Goal: Task Accomplishment & Management: Manage account settings

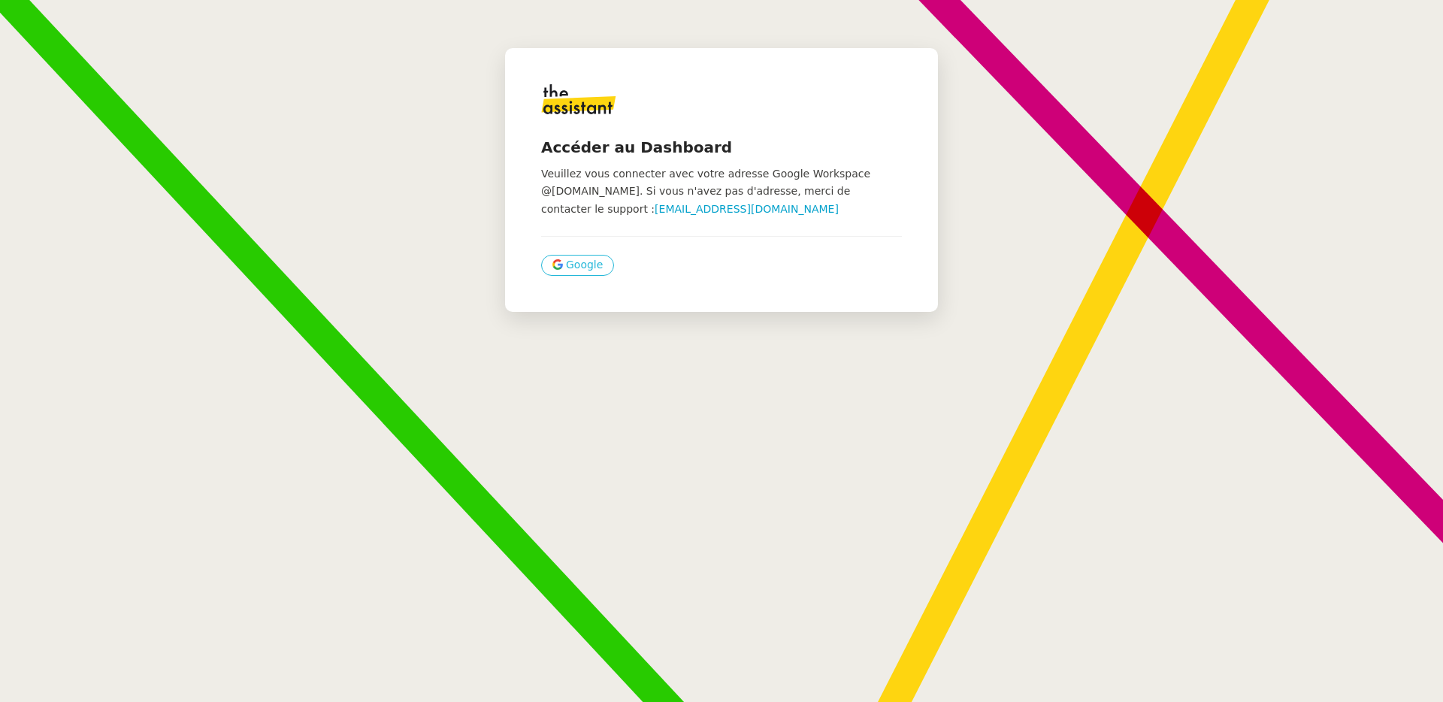
click at [588, 268] on button "Google" at bounding box center [577, 265] width 73 height 21
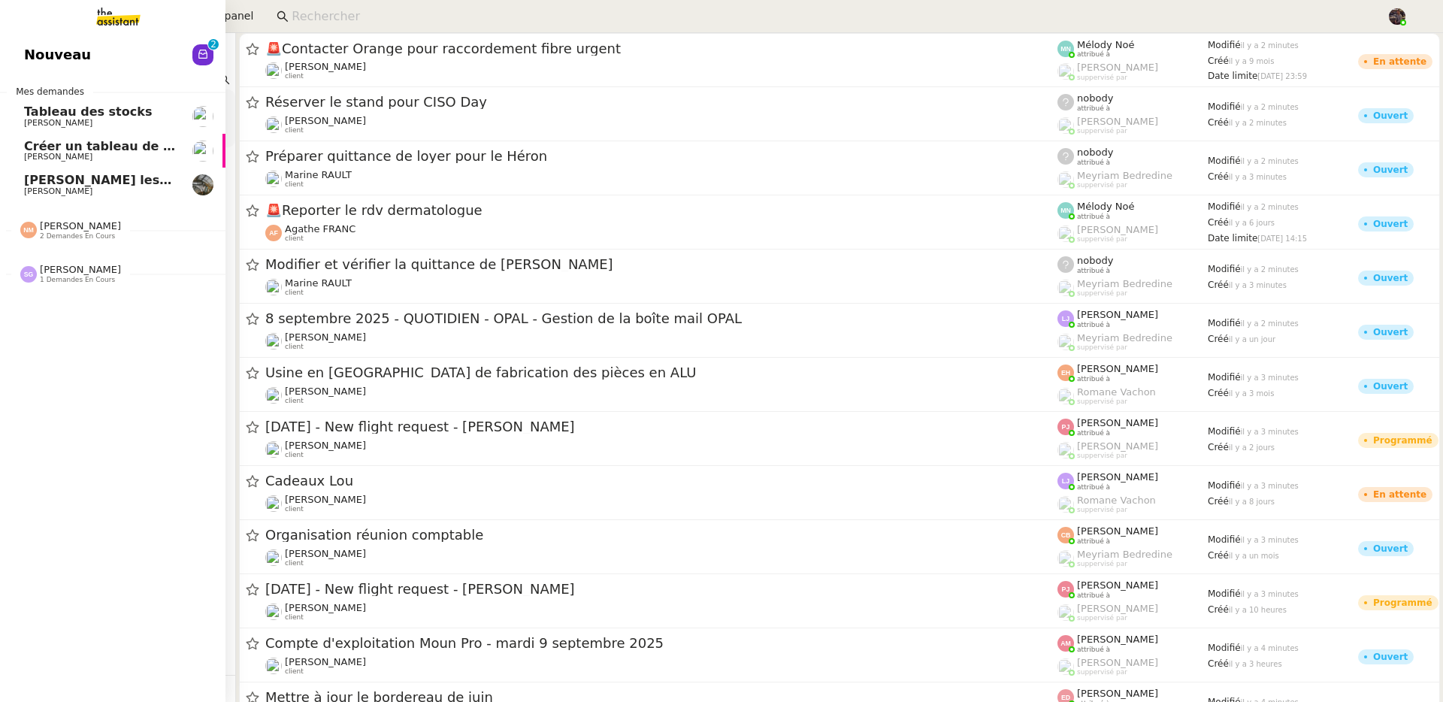
click at [33, 52] on span "Nouveau" at bounding box center [57, 55] width 67 height 23
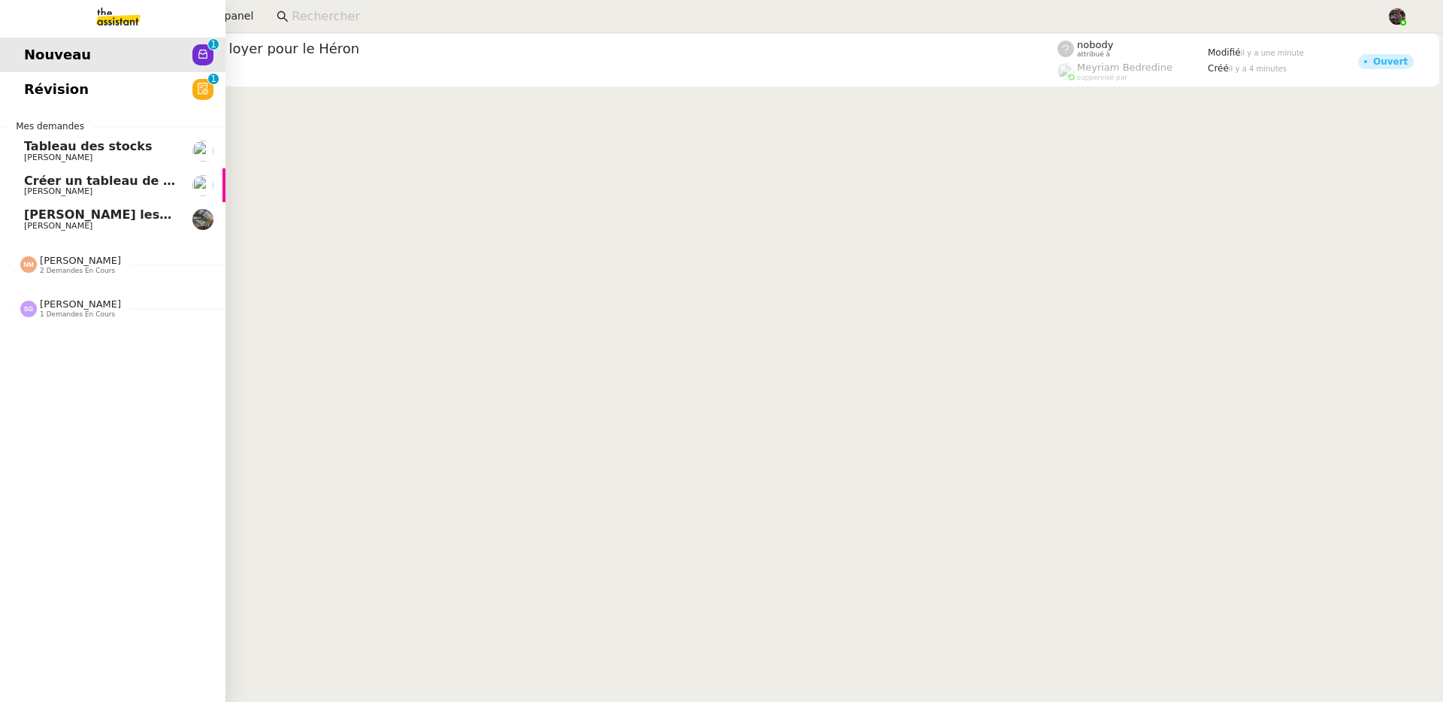
click at [78, 316] on span "1 demandes en cours" at bounding box center [77, 314] width 75 height 8
click at [93, 269] on span "2 demandes en cours" at bounding box center [77, 271] width 75 height 8
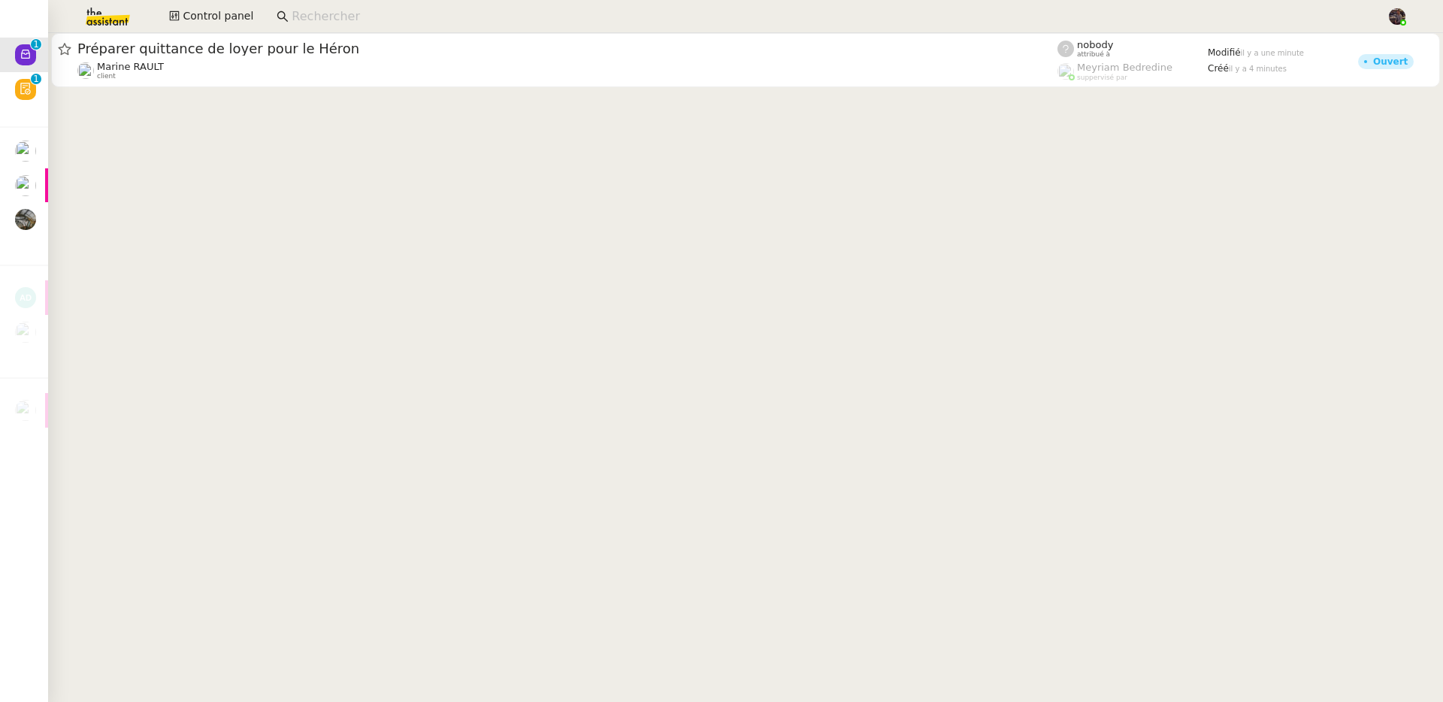
click at [342, 22] on input at bounding box center [832, 17] width 1080 height 20
type input "xh"
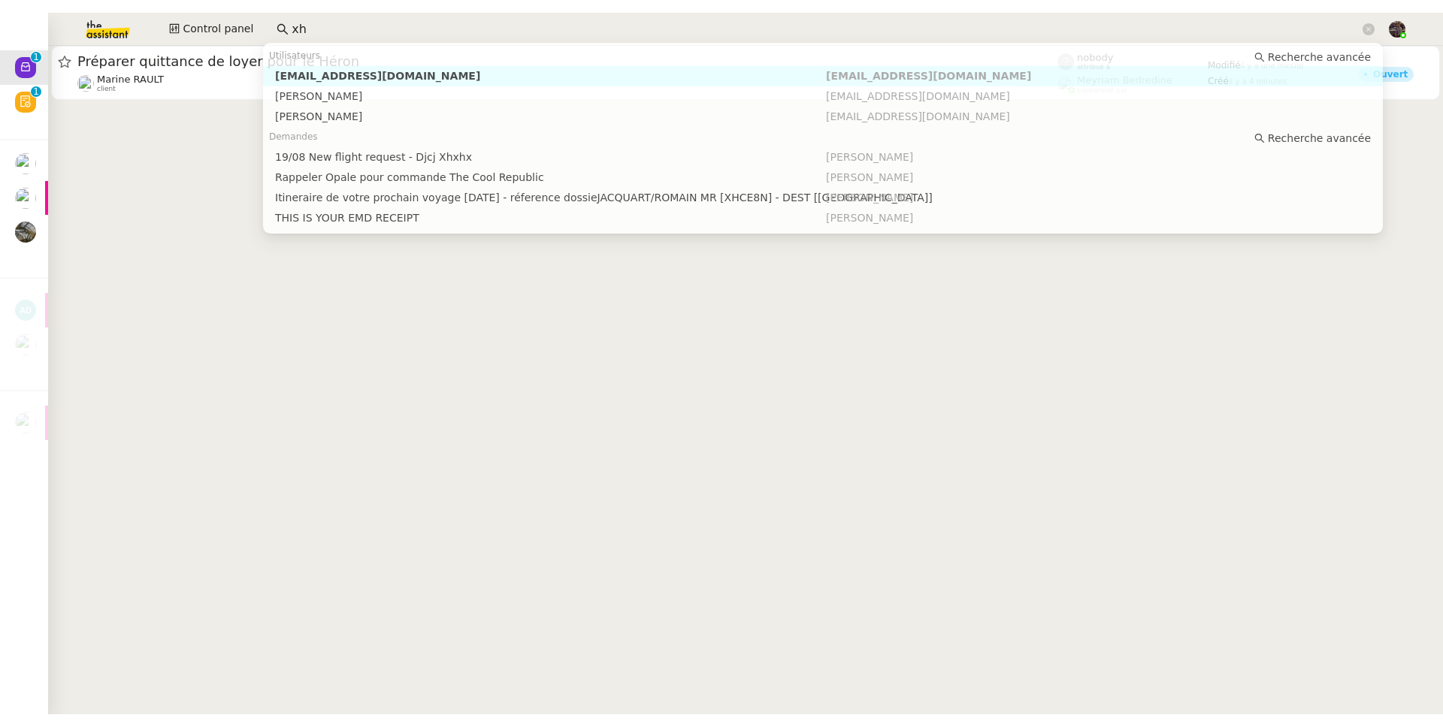
scroll to position [0, 12]
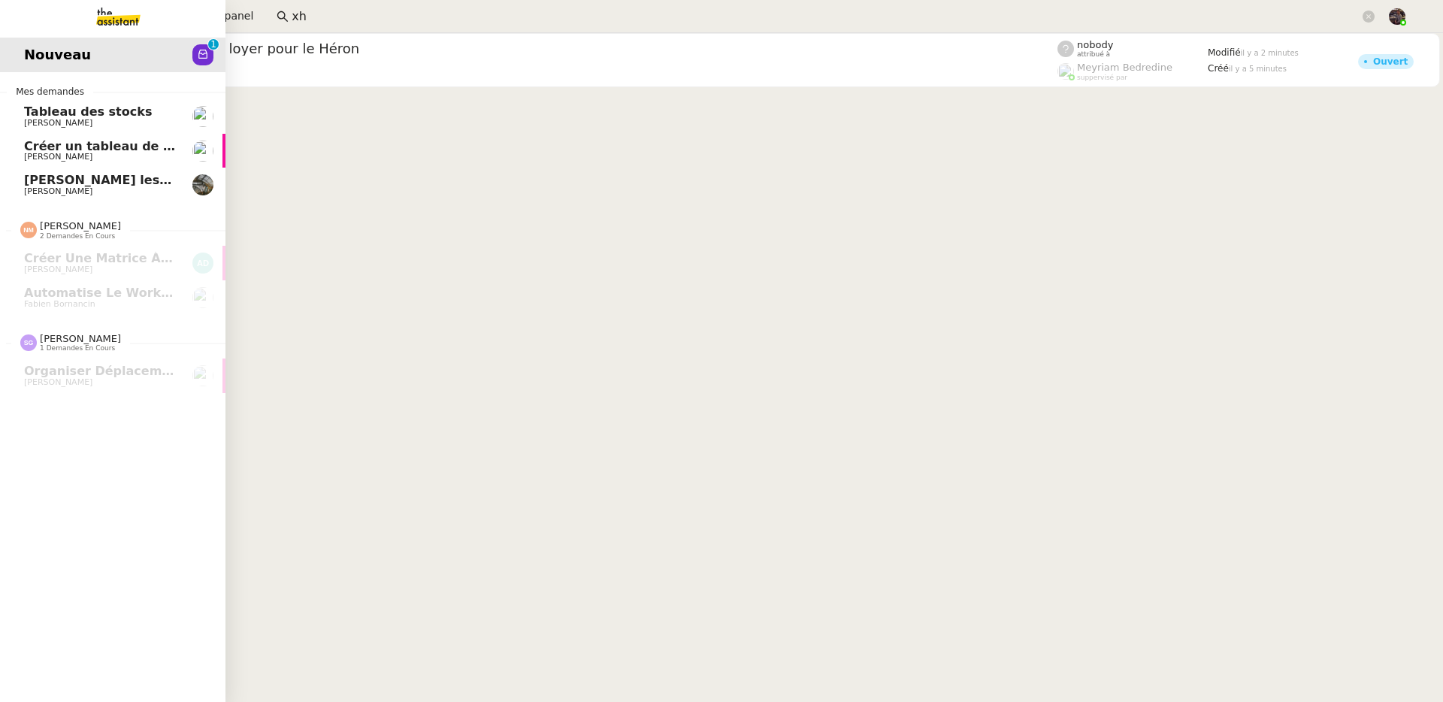
click at [118, 26] on img at bounding box center [106, 16] width 116 height 33
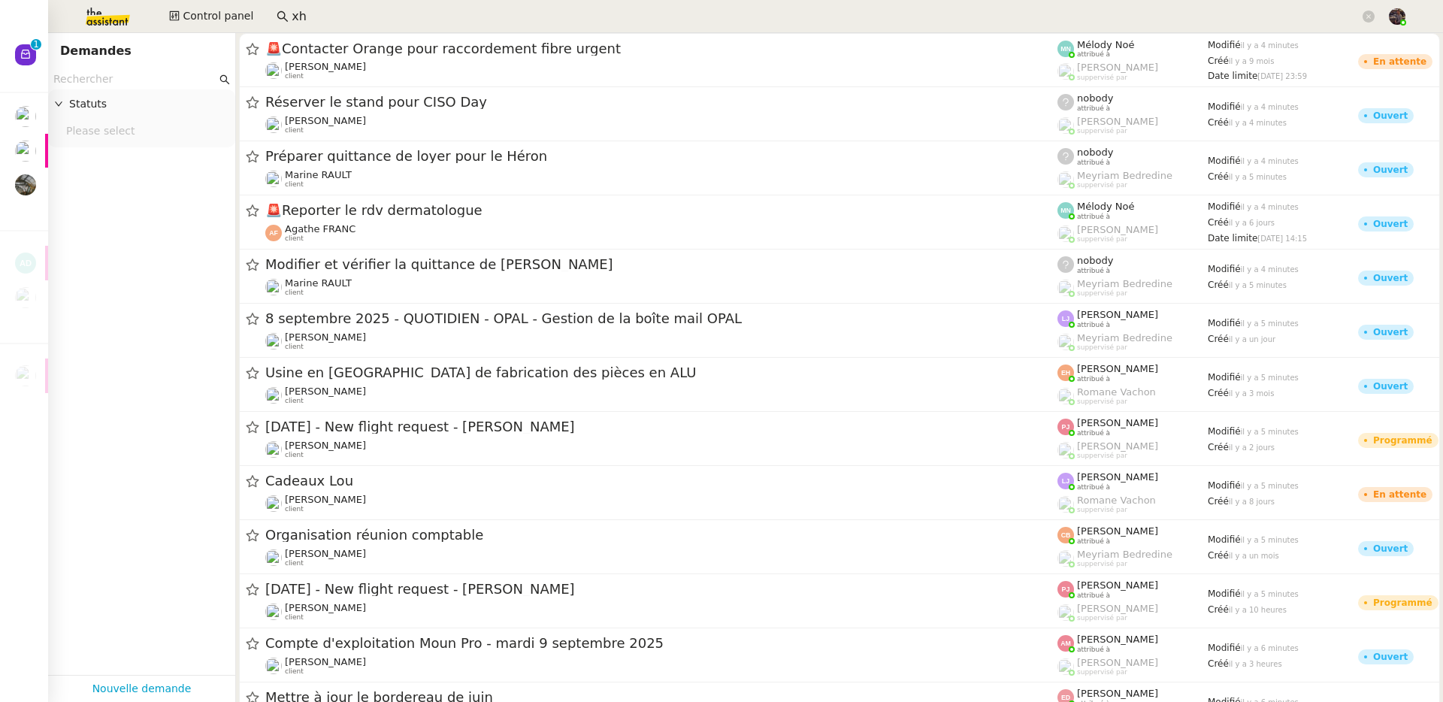
click at [138, 82] on input "text" at bounding box center [134, 79] width 163 height 17
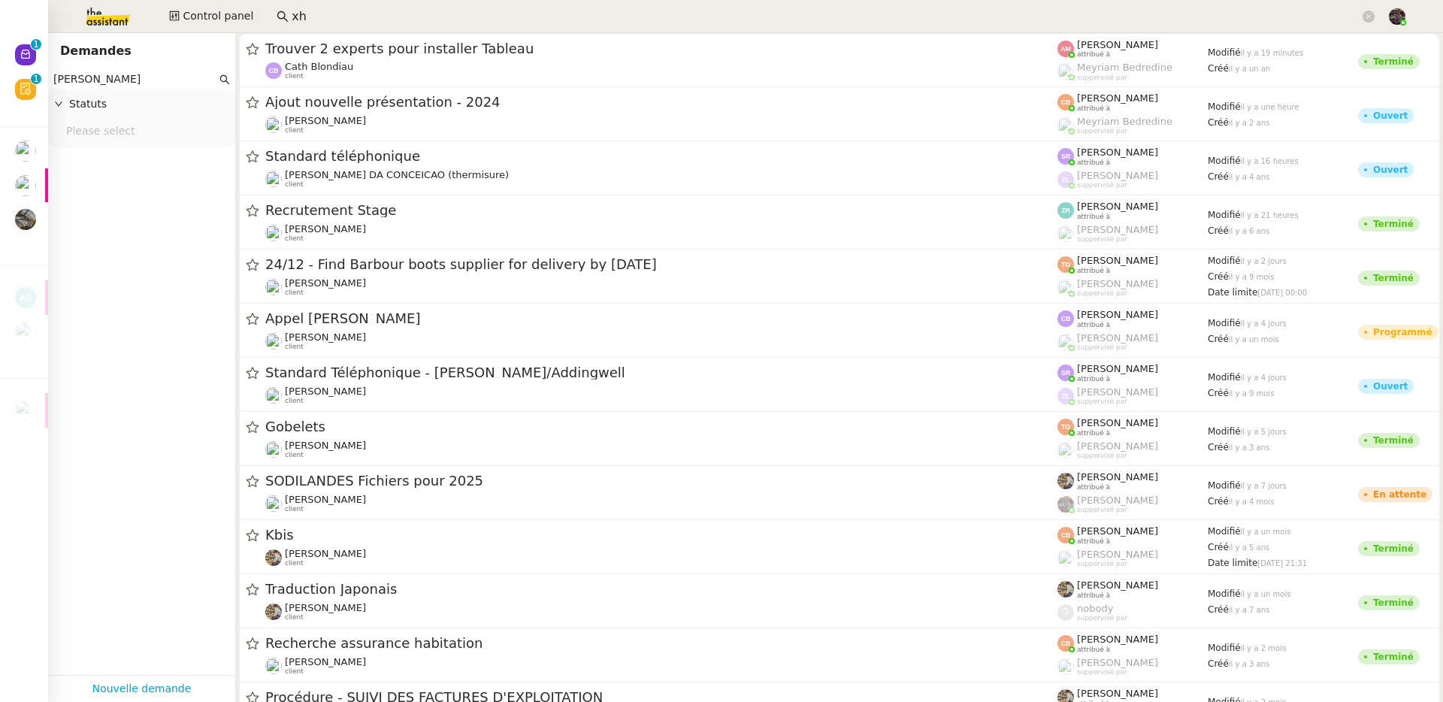
type input "charles gui"
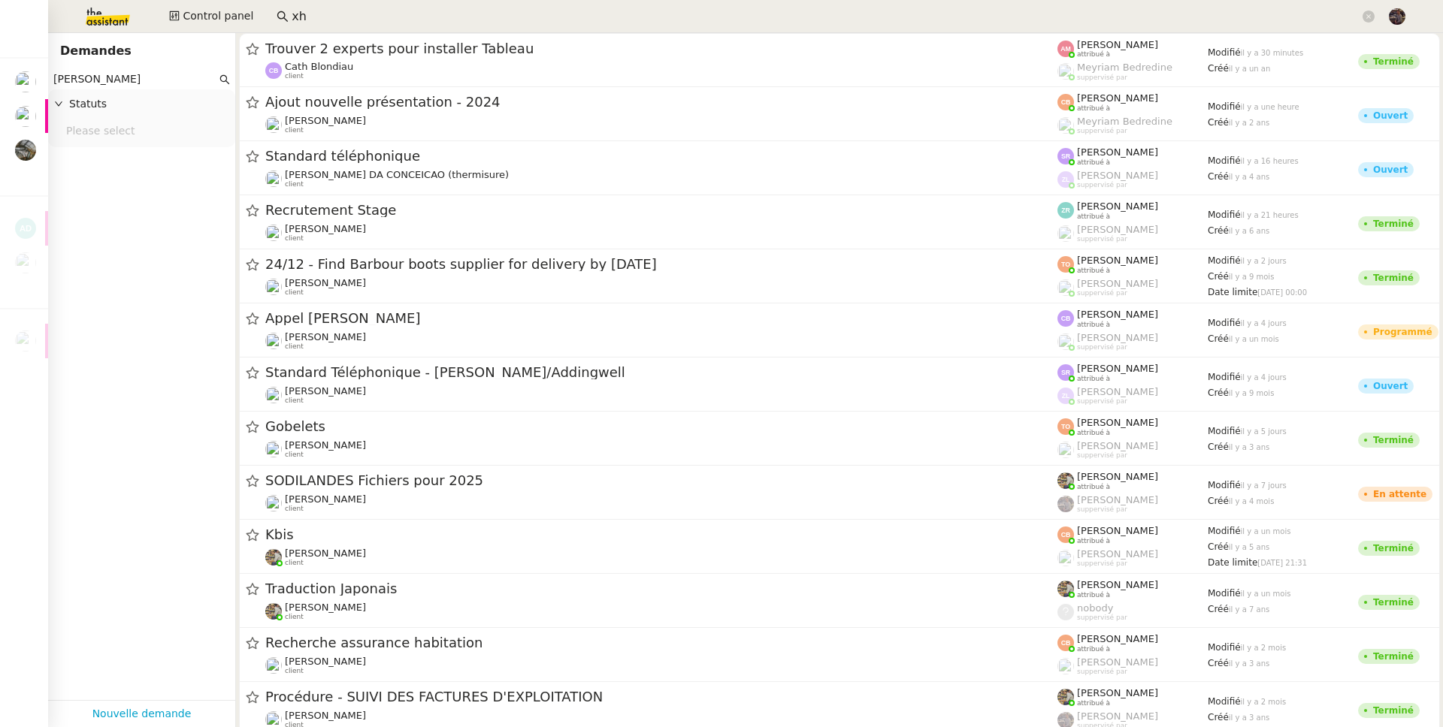
scroll to position [0, 12]
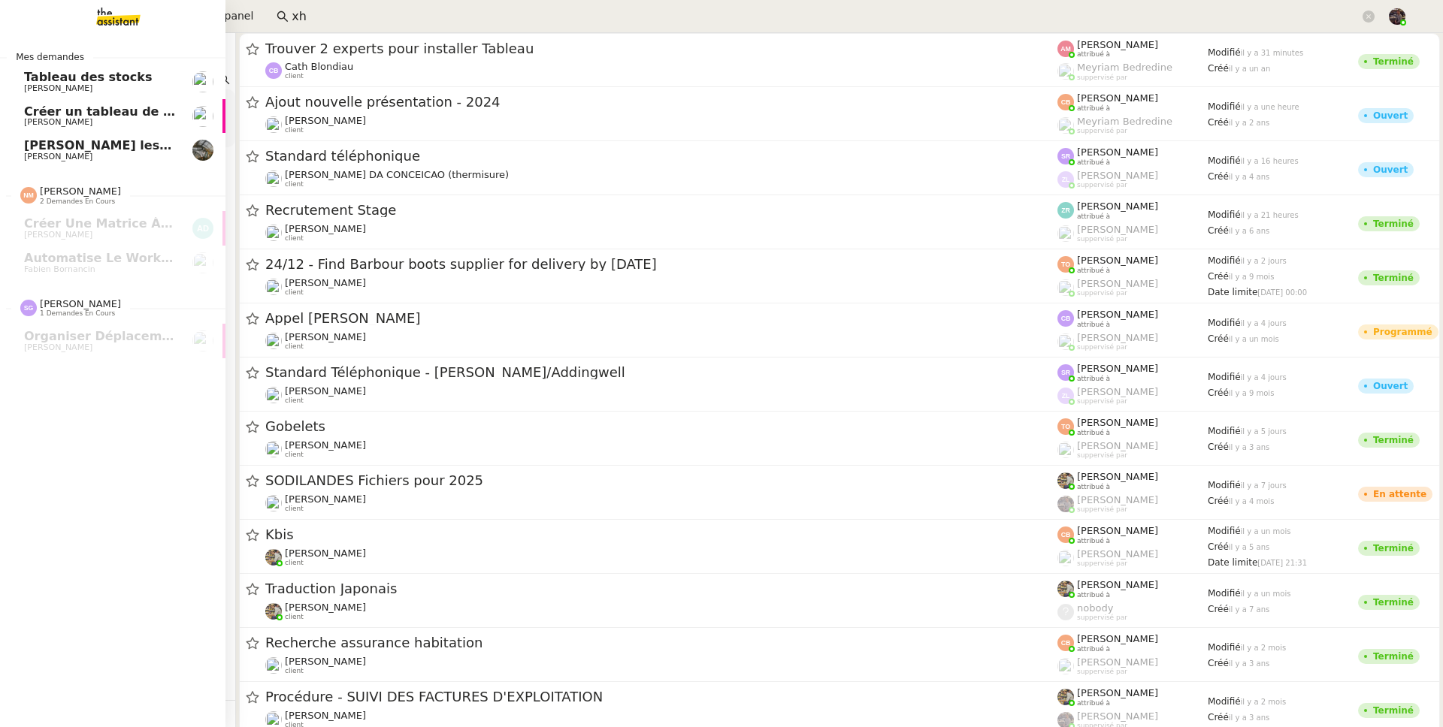
click at [160, 13] on img at bounding box center [106, 16] width 116 height 33
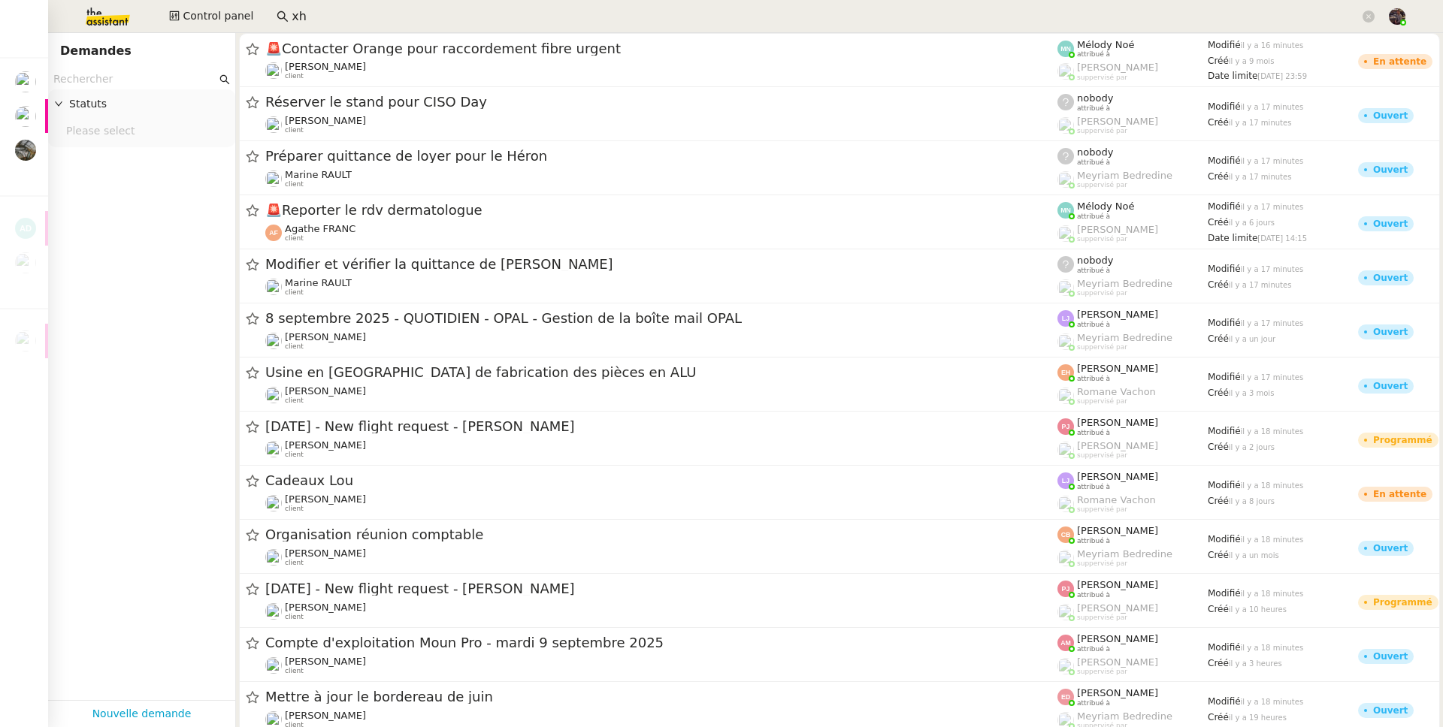
click at [133, 65] on nz-page-header "Demandes" at bounding box center [141, 51] width 187 height 36
click at [132, 75] on input "text" at bounding box center [134, 79] width 163 height 17
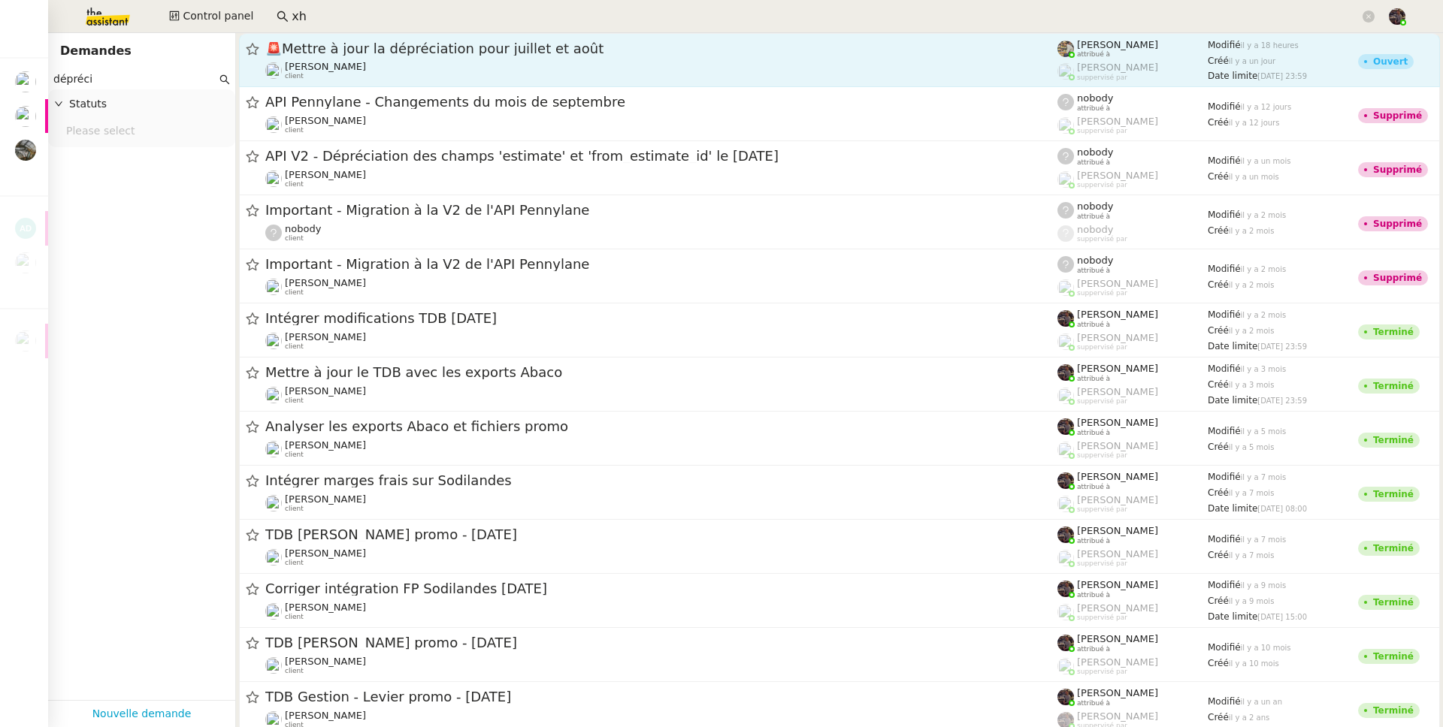
type input "dépréci"
click at [627, 84] on link "🚨 Mettre à jour la dépréciation pour juillet et août Guillaume Farina client Ch…" at bounding box center [839, 60] width 1201 height 54
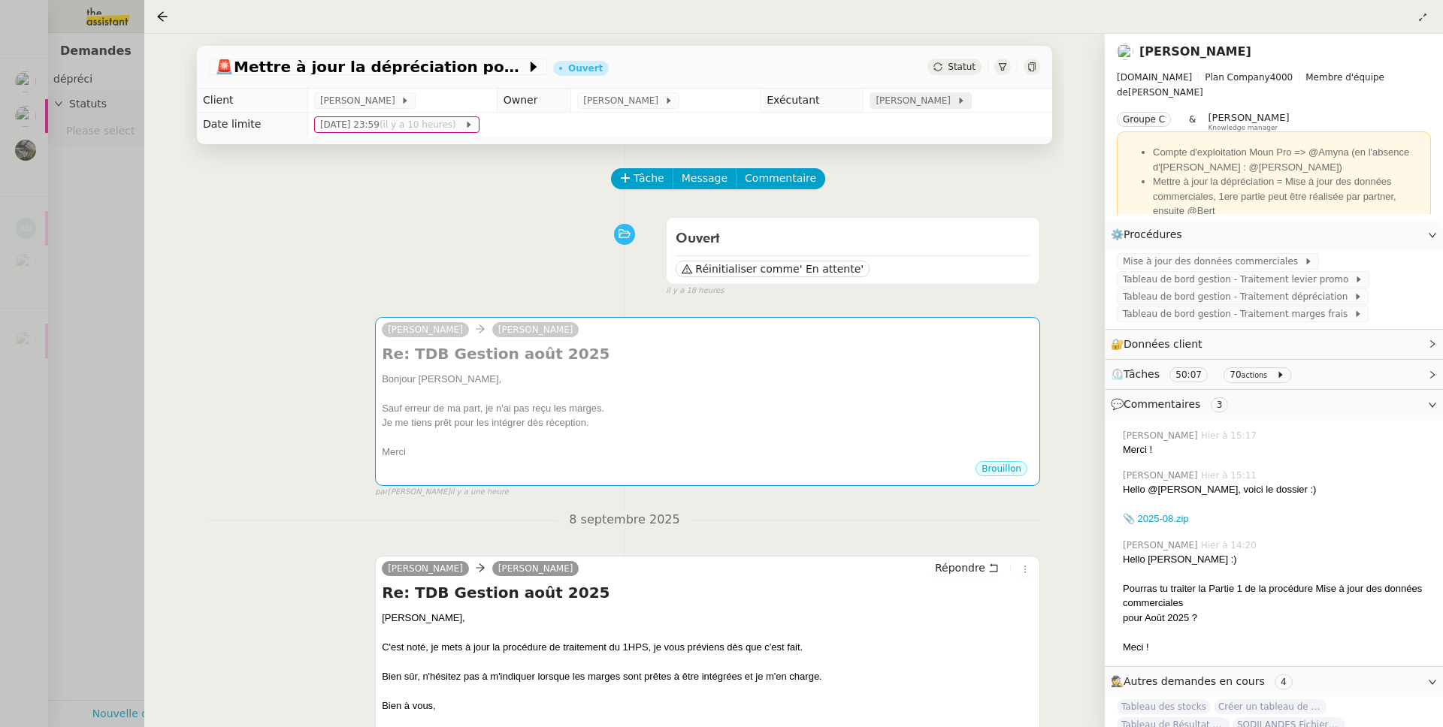
click at [902, 104] on span "Charles Guillot" at bounding box center [915, 100] width 80 height 15
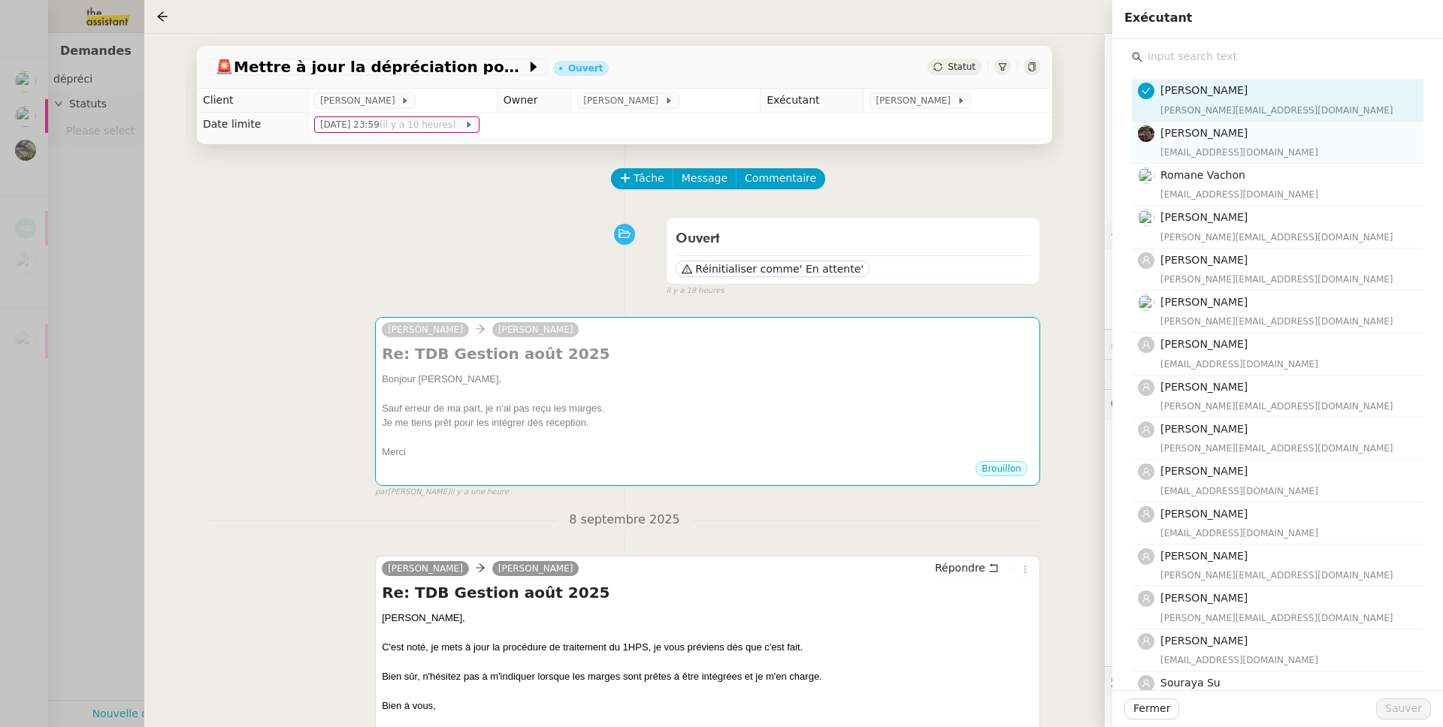
click at [1173, 151] on div "bert.canavaggio@gmail.com" at bounding box center [1287, 152] width 254 height 15
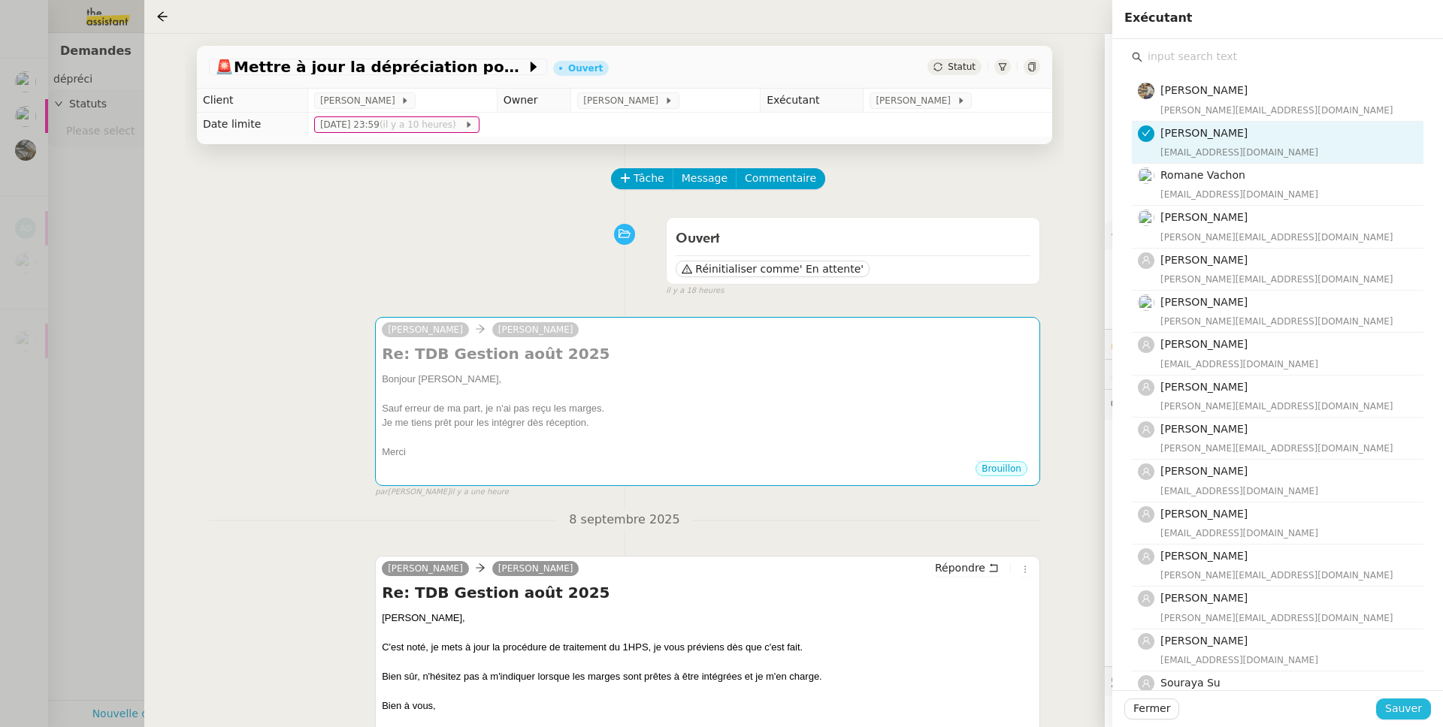
click at [1418, 701] on span "Sauver" at bounding box center [1403, 708] width 37 height 17
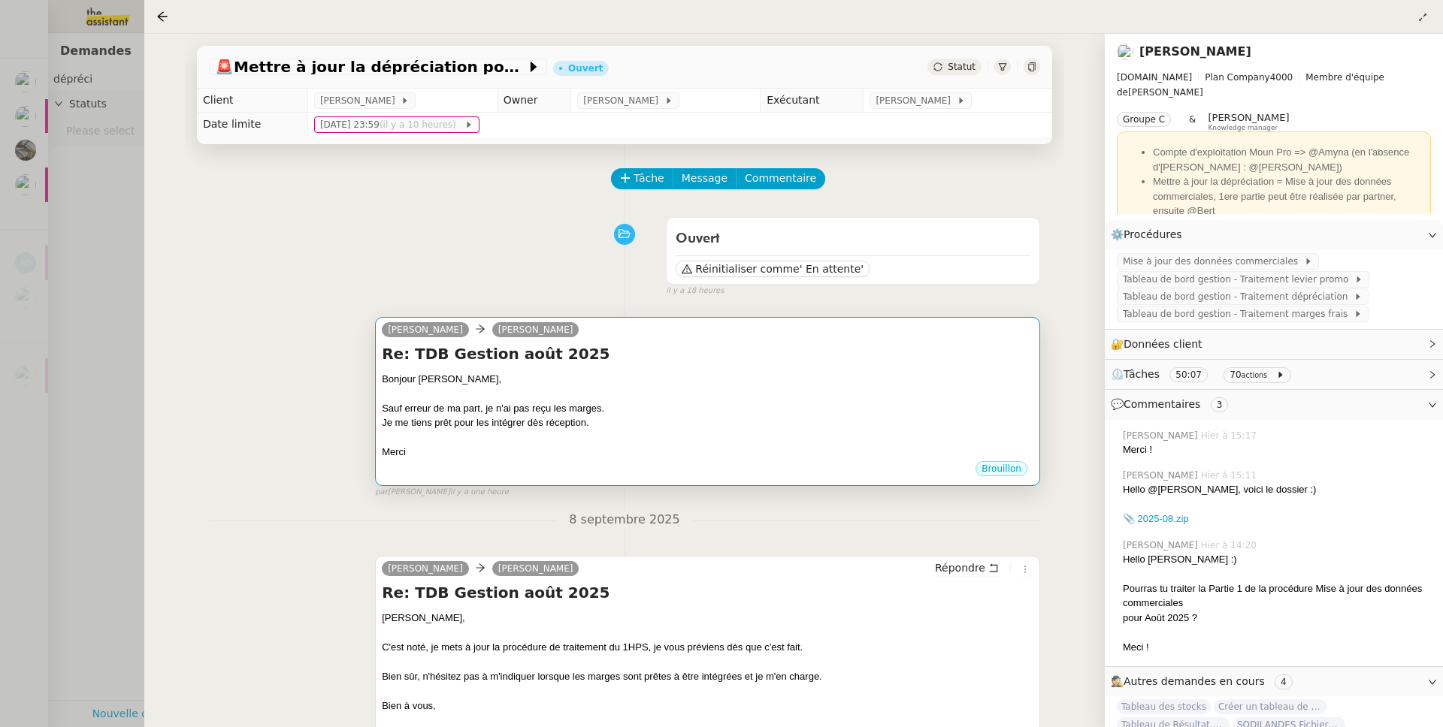
click at [562, 418] on div "Je me tiens prêt pour les intégrer dès réception." at bounding box center [707, 422] width 651 height 15
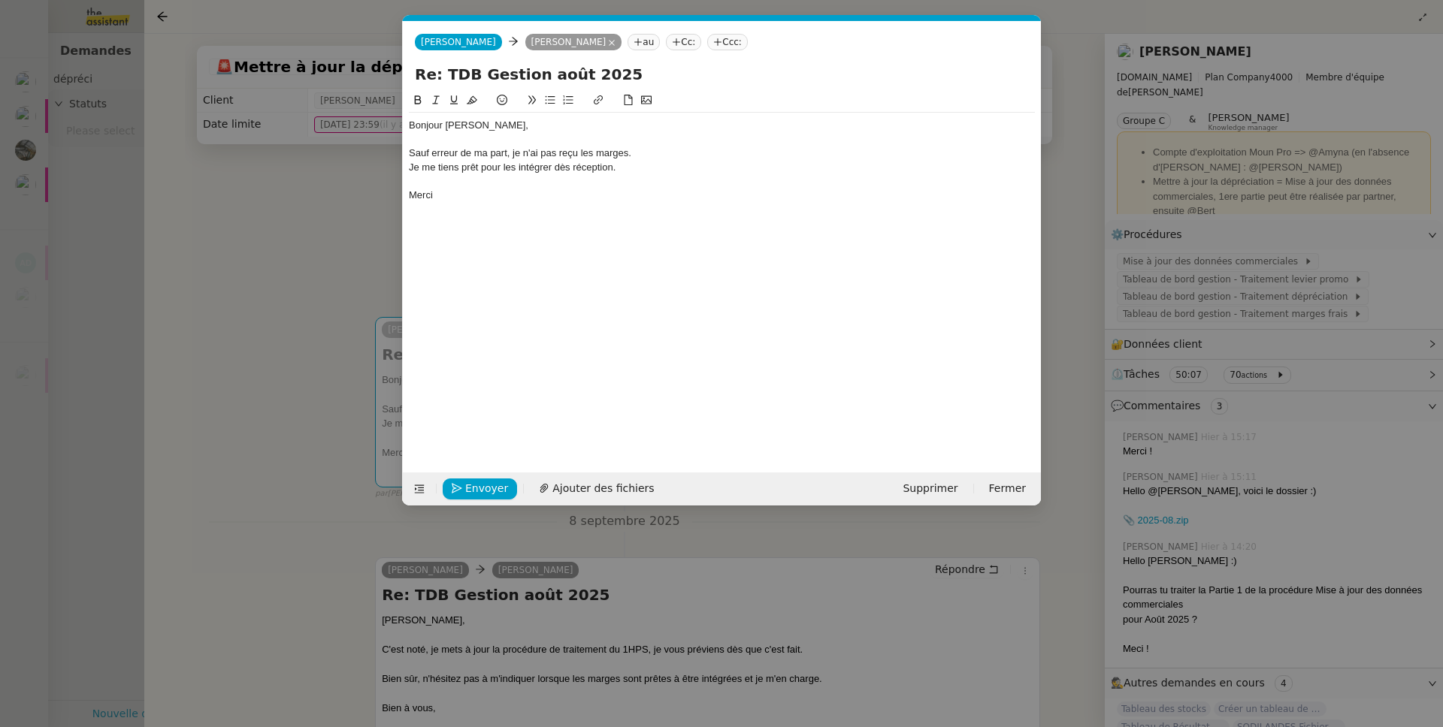
scroll to position [0, 32]
click at [465, 485] on span "Envoyer" at bounding box center [486, 488] width 43 height 17
click at [465, 485] on span "Confirmer l'envoi" at bounding box center [510, 488] width 90 height 17
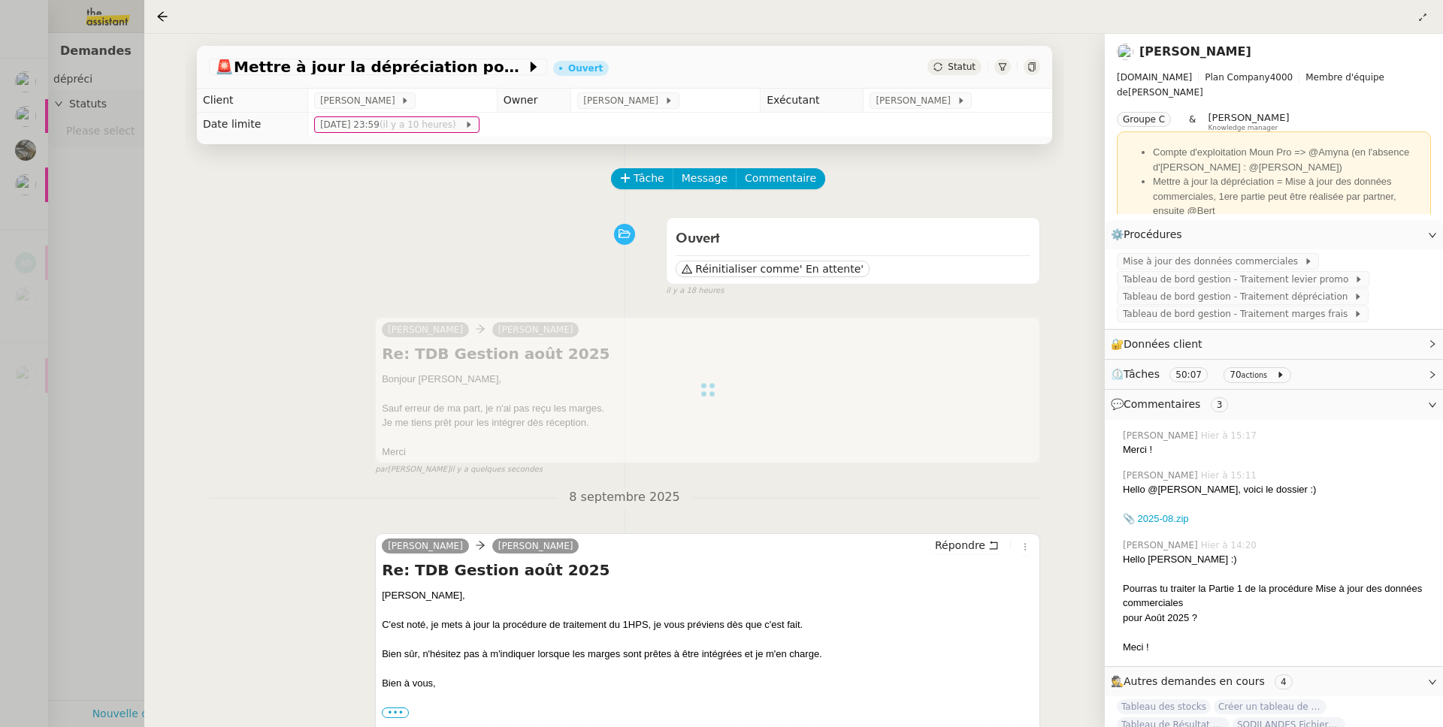
click at [129, 440] on div at bounding box center [721, 363] width 1443 height 727
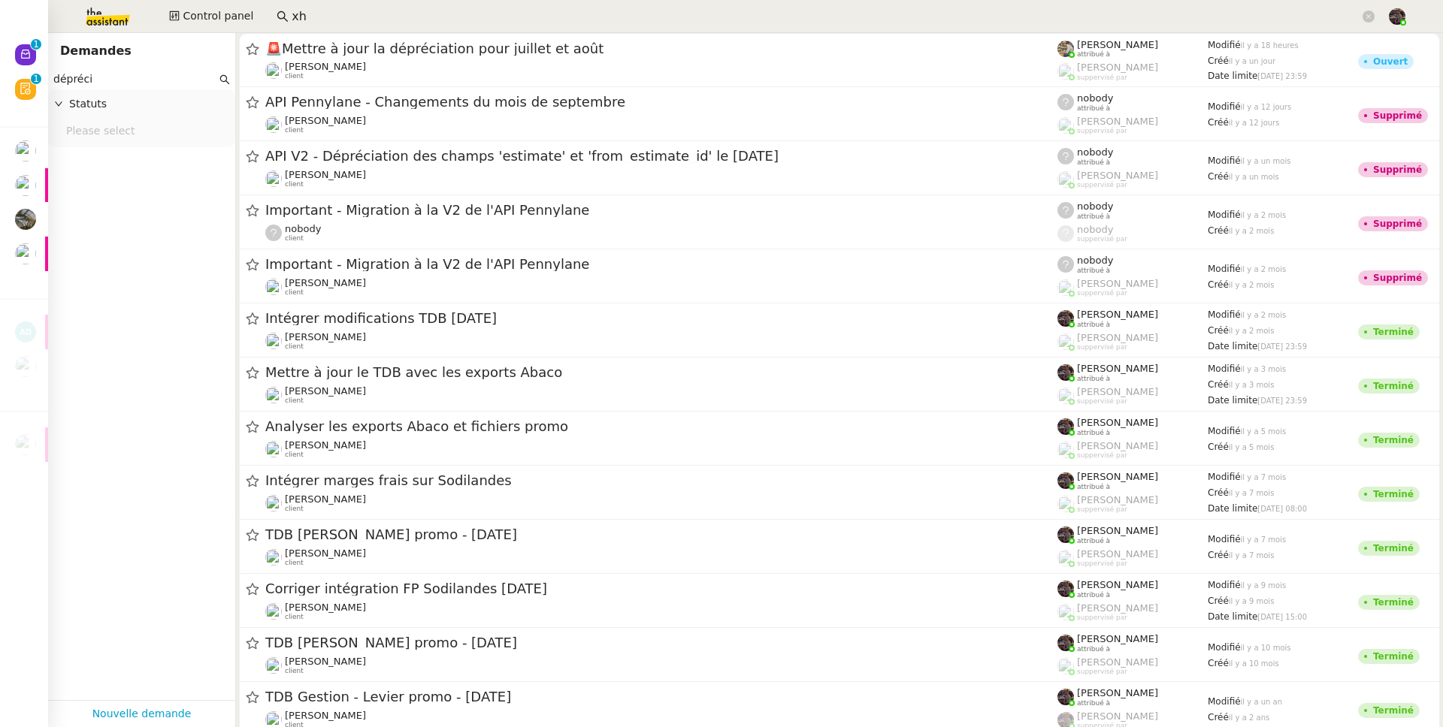
click at [54, 56] on nz-page-header "Demandes" at bounding box center [141, 51] width 187 height 36
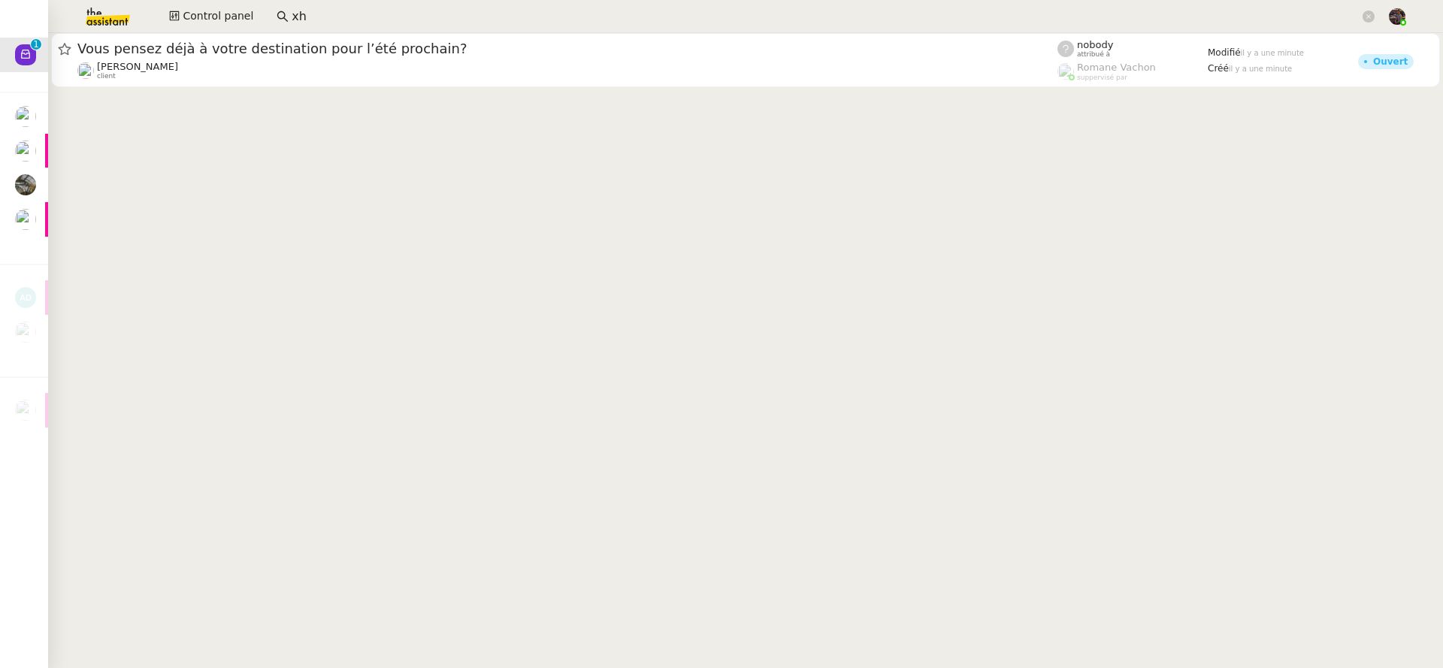
click at [319, 11] on input "xh" at bounding box center [826, 17] width 1068 height 20
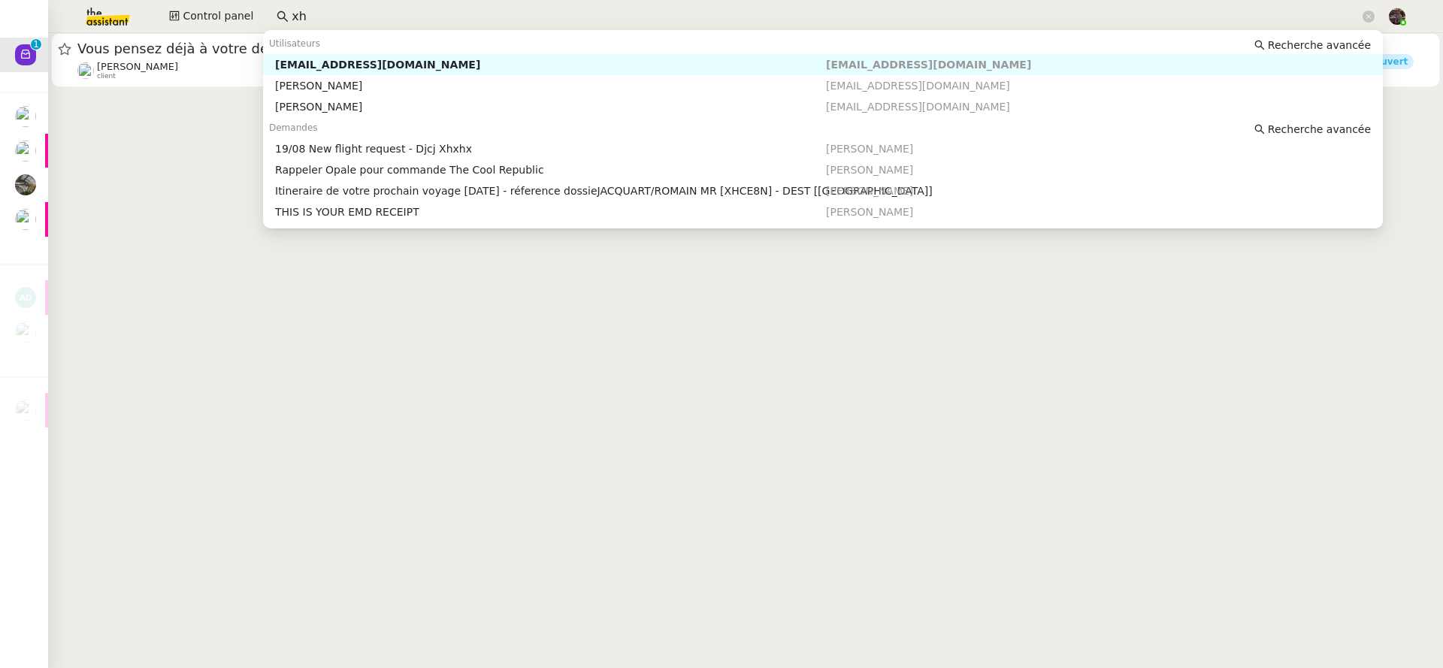
click at [319, 11] on input "xh" at bounding box center [826, 17] width 1068 height 20
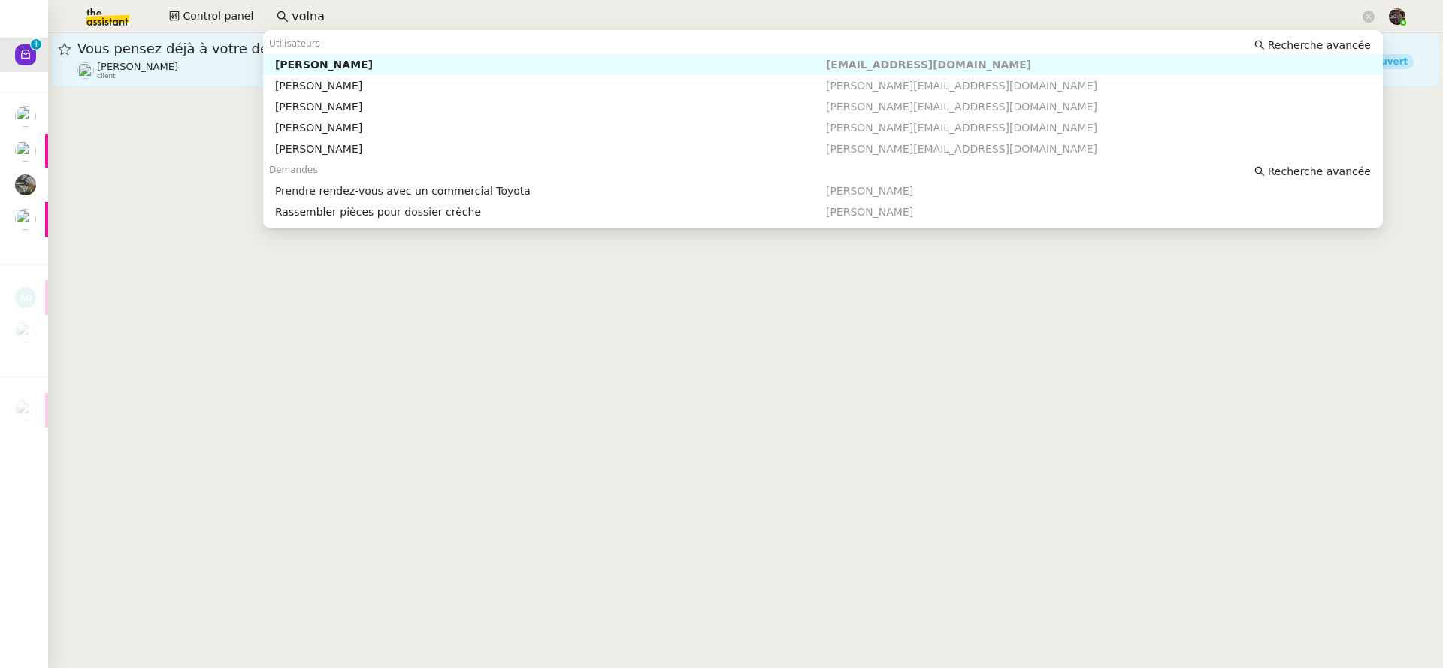
click at [326, 71] on div "Volna Zylberberg" at bounding box center [550, 65] width 551 height 14
type input "volna"
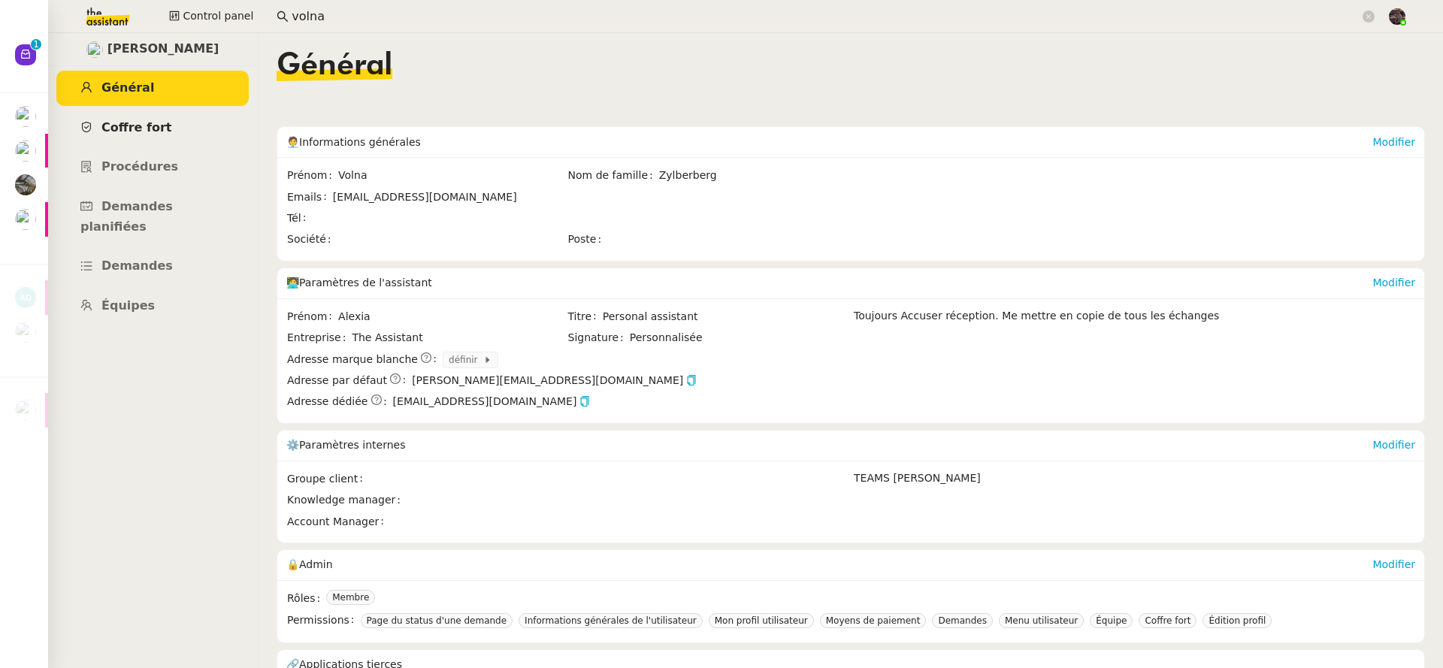
click at [134, 140] on link "Coffre fort" at bounding box center [152, 127] width 192 height 35
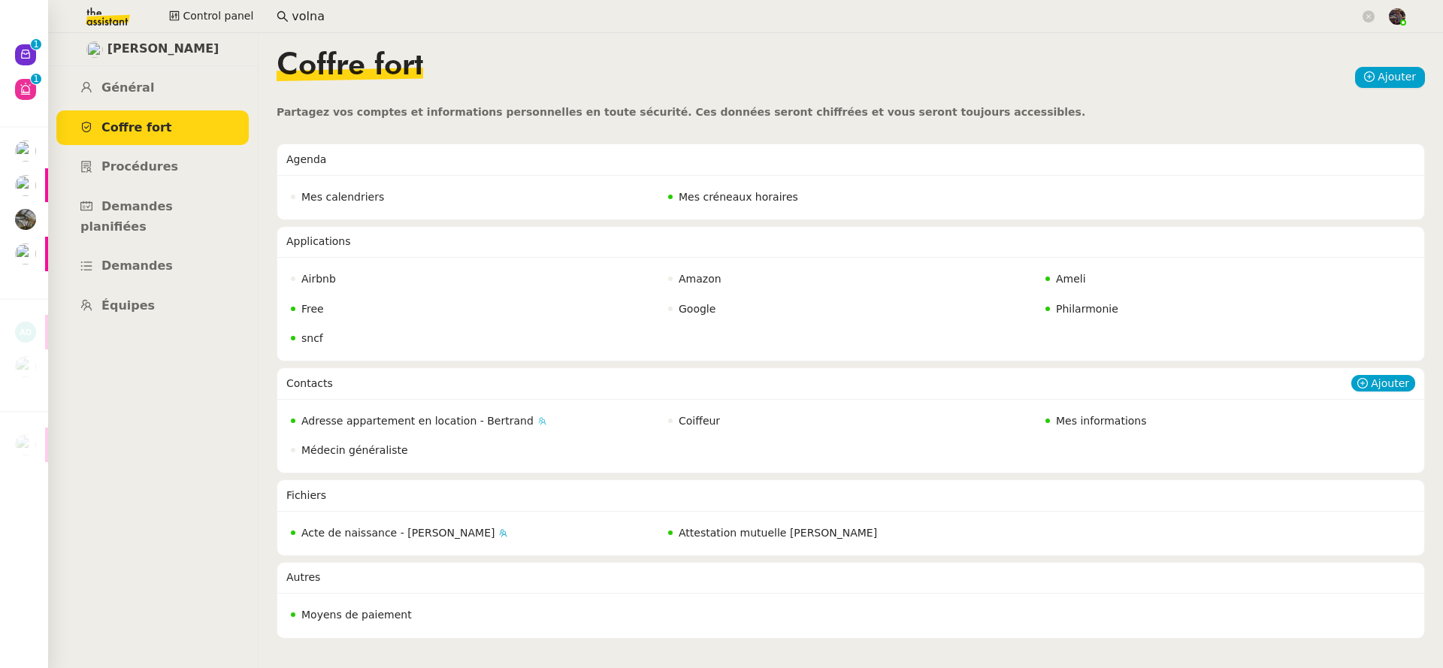
click at [388, 420] on span "Adresse appartement en location - Bertrand" at bounding box center [417, 421] width 232 height 12
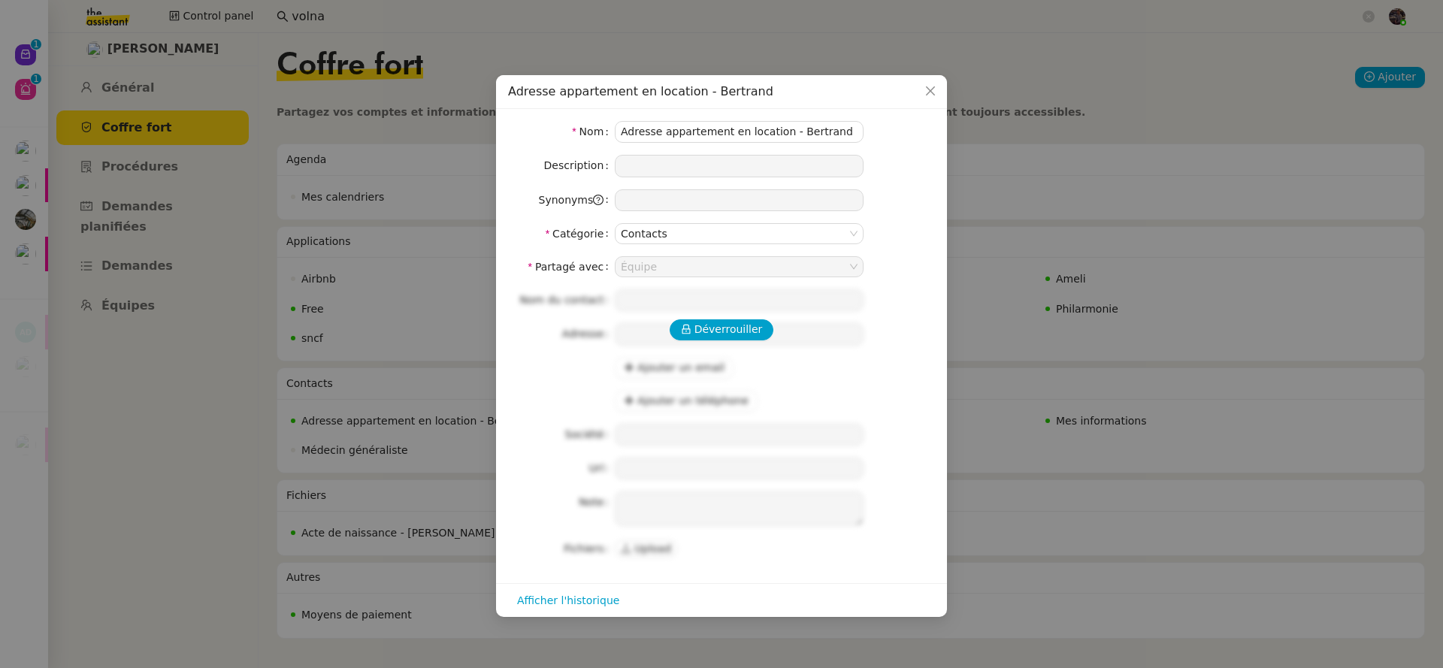
click at [743, 312] on div "Déverrouiller Nom du contact Adresse Ajouter un email Ajouter un téléphone Soci…" at bounding box center [721, 424] width 427 height 270
click at [745, 324] on span "Déverrouiller" at bounding box center [728, 329] width 68 height 17
type input "29 Rue Pierre Leroux, 75007 Paris, France"
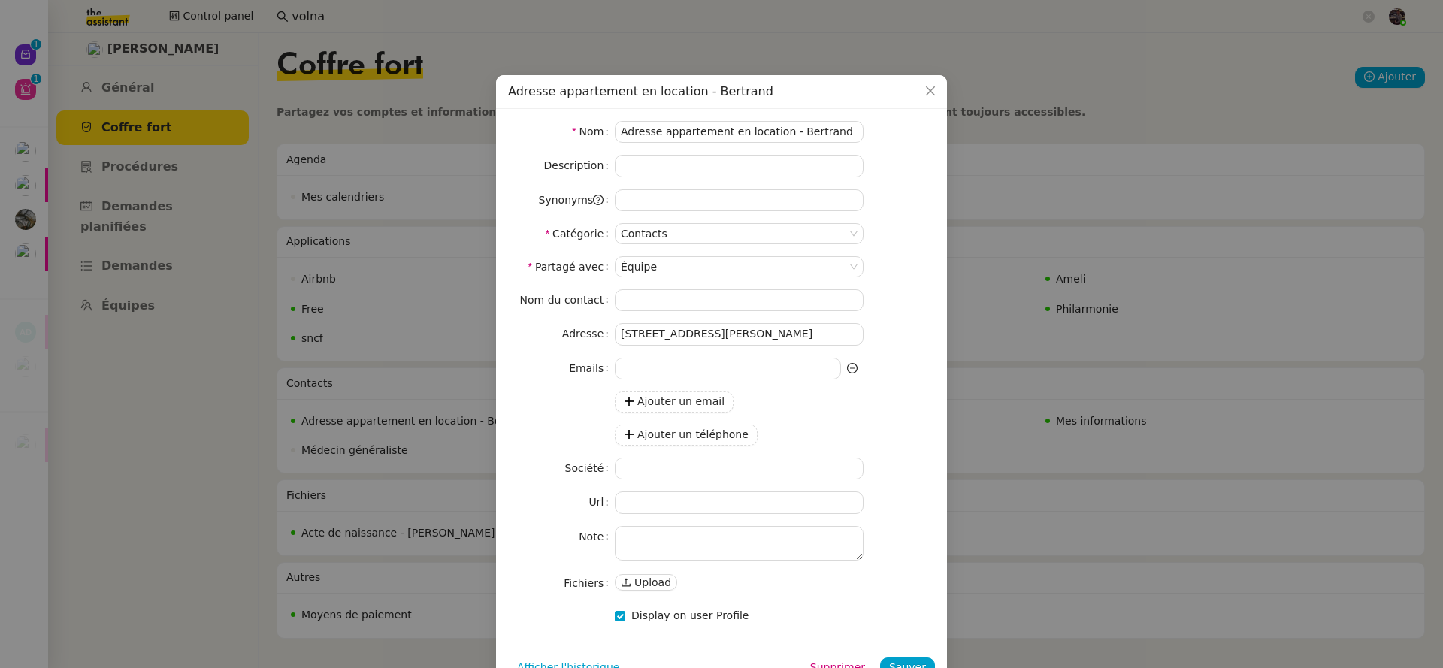
click at [1041, 404] on nz-modal-container "Adresse appartement en location - Bertrand Nom Adresse appartement en location …" at bounding box center [721, 334] width 1443 height 668
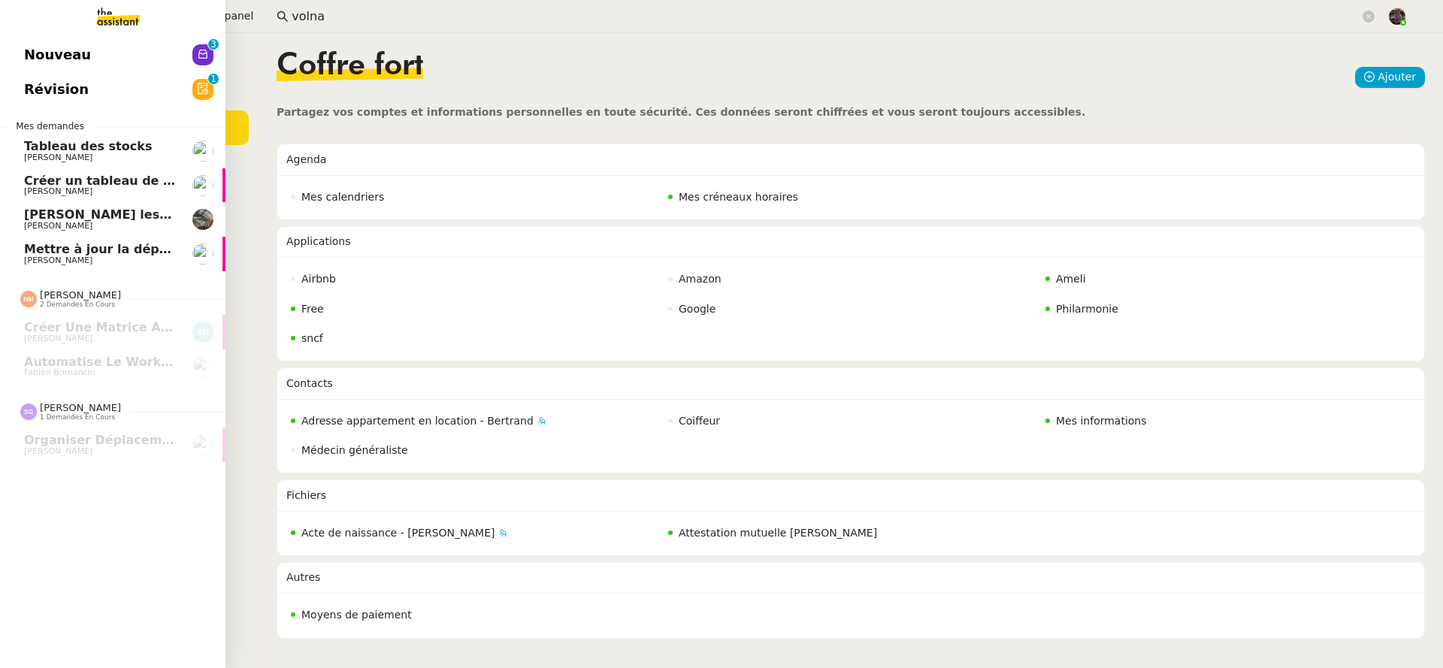
click at [77, 50] on span "Nouveau" at bounding box center [57, 55] width 67 height 23
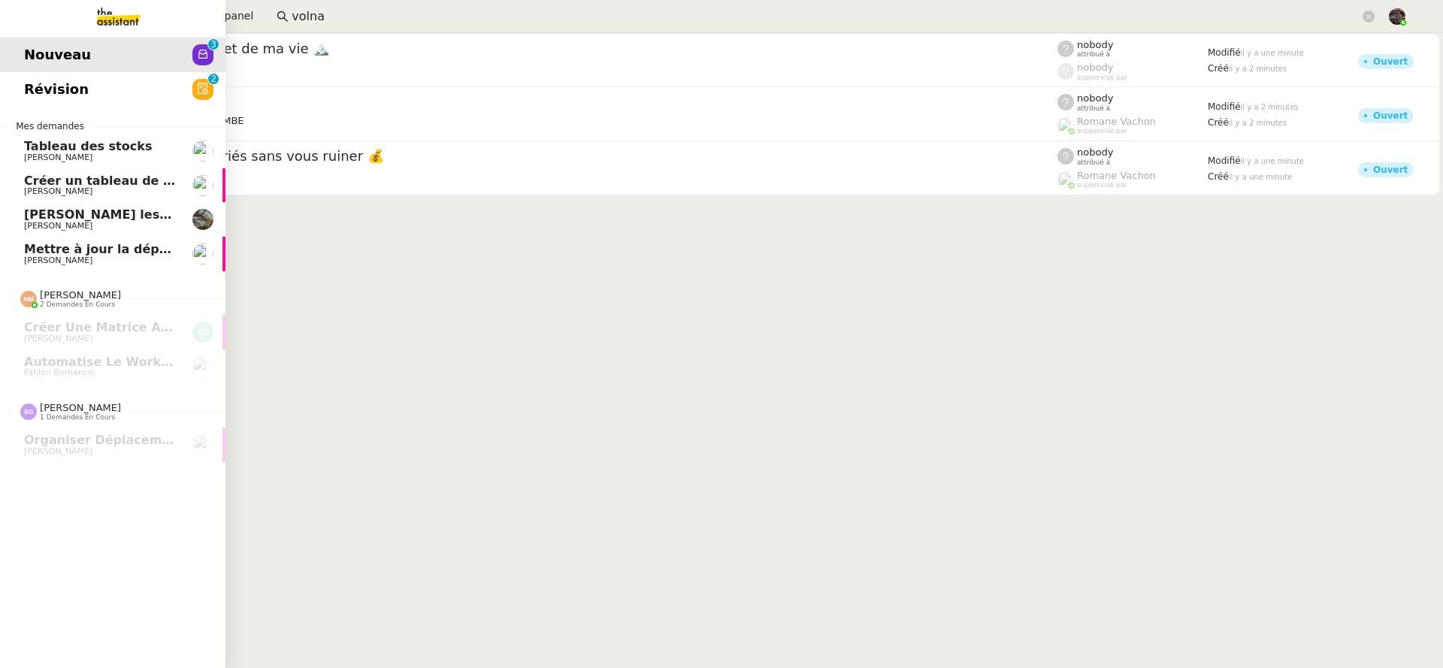
click at [41, 237] on link "Mettre à jour la dépréciation pour juillet et août [PERSON_NAME]" at bounding box center [112, 254] width 225 height 35
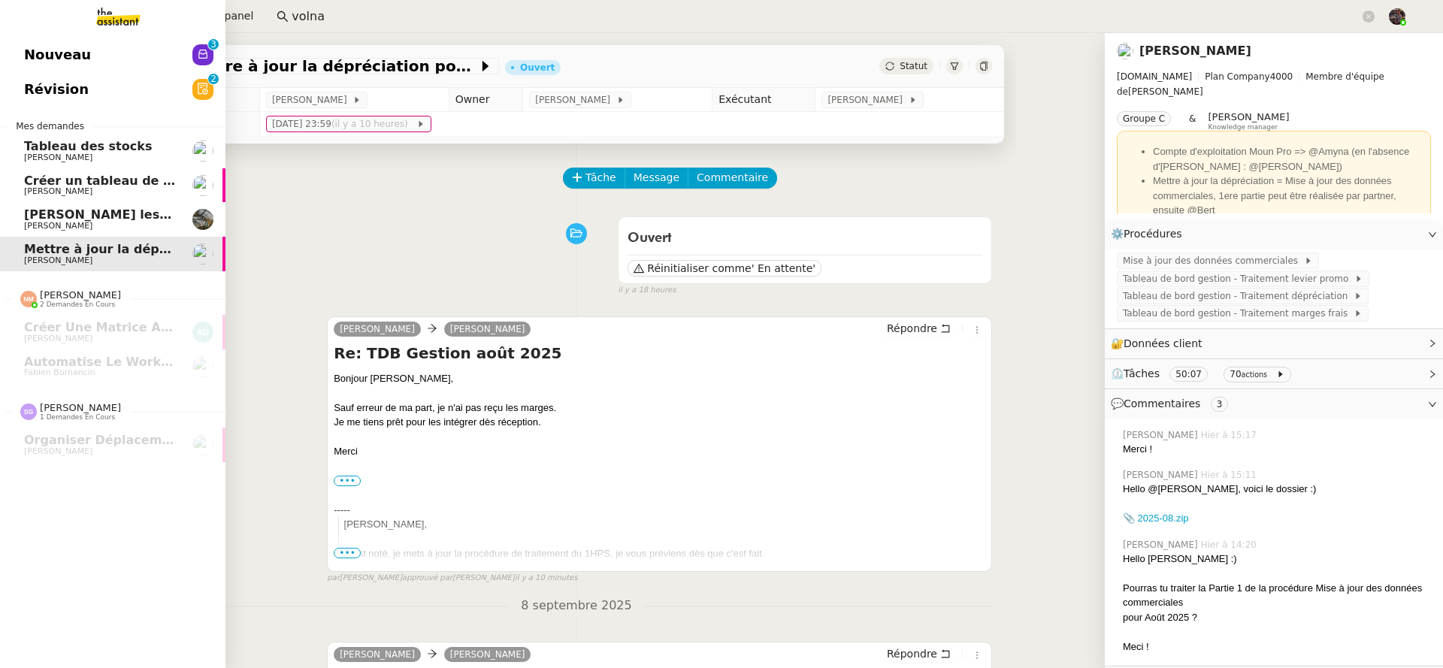
click at [16, 49] on link "Nouveau 0 1 2 3 4 5 6 7 8 9" at bounding box center [112, 55] width 225 height 35
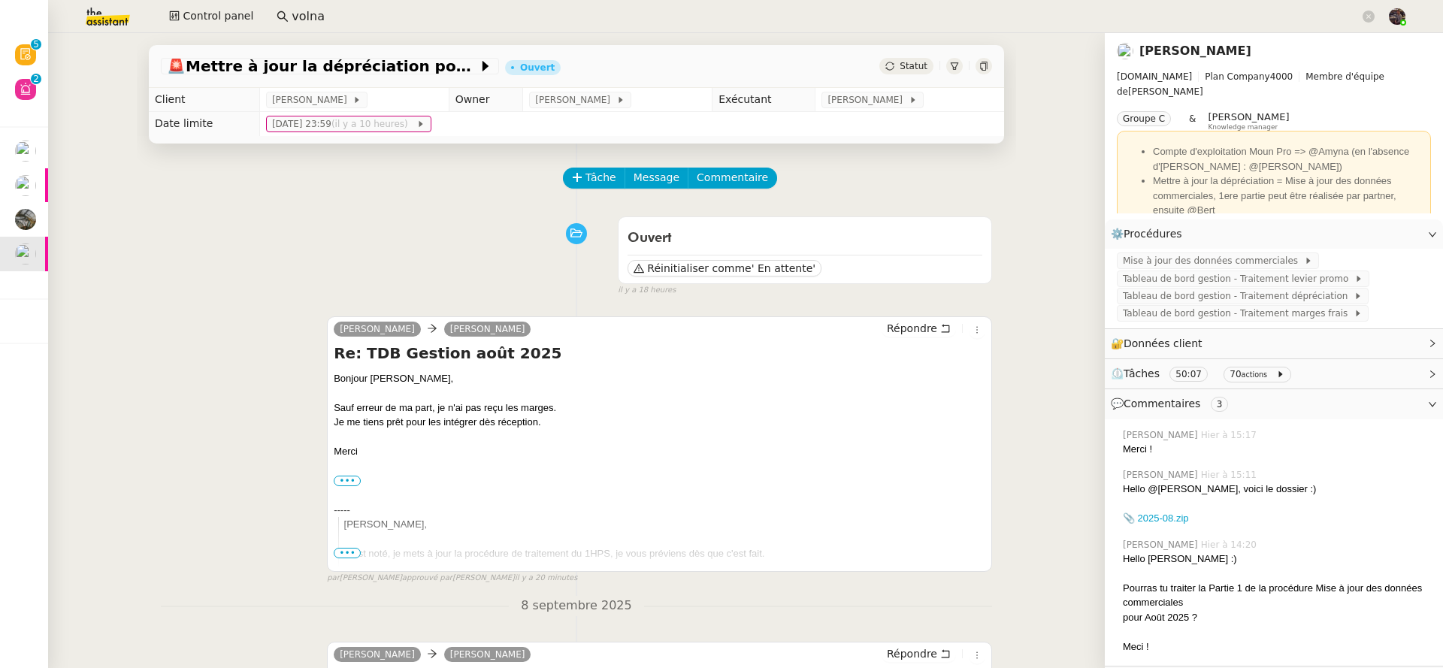
scroll to position [3, 0]
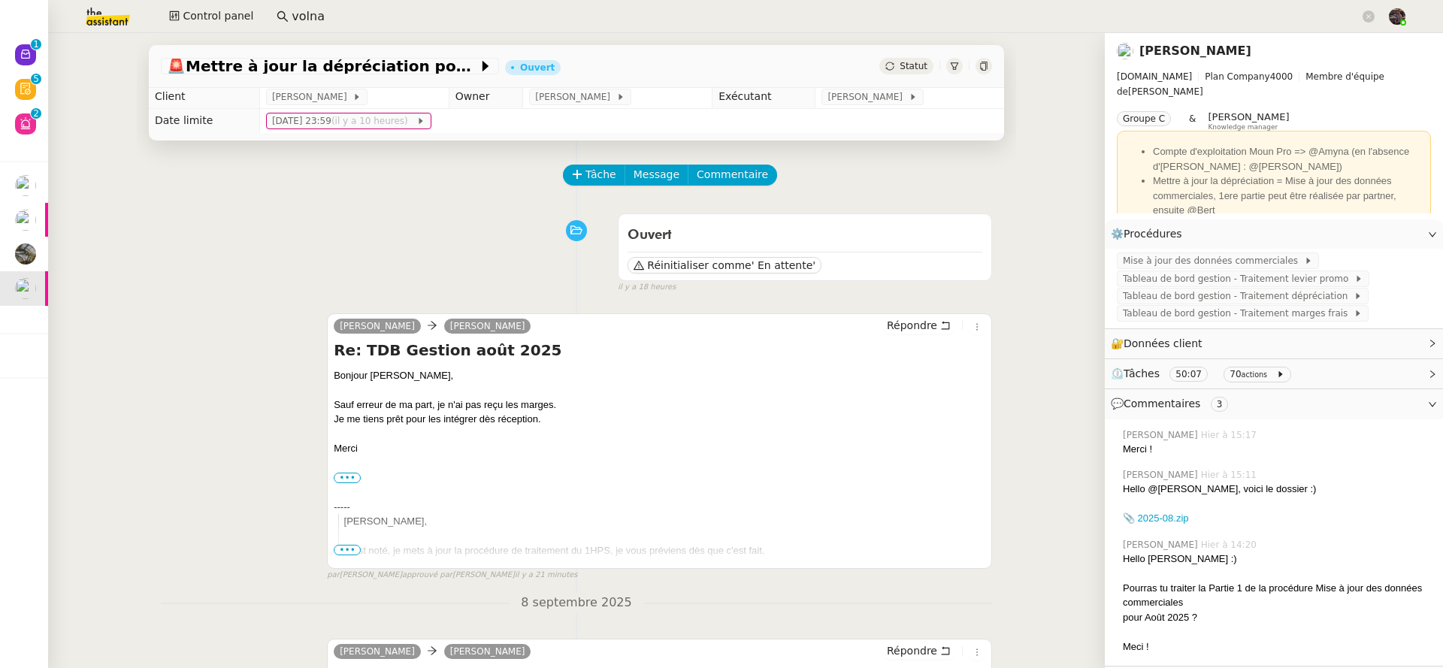
click at [306, 18] on input "volna" at bounding box center [826, 17] width 1068 height 20
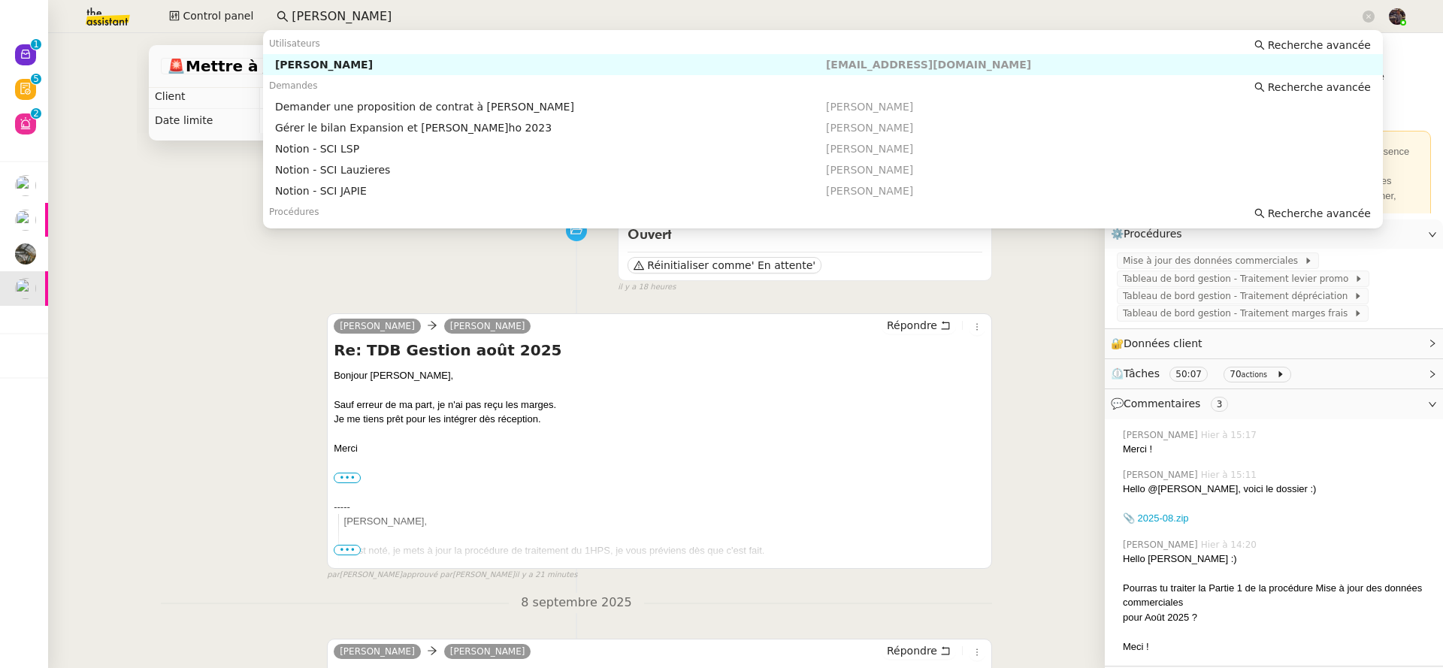
click at [287, 64] on div "Zoé Lachambre" at bounding box center [550, 65] width 551 height 14
type input "zoé lach"
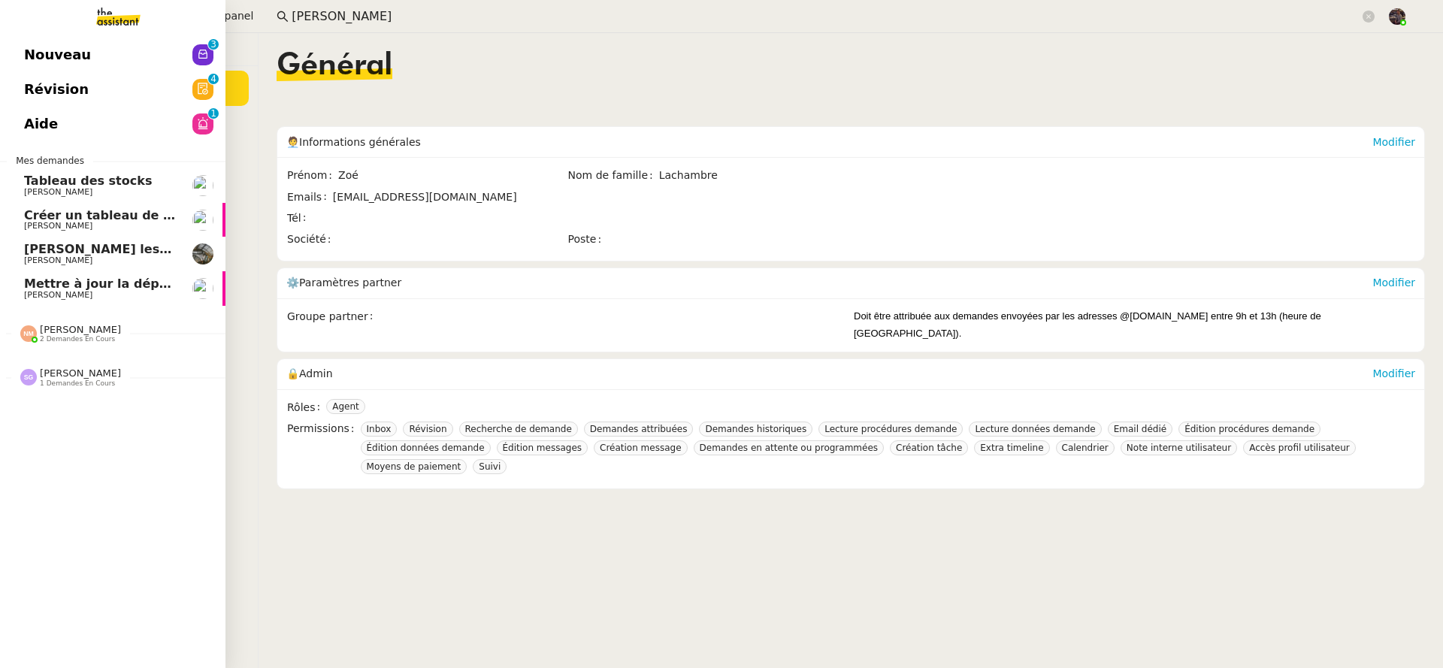
click at [41, 49] on span "Nouveau" at bounding box center [57, 55] width 67 height 23
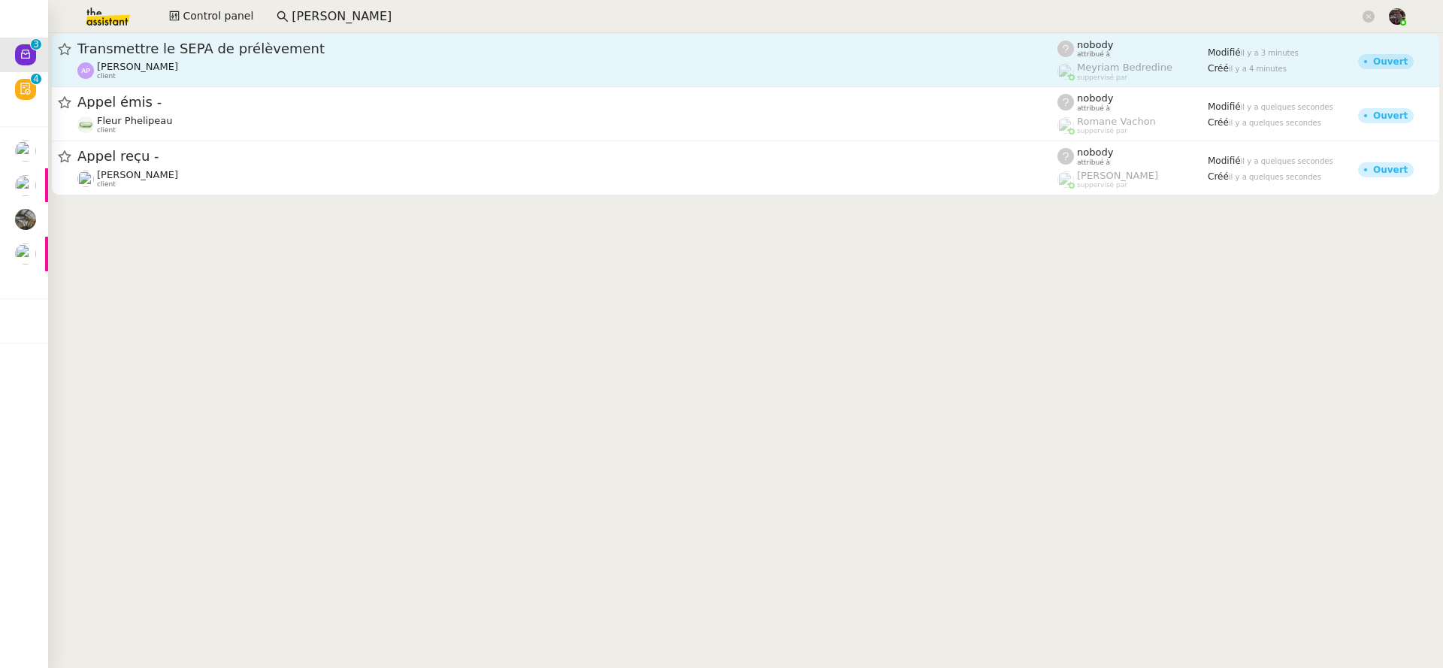
click at [224, 52] on span "Transmettre le SEPA de prélèvement" at bounding box center [567, 49] width 980 height 14
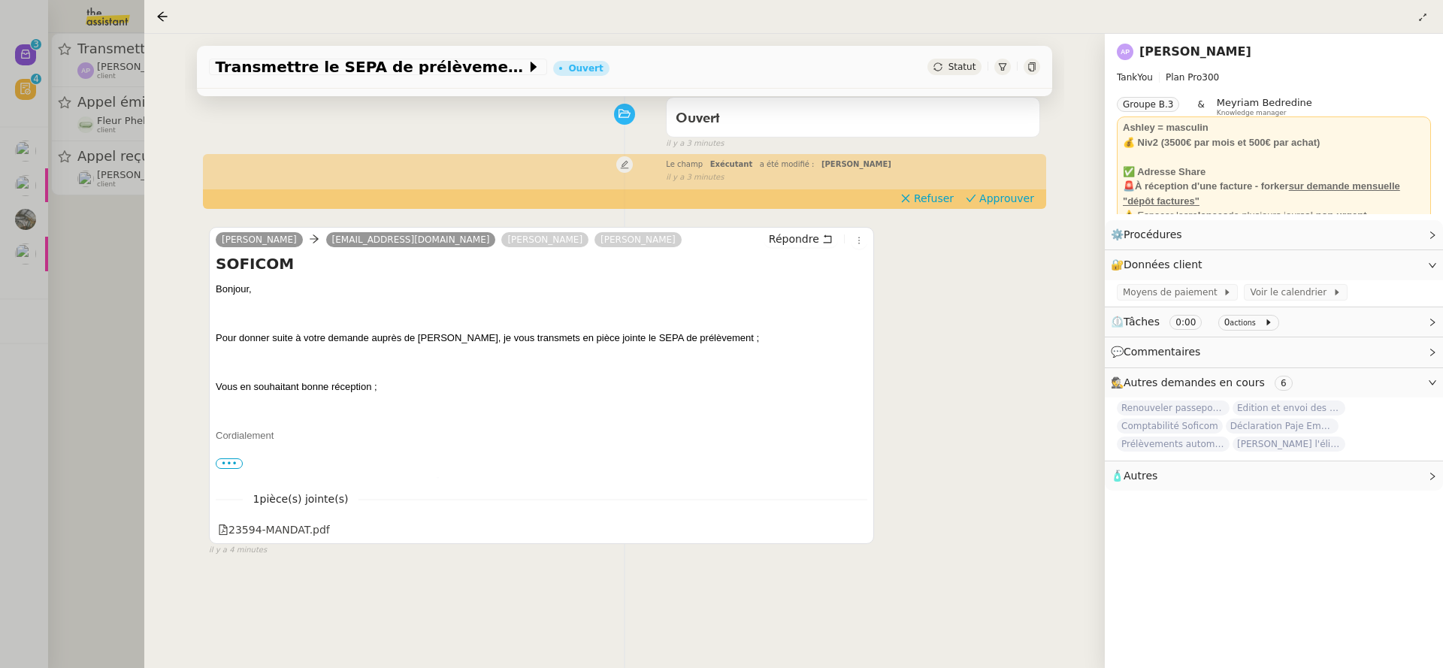
scroll to position [203, 0]
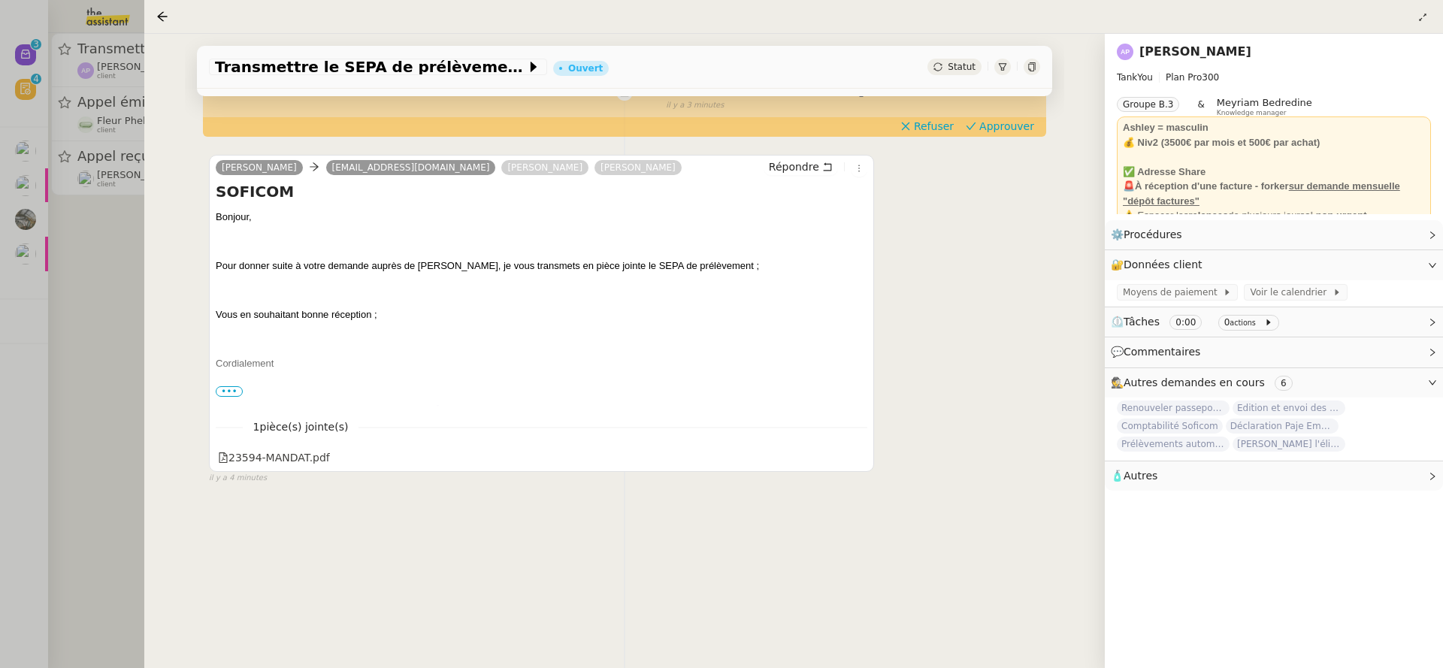
click at [104, 376] on div at bounding box center [721, 334] width 1443 height 668
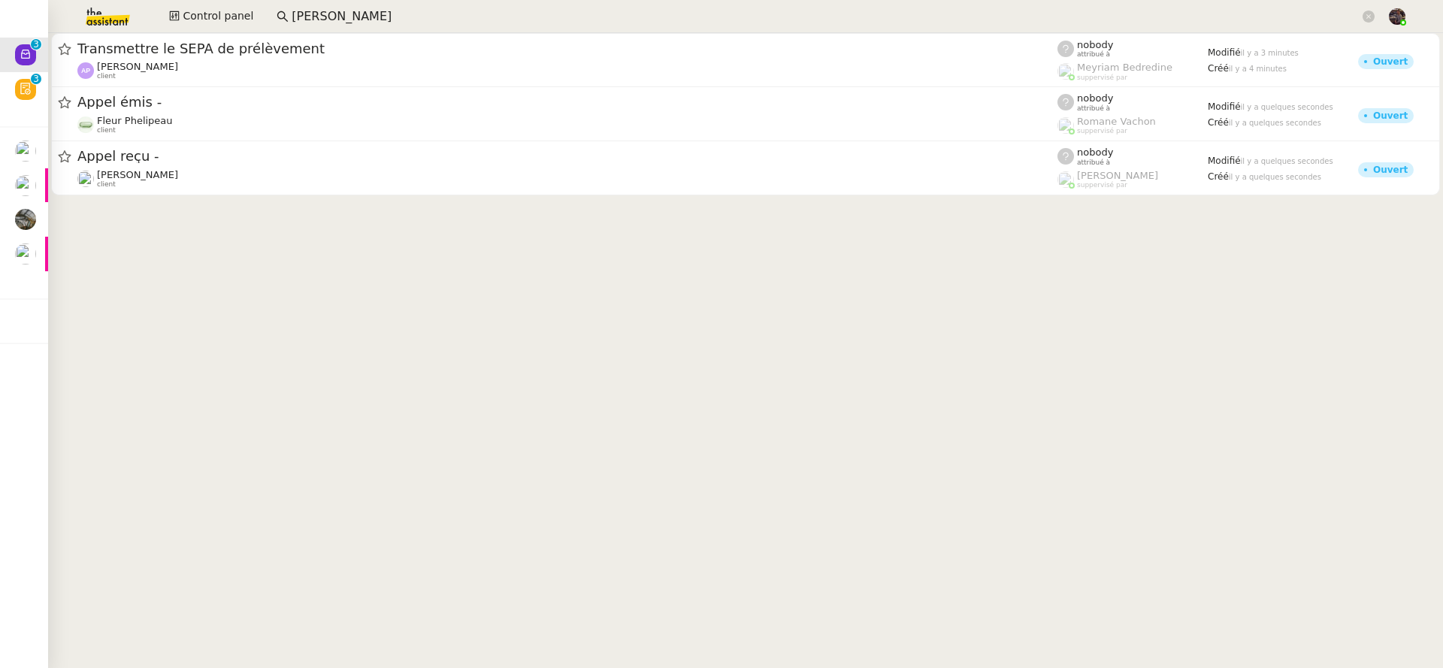
click at [376, 16] on input "zoé lach" at bounding box center [826, 17] width 1068 height 20
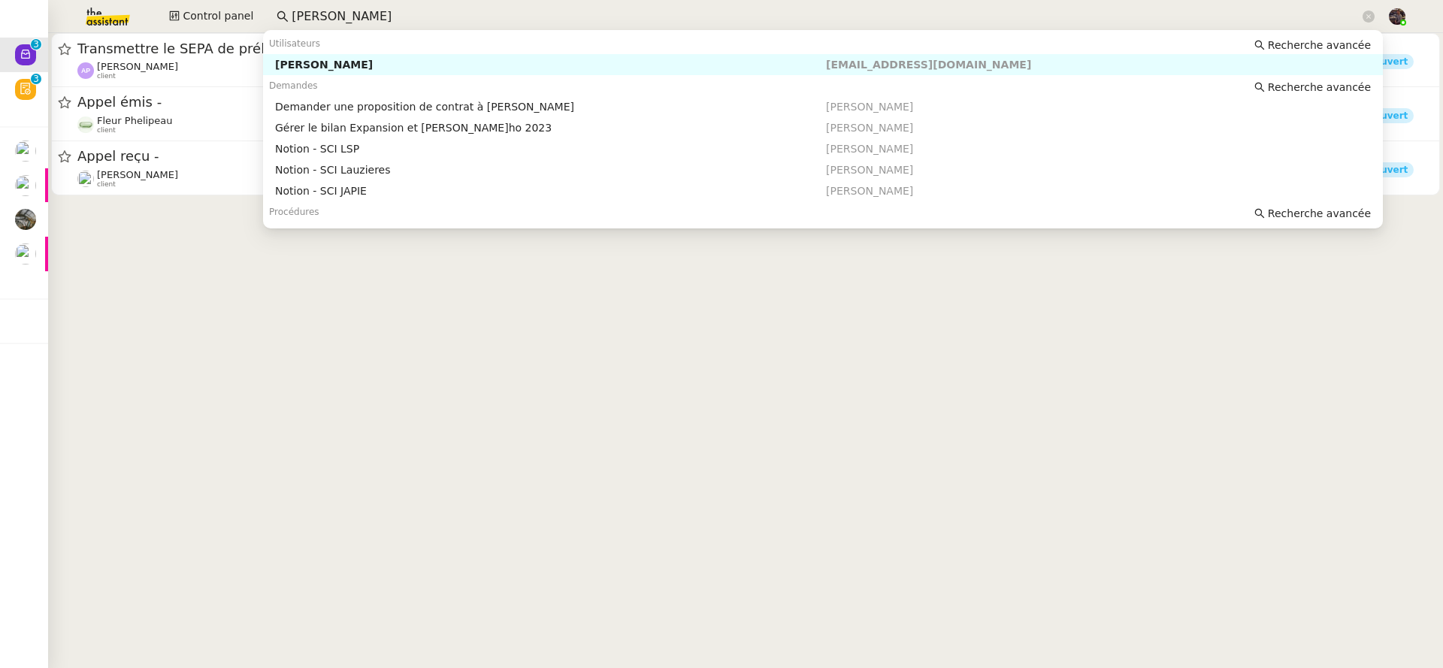
click at [376, 16] on input "zoé lach" at bounding box center [826, 17] width 1068 height 20
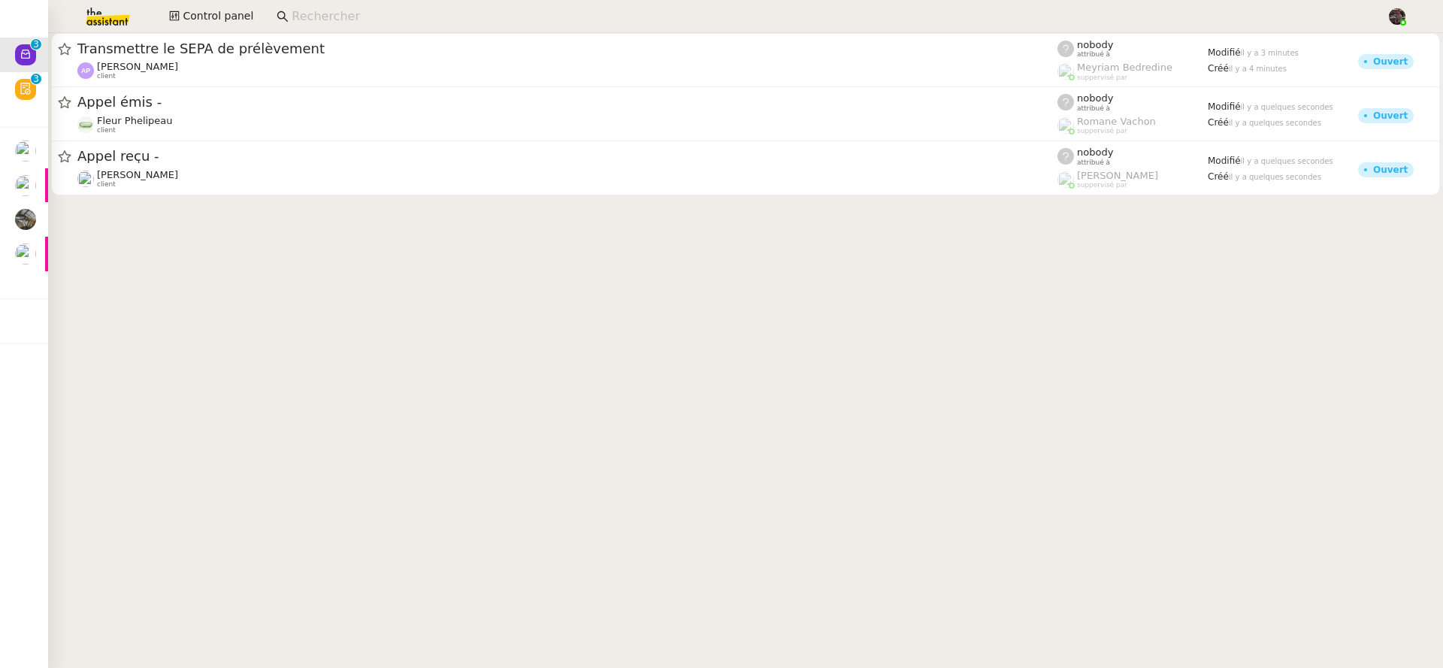
click at [232, 316] on cdk-virtual-scroll-viewport "Transmettre le SEPA de prélèvement Ashley Poniatowski client nobody attribué à …" at bounding box center [745, 350] width 1394 height 635
click at [110, 11] on img at bounding box center [96, 16] width 116 height 33
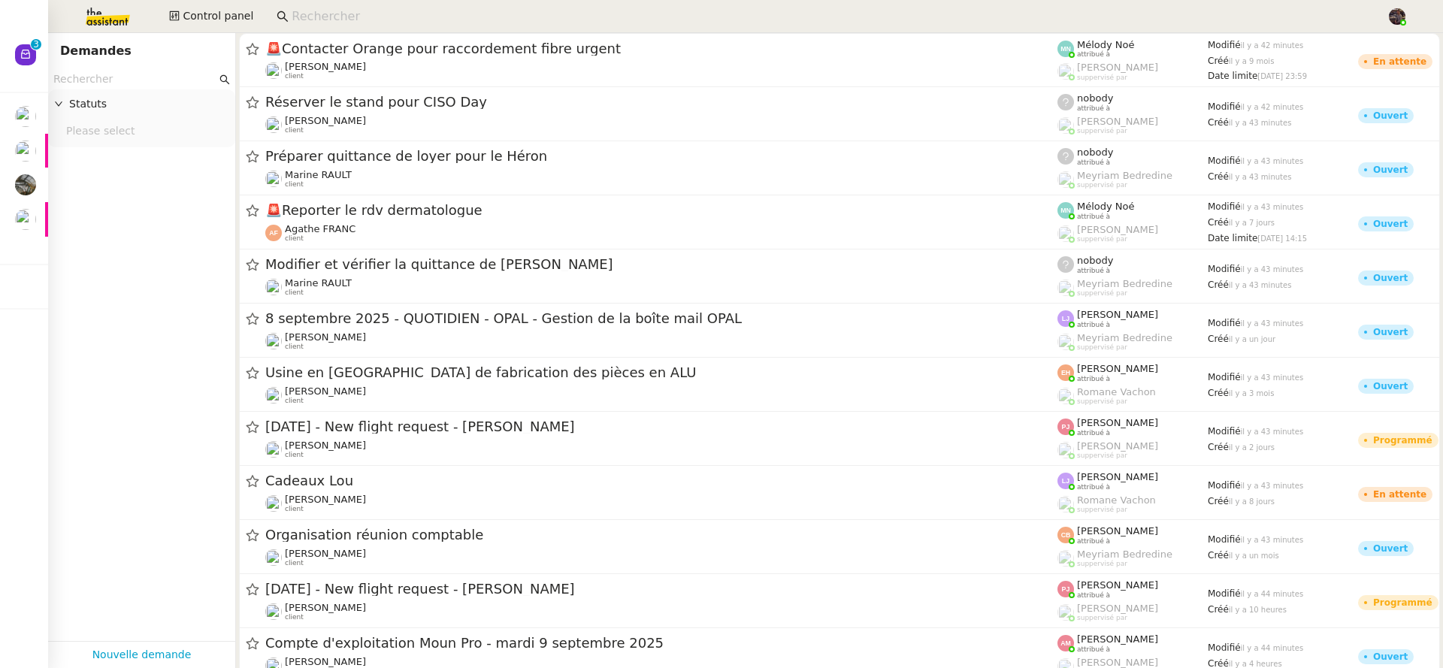
click at [124, 77] on input "text" at bounding box center [134, 79] width 163 height 17
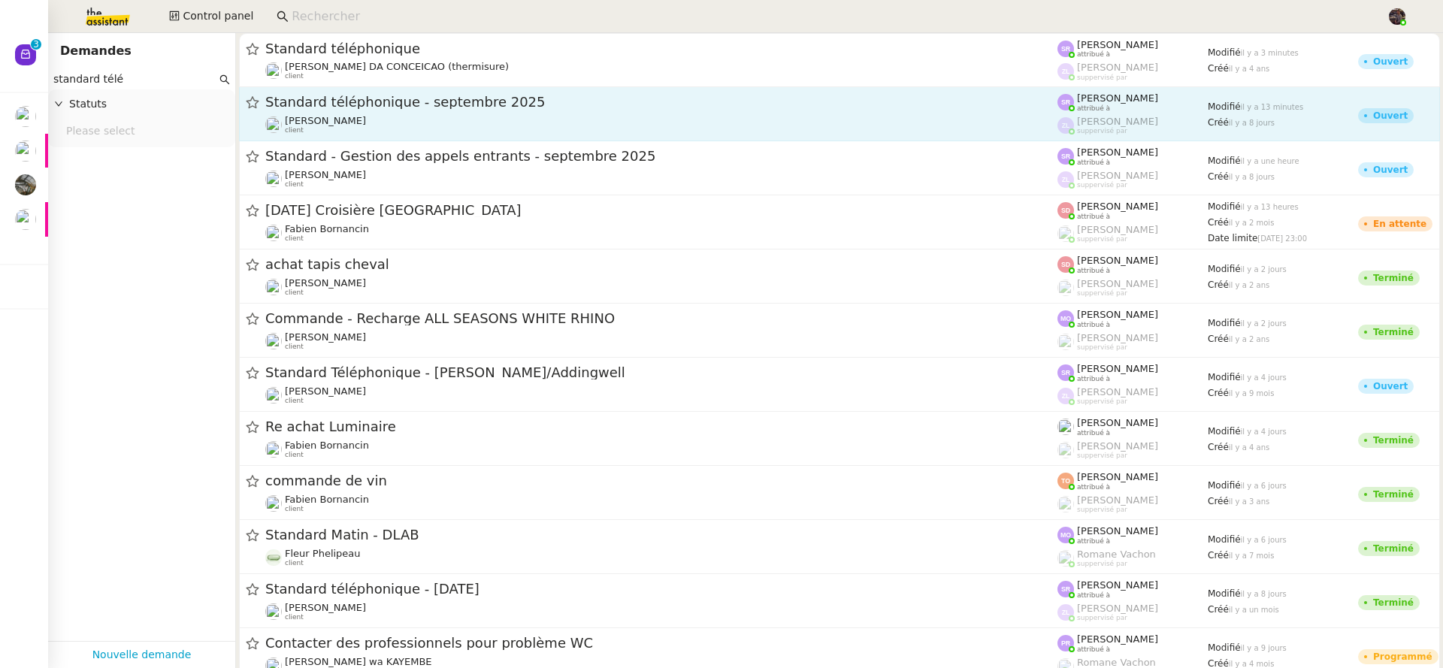
type input "standard télé"
click at [294, 108] on span "Standard téléphonique - septembre 2025" at bounding box center [661, 102] width 792 height 14
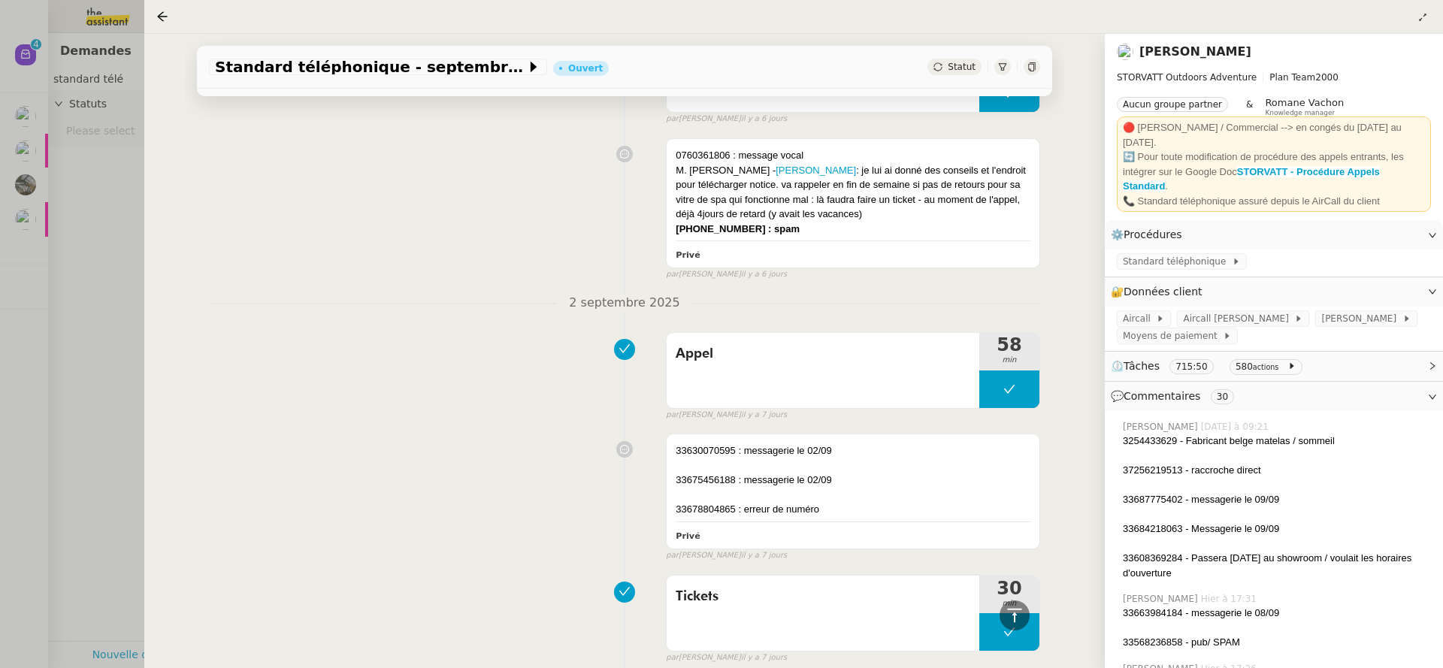
scroll to position [1593, 0]
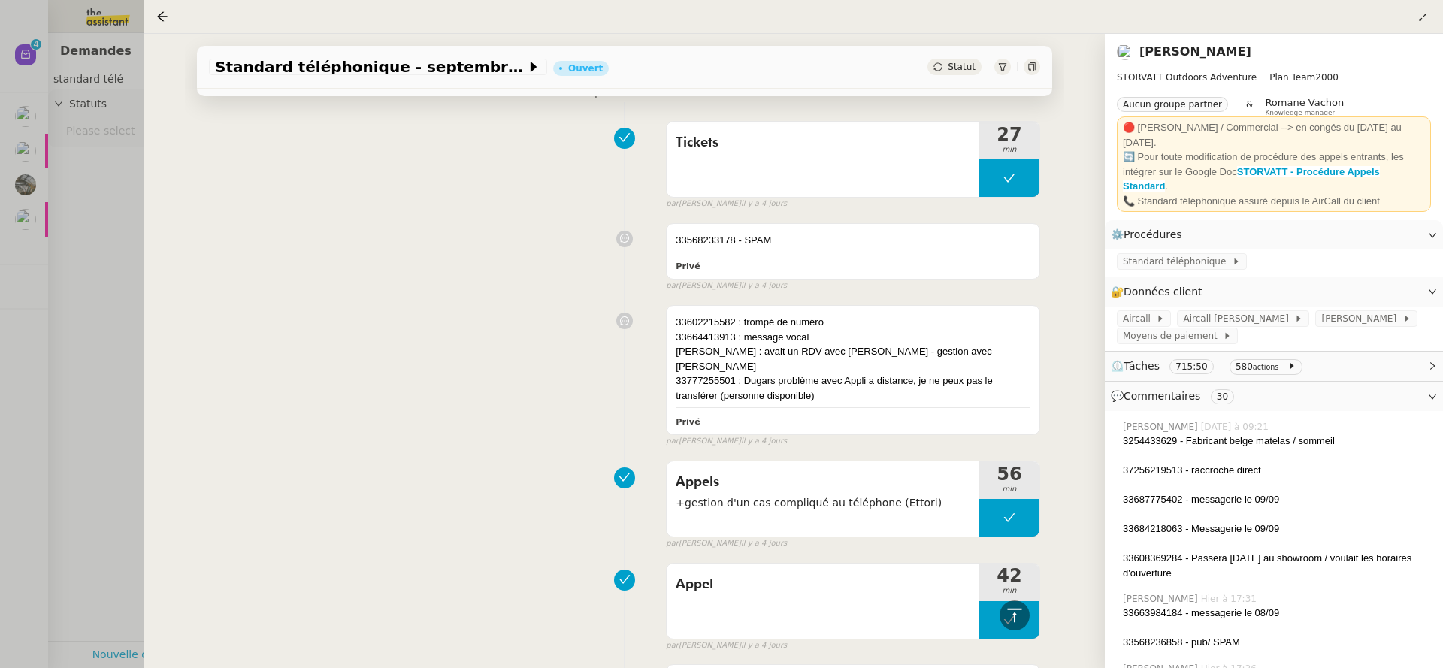
click at [92, 333] on div at bounding box center [721, 334] width 1443 height 668
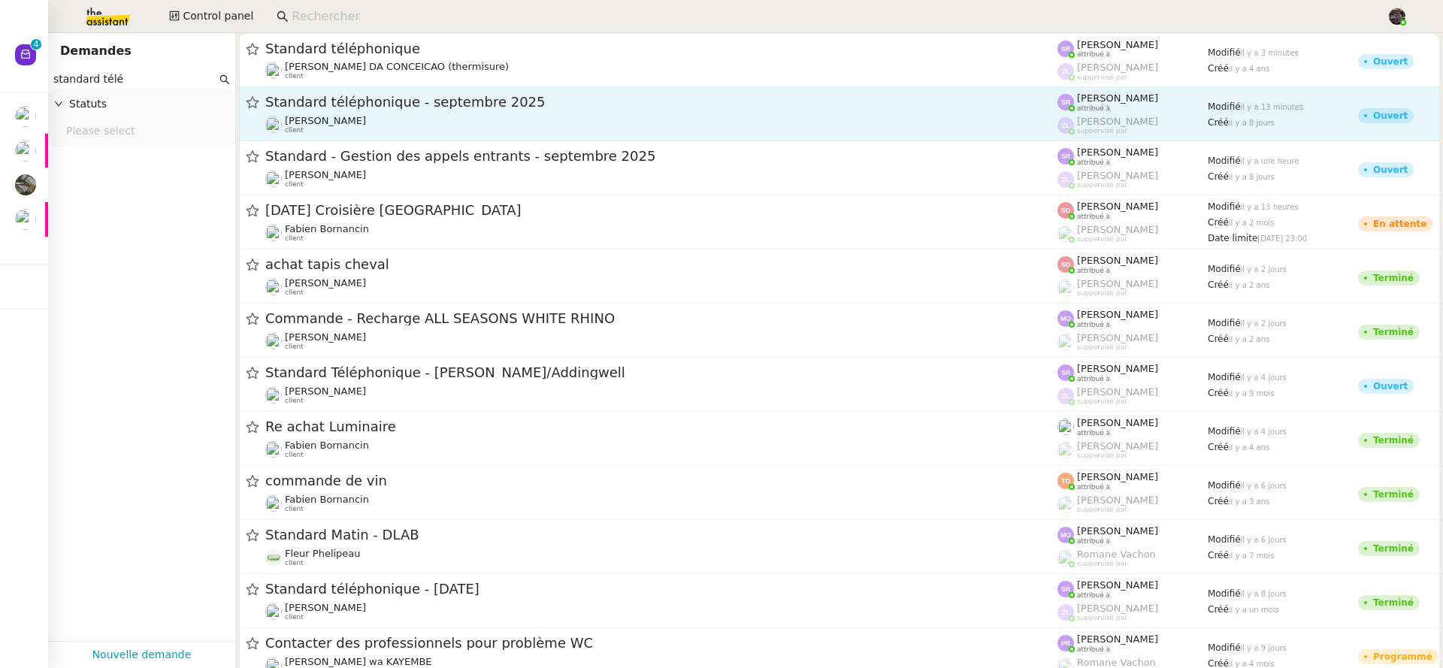
click at [394, 107] on span "Standard téléphonique - septembre 2025" at bounding box center [661, 102] width 792 height 14
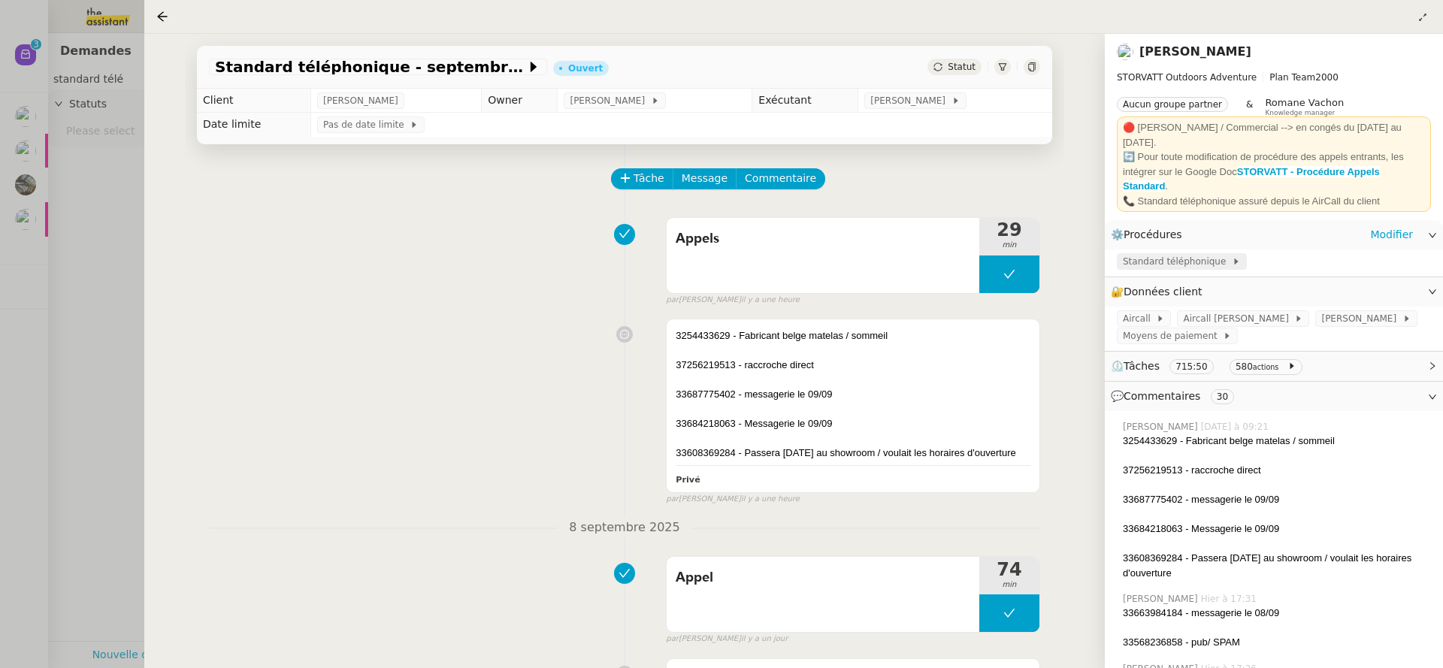
click at [1168, 261] on span "Standard téléphonique" at bounding box center [1176, 261] width 109 height 15
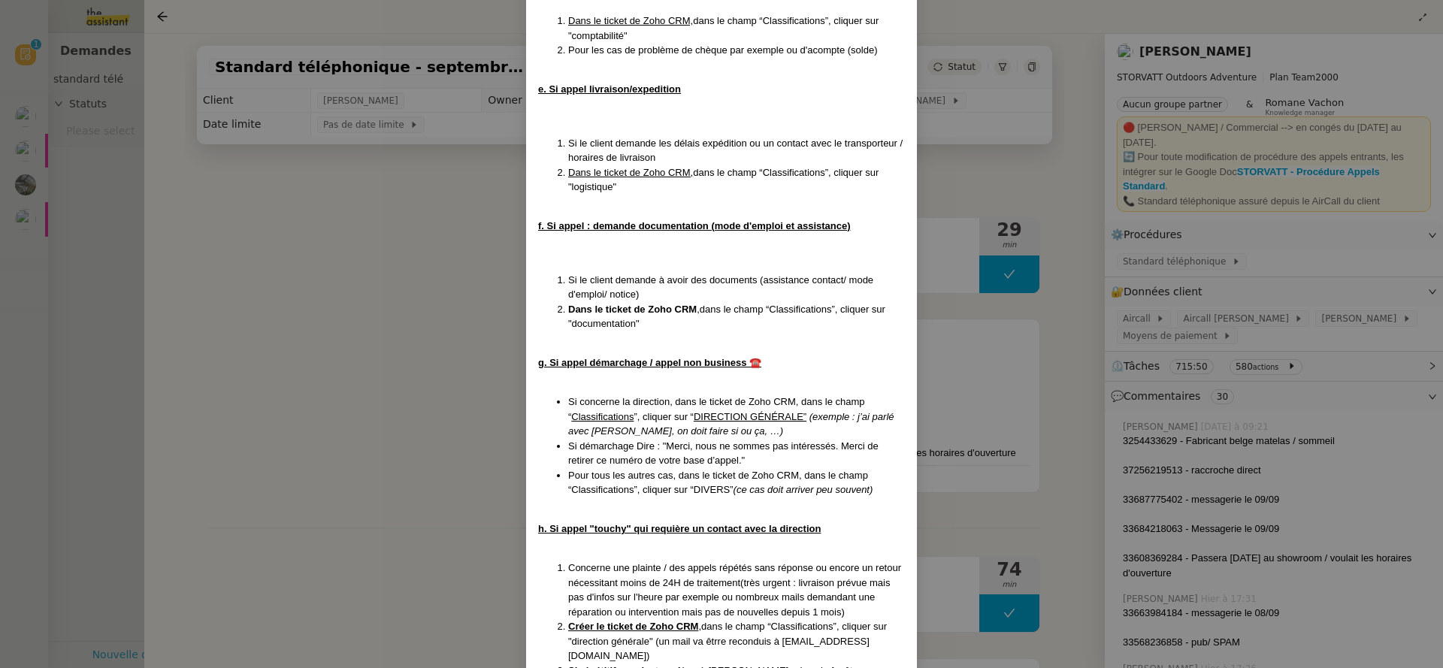
scroll to position [3666, 0]
click at [358, 287] on nz-modal-container "MAJ le 22/08/2025 Contexte : Le client souhaite que nous réceptionnions les app…" at bounding box center [721, 334] width 1443 height 668
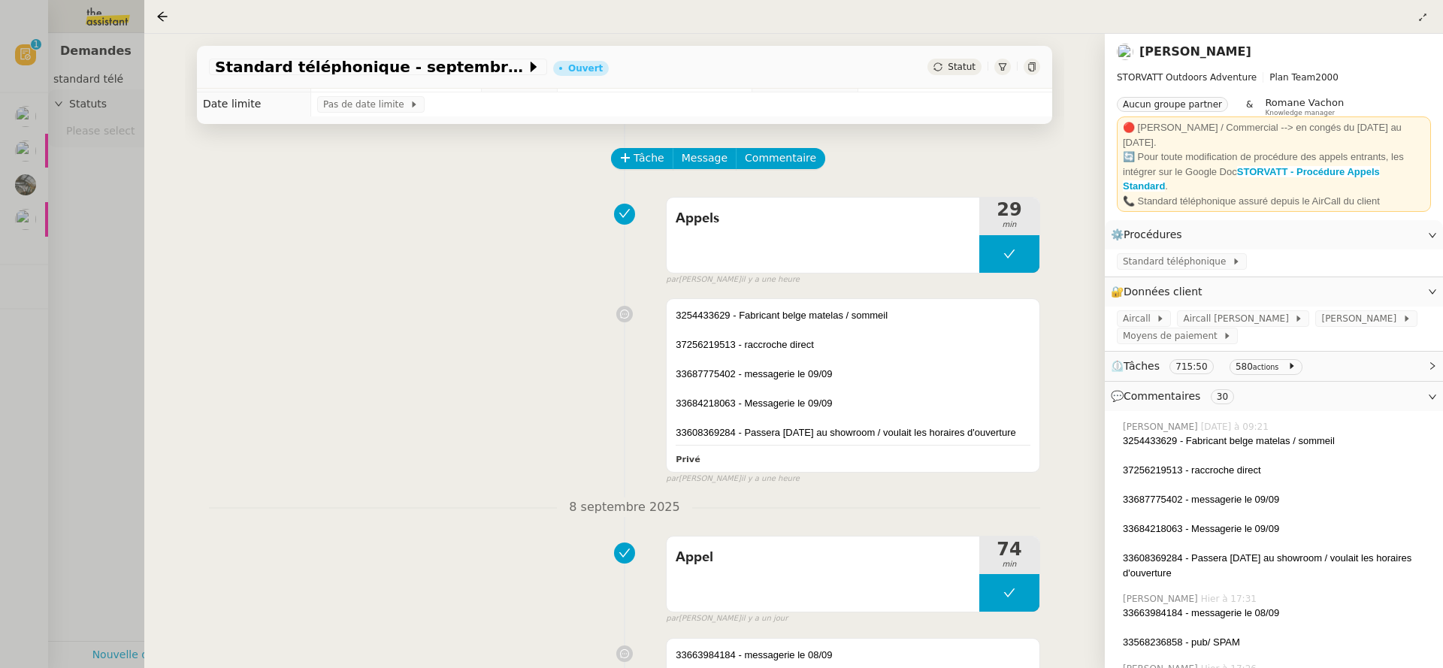
scroll to position [21, 0]
click at [136, 202] on div at bounding box center [721, 334] width 1443 height 668
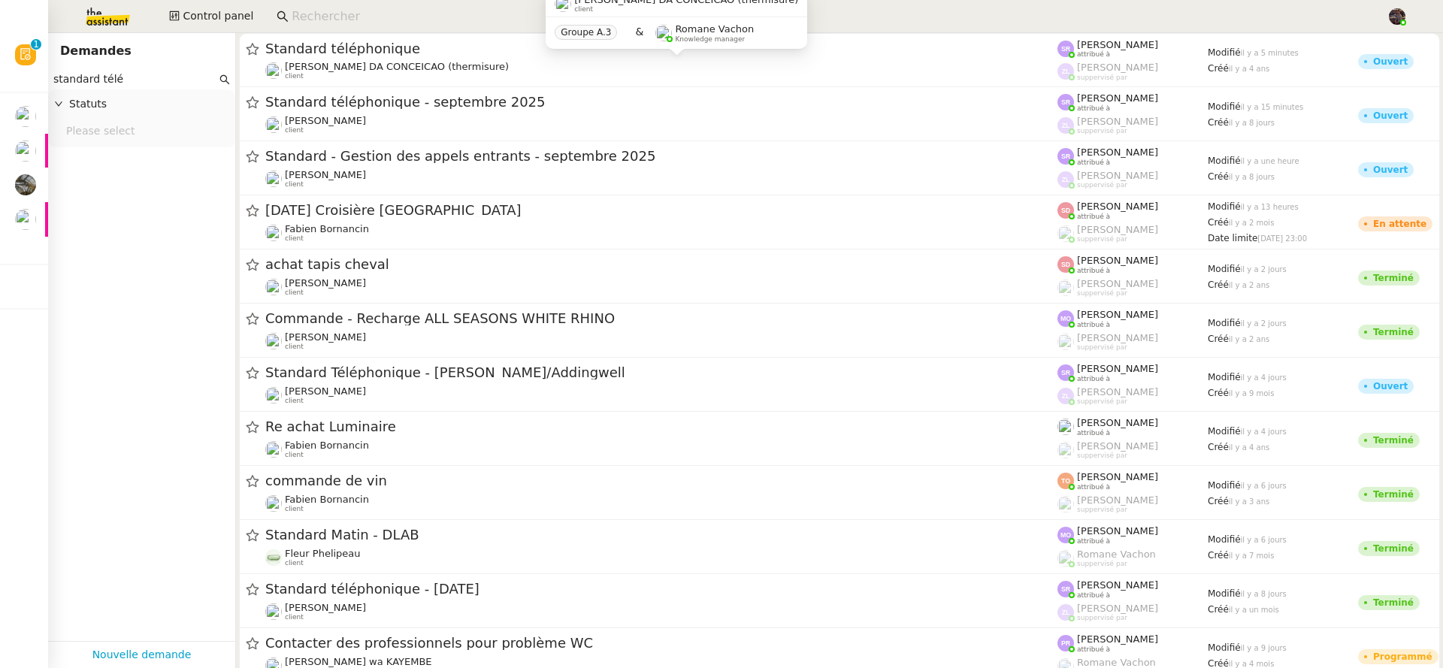
click at [325, 15] on input at bounding box center [832, 17] width 1080 height 20
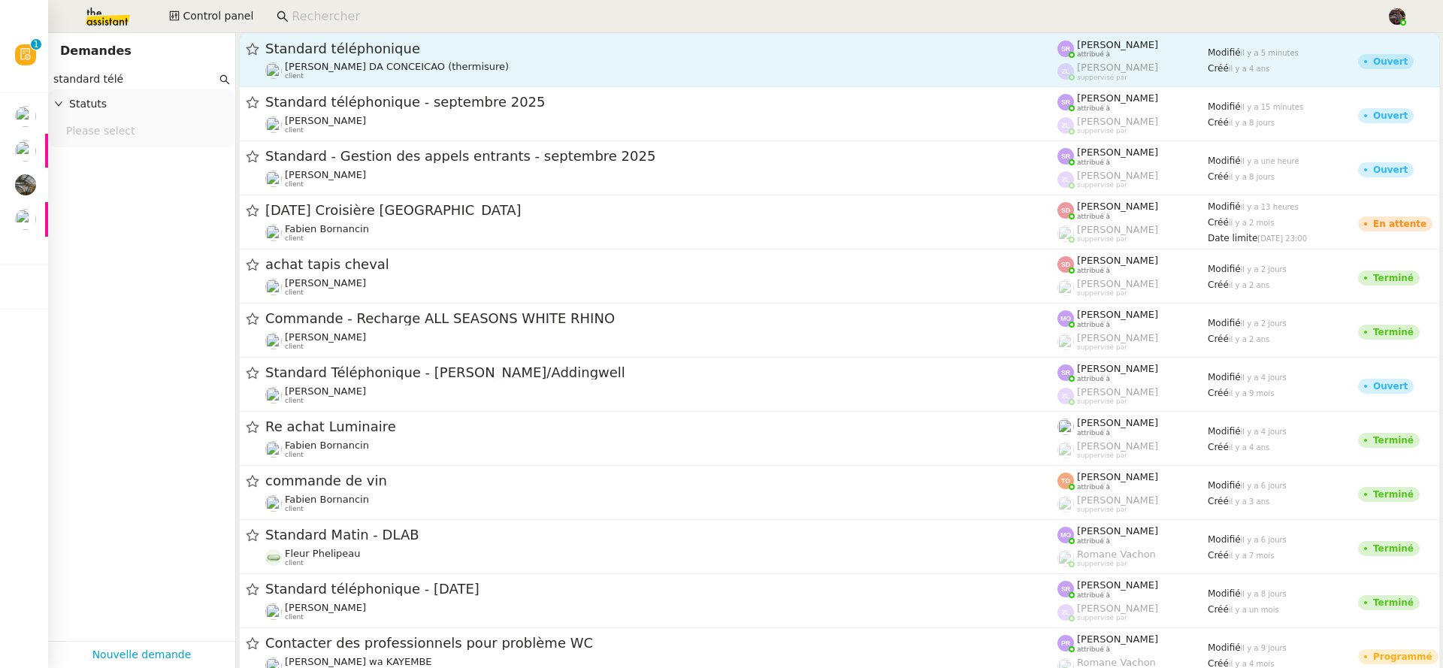
click at [359, 51] on span "Standard téléphonique" at bounding box center [661, 49] width 792 height 14
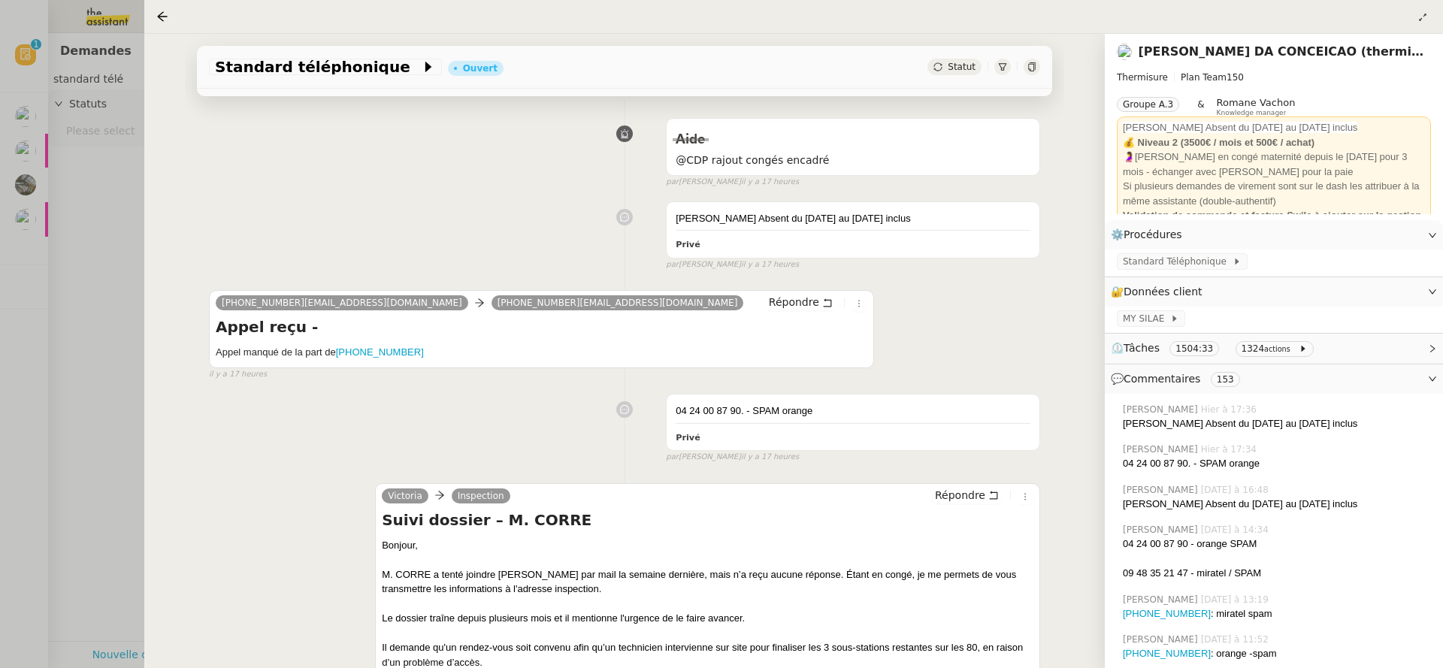
scroll to position [1654, 0]
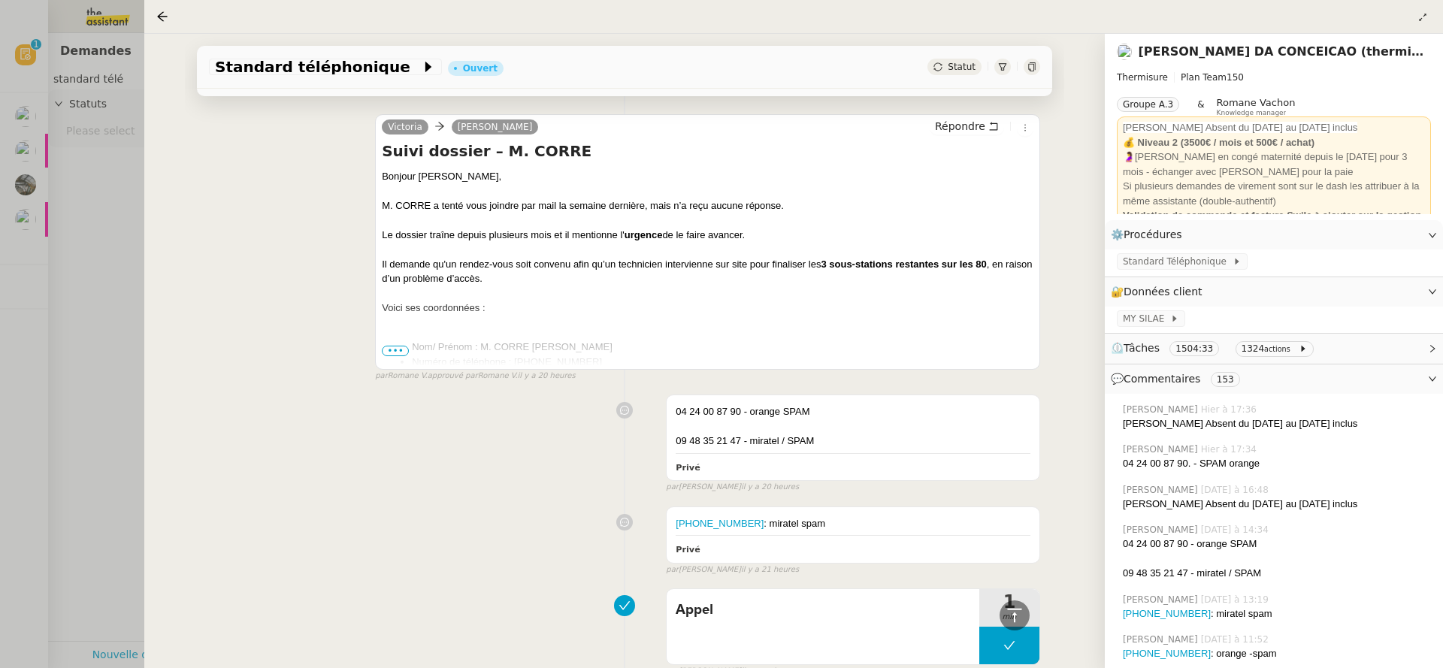
click at [119, 318] on div at bounding box center [721, 334] width 1443 height 668
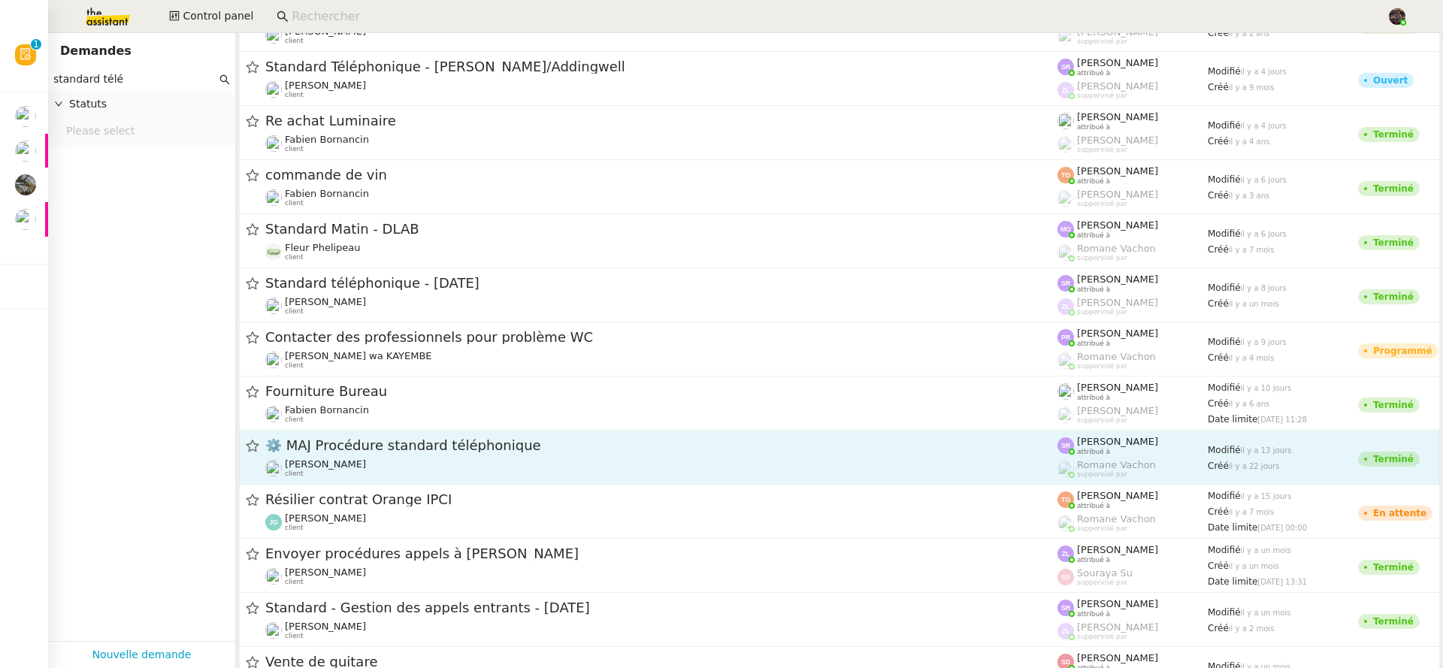
scroll to position [326, 0]
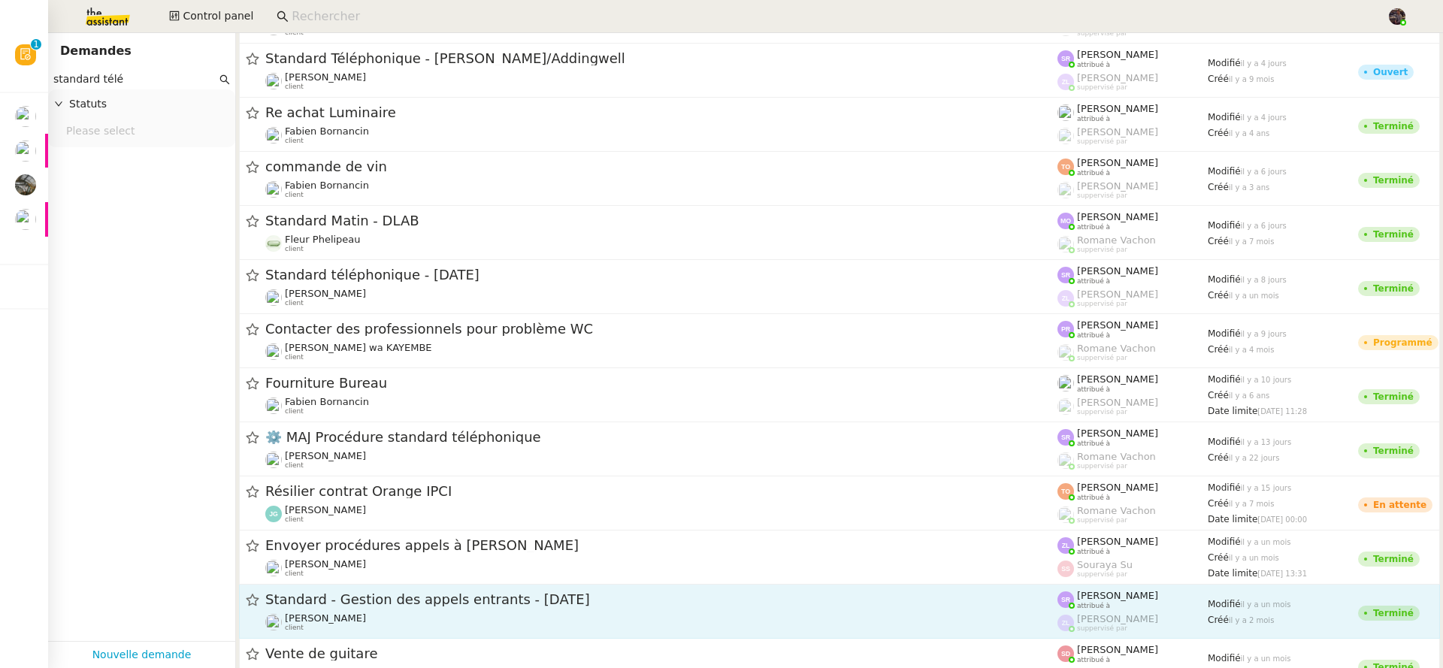
click at [518, 591] on div "Standard - Gestion des appels entrants - juillet 2025" at bounding box center [661, 600] width 792 height 19
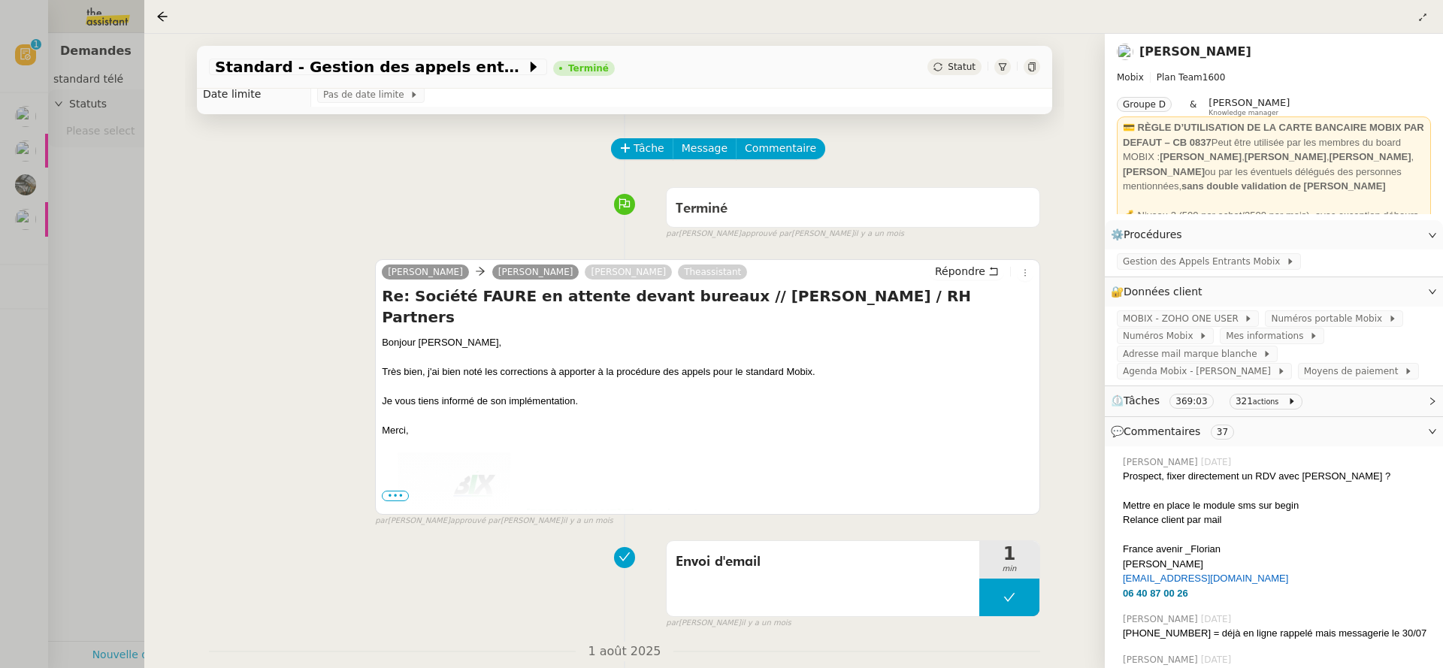
scroll to position [258, 0]
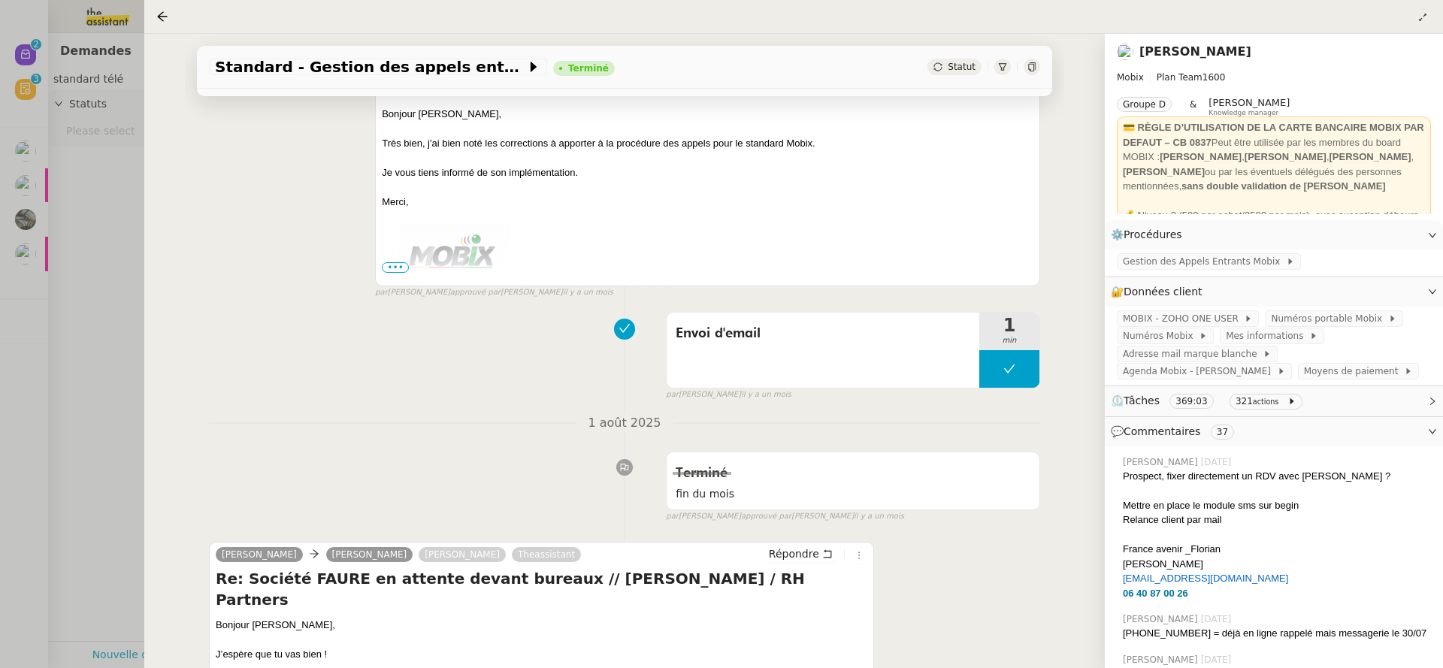
click at [39, 45] on div at bounding box center [721, 334] width 1443 height 668
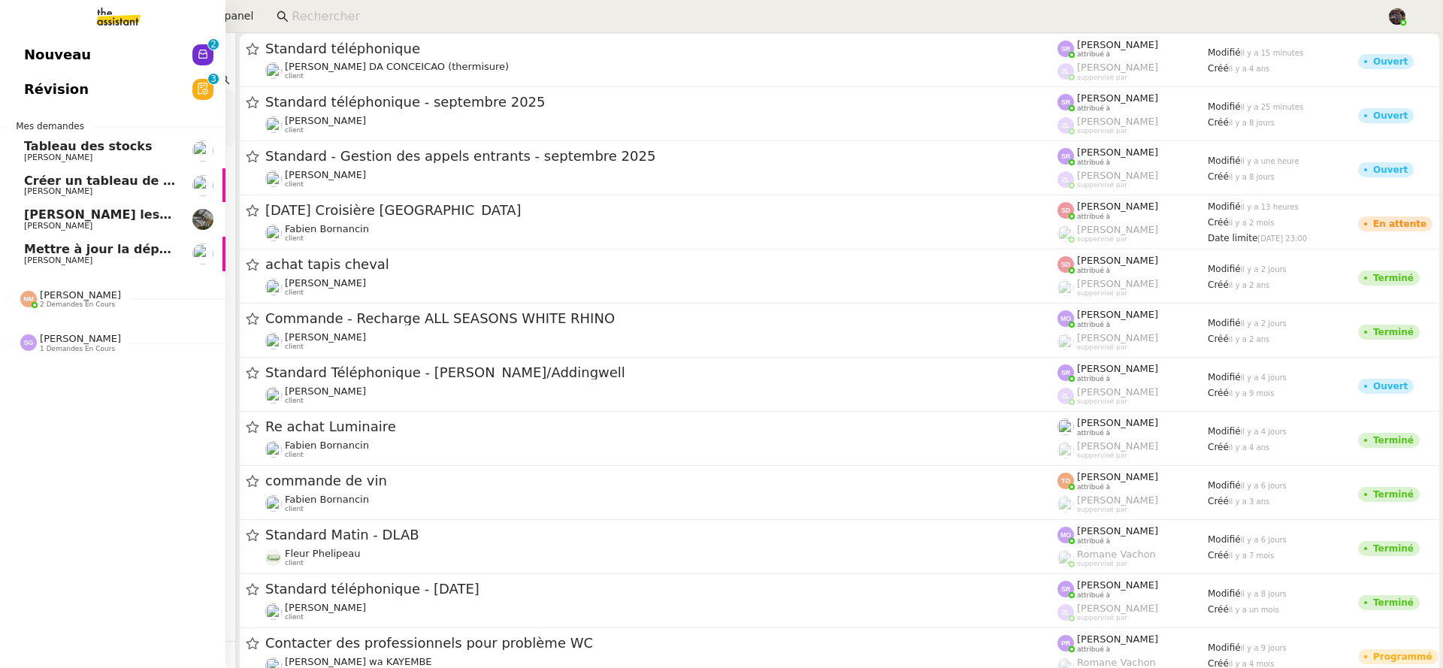
click at [59, 55] on span "Nouveau" at bounding box center [57, 55] width 67 height 23
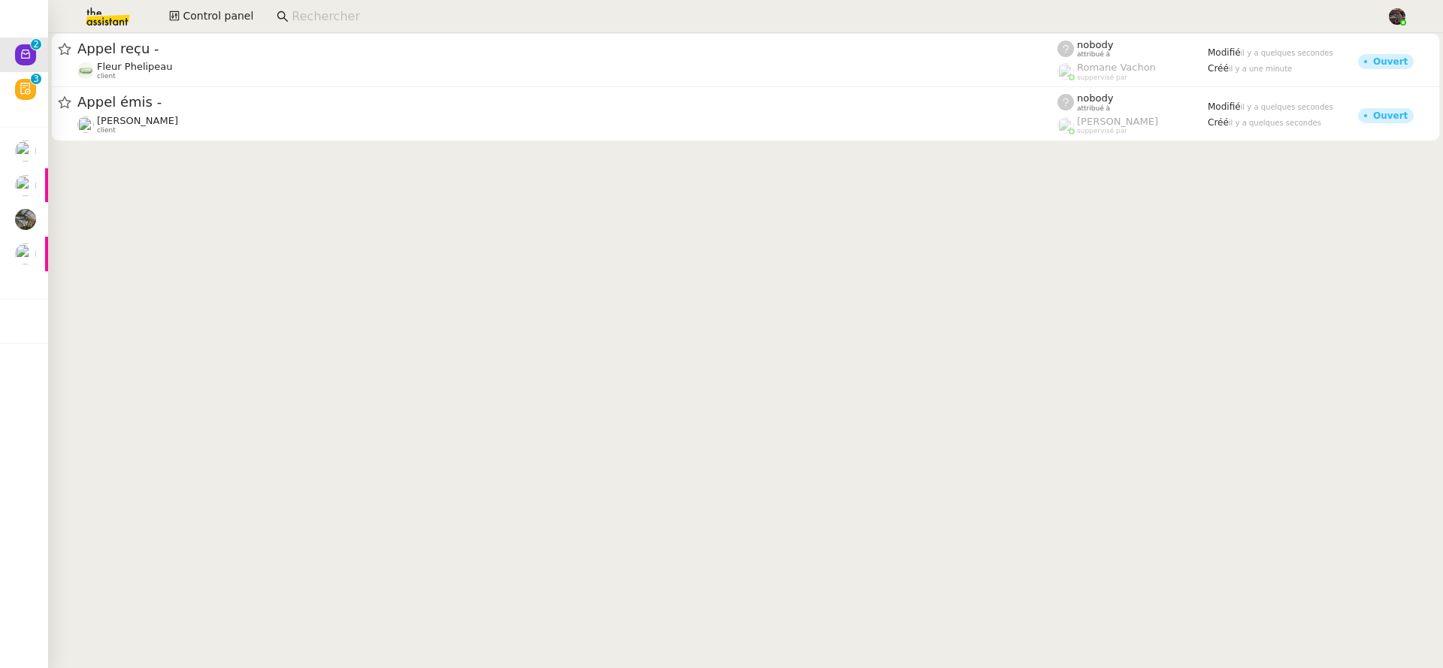
click at [125, 26] on img at bounding box center [96, 16] width 116 height 33
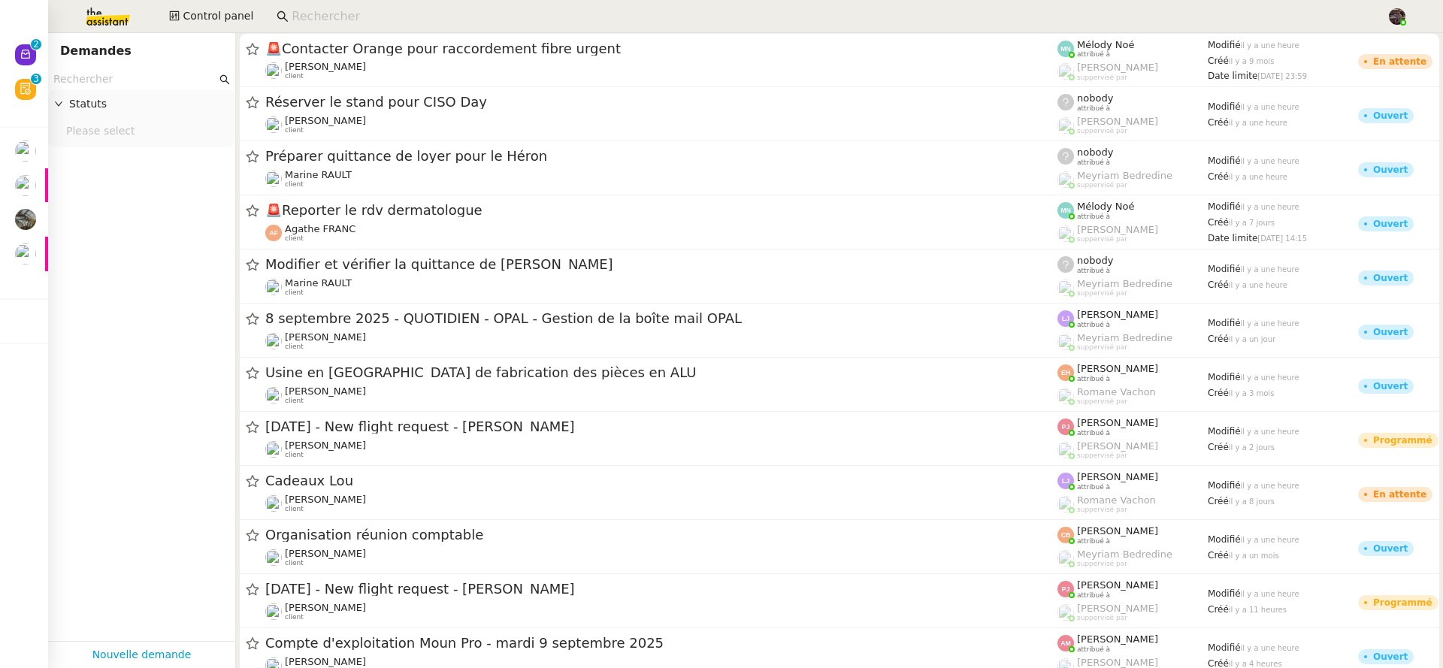
click at [229, 5] on div "Control panel" at bounding box center [721, 16] width 1367 height 33
click at [234, 14] on span "Control panel" at bounding box center [218, 16] width 71 height 17
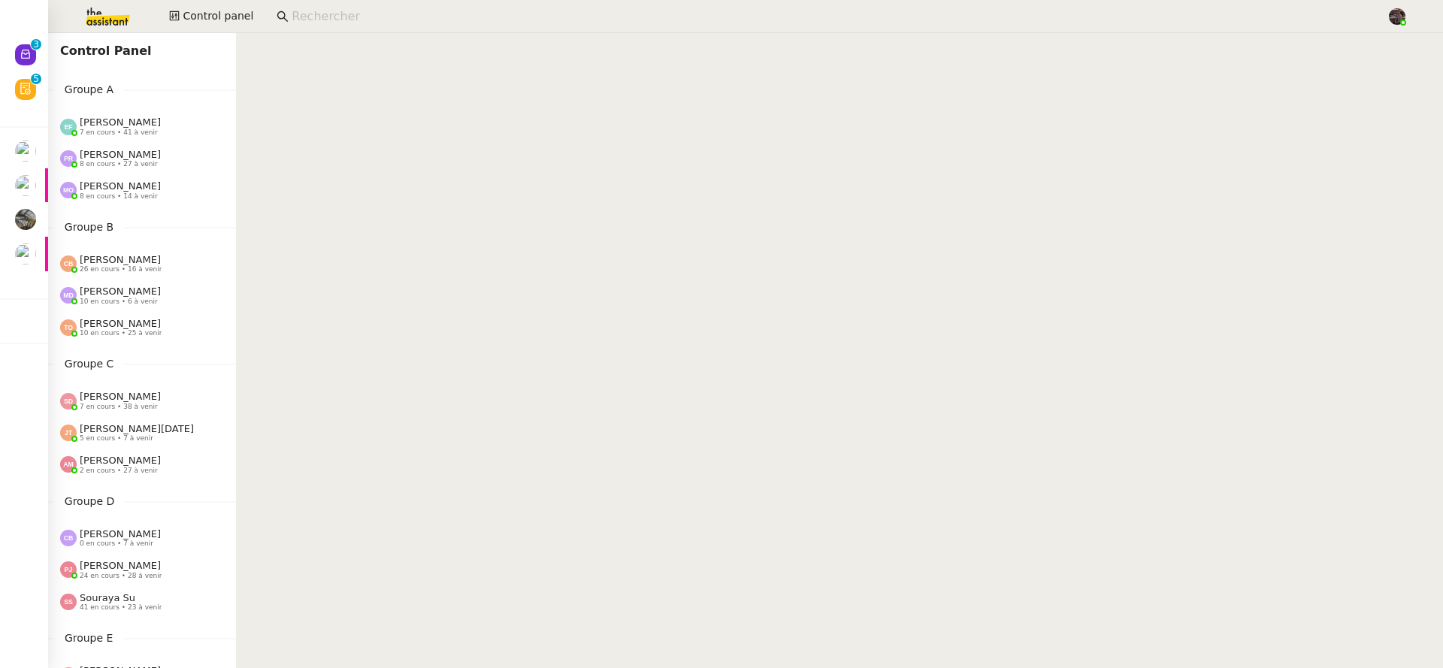
click at [313, 24] on input at bounding box center [832, 17] width 1080 height 20
paste input "aubert.kevin@gmail.com"
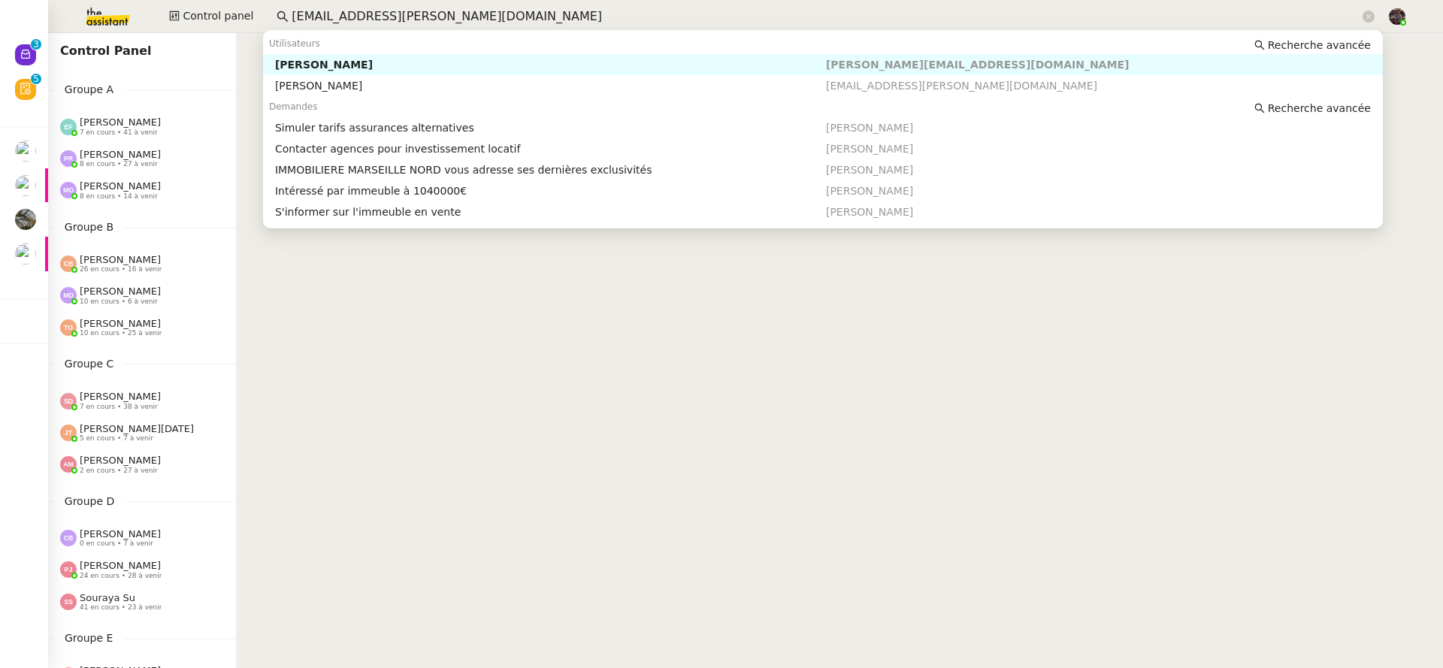
click at [332, 56] on nz-auto-option "Kevin AUBERT kevin.aubert@socialys.fr" at bounding box center [822, 64] width 1119 height 21
type input "aubert.kevin@gmail.com"
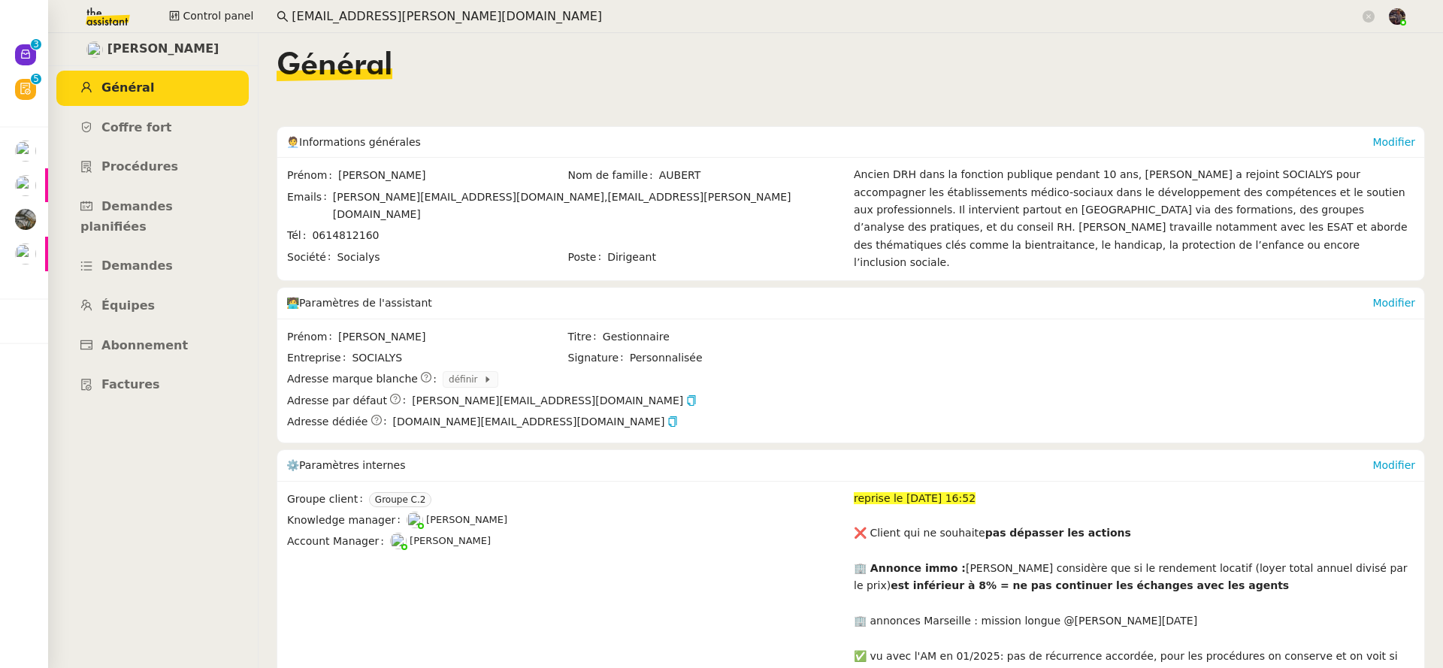
click at [407, 16] on input "aubert.kevin@gmail.com" at bounding box center [826, 17] width 1068 height 20
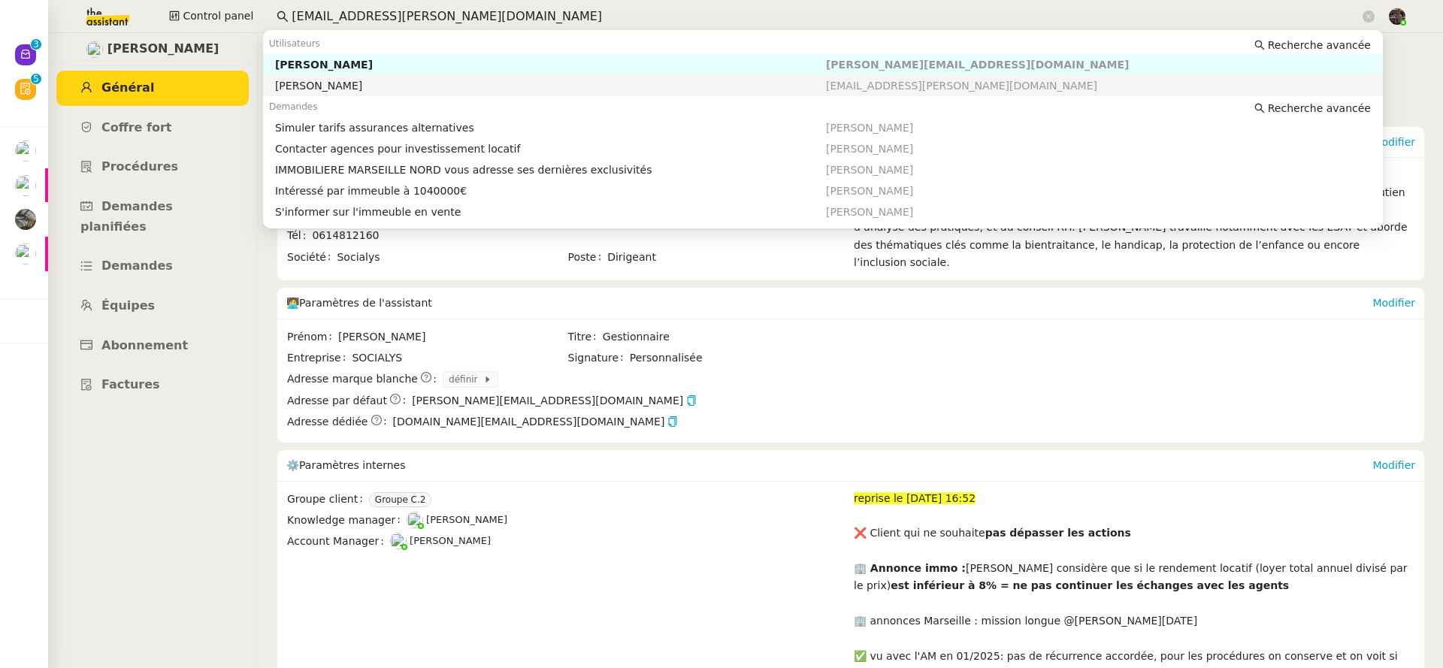
click at [455, 85] on div "Kévin Aubert" at bounding box center [550, 86] width 551 height 14
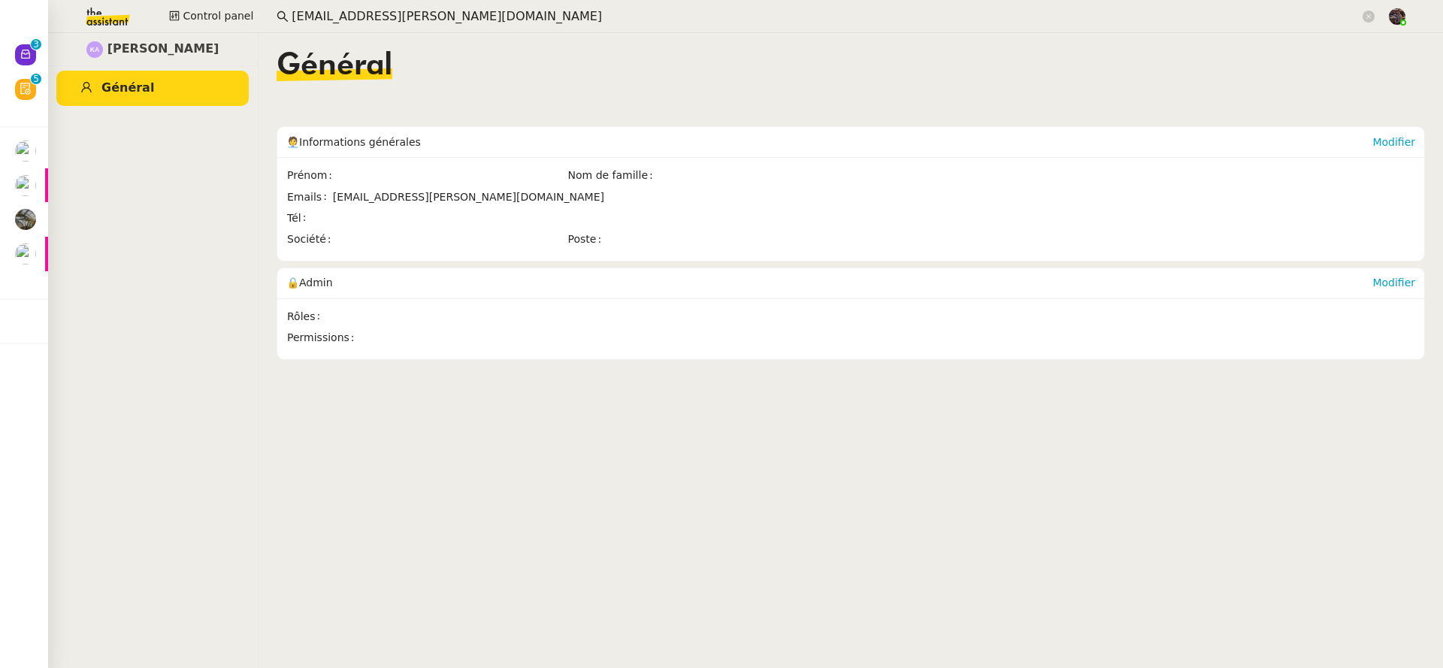
click at [348, 44] on nz-content "Général 🧑‍💼 Informations générales Modifier Prénom Nom de famille Emails aubert…" at bounding box center [850, 350] width 1148 height 635
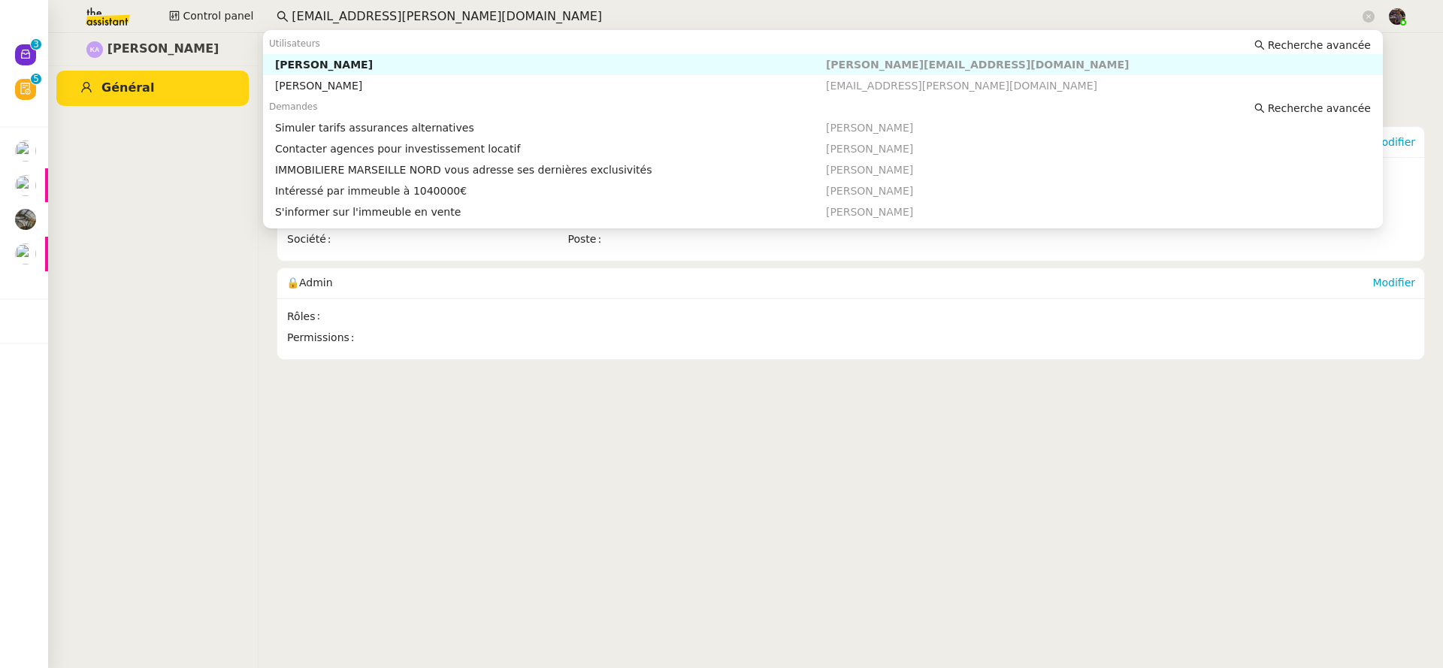
click at [362, 23] on input "aubert.kevin@gmail.com" at bounding box center [826, 17] width 1068 height 20
click at [353, 80] on div "Kévin Aubert" at bounding box center [550, 86] width 551 height 14
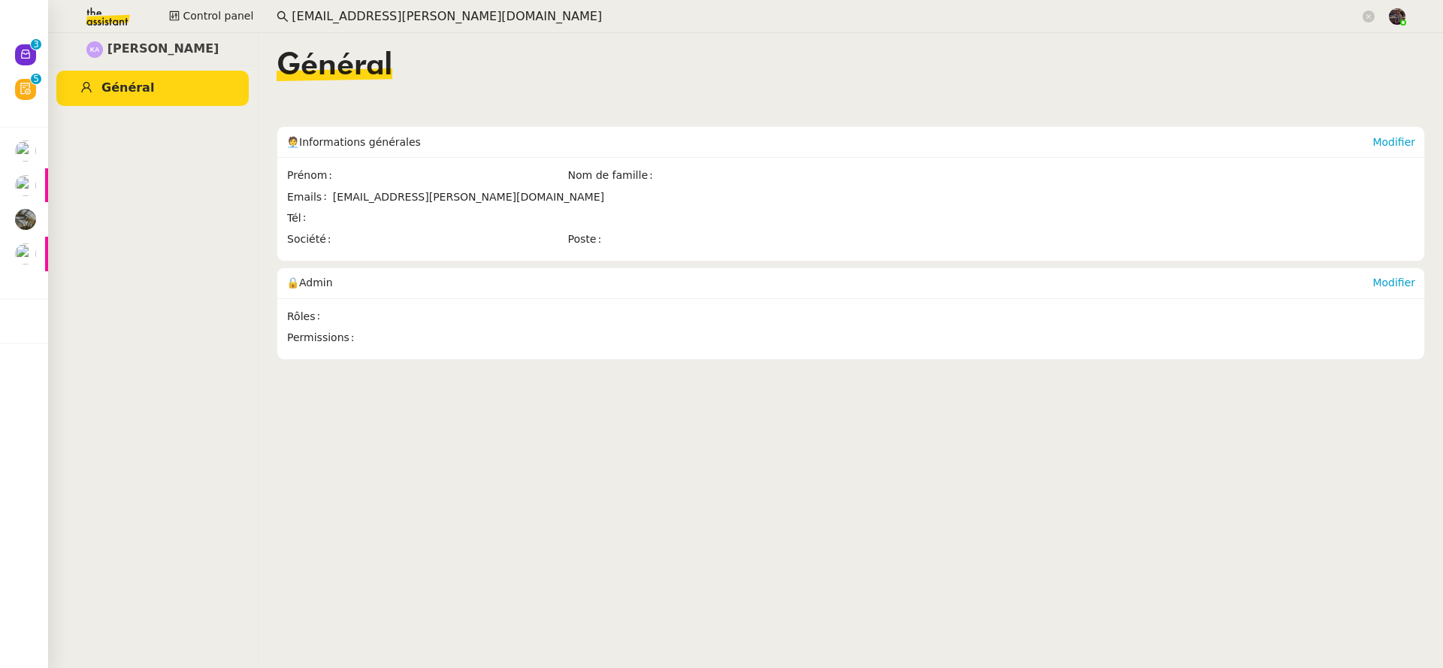
click at [374, 28] on app-search-bar "aubert.kevin@gmail.com" at bounding box center [825, 16] width 1114 height 33
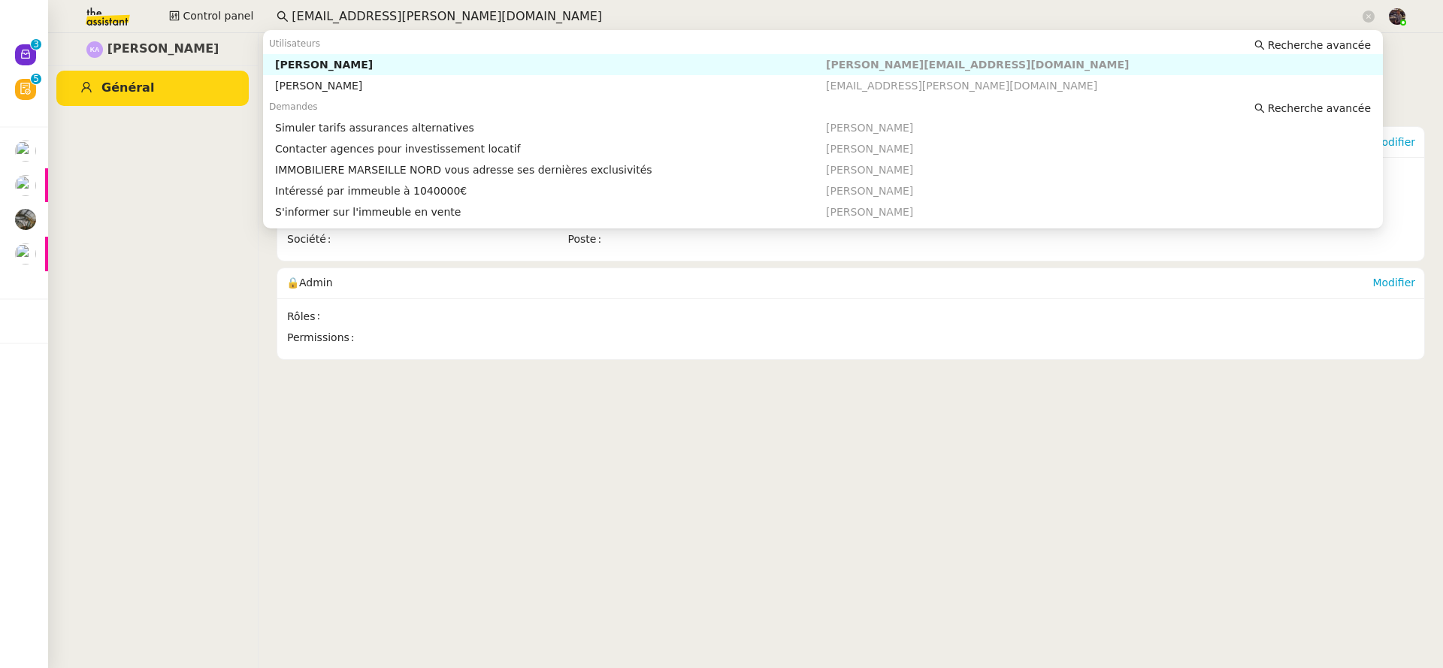
click at [378, 20] on input "aubert.kevin@gmail.com" at bounding box center [826, 17] width 1068 height 20
click at [393, 62] on div "[PERSON_NAME]" at bounding box center [550, 65] width 551 height 14
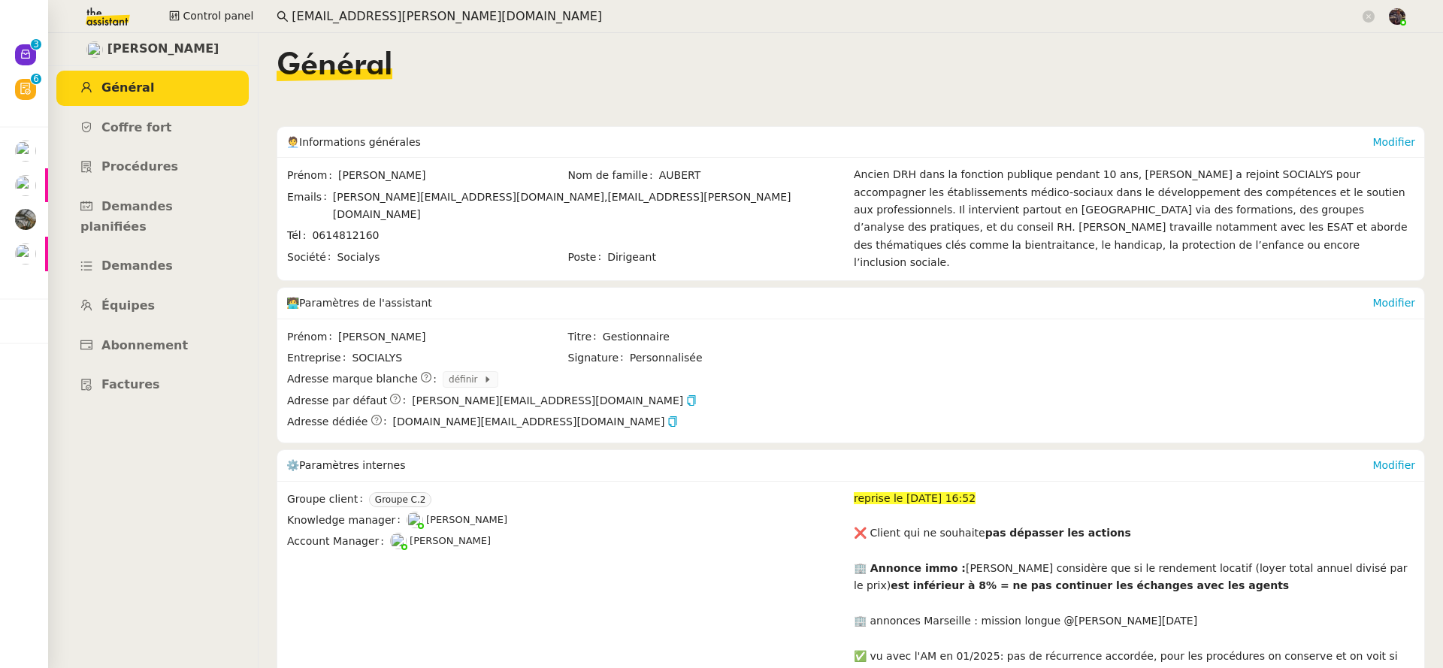
click at [95, 16] on img at bounding box center [96, 16] width 116 height 33
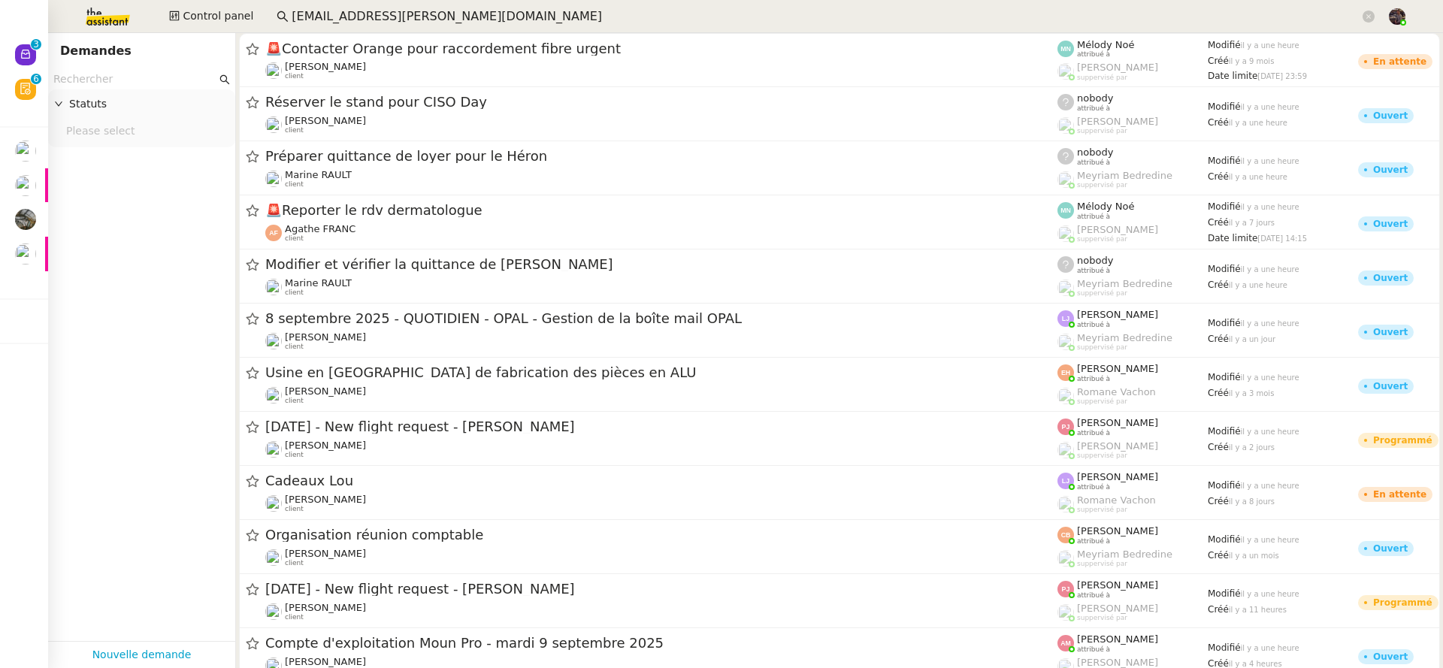
click at [174, 71] on input "text" at bounding box center [134, 79] width 163 height 17
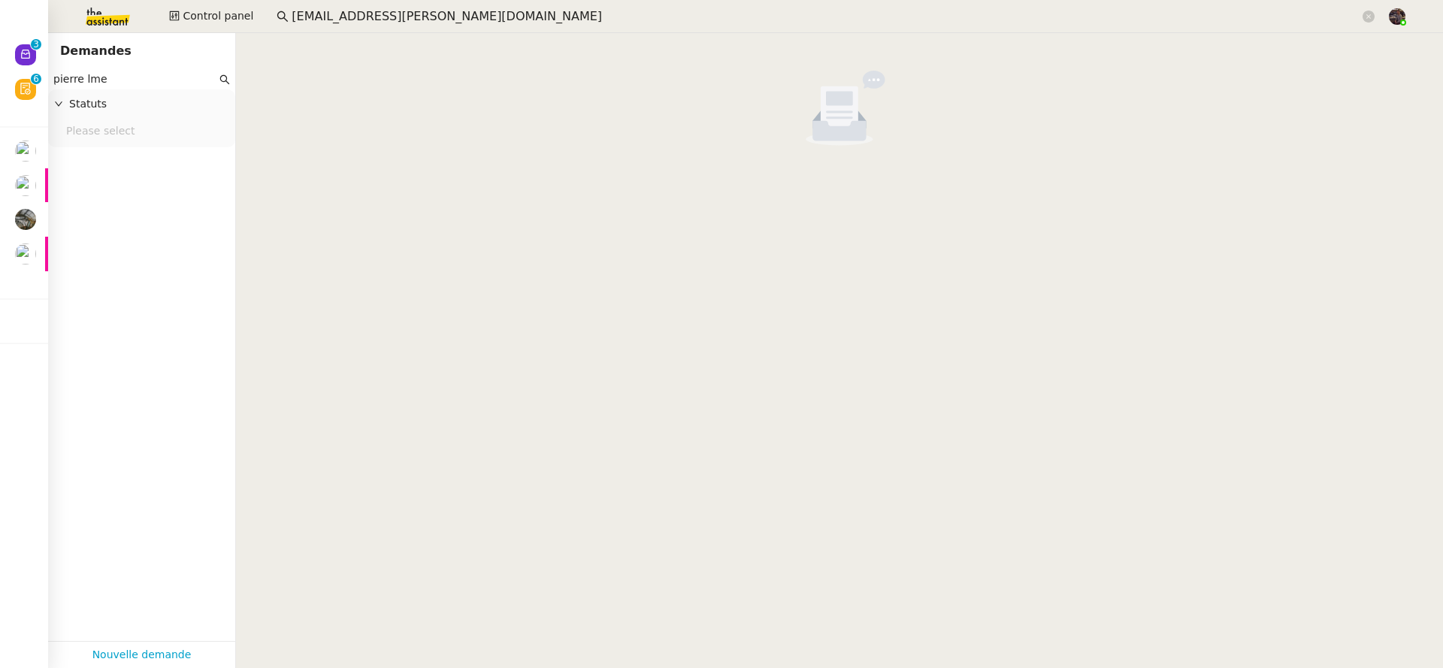
type input "pierre lme"
click at [361, 23] on input "aubert.kevin@gmail.com" at bounding box center [826, 17] width 1068 height 20
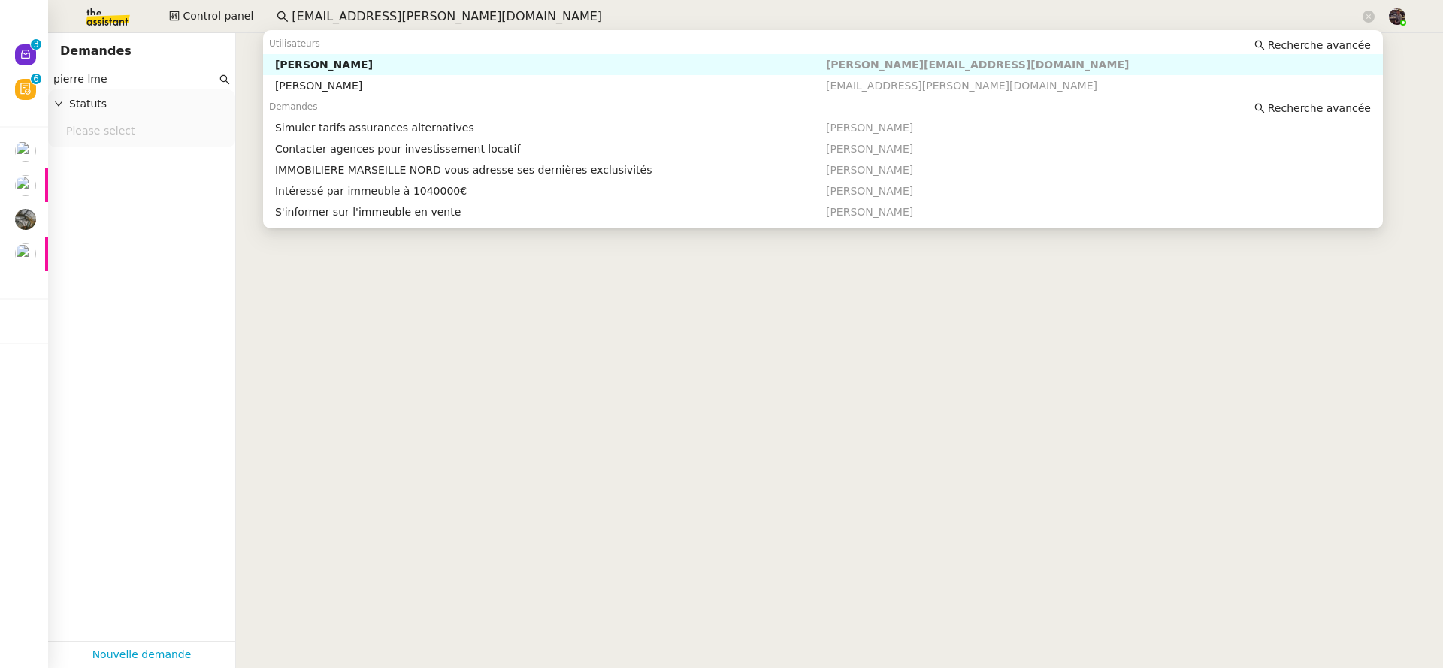
click at [361, 23] on input "aubert.kevin@gmail.com" at bounding box center [826, 17] width 1068 height 20
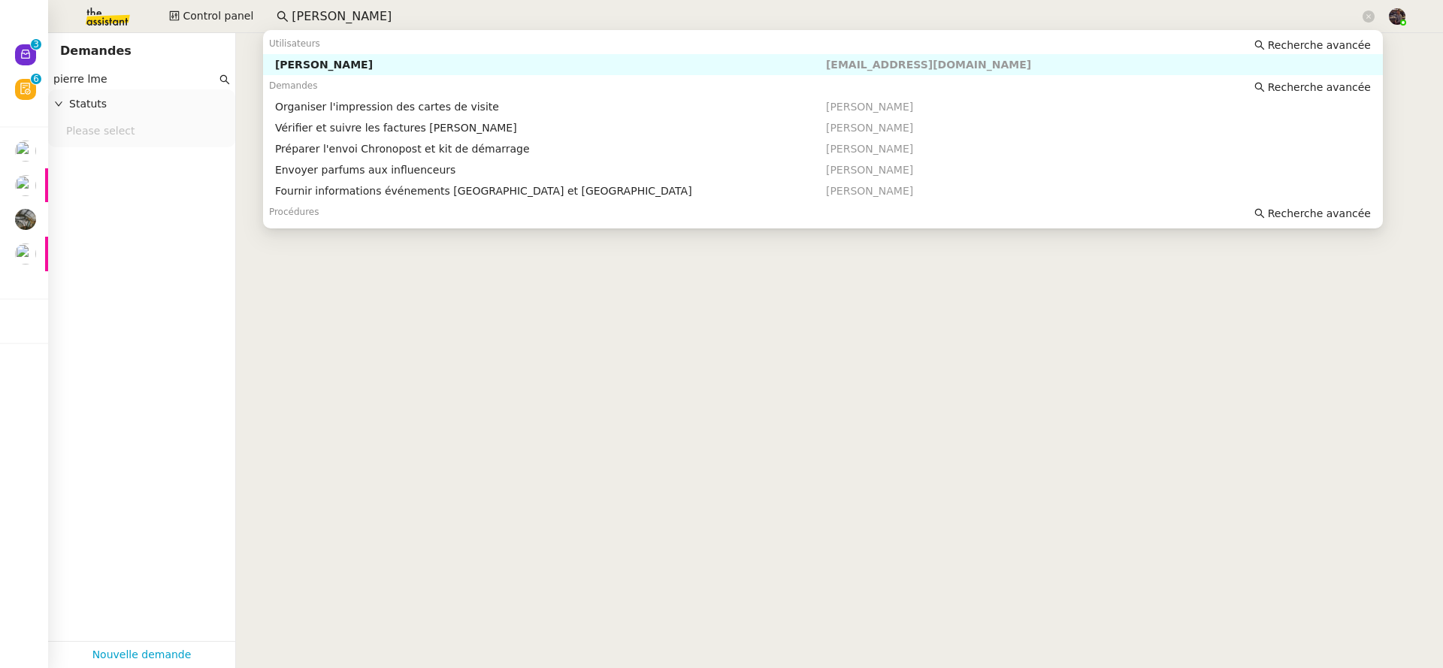
click at [331, 68] on div "Pierre Mergui" at bounding box center [550, 65] width 551 height 14
type input "pierre mergui"
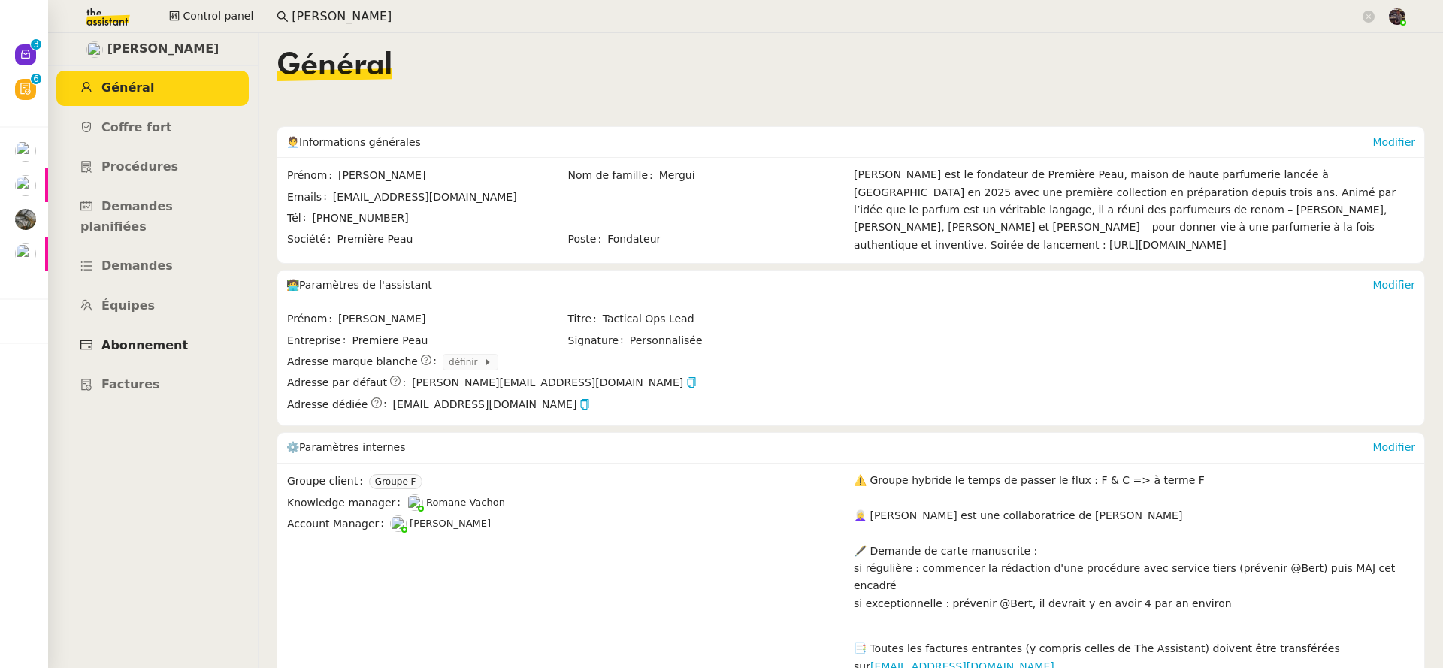
click at [131, 328] on link "Abonnement" at bounding box center [152, 345] width 192 height 35
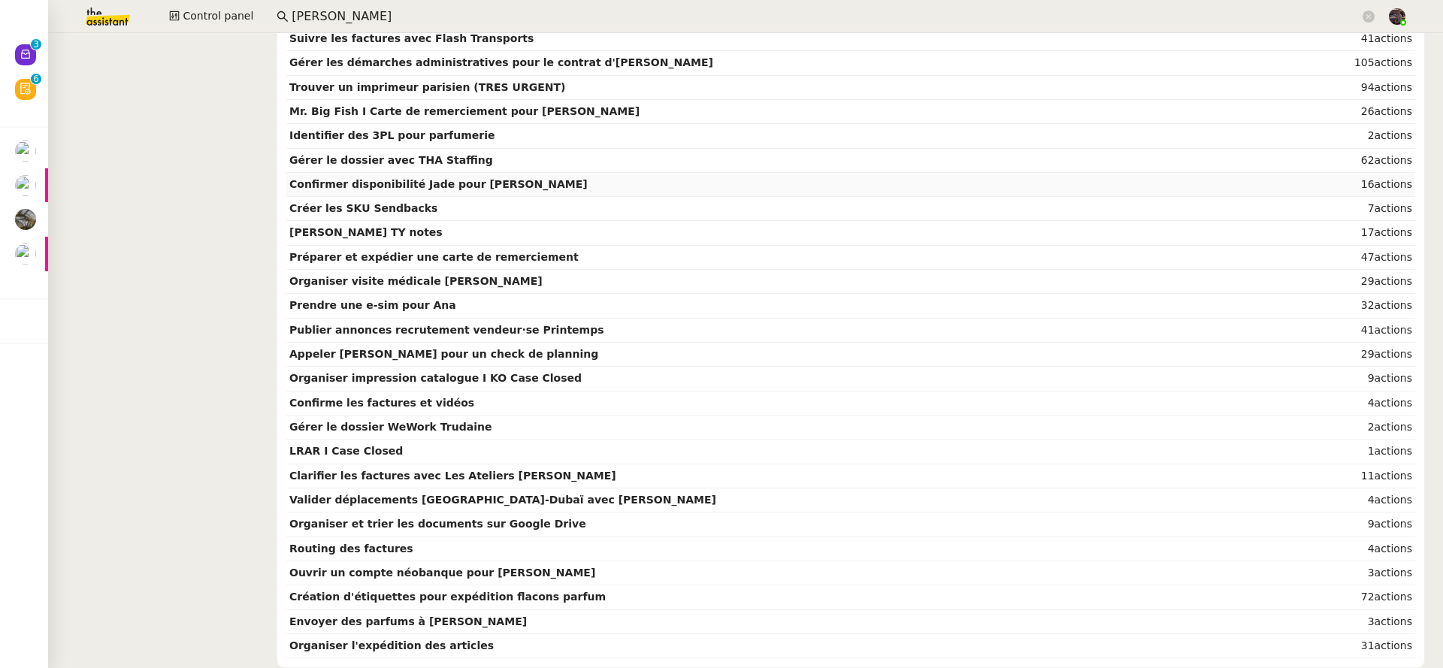
scroll to position [488, 0]
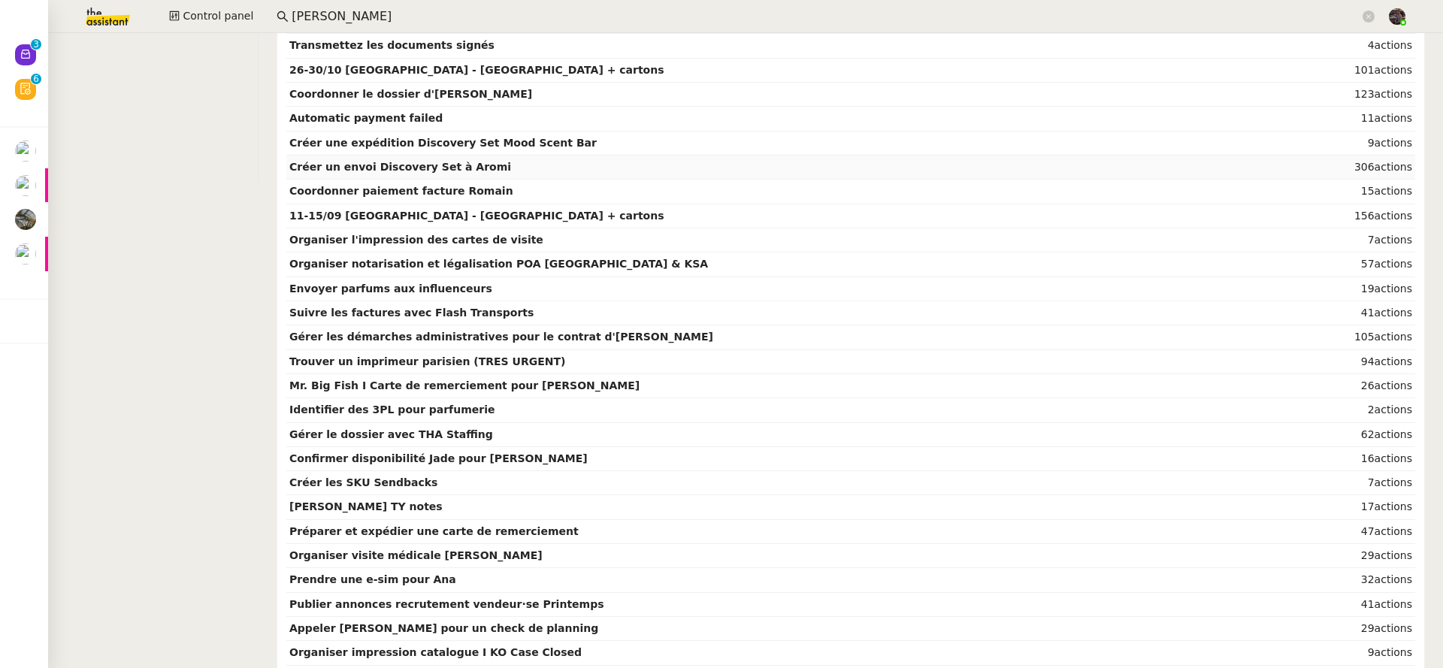
click at [696, 168] on td "Créer un envoi Discovery Set à Aromi" at bounding box center [777, 168] width 983 height 24
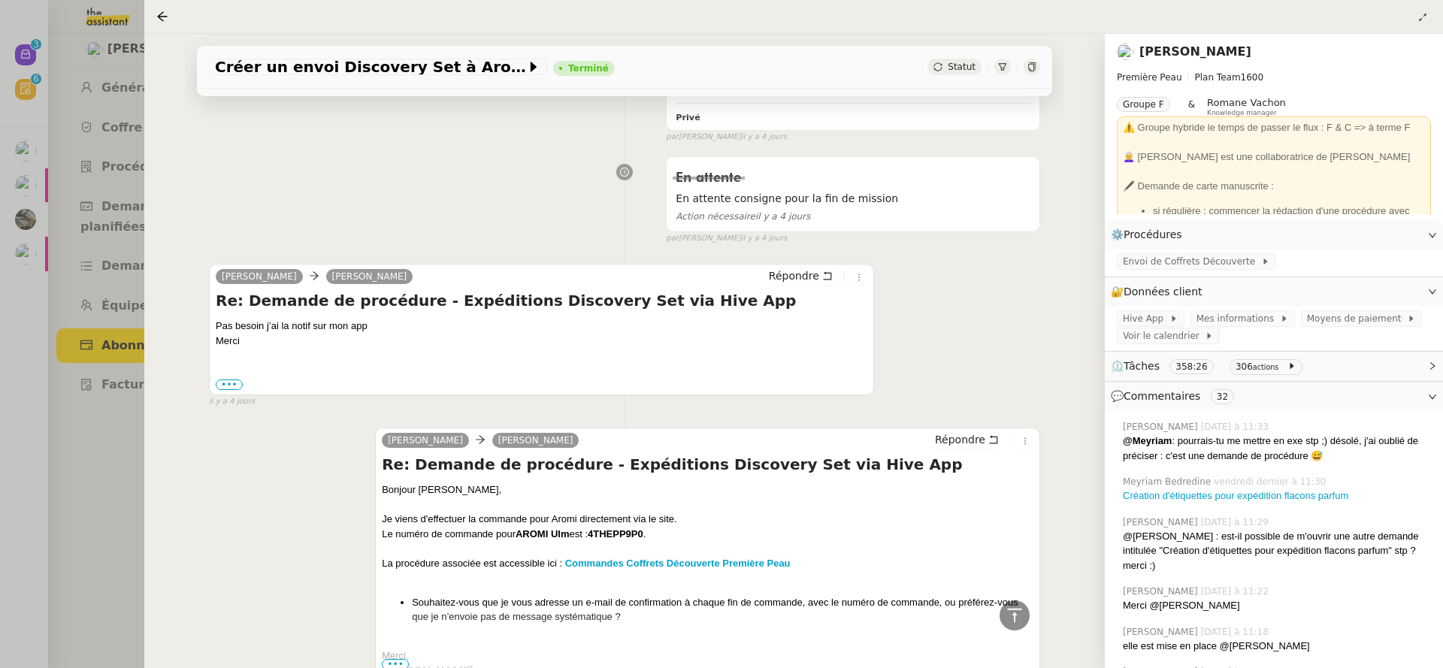
scroll to position [1870, 0]
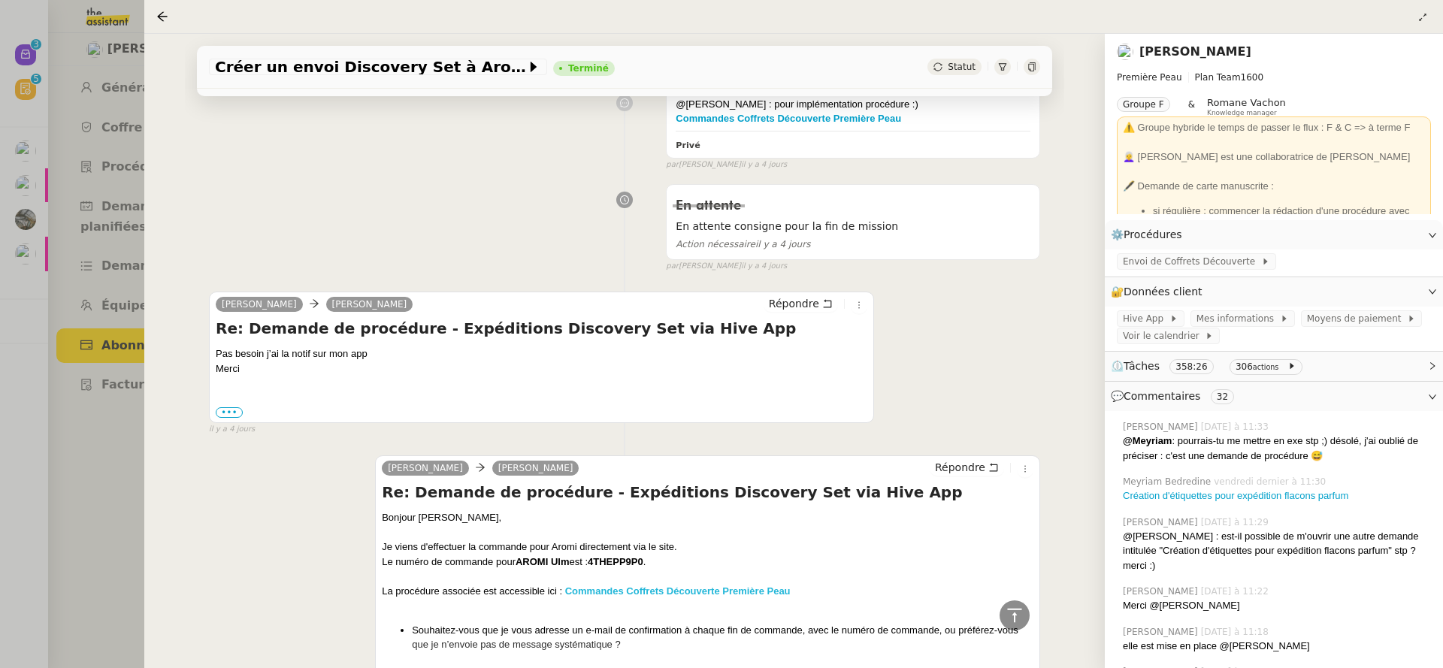
click at [693, 595] on strong "Commandes Coffrets Découverte Première Peau" at bounding box center [677, 590] width 225 height 11
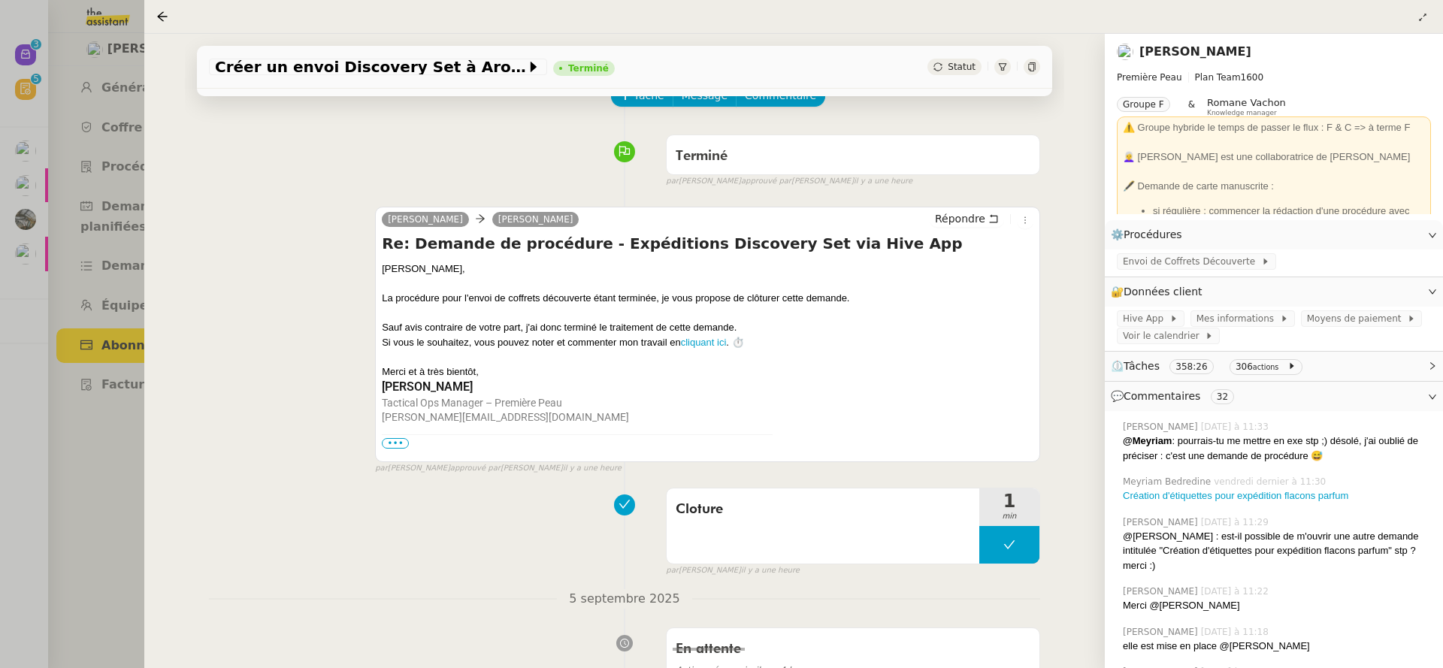
scroll to position [0, 0]
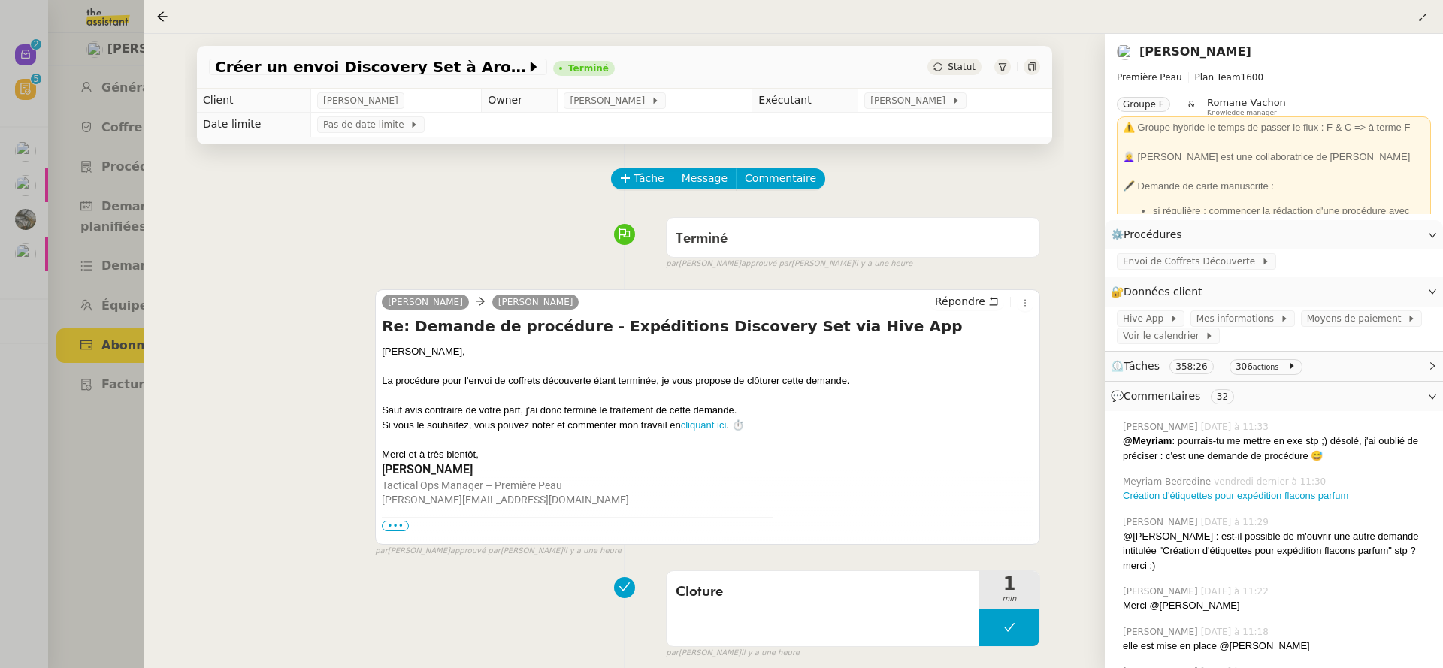
click at [397, 527] on span "•••" at bounding box center [395, 526] width 27 height 11
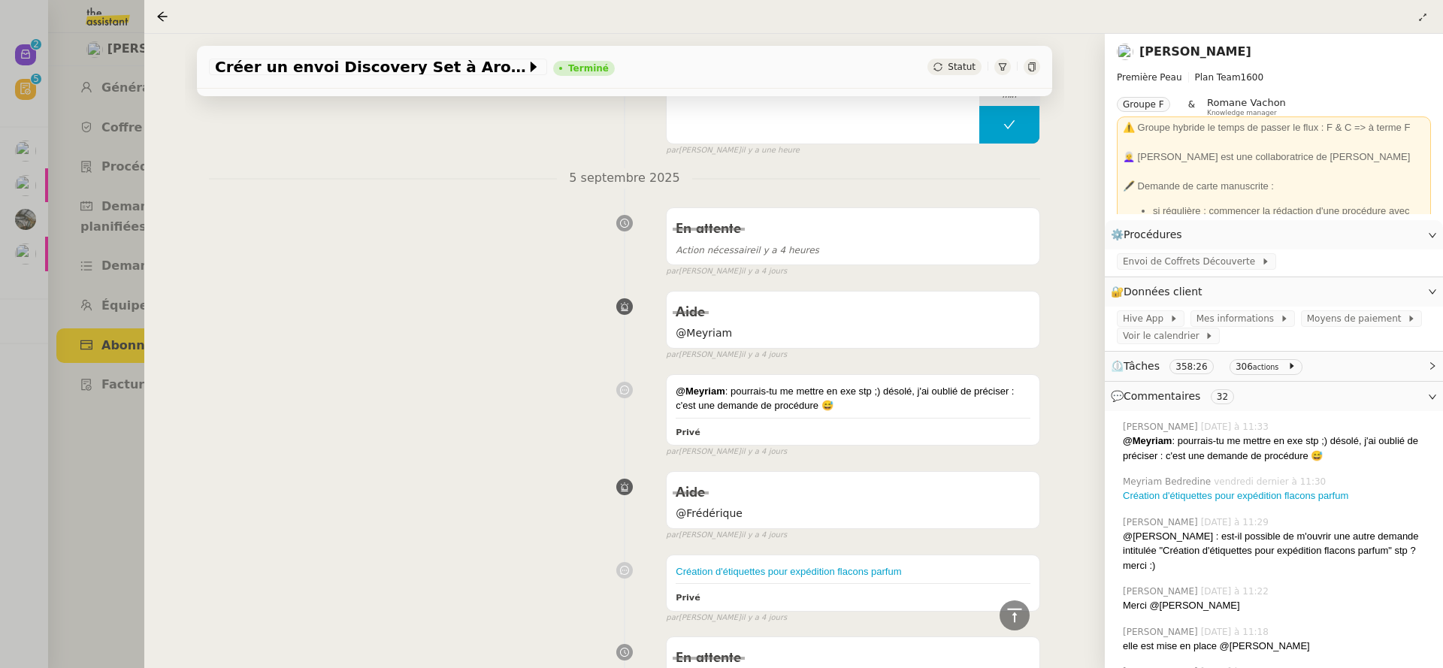
scroll to position [1406, 0]
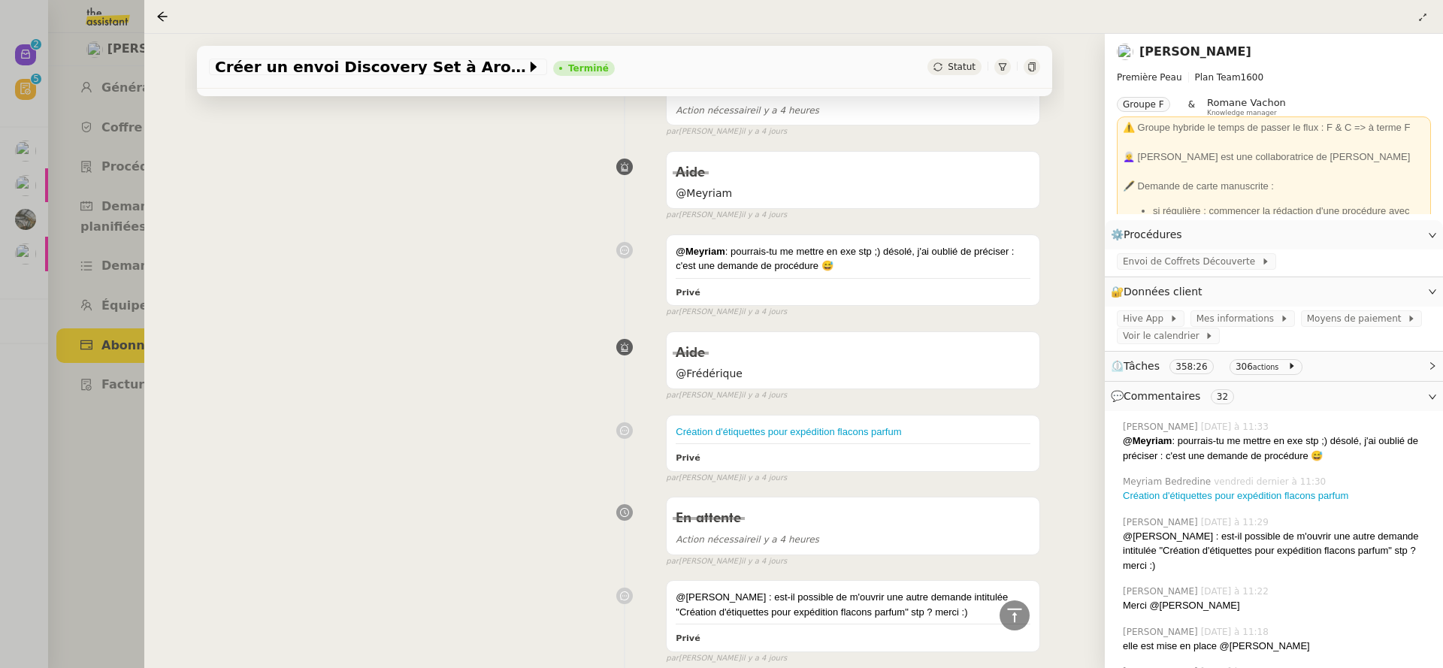
click at [114, 391] on div at bounding box center [721, 334] width 1443 height 668
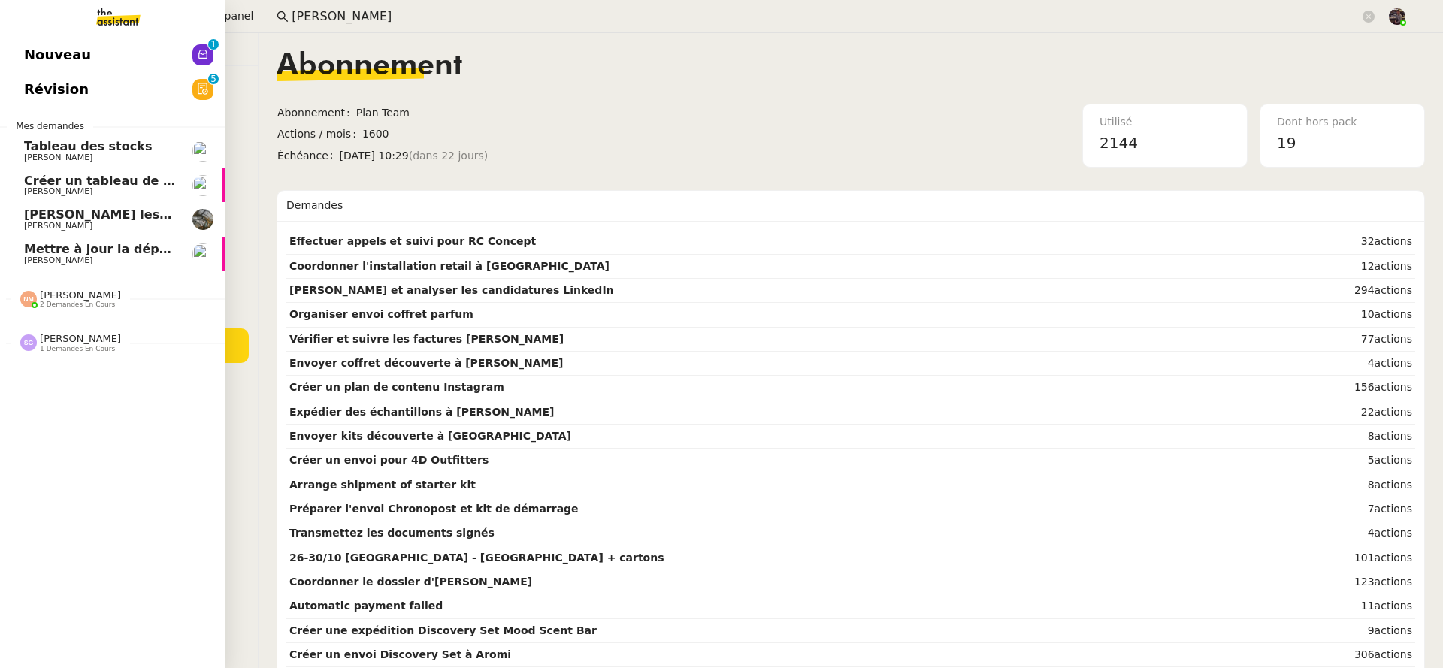
click at [13, 38] on link "Nouveau 0 1 2 3 4 5 6 7 8 9" at bounding box center [112, 55] width 225 height 35
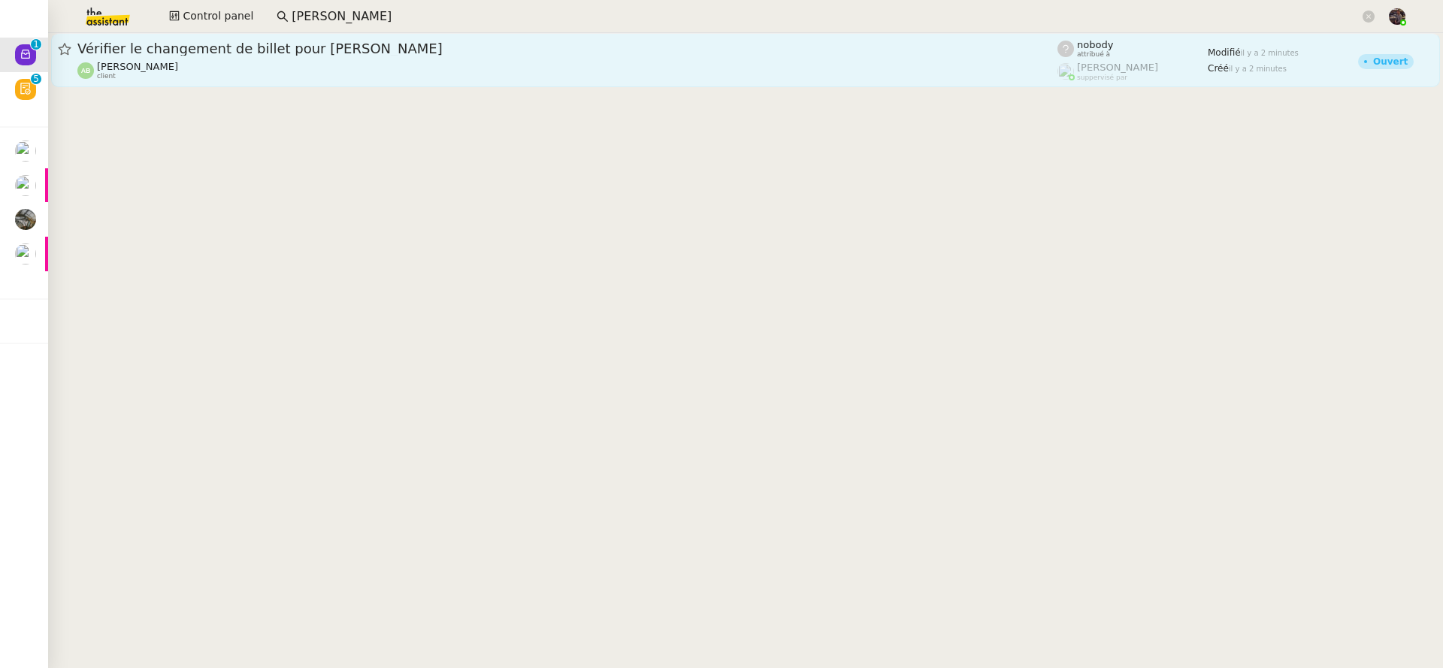
click at [182, 52] on span "Vérifier le changement de billet pour Sophia" at bounding box center [567, 49] width 980 height 14
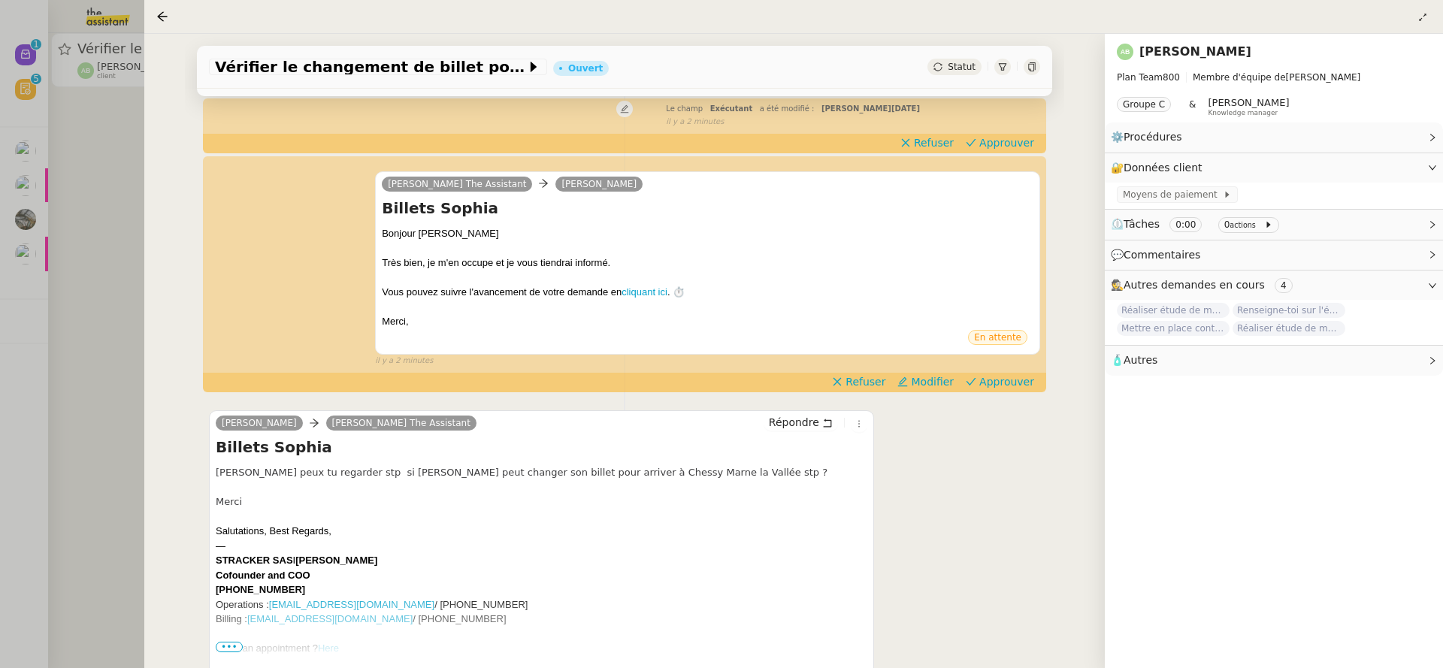
scroll to position [295, 0]
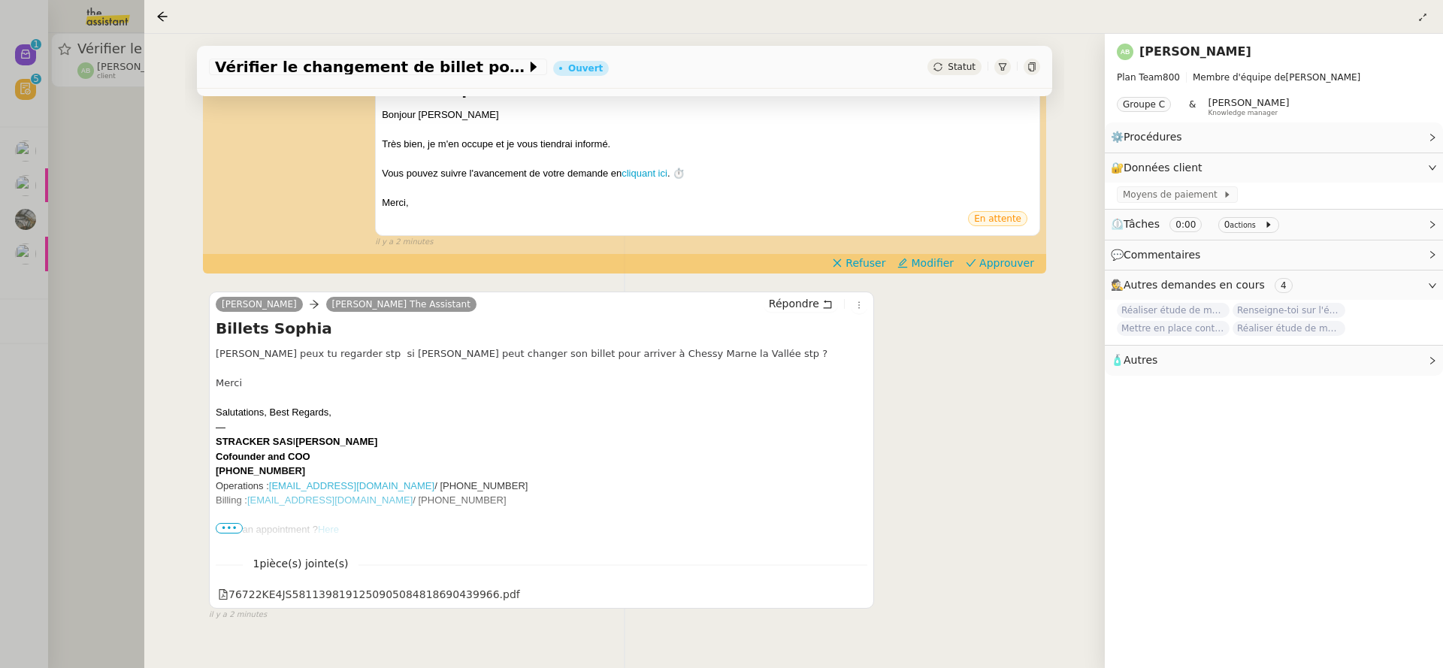
click at [134, 413] on div at bounding box center [721, 334] width 1443 height 668
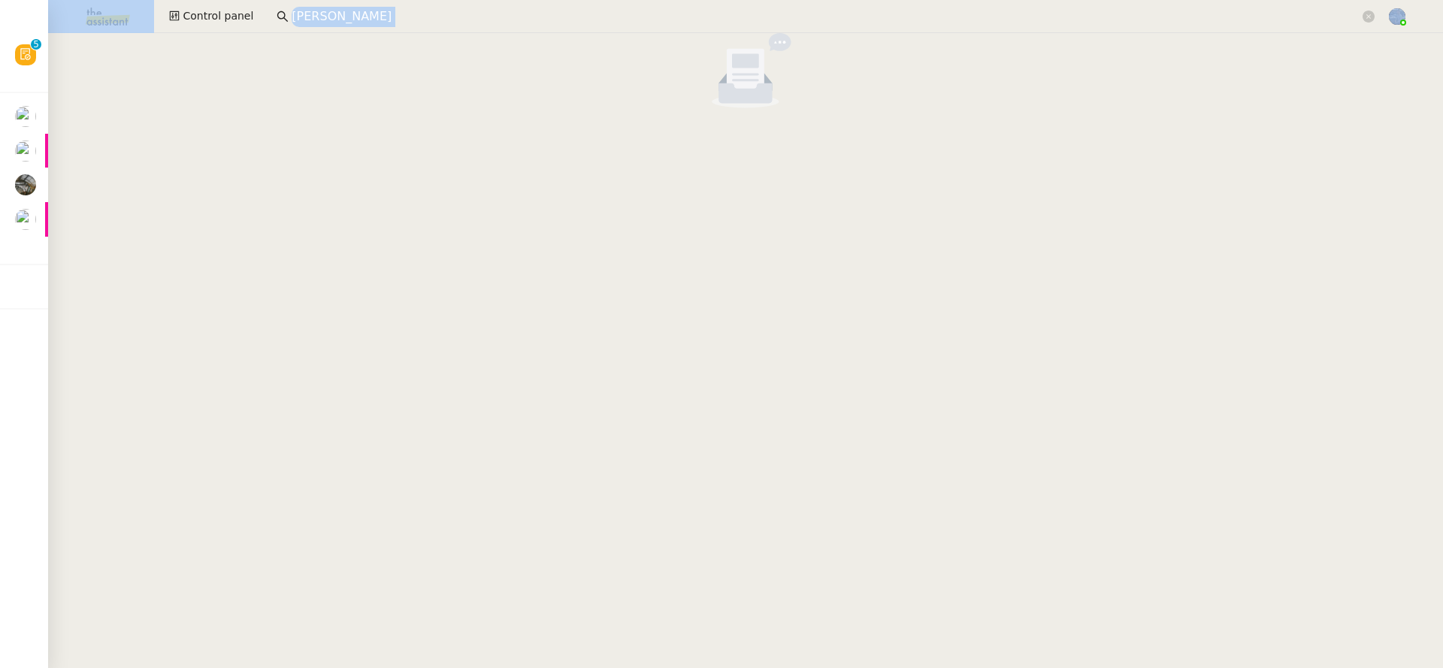
click at [107, 32] on nz-layout "Control panel pierre mergui" at bounding box center [721, 334] width 1443 height 668
click at [101, 12] on img at bounding box center [96, 16] width 116 height 33
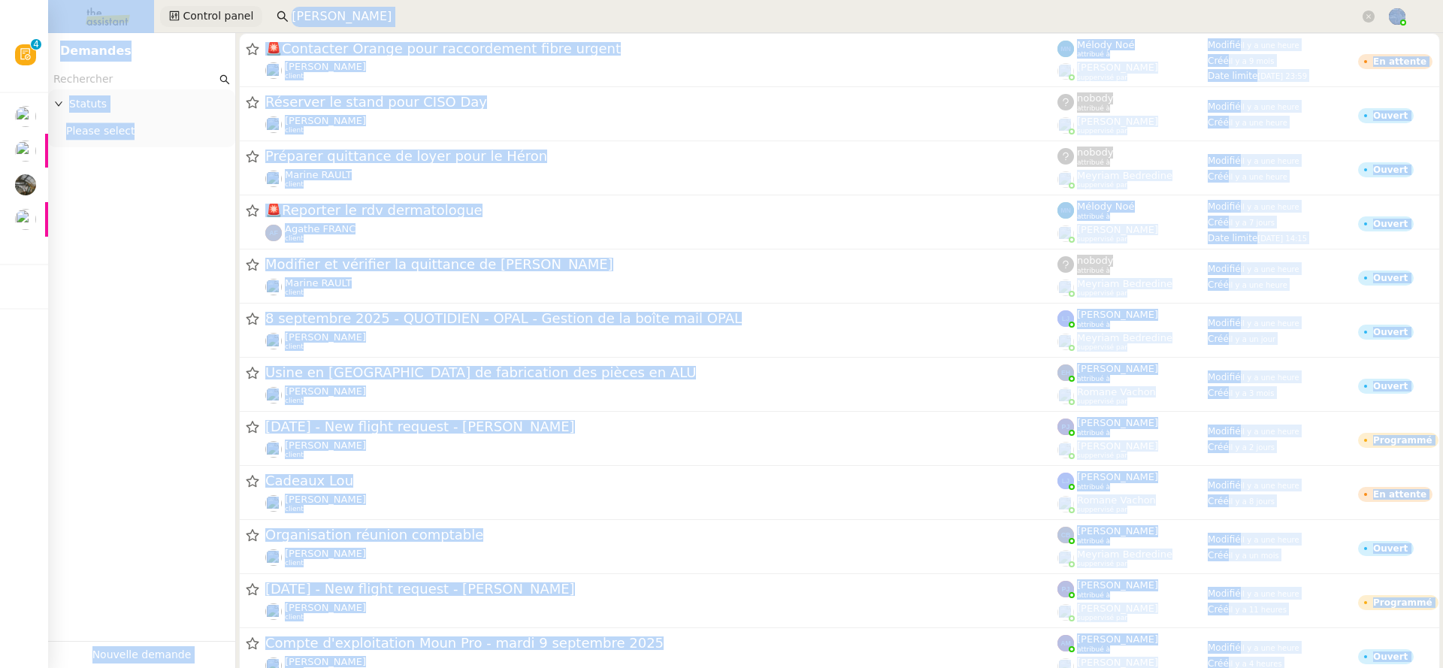
click at [242, 9] on span "Control panel" at bounding box center [218, 16] width 71 height 17
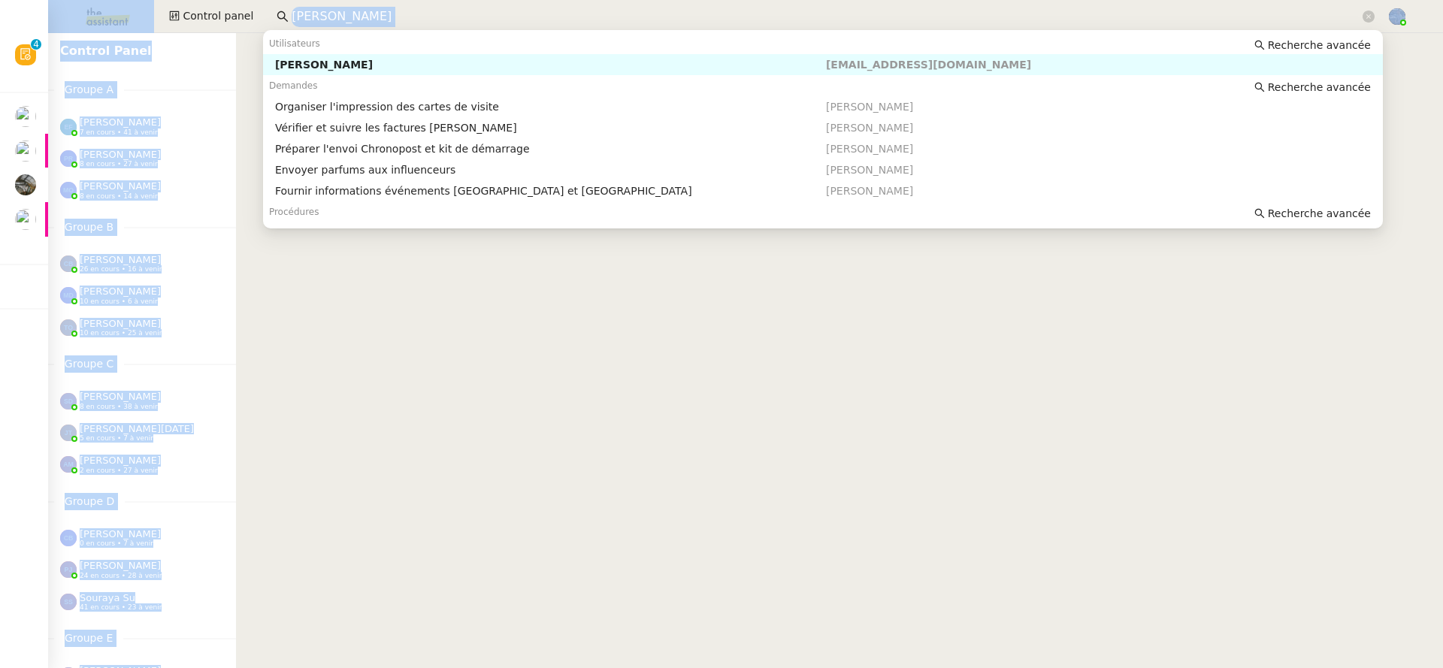
click at [333, 12] on input "pierre mergui" at bounding box center [826, 17] width 1068 height 20
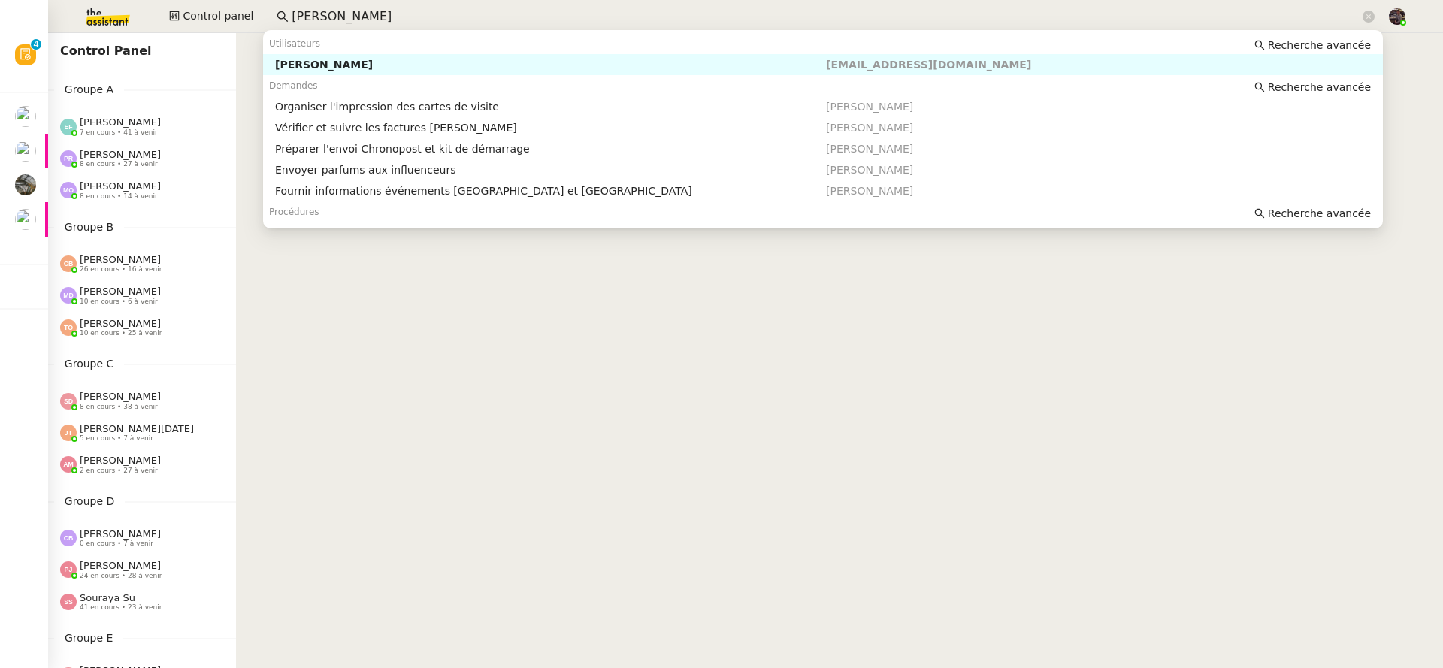
click at [333, 12] on input "pierre mergui" at bounding box center [826, 17] width 1068 height 20
drag, startPoint x: 554, startPoint y: 334, endPoint x: 518, endPoint y: 297, distance: 52.1
click at [554, 334] on nz-content at bounding box center [839, 350] width 1207 height 635
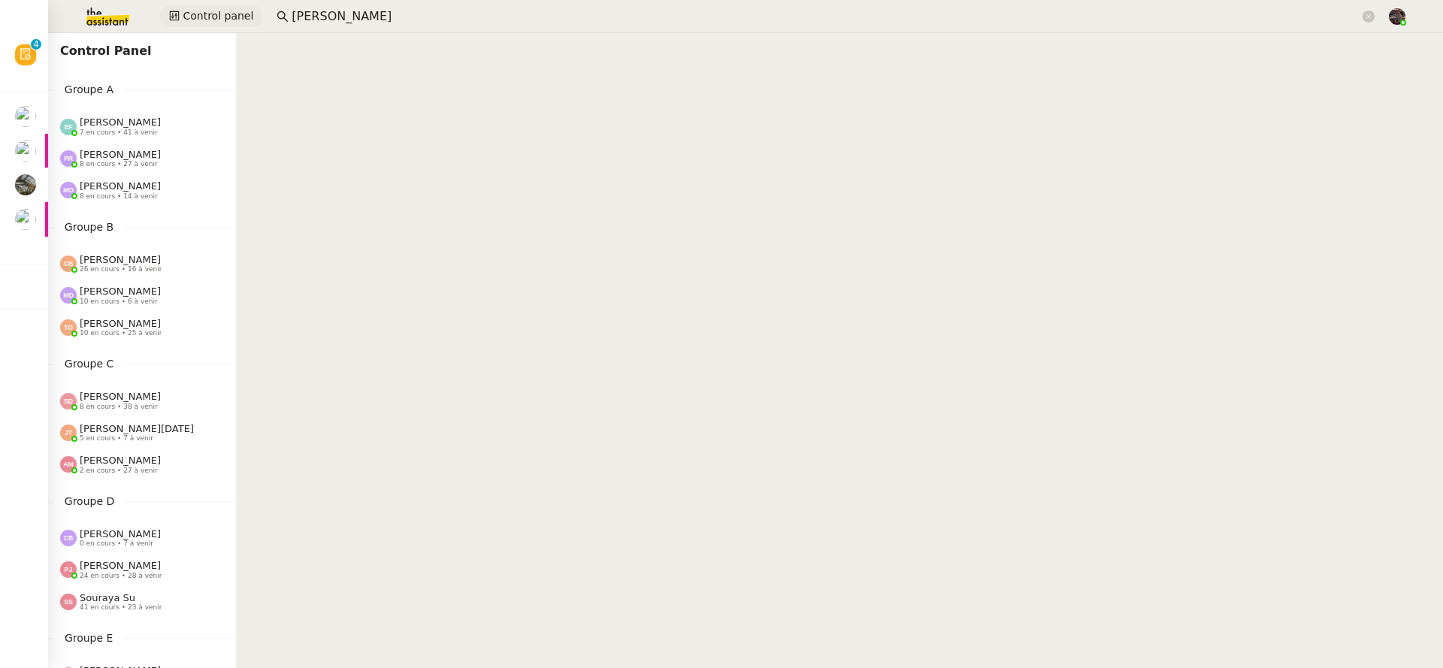
click at [215, 26] on button "Control panel" at bounding box center [211, 16] width 102 height 21
click at [134, 12] on img at bounding box center [96, 16] width 116 height 33
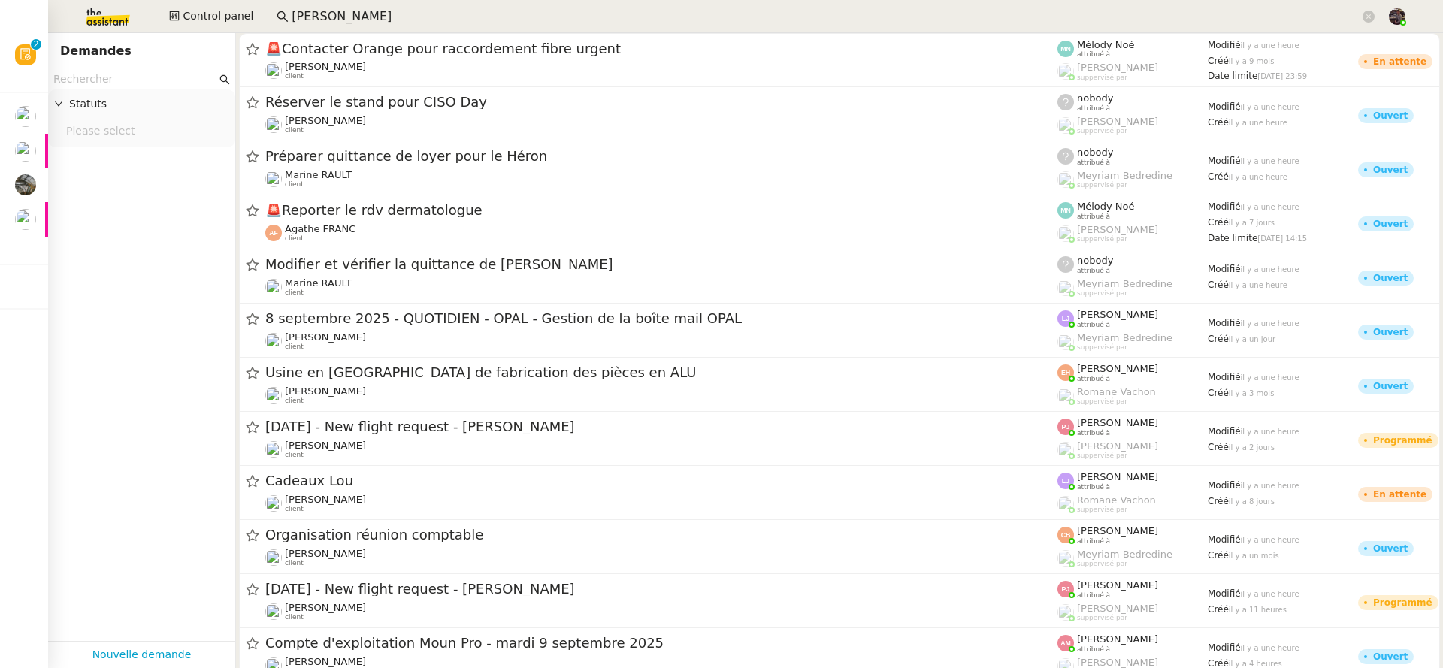
click at [107, 27] on img at bounding box center [96, 16] width 116 height 33
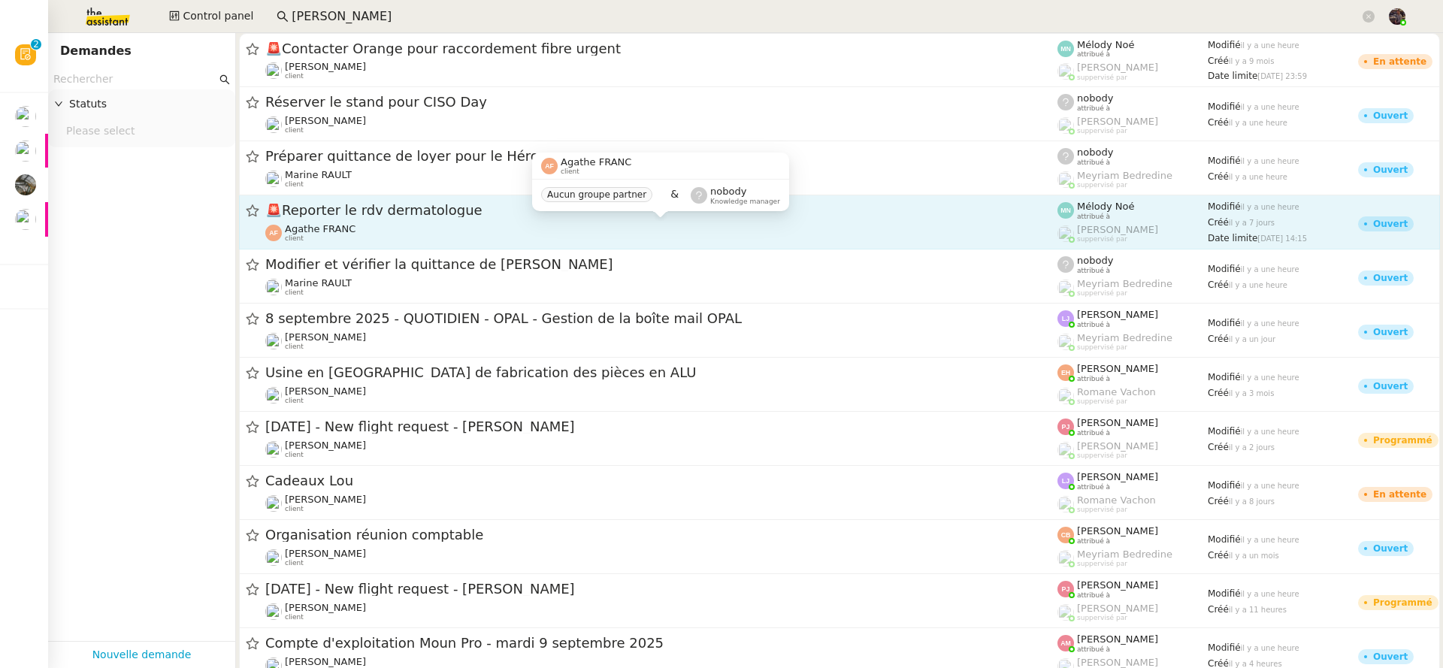
click at [391, 229] on div "Agathe FRANC client" at bounding box center [661, 233] width 792 height 20
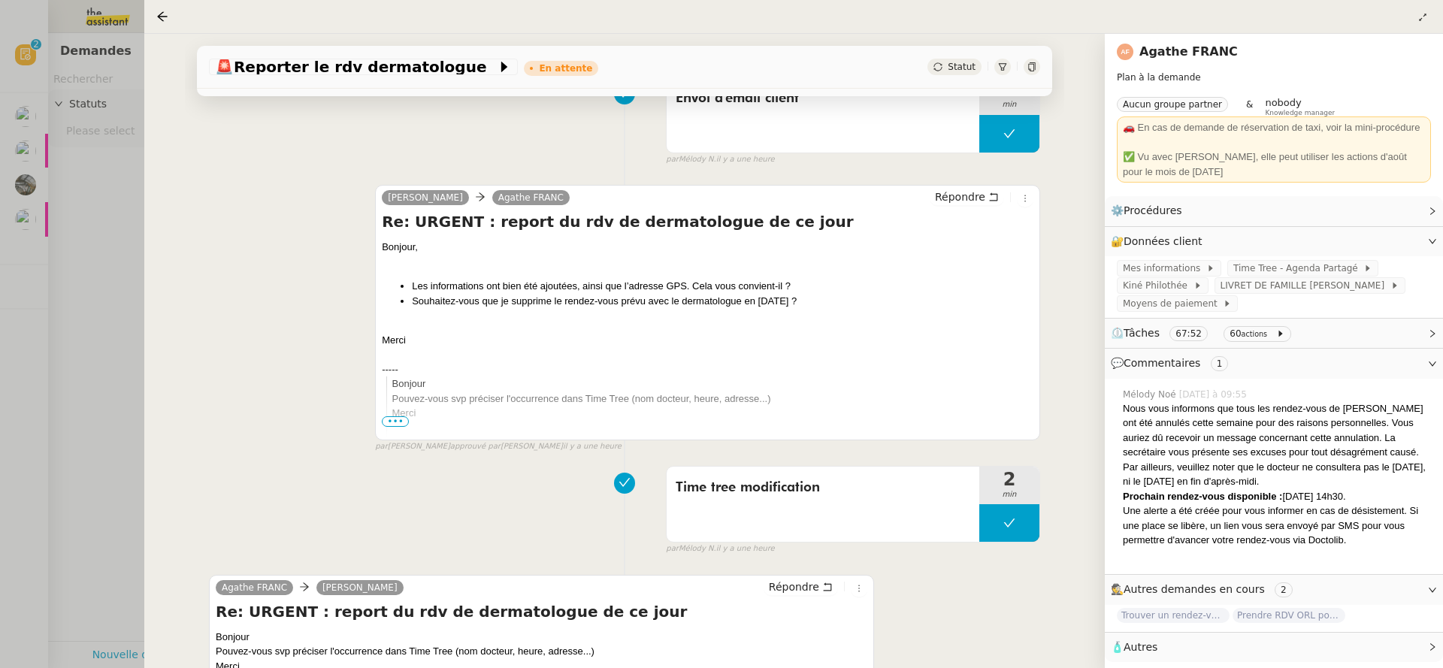
scroll to position [307, 0]
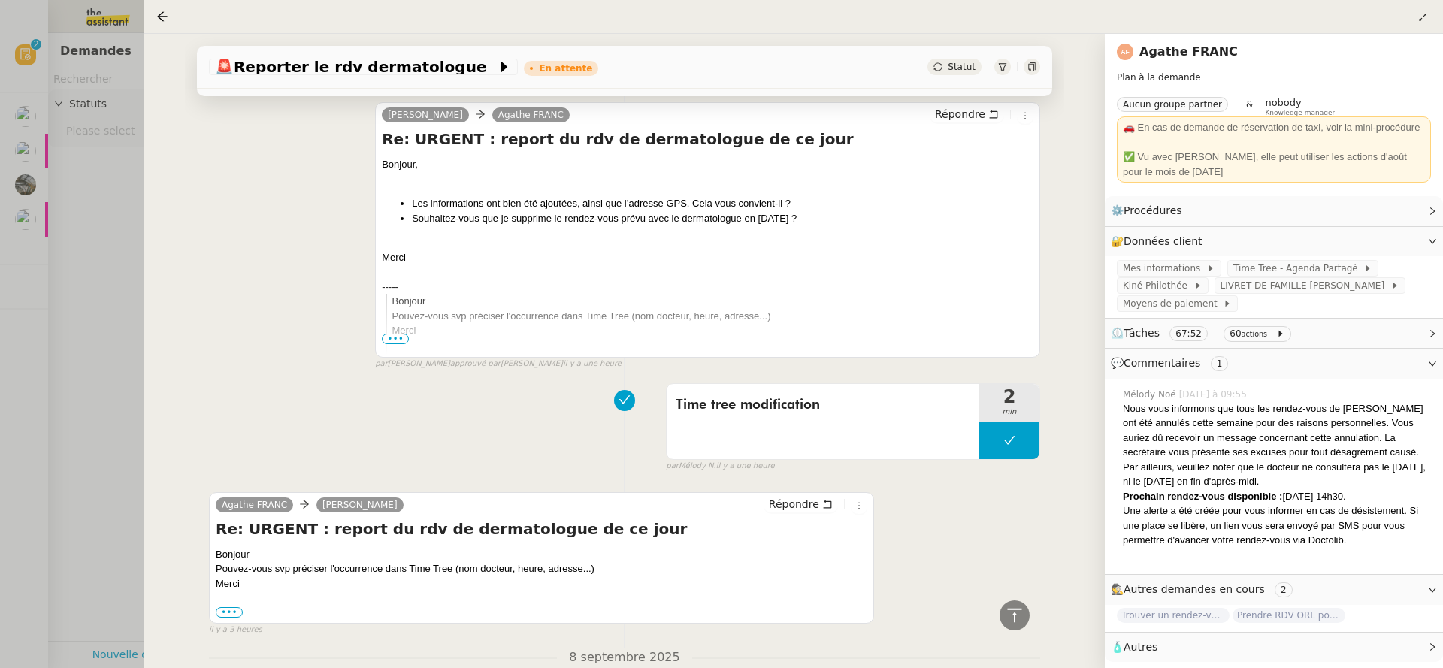
click at [96, 241] on div at bounding box center [721, 334] width 1443 height 668
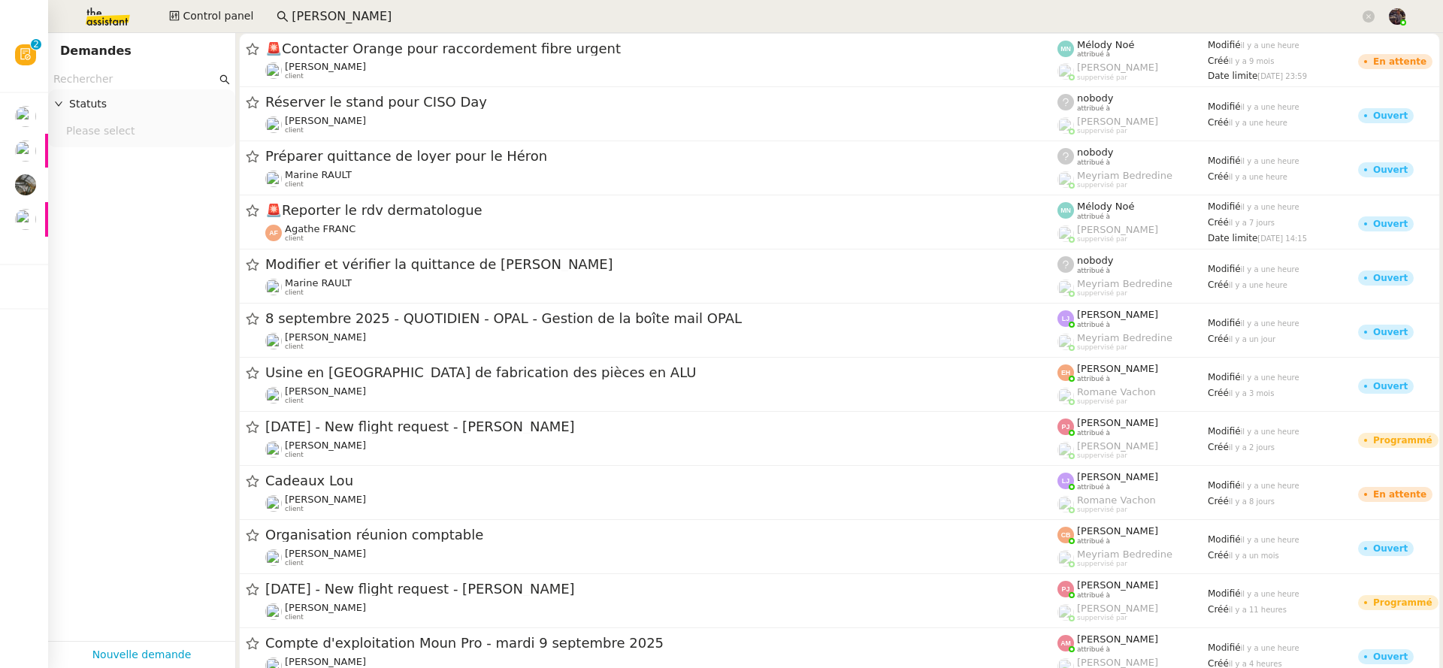
click at [107, 17] on img at bounding box center [96, 16] width 116 height 33
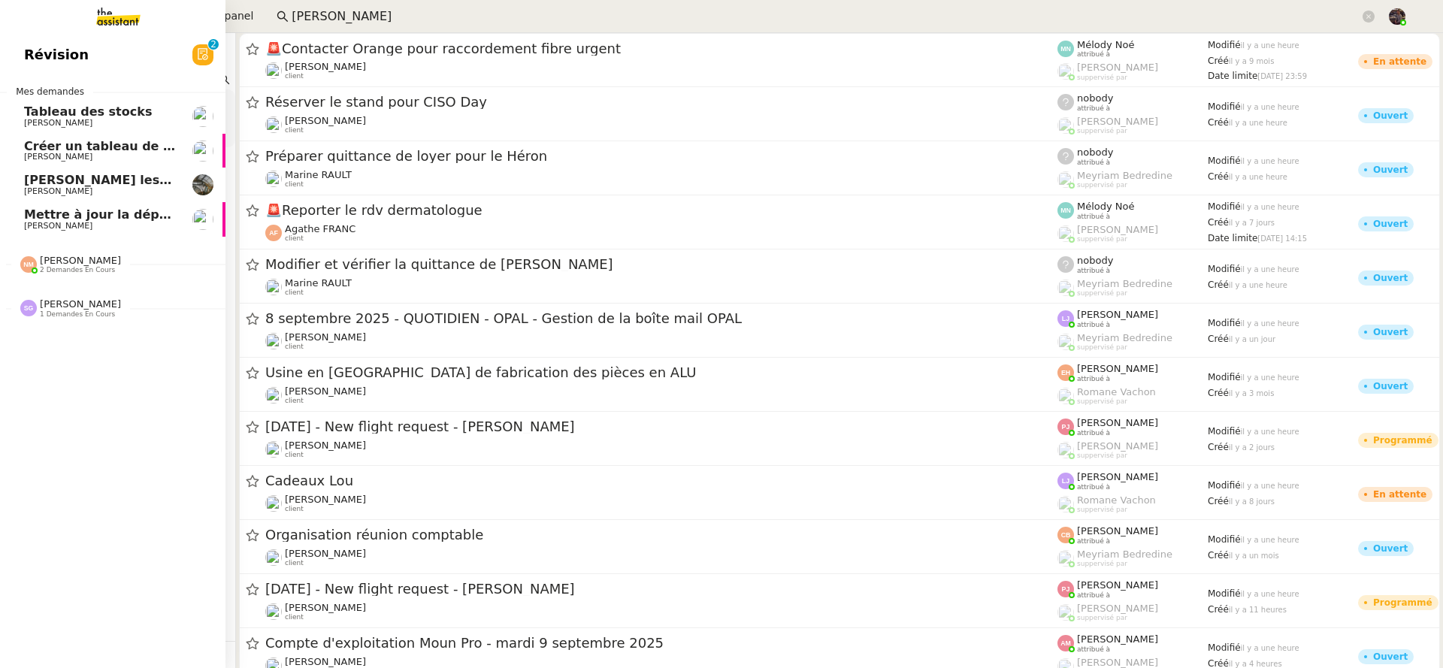
click at [35, 110] on span "Tableau des stocks" at bounding box center [88, 111] width 128 height 14
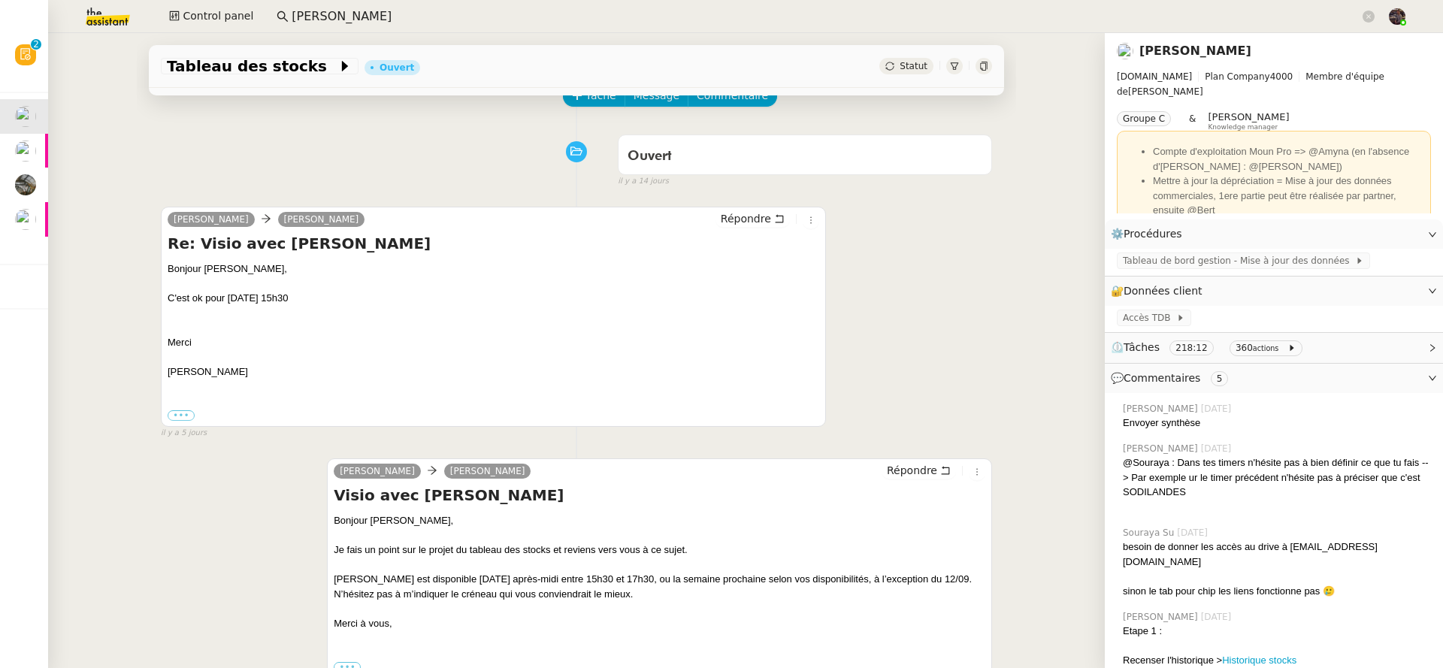
scroll to position [83, 0]
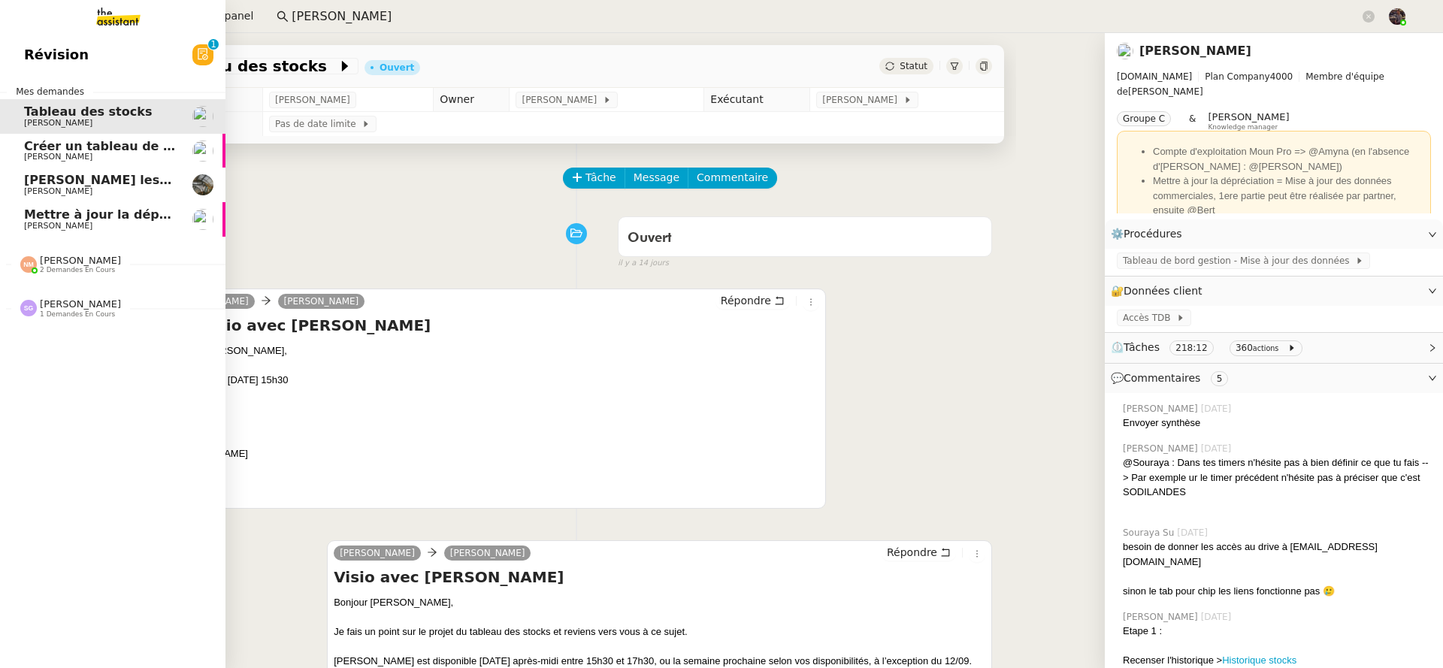
click at [29, 148] on span "Créer un tableau de bord gestion marge PAF" at bounding box center [175, 146] width 302 height 14
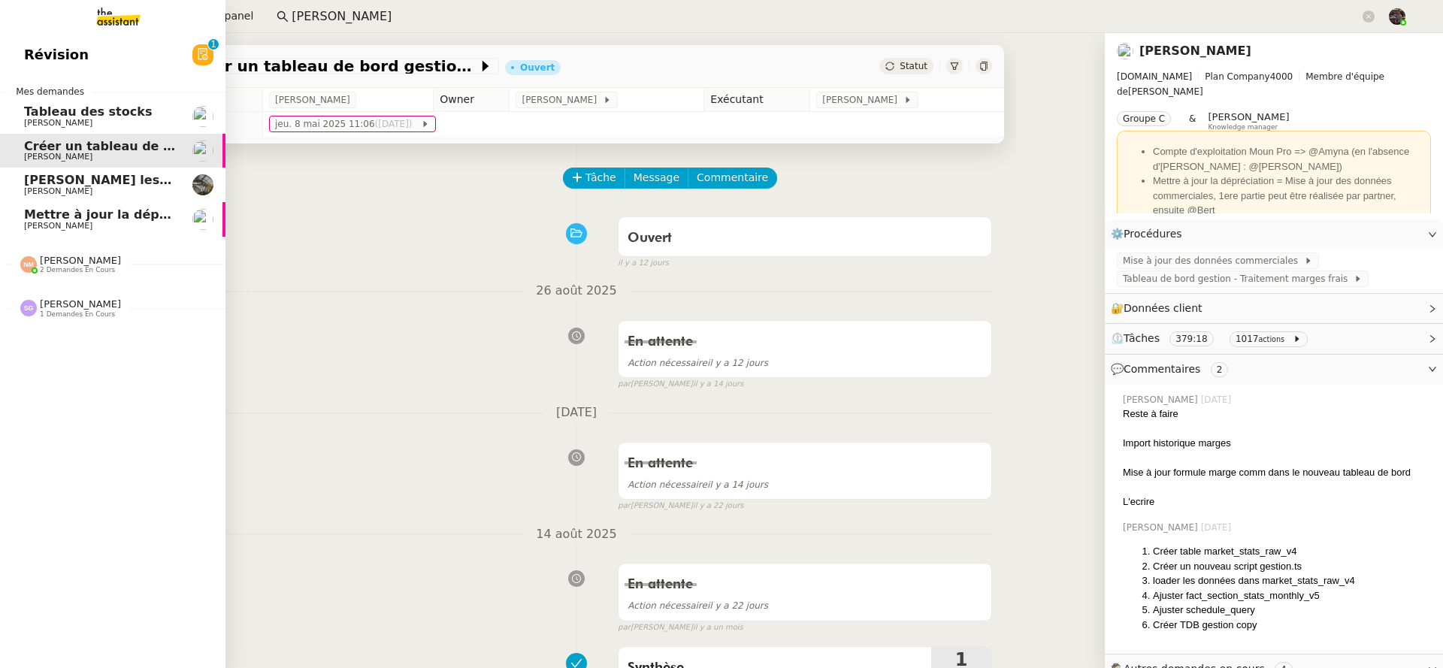
click at [104, 181] on span "Détaille les tâches pour Antony" at bounding box center [192, 180] width 336 height 14
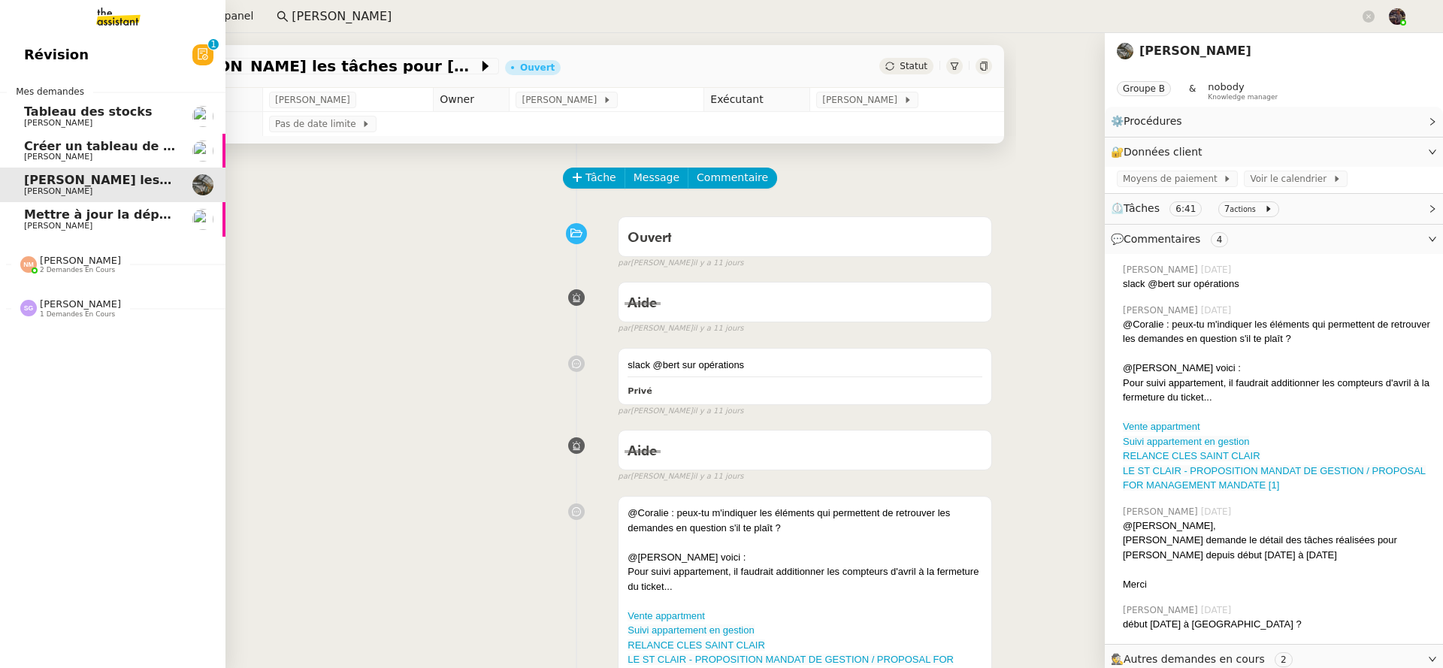
click at [108, 219] on span "Mettre à jour la dépréciation pour juillet et août" at bounding box center [187, 214] width 327 height 14
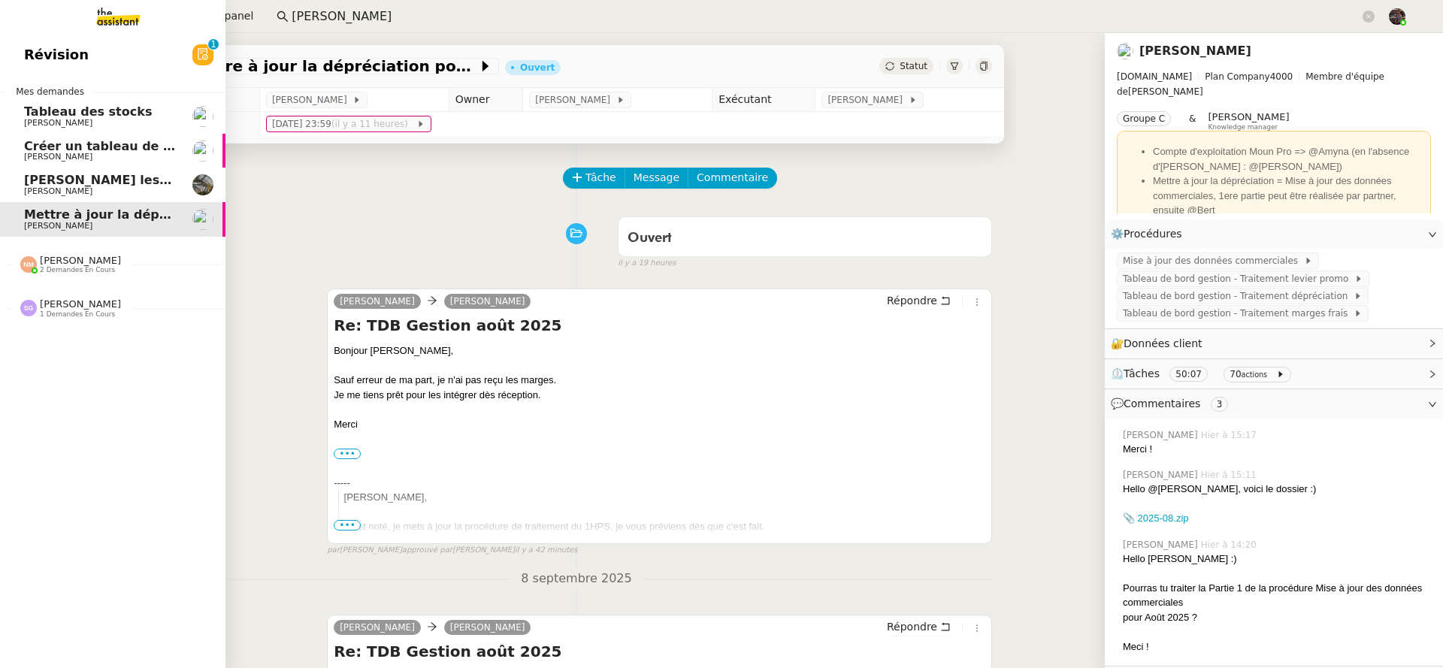
click at [110, 187] on span "Isabelle Faure" at bounding box center [100, 191] width 152 height 9
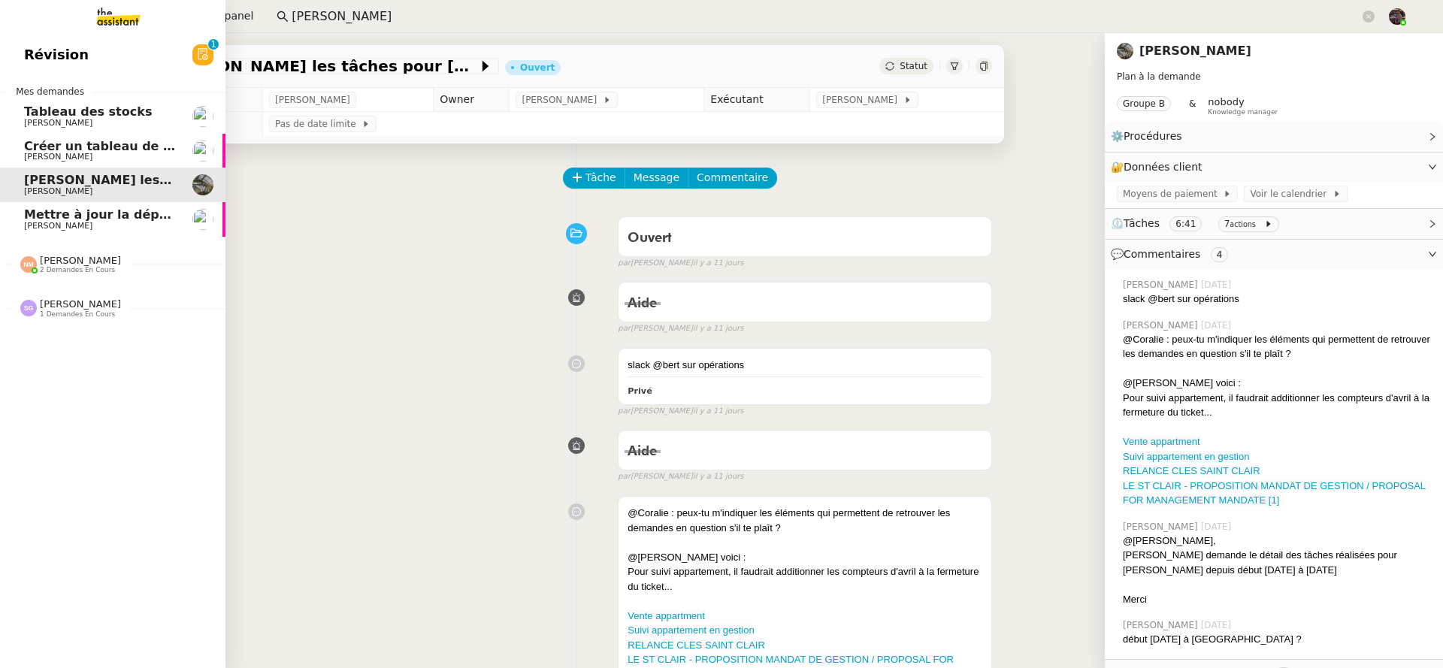
click at [107, 153] on span "Guillaume Farina" at bounding box center [100, 157] width 152 height 9
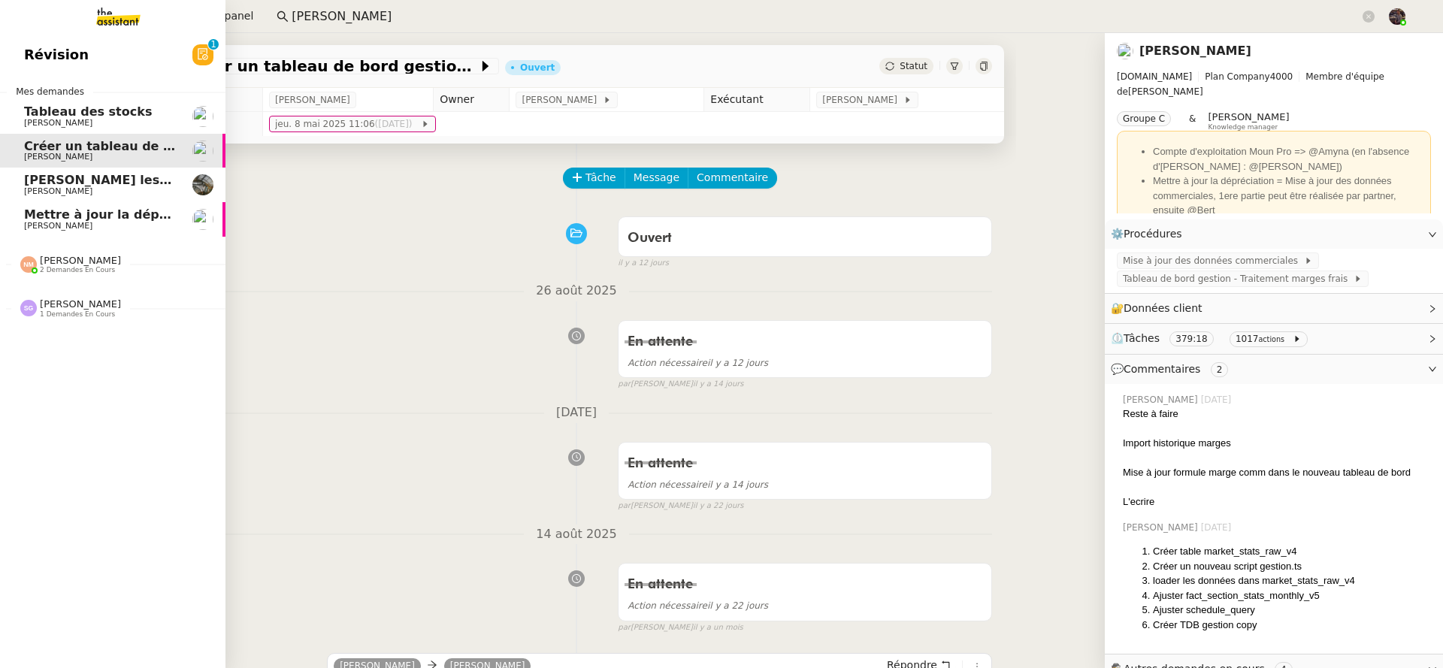
click at [103, 124] on span "Guillaume Farina" at bounding box center [100, 123] width 152 height 9
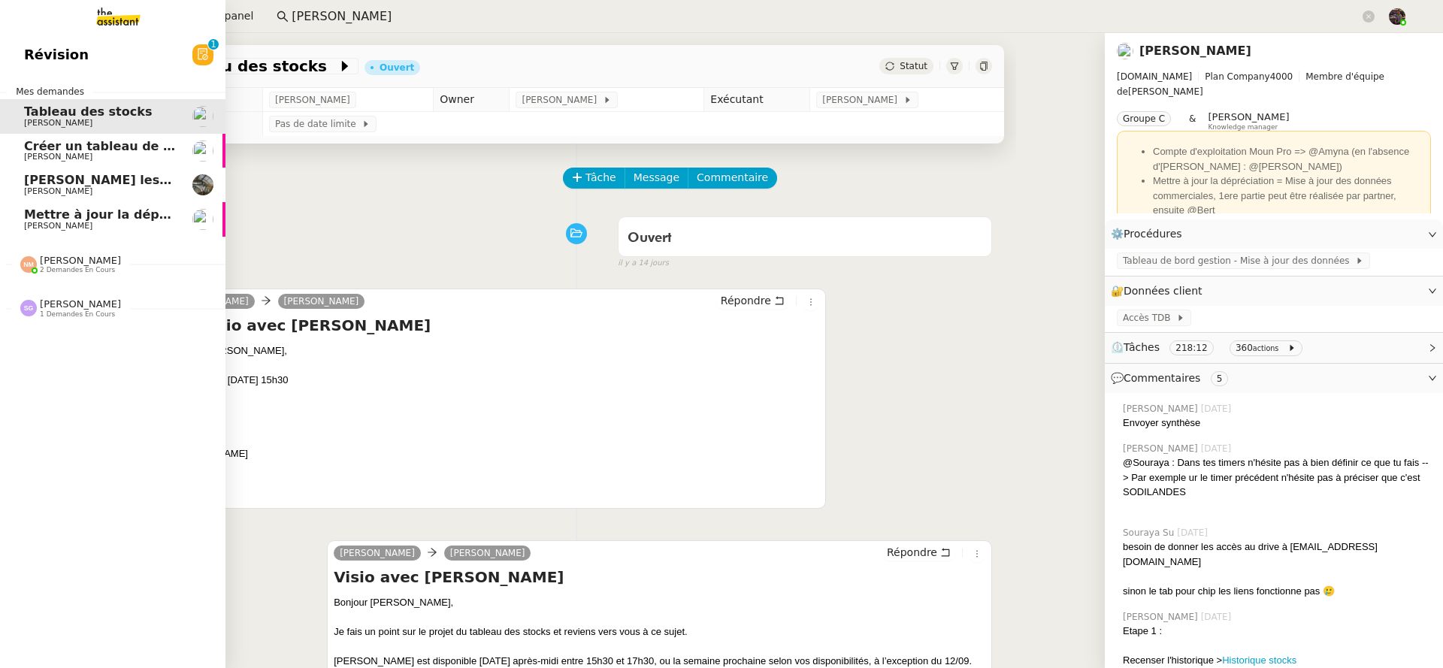
click at [113, 40] on link "Révision 0 1 2 3 4 5 6 7 8 9" at bounding box center [112, 55] width 225 height 35
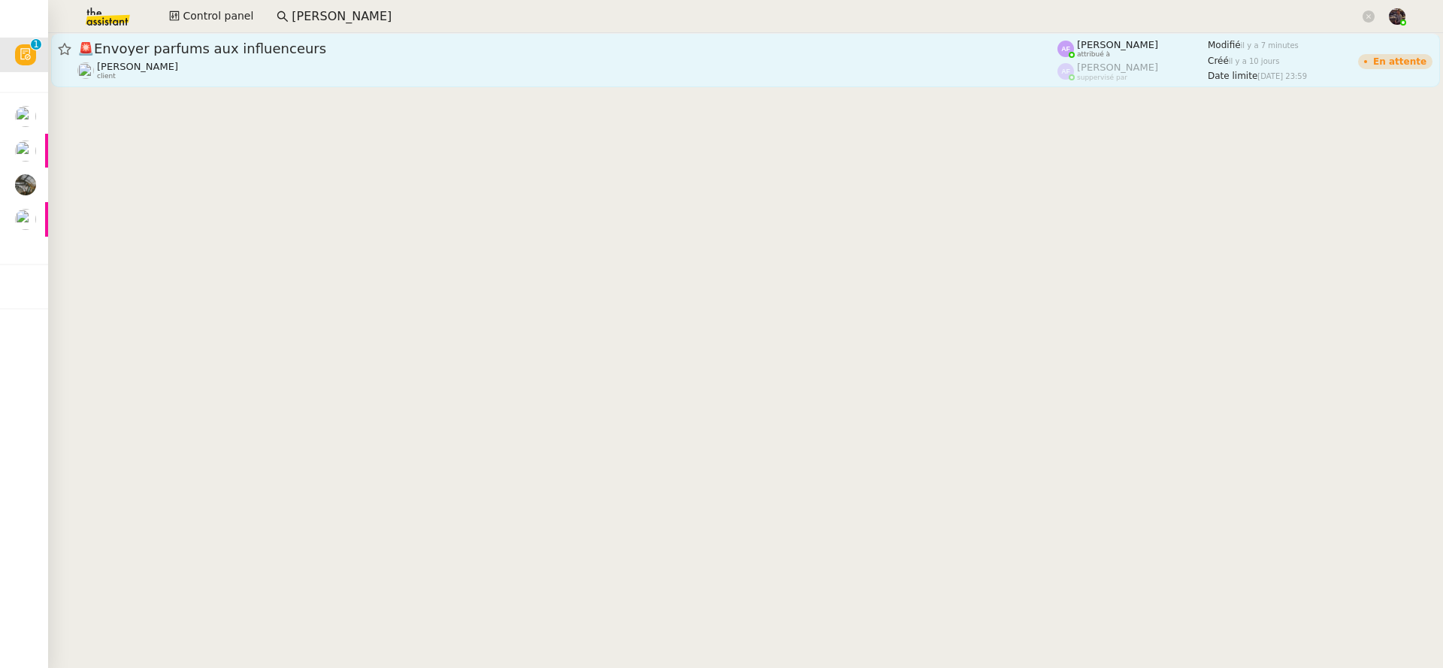
click at [195, 80] on div "Pierre Mergui client" at bounding box center [567, 71] width 980 height 20
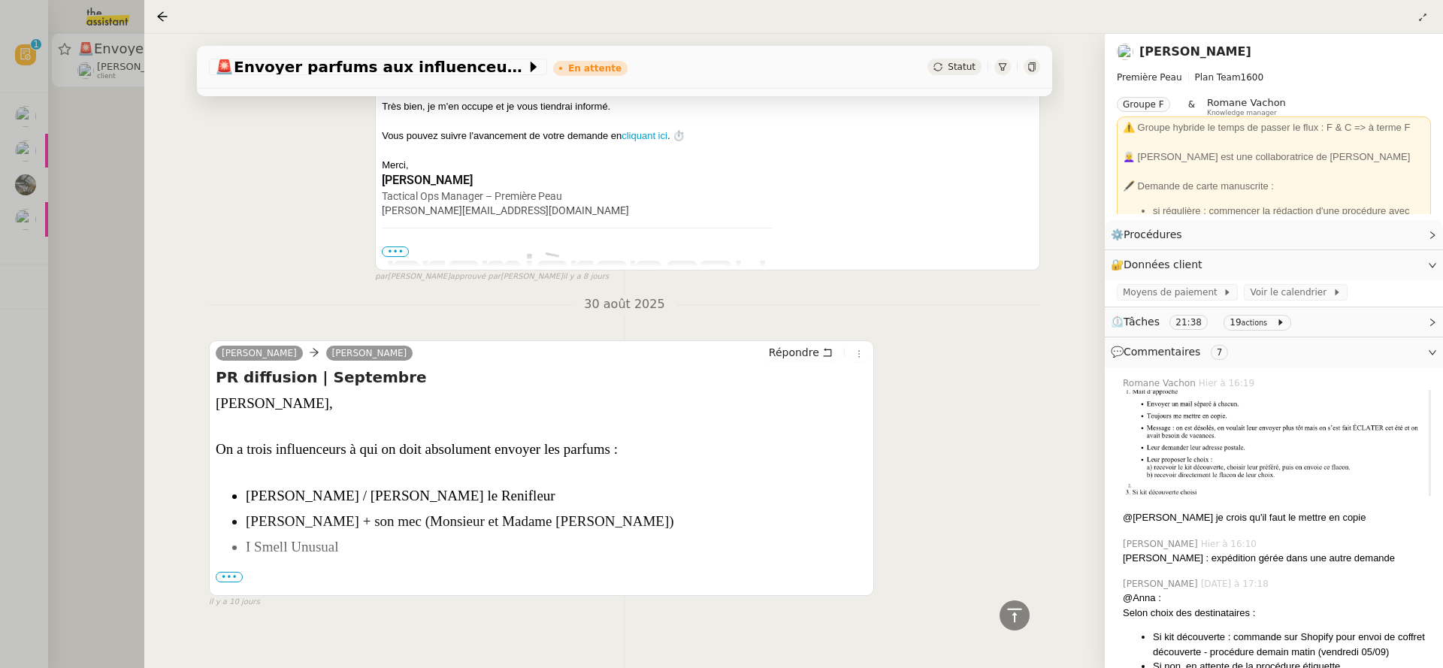
scroll to position [6636, 0]
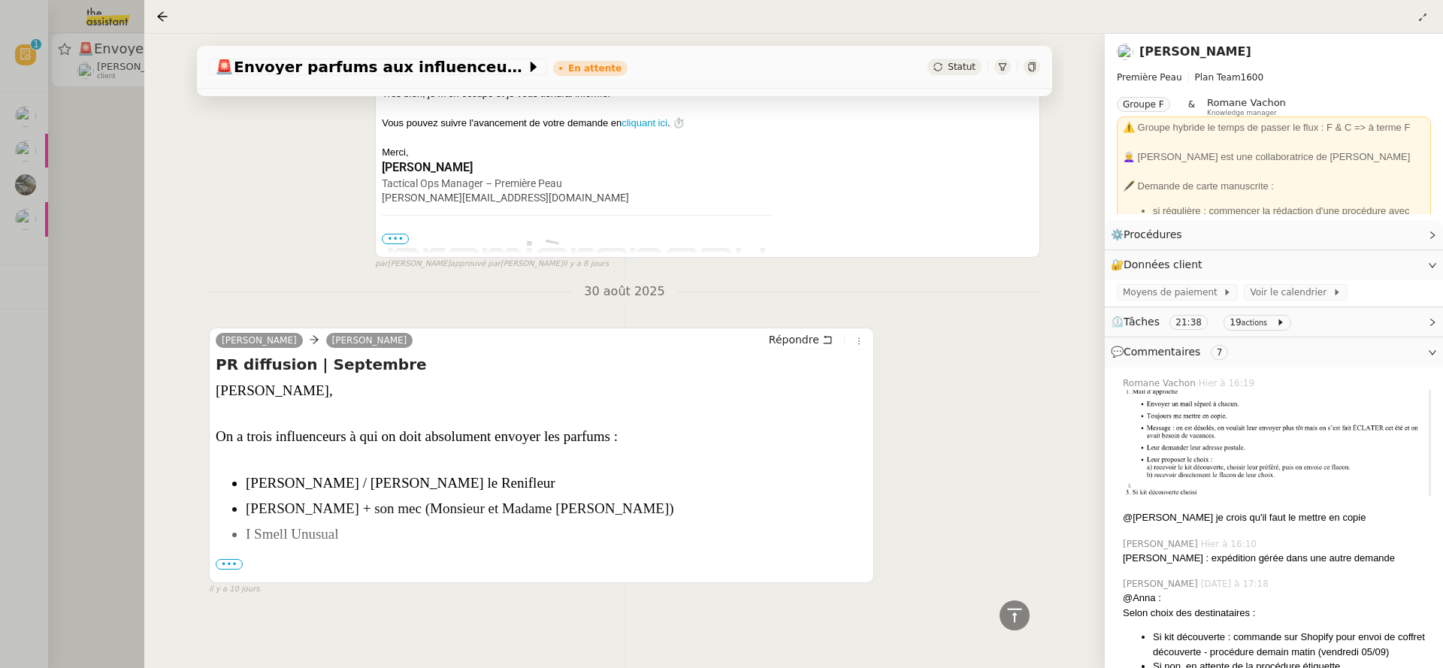
click at [125, 408] on div at bounding box center [721, 334] width 1443 height 668
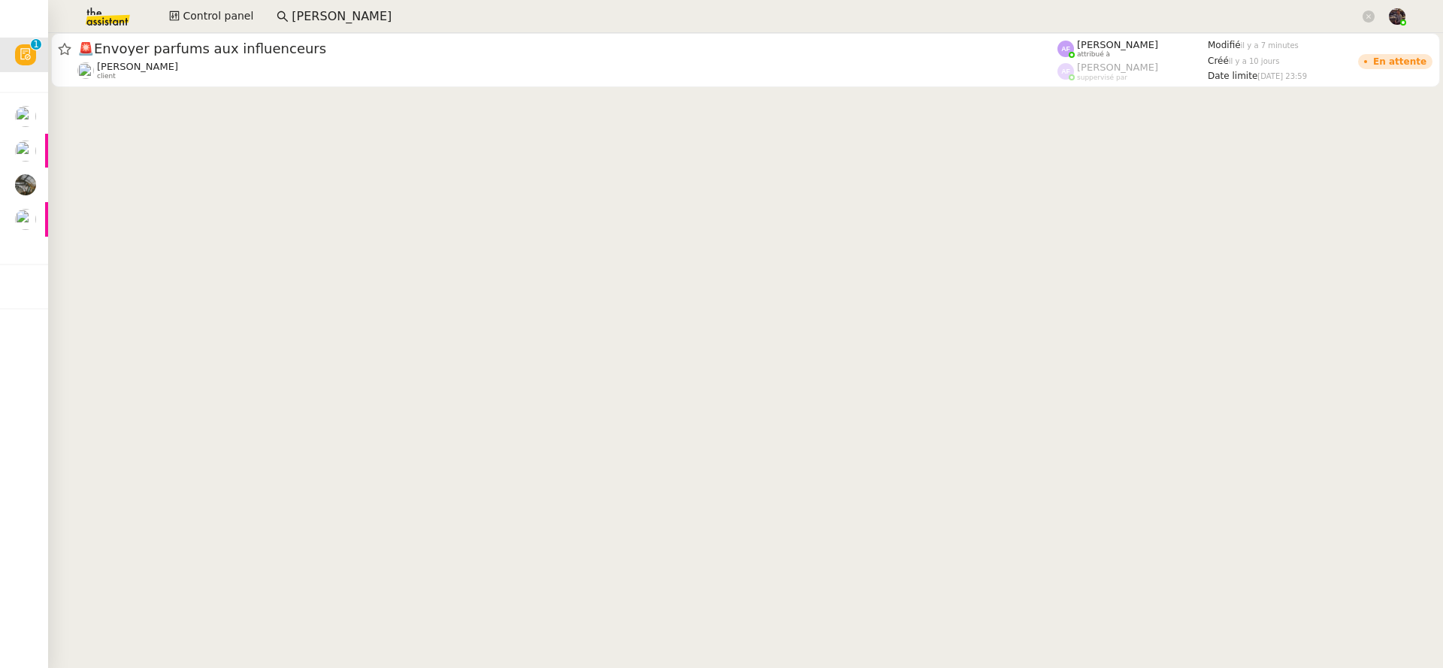
click at [95, 27] on img at bounding box center [96, 16] width 116 height 33
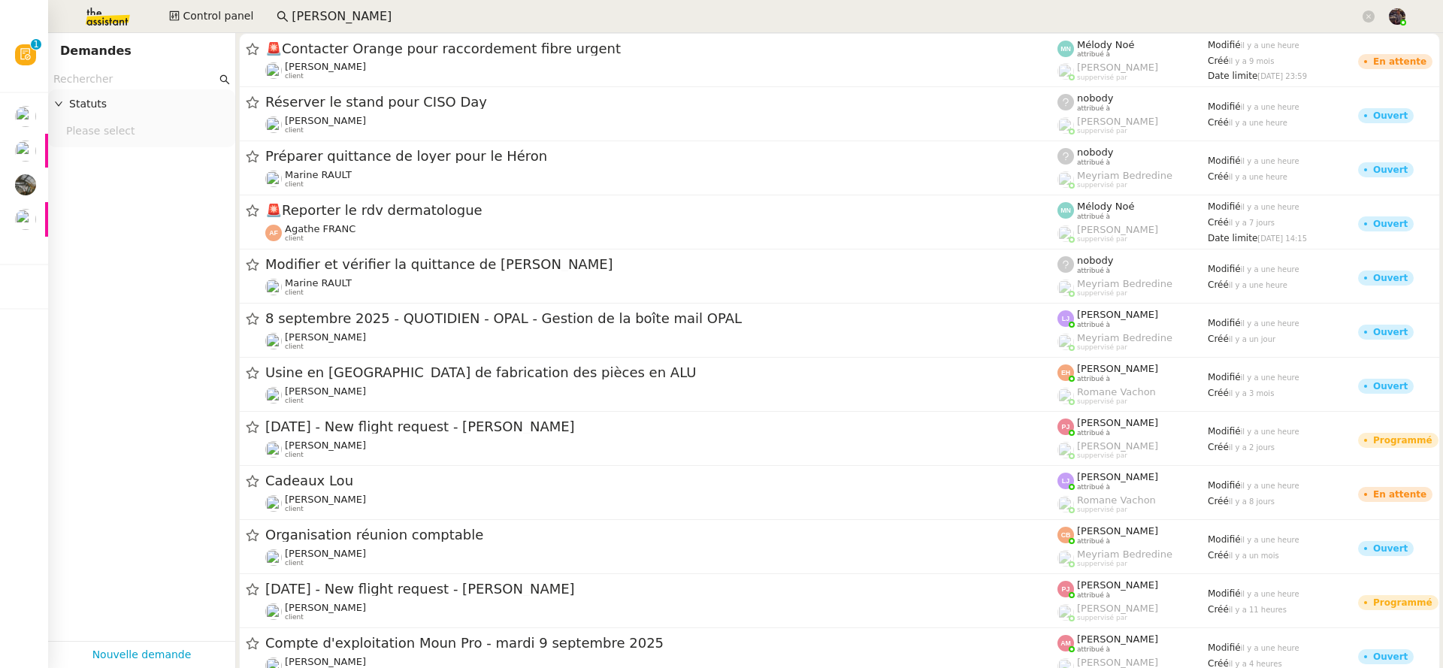
click at [112, 25] on img at bounding box center [96, 16] width 116 height 33
click at [1370, 25] on span at bounding box center [1368, 17] width 12 height 20
click at [1370, 14] on icon at bounding box center [1368, 17] width 12 height 12
click at [114, 18] on img at bounding box center [96, 16] width 116 height 33
click at [129, 10] on img at bounding box center [96, 16] width 116 height 33
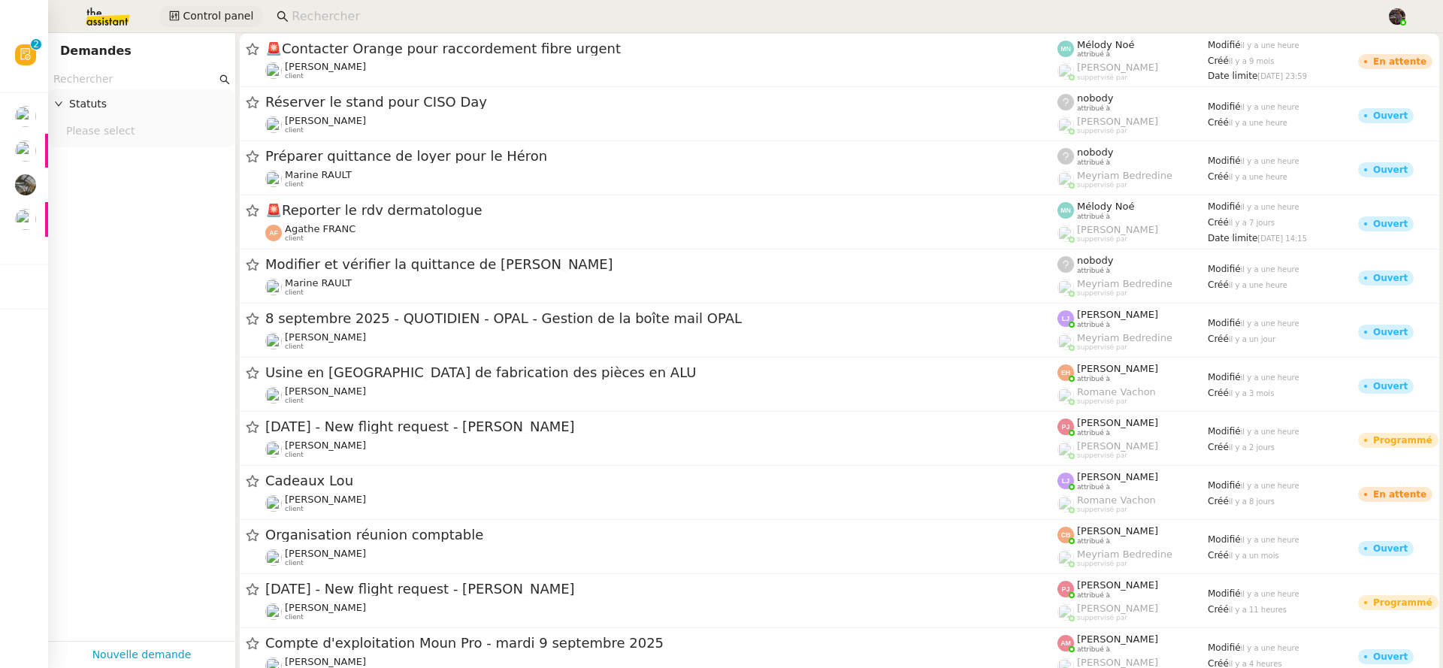
click at [203, 23] on span "Control panel" at bounding box center [218, 16] width 71 height 17
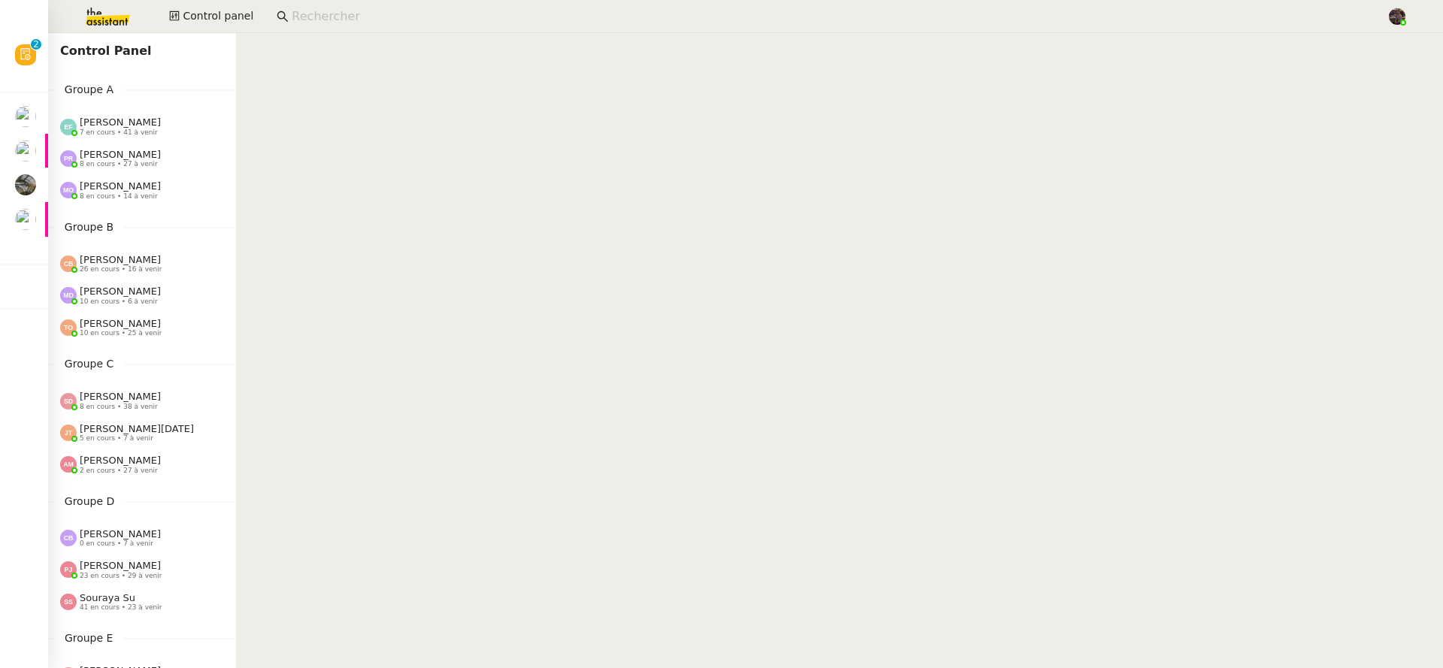
click at [110, 19] on img at bounding box center [96, 16] width 116 height 33
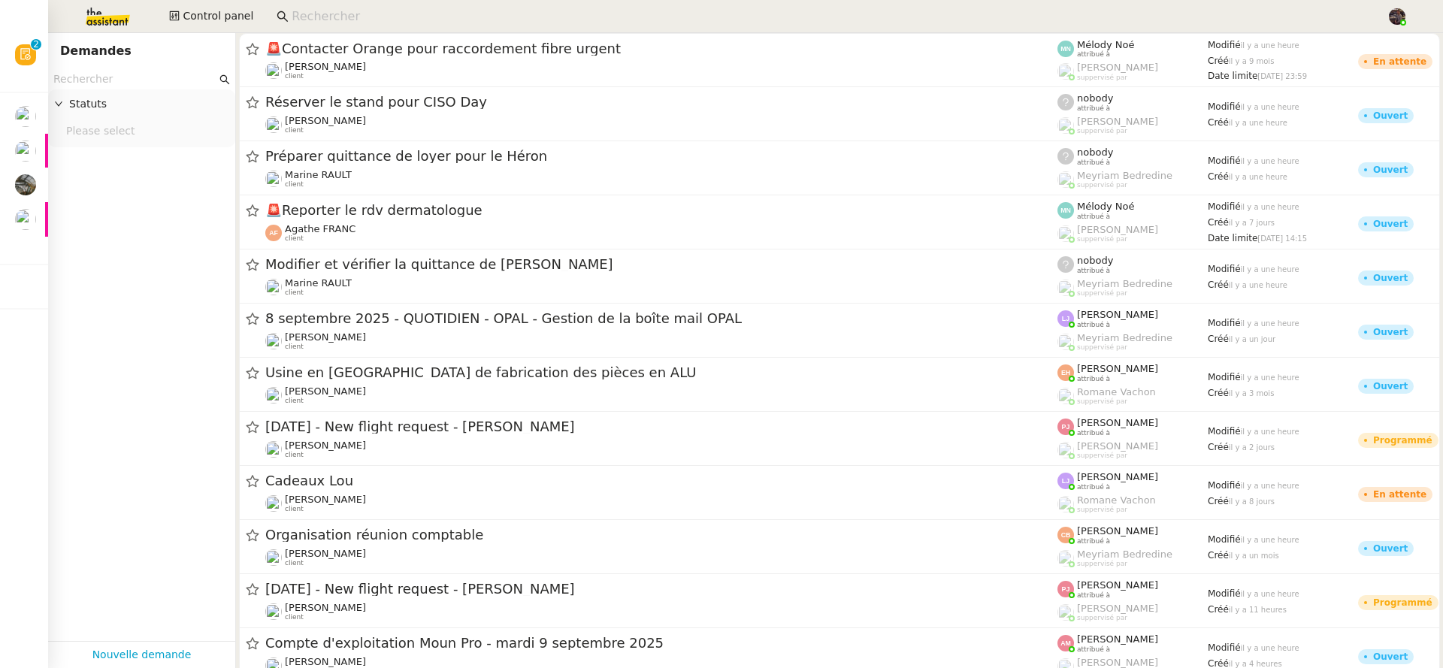
click at [322, 9] on input at bounding box center [832, 17] width 1080 height 20
click at [118, 79] on input "text" at bounding box center [134, 79] width 163 height 17
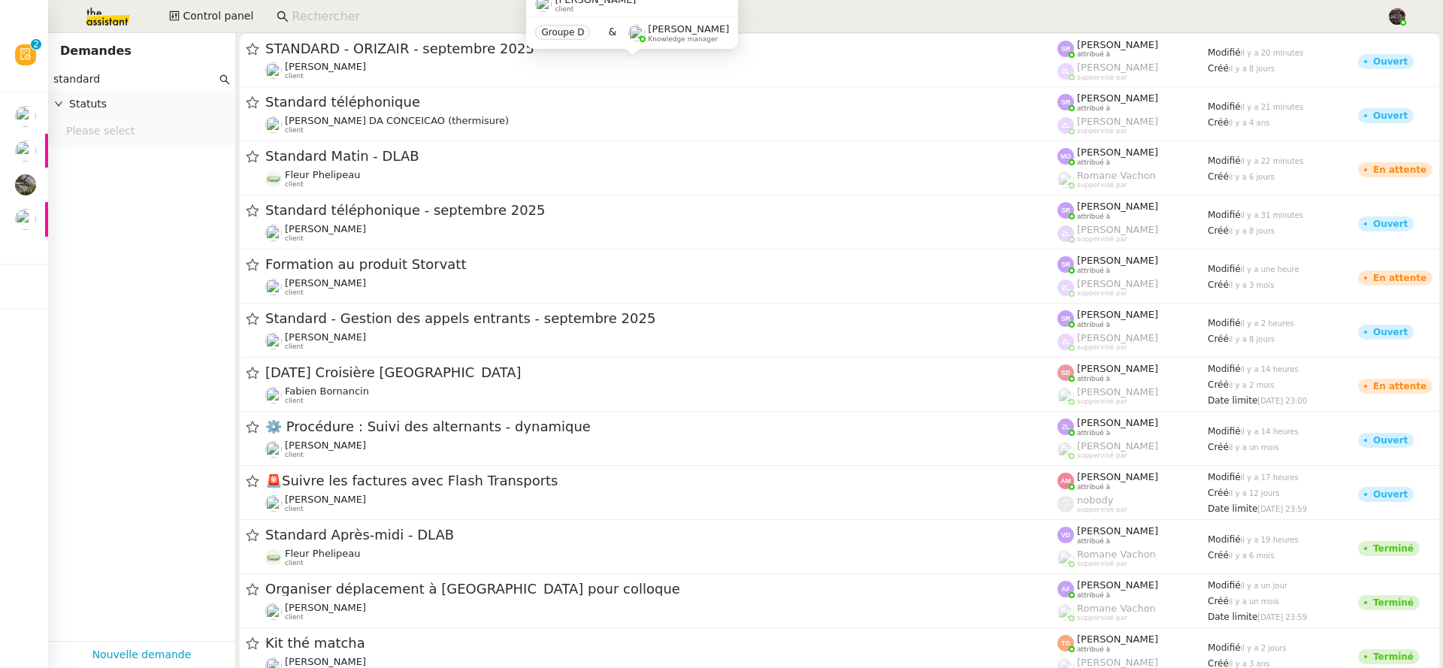
type input "standard"
click at [421, 67] on div "Louis Frei client" at bounding box center [661, 71] width 792 height 20
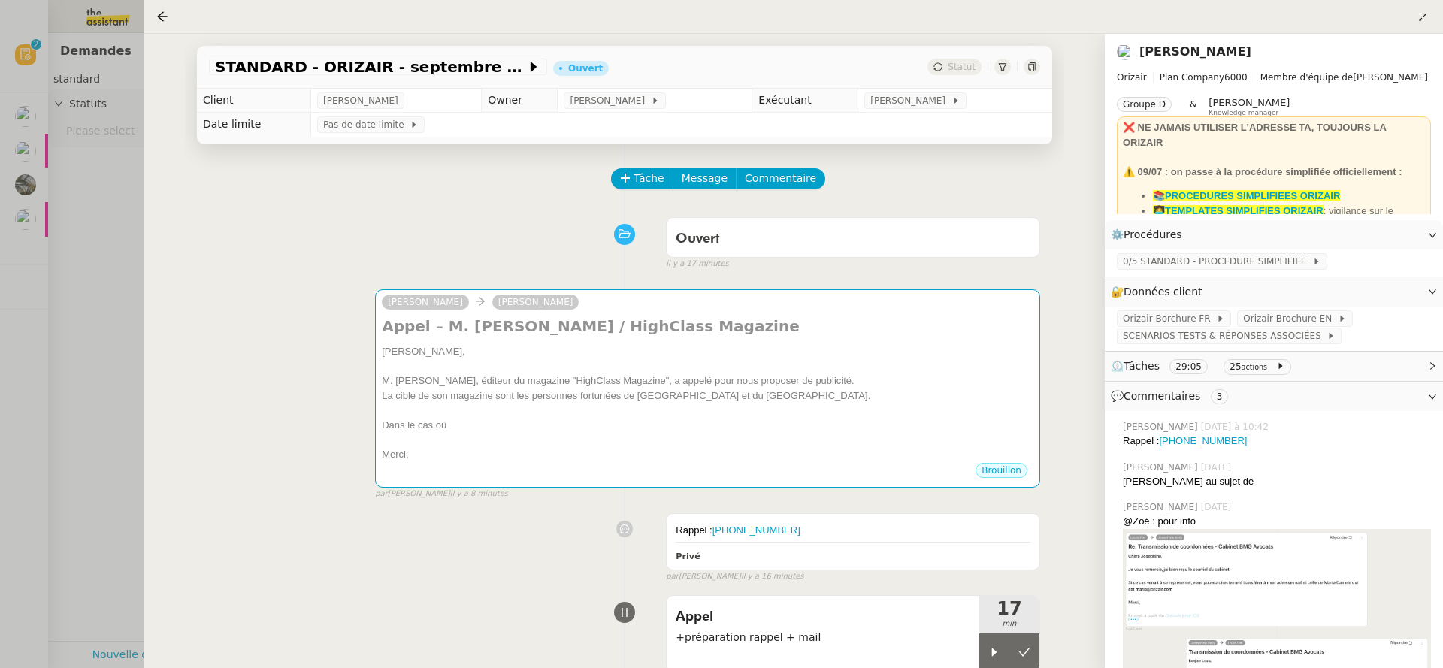
click at [83, 215] on div at bounding box center [721, 334] width 1443 height 668
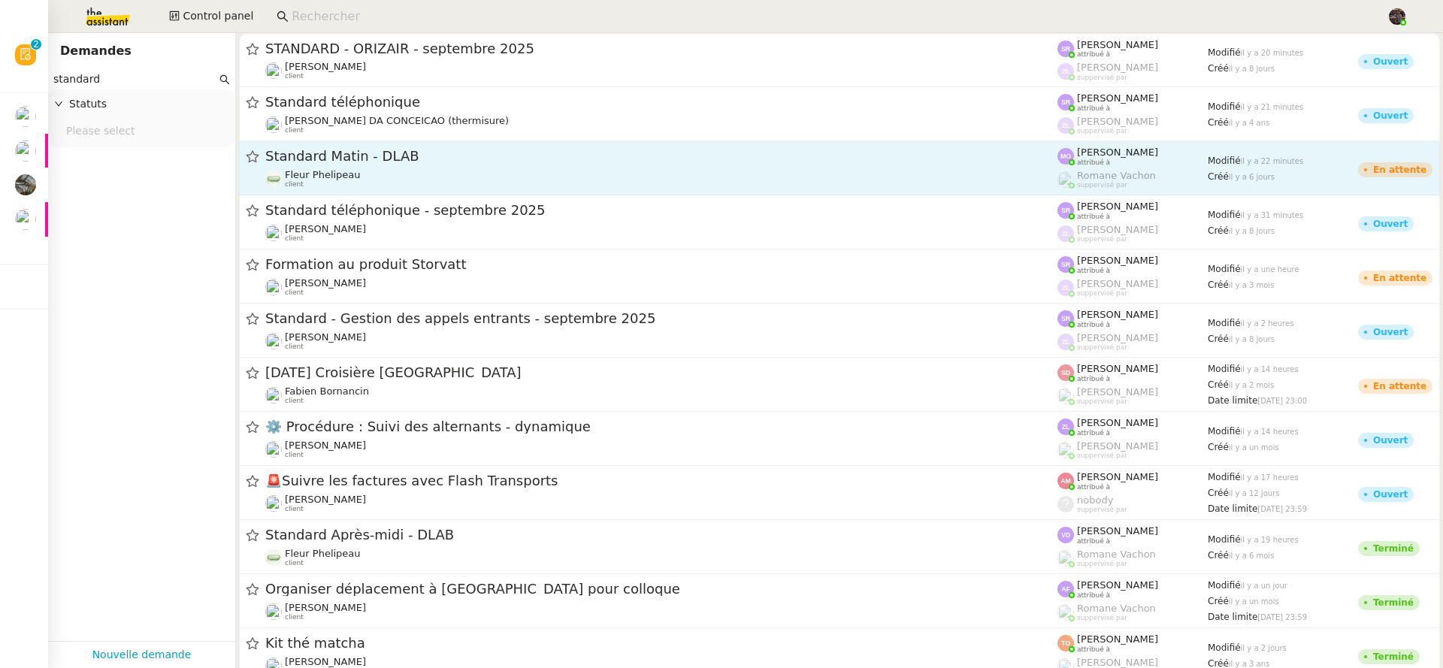
click at [433, 159] on span "Standard Matin - DLAB" at bounding box center [661, 157] width 792 height 14
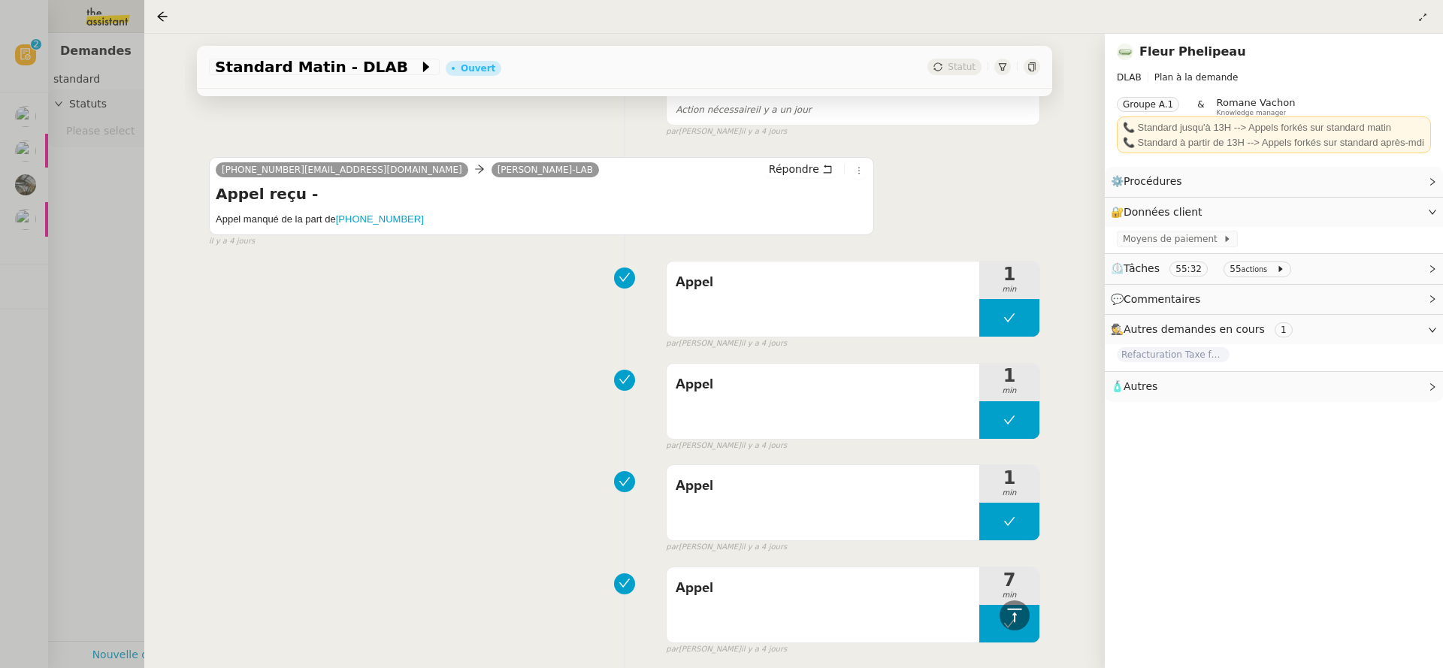
scroll to position [1959, 0]
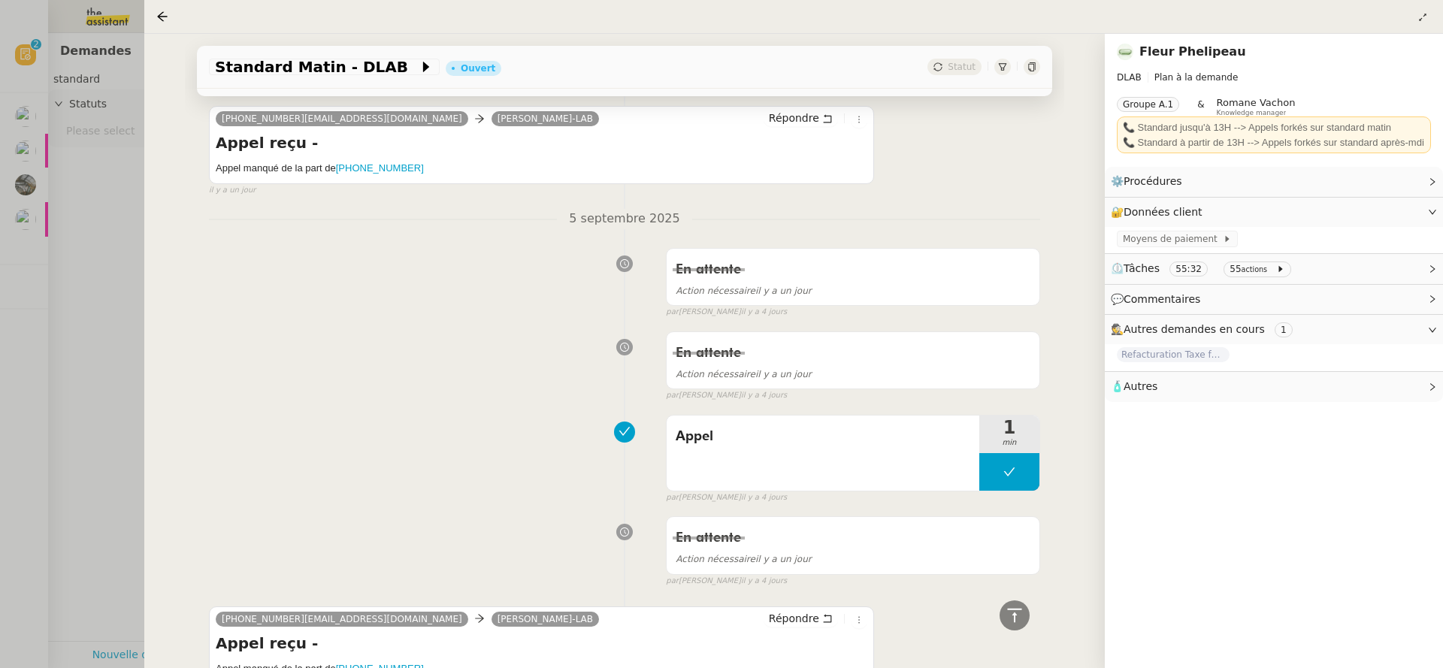
click at [101, 339] on div at bounding box center [721, 334] width 1443 height 668
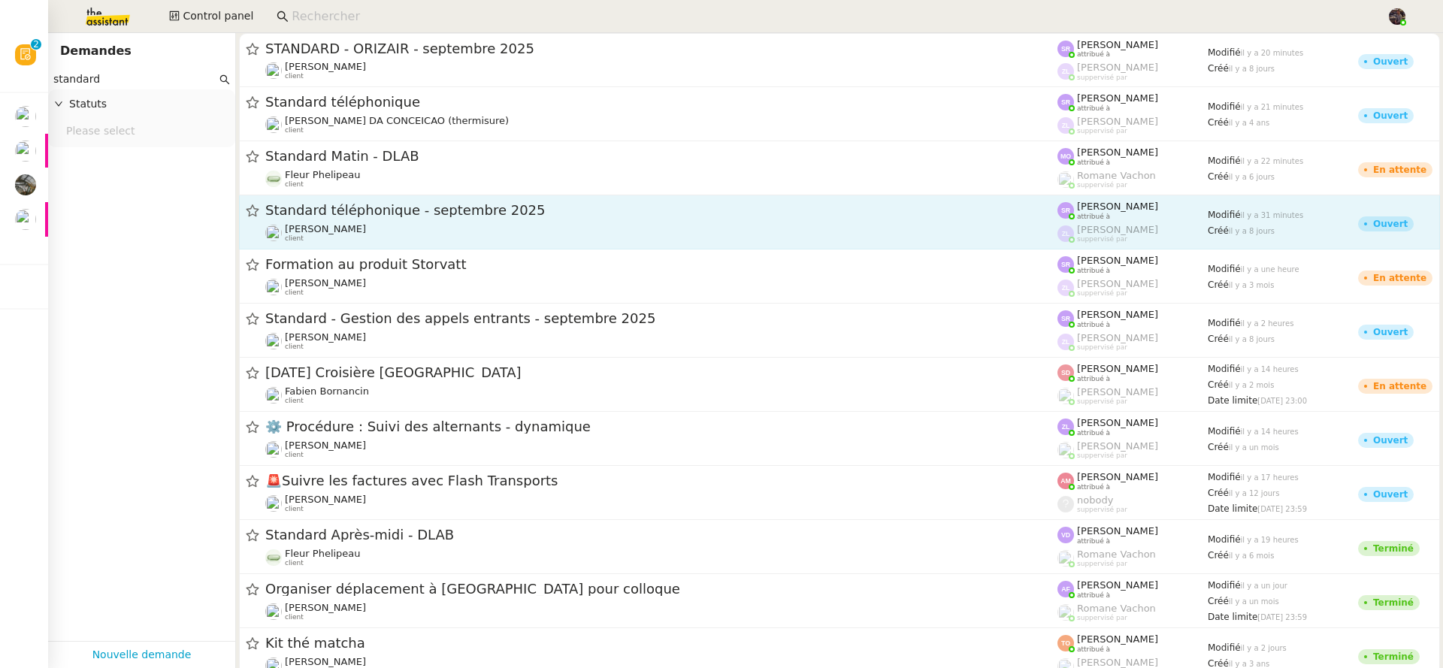
click at [383, 215] on span "Standard téléphonique - septembre 2025" at bounding box center [661, 211] width 792 height 14
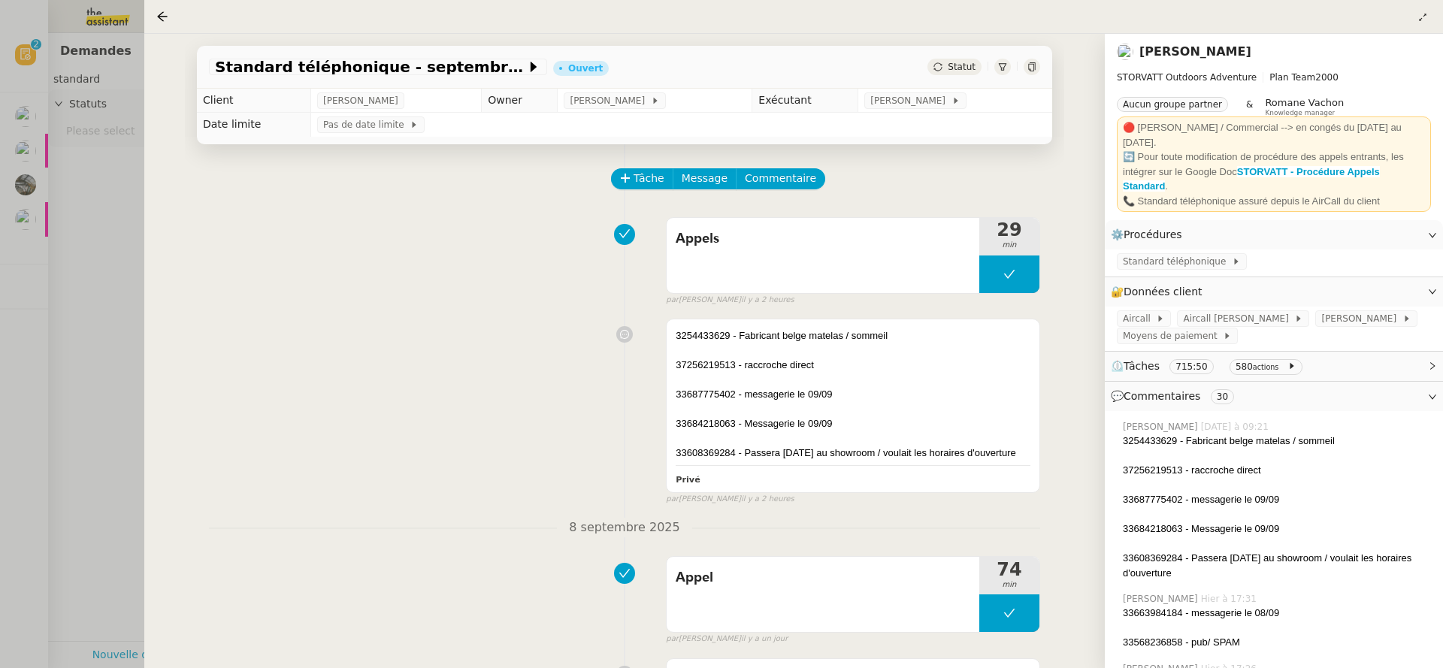
click at [92, 307] on div at bounding box center [721, 334] width 1443 height 668
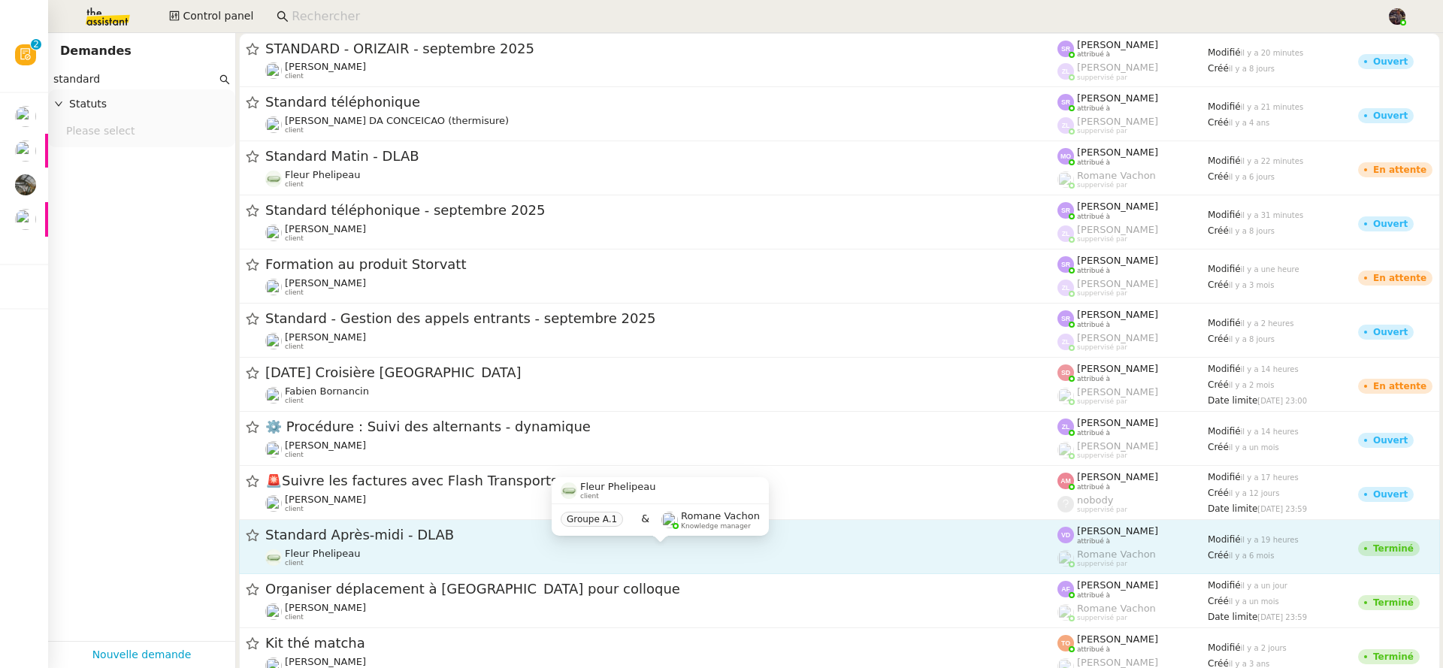
click at [478, 548] on div "Fleur Phelipeau client" at bounding box center [661, 558] width 792 height 20
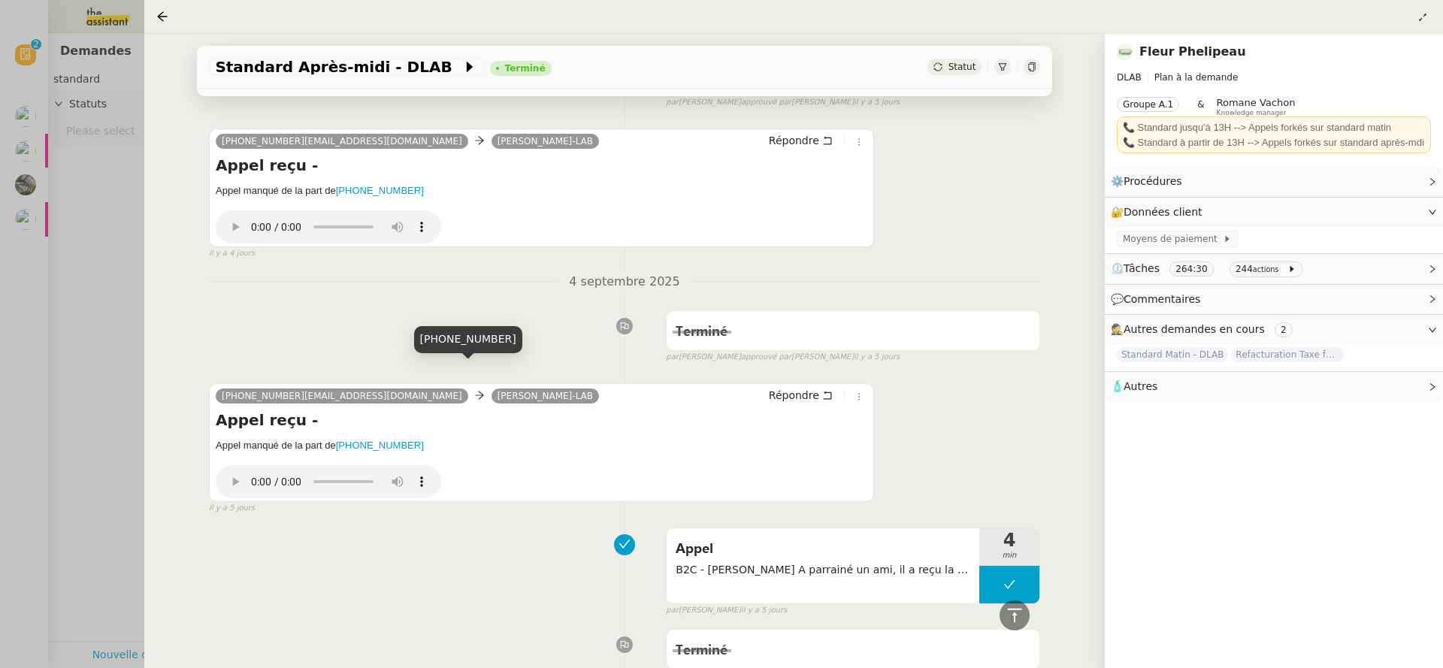
scroll to position [967, 0]
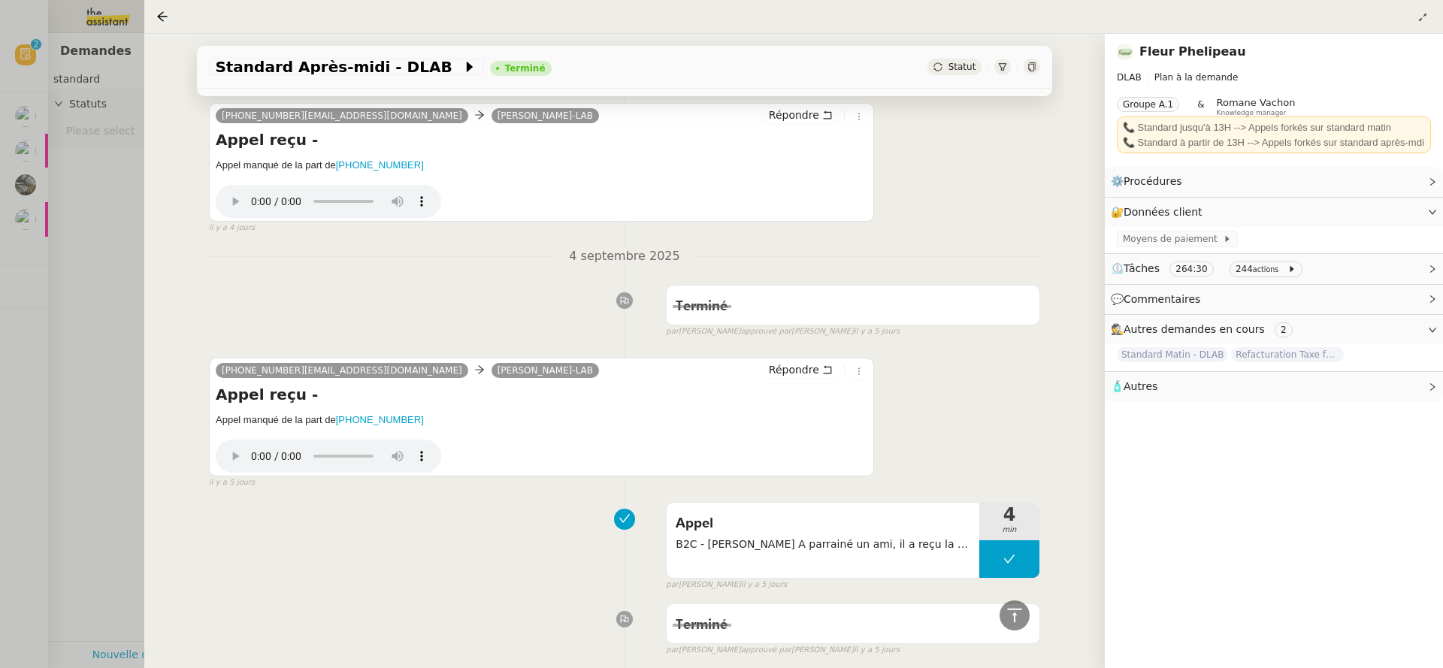
click at [113, 415] on div at bounding box center [721, 334] width 1443 height 668
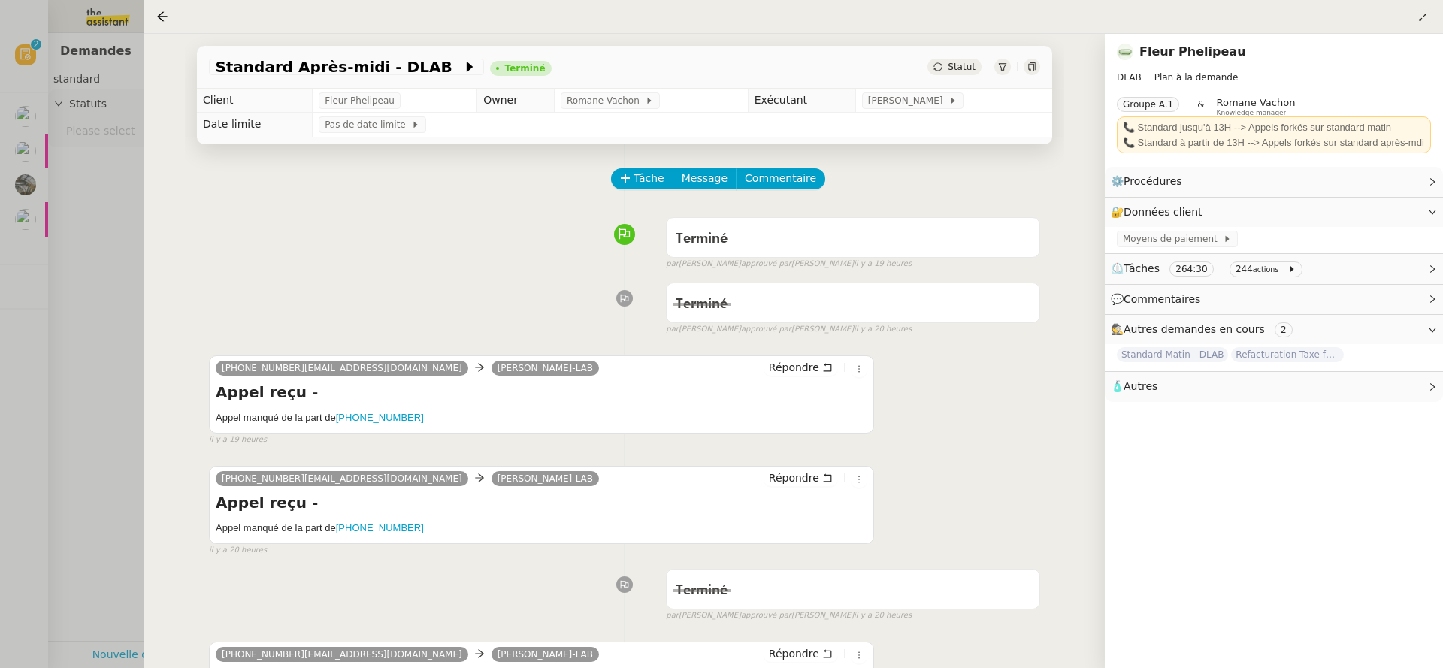
click at [80, 514] on div at bounding box center [721, 334] width 1443 height 668
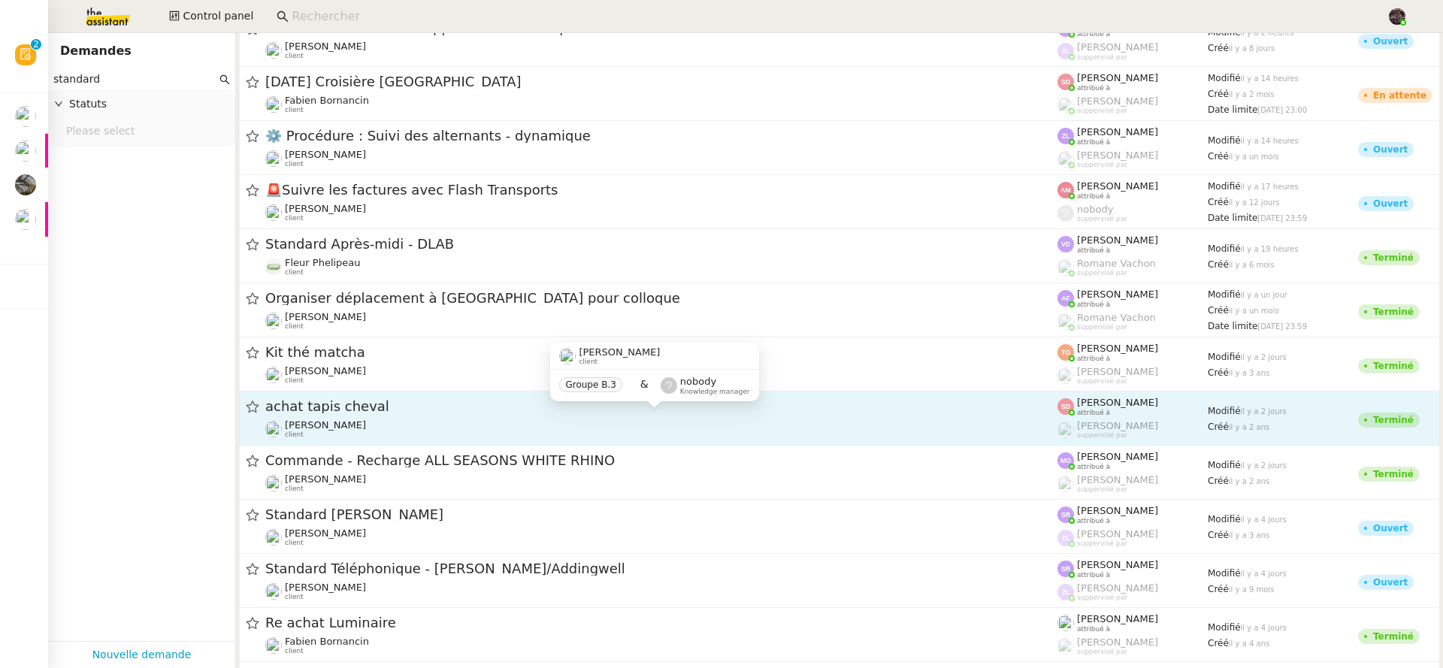
scroll to position [584, 0]
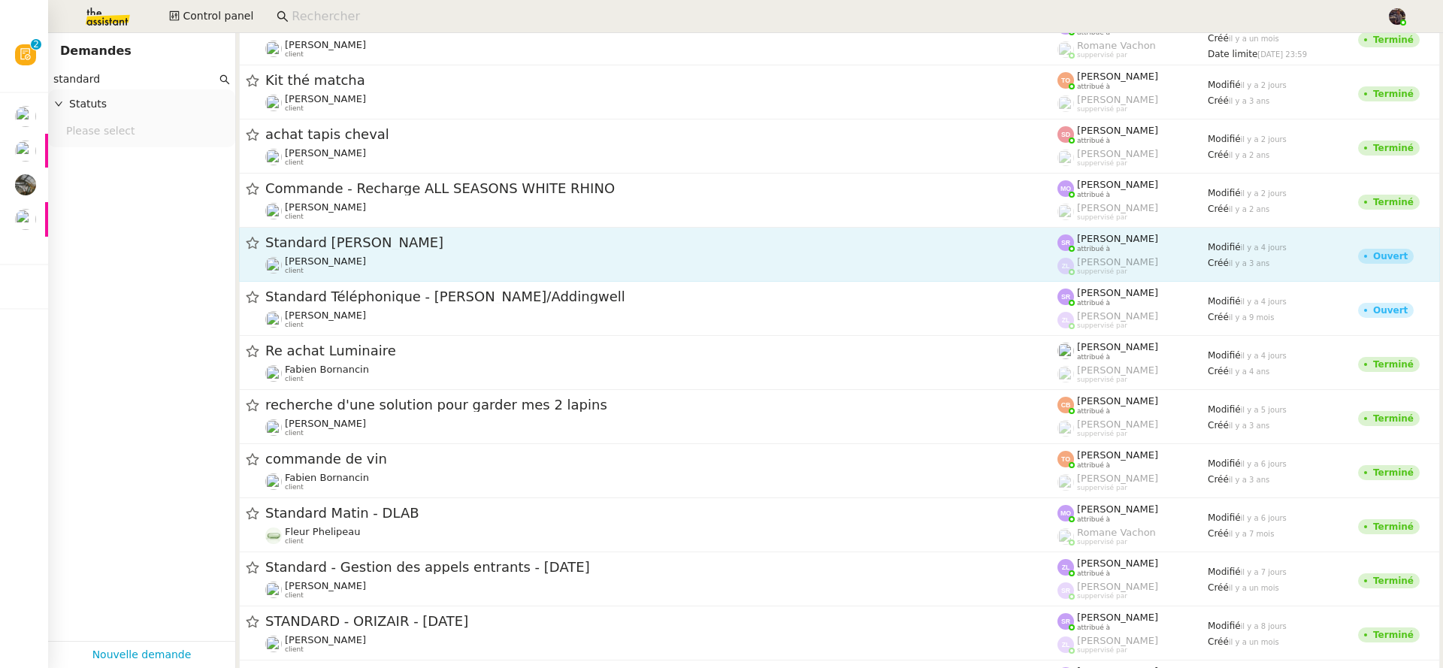
click at [405, 249] on span "Standard Audrey&Gabrielle" at bounding box center [661, 243] width 792 height 14
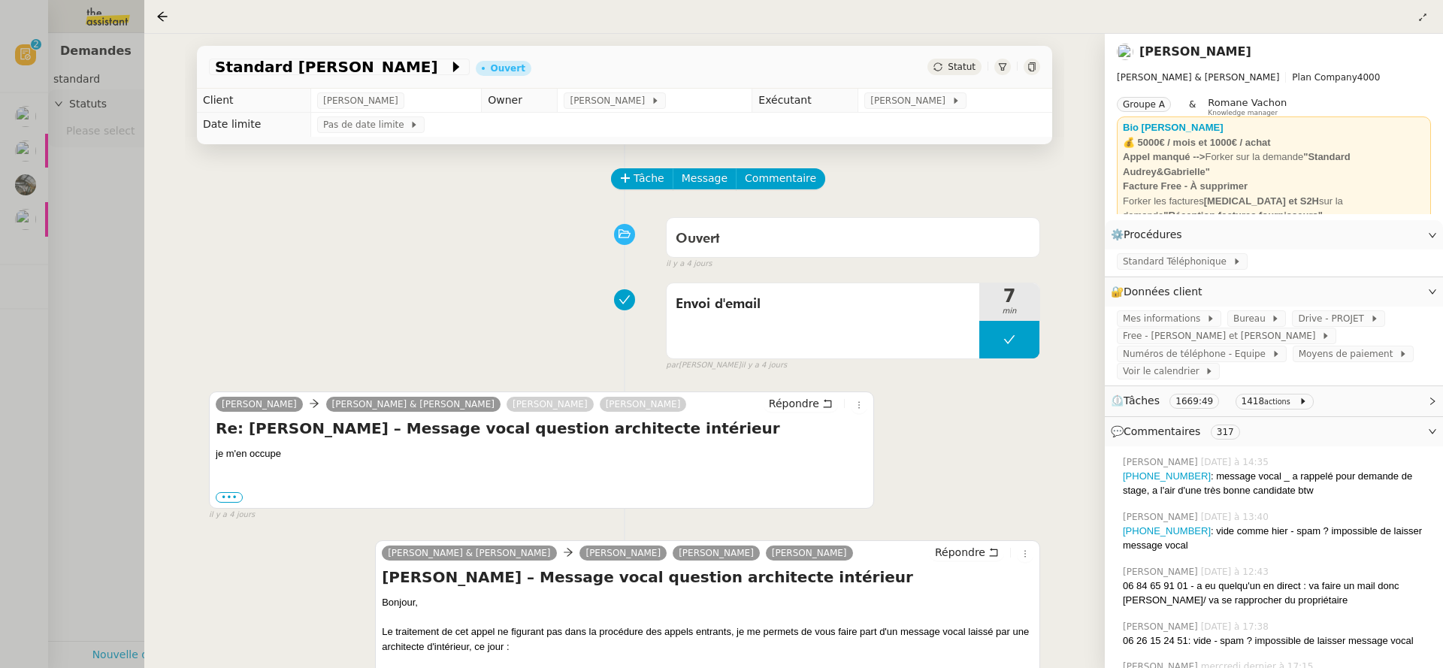
click at [1214, 53] on link "[PERSON_NAME]" at bounding box center [1195, 51] width 112 height 14
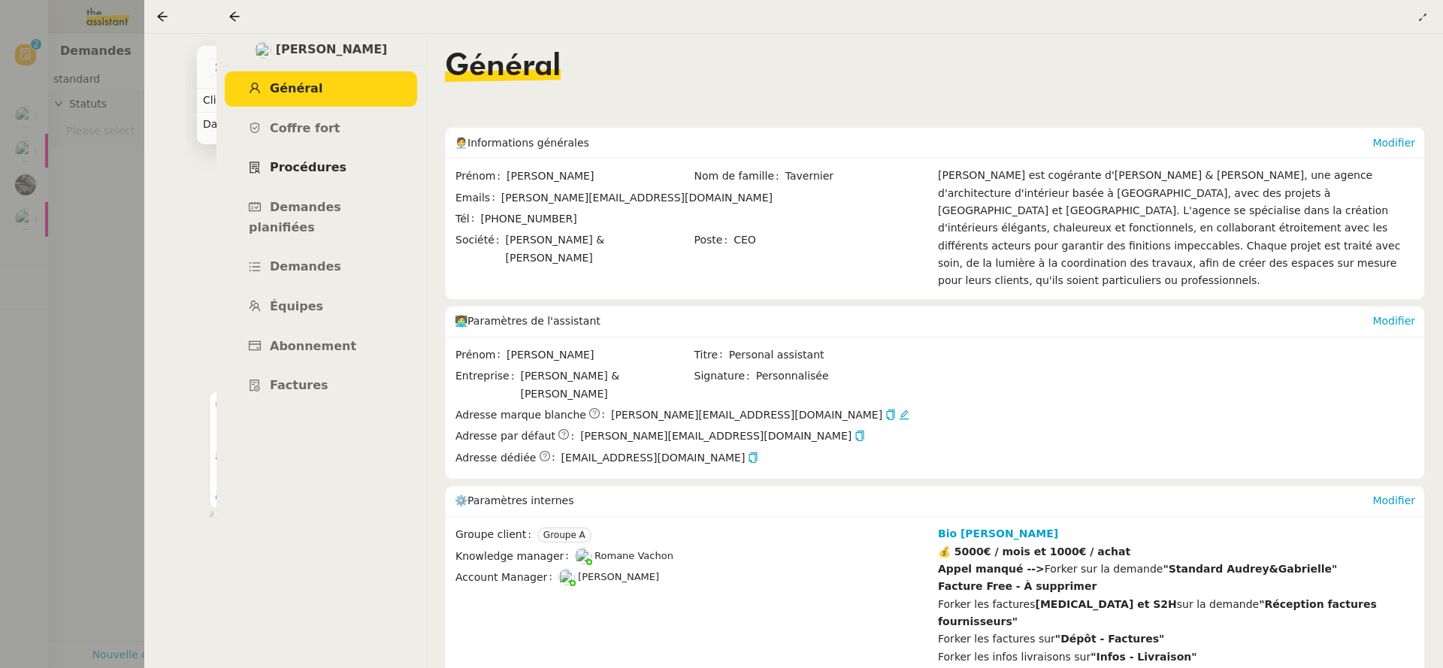
click at [314, 181] on link "Procédures" at bounding box center [321, 167] width 192 height 35
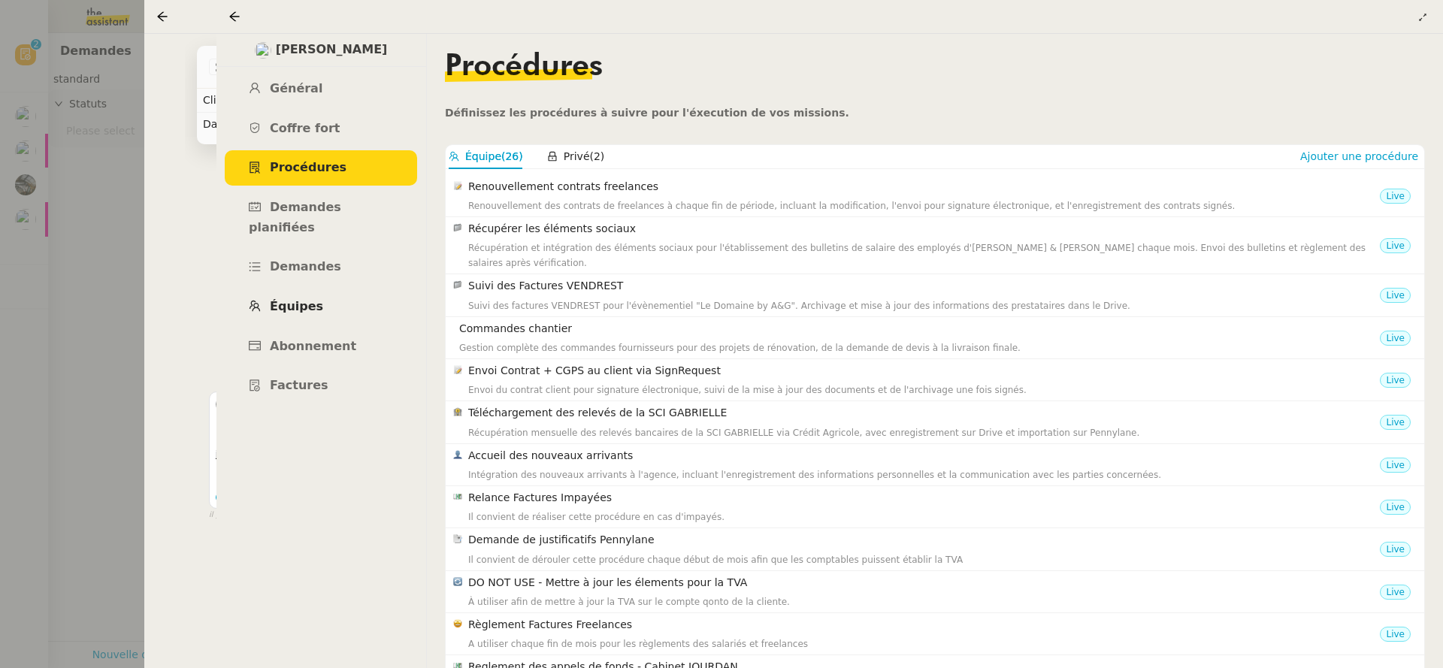
click at [337, 289] on link "Équipes" at bounding box center [321, 306] width 192 height 35
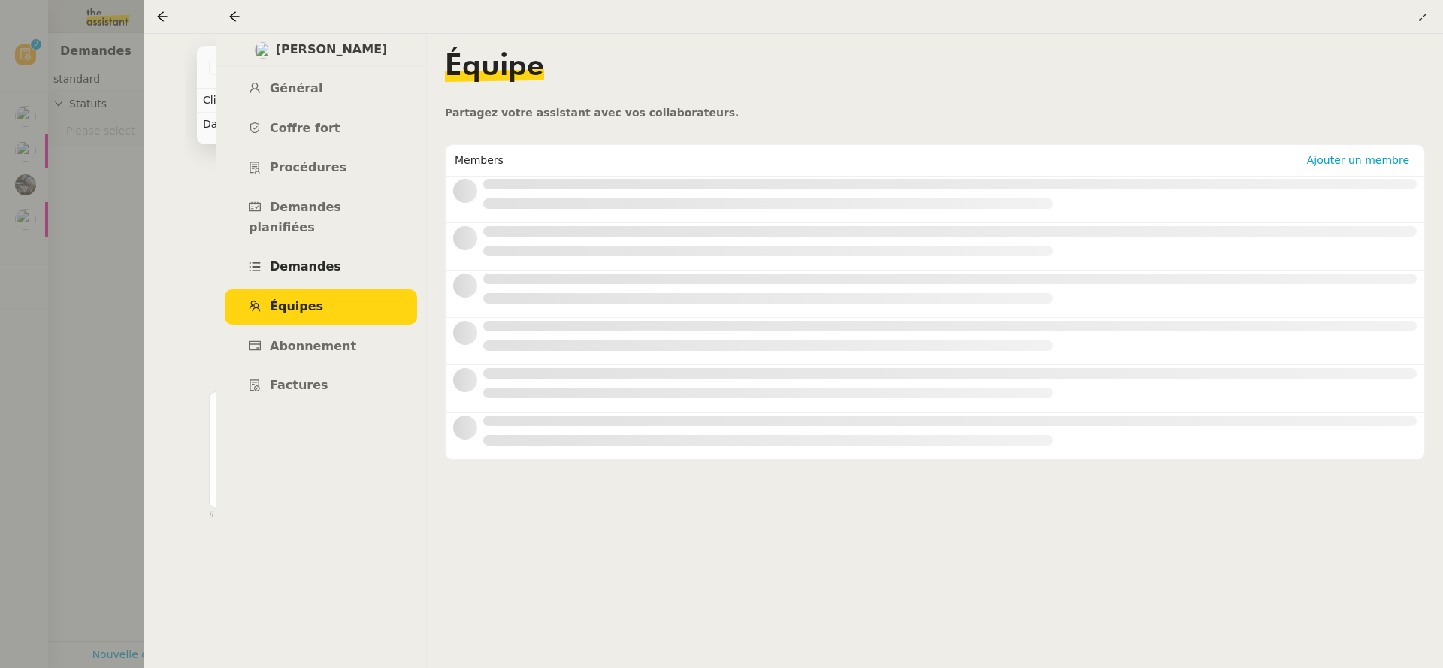
click at [324, 259] on span "Demandes" at bounding box center [305, 266] width 71 height 14
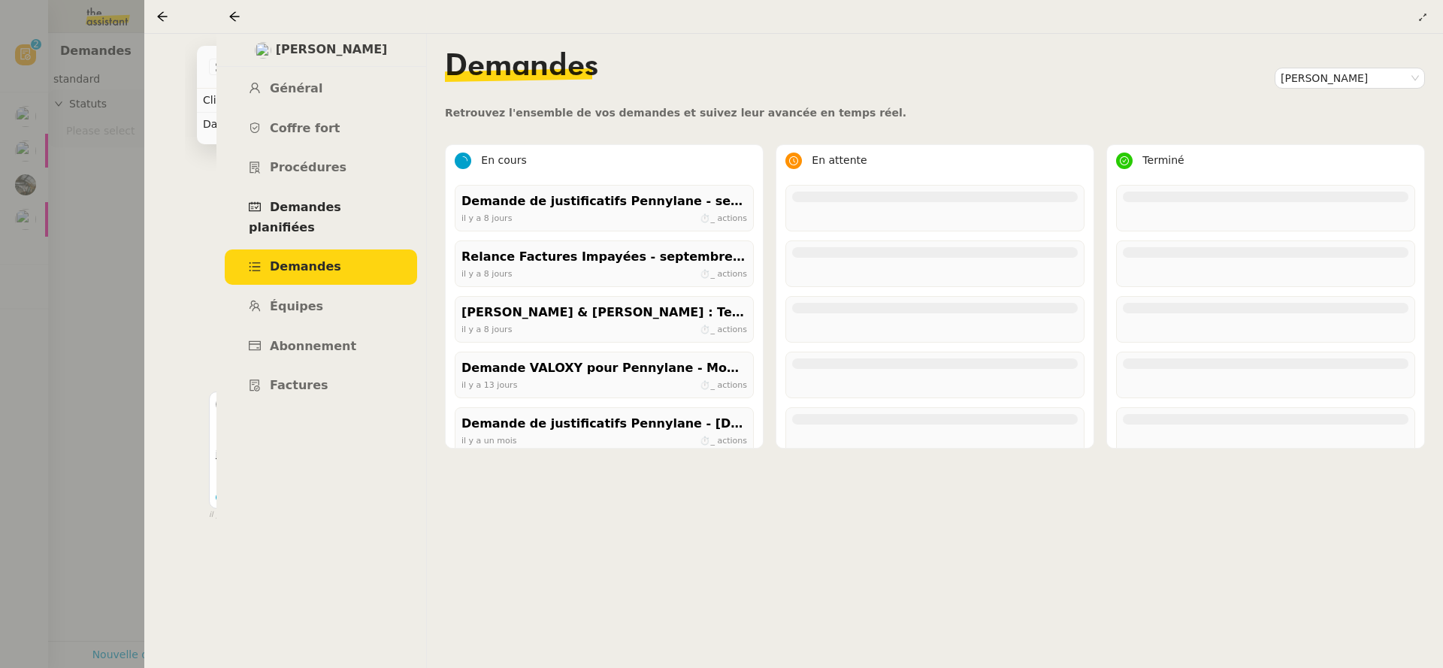
click at [347, 200] on link "Demandes planifiées" at bounding box center [321, 217] width 192 height 55
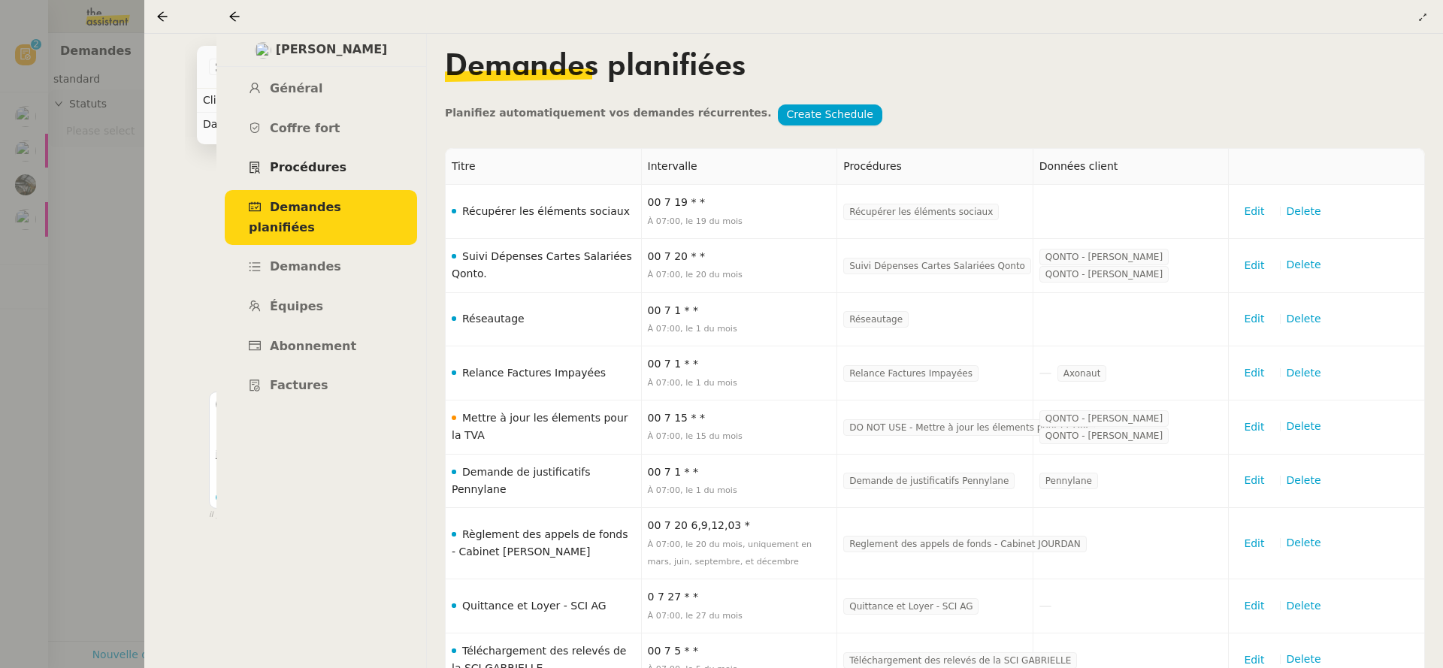
click at [343, 171] on link "Procédures" at bounding box center [321, 167] width 192 height 35
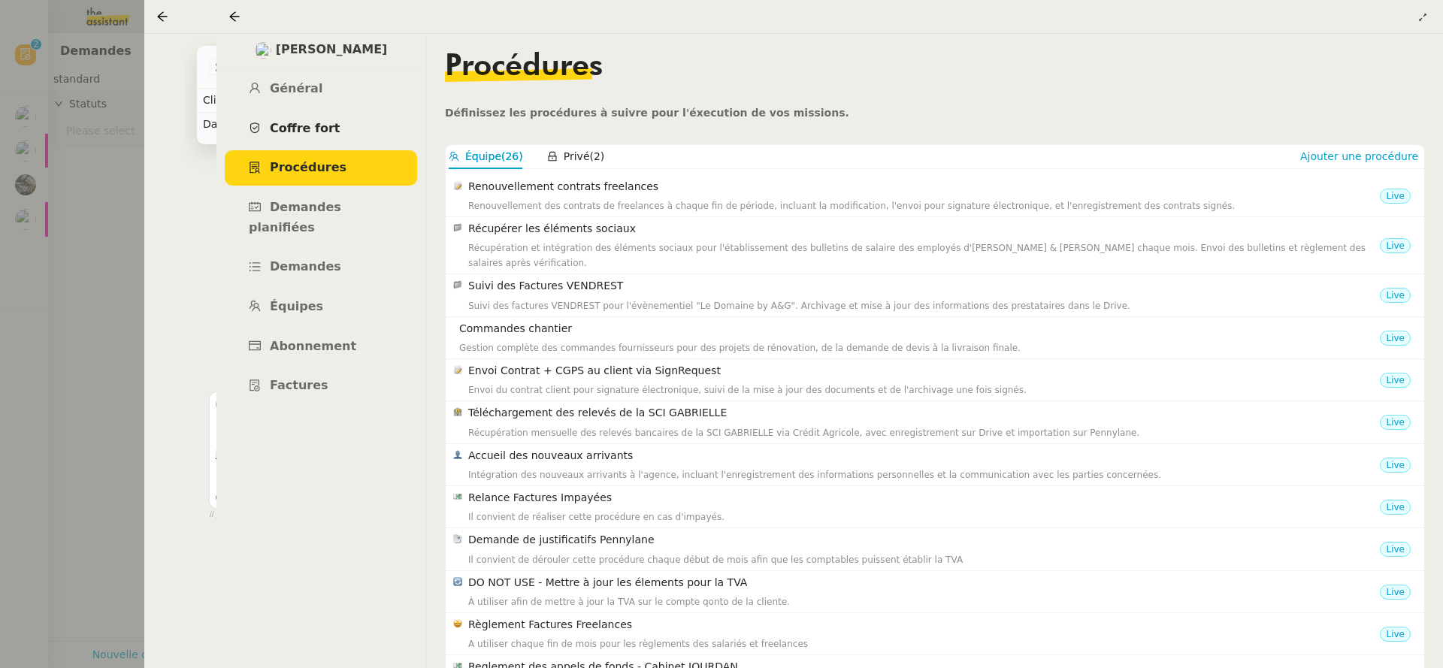
click at [295, 132] on span "Coffre fort" at bounding box center [305, 128] width 71 height 14
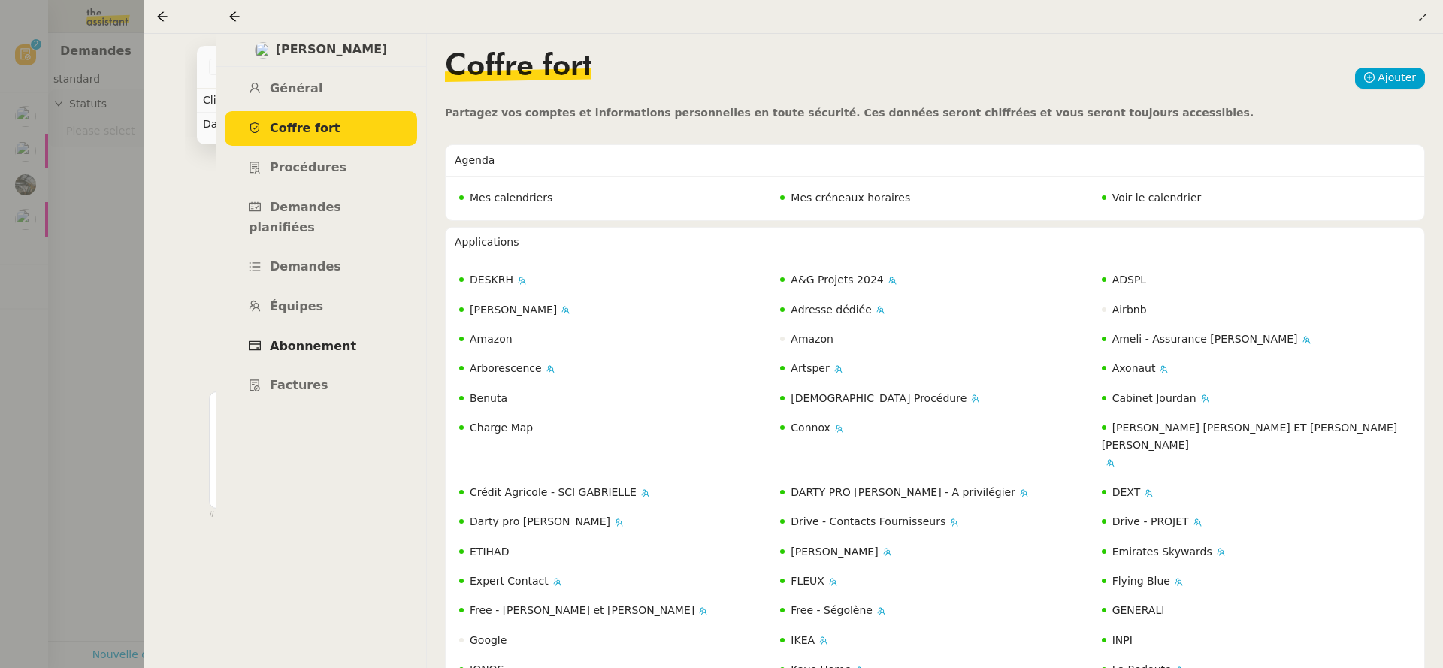
click at [310, 329] on link "Abonnement" at bounding box center [321, 346] width 192 height 35
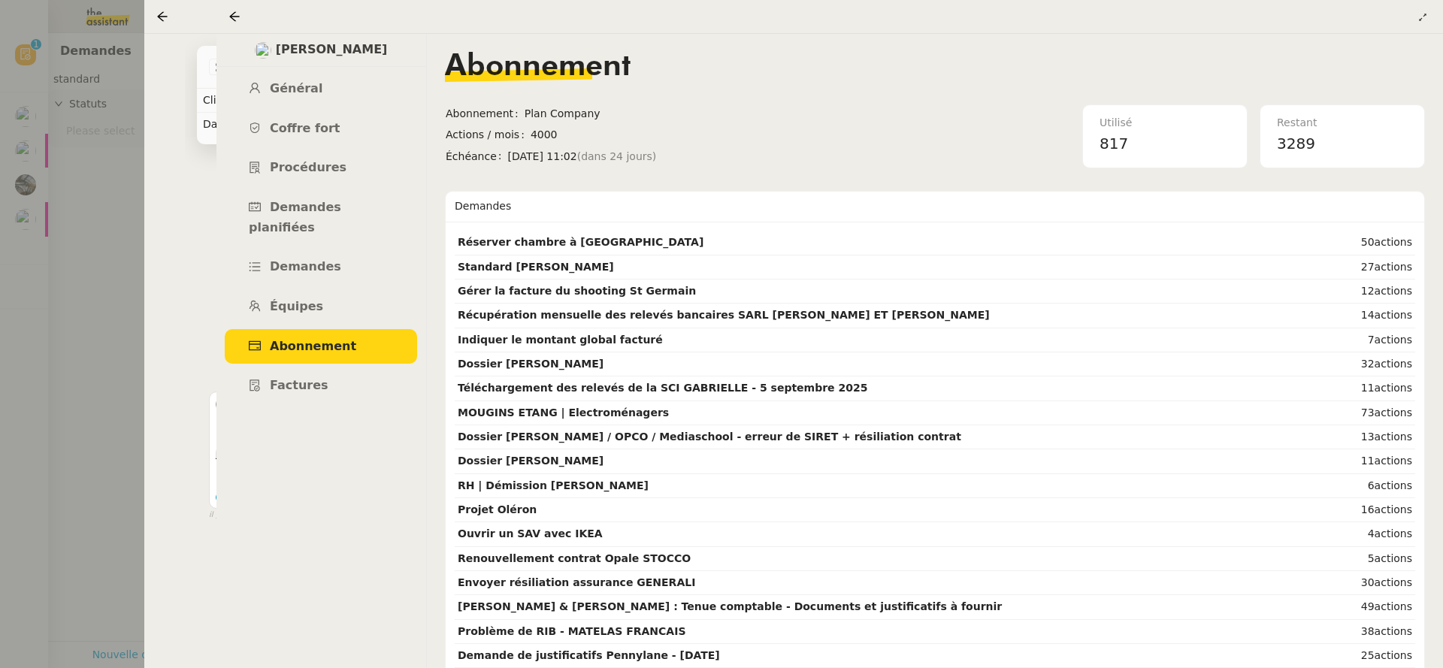
click at [231, 329] on link "Abonnement" at bounding box center [321, 346] width 192 height 35
click at [231, 19] on icon at bounding box center [234, 17] width 12 height 12
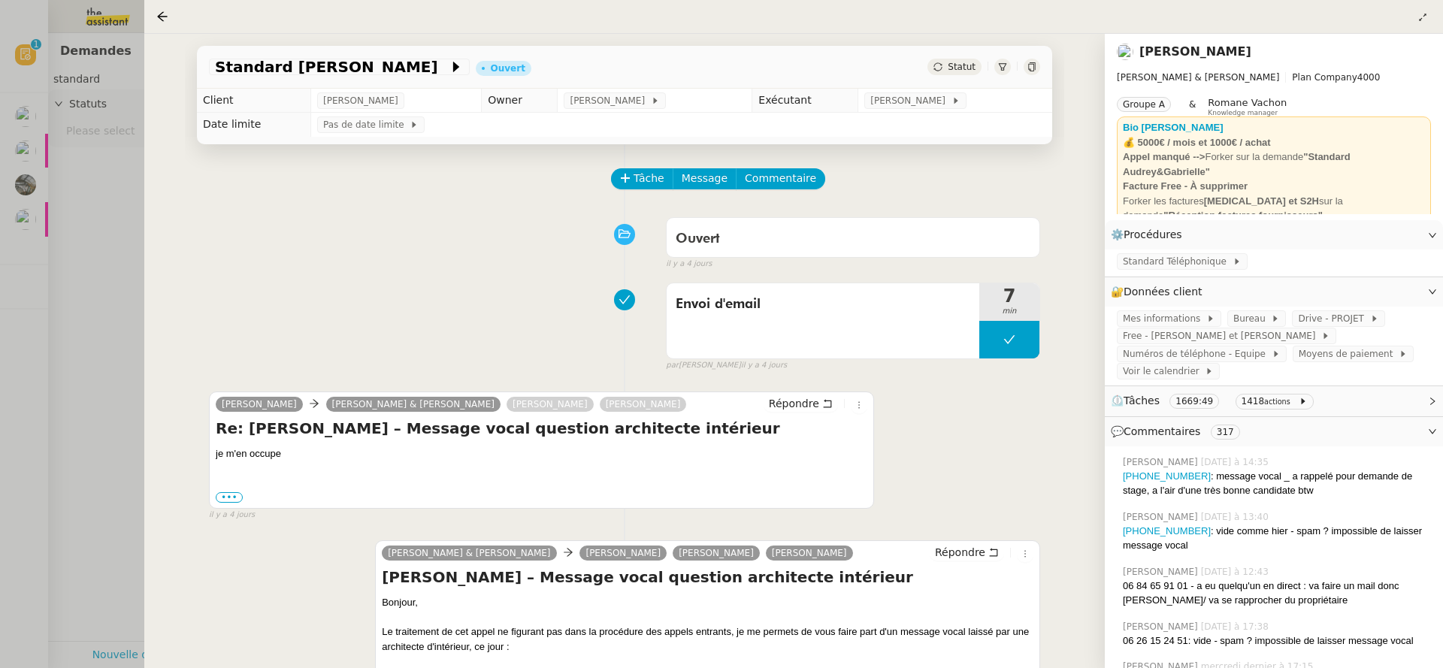
click at [174, 17] on div at bounding box center [793, 16] width 1274 height 21
click at [165, 17] on icon at bounding box center [162, 17] width 12 height 12
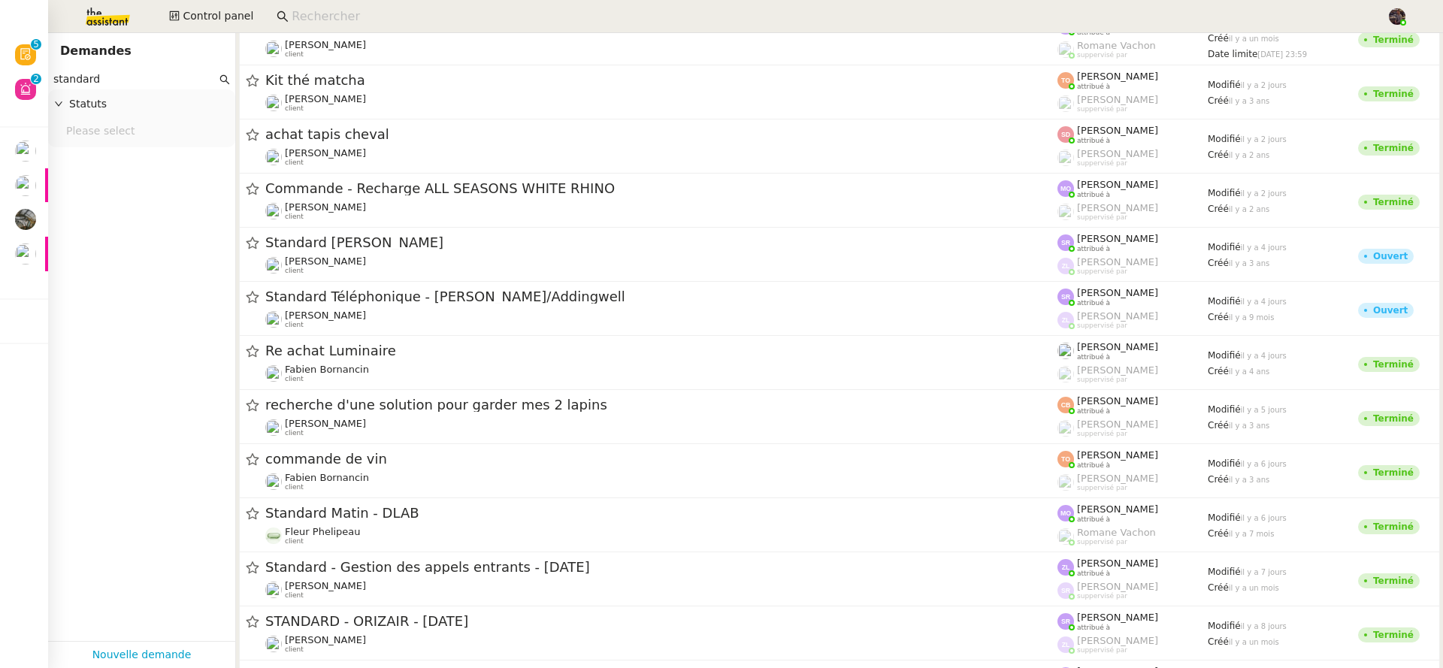
click at [358, 14] on input at bounding box center [832, 17] width 1080 height 20
click at [359, 14] on input at bounding box center [832, 17] width 1080 height 20
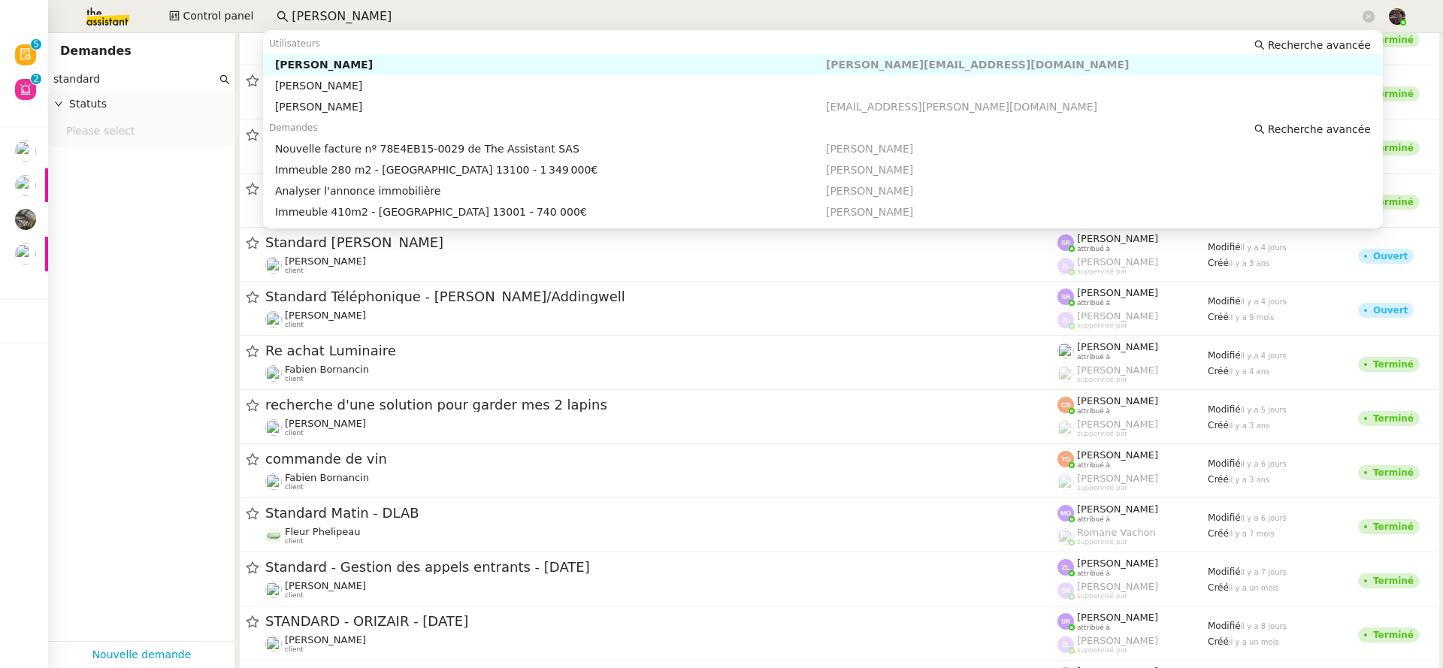
click at [397, 59] on div "Kevin AUBERT" at bounding box center [550, 65] width 551 height 14
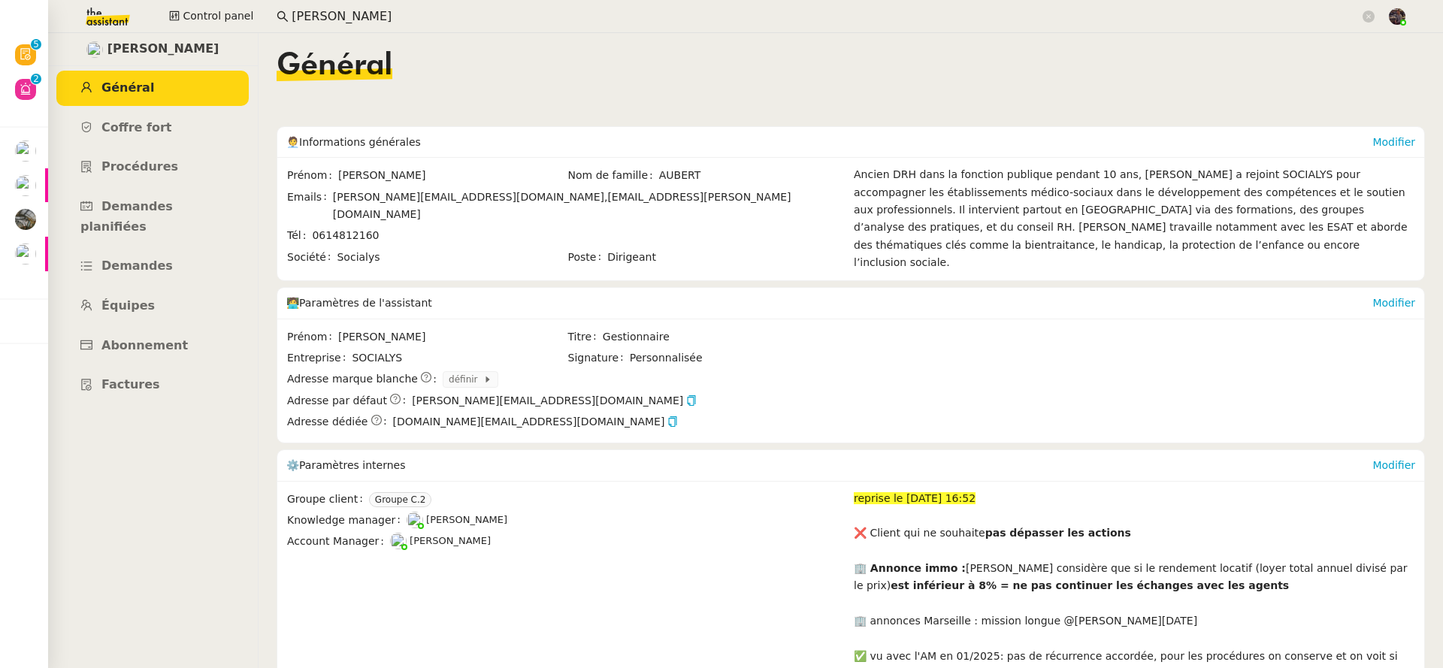
click at [357, 23] on input "kevin aubert" at bounding box center [826, 17] width 1068 height 20
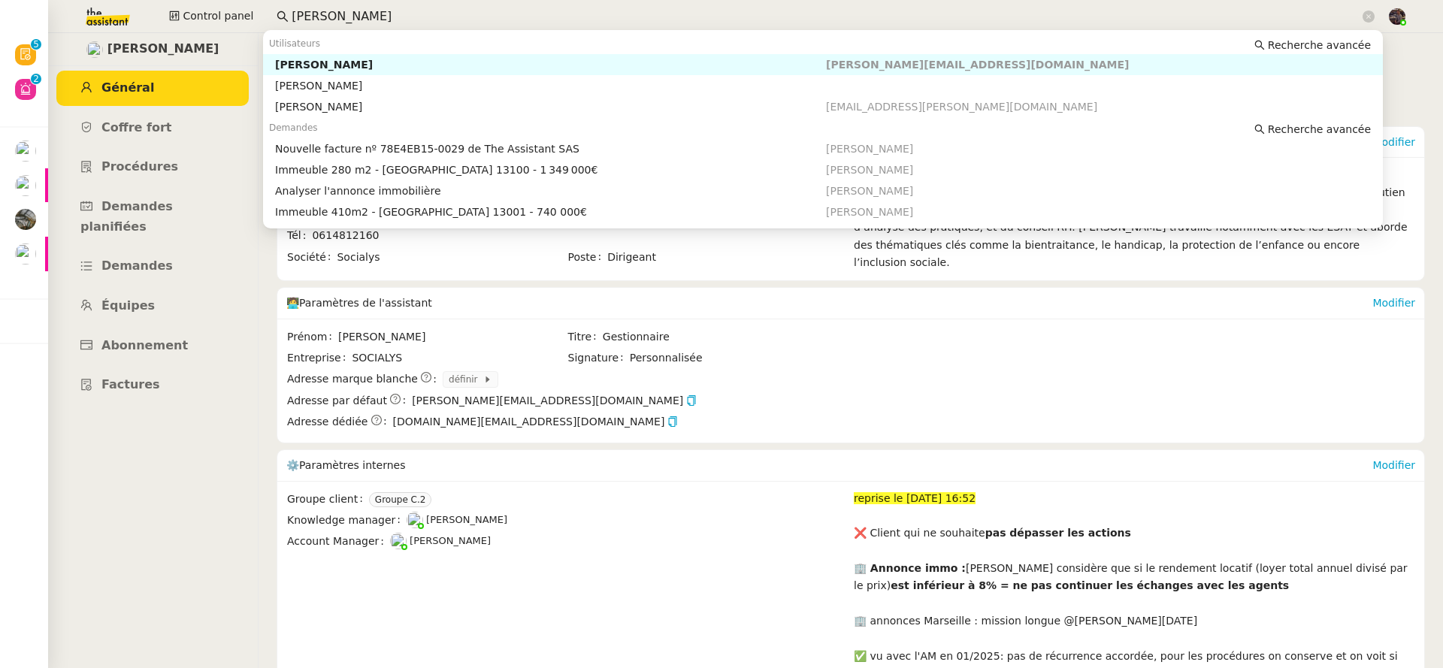
click at [357, 23] on input "kevin aubert" at bounding box center [826, 17] width 1068 height 20
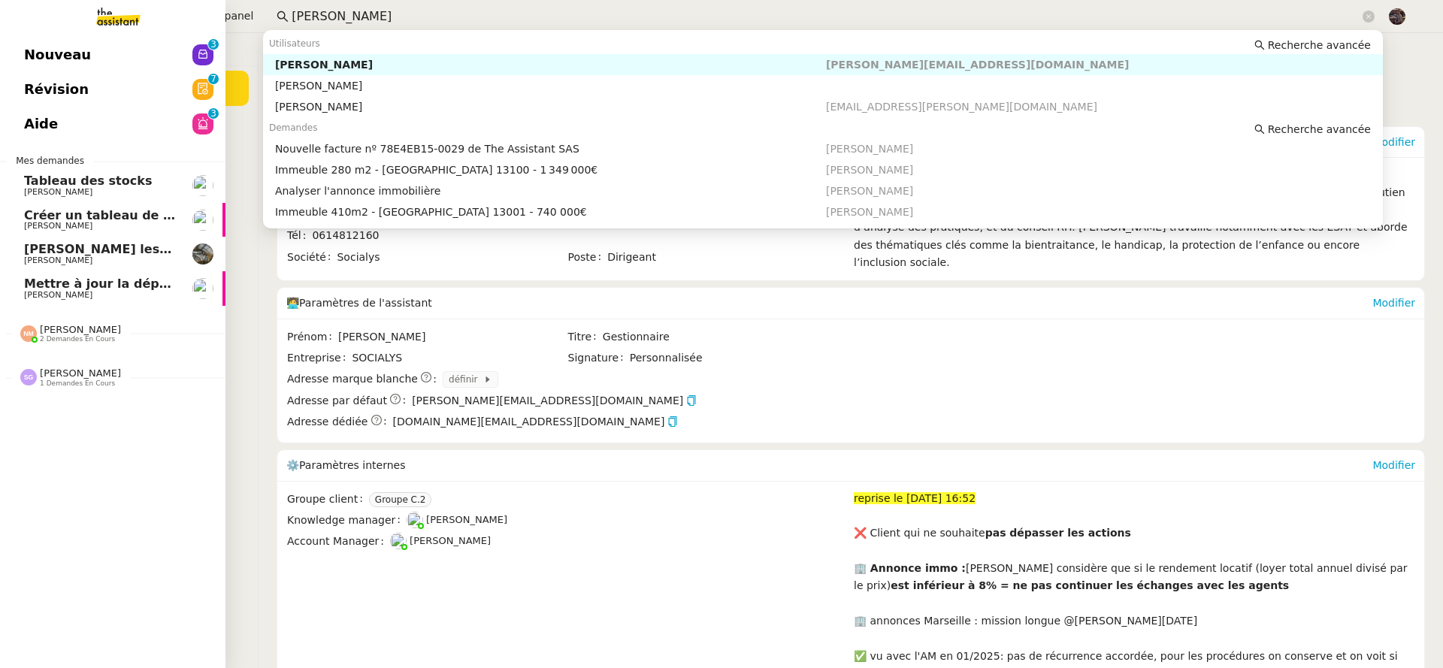
click at [42, 50] on span "Nouveau" at bounding box center [57, 55] width 67 height 23
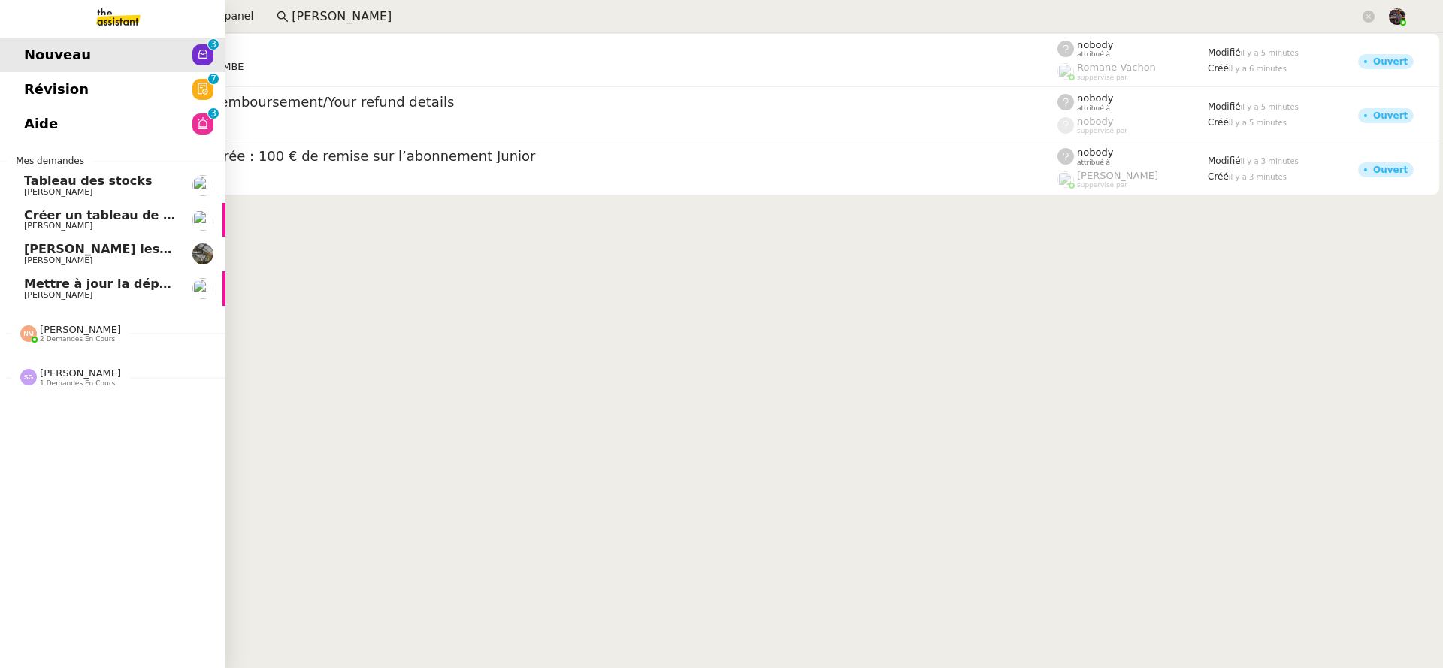
click at [45, 89] on span "Révision" at bounding box center [56, 89] width 65 height 23
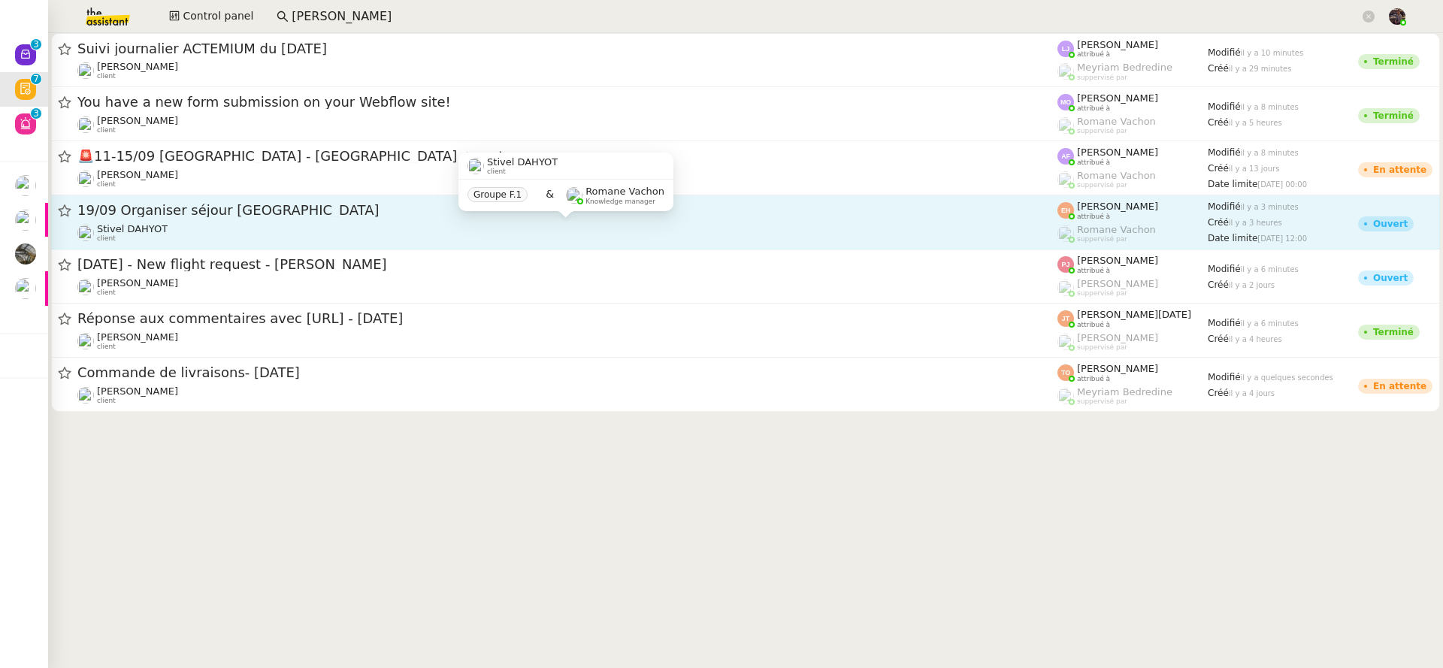
click at [362, 226] on div "Stivel DAHYOT client" at bounding box center [567, 233] width 980 height 20
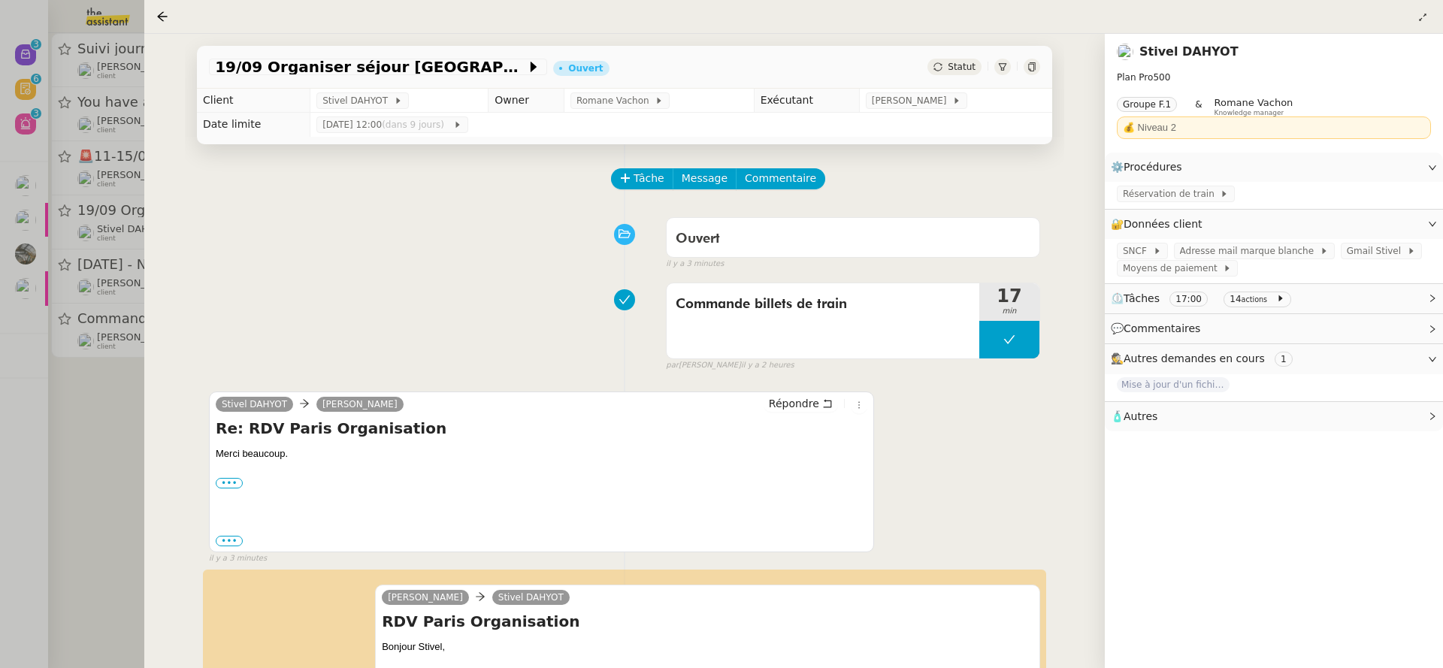
click at [127, 446] on div at bounding box center [721, 334] width 1443 height 668
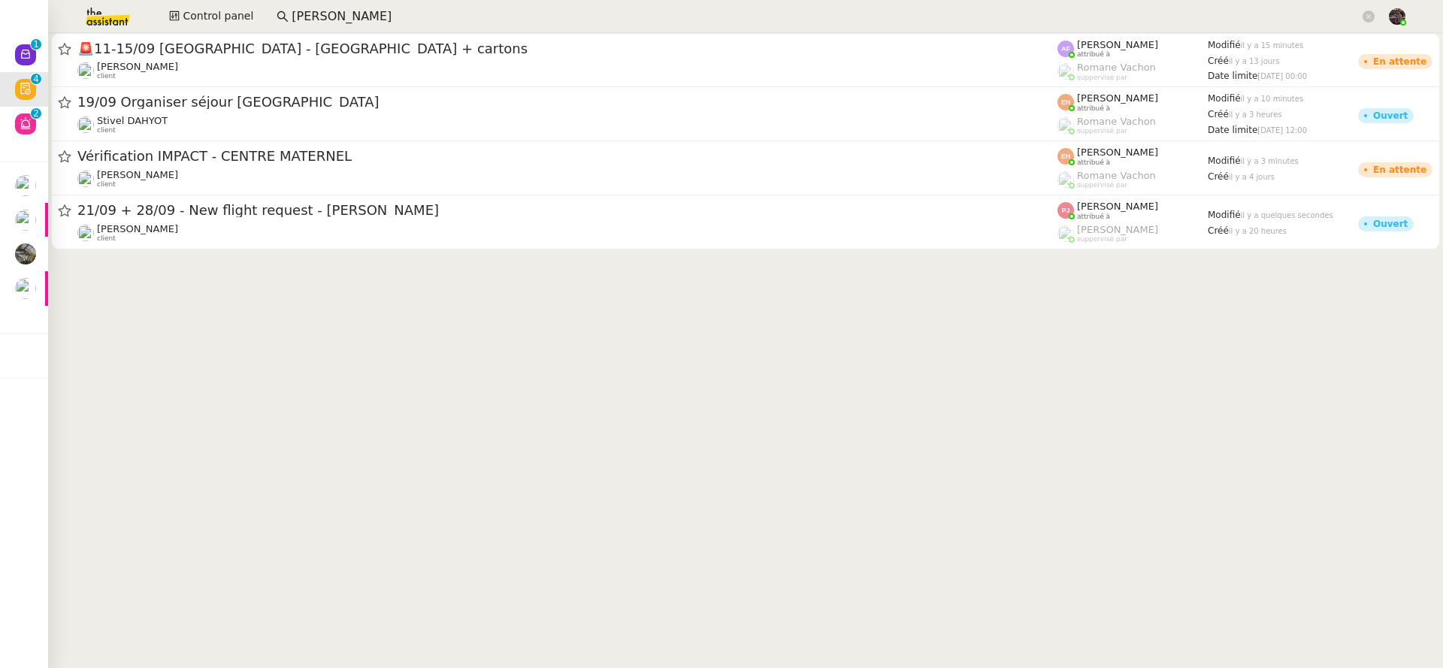
click at [343, 16] on input "kevin aubert" at bounding box center [826, 17] width 1068 height 20
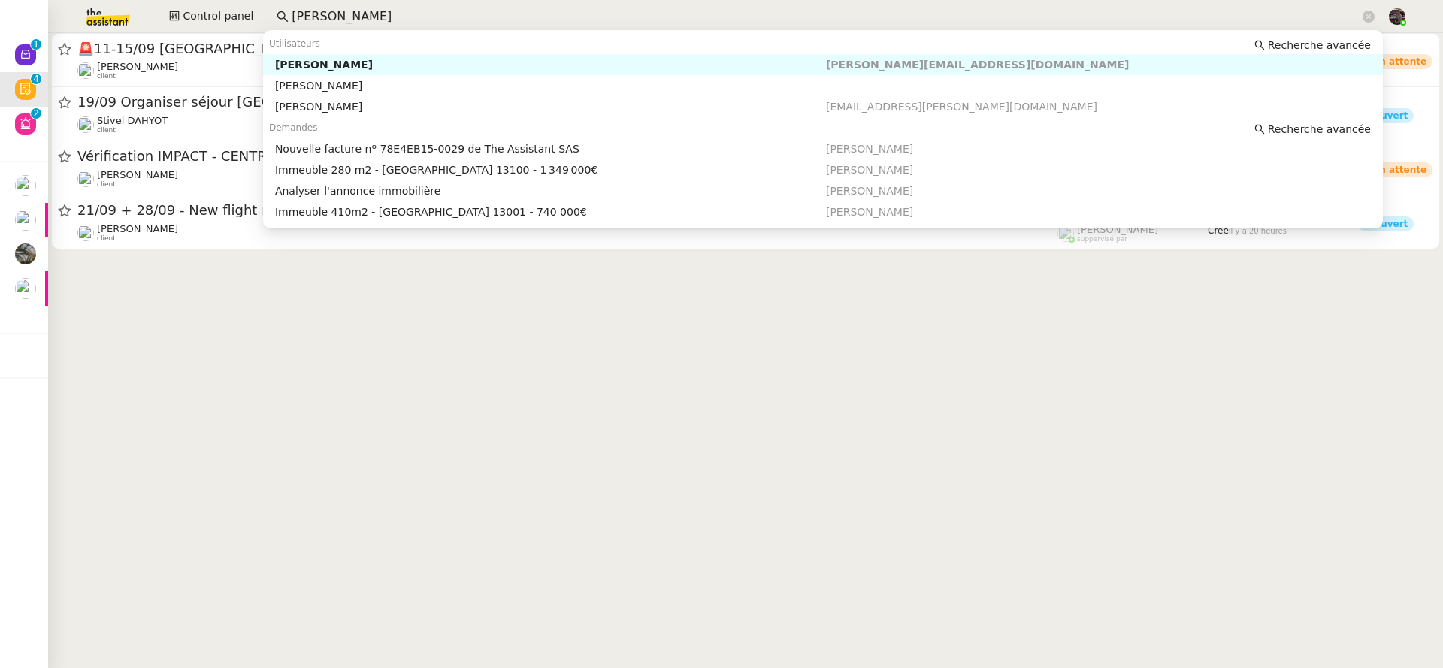
click at [343, 16] on input "kevin aubert" at bounding box center [826, 17] width 1068 height 20
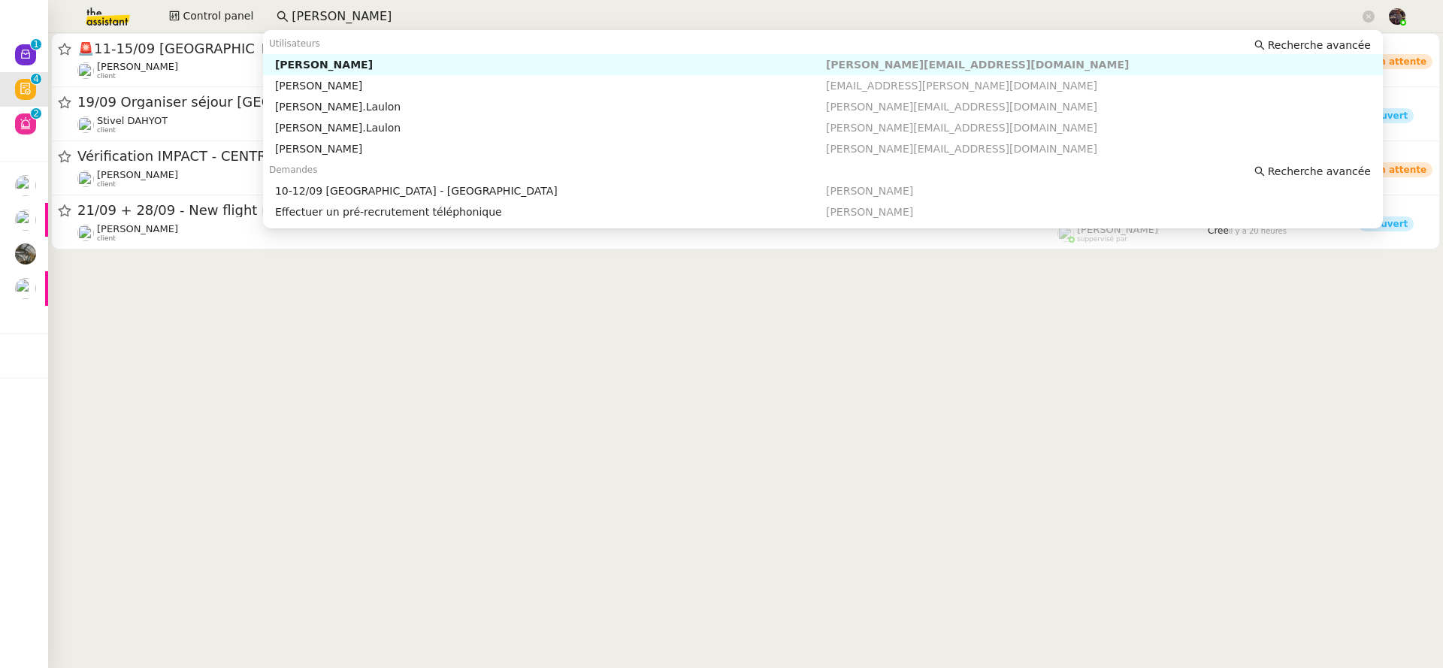
click at [343, 69] on div "[PERSON_NAME]" at bounding box center [550, 65] width 551 height 14
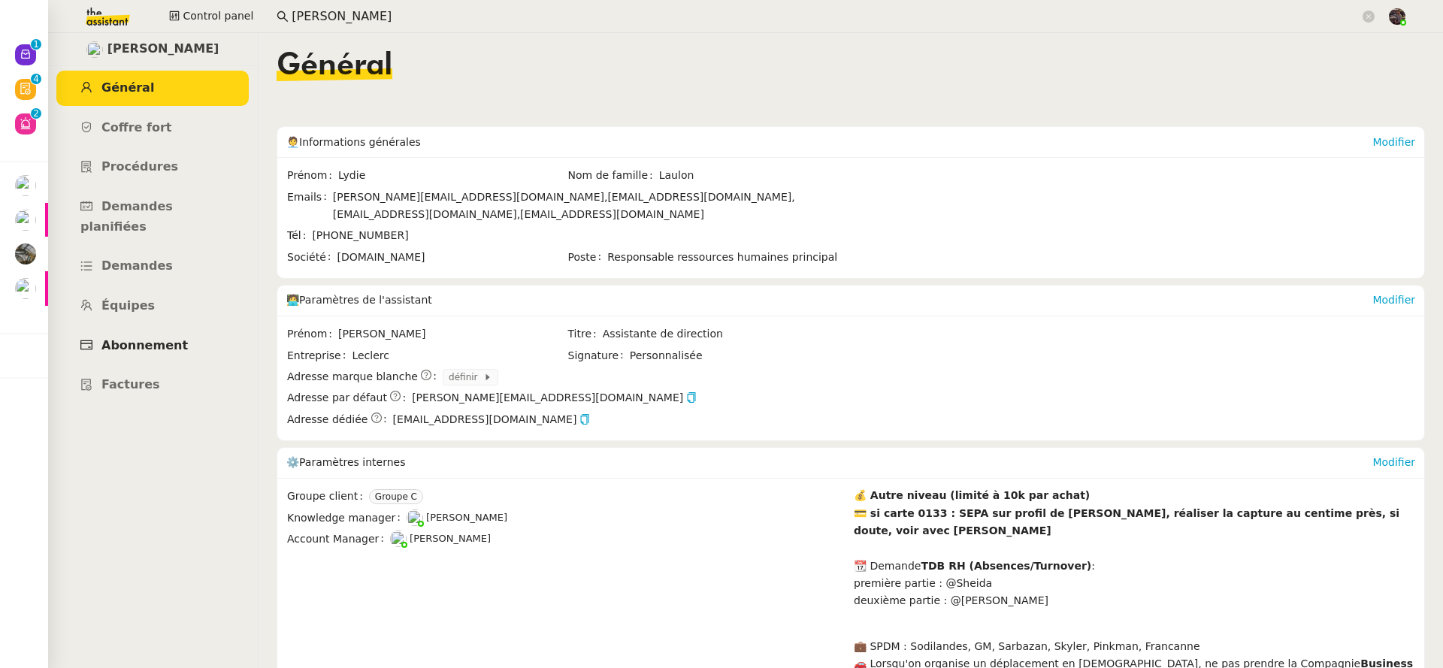
click at [144, 333] on link "Abonnement" at bounding box center [152, 345] width 192 height 35
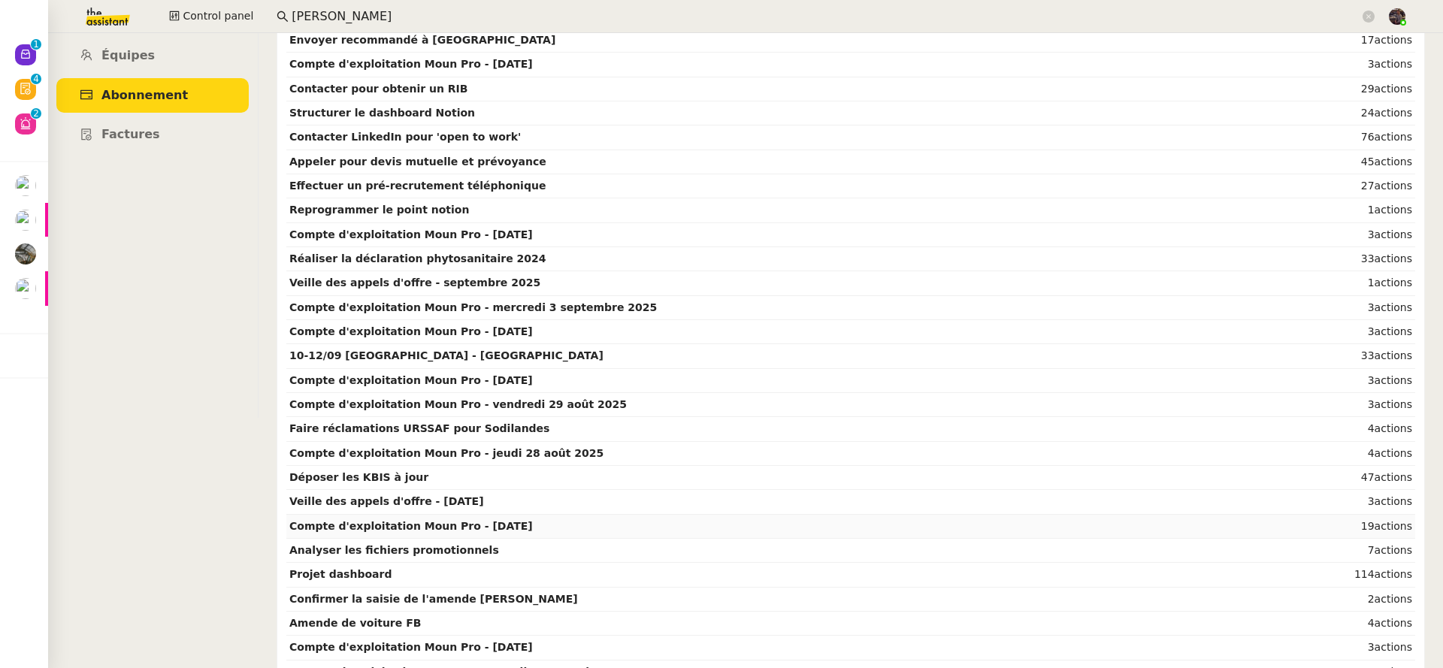
scroll to position [247, 0]
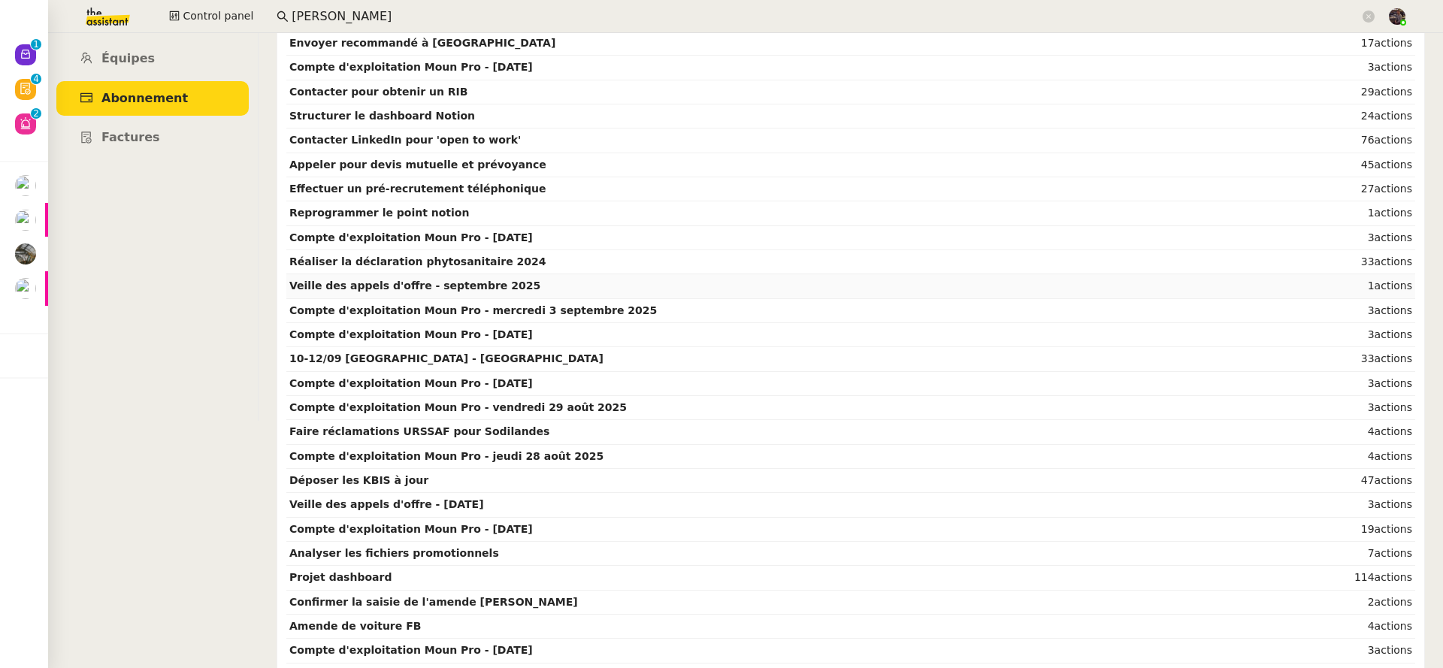
click at [479, 287] on strong "Veille des appels d'offre - septembre 2025" at bounding box center [414, 285] width 251 height 12
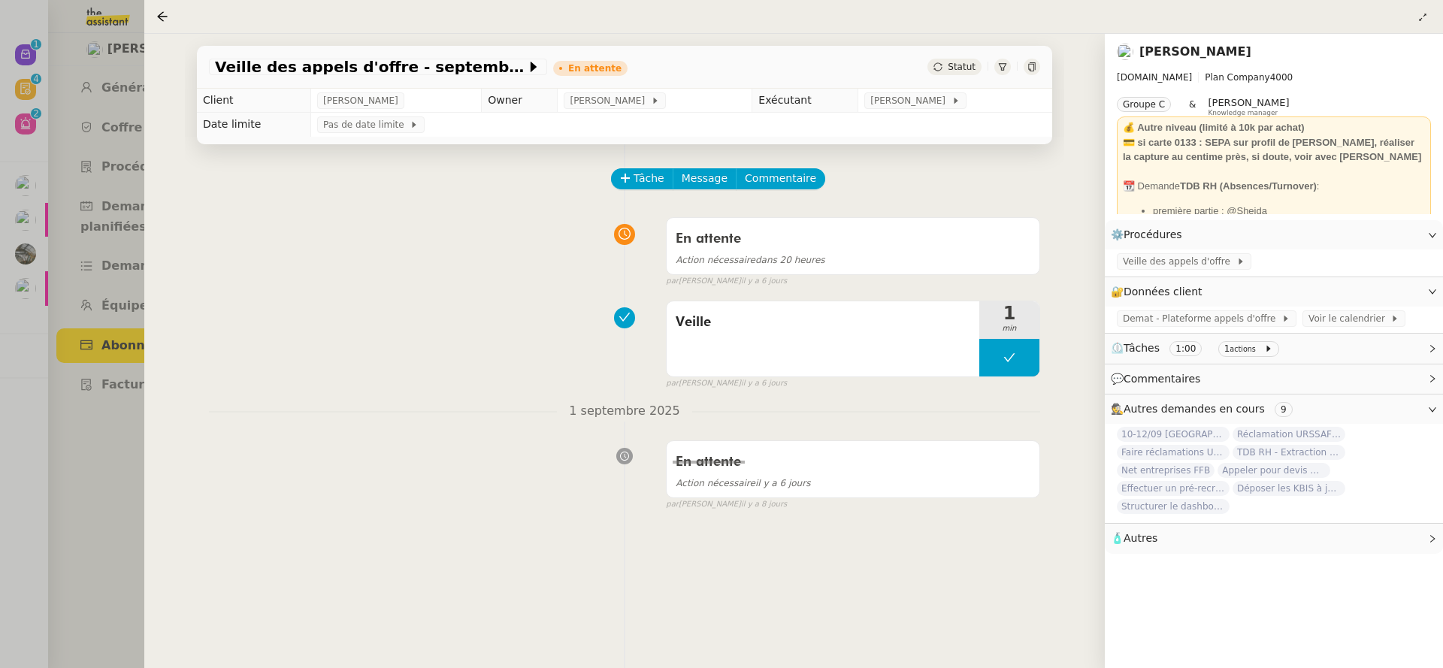
click at [88, 395] on div at bounding box center [721, 334] width 1443 height 668
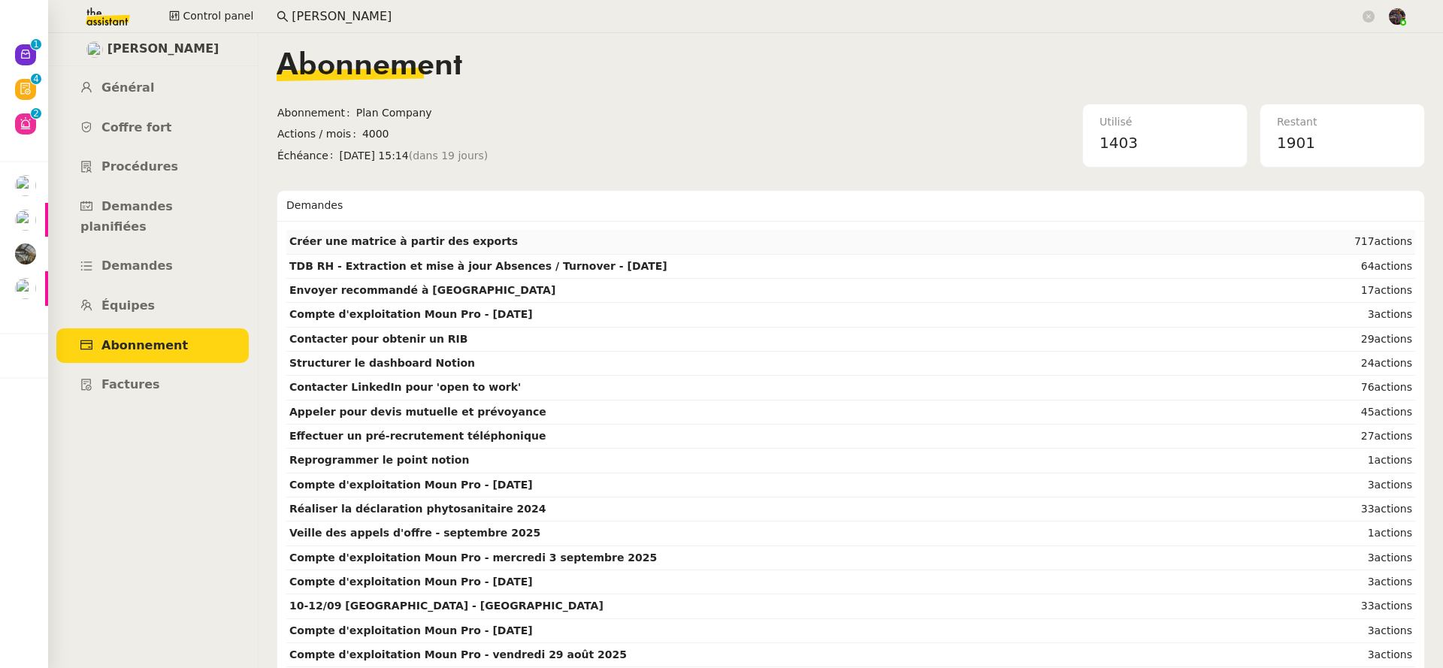
click at [446, 251] on td "Créer une matrice à partir des exports" at bounding box center [769, 242] width 967 height 24
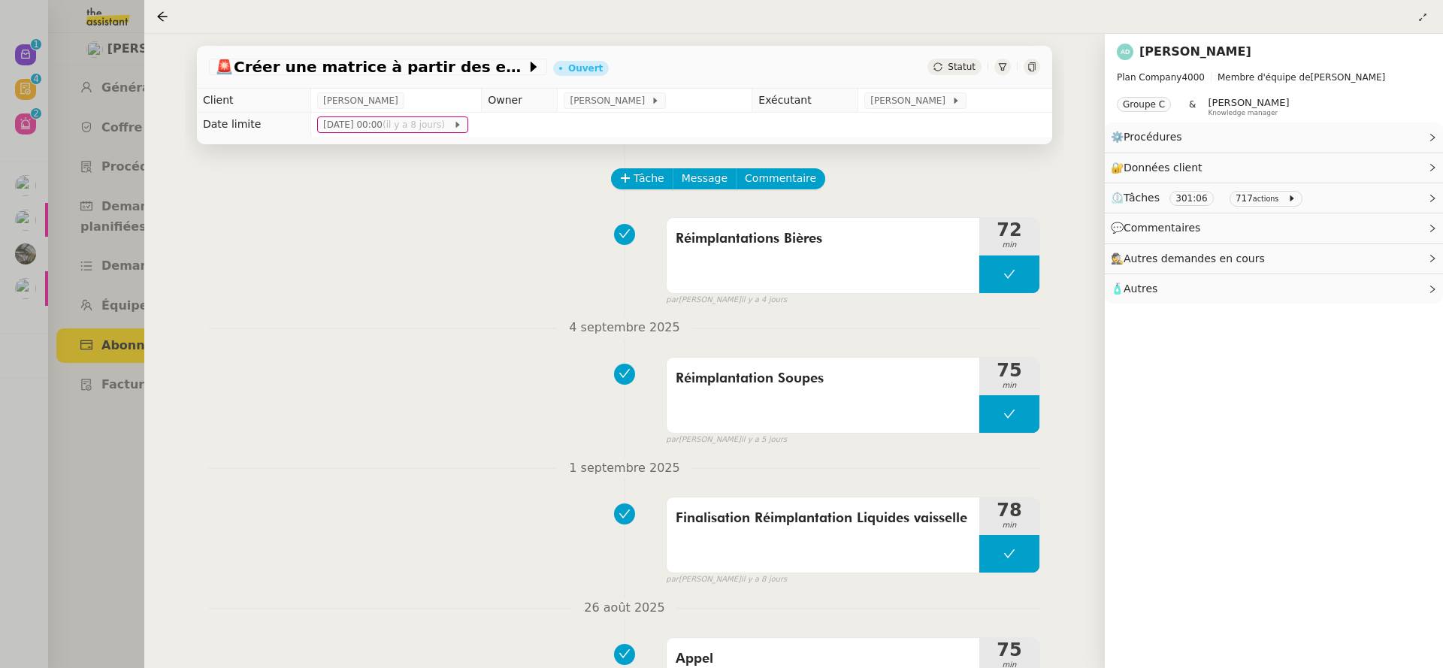
click at [105, 352] on div at bounding box center [721, 334] width 1443 height 668
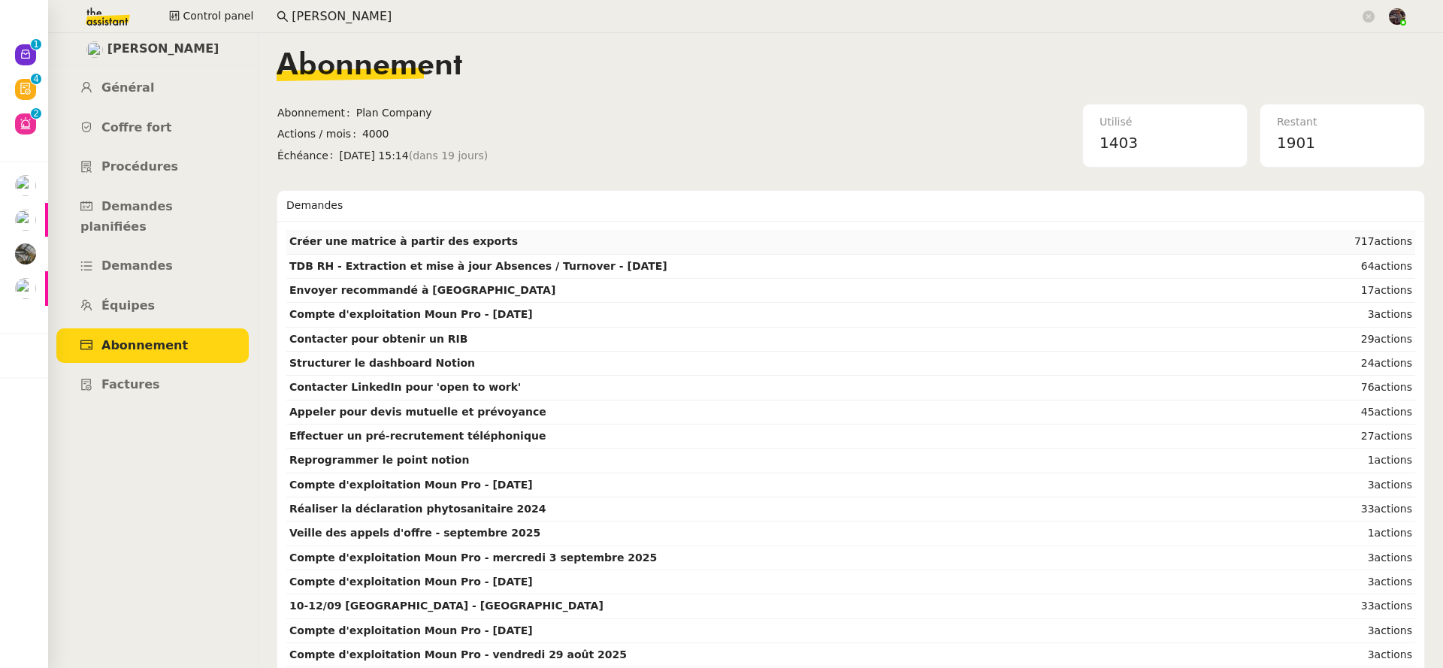
click at [556, 234] on td "Créer une matrice à partir des exports" at bounding box center [769, 242] width 967 height 24
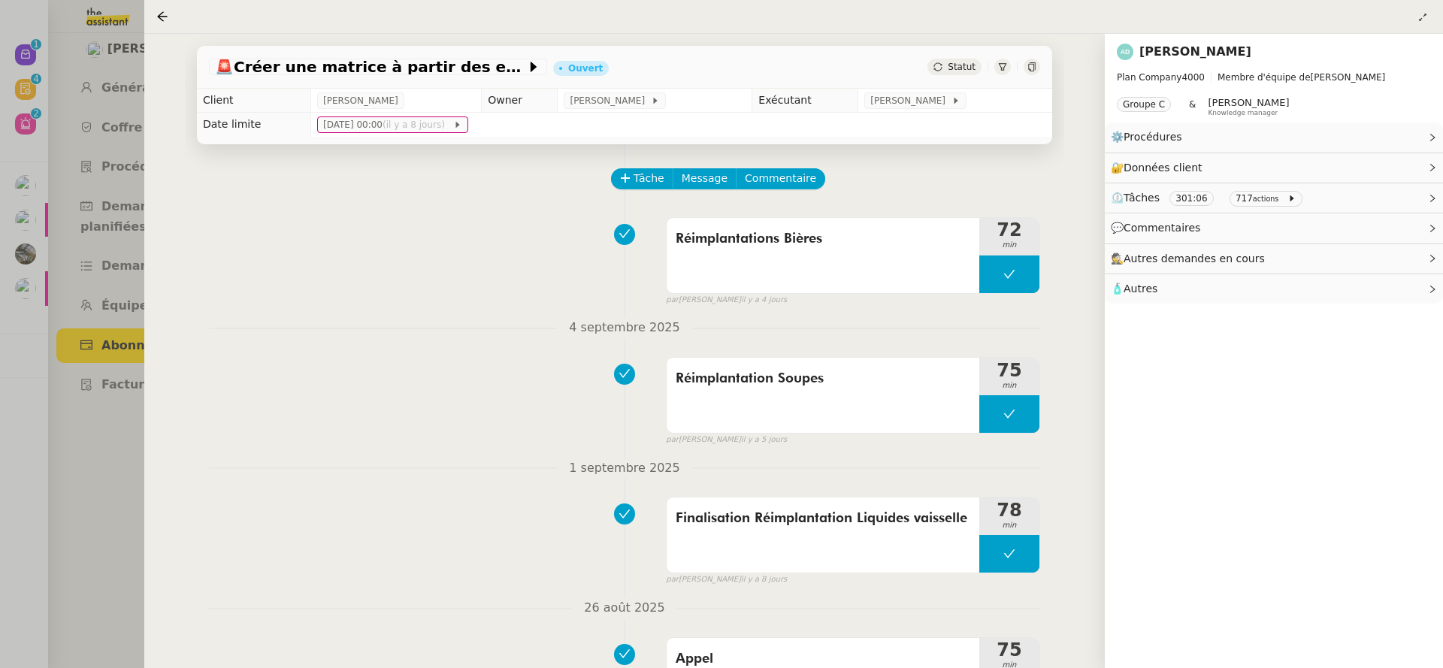
click at [100, 363] on div at bounding box center [721, 334] width 1443 height 668
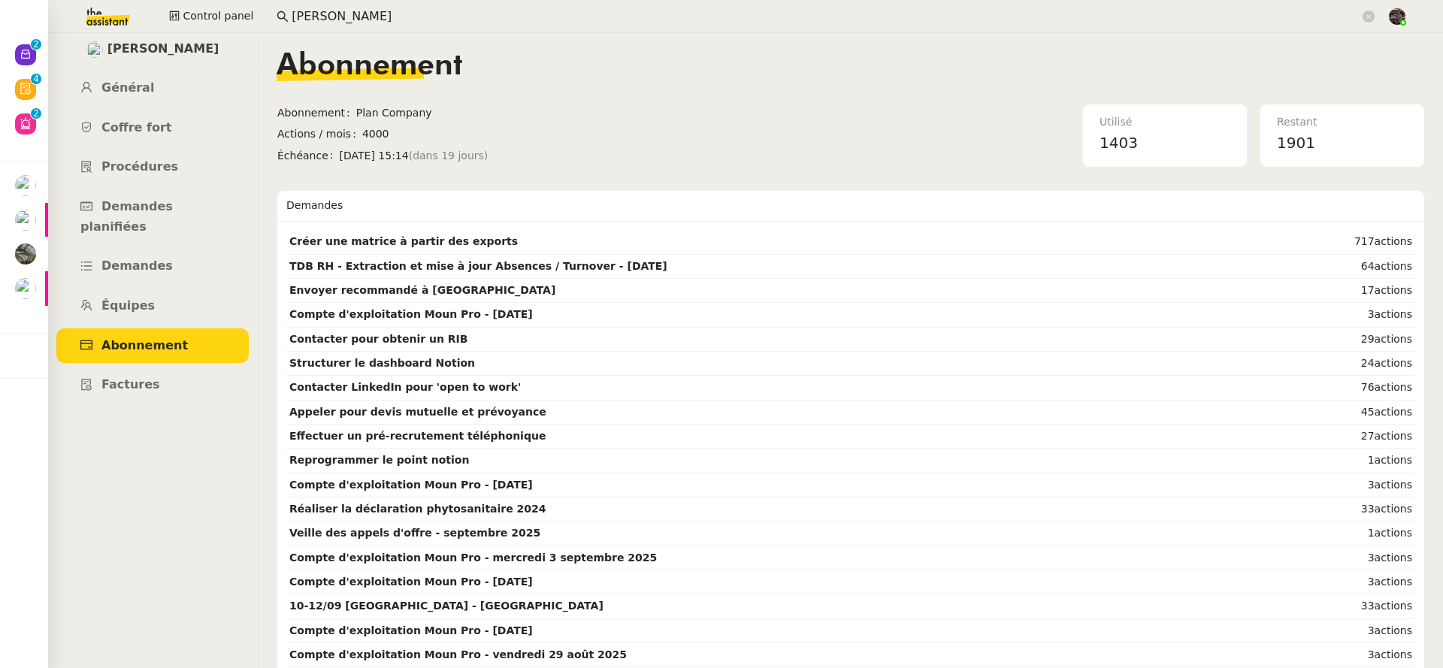
click at [117, 21] on img at bounding box center [96, 16] width 116 height 33
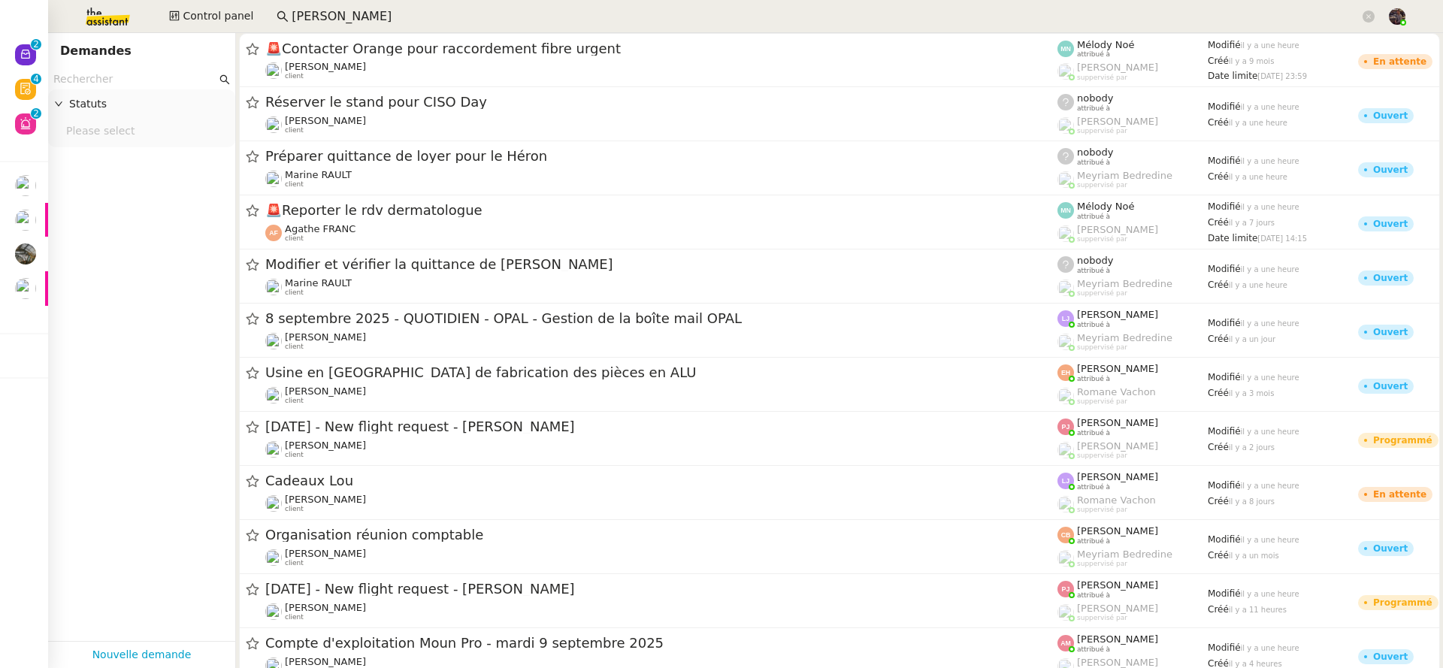
click at [130, 124] on nz-select-top-control "Please select" at bounding box center [141, 131] width 163 height 19
click at [123, 282] on div "Terminé" at bounding box center [136, 284] width 140 height 14
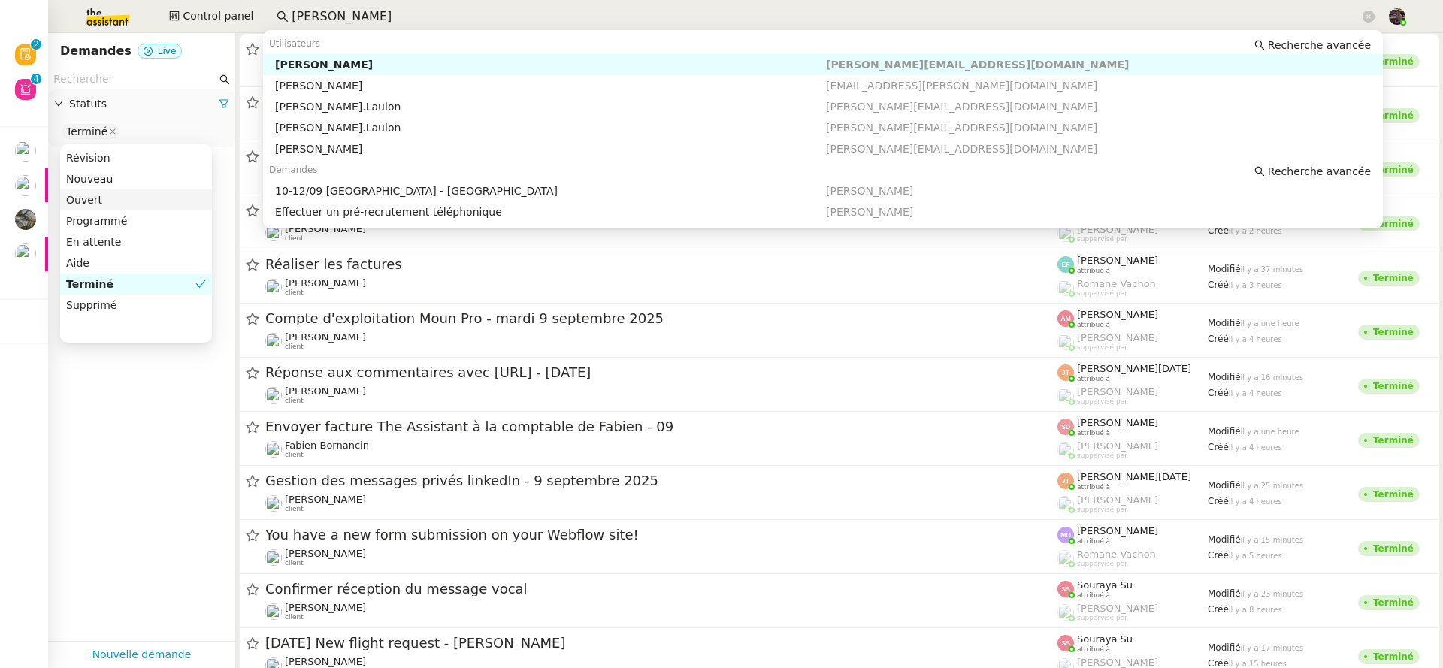
click at [339, 11] on input "lydie lau" at bounding box center [826, 17] width 1068 height 20
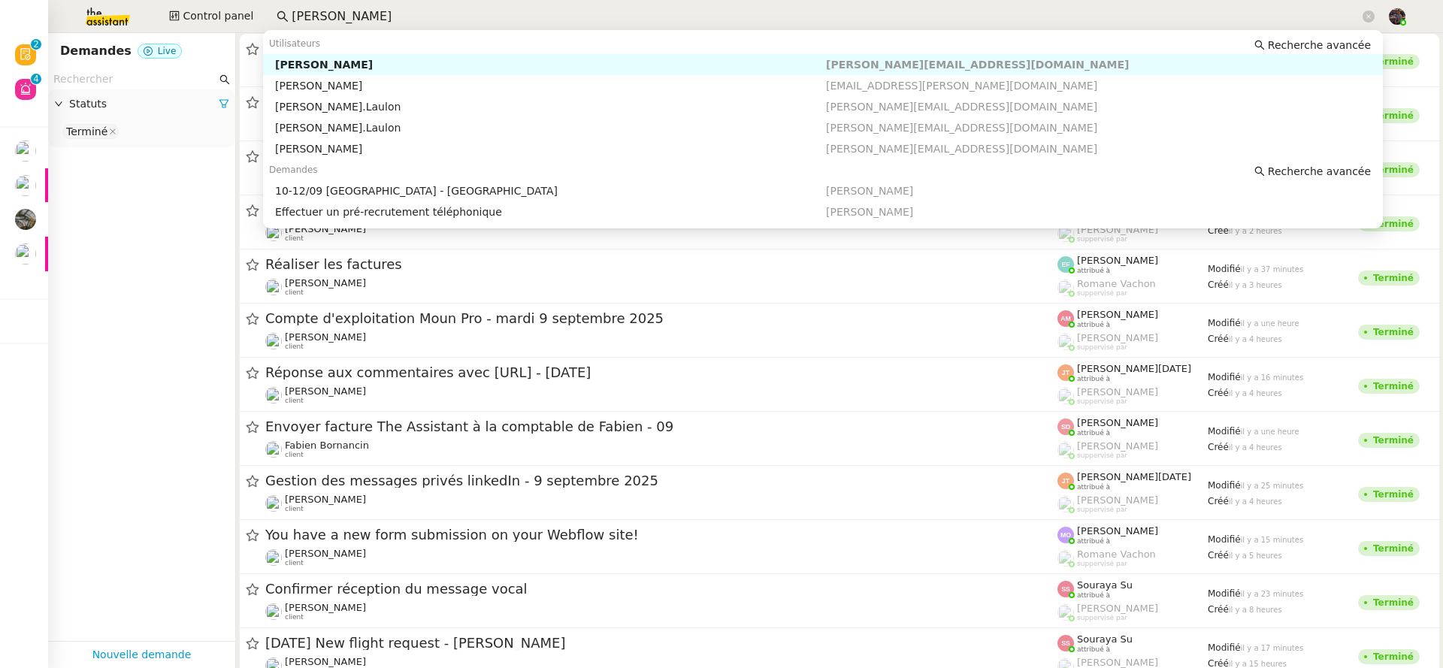
click at [339, 11] on input "lydie lau" at bounding box center [826, 17] width 1068 height 20
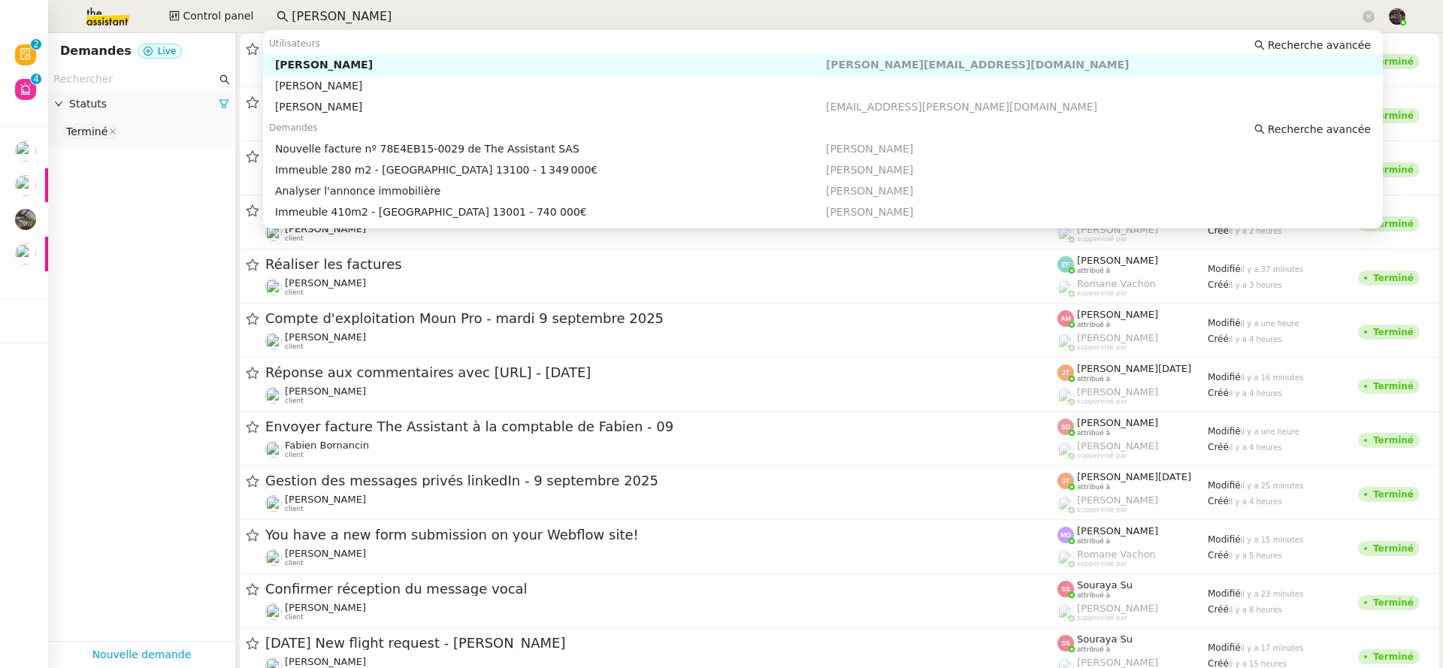
click at [334, 59] on div "Kevin AUBERT" at bounding box center [550, 65] width 551 height 14
type input "kevin aub"
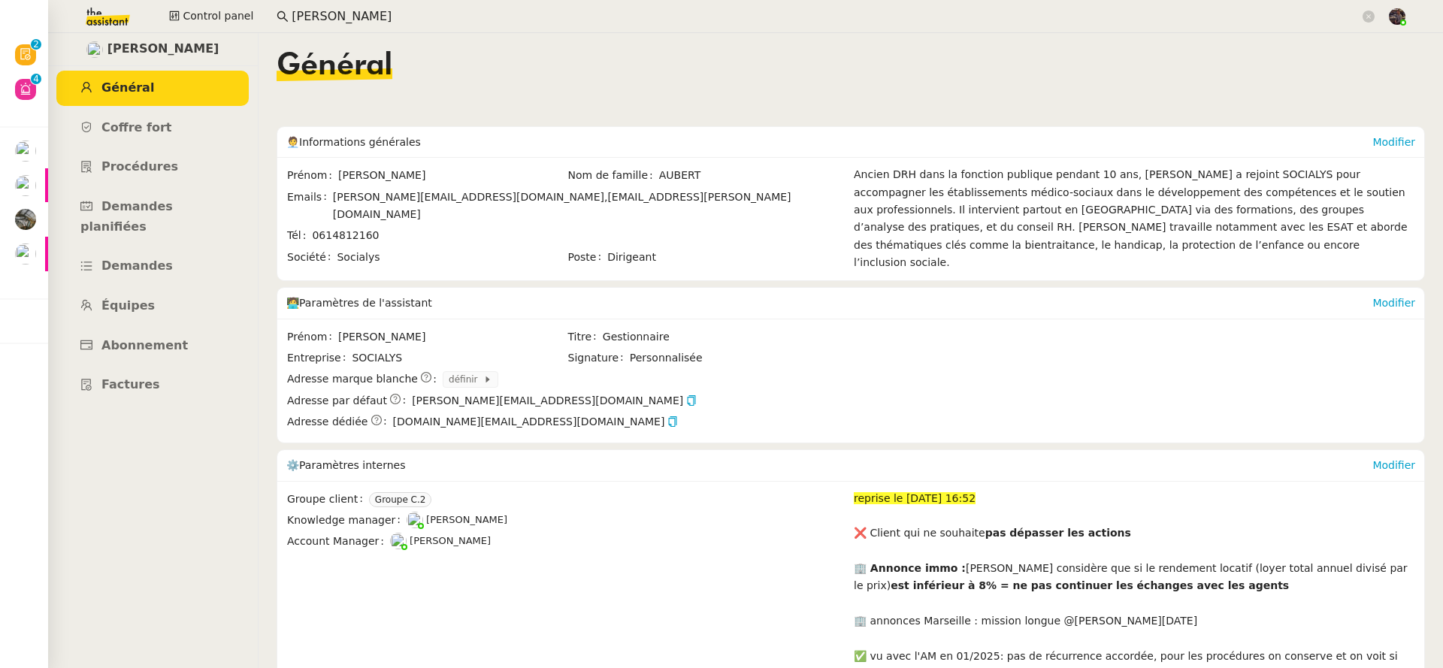
click at [355, 16] on input "kevin aub" at bounding box center [826, 17] width 1068 height 20
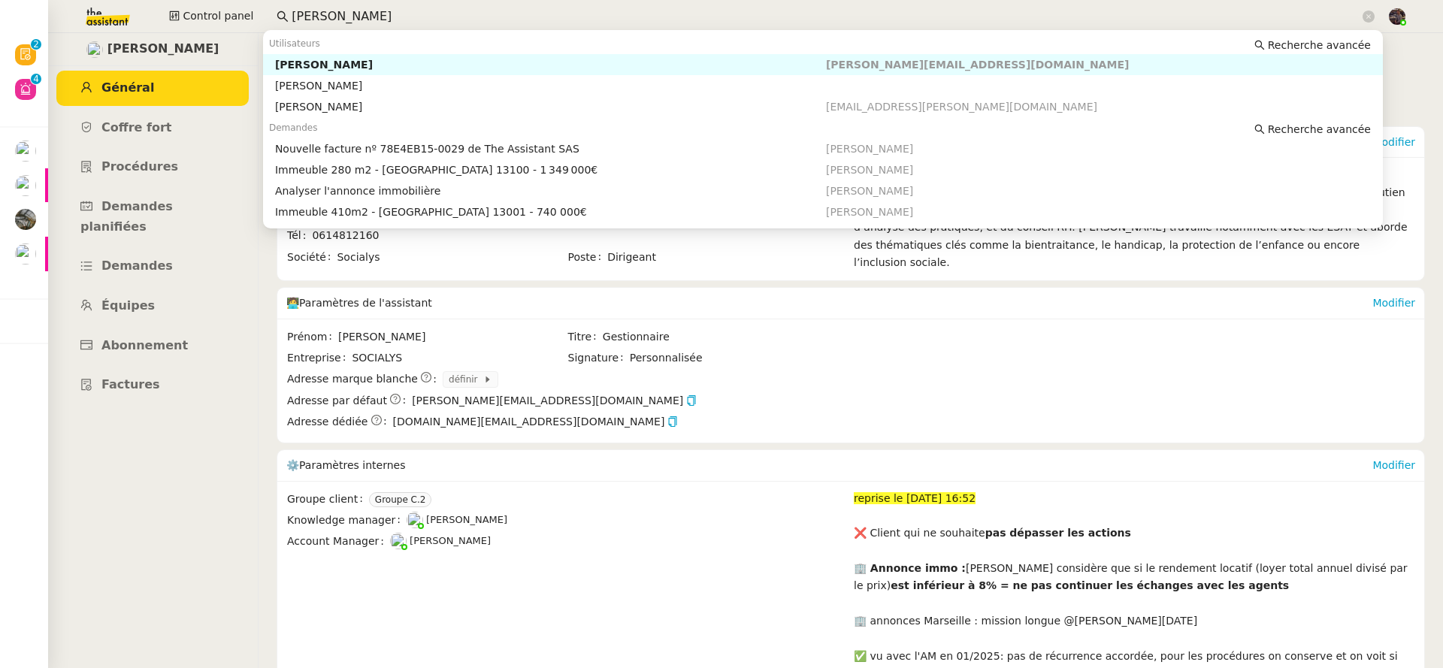
click at [355, 16] on input "kevin aub" at bounding box center [826, 17] width 1068 height 20
click at [403, 104] on div "Kévin Aubert" at bounding box center [550, 107] width 551 height 14
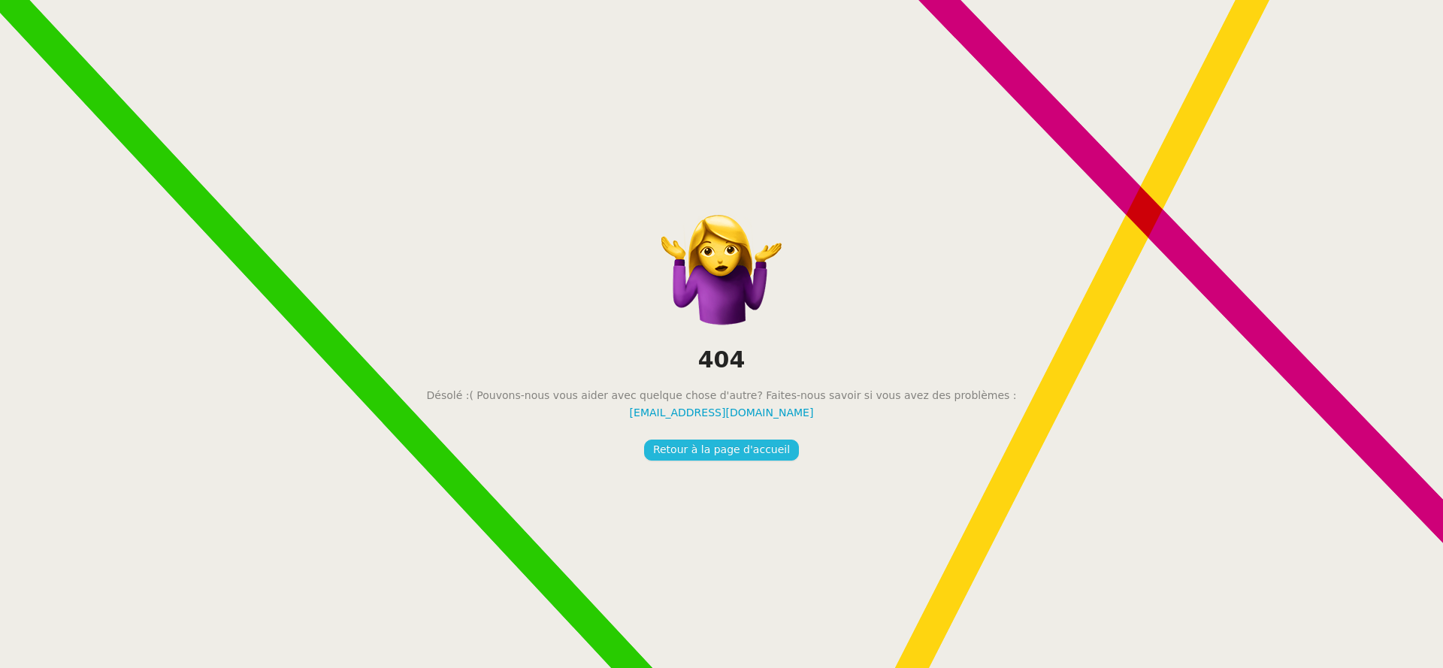
click at [696, 453] on span "Retour à la page d'accueil" at bounding box center [721, 449] width 137 height 17
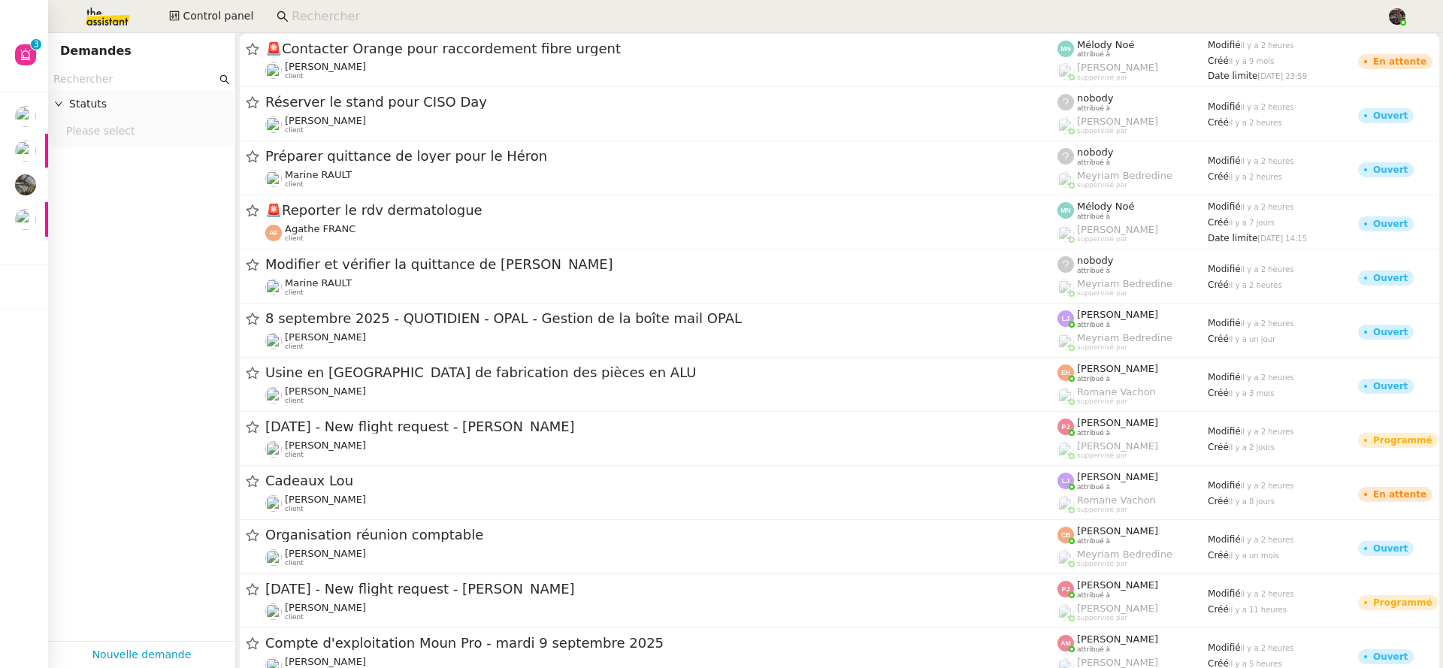
click at [305, 19] on input at bounding box center [832, 17] width 1080 height 20
click at [322, 19] on input at bounding box center [832, 17] width 1080 height 20
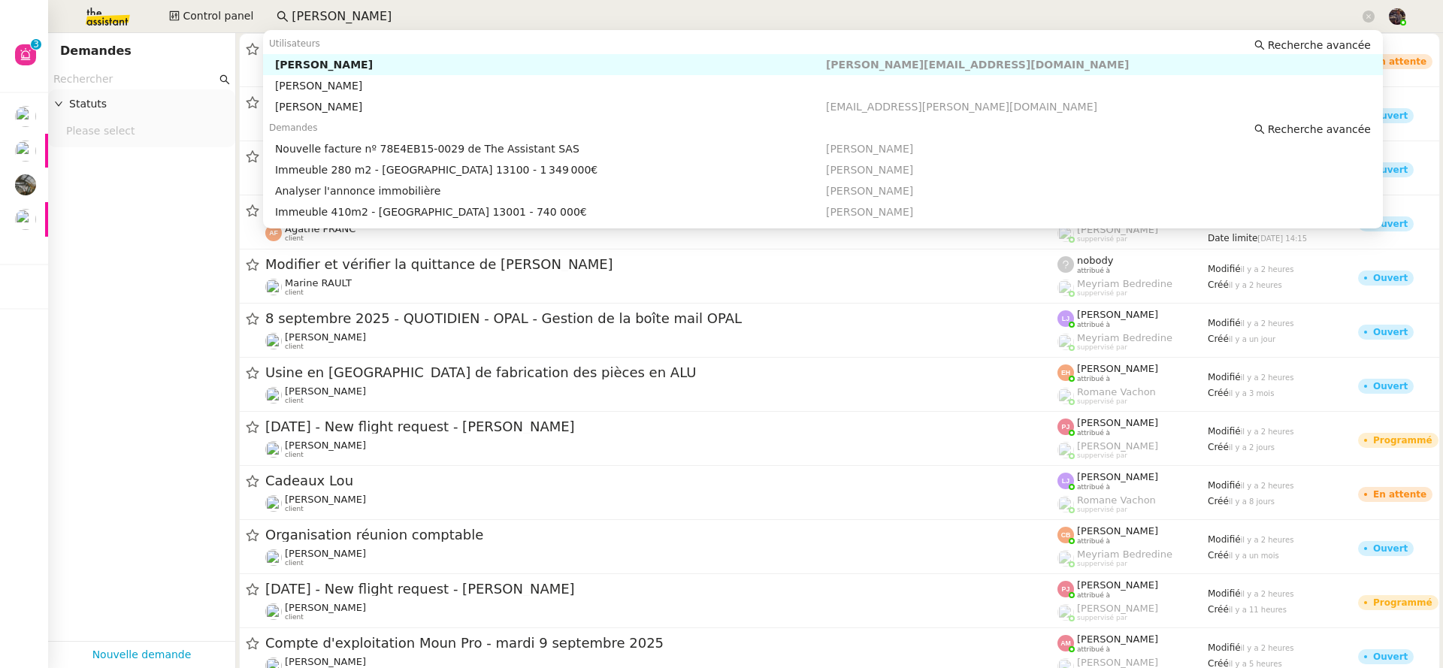
click at [428, 59] on div "Kevin AUBERT" at bounding box center [550, 65] width 551 height 14
type input "kevin aubert"
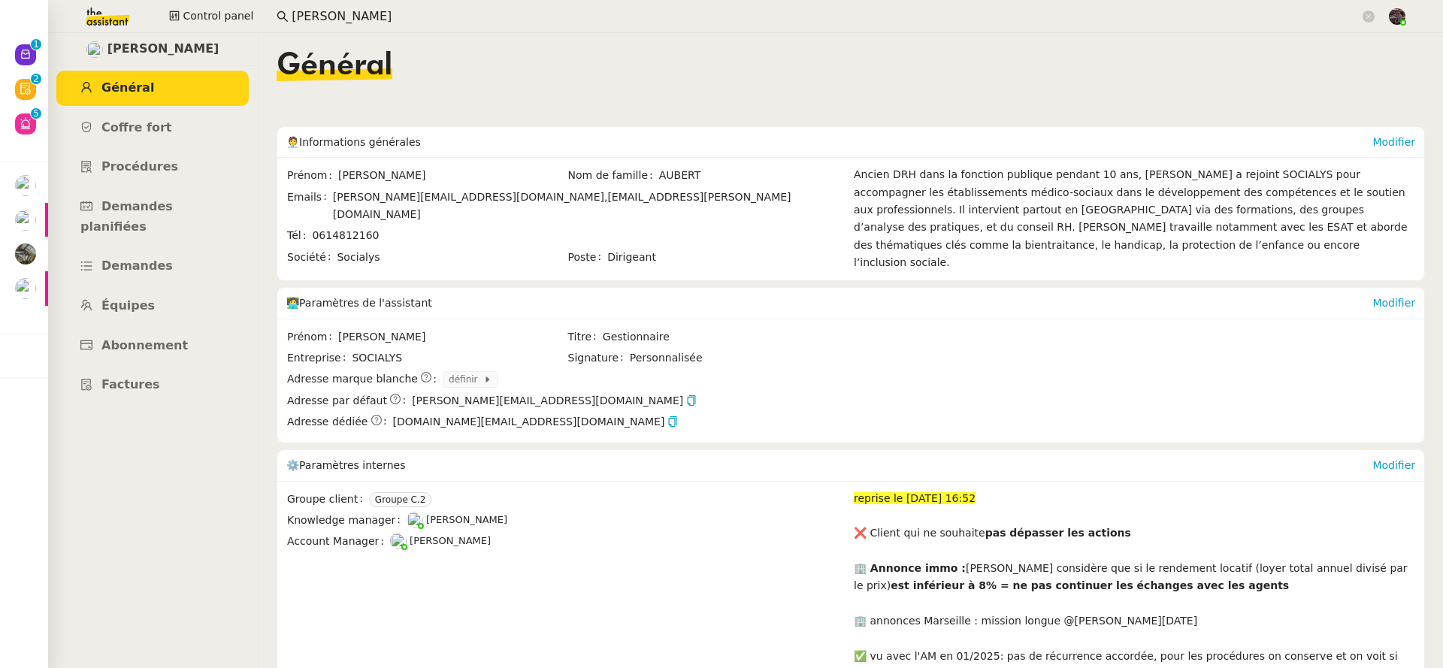
click at [470, 199] on span "aubert.kevin@gmail.com" at bounding box center [562, 205] width 458 height 29
drag, startPoint x: 470, startPoint y: 199, endPoint x: 573, endPoint y: 201, distance: 103.7
click at [573, 201] on span "kevin.aubert@socialys.fr, aubert.kevin@gmail.com" at bounding box center [590, 206] width 514 height 35
copy span "aubert.kevin@gmail.com"
click at [125, 47] on span "Kevin AUBERT" at bounding box center [163, 49] width 112 height 20
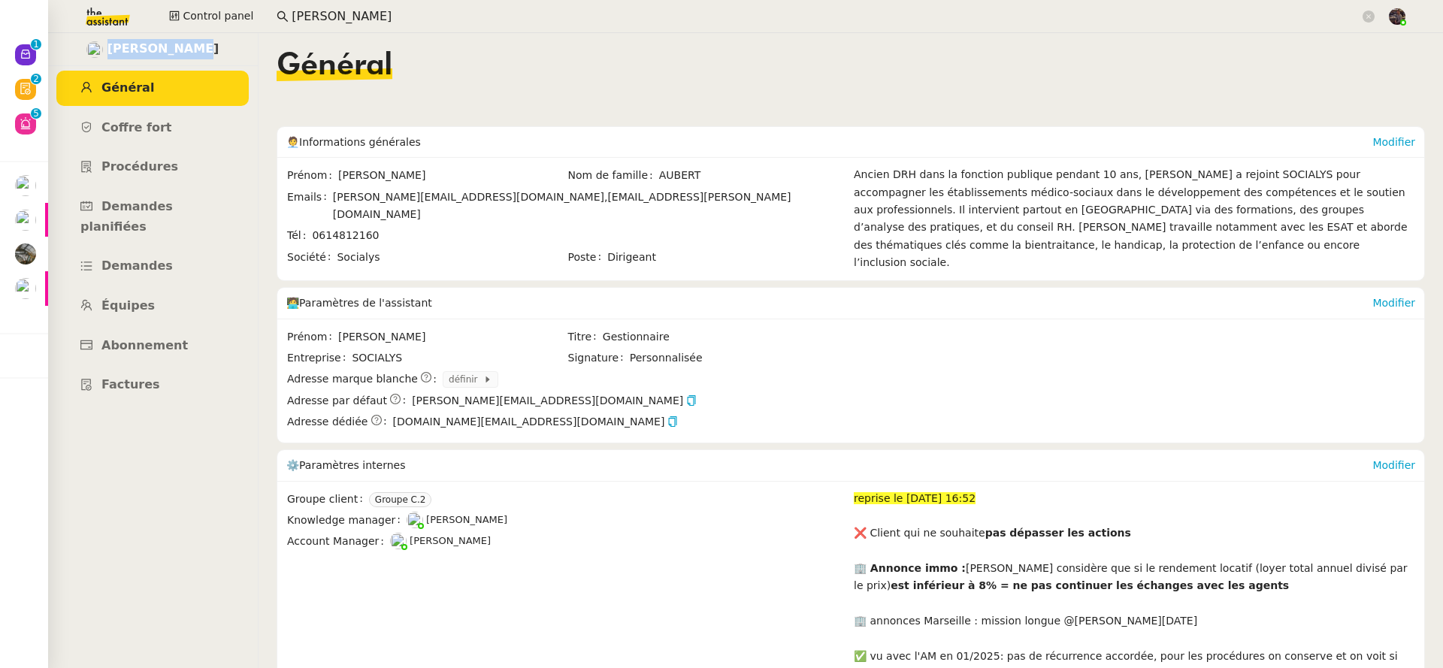
drag, startPoint x: 125, startPoint y: 47, endPoint x: 172, endPoint y: 50, distance: 46.6
click at [172, 50] on span "Kevin AUBERT" at bounding box center [163, 49] width 112 height 20
copy span "Kevin AUBERT"
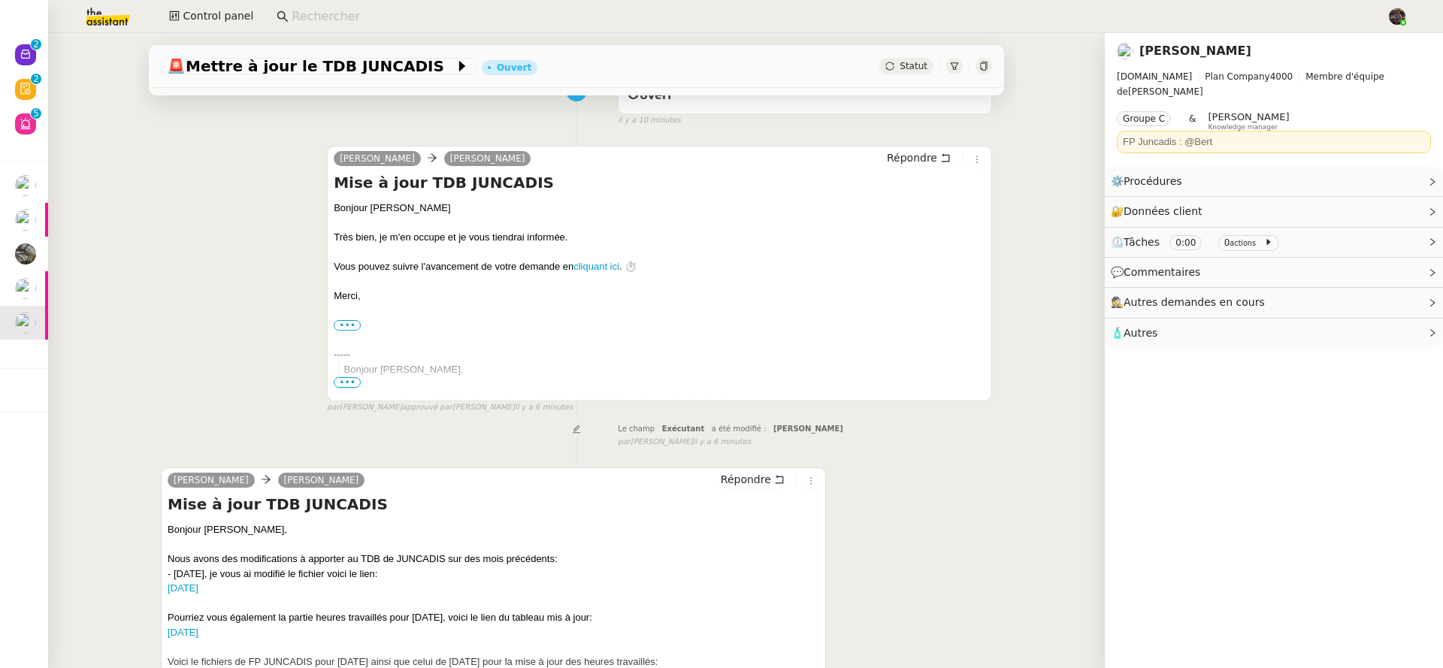
scroll to position [294, 0]
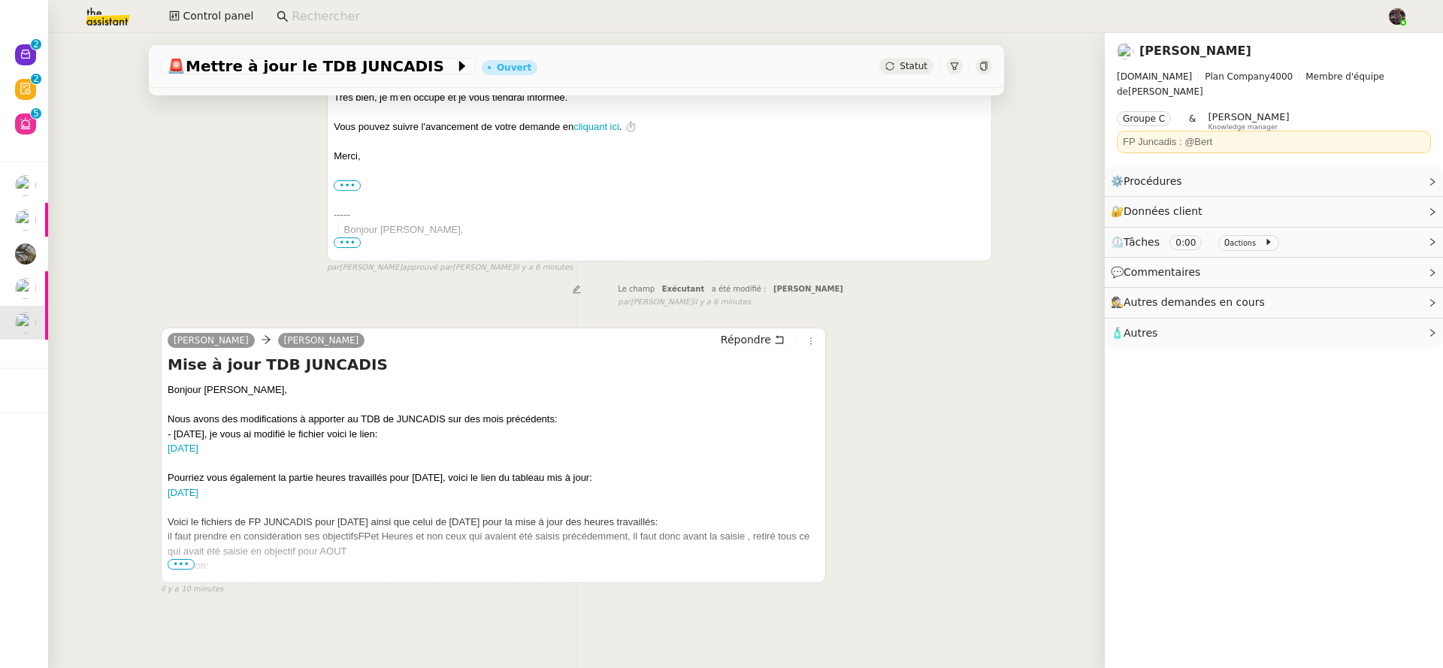
click at [176, 559] on span "•••" at bounding box center [181, 564] width 27 height 11
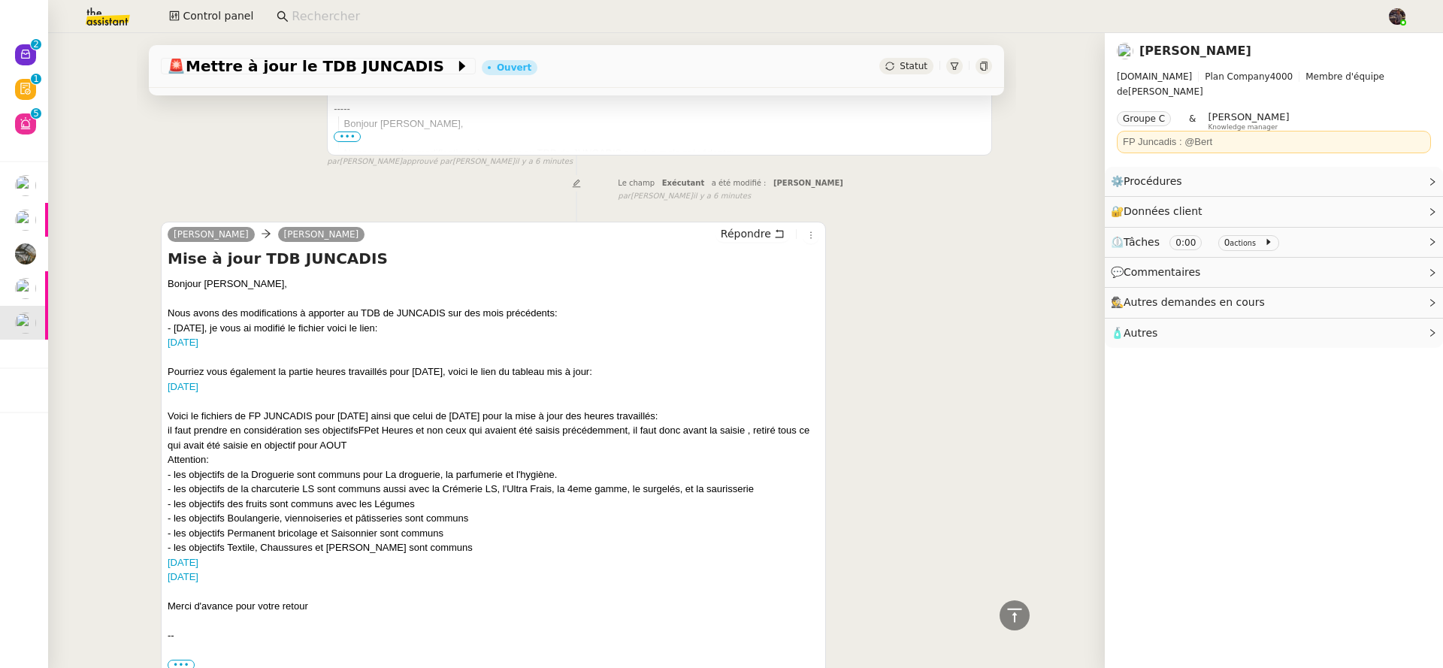
scroll to position [403, 0]
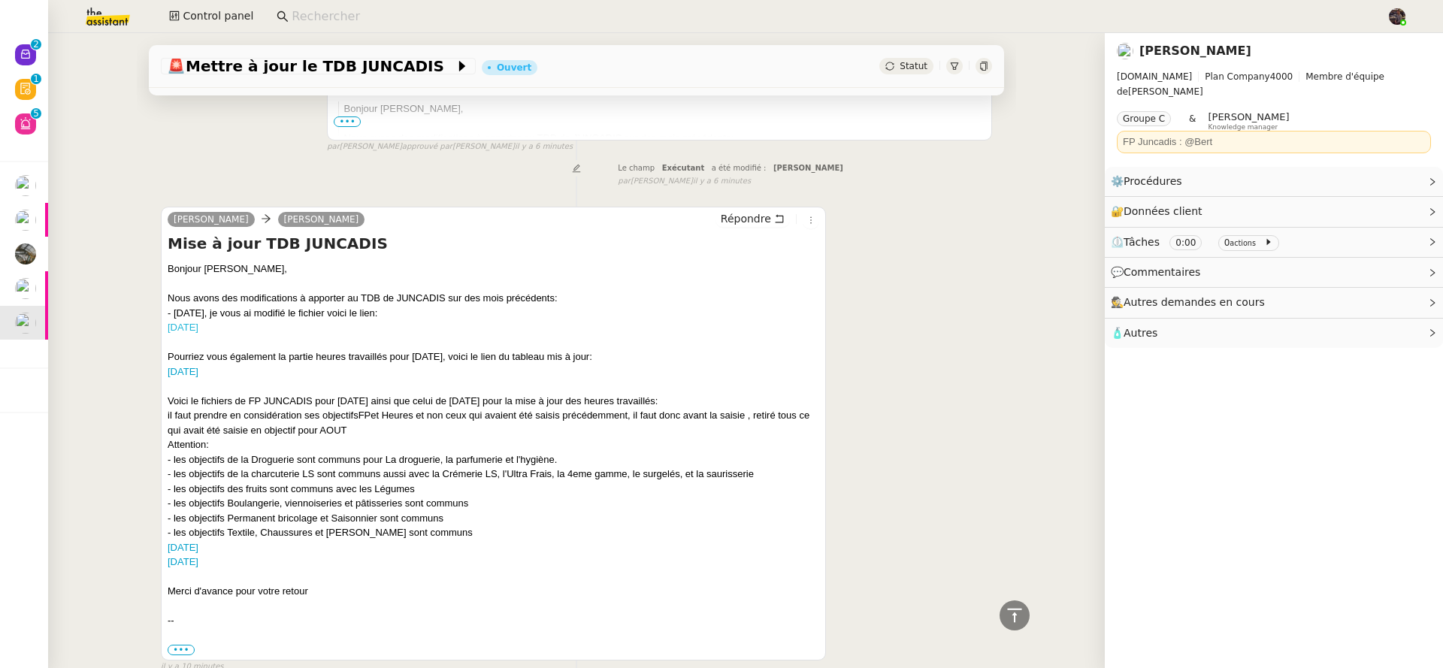
click at [198, 324] on link "MARS 2025" at bounding box center [183, 327] width 31 height 11
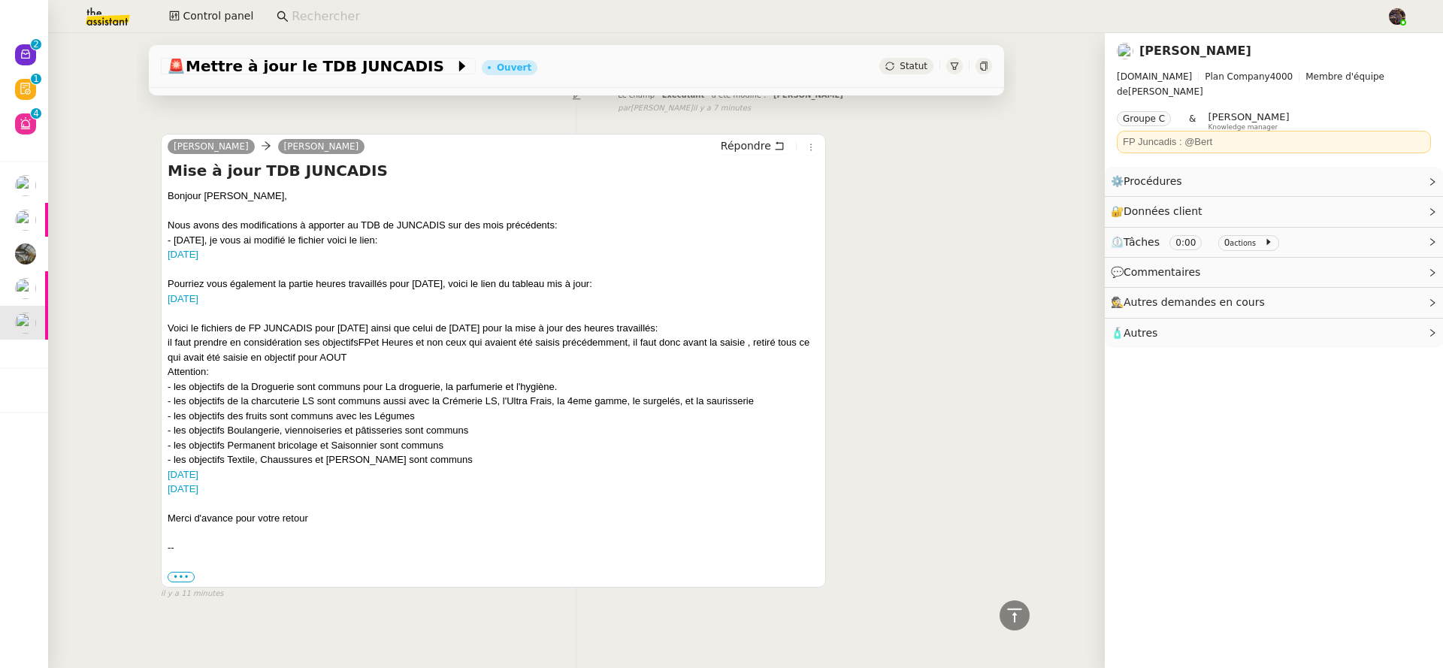
scroll to position [492, 0]
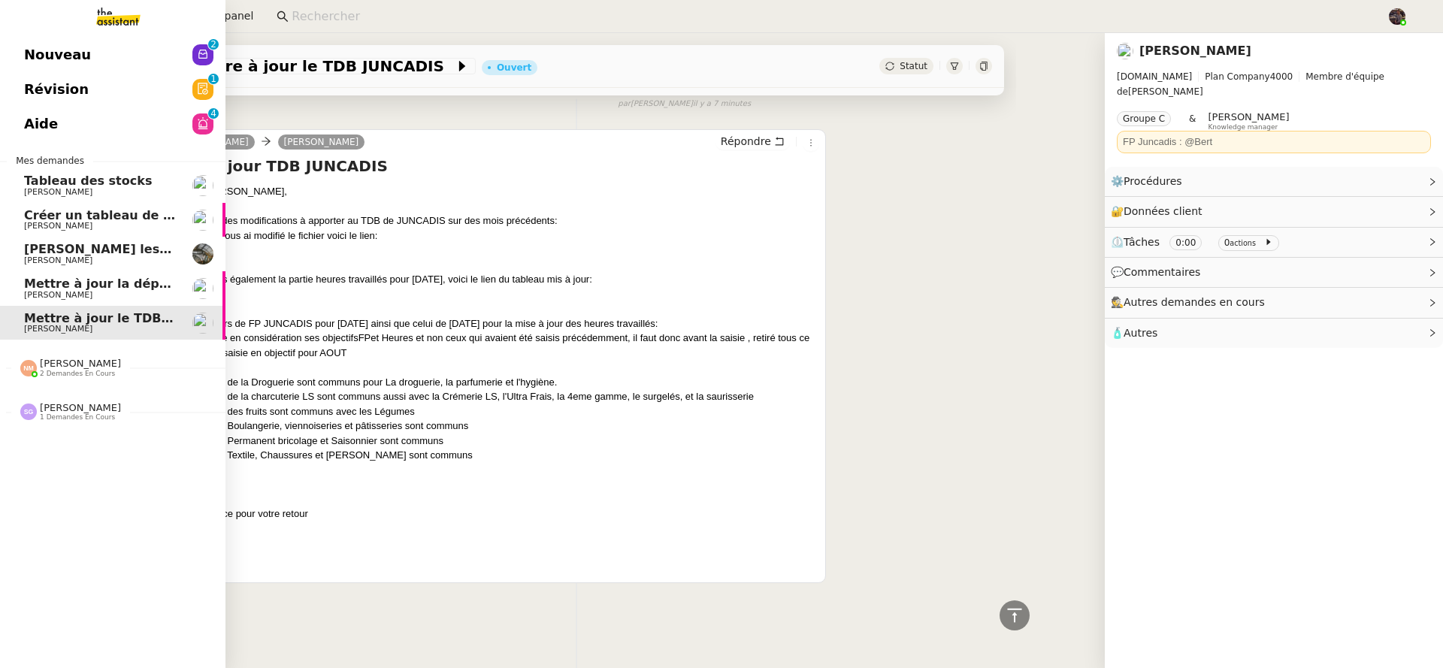
click at [151, 55] on link "Nouveau 0 1 2 3 4 5 6 7 8 9" at bounding box center [112, 55] width 225 height 35
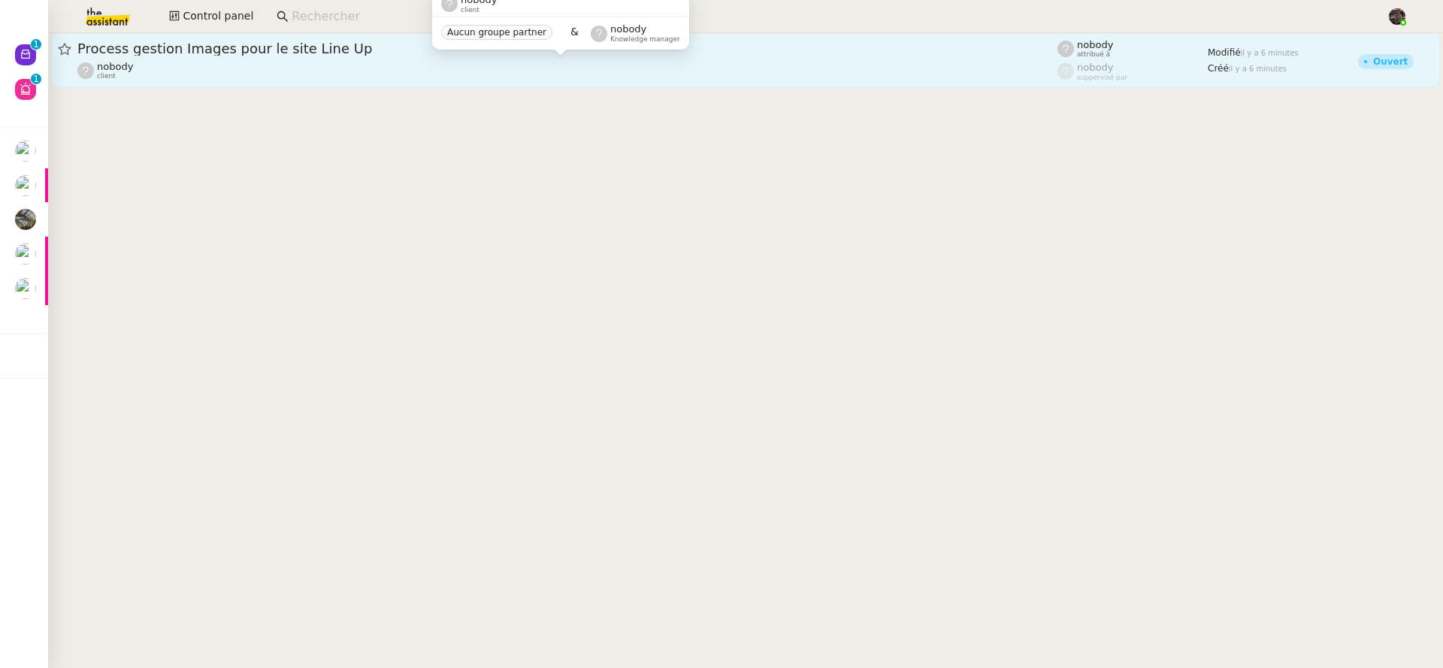
click at [186, 73] on div "nobody client" at bounding box center [567, 71] width 980 height 20
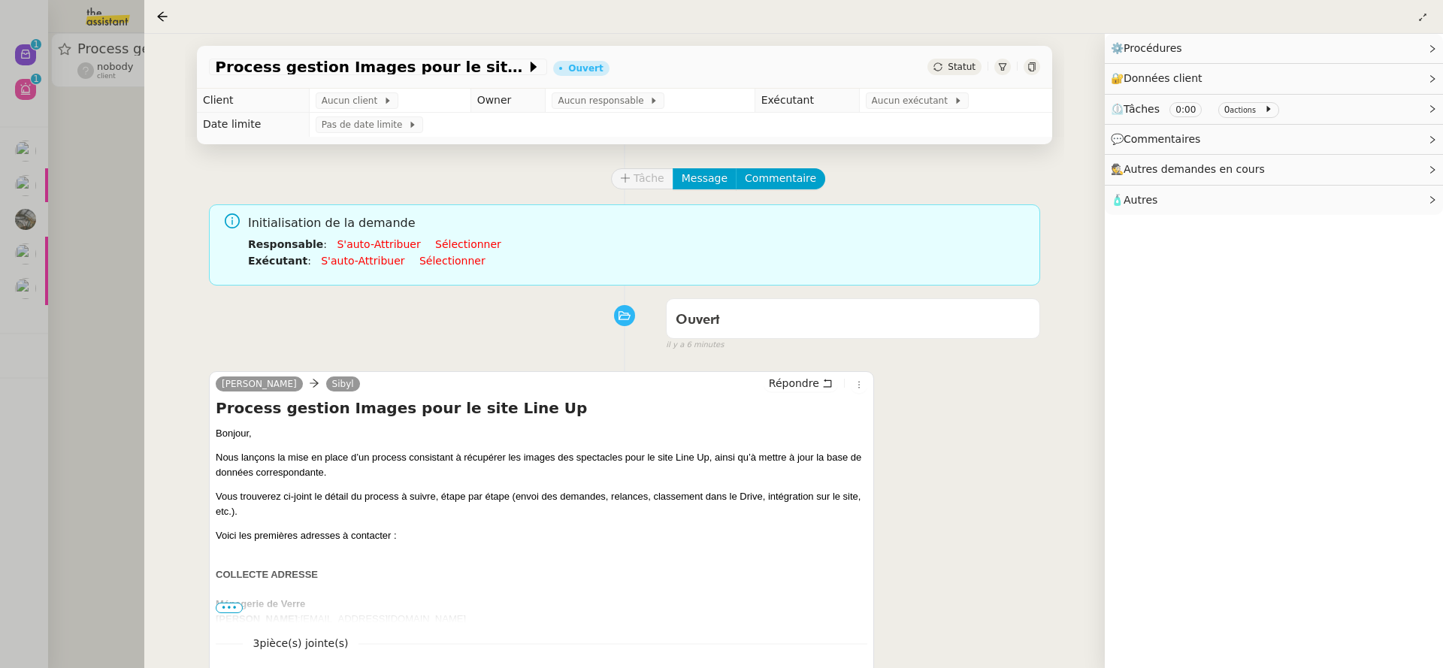
click at [89, 304] on div at bounding box center [721, 334] width 1443 height 668
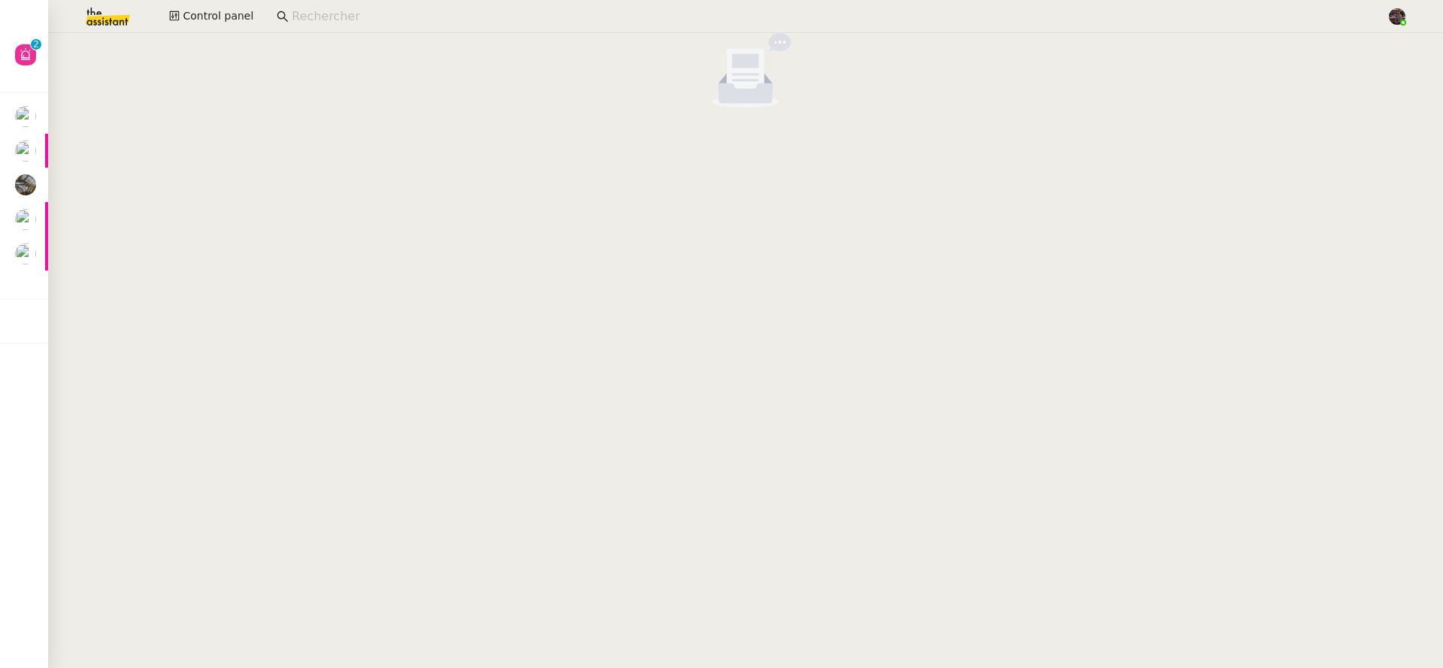
click at [133, 20] on img at bounding box center [96, 16] width 116 height 33
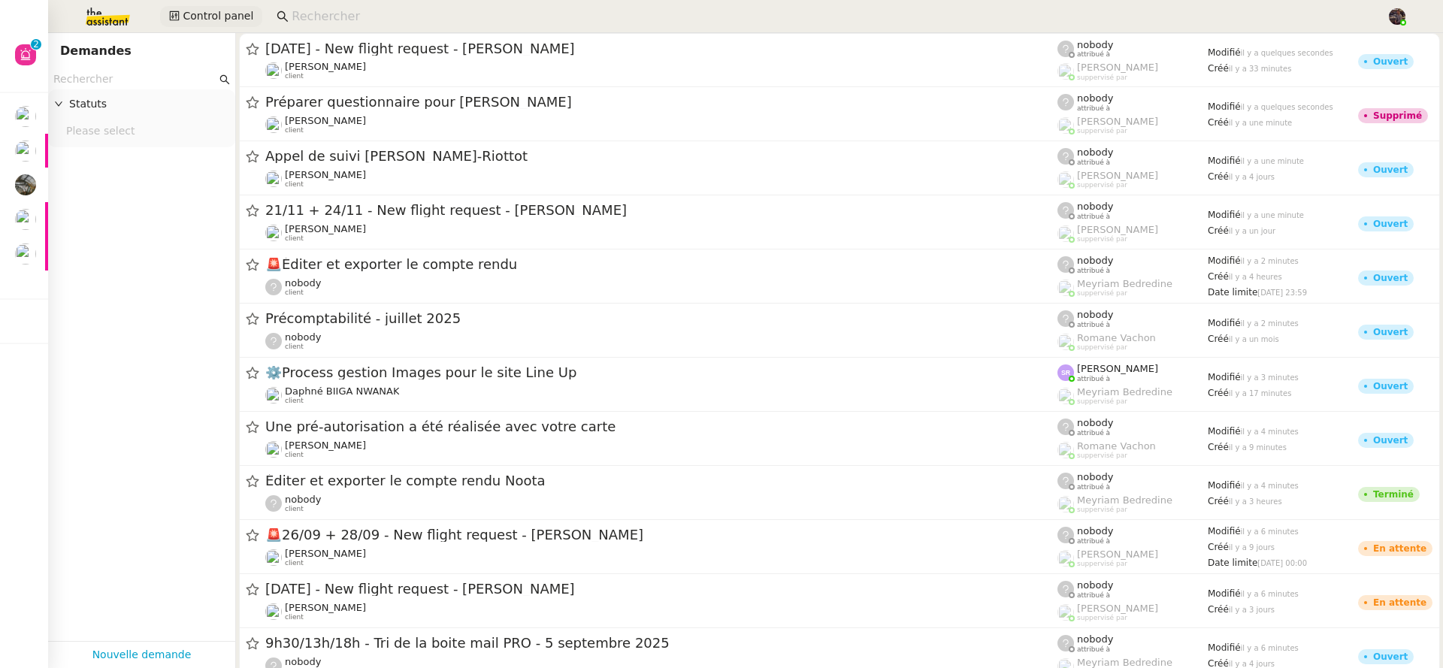
click at [247, 16] on span "Control panel" at bounding box center [218, 16] width 71 height 17
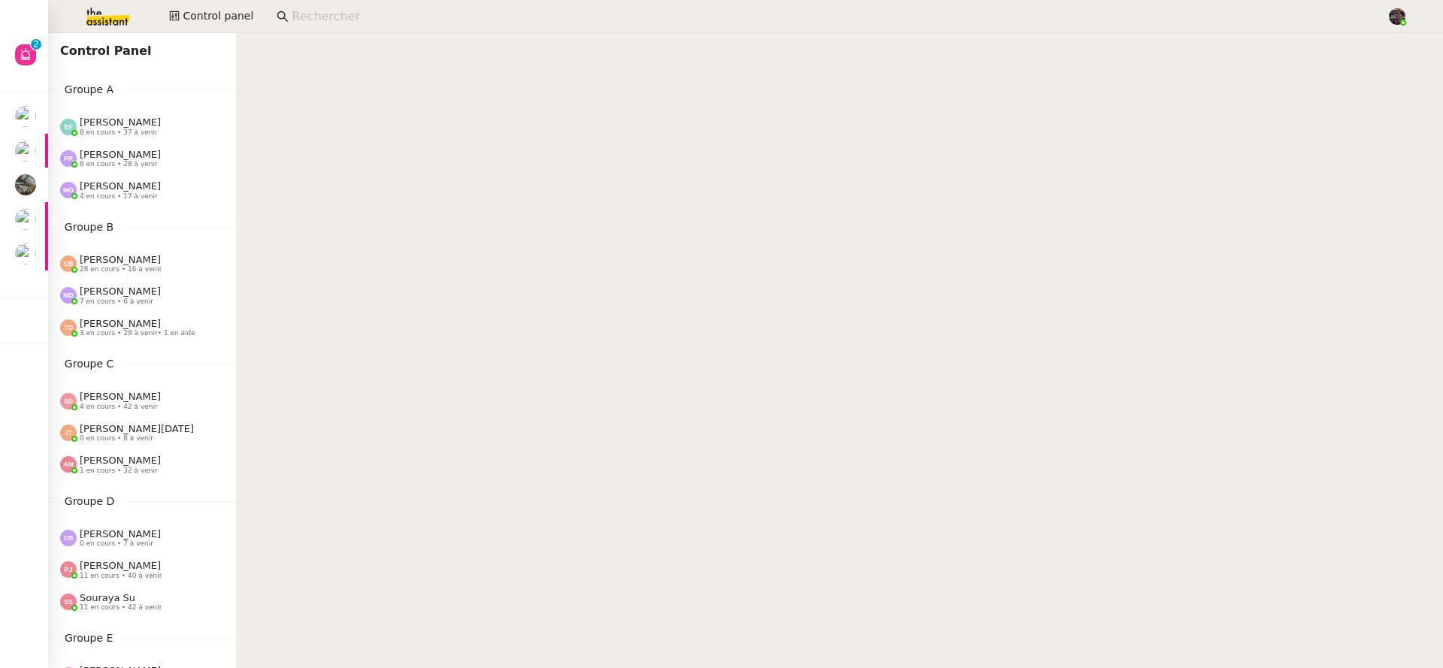
click at [97, 12] on img at bounding box center [96, 16] width 116 height 33
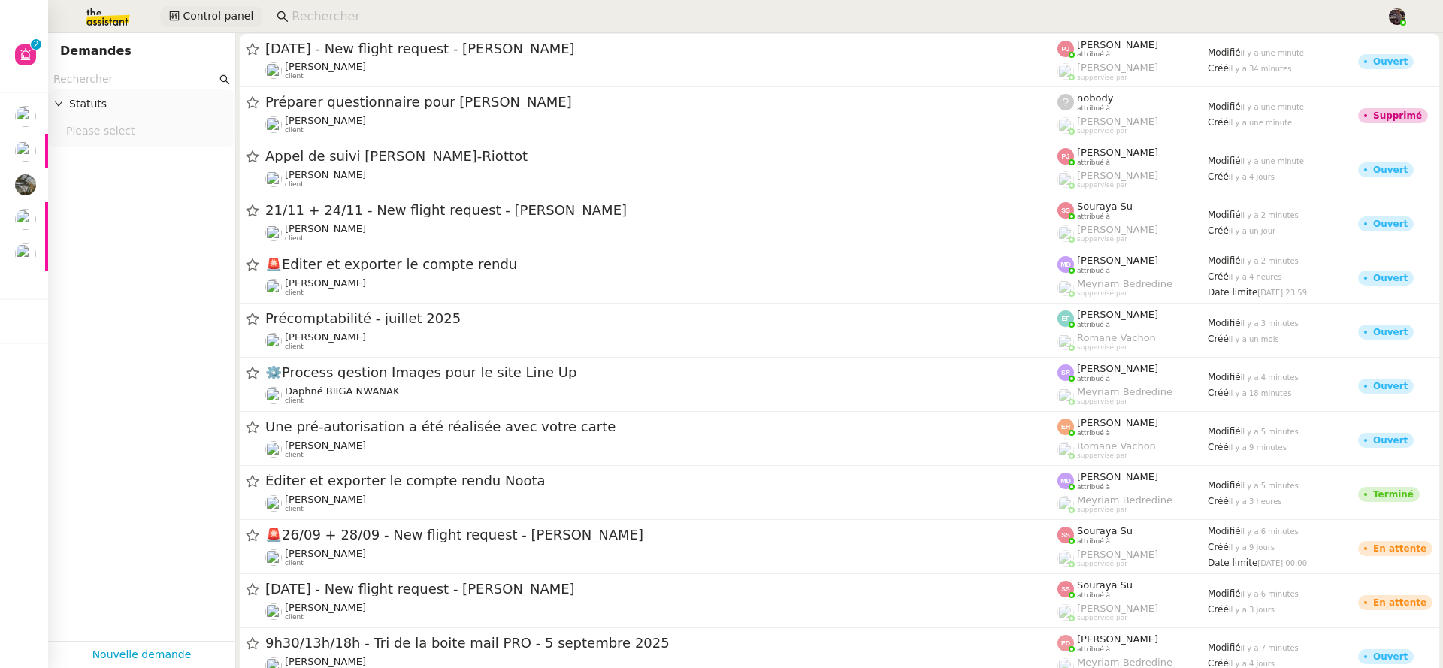
click at [229, 18] on span "Control panel" at bounding box center [218, 16] width 71 height 17
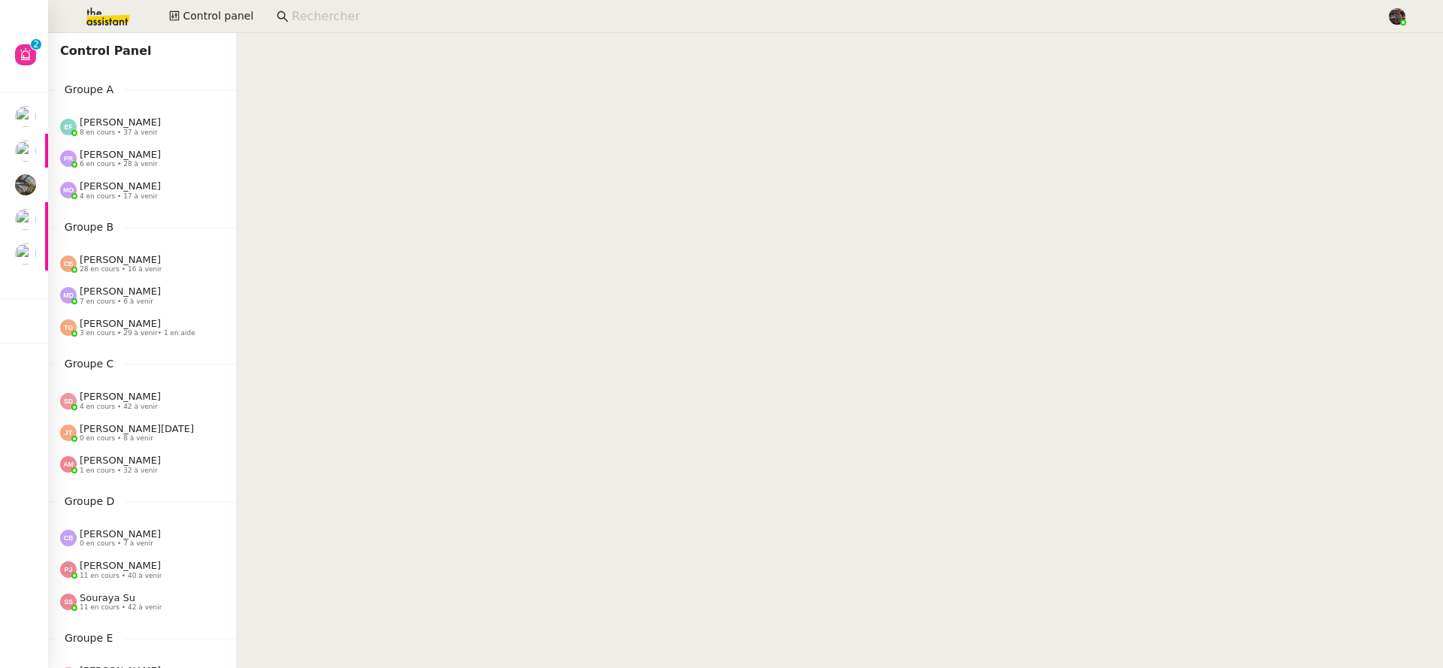
click at [345, 16] on input at bounding box center [832, 17] width 1080 height 20
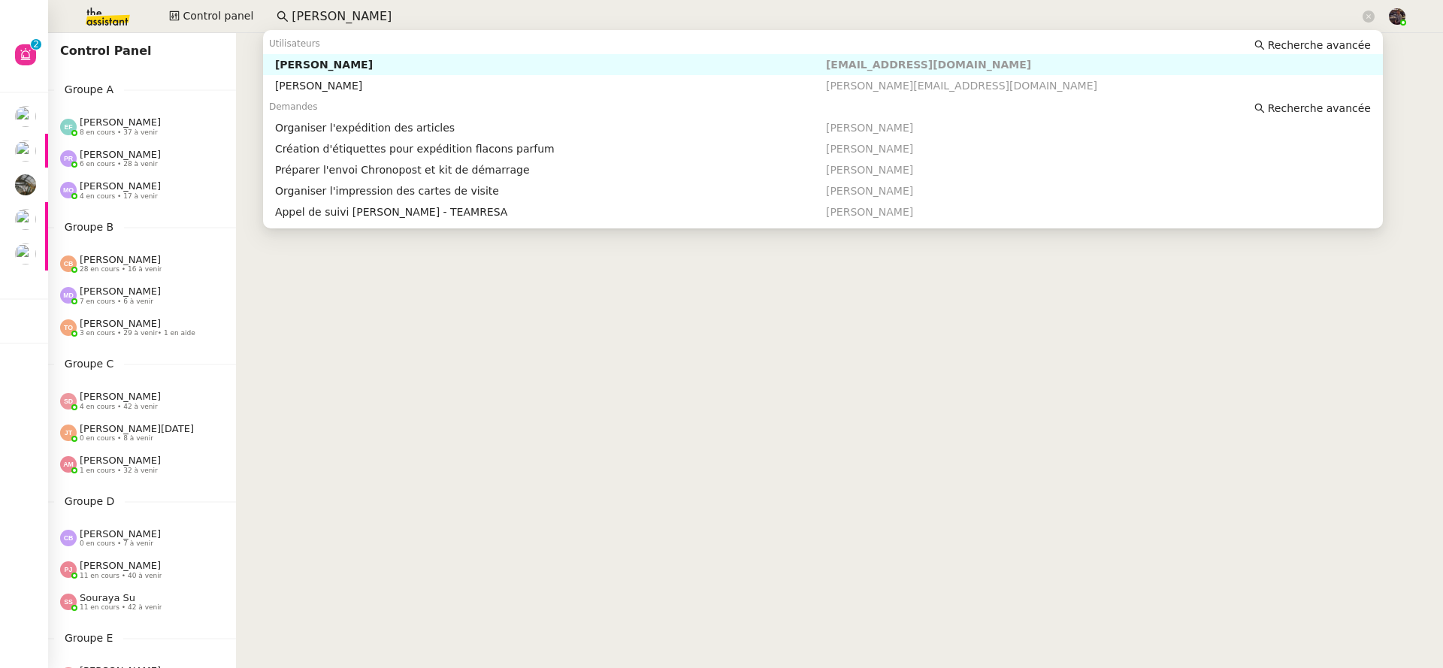
click at [335, 61] on div "Pierre Mergui" at bounding box center [550, 65] width 551 height 14
type input "pierre merg"
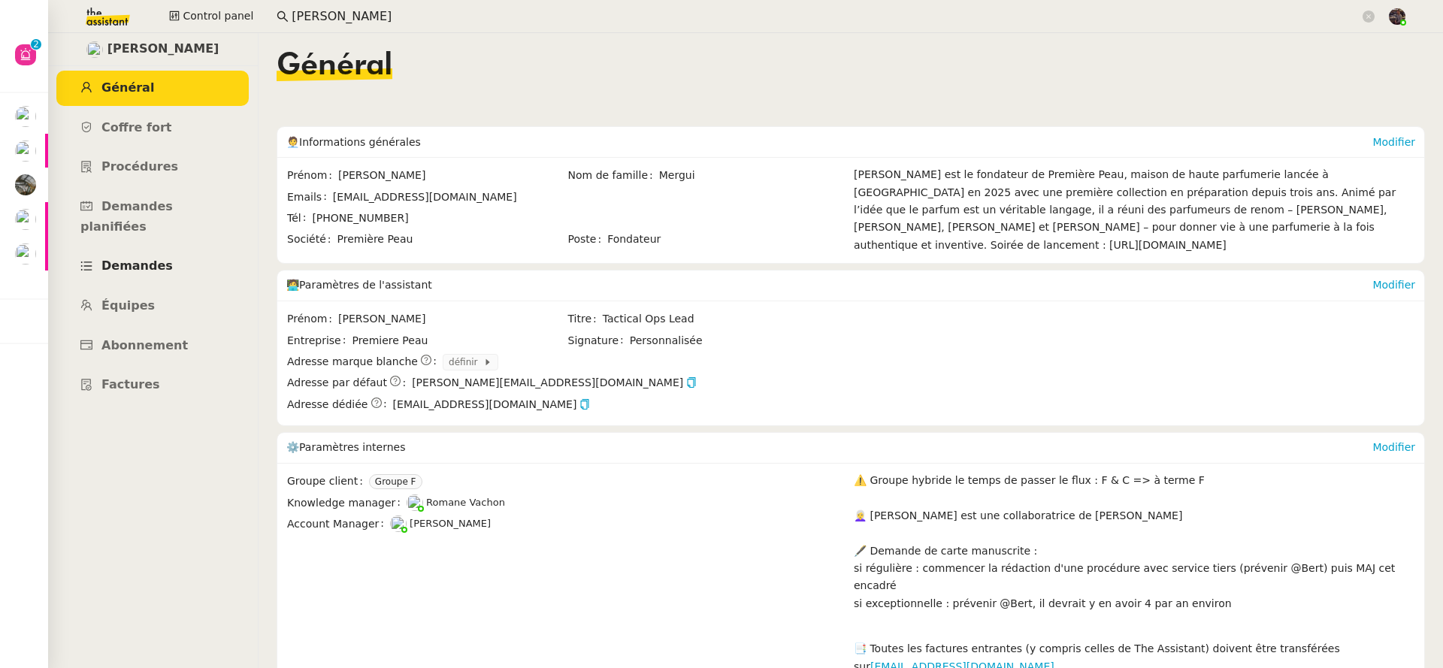
click at [149, 249] on link "Demandes" at bounding box center [152, 266] width 192 height 35
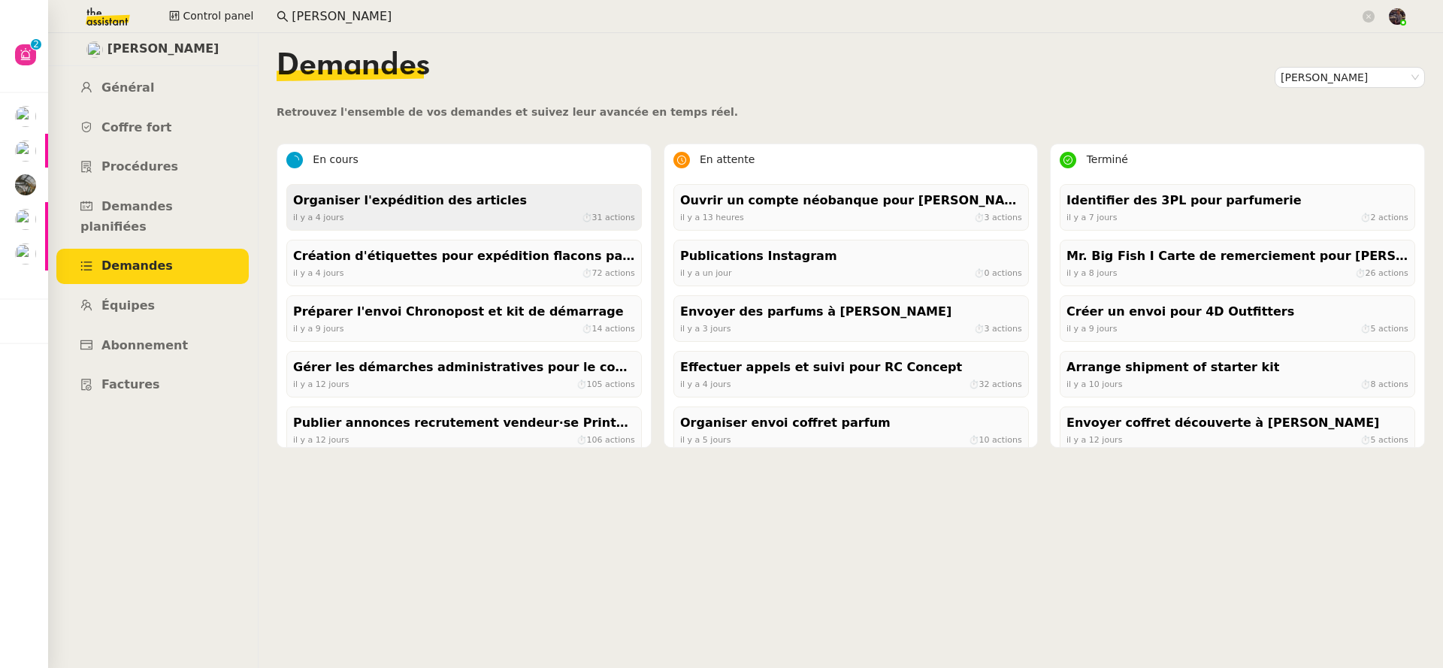
click at [466, 200] on div "Organiser l'expédition des articles" at bounding box center [464, 201] width 342 height 20
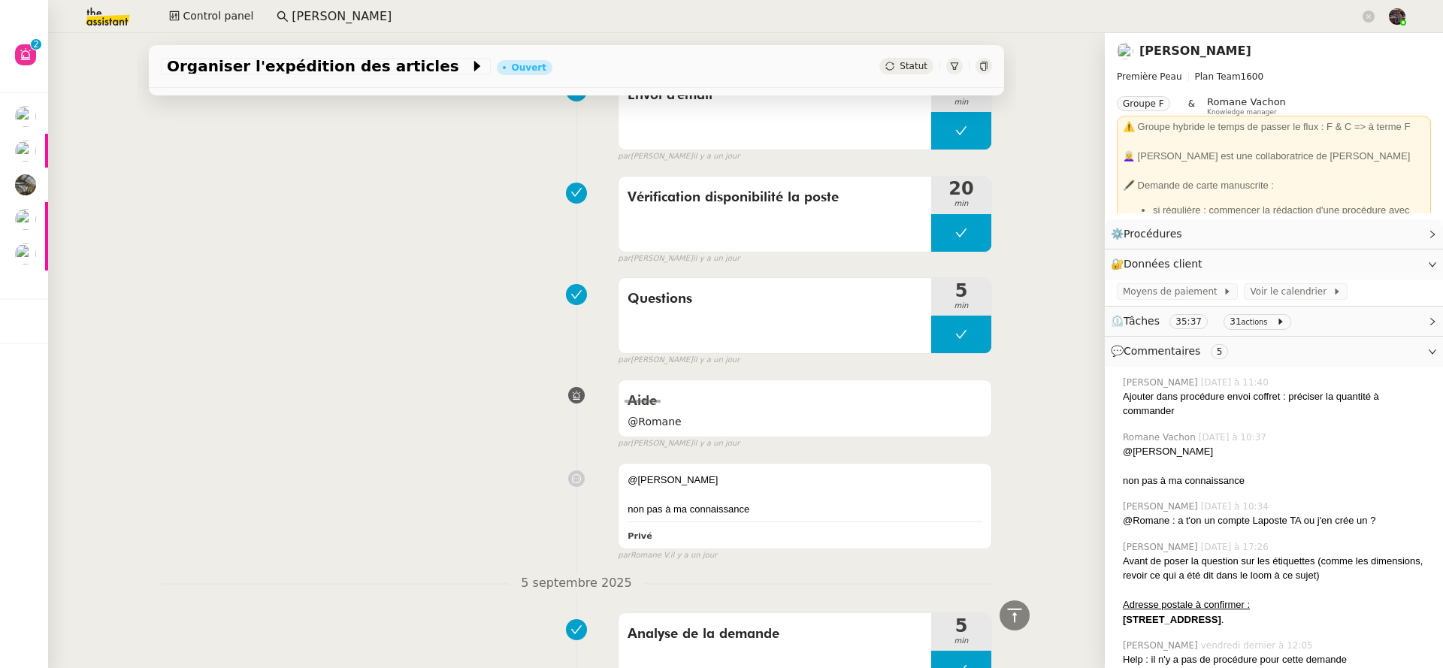
scroll to position [977, 0]
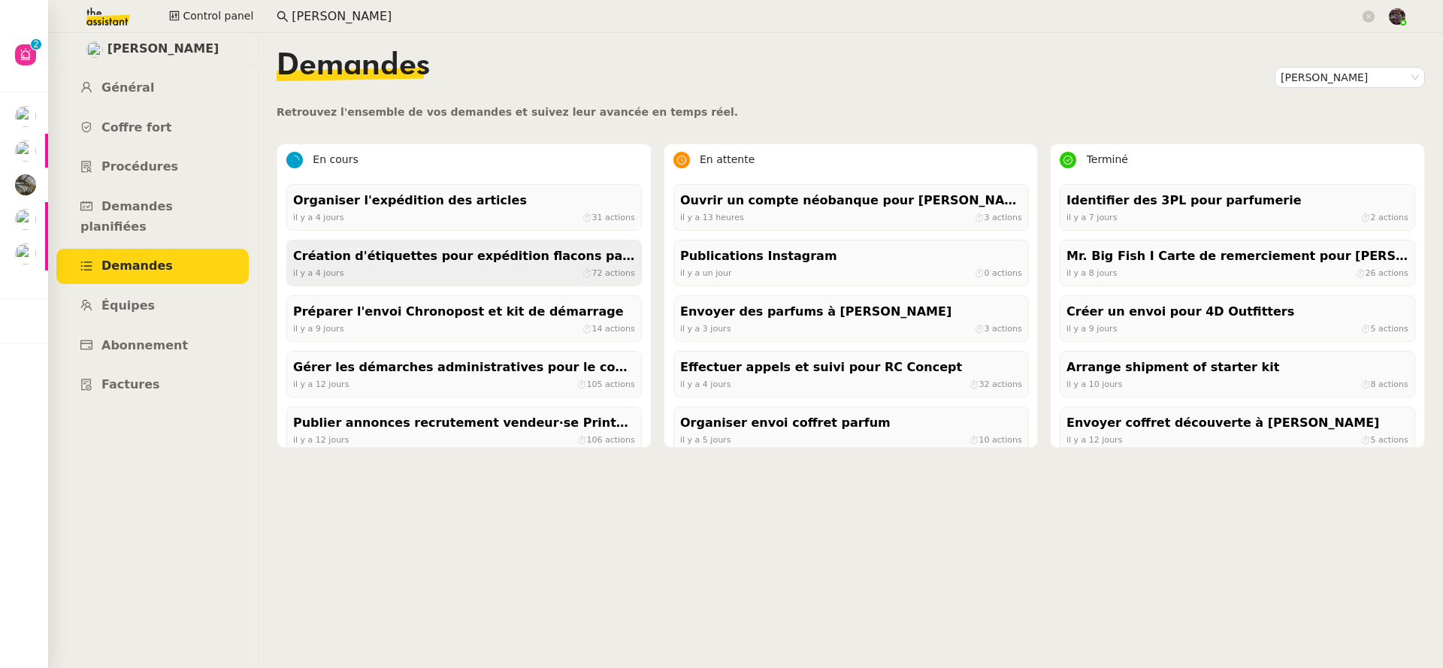
click at [404, 264] on div "Création d'étiquettes pour expédition flacons parfum" at bounding box center [464, 256] width 342 height 20
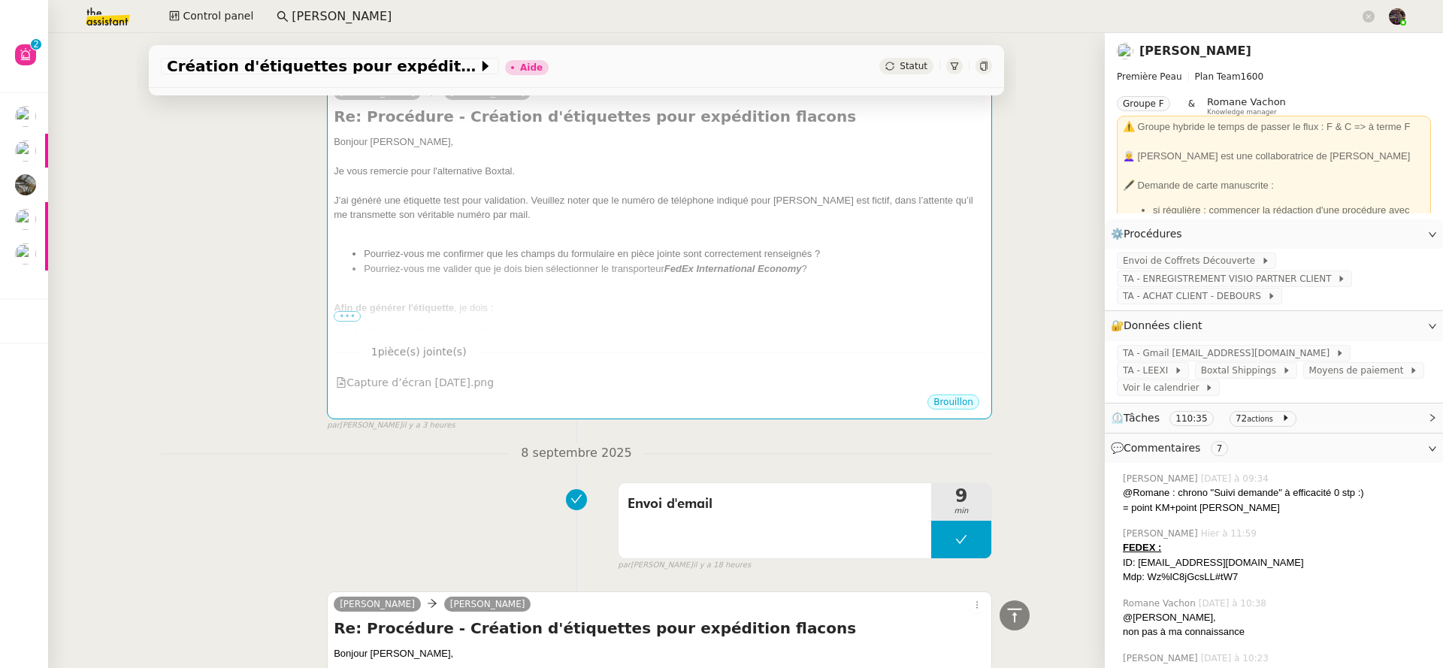
scroll to position [289, 0]
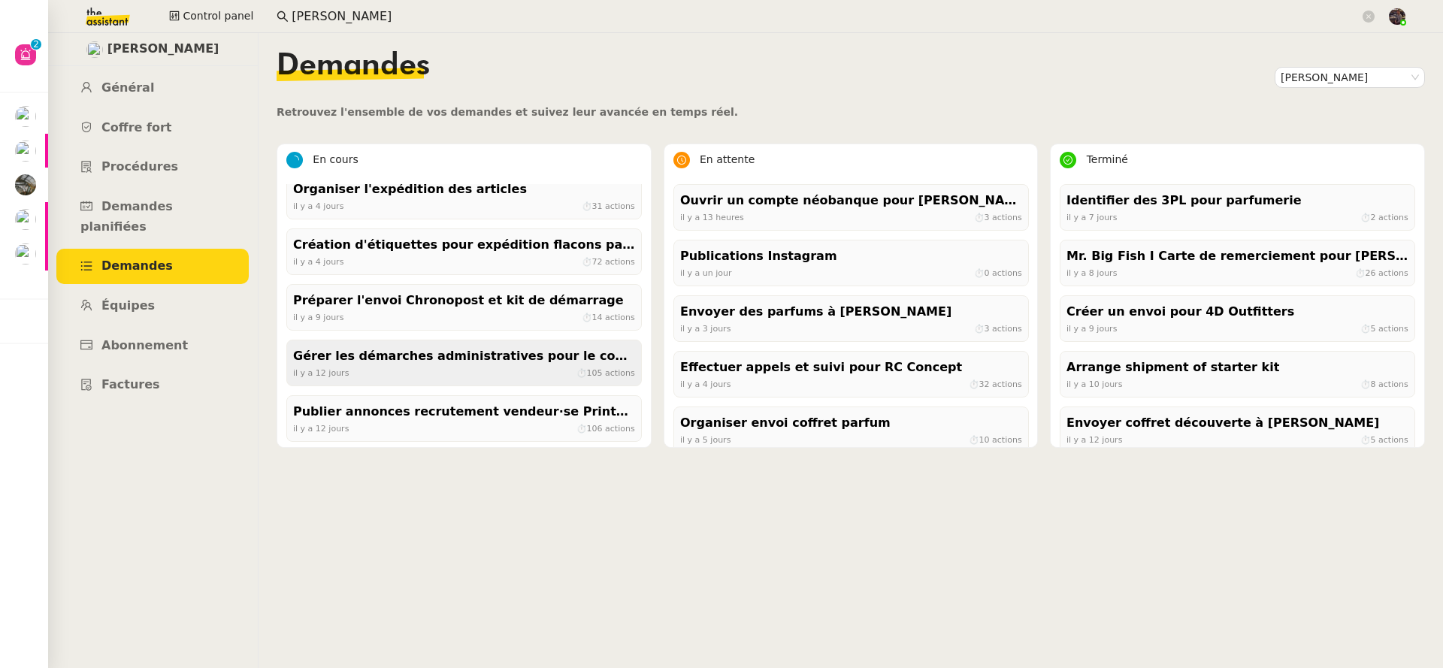
scroll to position [82, 0]
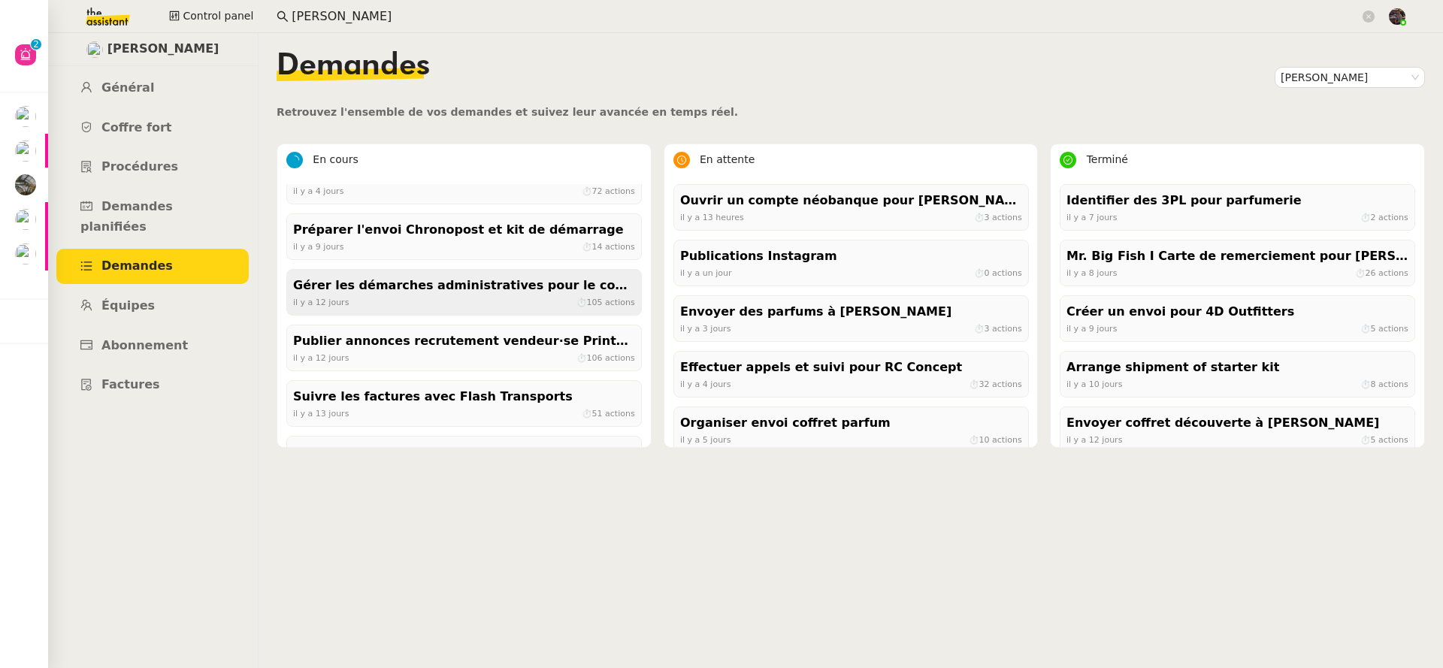
click at [429, 291] on div "Gérer les démarches administratives pour le contrat d'Ana" at bounding box center [464, 286] width 342 height 20
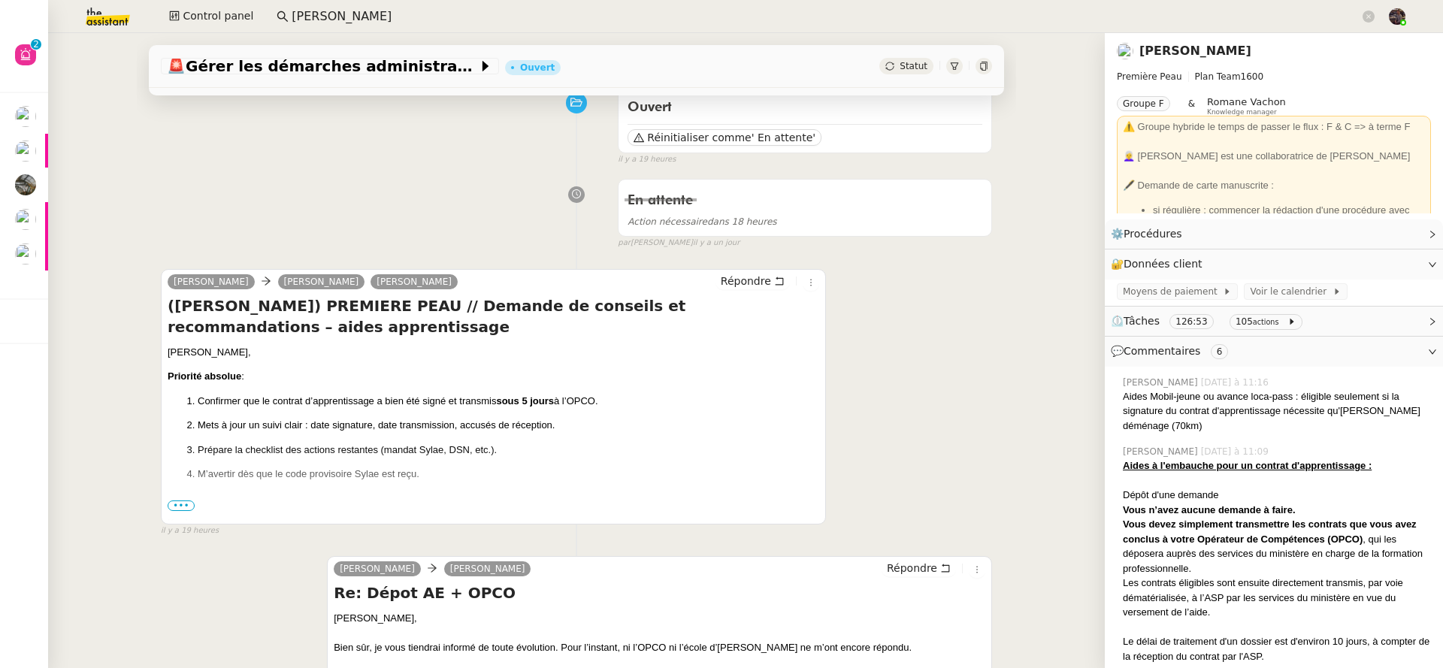
scroll to position [439, 0]
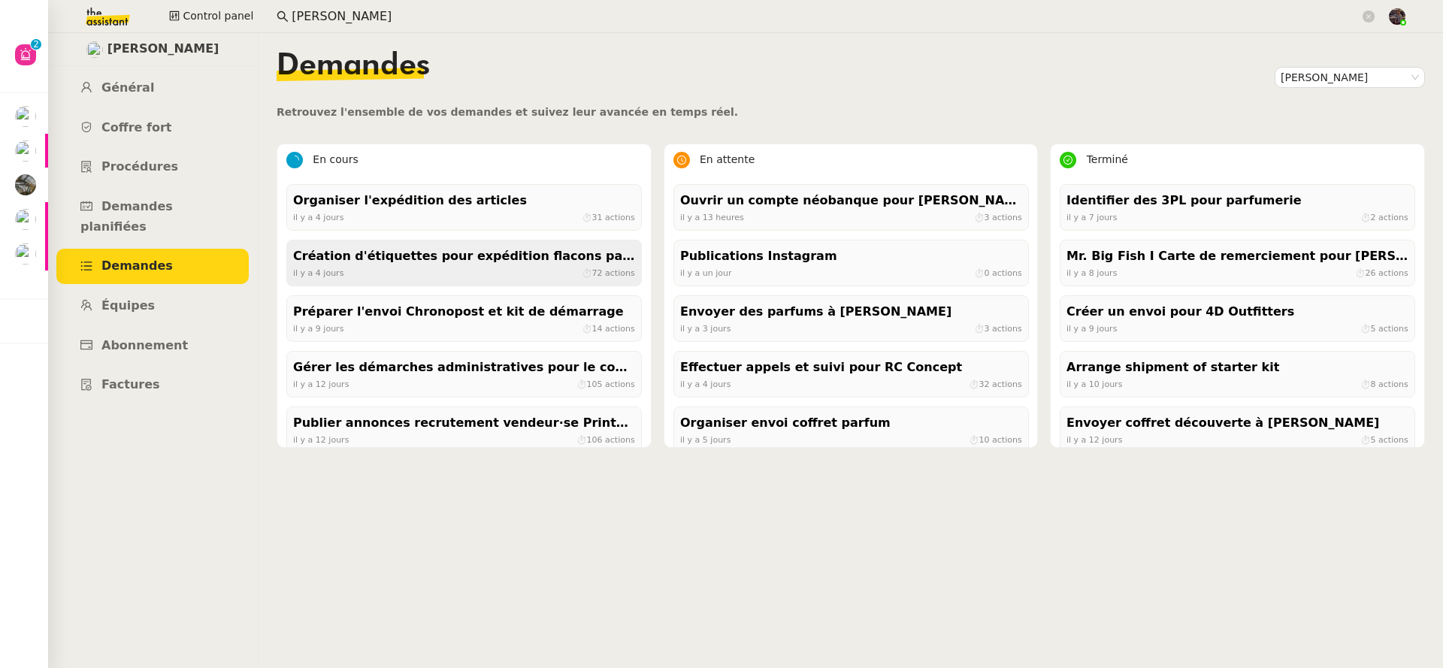
scroll to position [143, 0]
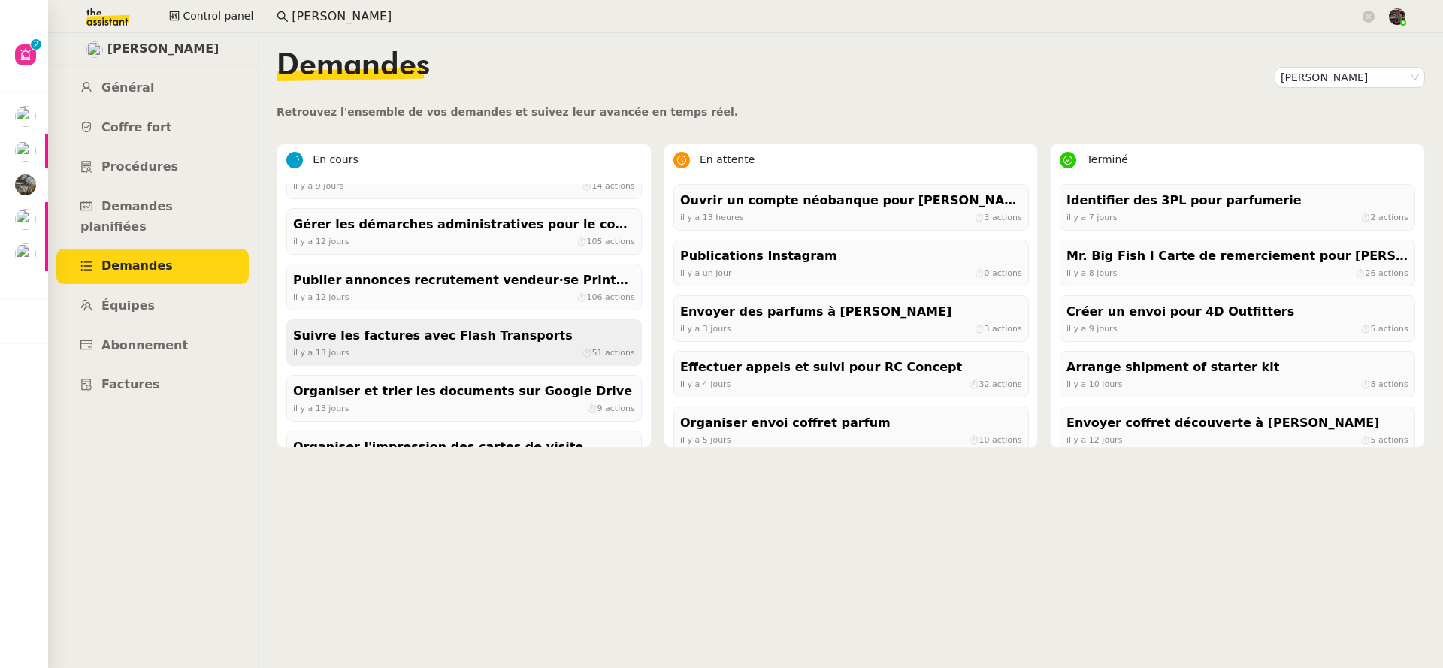
click at [384, 335] on div "Suivre les factures avec Flash Transports" at bounding box center [464, 336] width 342 height 20
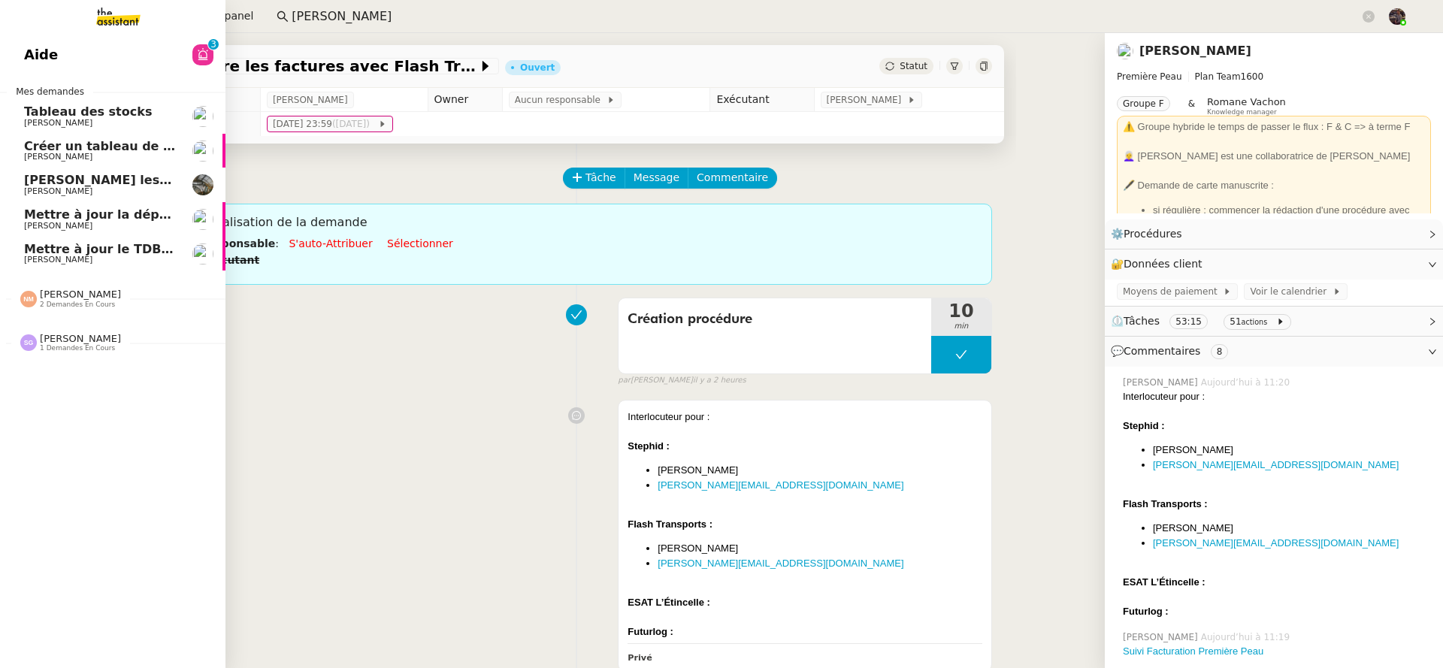
click at [111, 38] on link "Aide 0 1 2 3 4 5 6 7 8 9" at bounding box center [112, 55] width 225 height 35
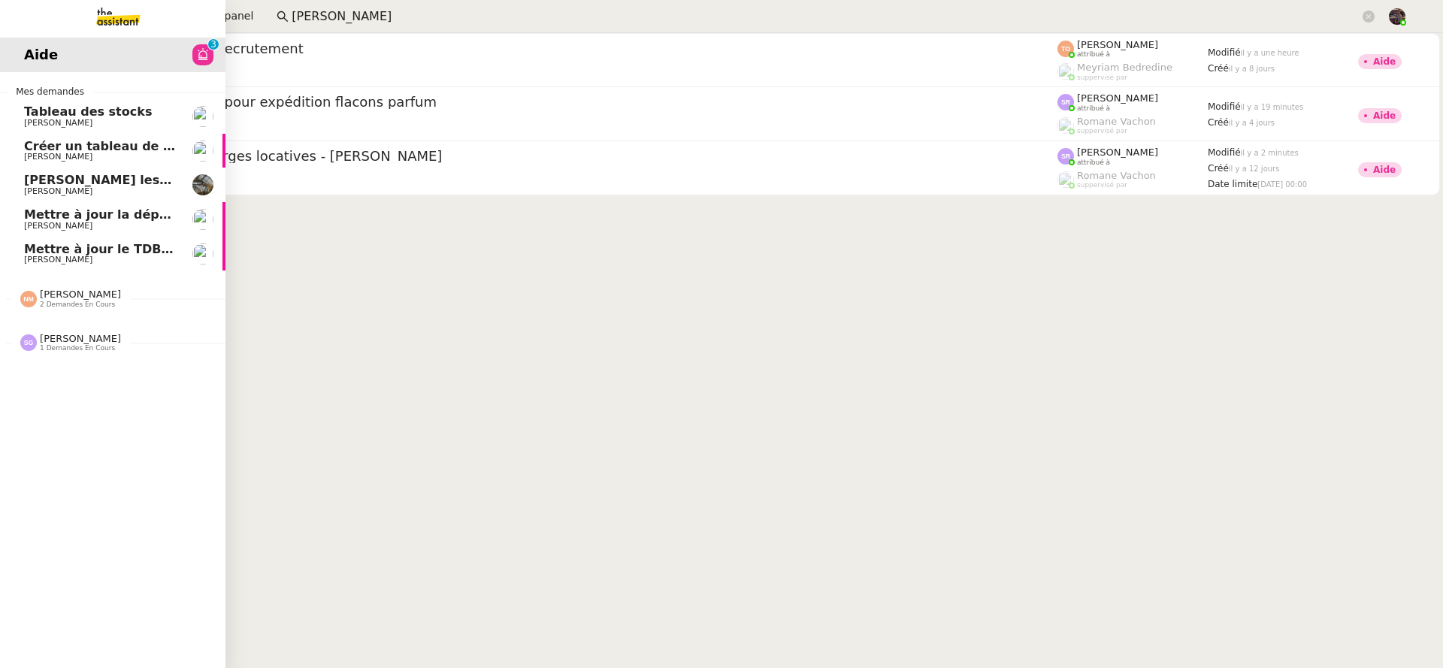
click at [111, 271] on div "Nicolas Morin 2 demandes en cours" at bounding box center [112, 292] width 225 height 44
click at [126, 213] on span "Mettre à jour la dépréciation pour juillet et août" at bounding box center [187, 214] width 327 height 14
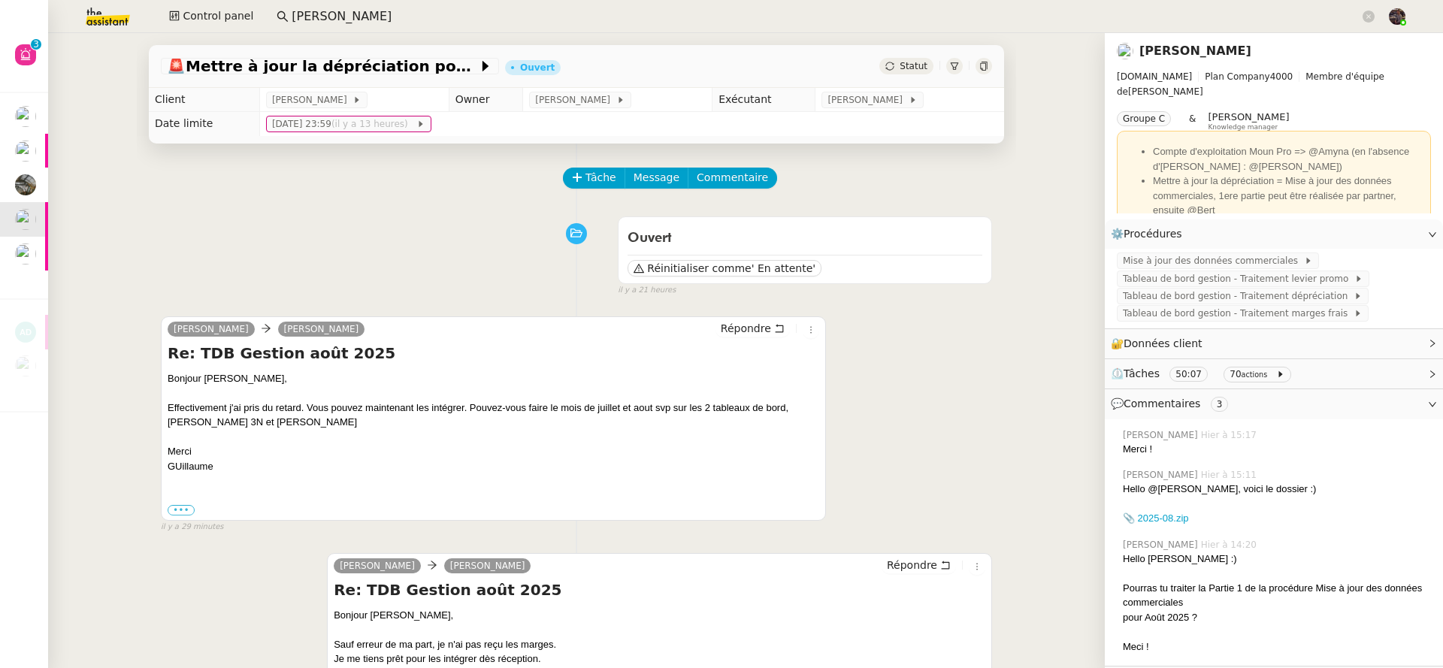
click at [599, 172] on span "Tâche" at bounding box center [600, 177] width 31 height 17
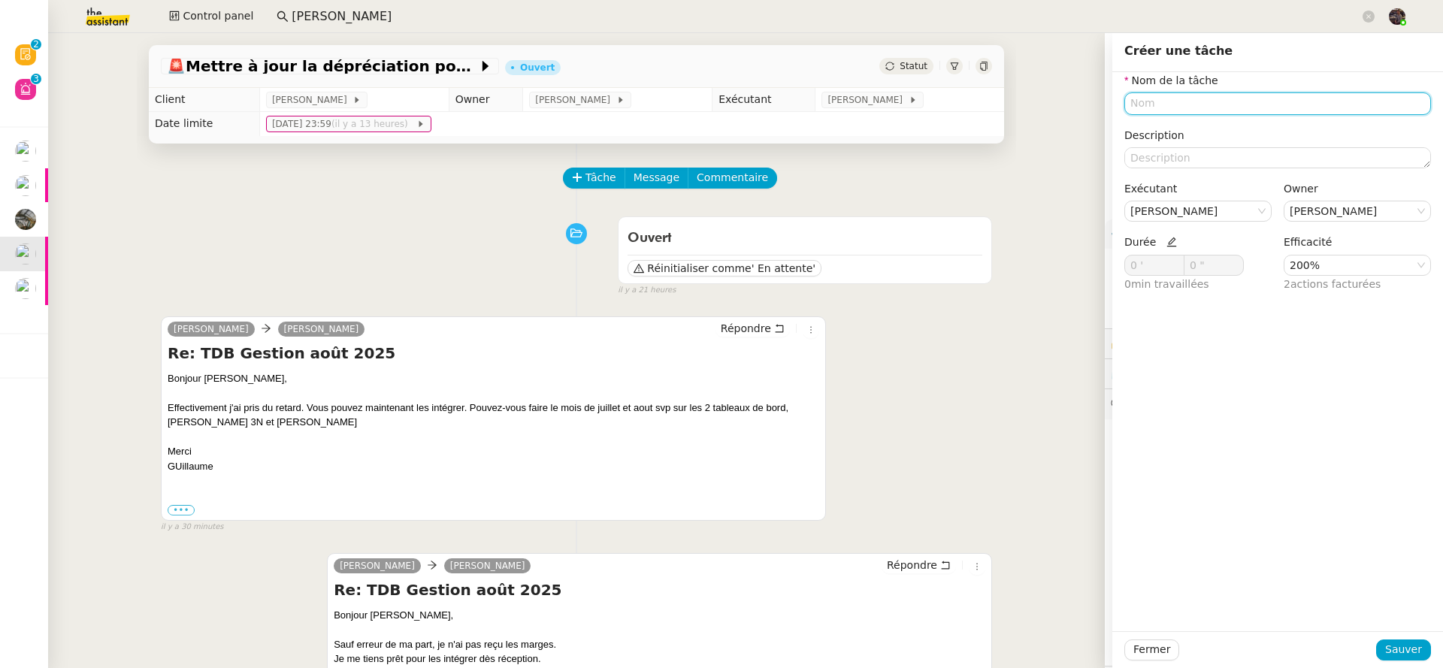
click at [1188, 106] on input "text" at bounding box center [1277, 103] width 307 height 22
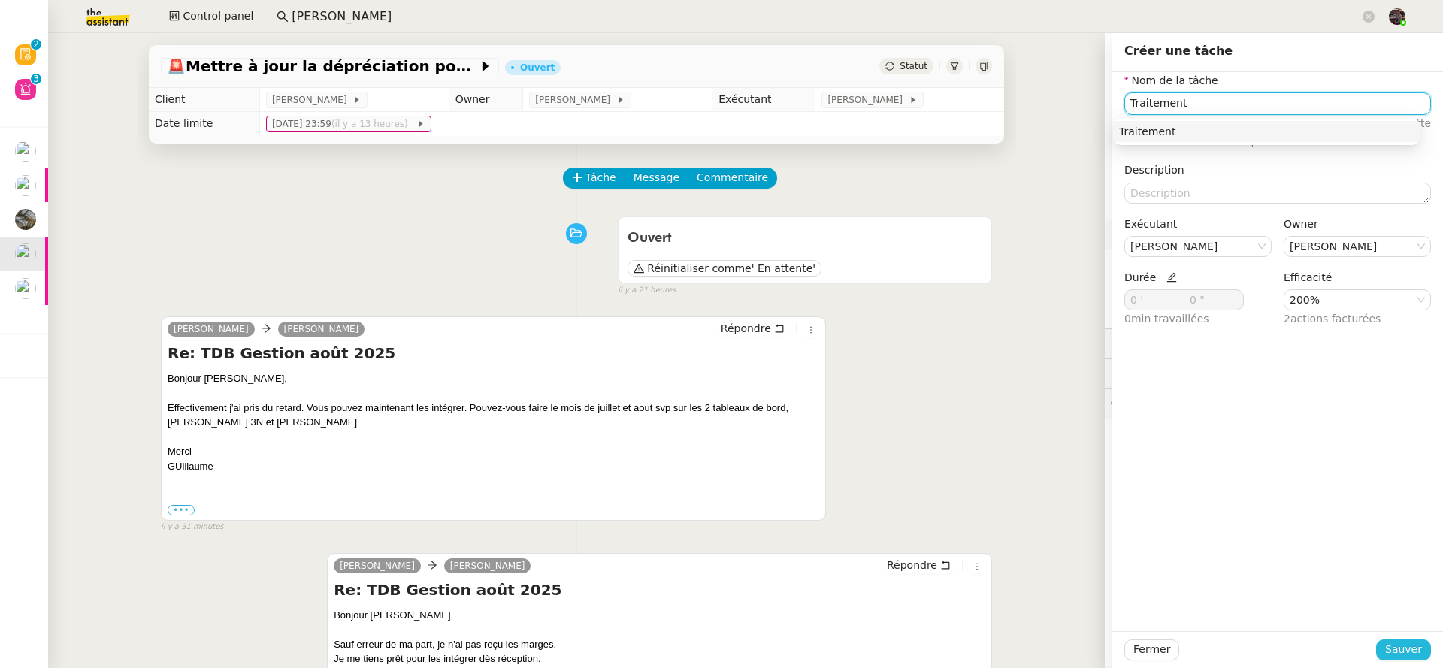
type input "Traitement"
click at [1385, 652] on span "Sauver" at bounding box center [1403, 649] width 37 height 17
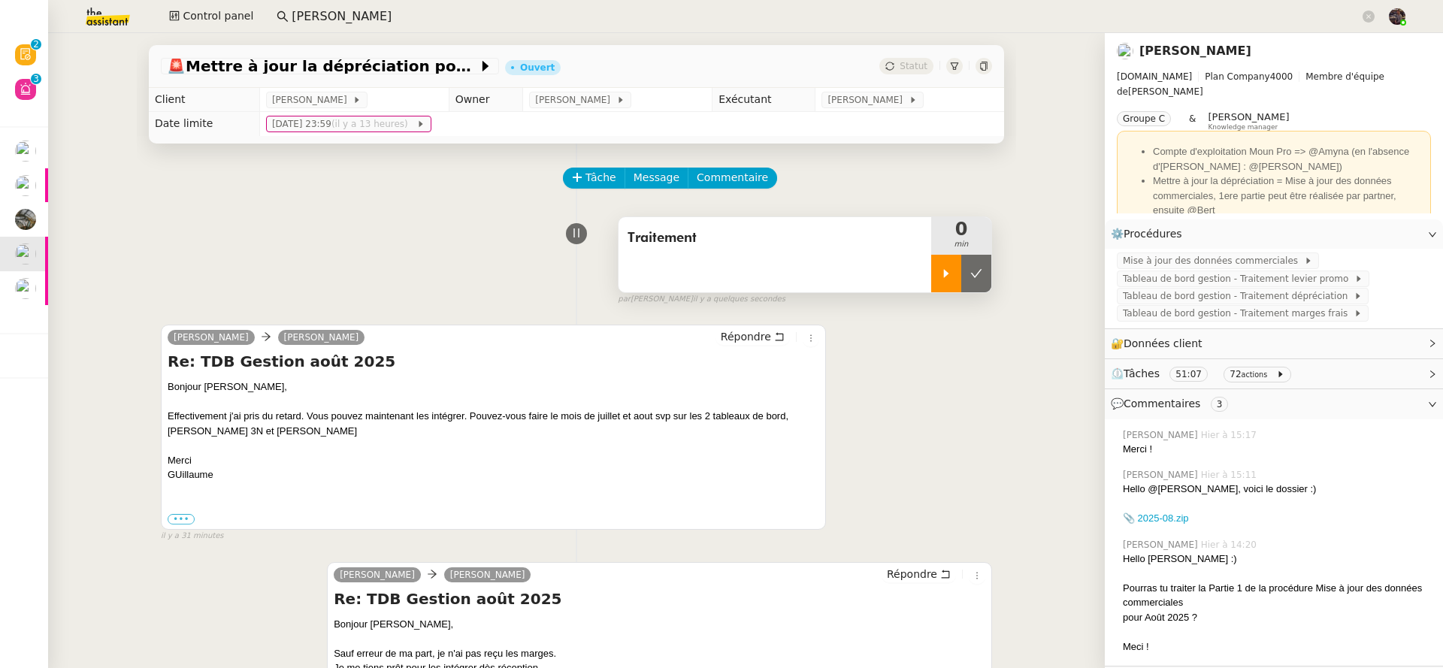
click at [931, 283] on div at bounding box center [946, 274] width 30 height 38
click at [1262, 310] on span "Tableau de bord gestion - Traitement marges frais" at bounding box center [1237, 313] width 231 height 15
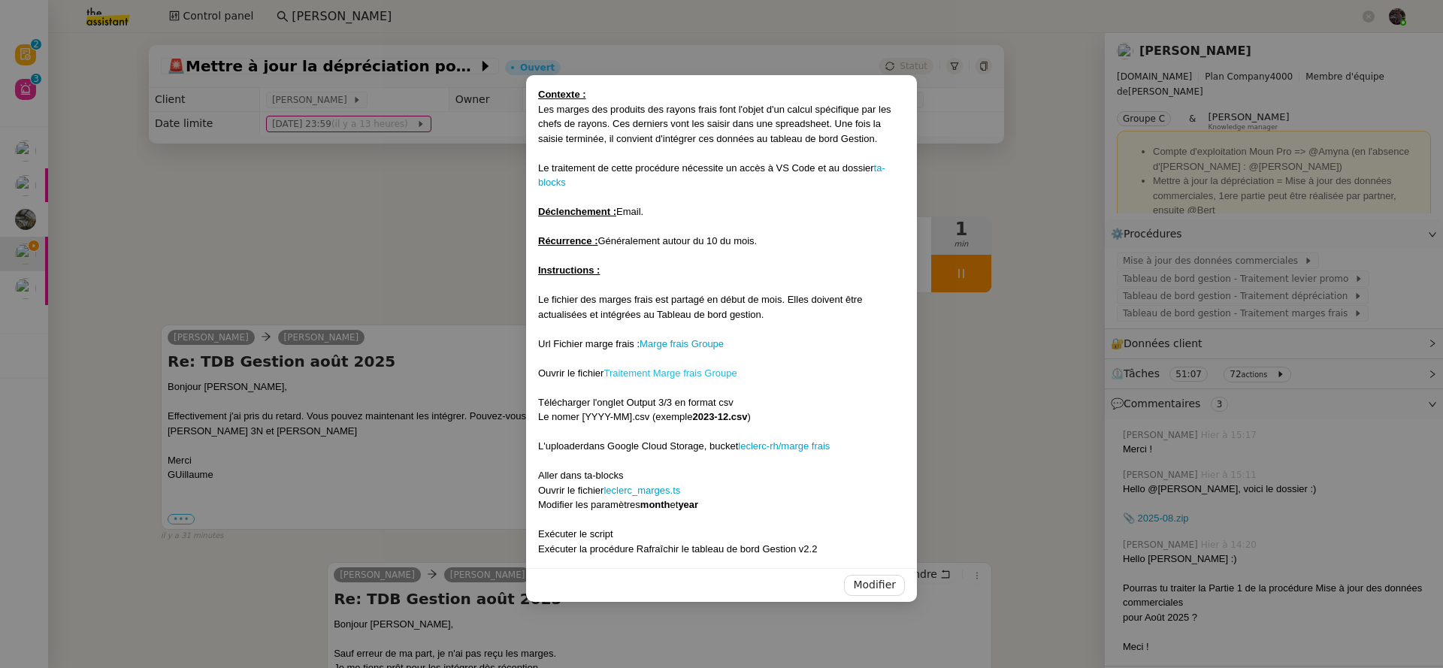
click at [652, 370] on link "Traitement Marge frais Groupe" at bounding box center [669, 372] width 133 height 11
click at [265, 269] on nz-modal-container "Contexte : Les marges des produits des rayons frais font l'objet d'un calcul sp…" at bounding box center [721, 334] width 1443 height 668
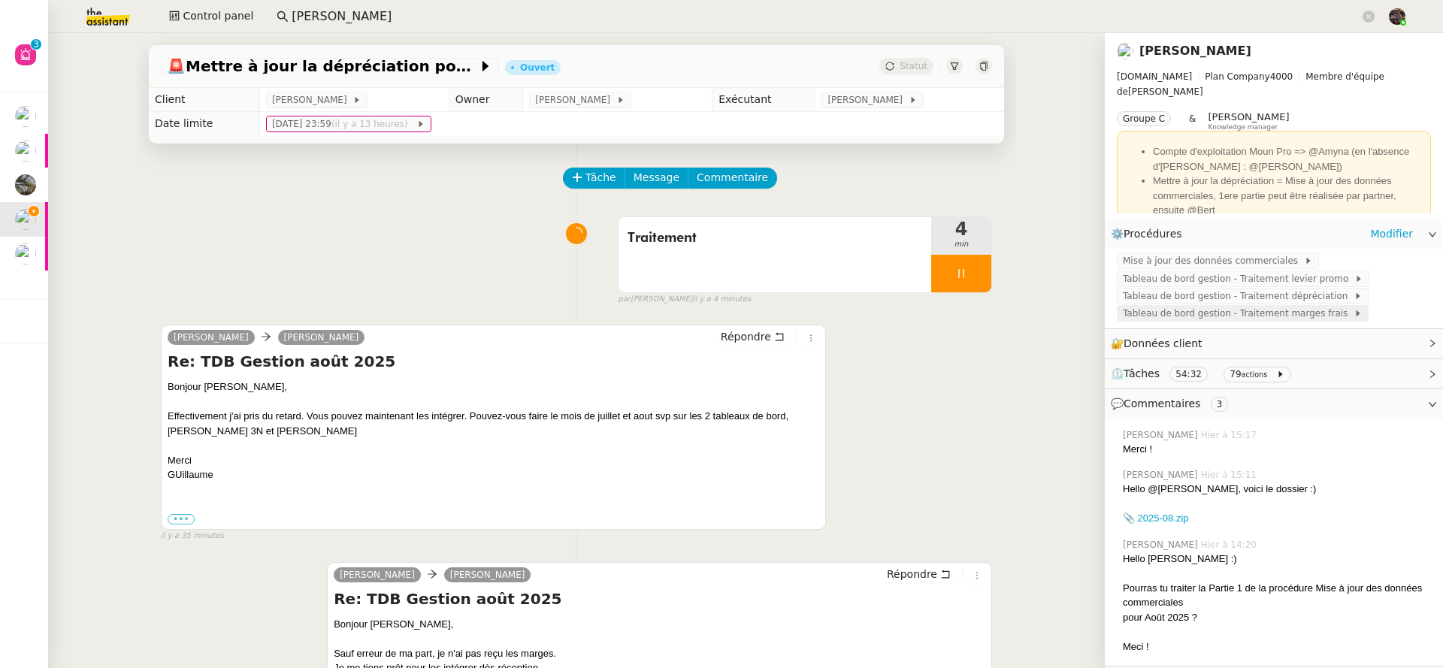
click at [1283, 320] on span "Tableau de bord gestion - Traitement marges frais" at bounding box center [1237, 313] width 231 height 15
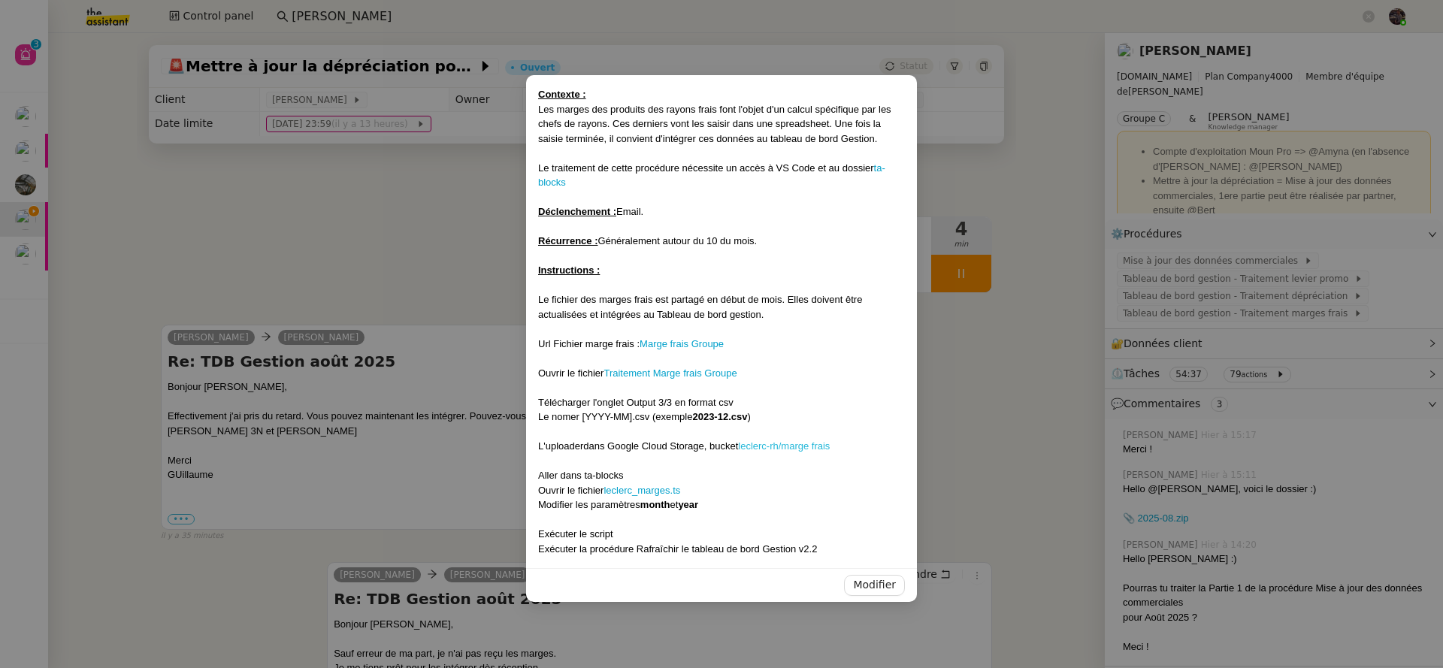
click at [809, 449] on link "leclerc-rh/marge frais" at bounding box center [784, 445] width 92 height 11
click at [259, 267] on nz-modal-container "Contexte : Les marges des produits des rayons frais font l'objet d'un calcul sp…" at bounding box center [721, 334] width 1443 height 668
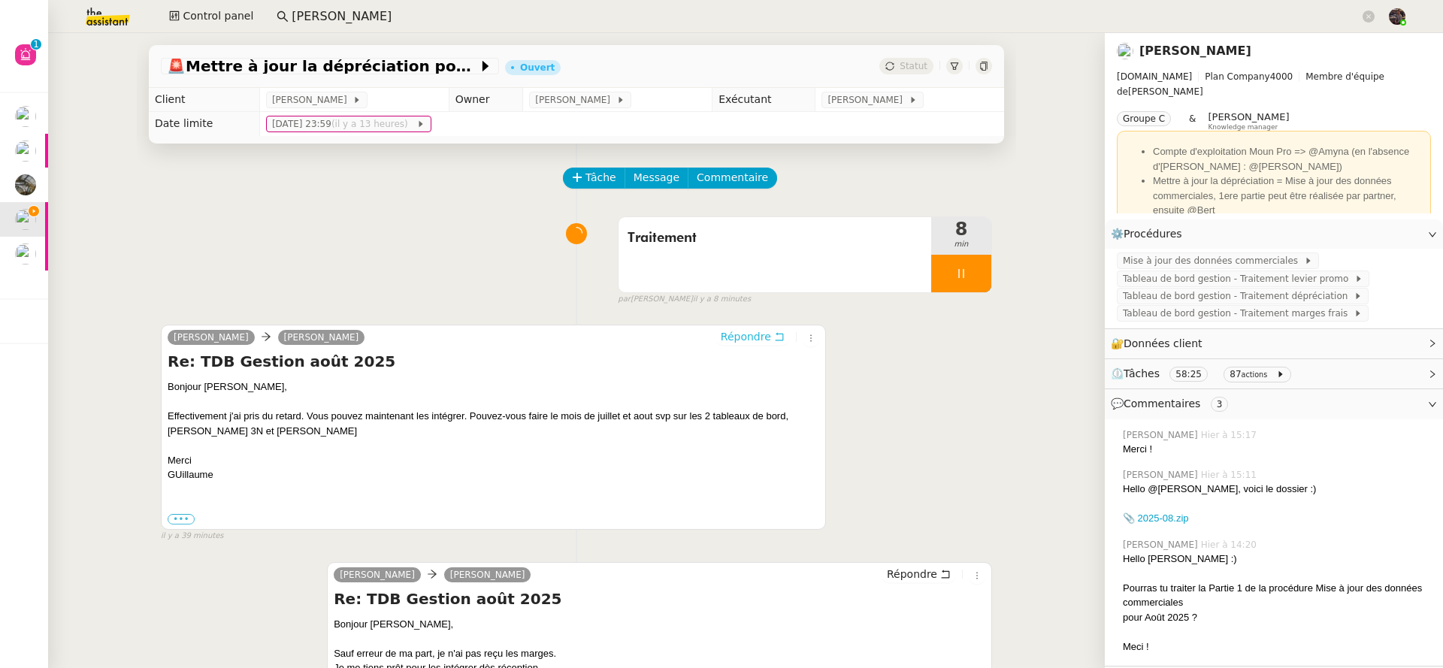
click at [774, 337] on icon at bounding box center [779, 336] width 11 height 11
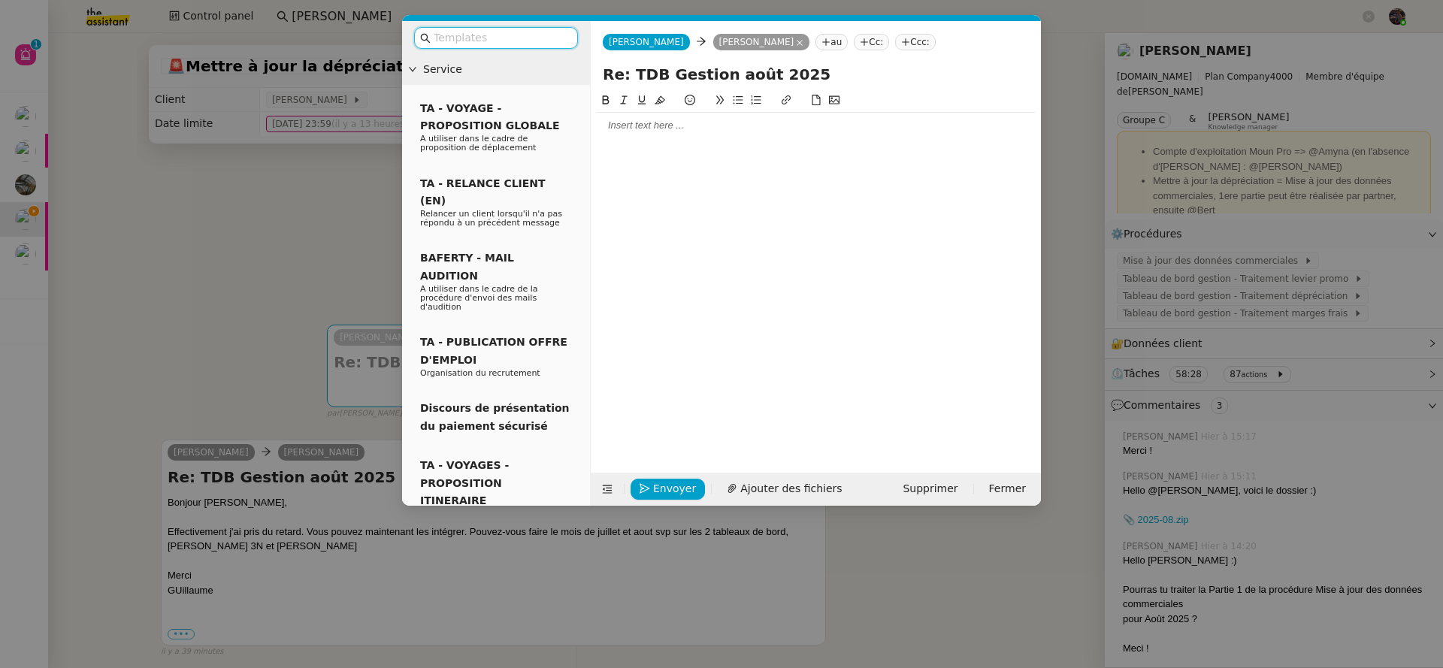
click at [652, 125] on div at bounding box center [816, 126] width 438 height 14
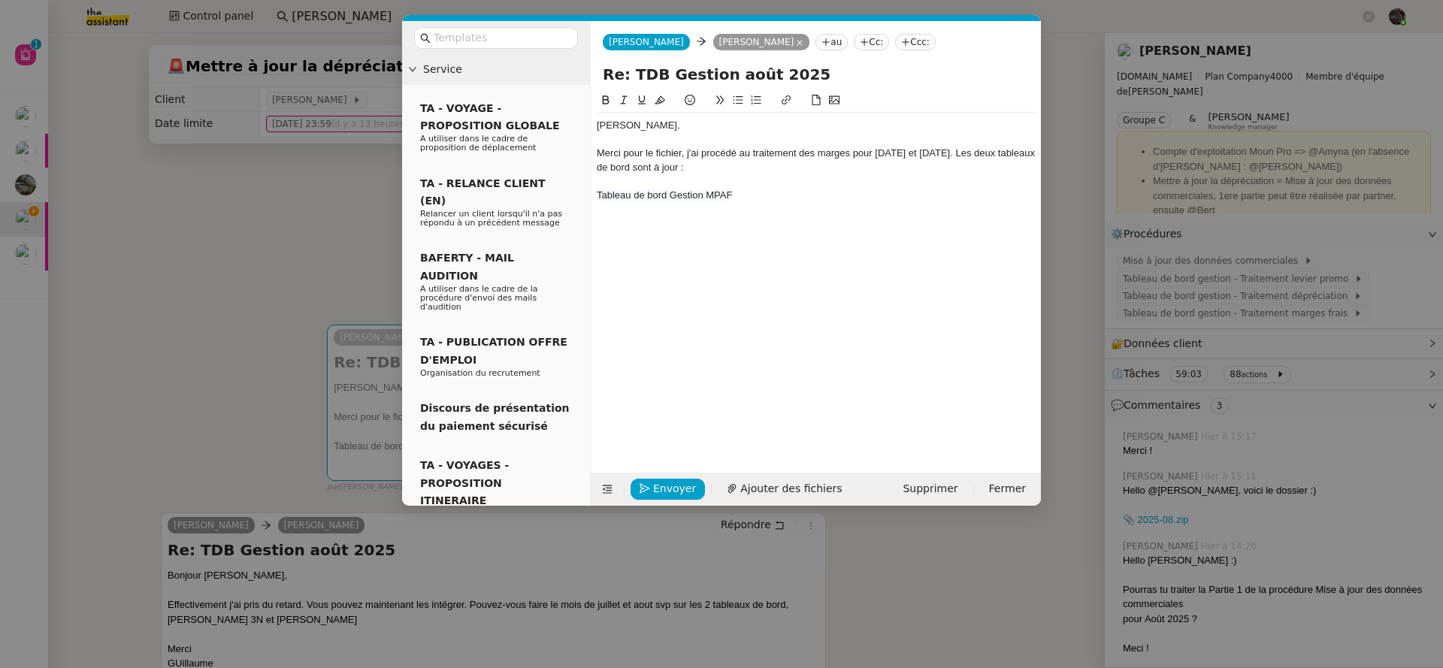
click at [702, 198] on span "Tableau de bord Gestion MPAF" at bounding box center [664, 194] width 135 height 11
click at [640, 190] on div "Tableau de bord Gestion MPAF" at bounding box center [816, 196] width 438 height 14
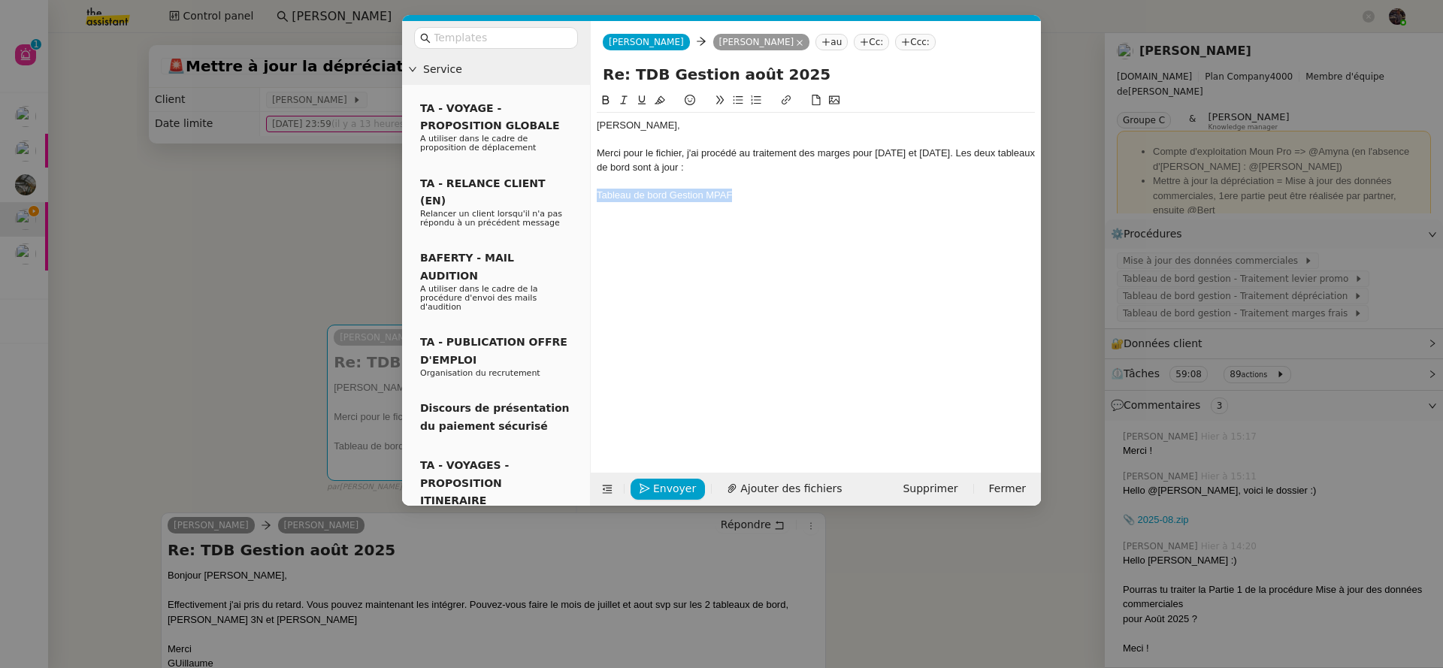
click at [640, 190] on div "Tableau de bord Gestion MPAF" at bounding box center [816, 196] width 438 height 14
click at [790, 98] on button at bounding box center [786, 100] width 18 height 17
paste input "https://lookerstudio.google.com/u/0/reporting/e924b635-e6b5-4bb2-8b53-1c51a871c…"
click at [768, 207] on div "Guillaume, Merci pour le fichier, j'ai procédé au traitement des marges pour ju…" at bounding box center [816, 160] width 438 height 95
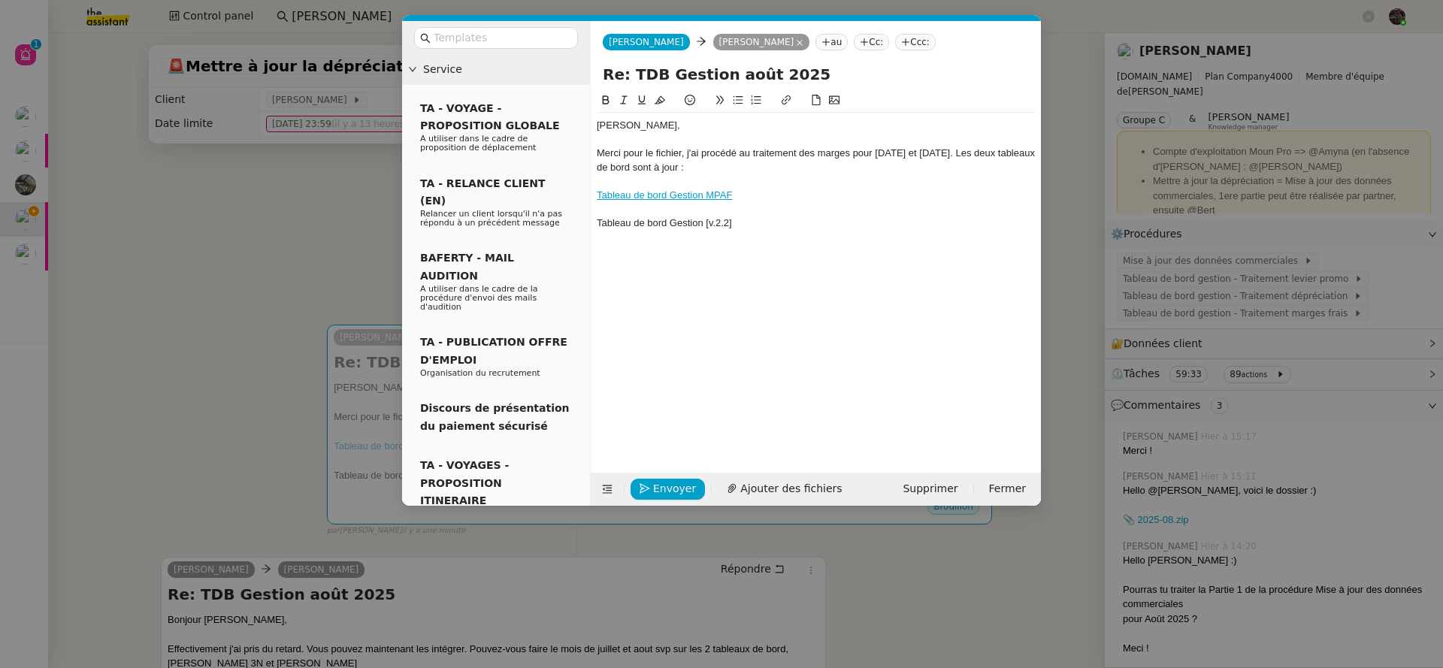
click at [675, 226] on div "Tableau de bord Gestion [v.2.2]" at bounding box center [816, 223] width 438 height 14
click at [795, 99] on div at bounding box center [816, 102] width 438 height 21
click at [674, 222] on div "Tableau de bord Gestion [v.2.2]" at bounding box center [816, 223] width 438 height 14
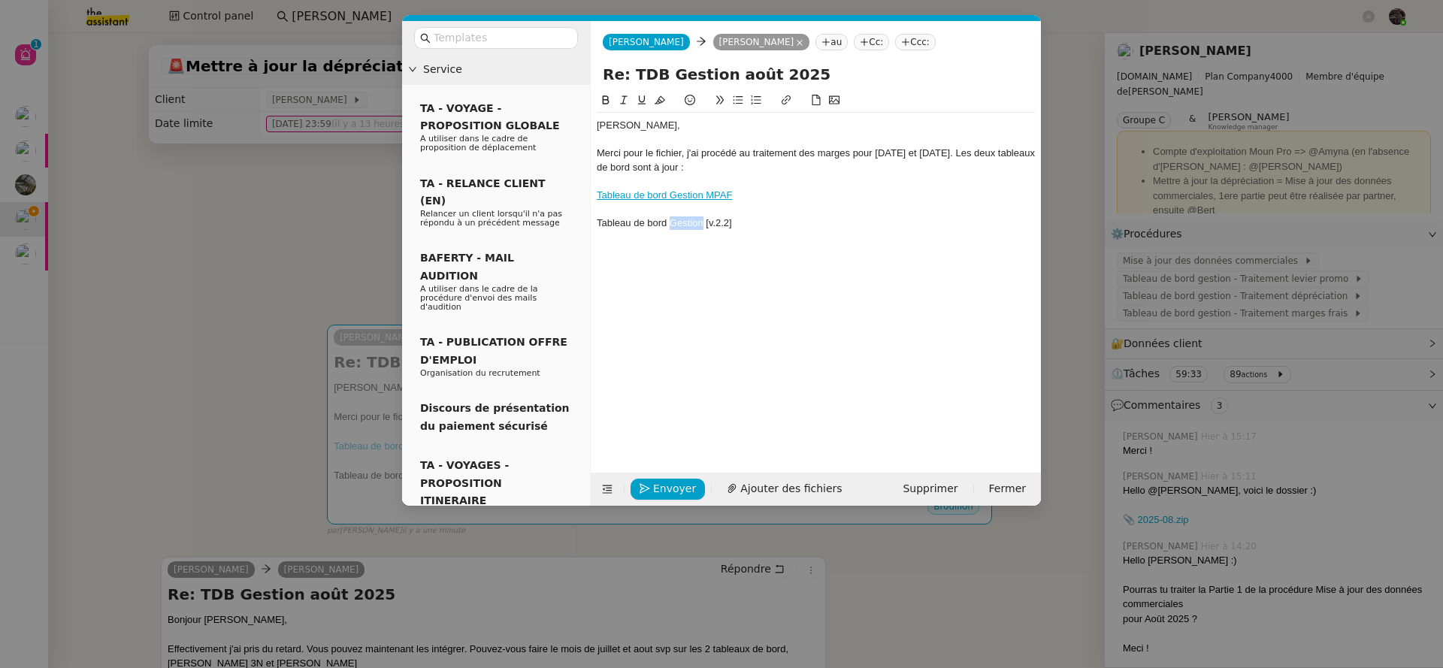
click at [674, 222] on div "Tableau de bord Gestion [v.2.2]" at bounding box center [816, 223] width 438 height 14
click at [781, 101] on icon at bounding box center [786, 100] width 11 height 11
paste input "https://lookerstudio.google.com/u/0/reporting/8531f5d0-d948-494d-9447-9af1ad3ef…"
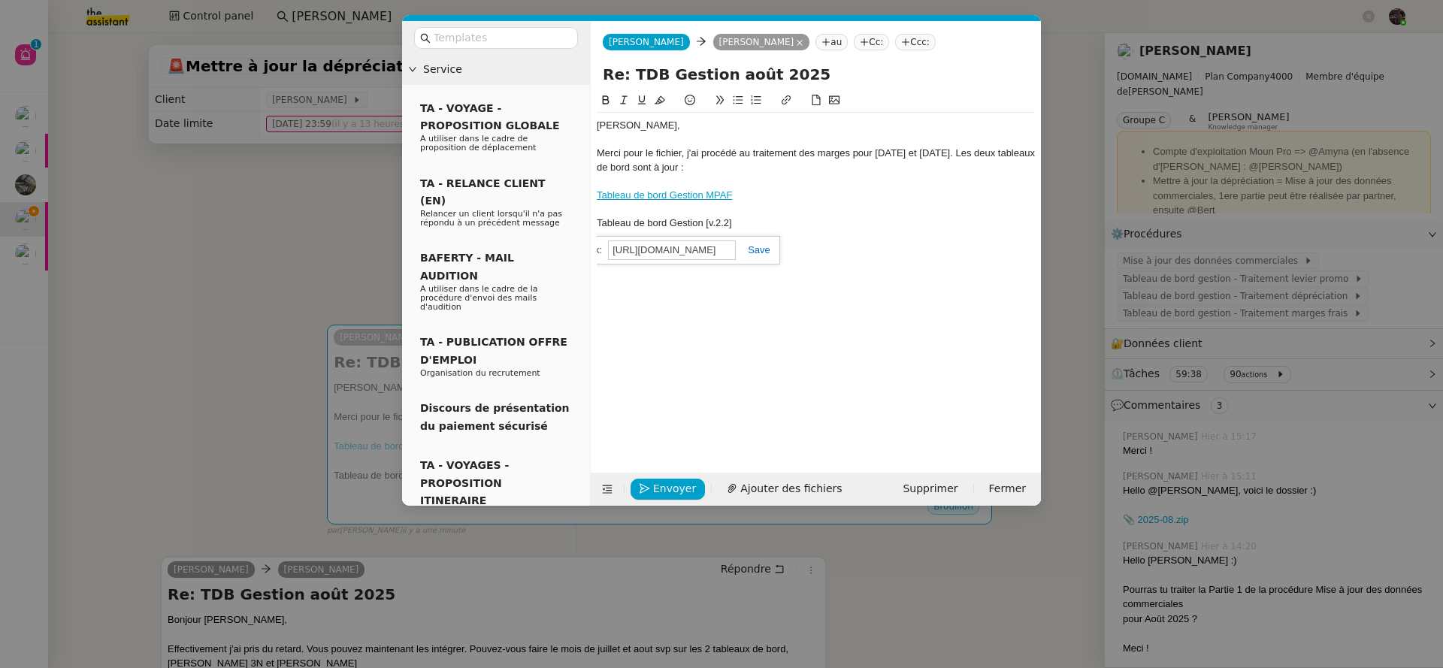
type input "https://lookerstudio.google.com/u/0/reporting/8531f5d0-d948-494d-9447-9af1ad3ef…"
click at [766, 252] on link at bounding box center [753, 249] width 35 height 11
click at [766, 231] on div at bounding box center [816, 237] width 438 height 14
click at [655, 204] on div at bounding box center [816, 209] width 438 height 14
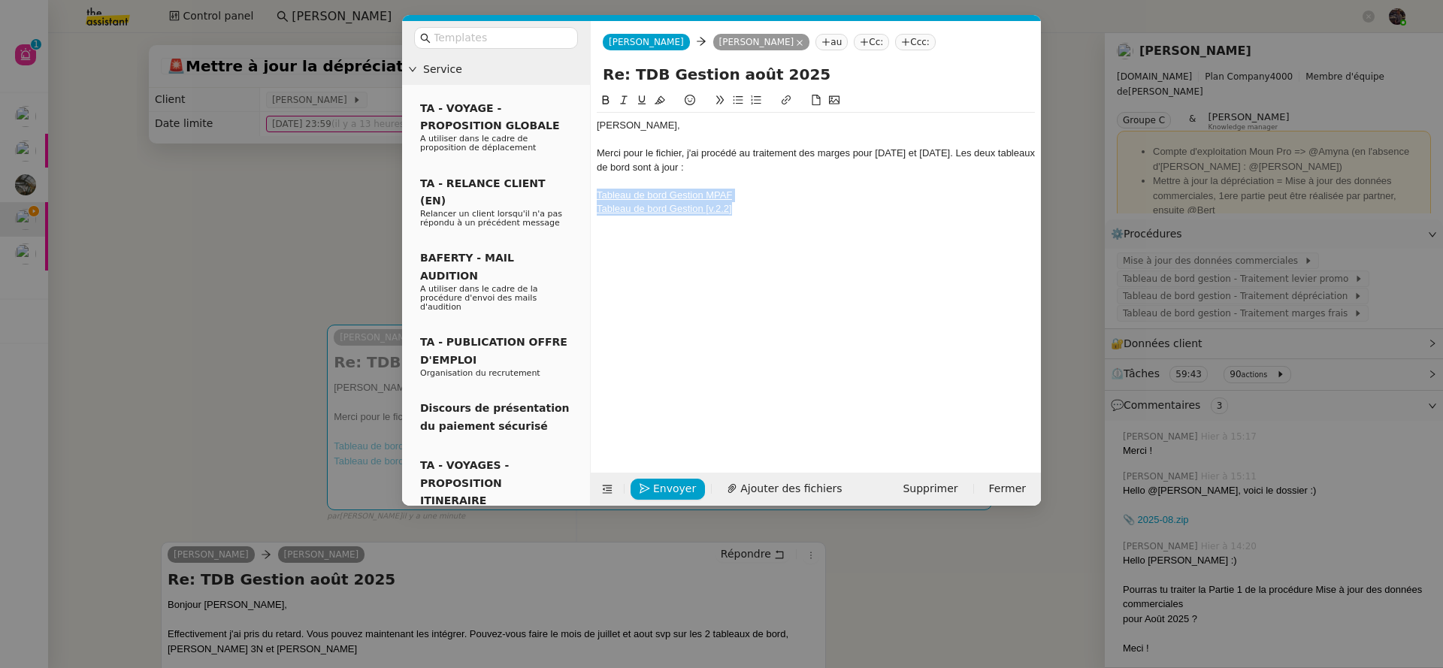
drag, startPoint x: 794, startPoint y: 209, endPoint x: 594, endPoint y: 201, distance: 200.0
click at [594, 201] on nz-spin "Guillaume, Merci pour le fichier, j'ai procédé au traitement des marges pour ju…" at bounding box center [816, 274] width 450 height 364
click at [810, 224] on div at bounding box center [816, 223] width 438 height 14
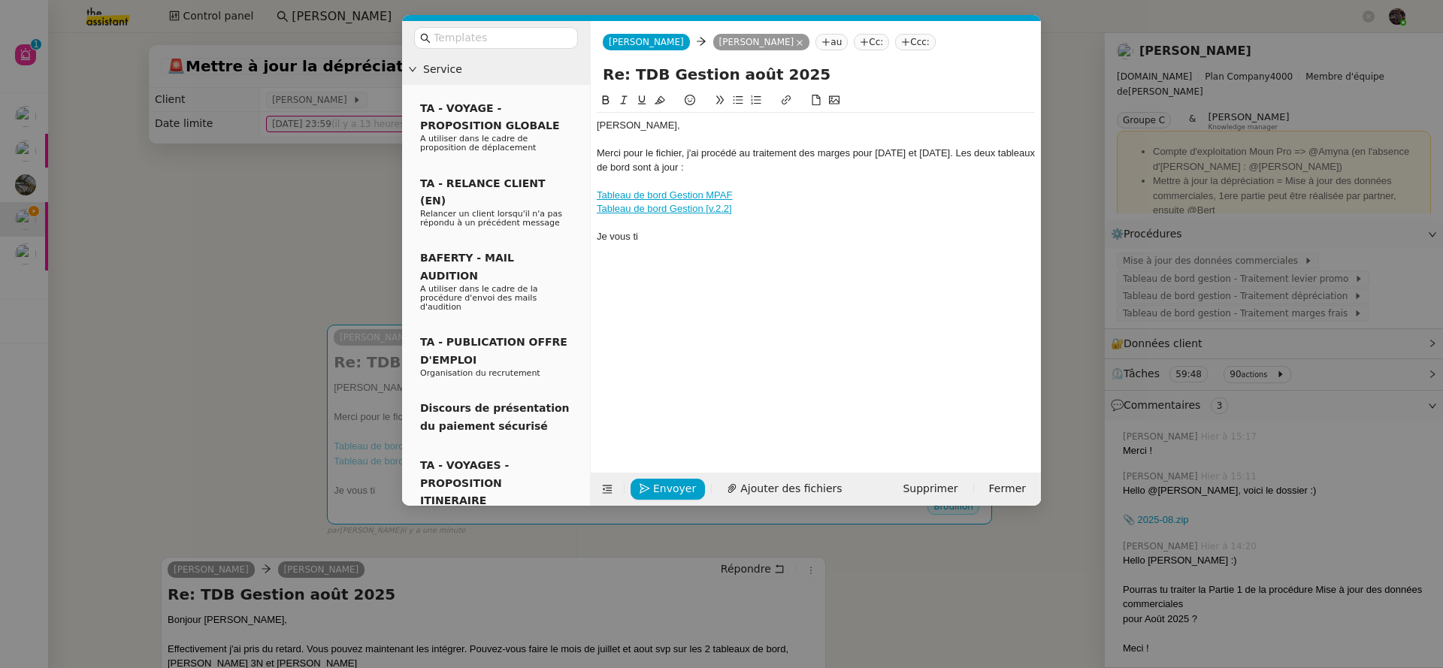
click at [159, 386] on nz-modal-container "Service TA - VOYAGE - PROPOSITION GLOBALE A utiliser dans le cadre de propositi…" at bounding box center [721, 334] width 1443 height 668
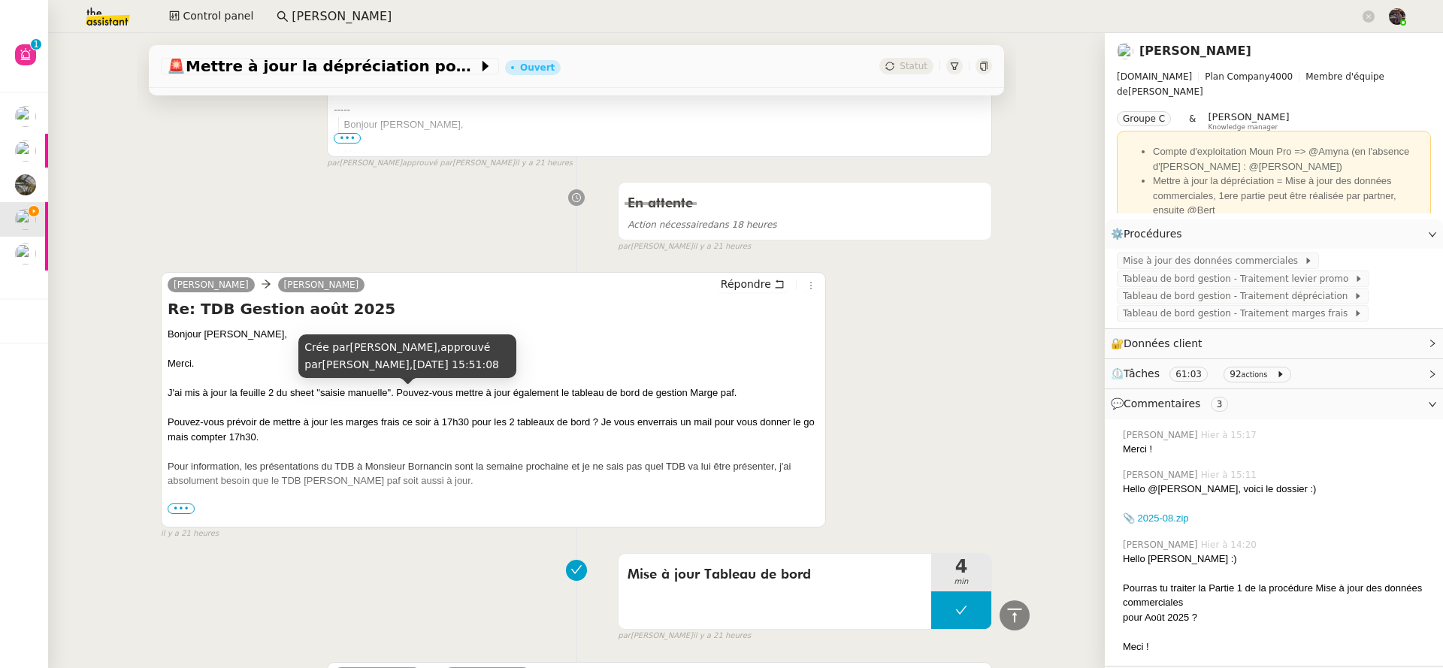
scroll to position [1219, 0]
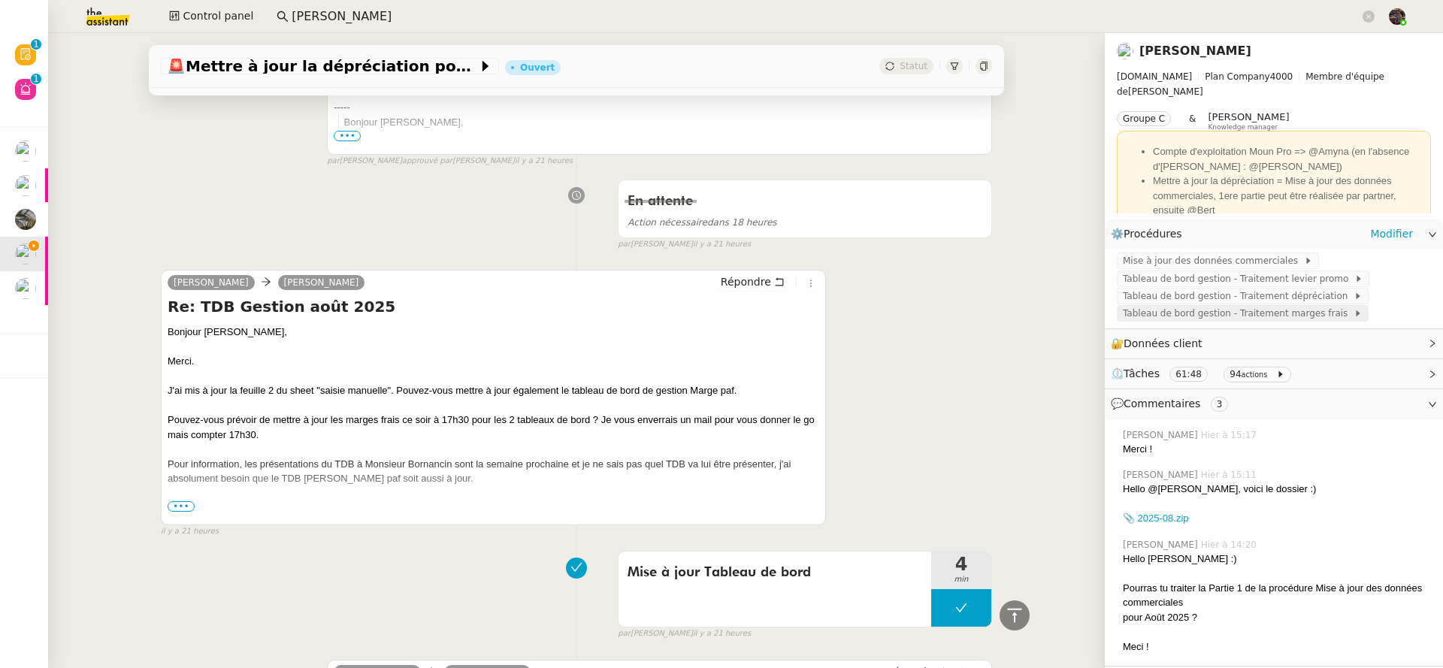
click at [1242, 310] on span "Tableau de bord gestion - Traitement marges frais" at bounding box center [1237, 313] width 231 height 15
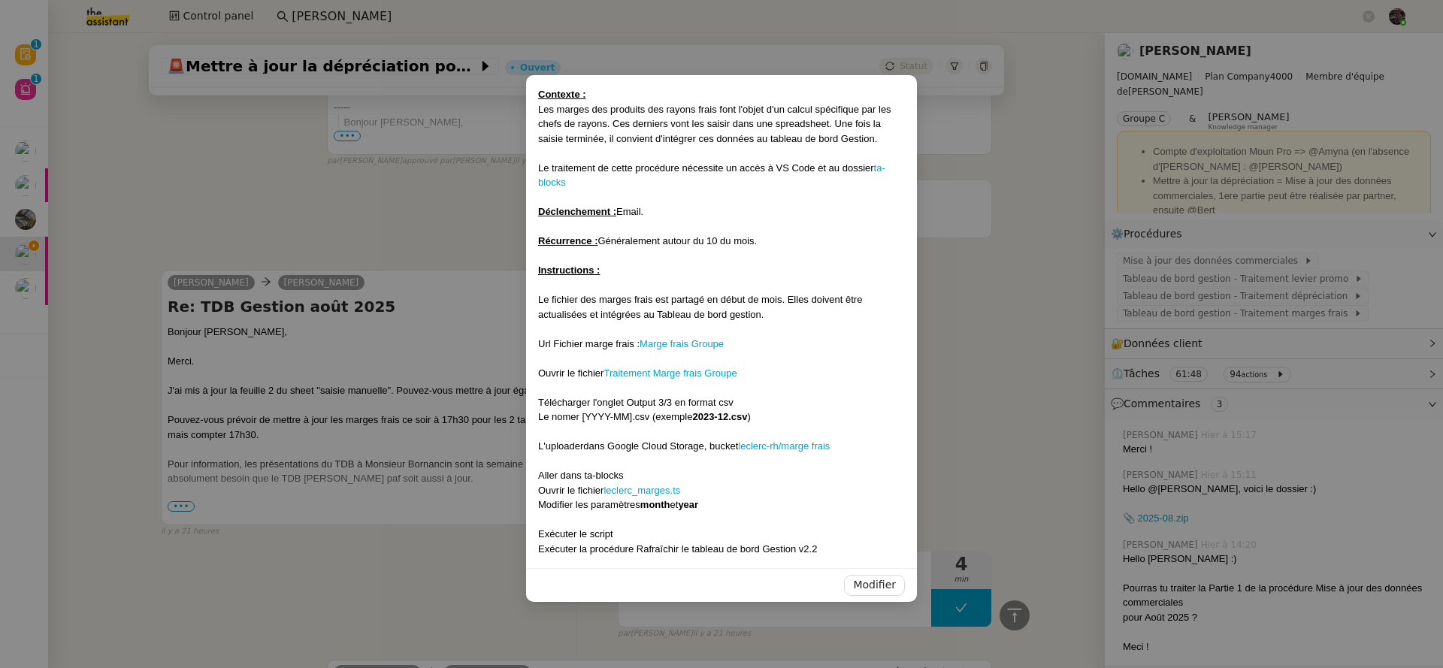
click at [1153, 317] on nz-modal-container "Contexte : Les marges des produits des rayons frais font l'objet d'un calcul sp…" at bounding box center [721, 334] width 1443 height 668
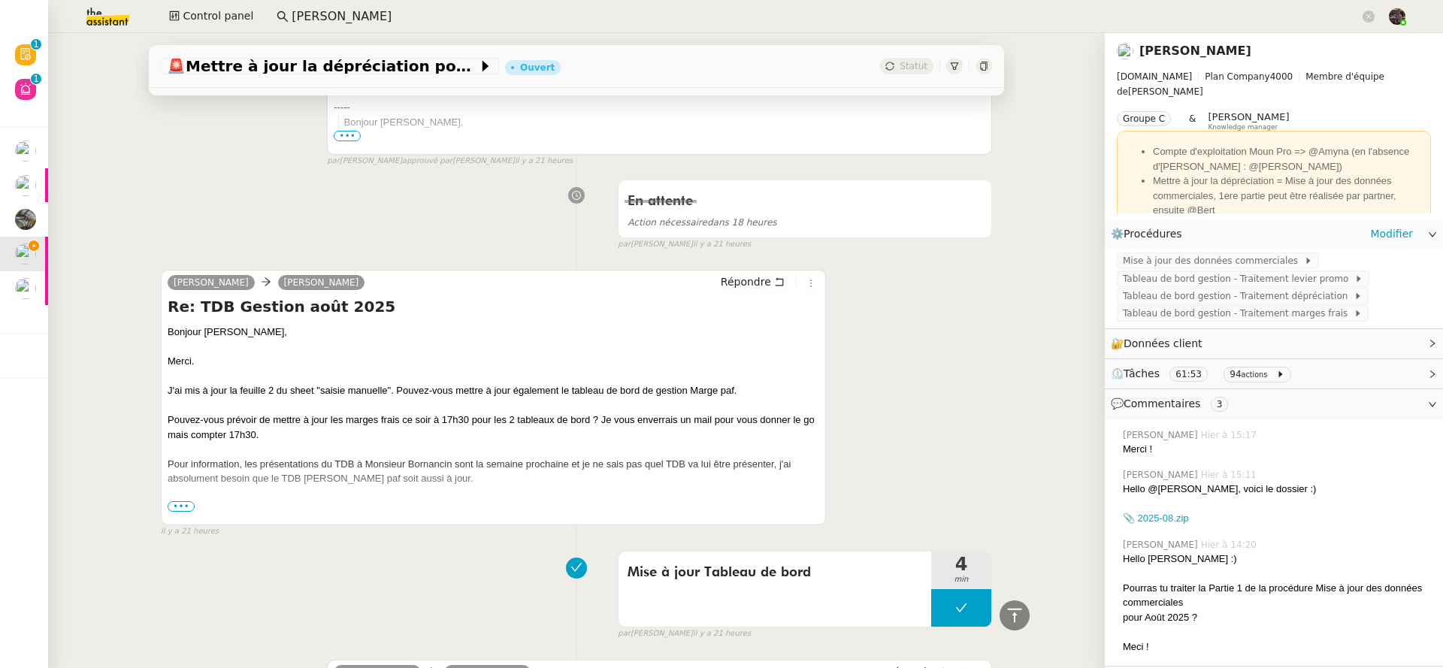
click at [1355, 242] on div "⚙️ Procédures Modifier" at bounding box center [1261, 233] width 302 height 17
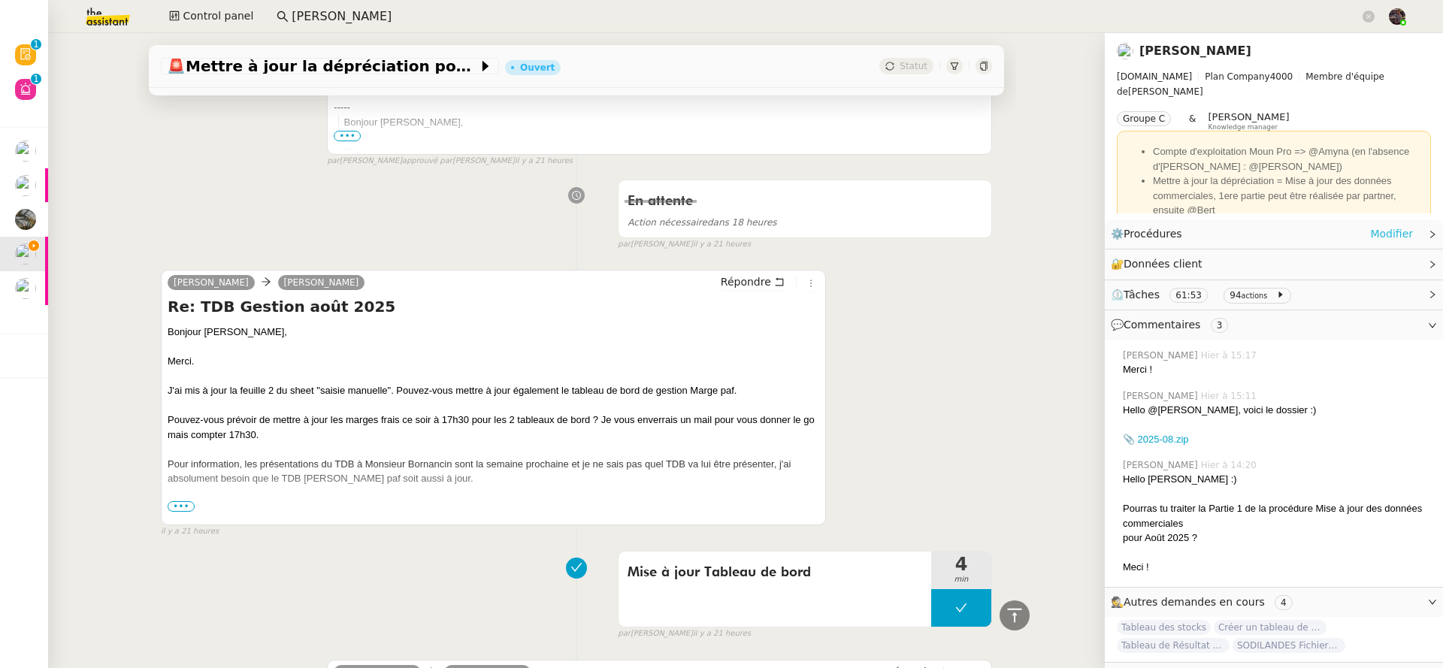
click at [1370, 237] on link "Modifier" at bounding box center [1391, 233] width 43 height 17
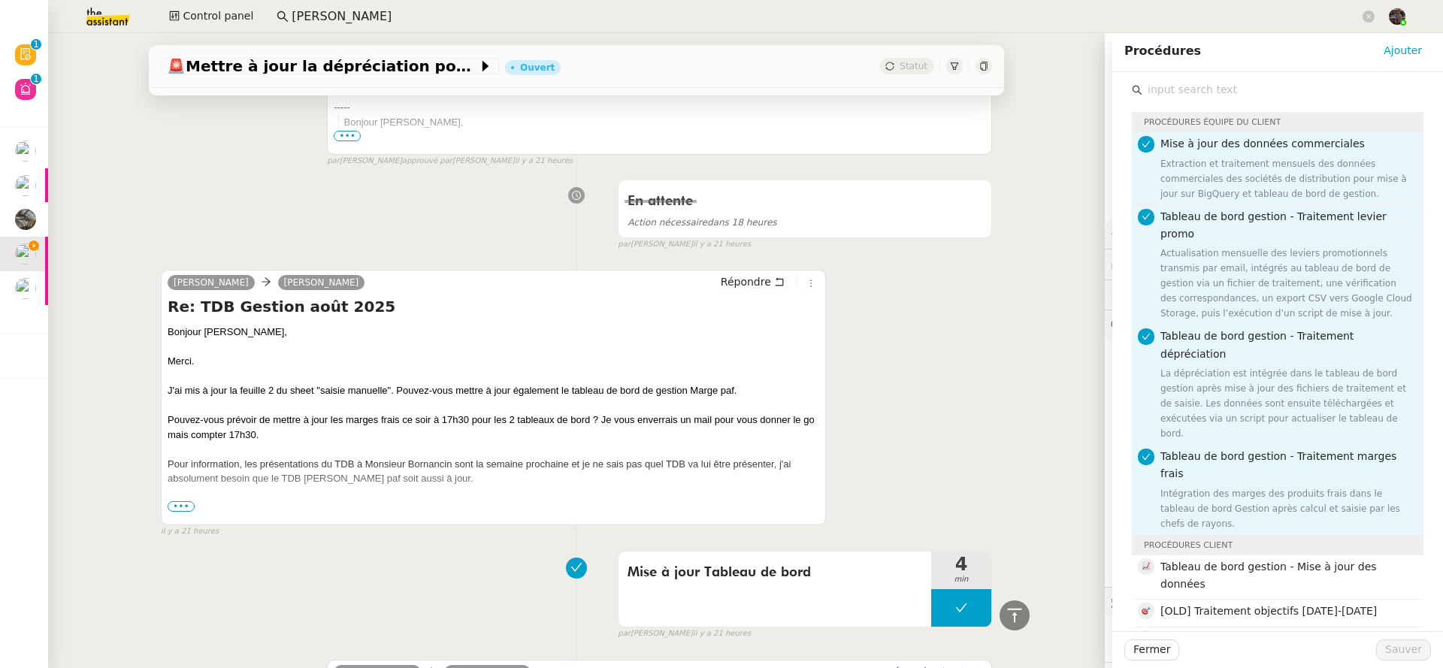
click at [1165, 95] on input "text" at bounding box center [1282, 90] width 281 height 20
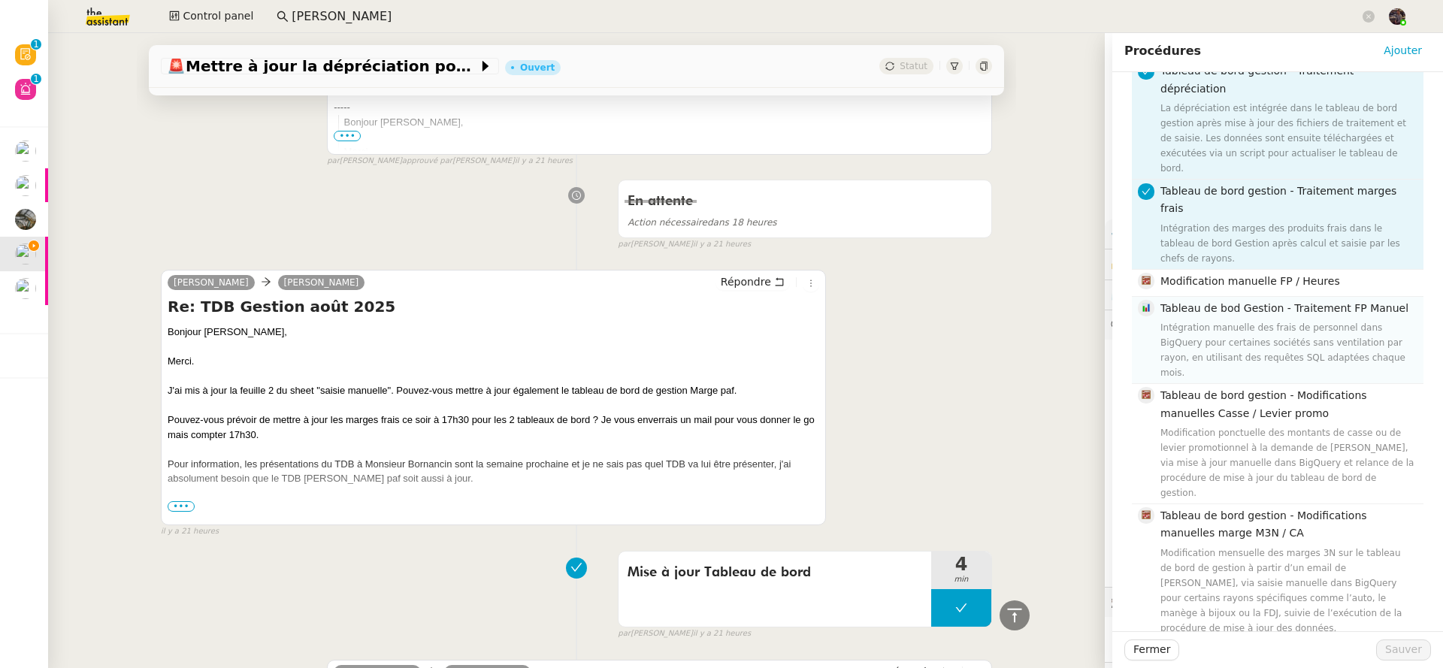
scroll to position [298, 0]
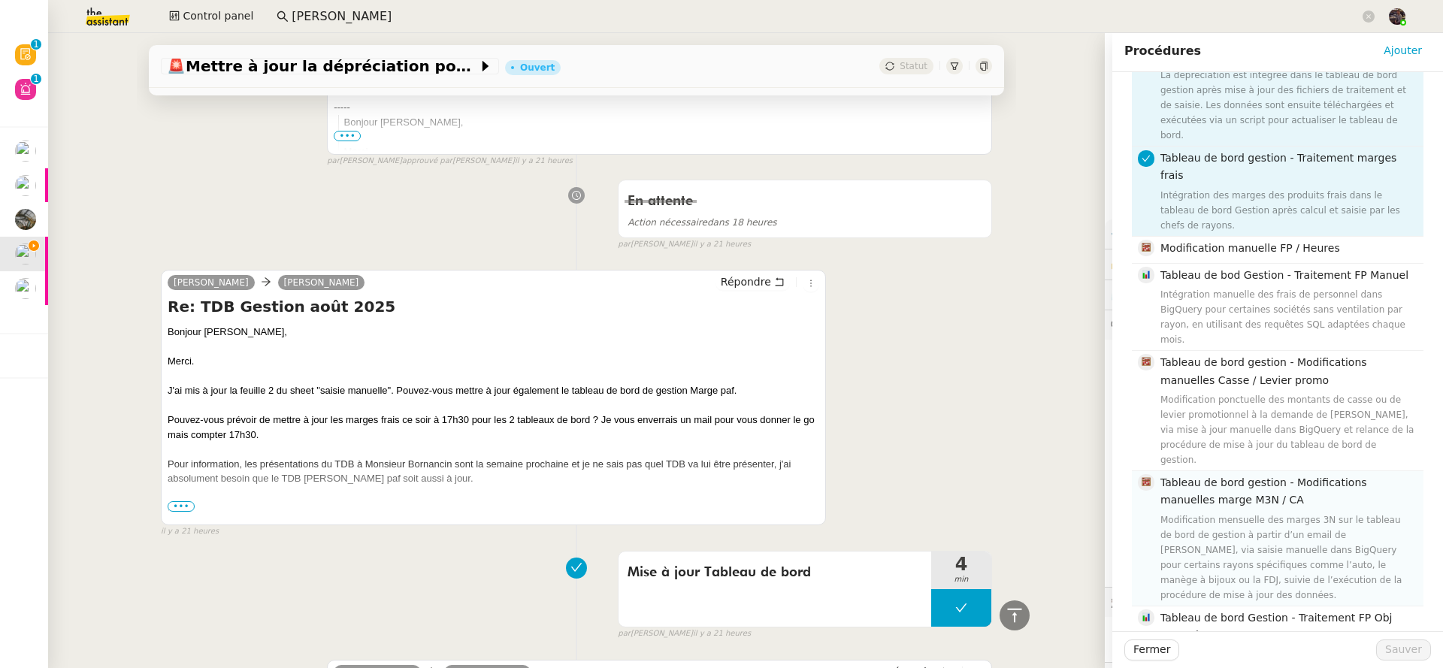
type input "manuel"
click at [1261, 512] on div "Modification mensuelle des marges 3N sur le tableau de bord de gestion à partir…" at bounding box center [1287, 557] width 254 height 90
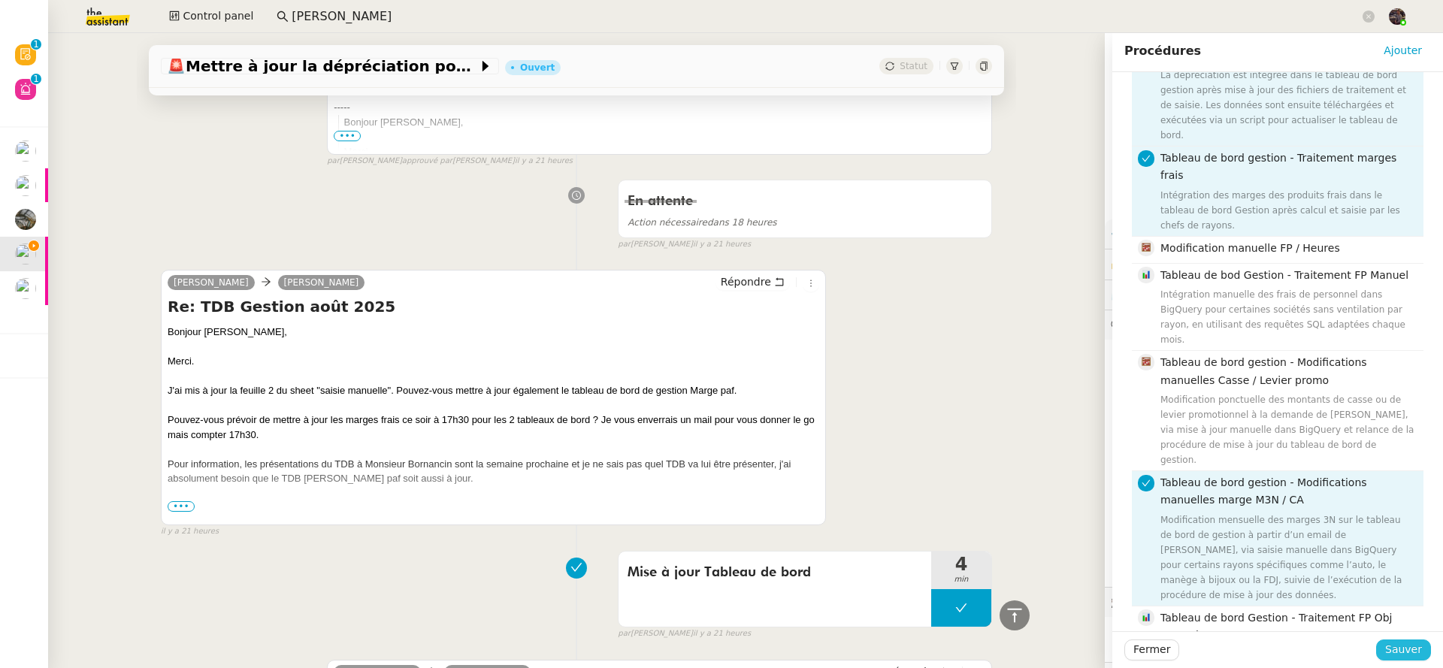
click at [1397, 651] on span "Sauver" at bounding box center [1403, 649] width 37 height 17
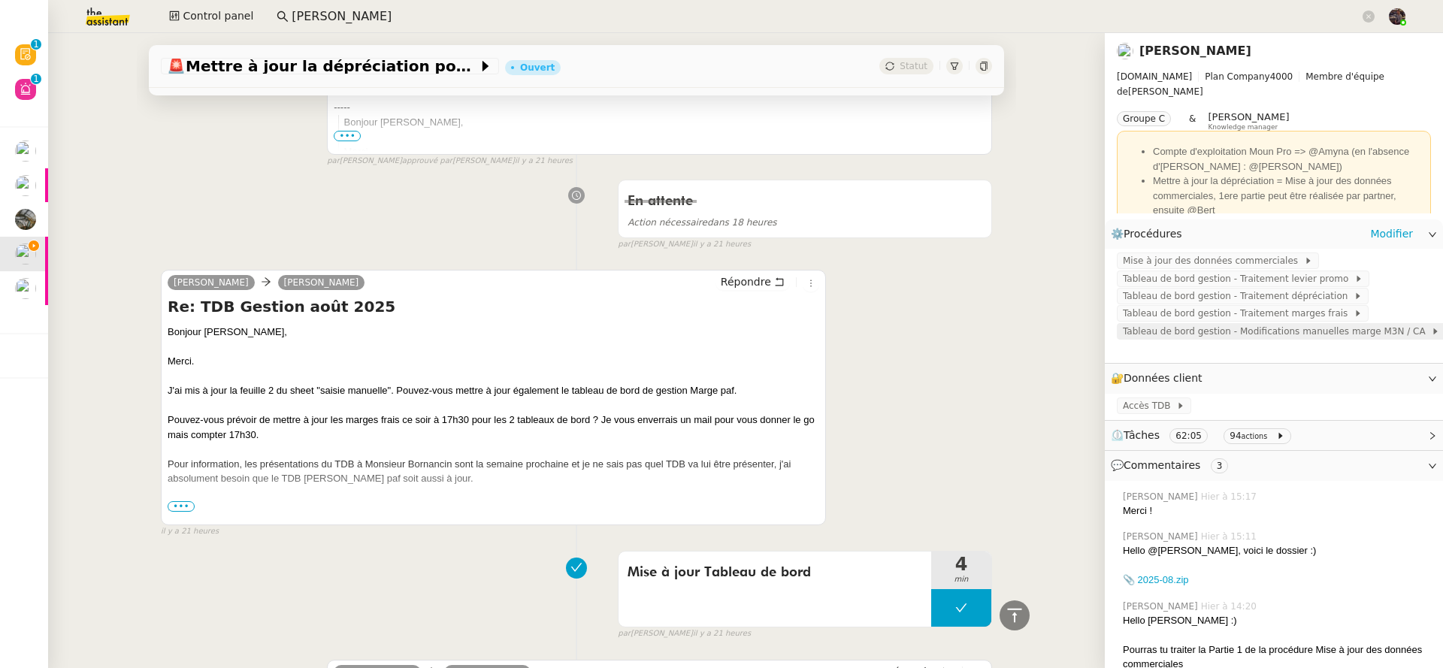
click at [1240, 339] on span "Tableau de bord gestion - Modifications manuelles marge M3N / CA" at bounding box center [1276, 331] width 308 height 15
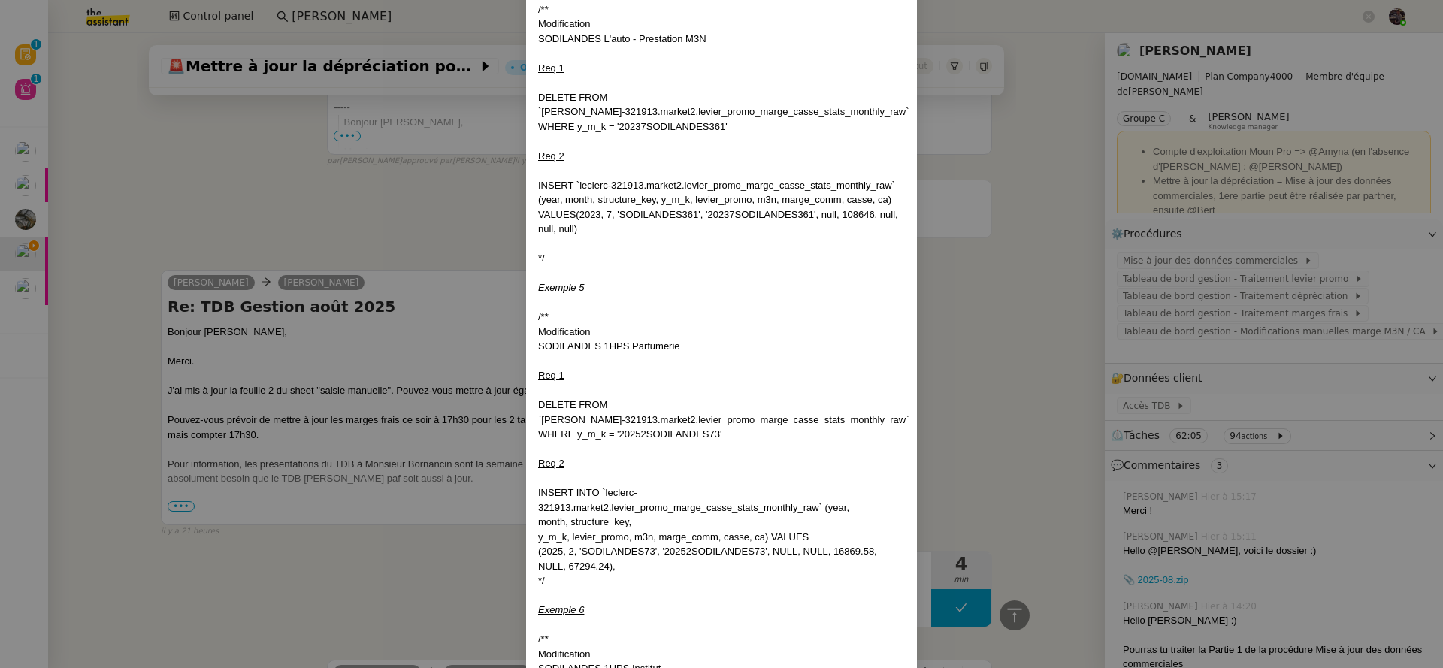
scroll to position [1029, 0]
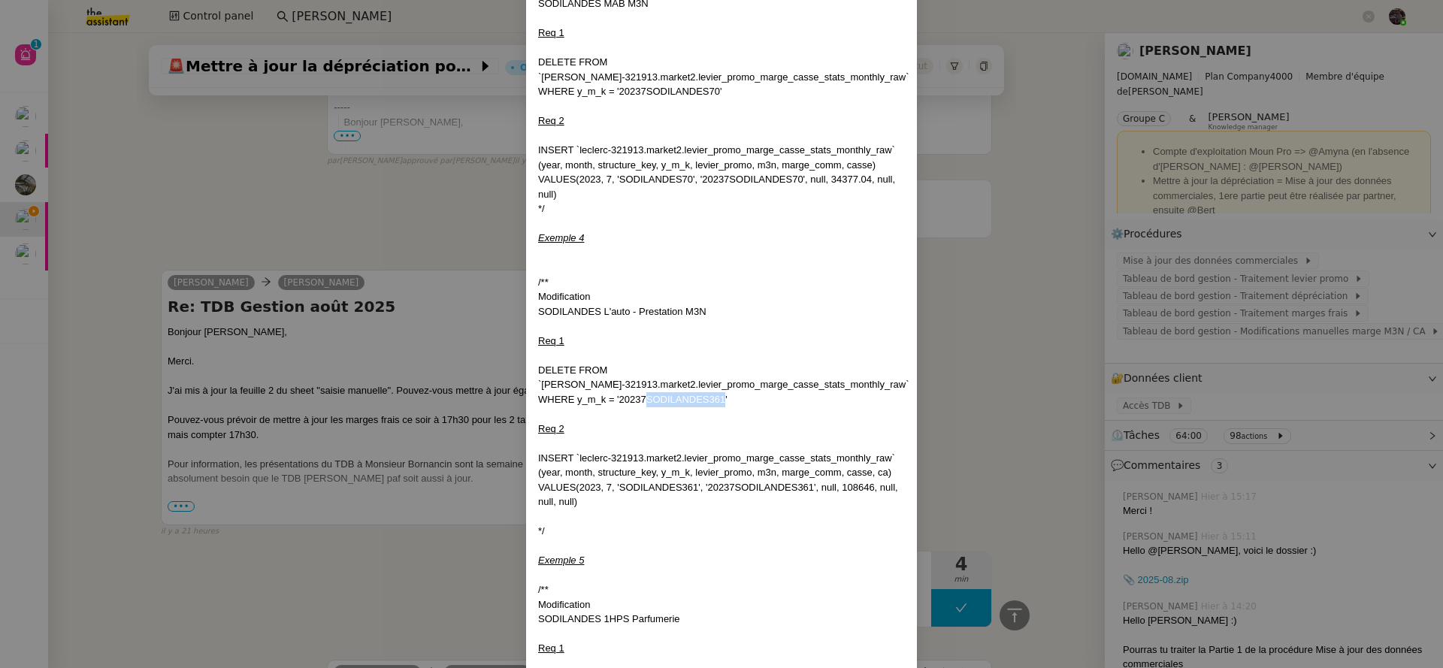
drag, startPoint x: 721, startPoint y: 382, endPoint x: 642, endPoint y: 385, distance: 78.9
click at [642, 392] on div "WHERE y_m_k = '20237SODILANDES361'" at bounding box center [721, 399] width 367 height 15
copy div "SODILANDES361"
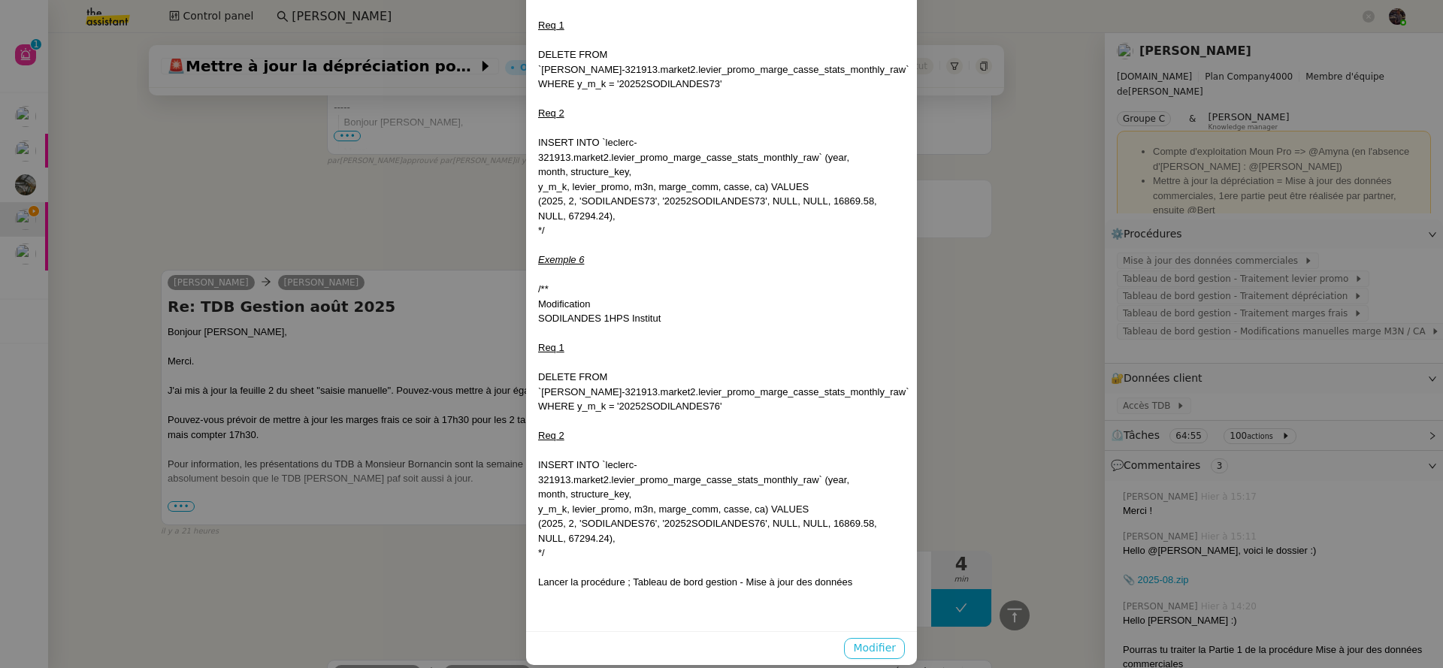
click at [884, 640] on span "Modifier" at bounding box center [874, 647] width 43 height 17
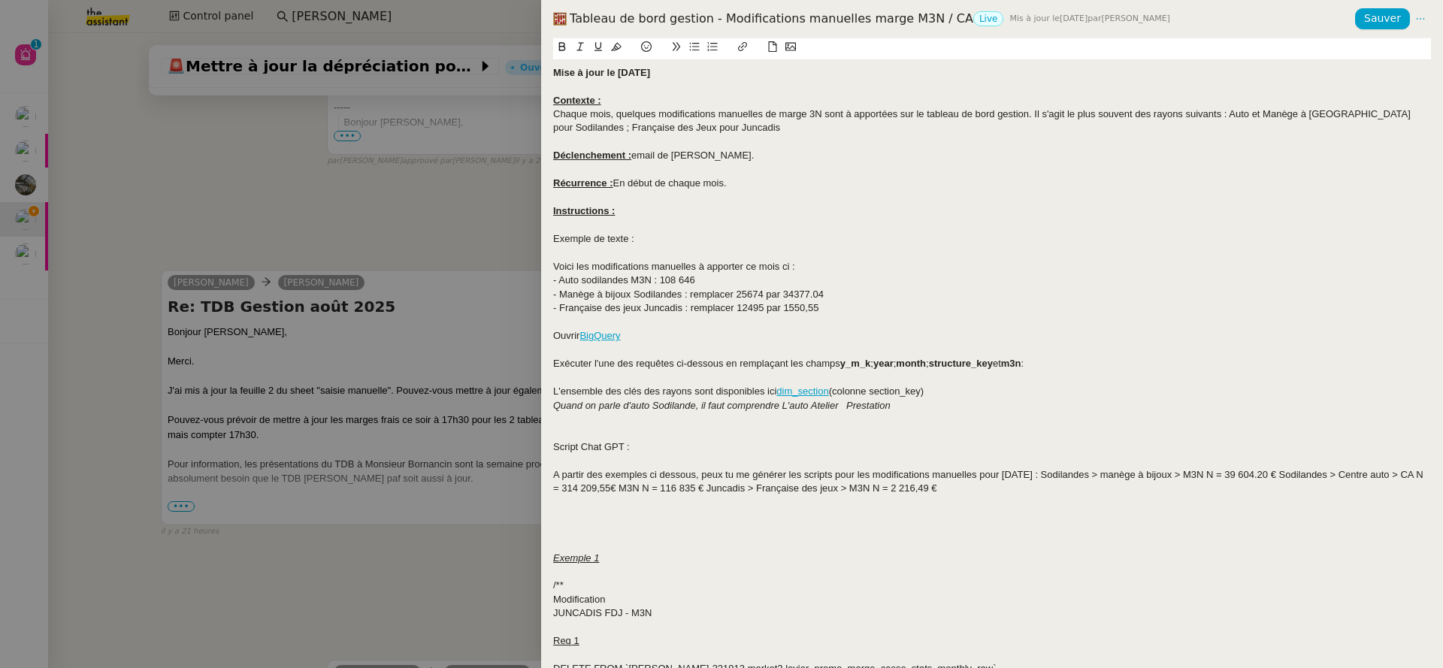
scroll to position [1576, 0]
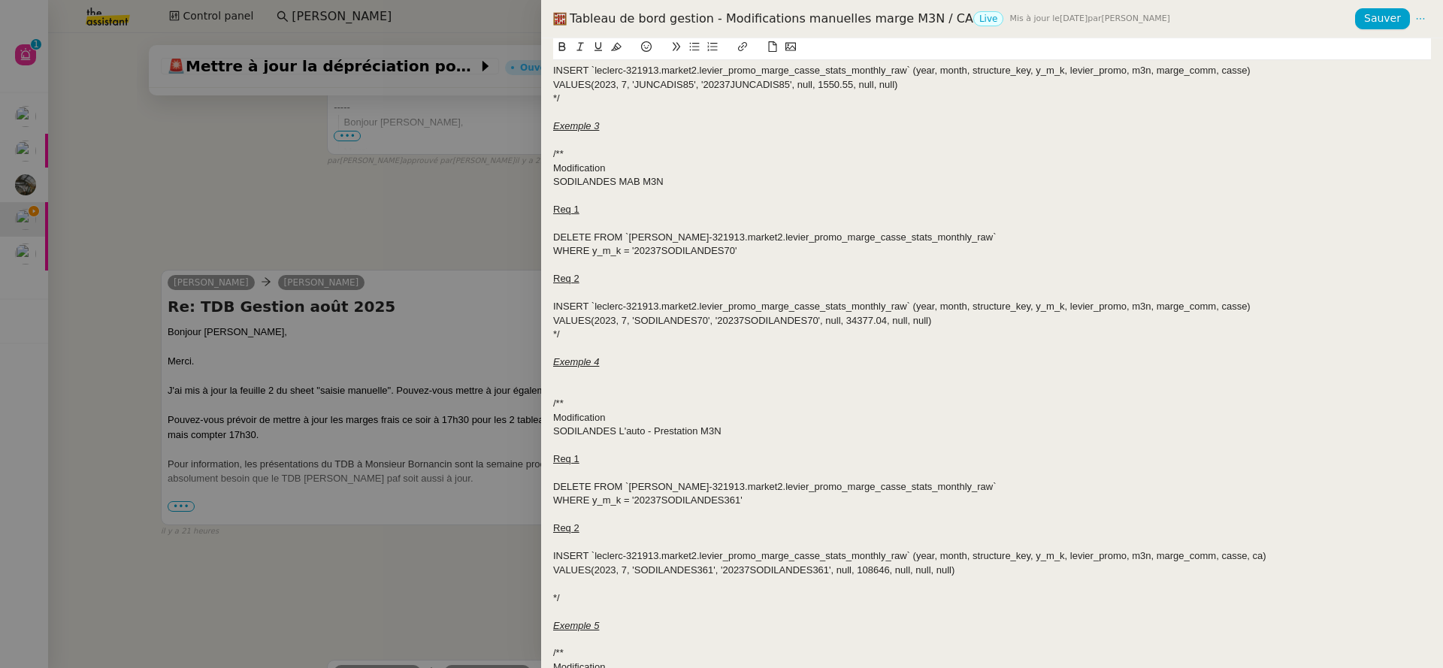
click at [783, 378] on div at bounding box center [992, 376] width 878 height 14
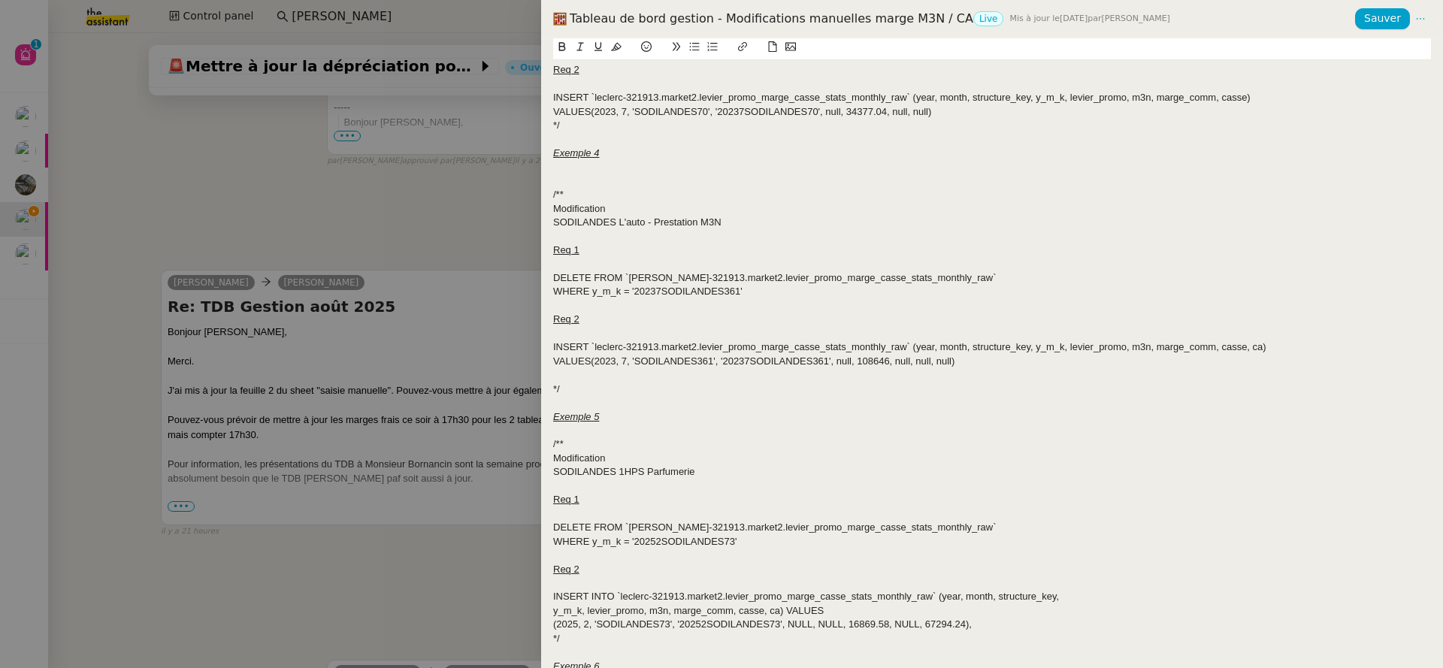
scroll to position [987, 0]
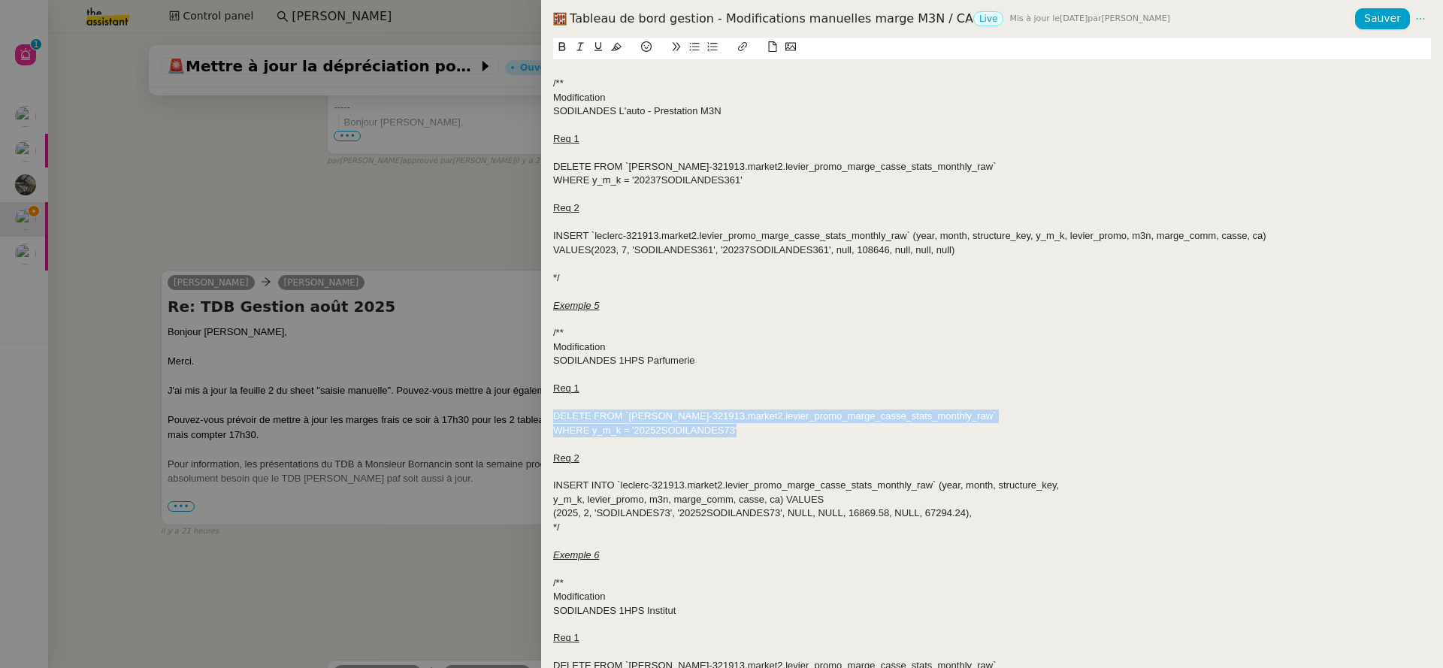
drag, startPoint x: 786, startPoint y: 430, endPoint x: 546, endPoint y: 413, distance: 240.2
click at [546, 413] on div "Mise à jour le 03/11/2023 Contexte : Chaque mois, quelques modifications manuel…" at bounding box center [992, 353] width 902 height 630
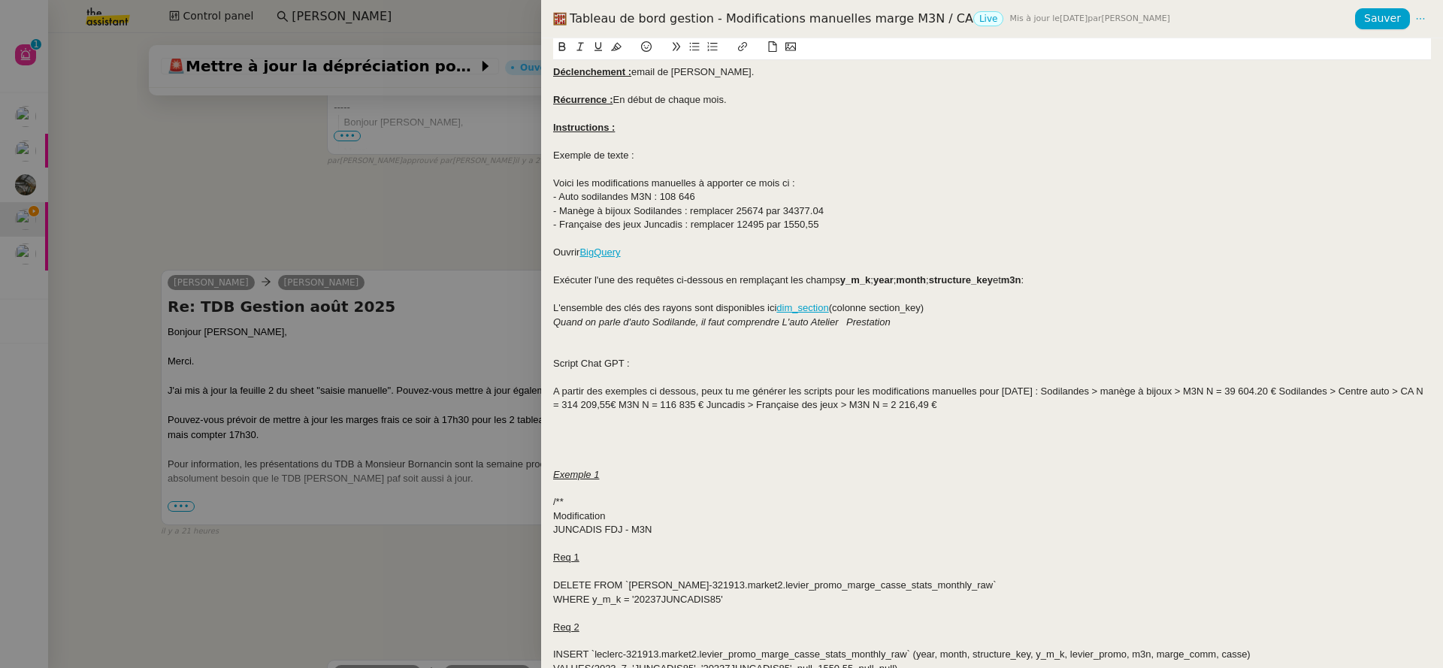
scroll to position [0, 0]
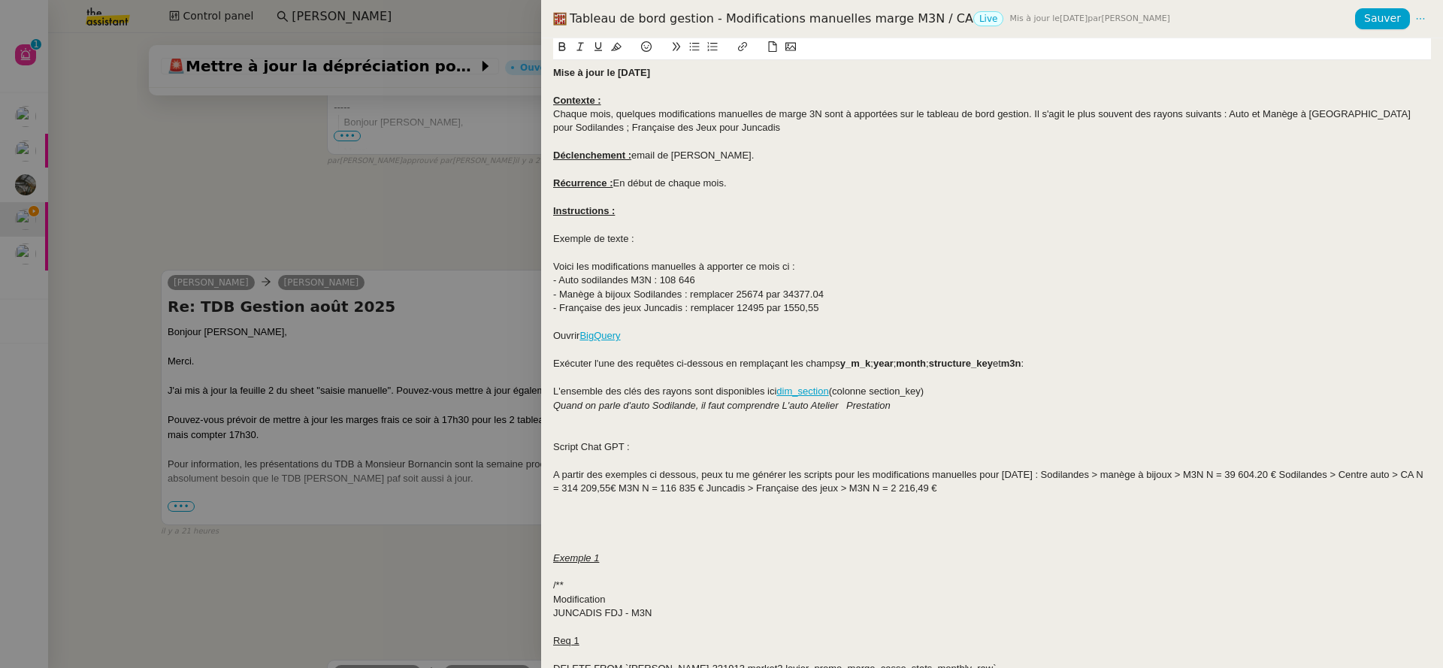
click at [805, 258] on div at bounding box center [992, 253] width 878 height 14
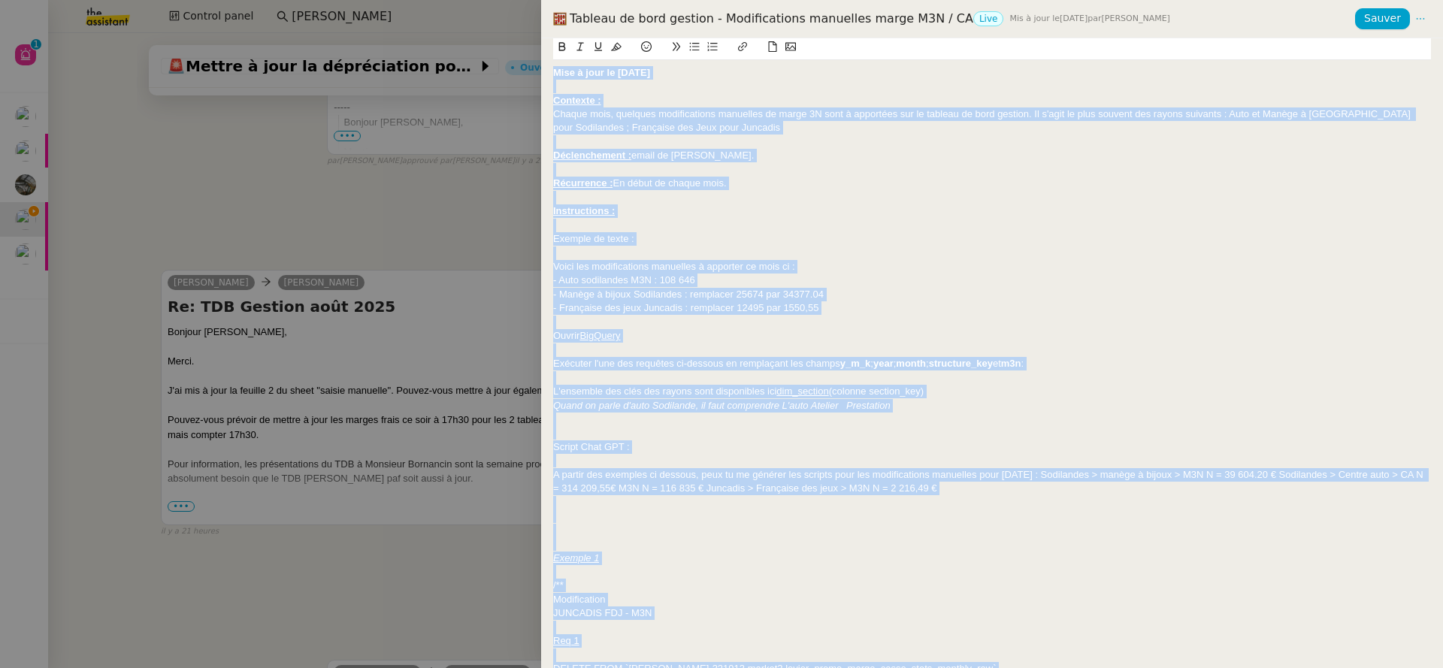
copy div "Mise à jour le 03/11/2023 Contexte : Chaque mois, quelques modifications manuel…"
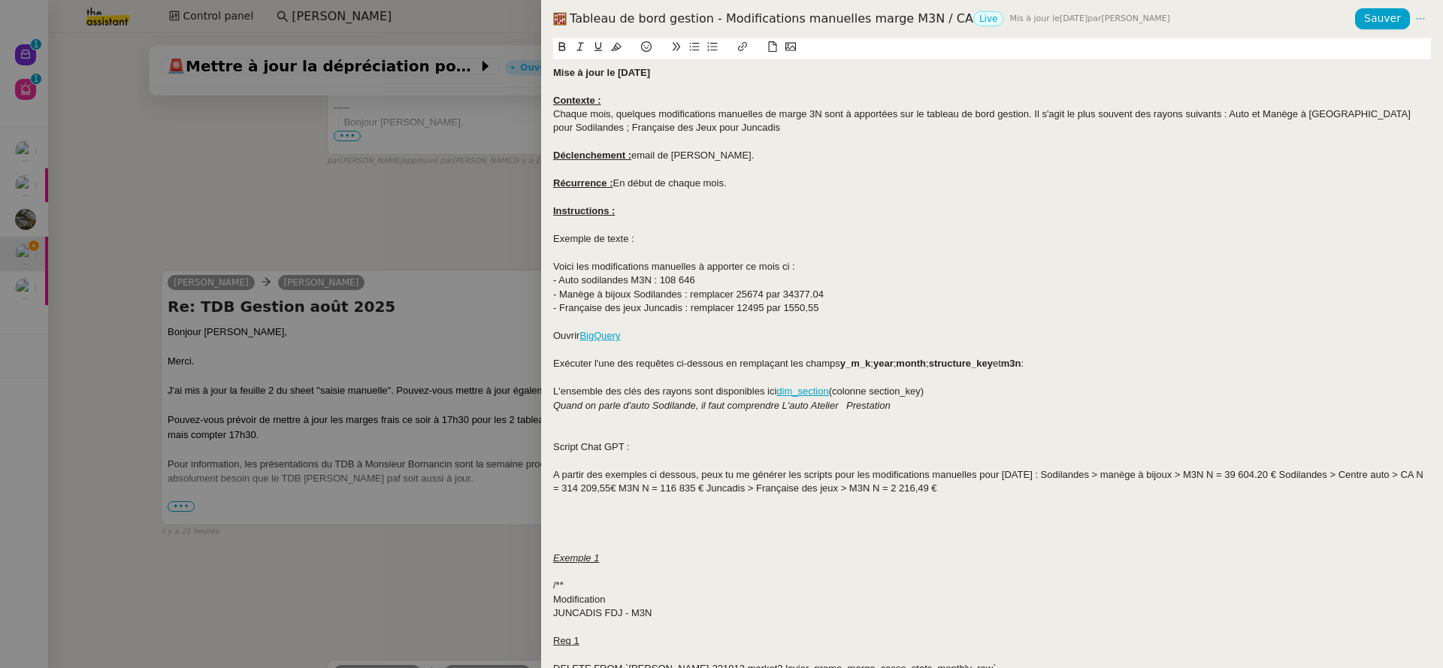
click at [511, 242] on div at bounding box center [721, 334] width 1443 height 668
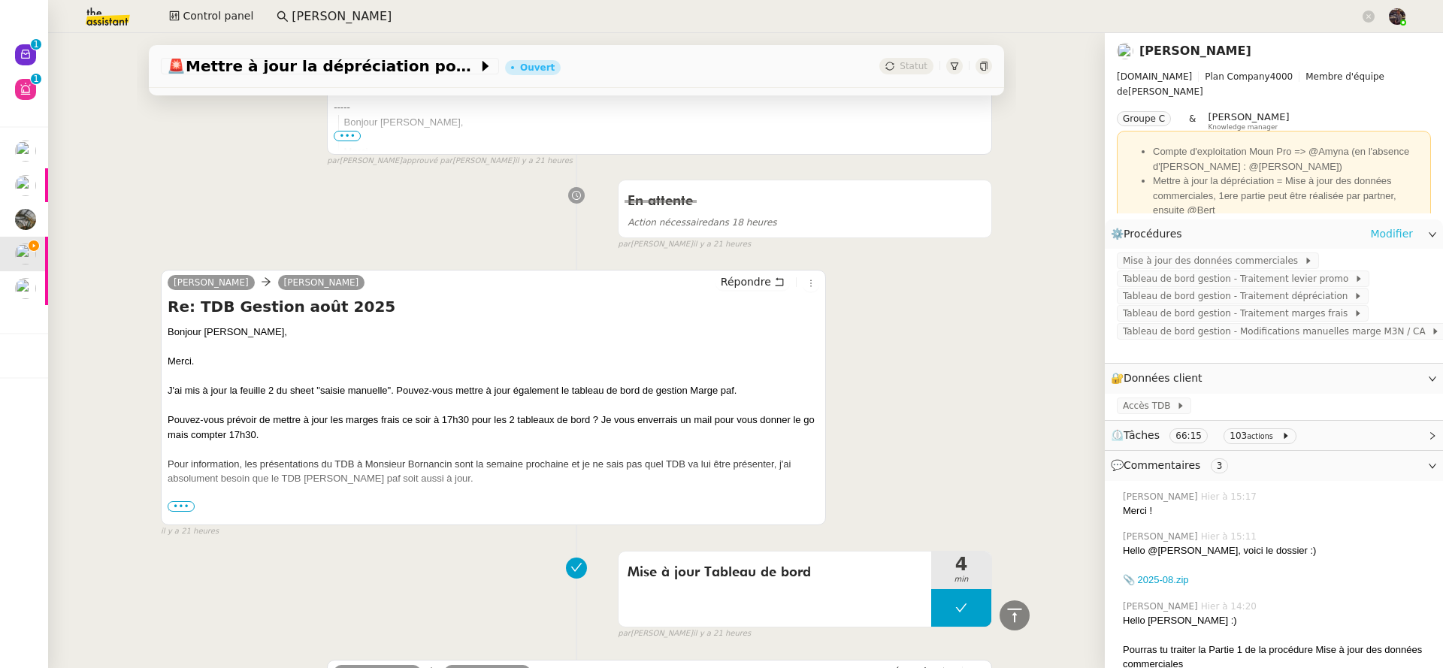
click at [1391, 227] on link "Modifier" at bounding box center [1391, 233] width 43 height 17
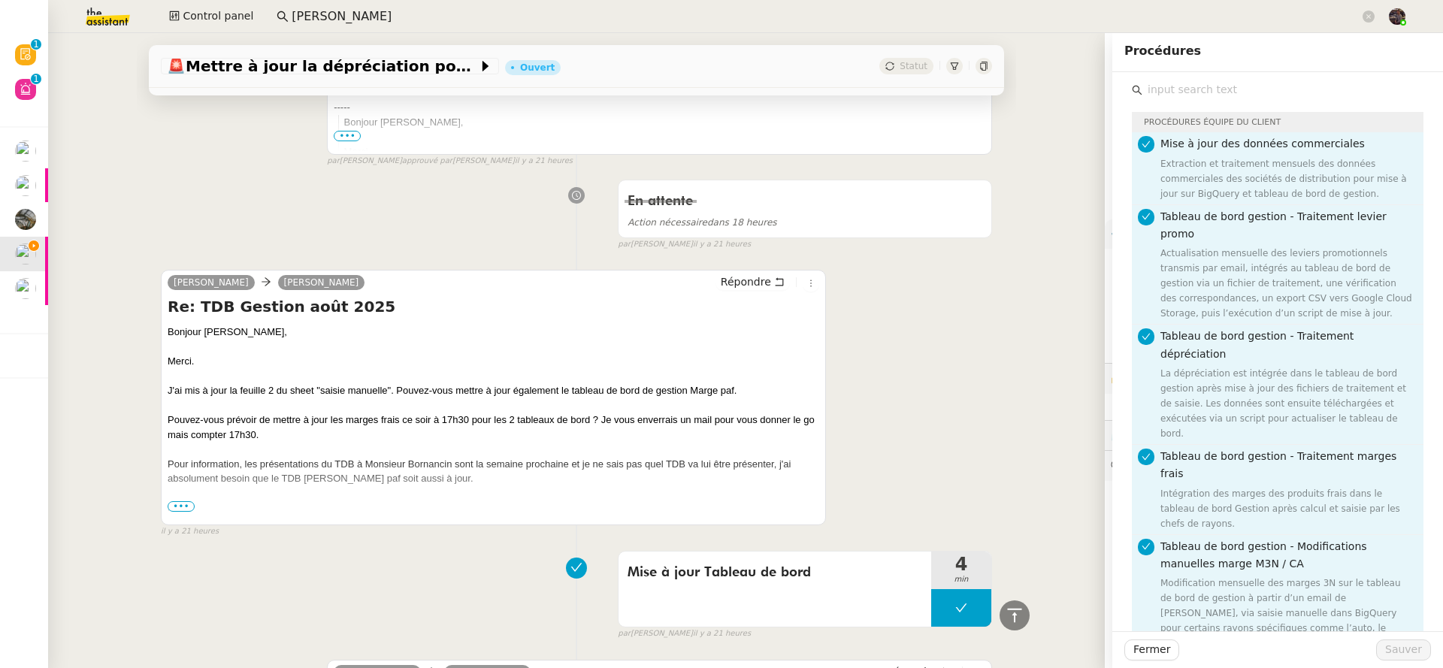
click at [876, 308] on div "Guillaume Farina camille Répondre Re: TDB Gestion août 2025 Bonjour Camille, Me…" at bounding box center [576, 397] width 831 height 282
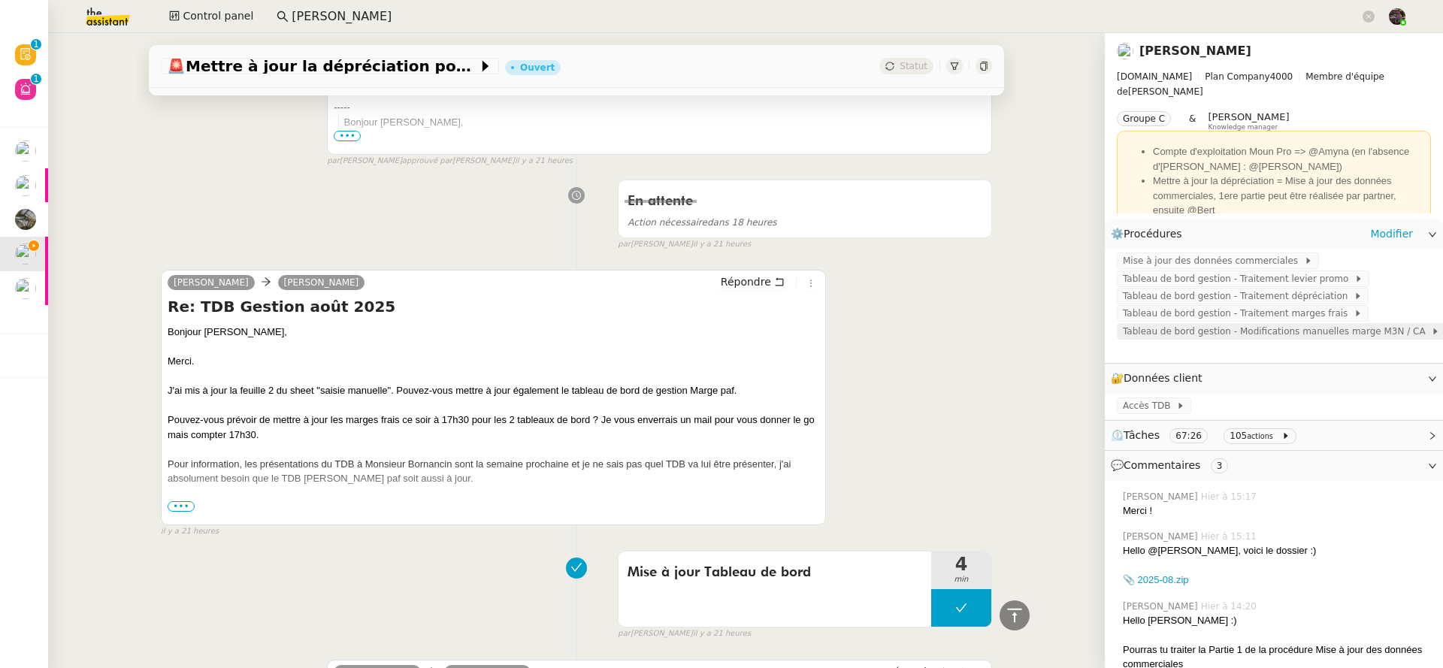
click at [1227, 337] on span "Tableau de bord gestion - Modifications manuelles marge M3N / CA" at bounding box center [1276, 331] width 308 height 15
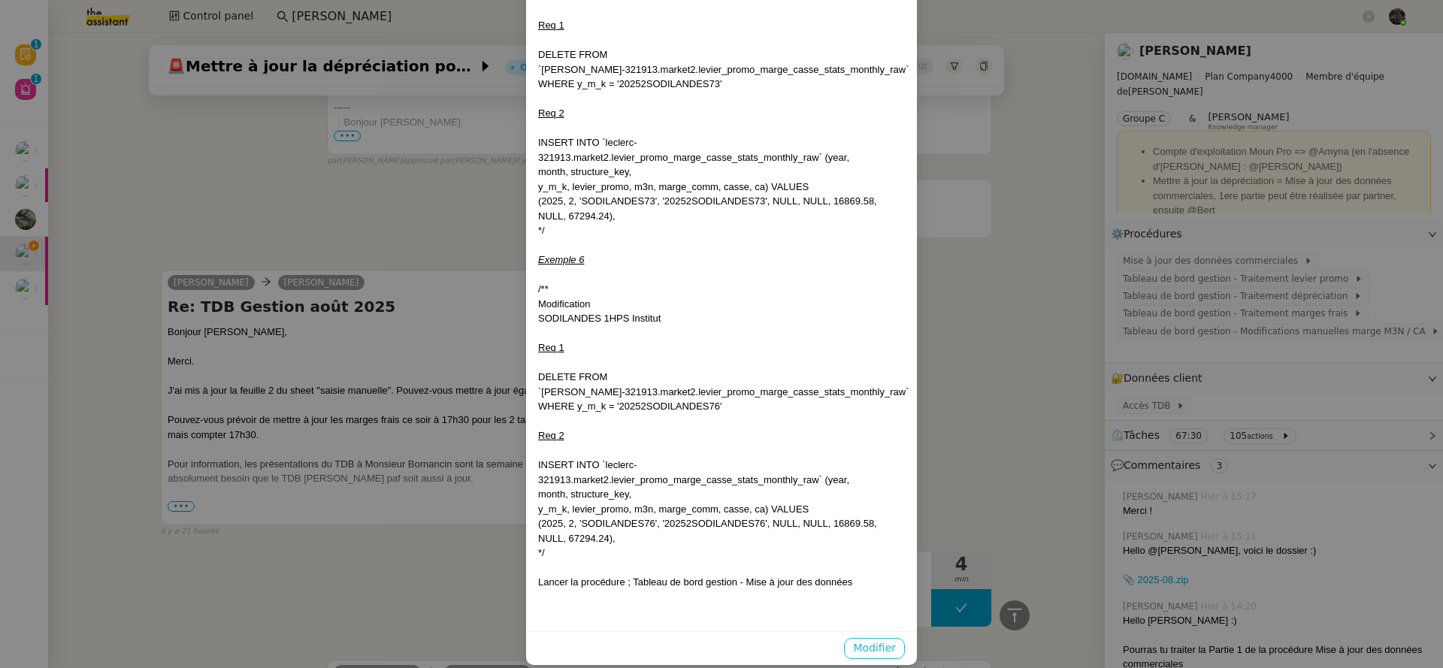
click at [862, 639] on span "Modifier" at bounding box center [874, 647] width 43 height 17
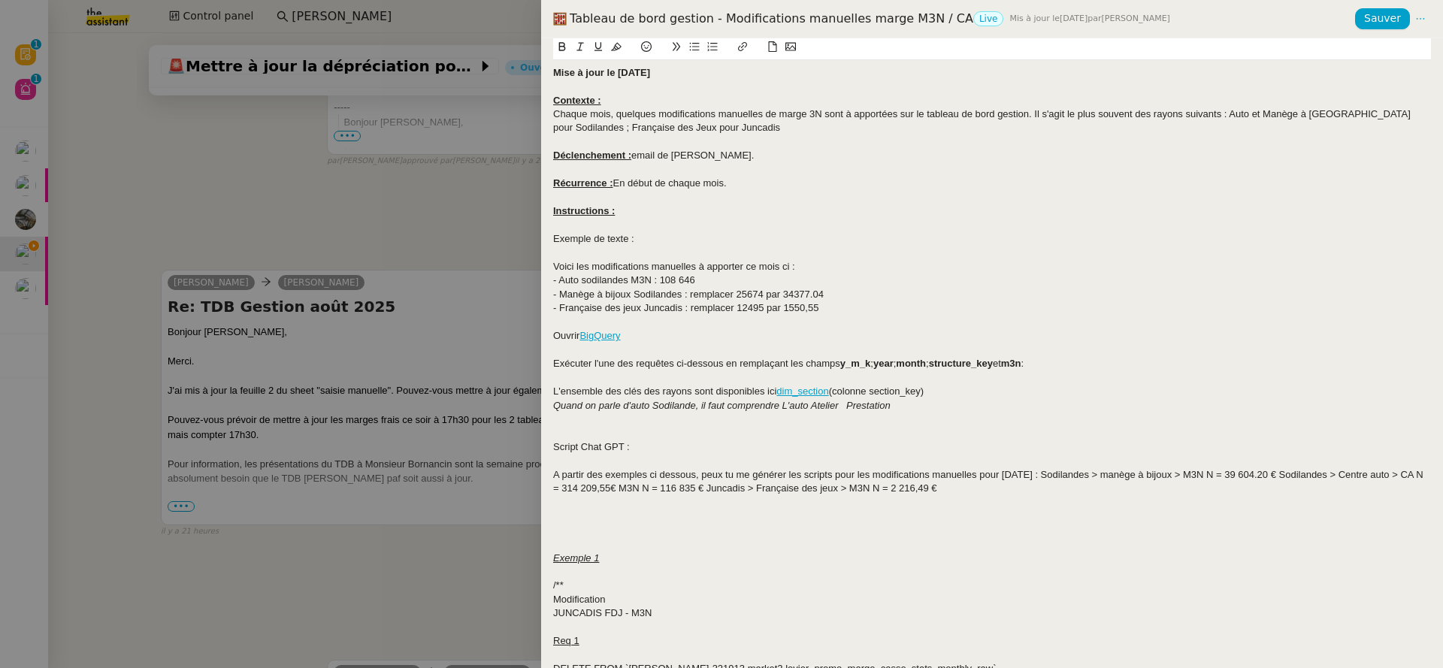
scroll to position [1576, 0]
click at [962, 289] on div "- Manège à bijoux Sodilandes : remplacer 25674 par 34377.04" at bounding box center [992, 295] width 878 height 14
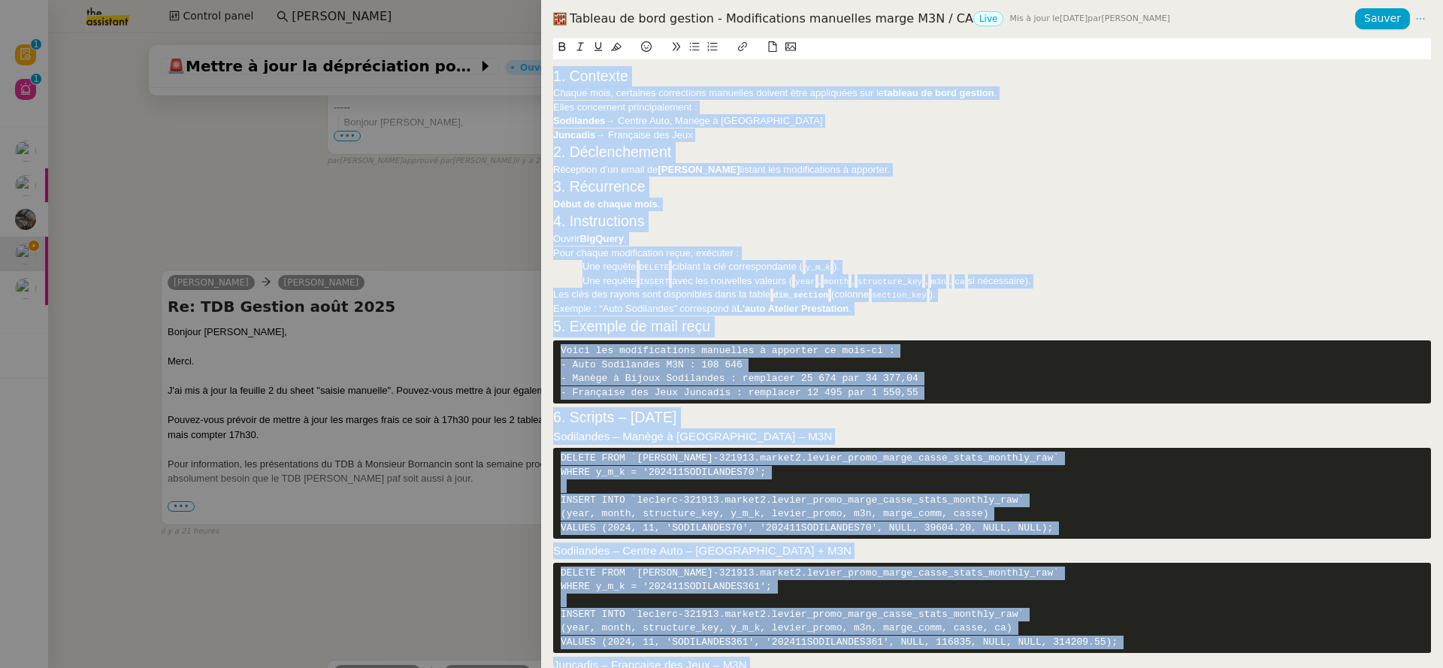
scroll to position [0, 0]
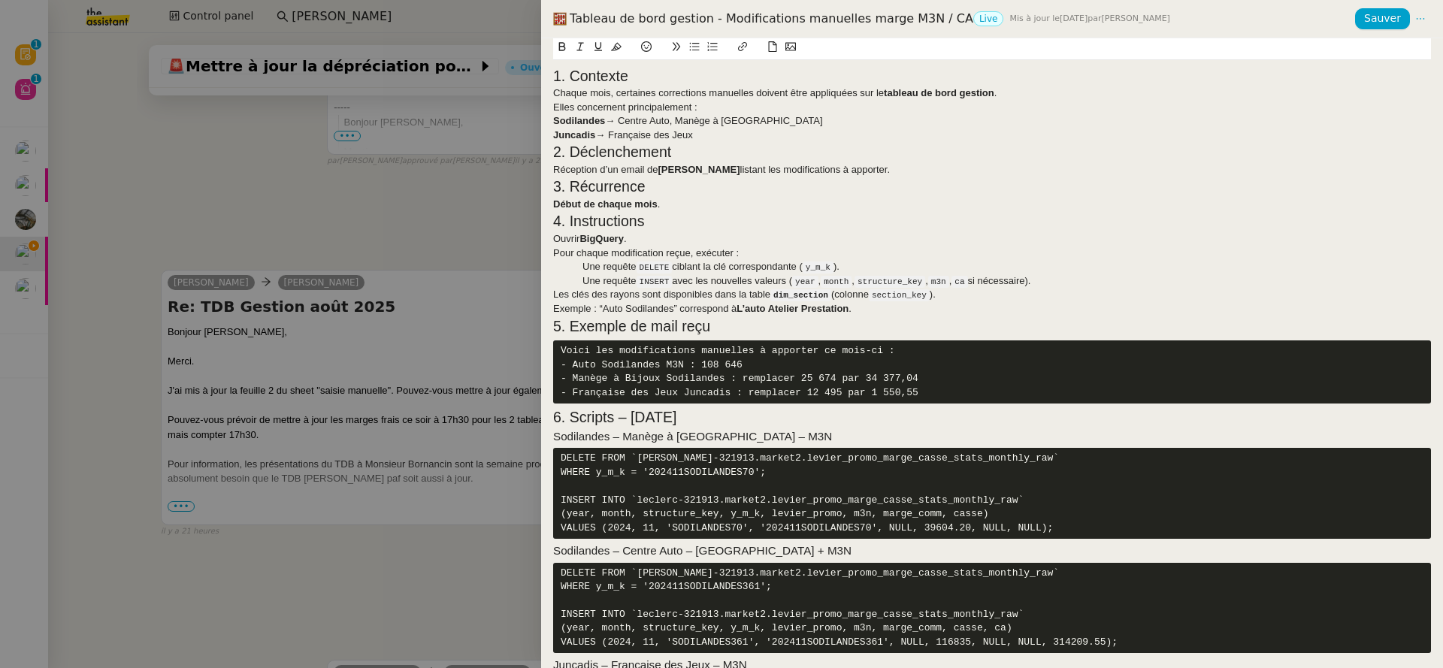
click at [676, 74] on h2 "1. Contexte" at bounding box center [992, 76] width 878 height 21
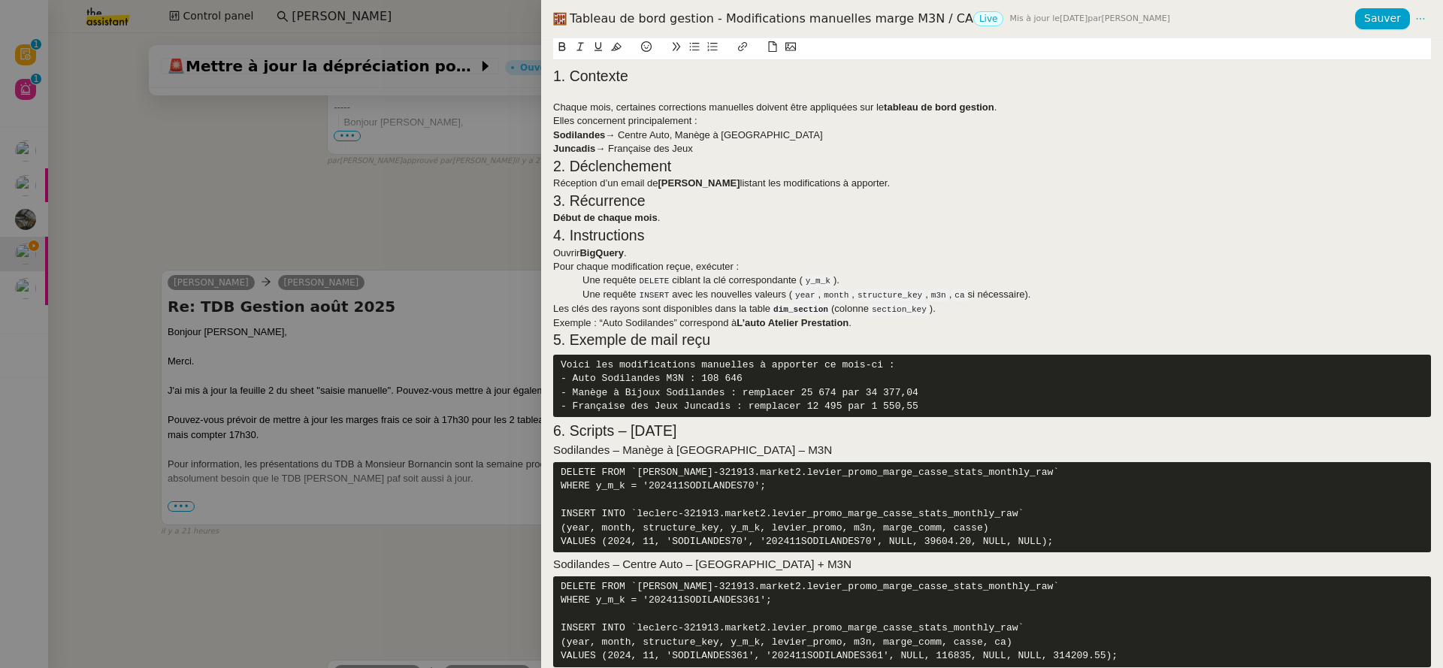
click at [796, 162] on h2 "2. Déclenchement" at bounding box center [992, 166] width 878 height 21
click at [780, 150] on div "Juncadis → Française des Jeux" at bounding box center [992, 149] width 878 height 14
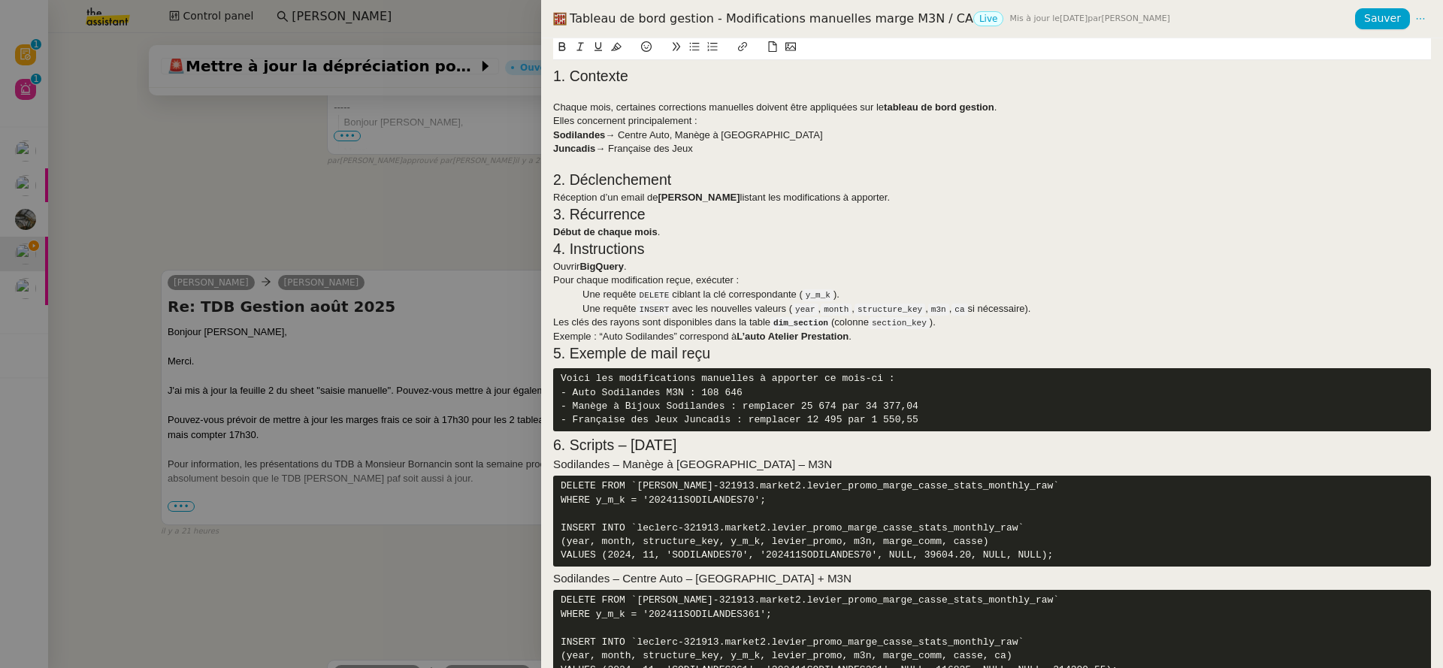
click at [733, 184] on h2 "2. Déclenchement" at bounding box center [992, 180] width 878 height 21
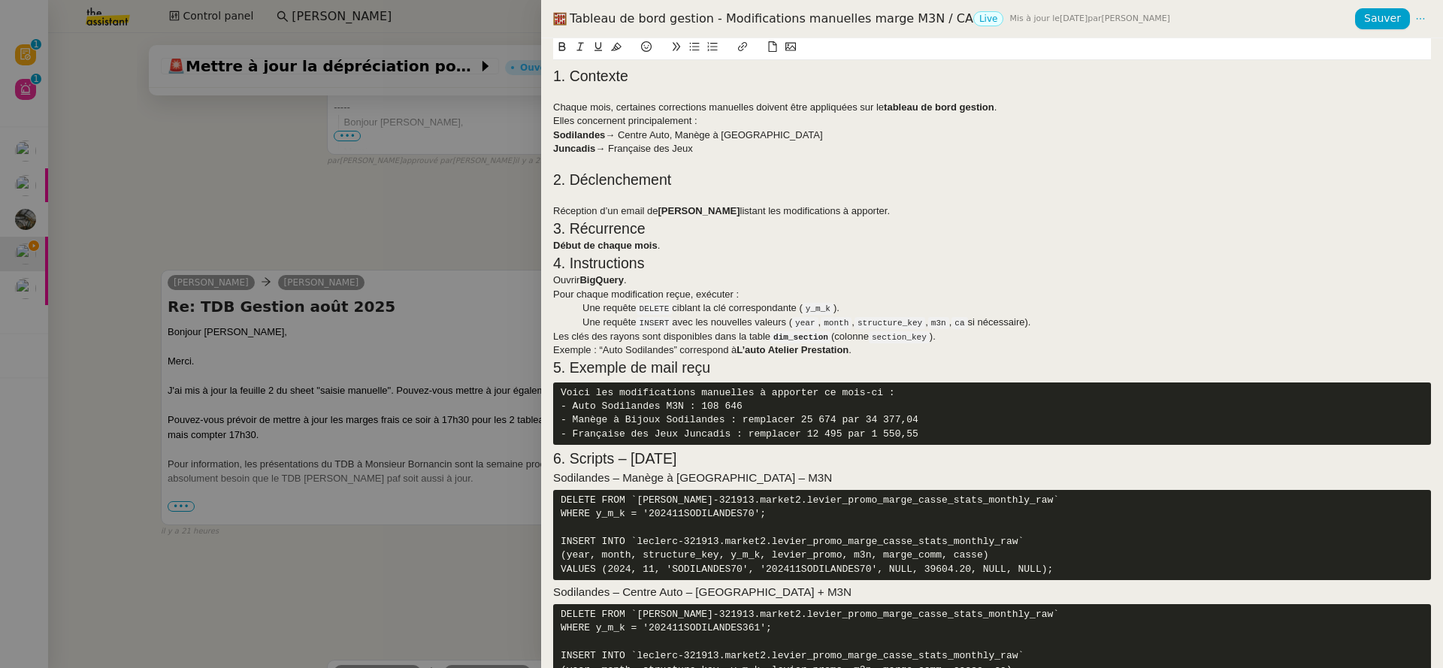
click at [918, 220] on h2 "3. Récurrence" at bounding box center [992, 229] width 878 height 21
click at [916, 213] on div "Réception d’un email de Guillaume Farina listant les modifications à apporter." at bounding box center [992, 211] width 878 height 14
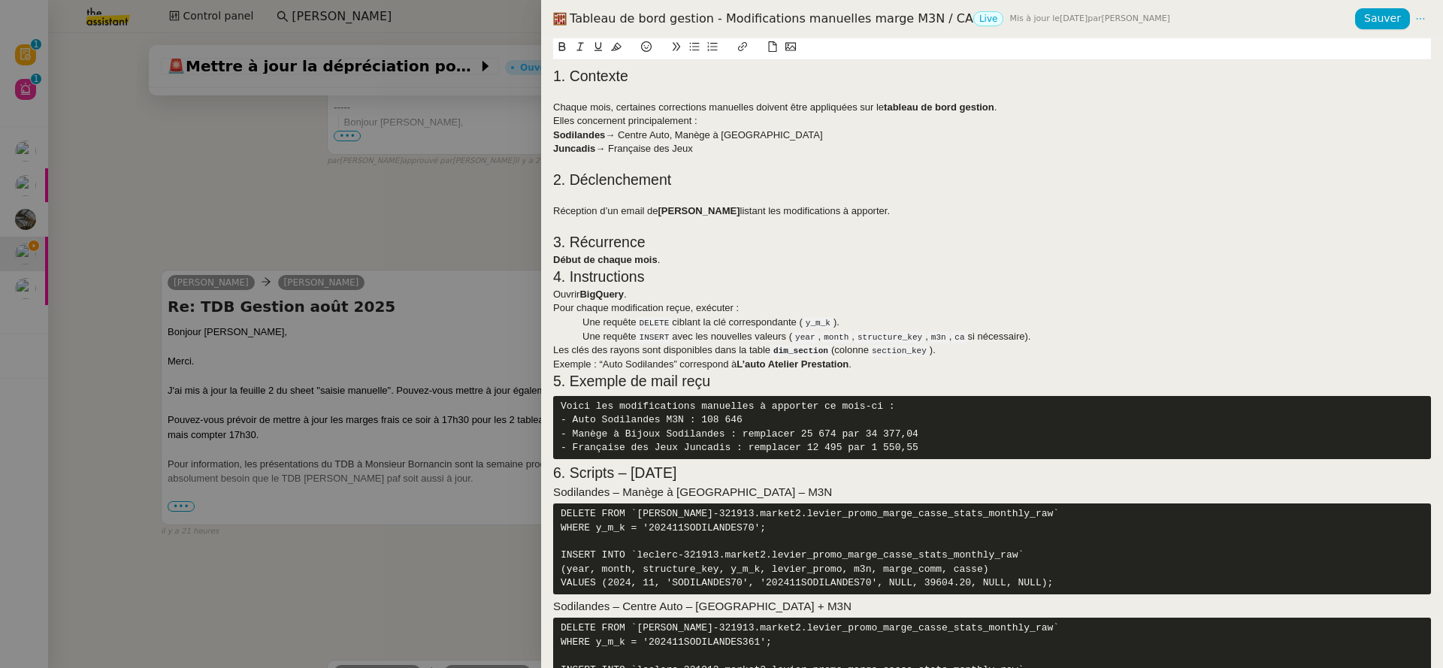
click at [795, 249] on h2 "3. Récurrence" at bounding box center [992, 242] width 878 height 21
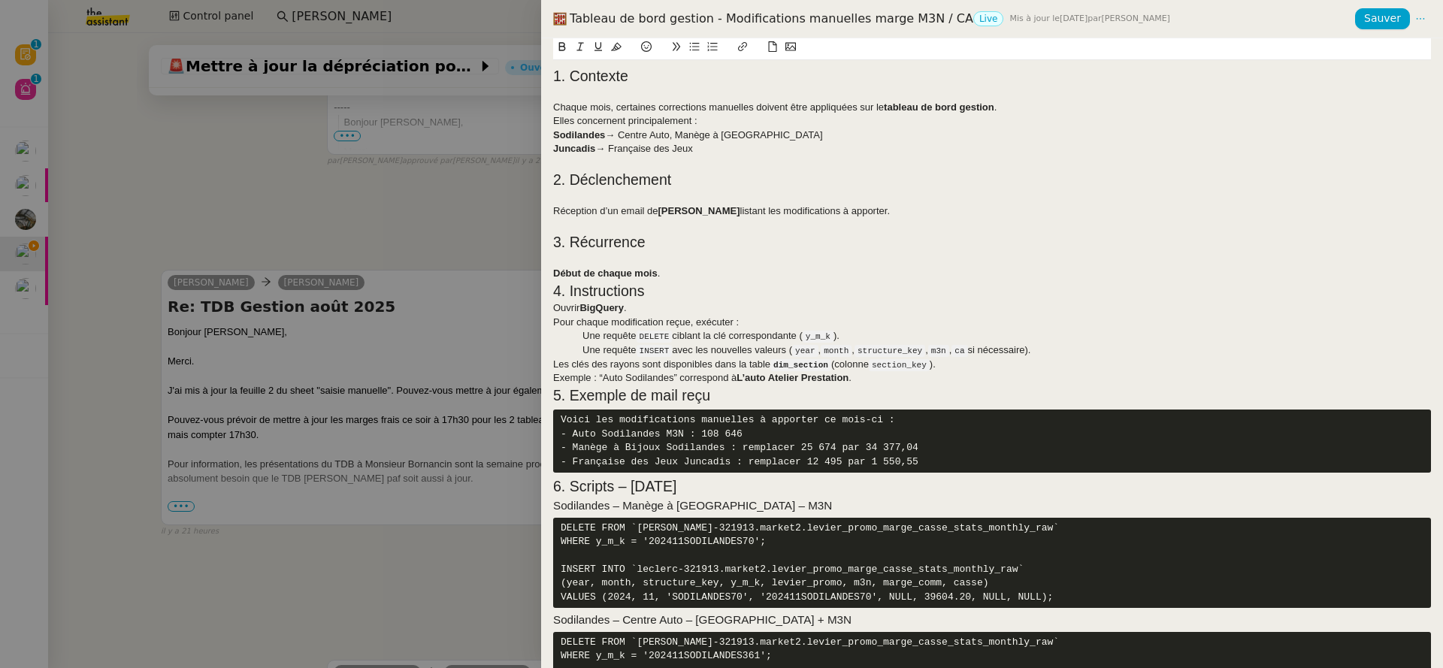
click at [775, 275] on div "Début de chaque mois ." at bounding box center [992, 274] width 878 height 14
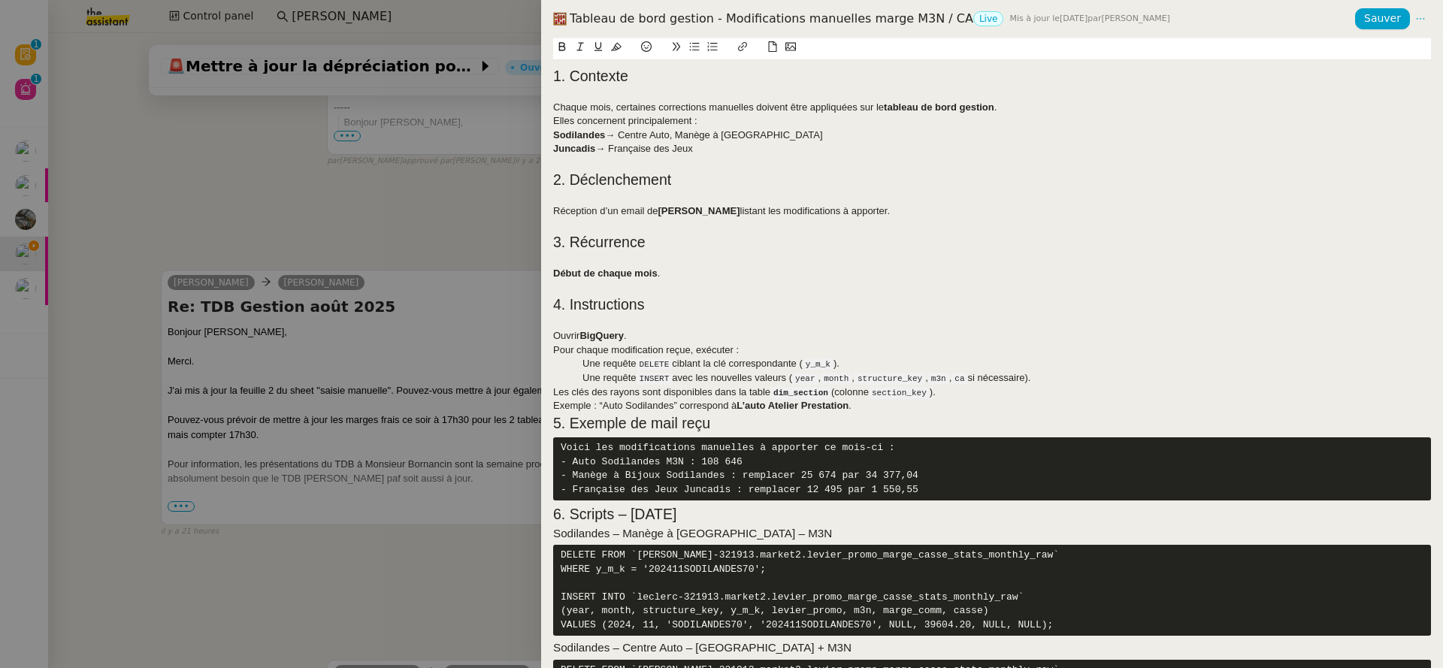
click at [864, 400] on div "Exemple : “Auto Sodilandes” correspond à L’auto Atelier Prestation ." at bounding box center [992, 406] width 878 height 14
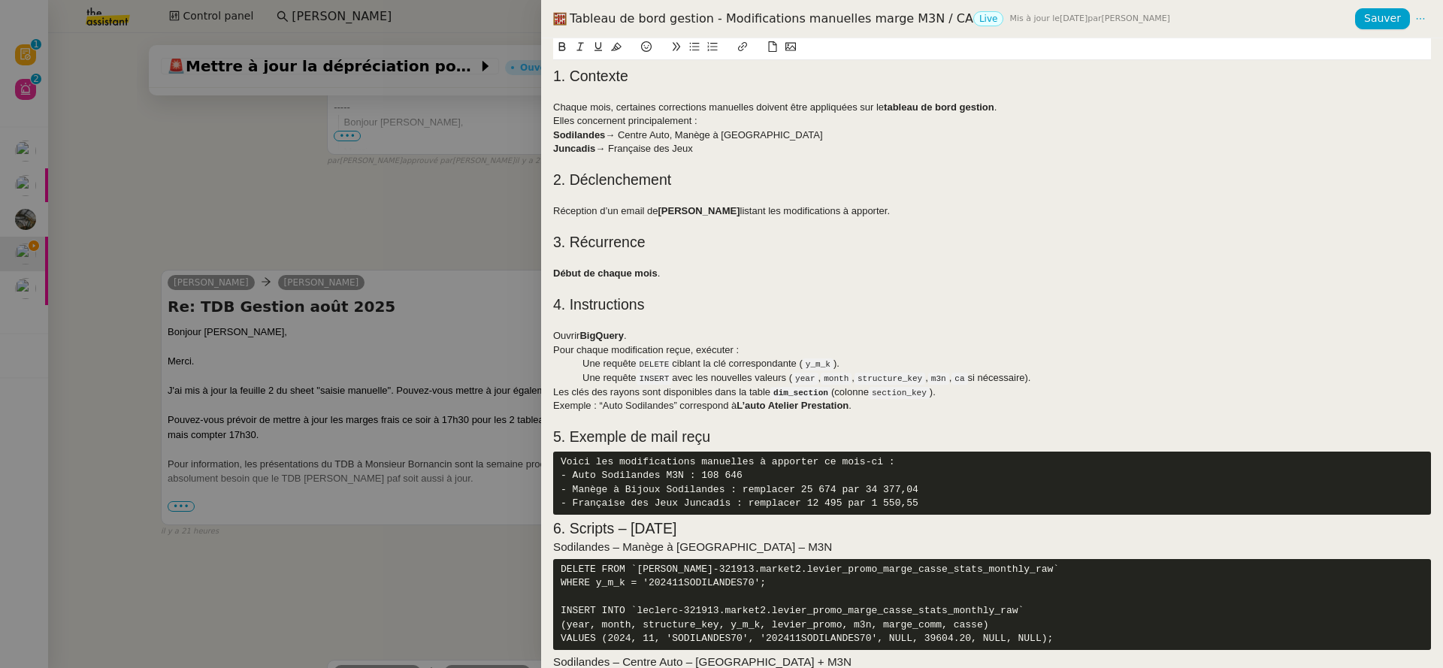
scroll to position [131, 0]
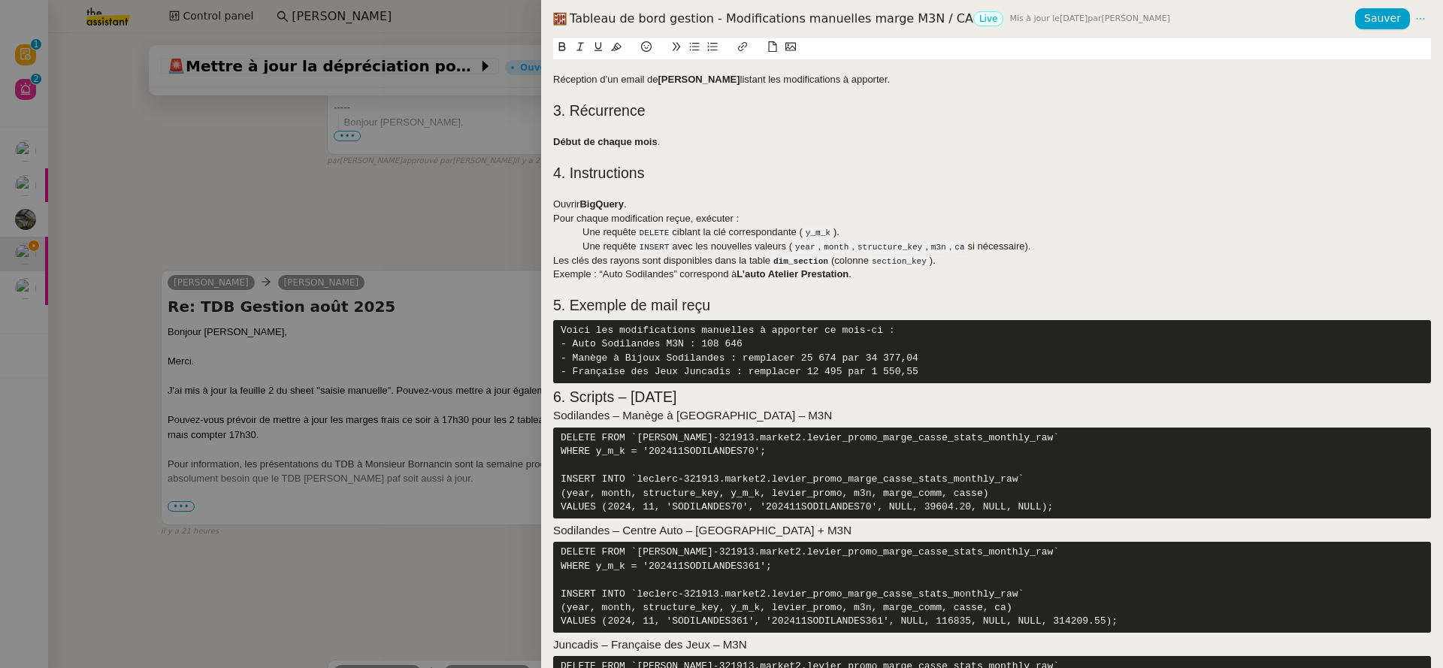
drag, startPoint x: 991, startPoint y: 387, endPoint x: 554, endPoint y: 324, distance: 441.8
click at [554, 324] on pre "Voici les modifications manuelles à apporter ce mois-ci : - Auto Sodilandes M3N…" at bounding box center [992, 351] width 878 height 63
click at [624, 383] on pre "Voici les modifications manuelles à apporter ce mois-ci : - Auto Sodilandes M3N…" at bounding box center [992, 351] width 878 height 63
drag, startPoint x: 937, startPoint y: 397, endPoint x: 527, endPoint y: 328, distance: 415.9
click at [527, 328] on div "Tableau de bord gestion - Modifications manuelles marge M3N / CA Live Mis à jou…" at bounding box center [721, 334] width 1443 height 668
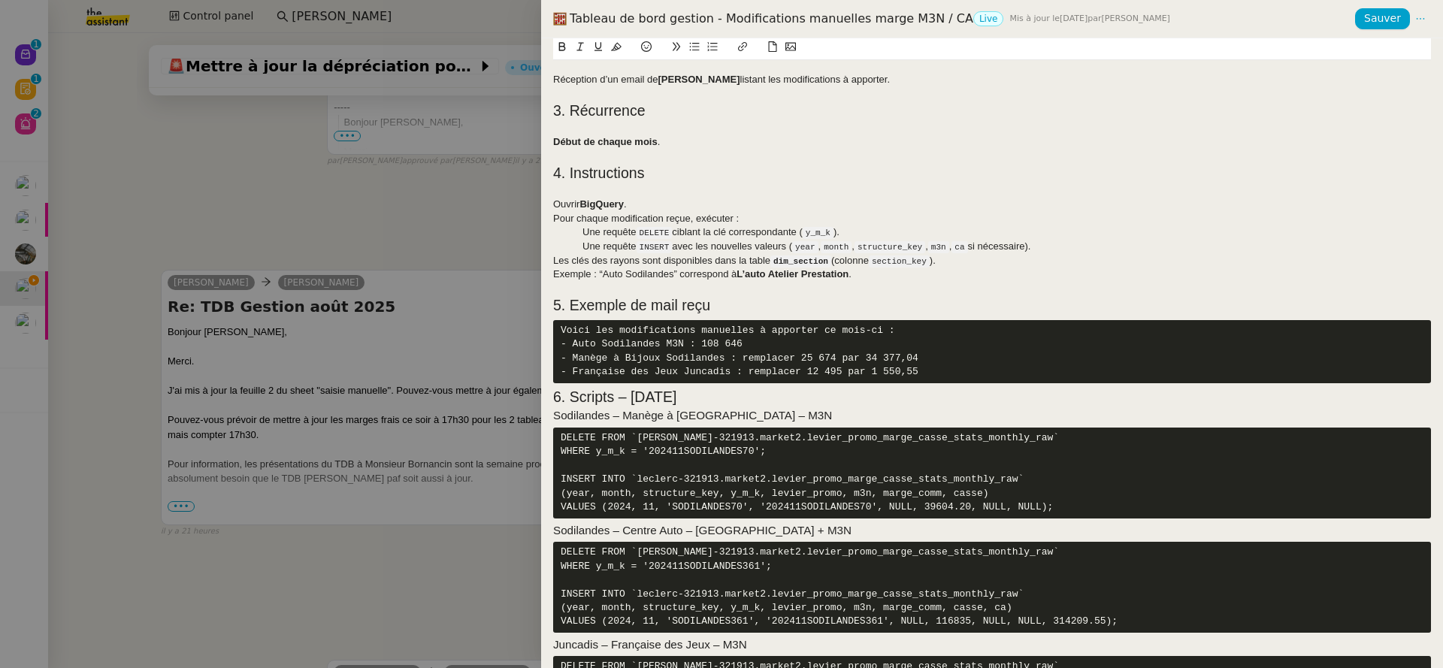
click at [555, 408] on h2 "6. Scripts – Novembre 2024" at bounding box center [992, 397] width 878 height 21
click at [745, 313] on h2 "5. Exemple de mail reçu" at bounding box center [992, 305] width 878 height 21
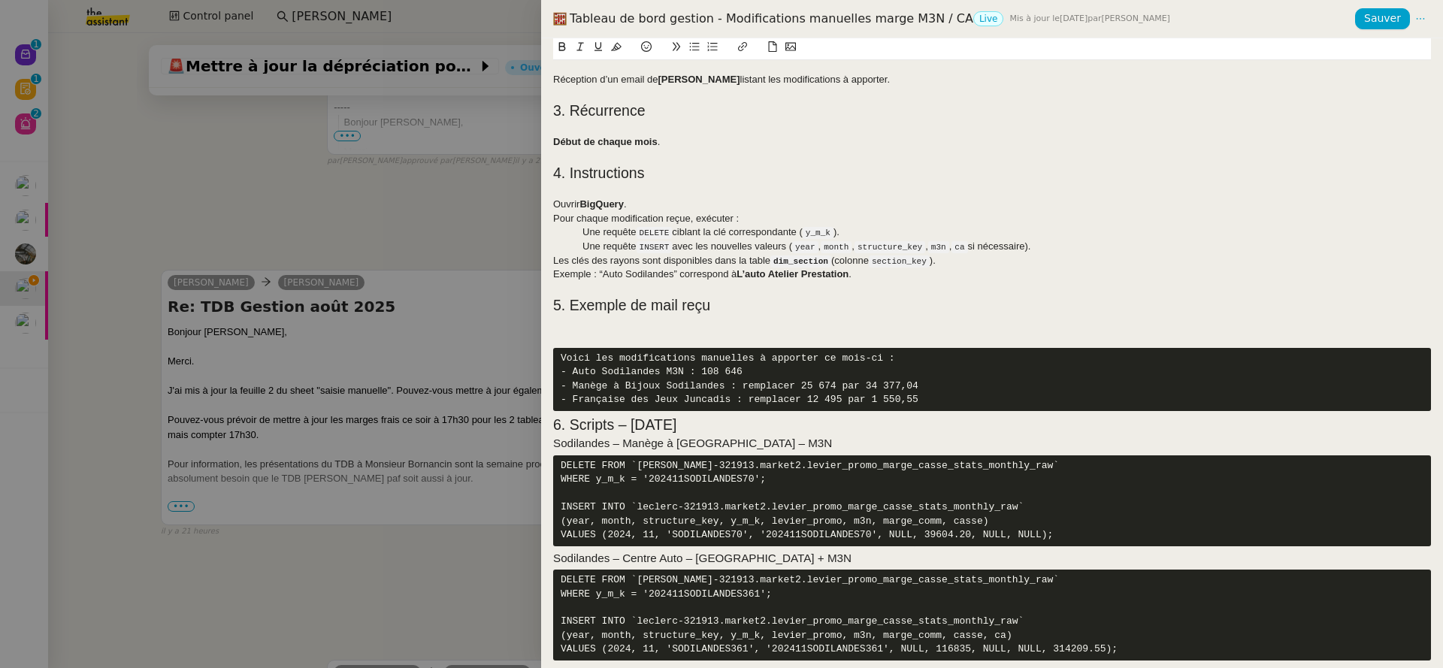
drag, startPoint x: 547, startPoint y: 443, endPoint x: 555, endPoint y: 442, distance: 8.4
click at [547, 443] on div "1. Contexte Chaque mois, certaines corrections manuelles doivent être appliquée…" at bounding box center [992, 353] width 902 height 630
click at [551, 438] on div "1. Contexte Chaque mois, certaines corrections manuelles doivent être appliquée…" at bounding box center [992, 353] width 902 height 630
click at [553, 436] on h2 "6. Scripts – Novembre 2024" at bounding box center [992, 425] width 878 height 21
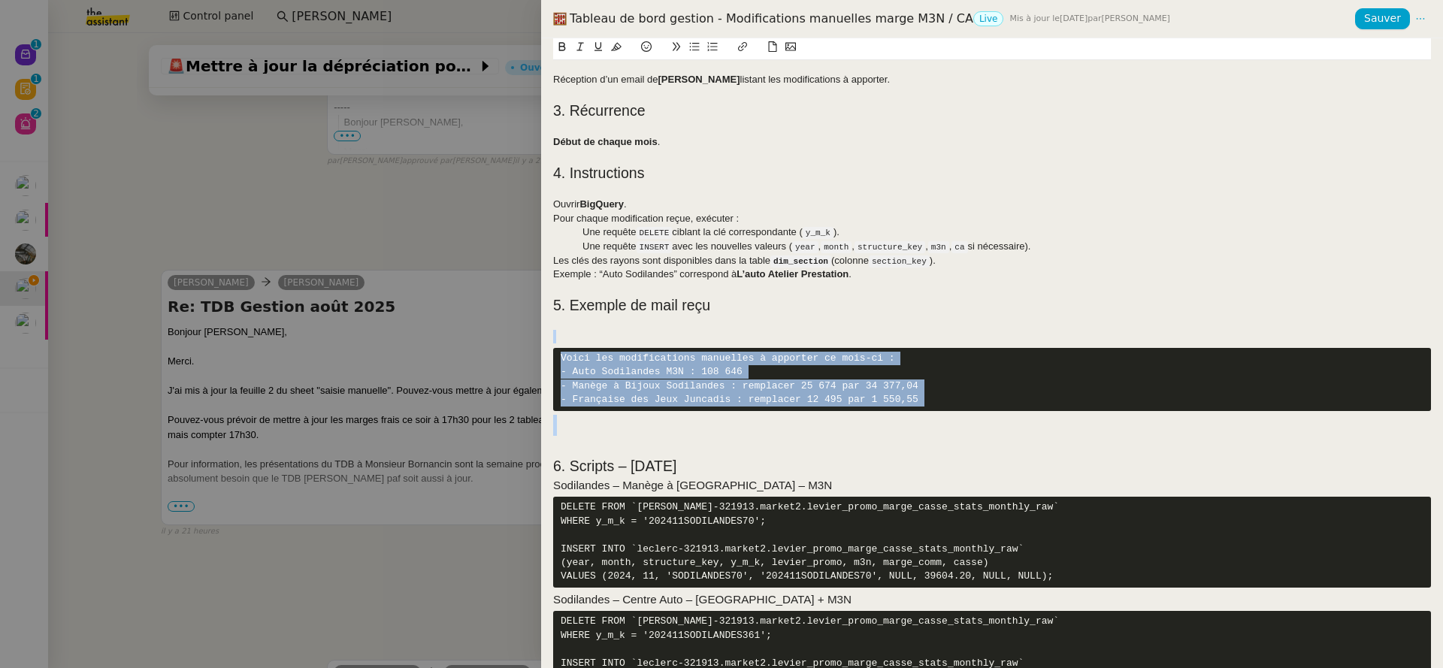
drag, startPoint x: 664, startPoint y: 443, endPoint x: 519, endPoint y: 341, distance: 177.4
click at [519, 341] on div "Tableau de bord gestion - Modifications manuelles marge M3N / CA Live Mis à jou…" at bounding box center [721, 334] width 1443 height 668
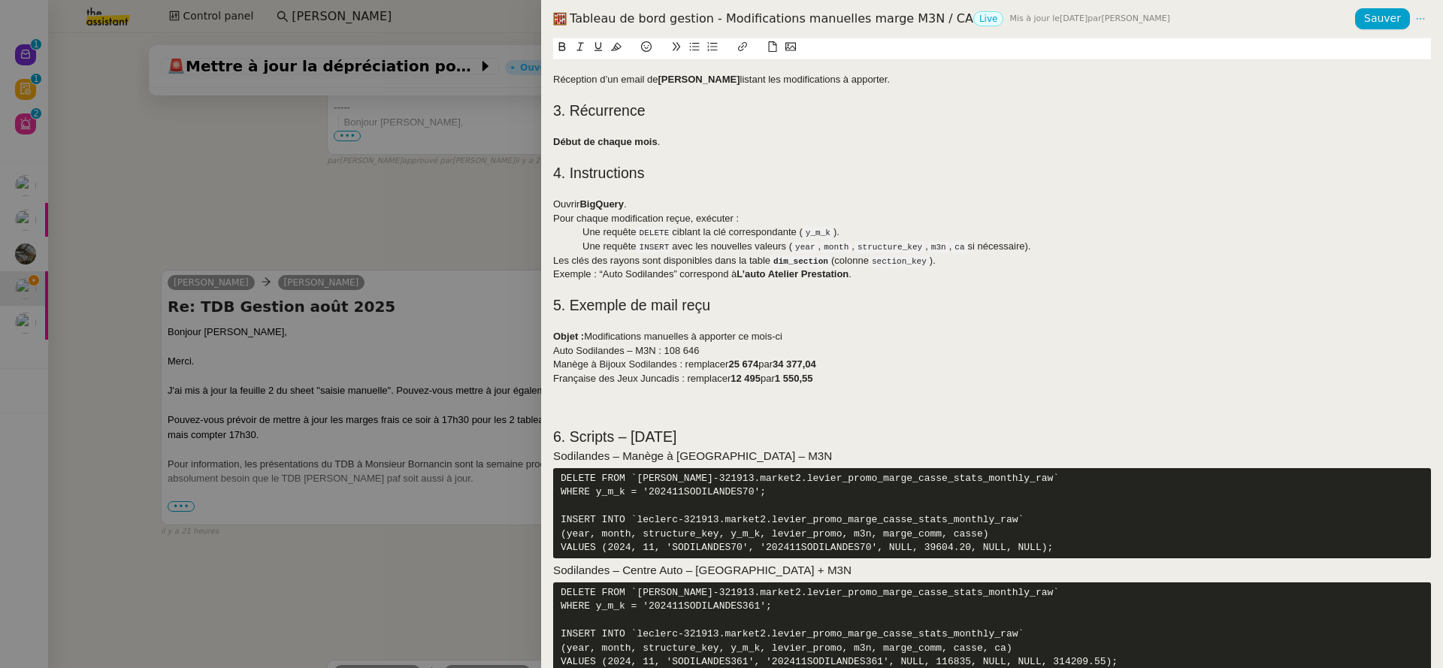
scroll to position [0, 0]
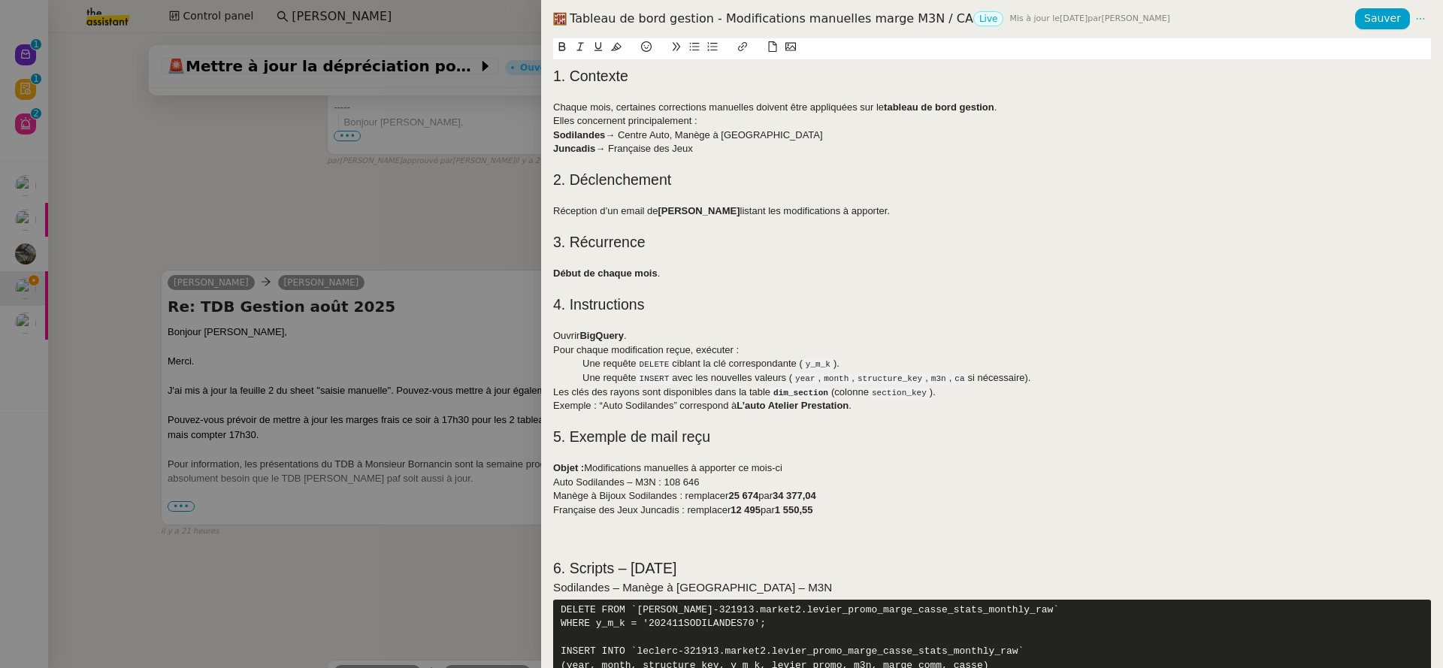
drag, startPoint x: 844, startPoint y: 502, endPoint x: 844, endPoint y: 511, distance: 9.0
click at [841, 503] on div "1. Contexte Chaque mois, certaines corrections manuelles doivent être appliquée…" at bounding box center [992, 518] width 878 height 917
drag, startPoint x: 844, startPoint y: 512, endPoint x: 539, endPoint y: 484, distance: 306.3
click at [539, 484] on div "Tableau de bord gestion - Modifications manuelles marge M3N / CA Live Mis à jou…" at bounding box center [721, 334] width 1443 height 668
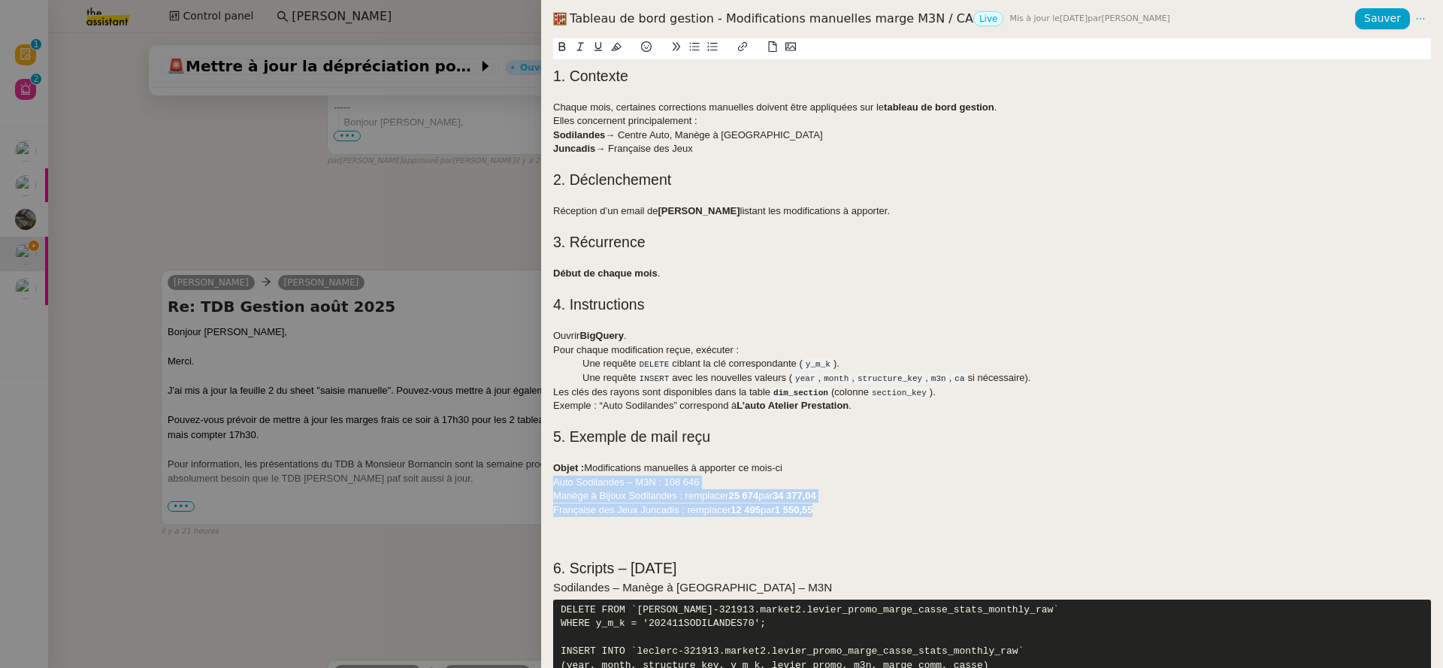
click at [681, 50] on icon at bounding box center [676, 46] width 11 height 11
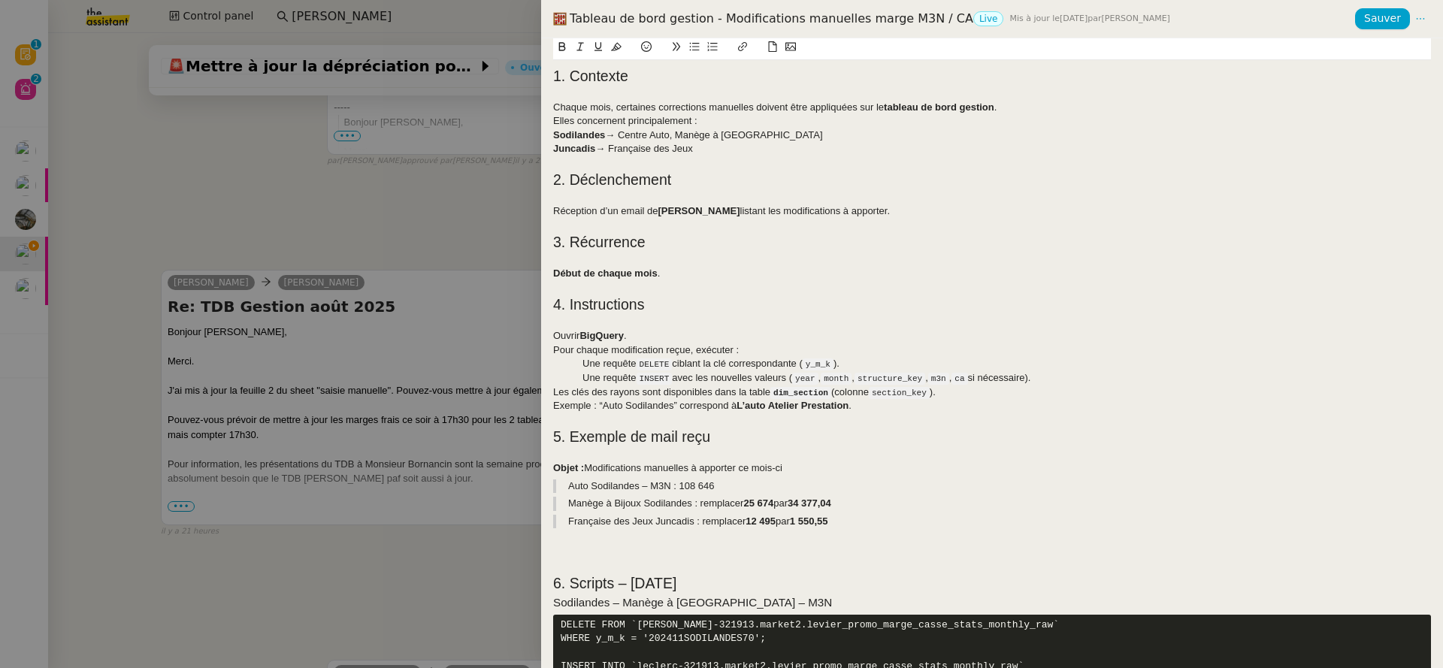
click at [681, 50] on icon at bounding box center [676, 46] width 11 height 11
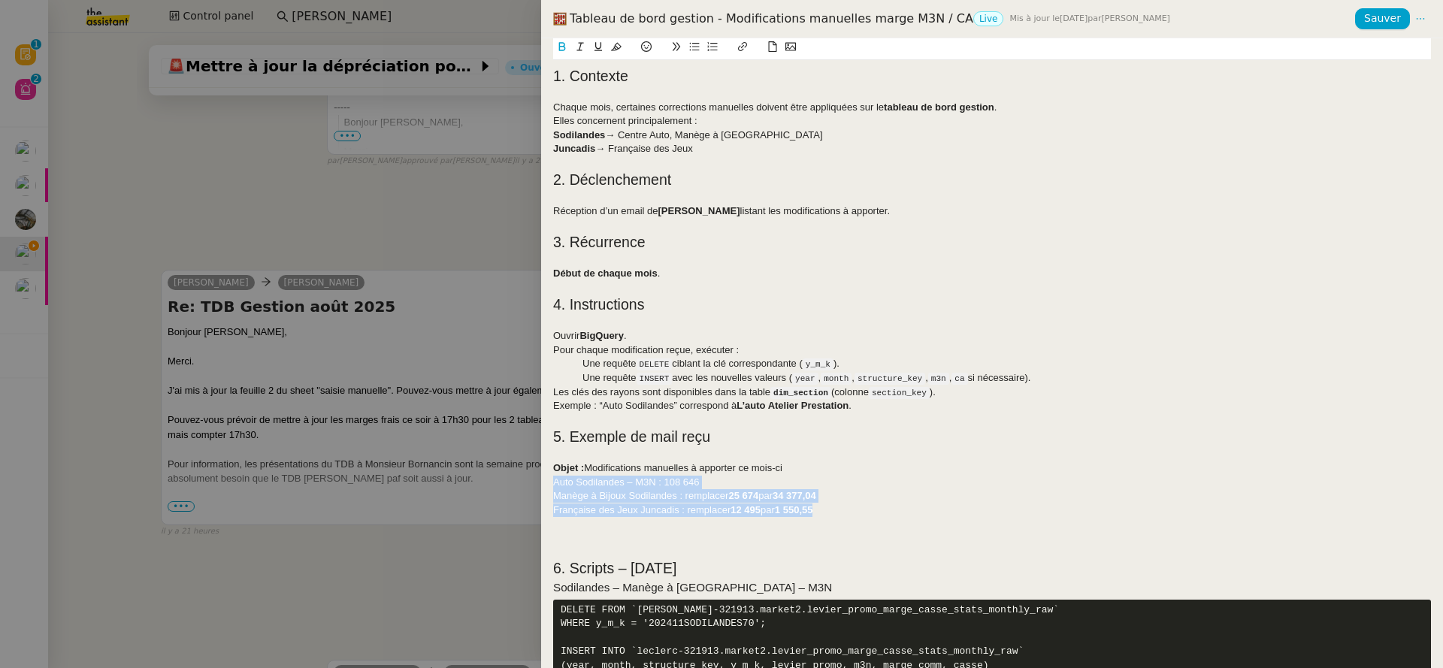
drag, startPoint x: 850, startPoint y: 511, endPoint x: 482, endPoint y: 478, distance: 369.6
click at [482, 478] on div "Tableau de bord gestion - Modifications manuelles marge M3N / CA Live Mis à jou…" at bounding box center [721, 334] width 1443 height 668
click at [568, 542] on h2 at bounding box center [992, 548] width 878 height 21
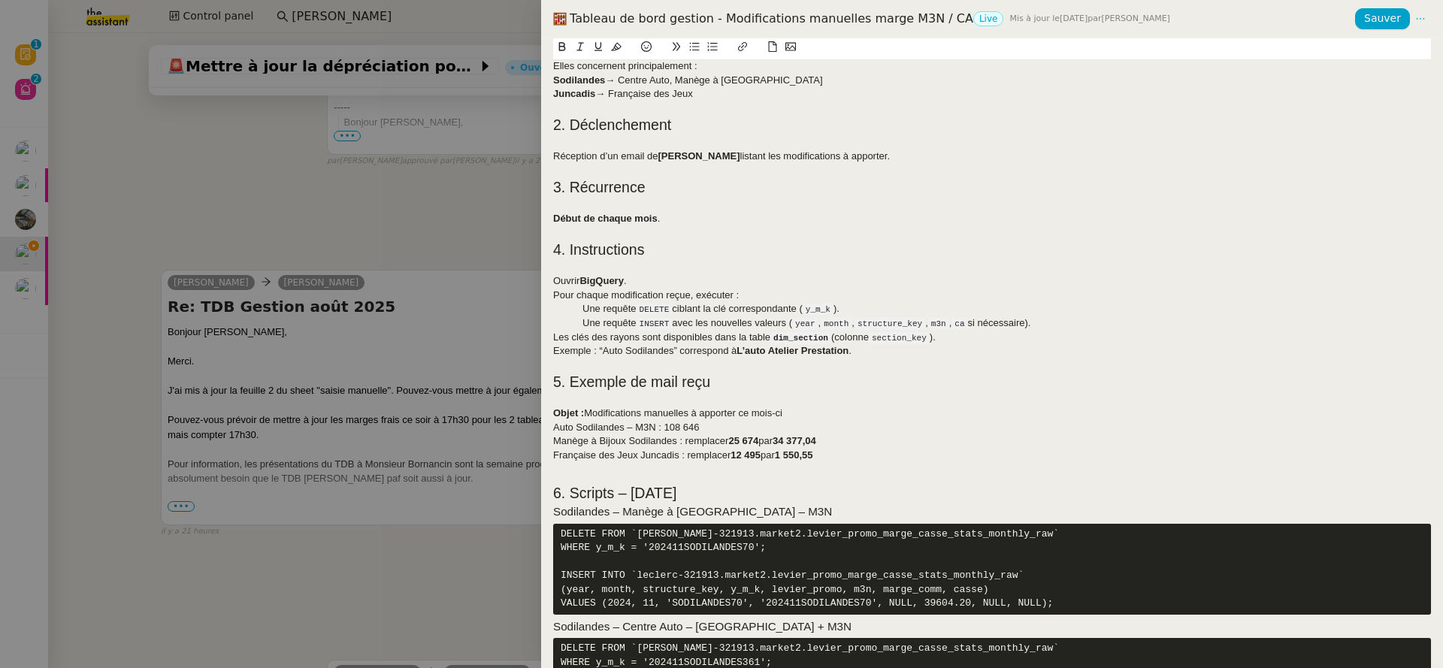
scroll to position [155, 0]
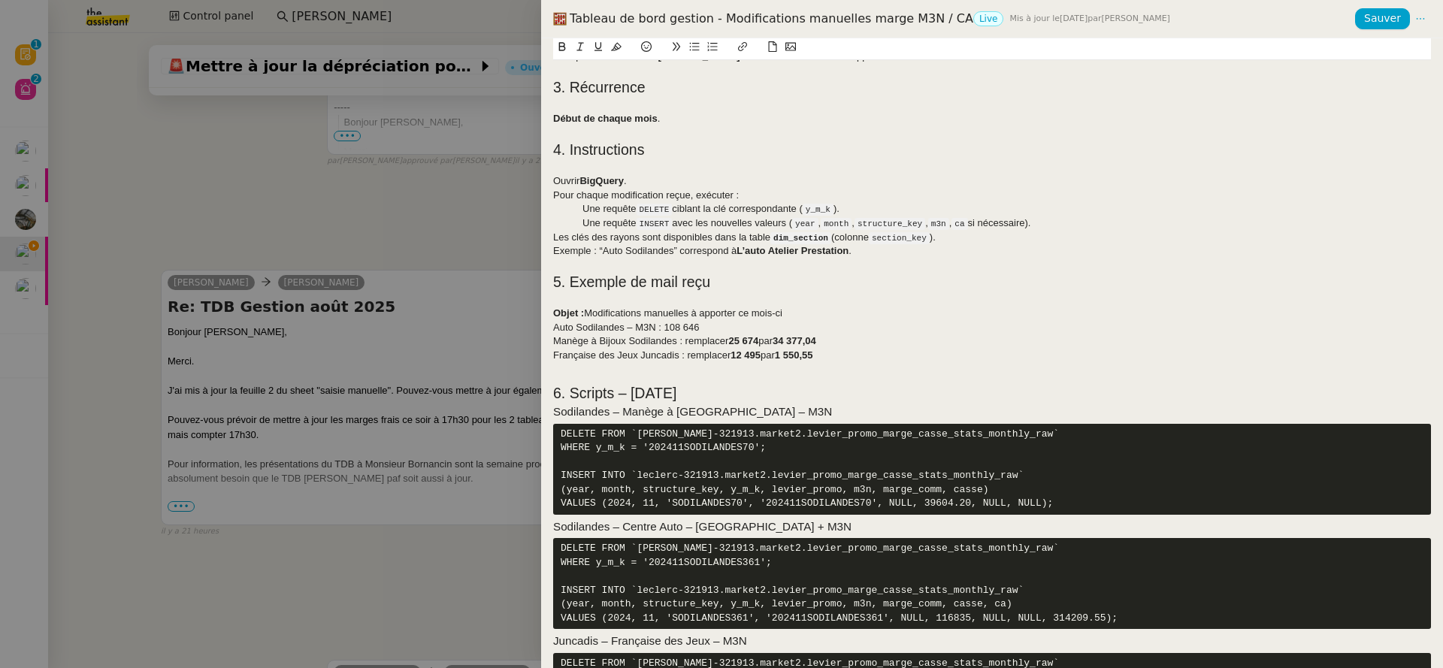
click at [759, 396] on h2 "6. Scripts – Novembre 2024" at bounding box center [992, 393] width 878 height 21
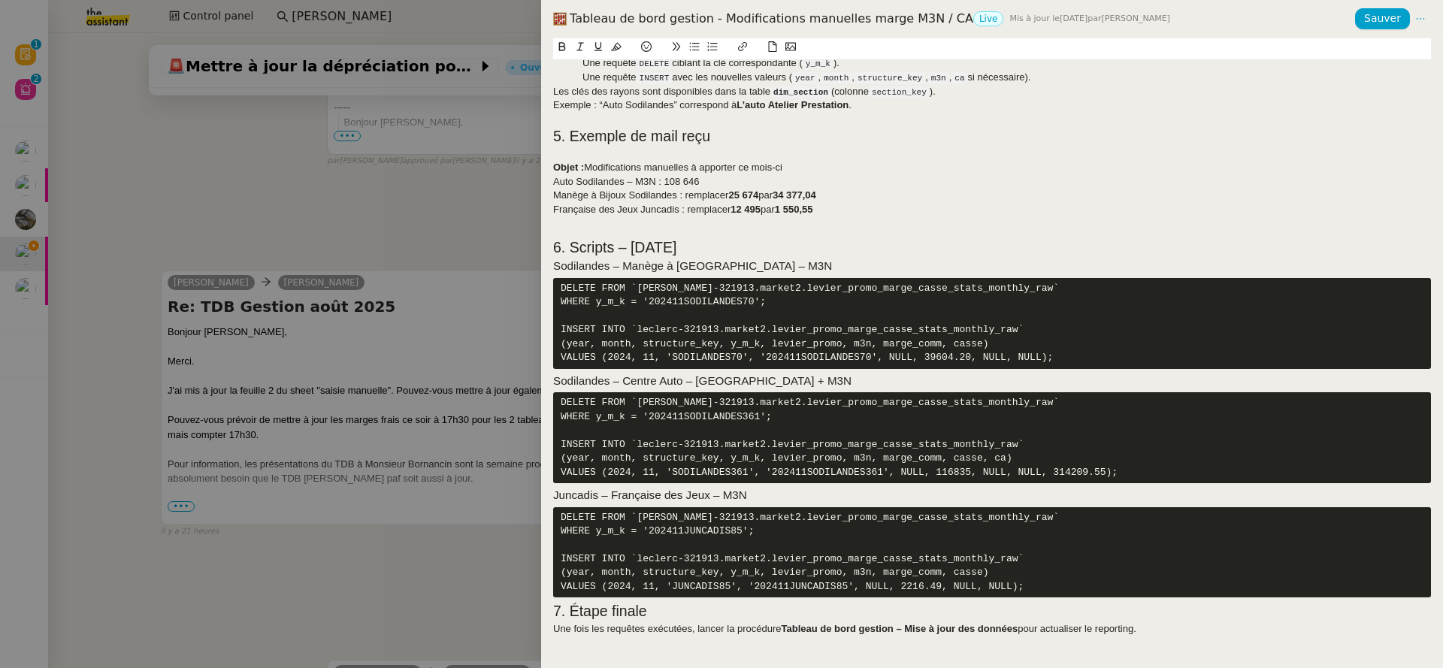
scroll to position [313, 0]
click at [772, 237] on h2 "6. Scripts – Novembre 2024" at bounding box center [992, 247] width 878 height 21
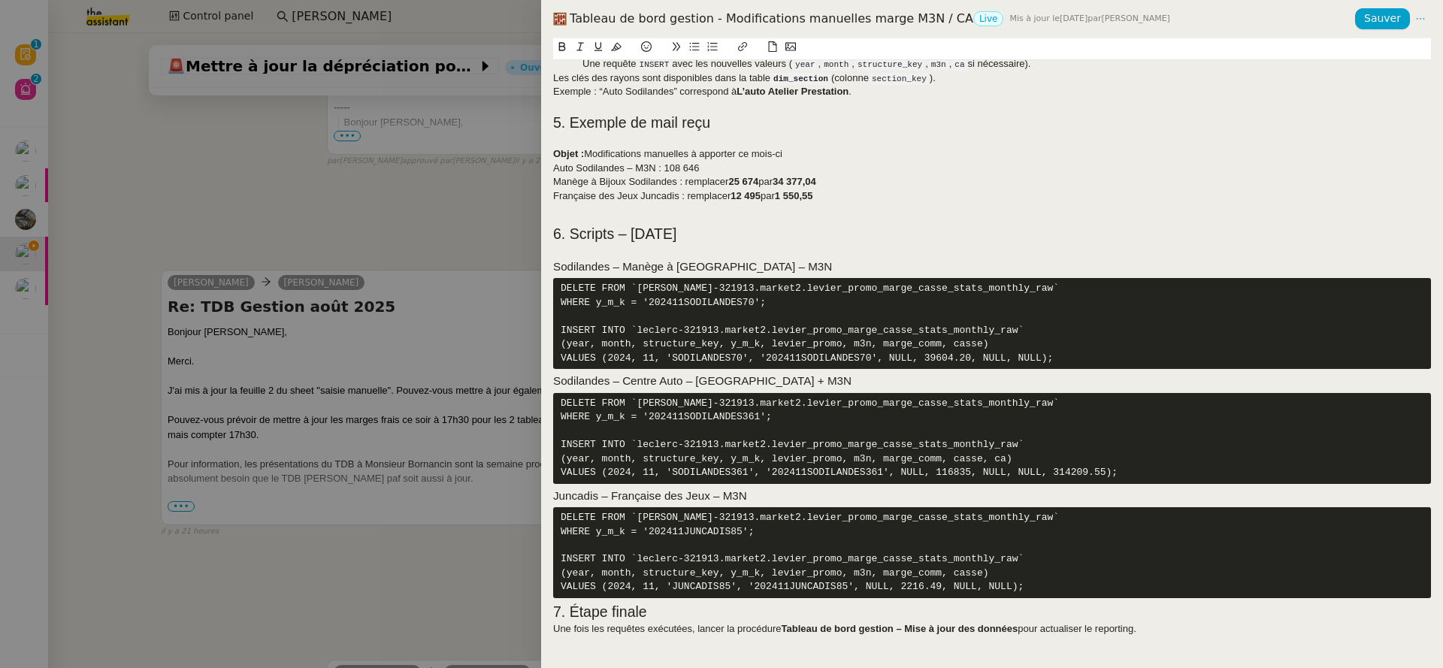
scroll to position [356, 0]
click at [554, 615] on h2 "7. Étape finale" at bounding box center [992, 612] width 878 height 21
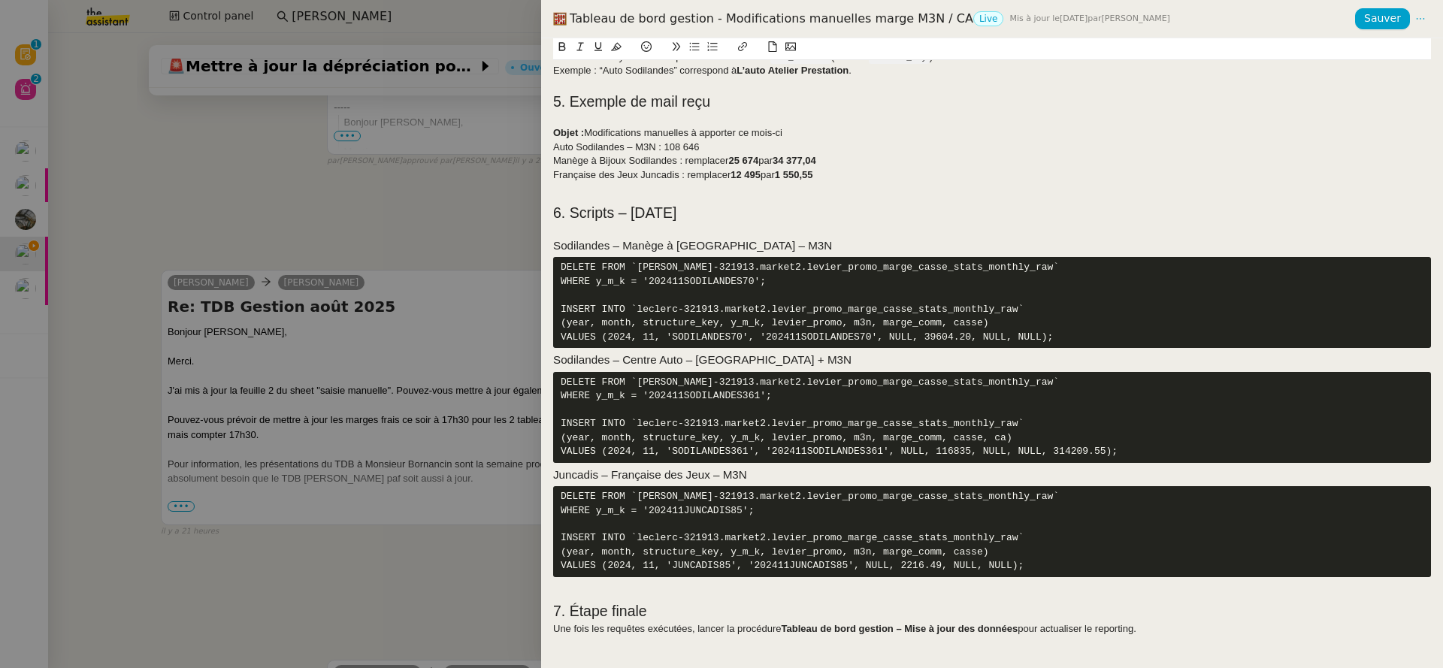
click at [659, 622] on h2 "7. Étape finale" at bounding box center [992, 611] width 878 height 21
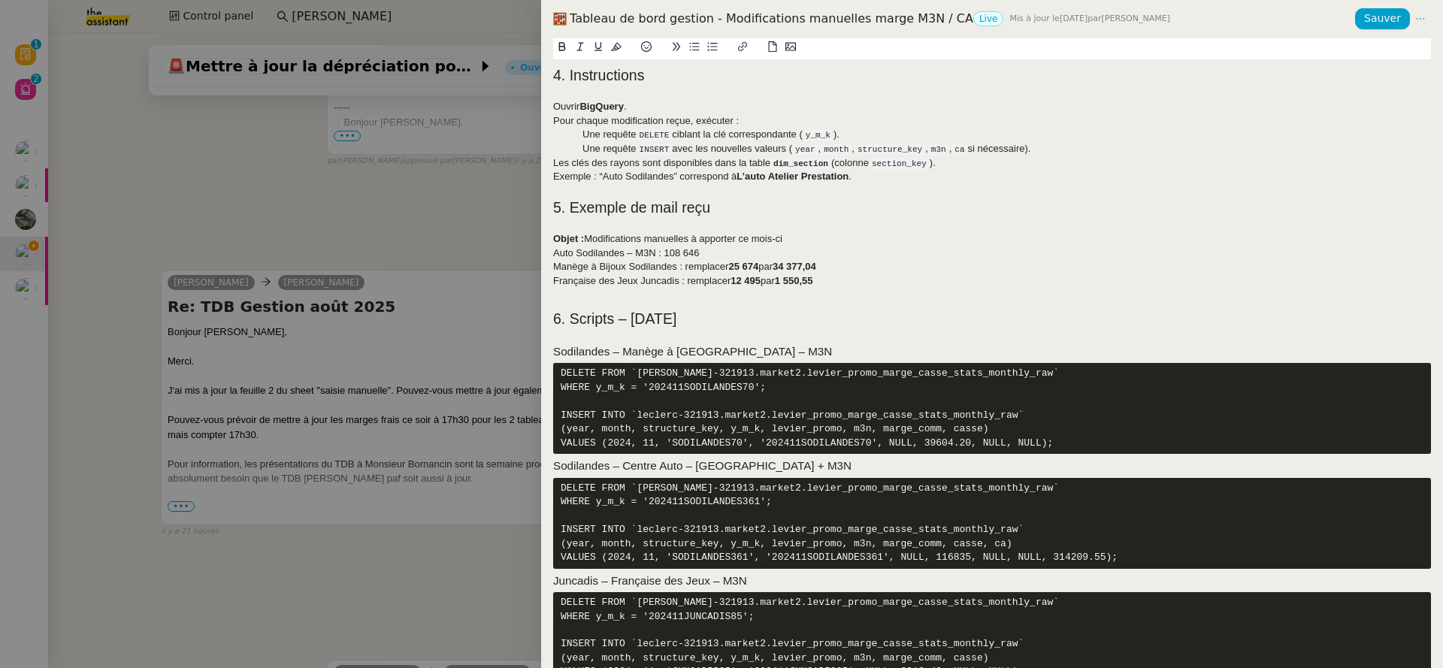
scroll to position [391, 0]
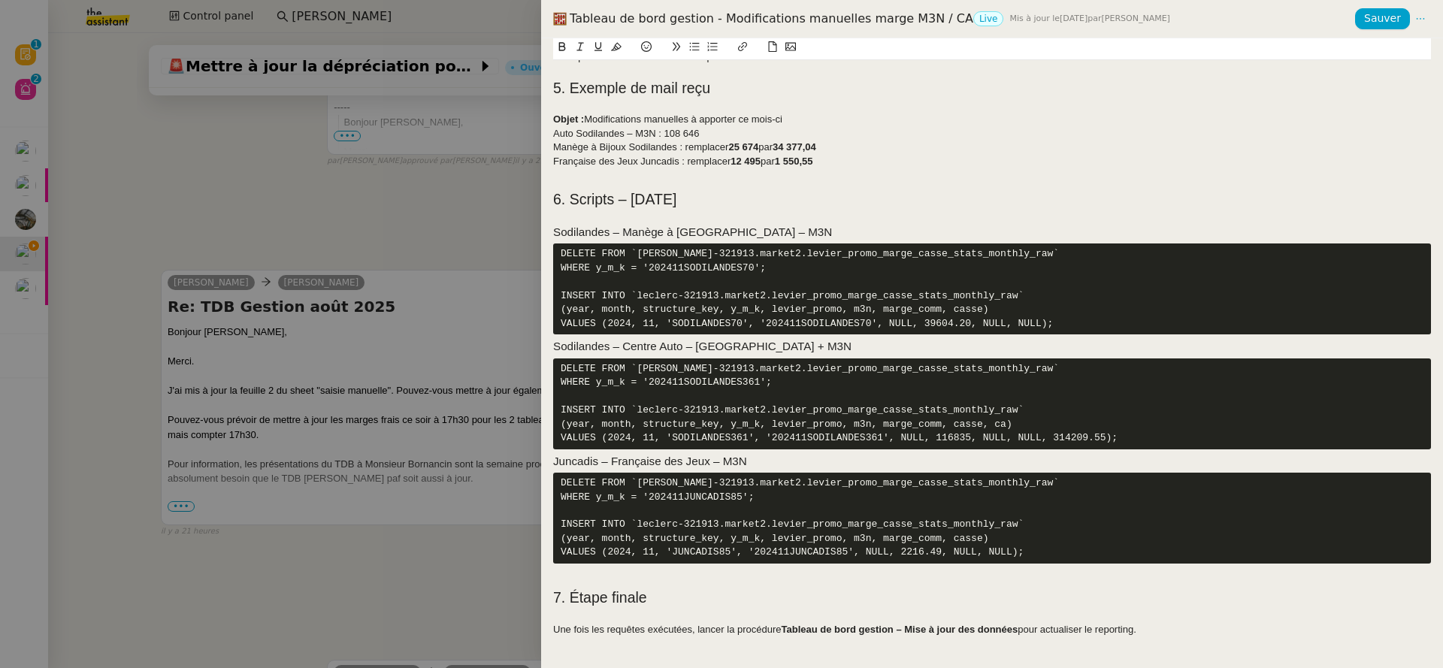
click at [553, 453] on h3 "Juncadis – Française des Jeux – M3N" at bounding box center [992, 461] width 878 height 17
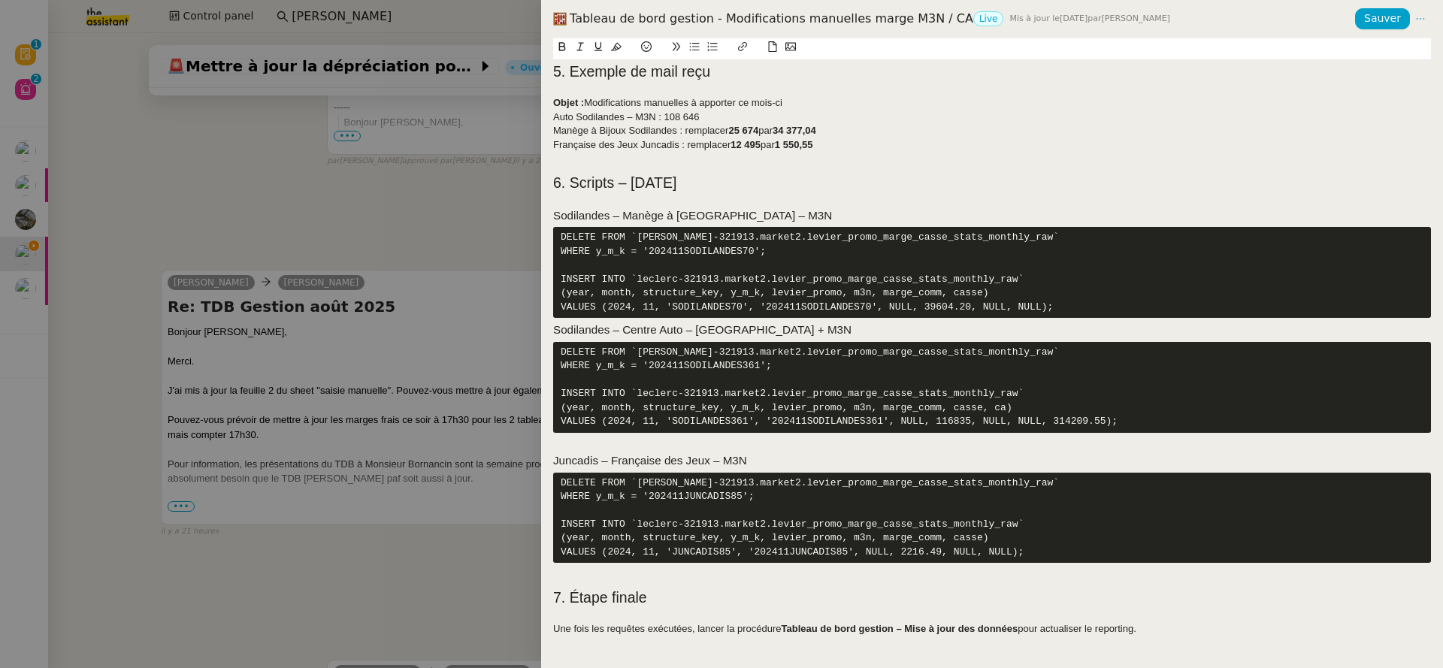
click at [554, 322] on h3 "Sodilandes – Centre Auto – CA + M3N" at bounding box center [992, 330] width 878 height 17
click at [555, 322] on h3 "Sodilandes – Centre Auto – CA + M3N" at bounding box center [992, 330] width 878 height 17
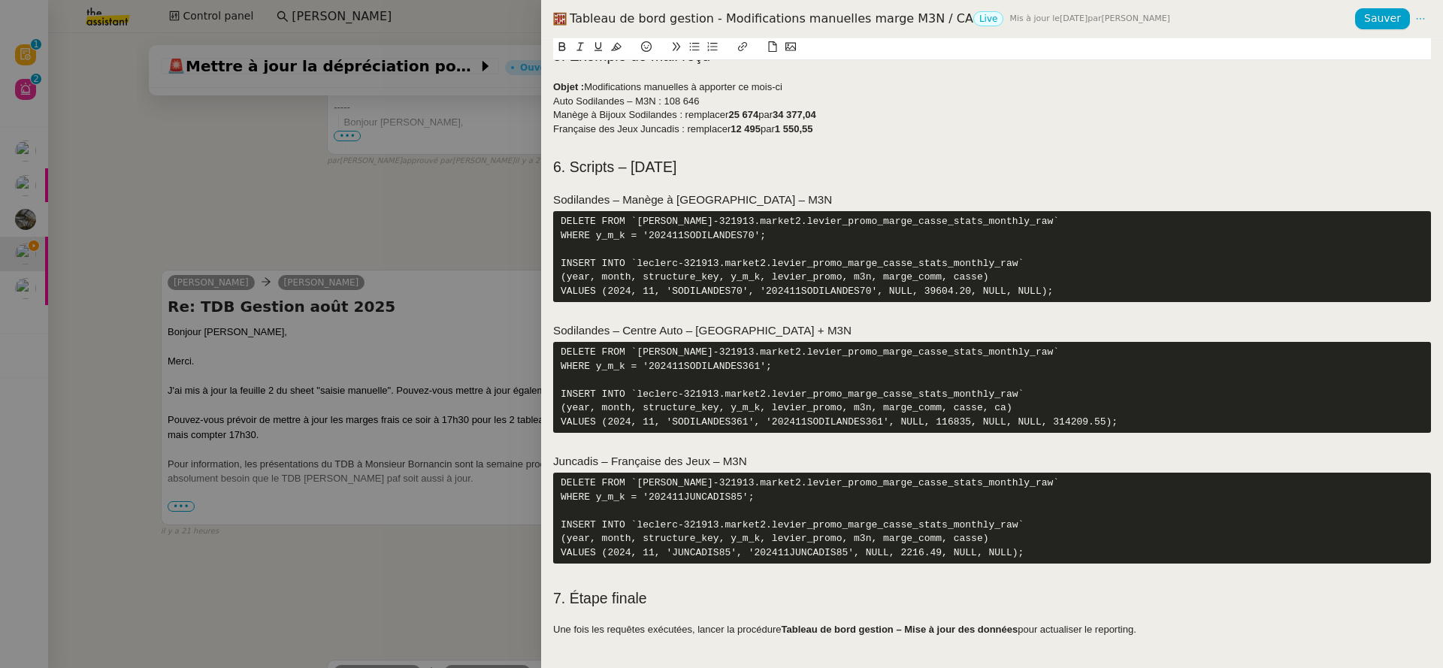
click at [630, 334] on h3 "Sodilandes – Centre Auto – CA + M3N" at bounding box center [992, 330] width 878 height 17
click at [757, 470] on h3 "Juncadis – Française des Jeux – M3N" at bounding box center [992, 461] width 878 height 17
click at [723, 470] on h3 "Juncadis – Française des Jeux – M3N" at bounding box center [992, 461] width 878 height 17
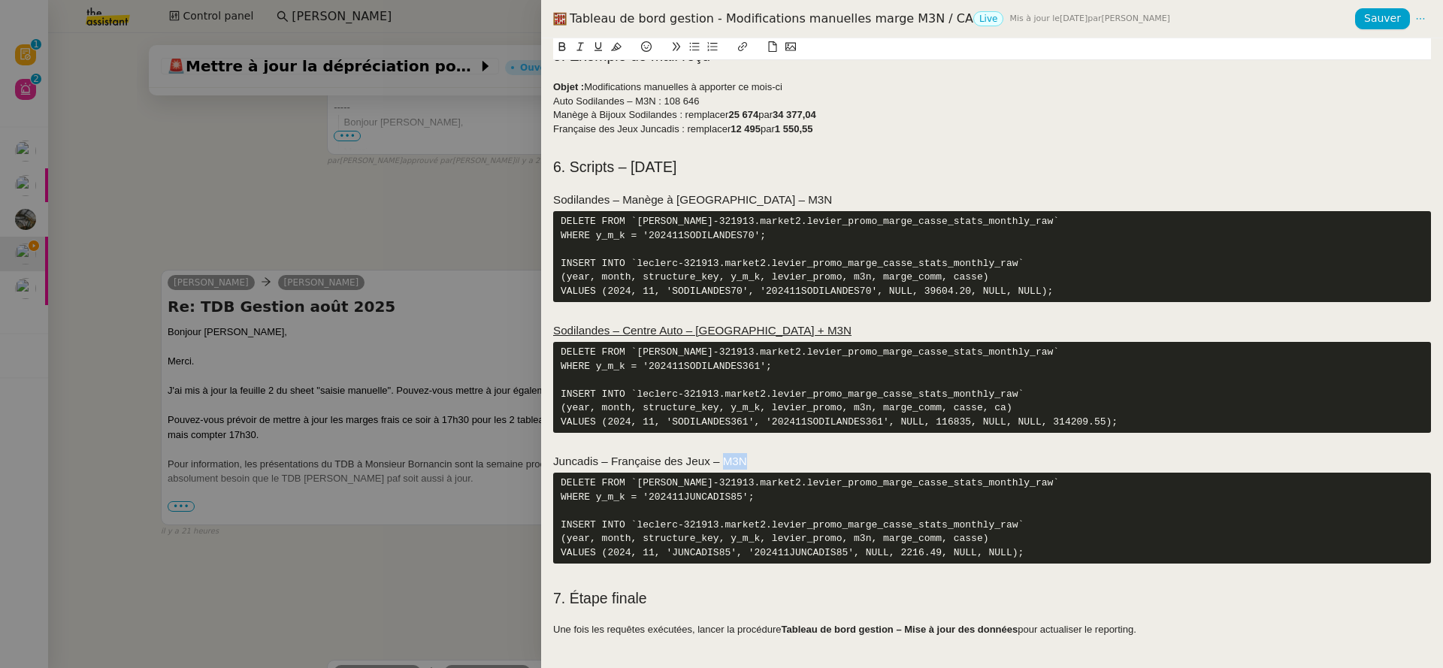
click at [723, 470] on h3 "Juncadis – Française des Jeux – M3N" at bounding box center [992, 461] width 878 height 17
click at [696, 192] on h3 "Sodilandes – Manège à Bijoux – M3N" at bounding box center [992, 200] width 878 height 17
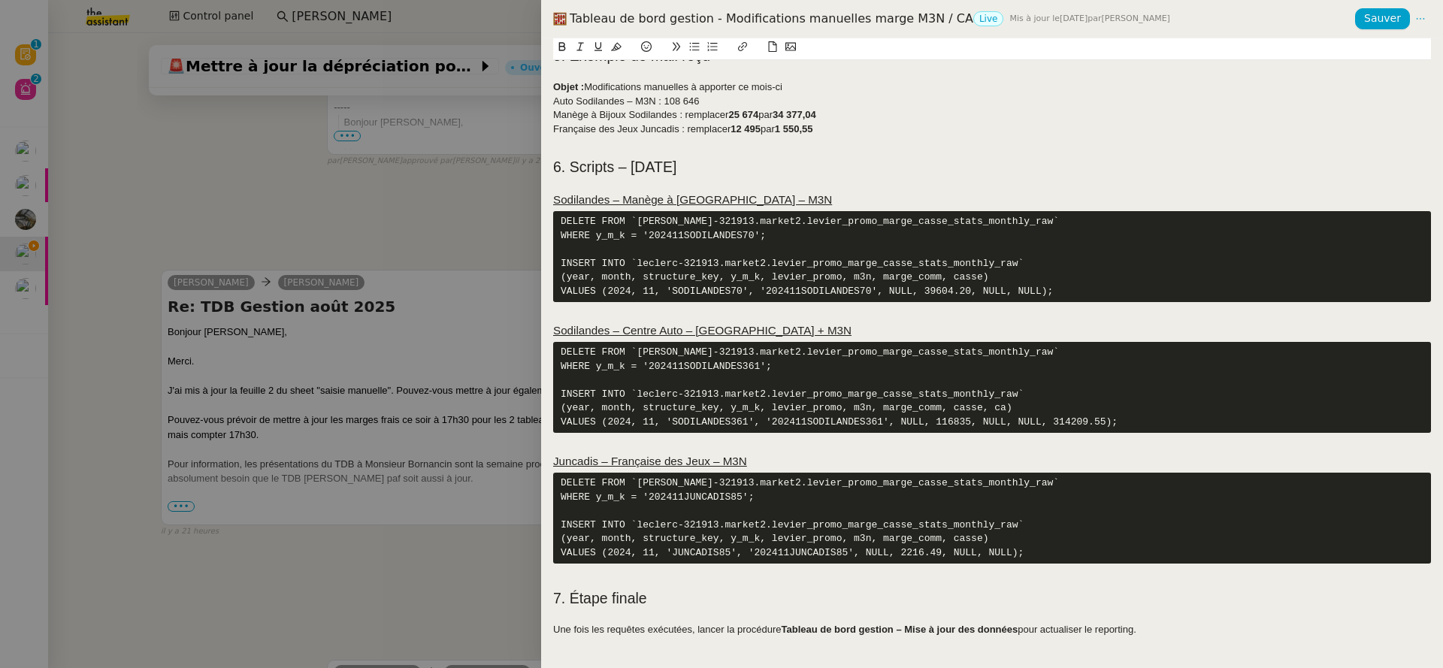
scroll to position [423, 0]
click at [1376, 23] on span "Sauver" at bounding box center [1382, 18] width 37 height 17
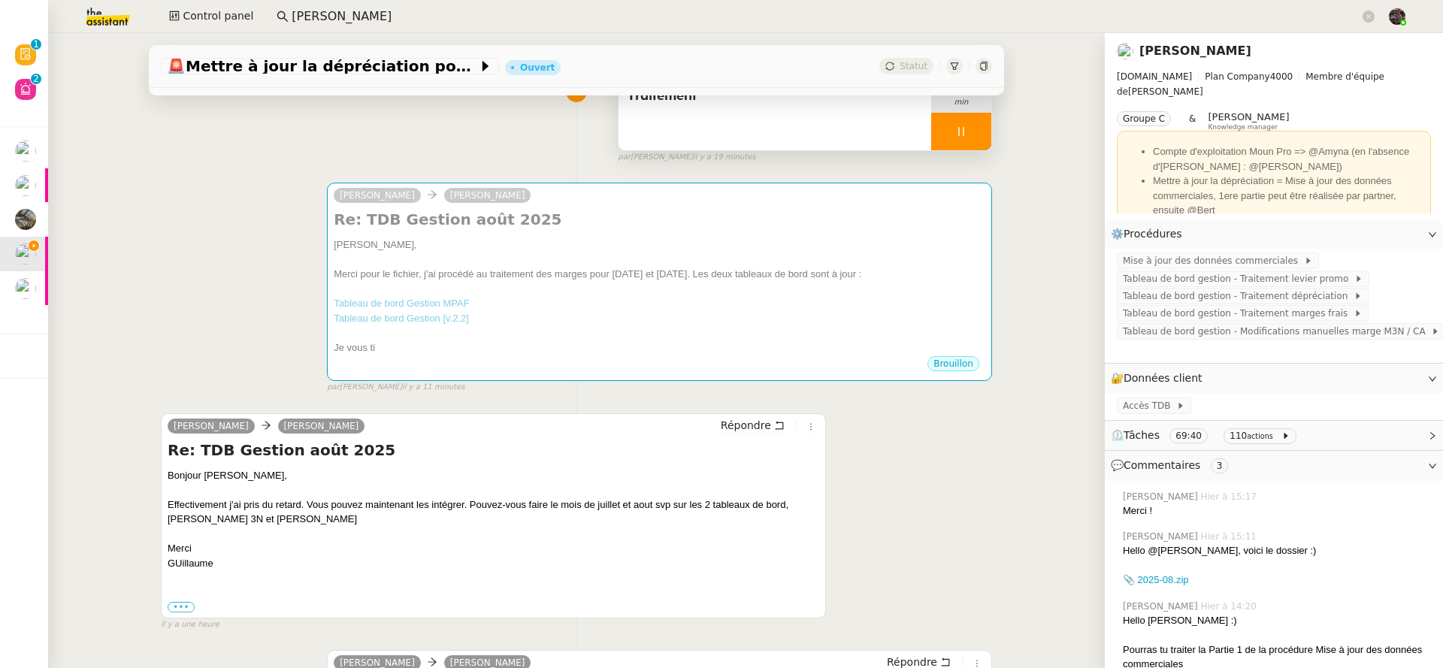
scroll to position [0, 0]
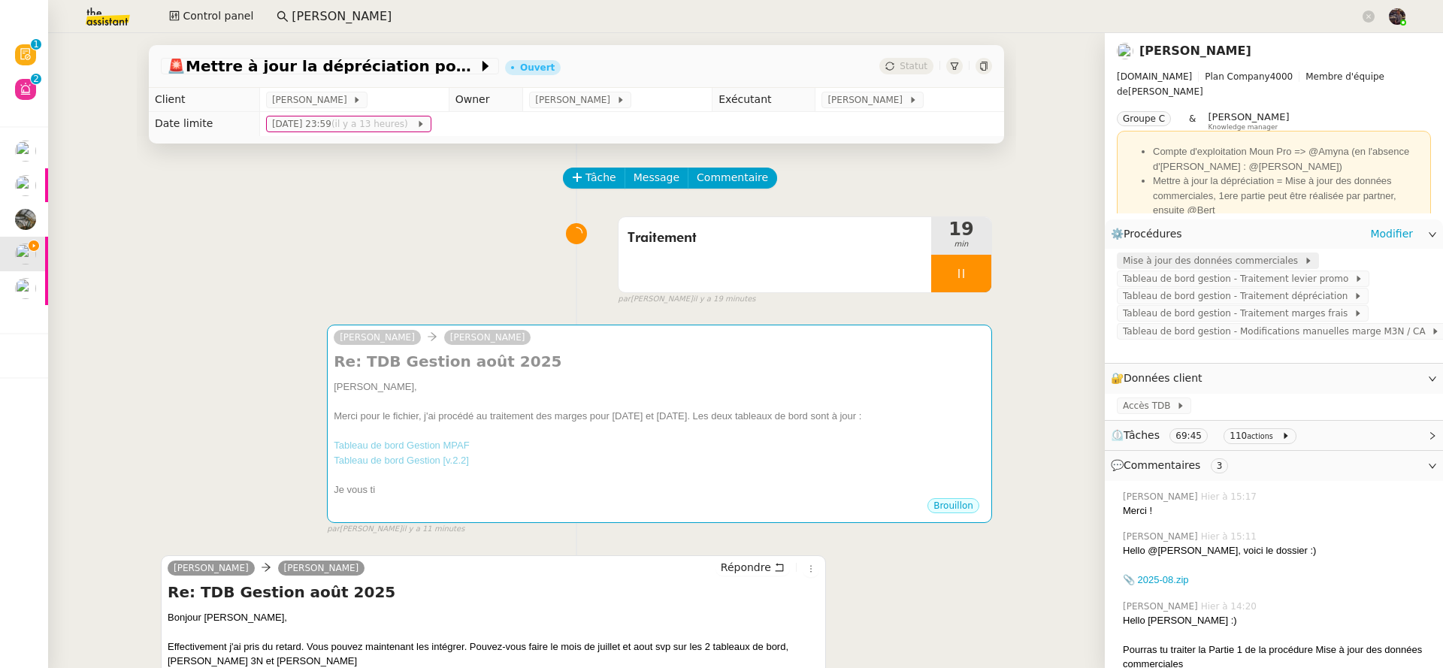
click at [1185, 259] on span "Mise à jour des données commerciales" at bounding box center [1212, 260] width 181 height 15
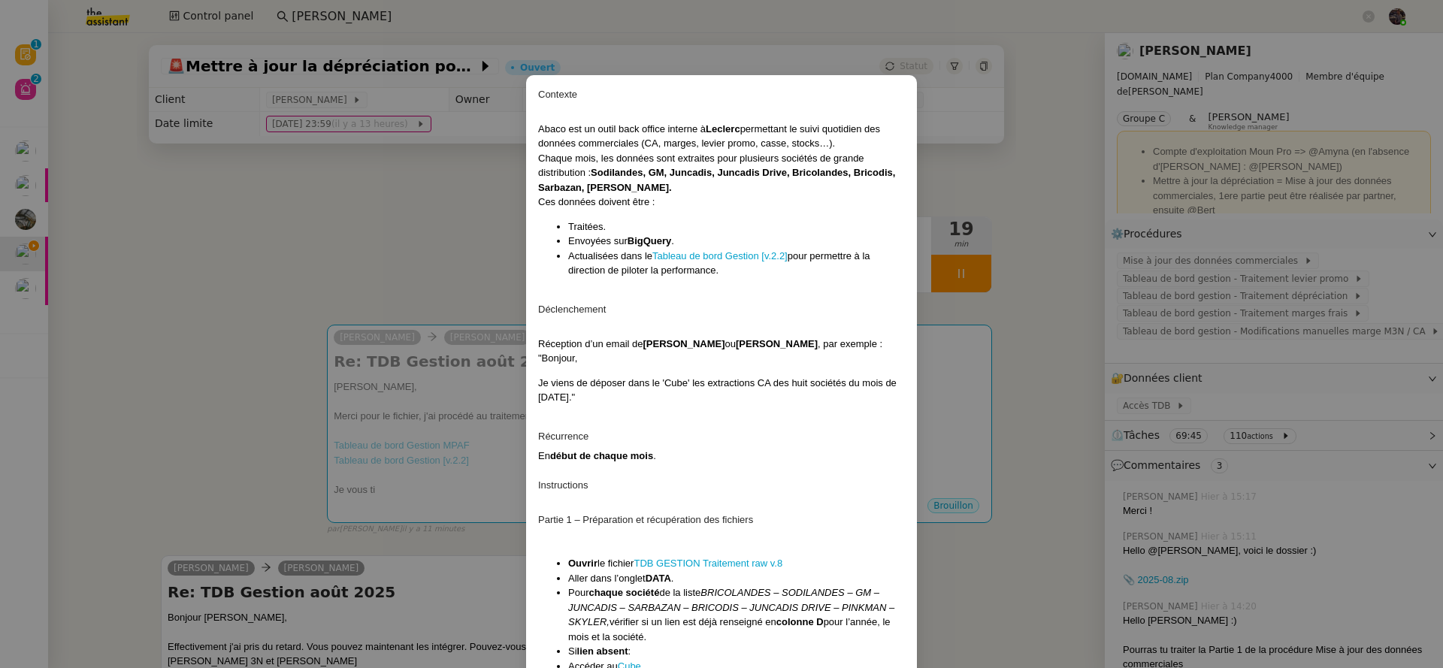
click at [1024, 275] on nz-modal-container "Contexte Abaco est un outil back office interne à Leclerc permettant le suivi q…" at bounding box center [721, 334] width 1443 height 668
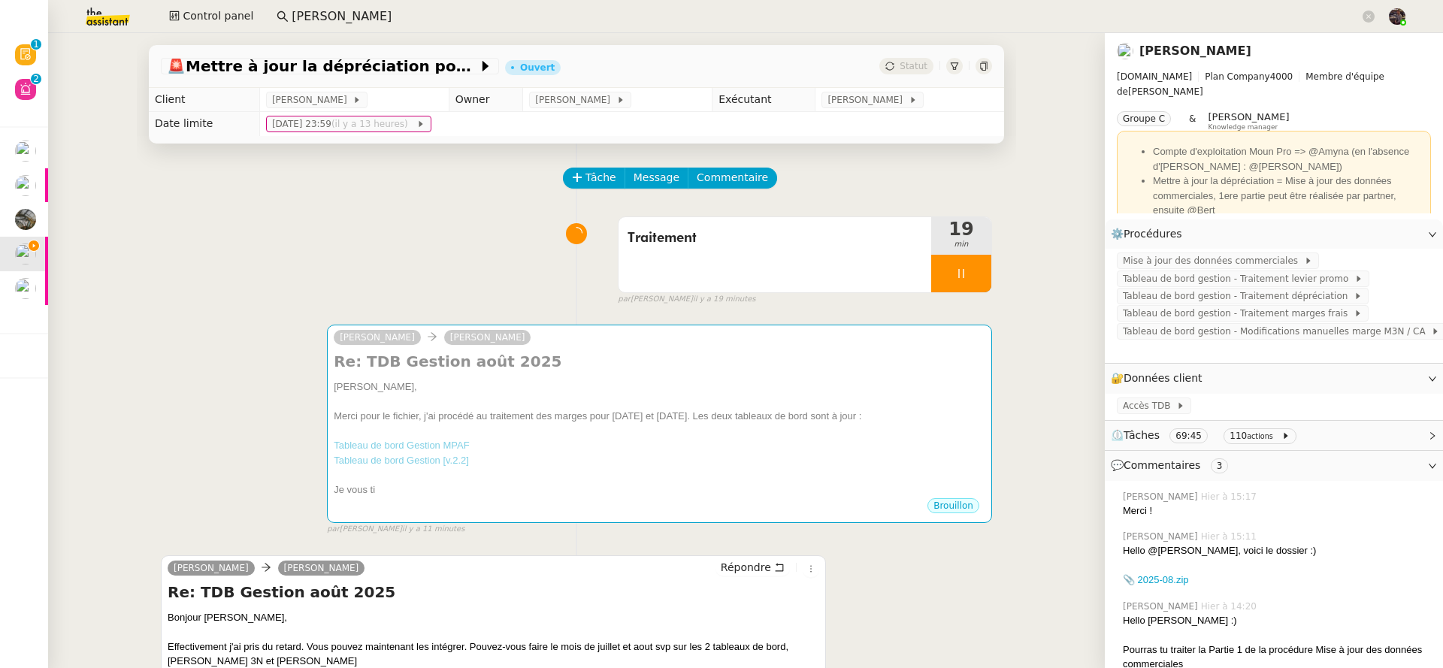
click at [959, 276] on div at bounding box center [961, 274] width 60 height 38
click at [772, 237] on span "Traitement" at bounding box center [774, 238] width 295 height 23
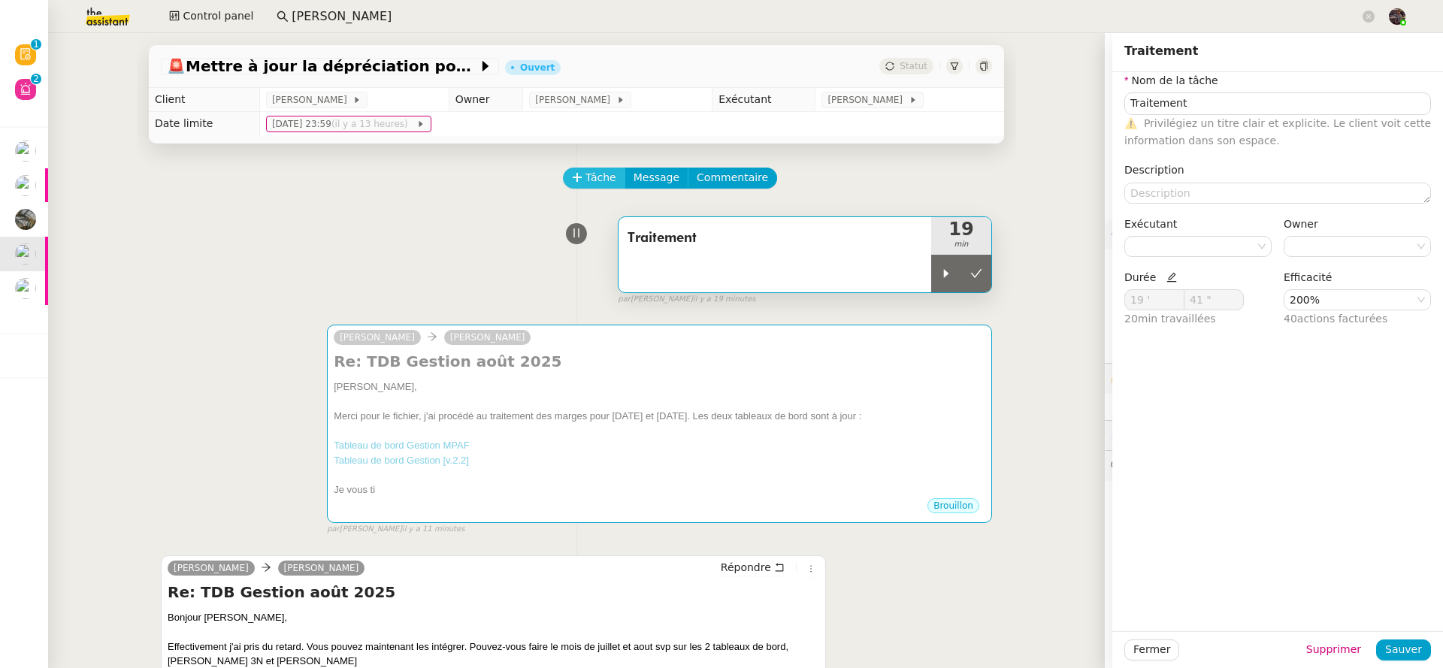
click at [574, 179] on button "Tâche" at bounding box center [594, 178] width 62 height 21
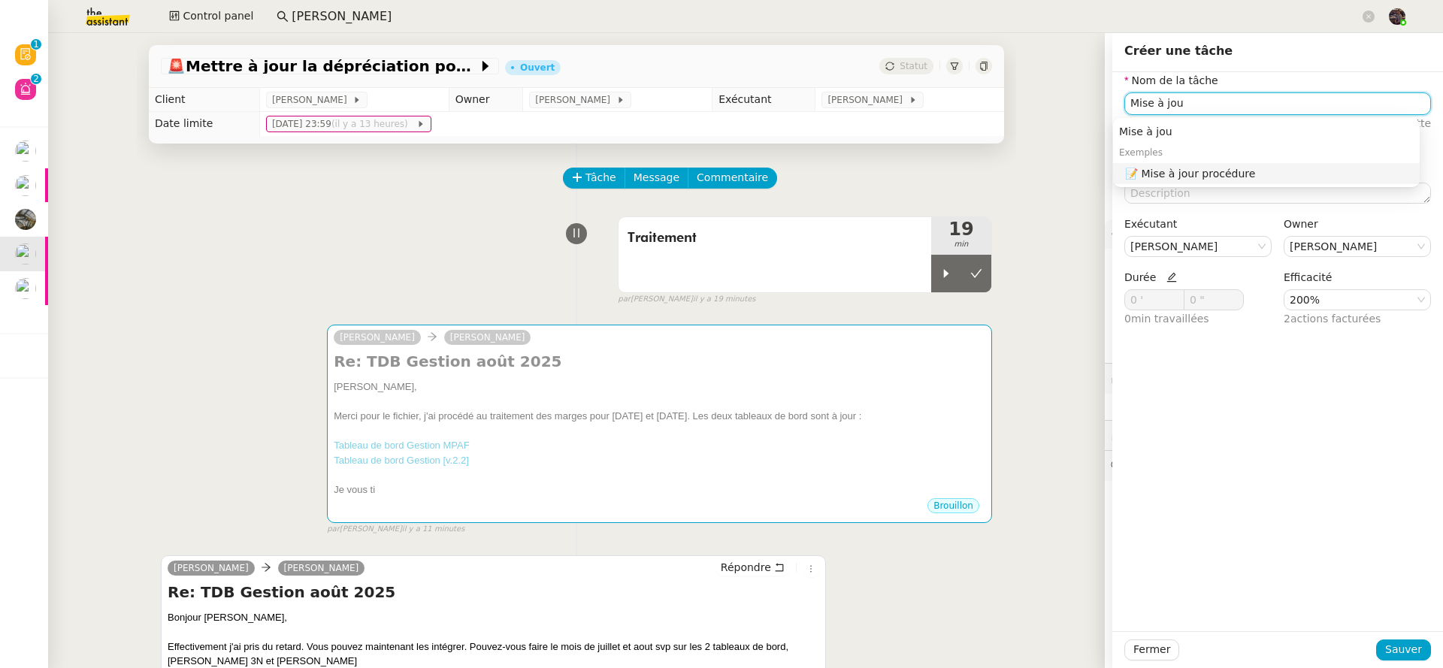
click at [1155, 174] on div "📝 Mise à jour procédure" at bounding box center [1269, 174] width 289 height 14
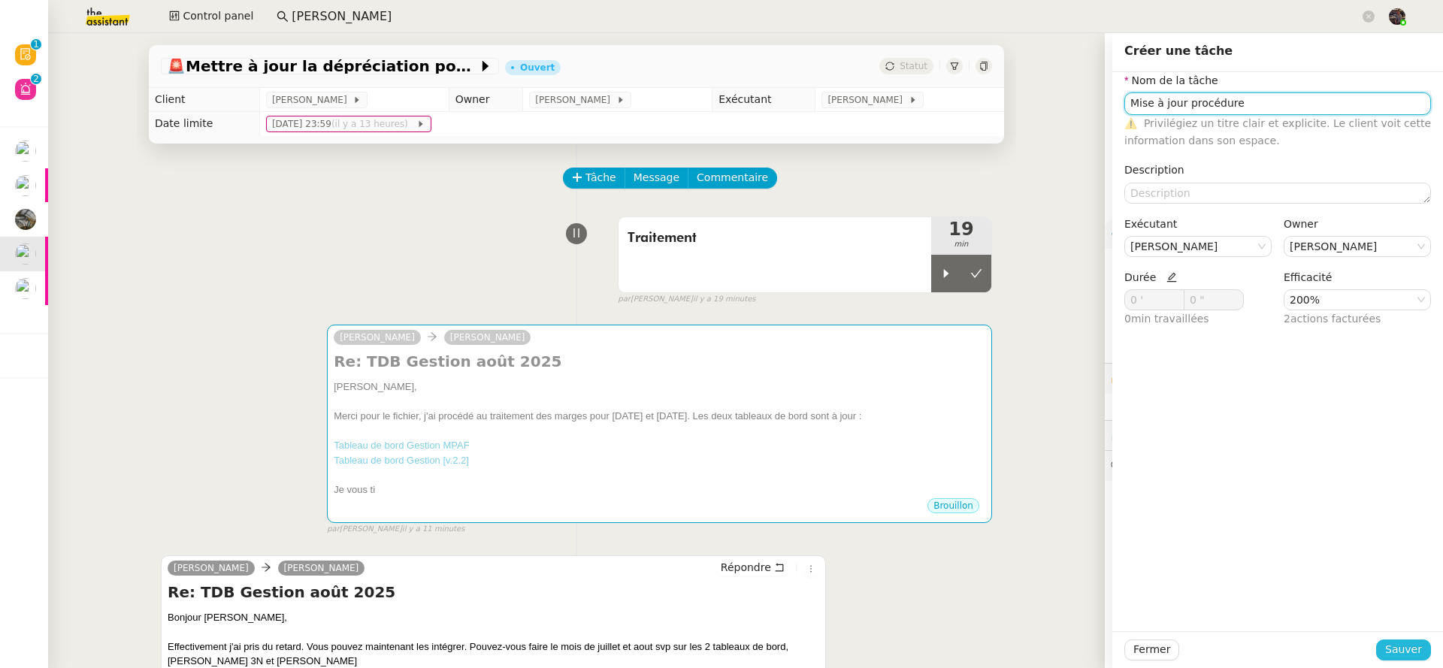
type input "Mise à jour procédure"
click at [1385, 648] on span "Sauver" at bounding box center [1403, 649] width 37 height 17
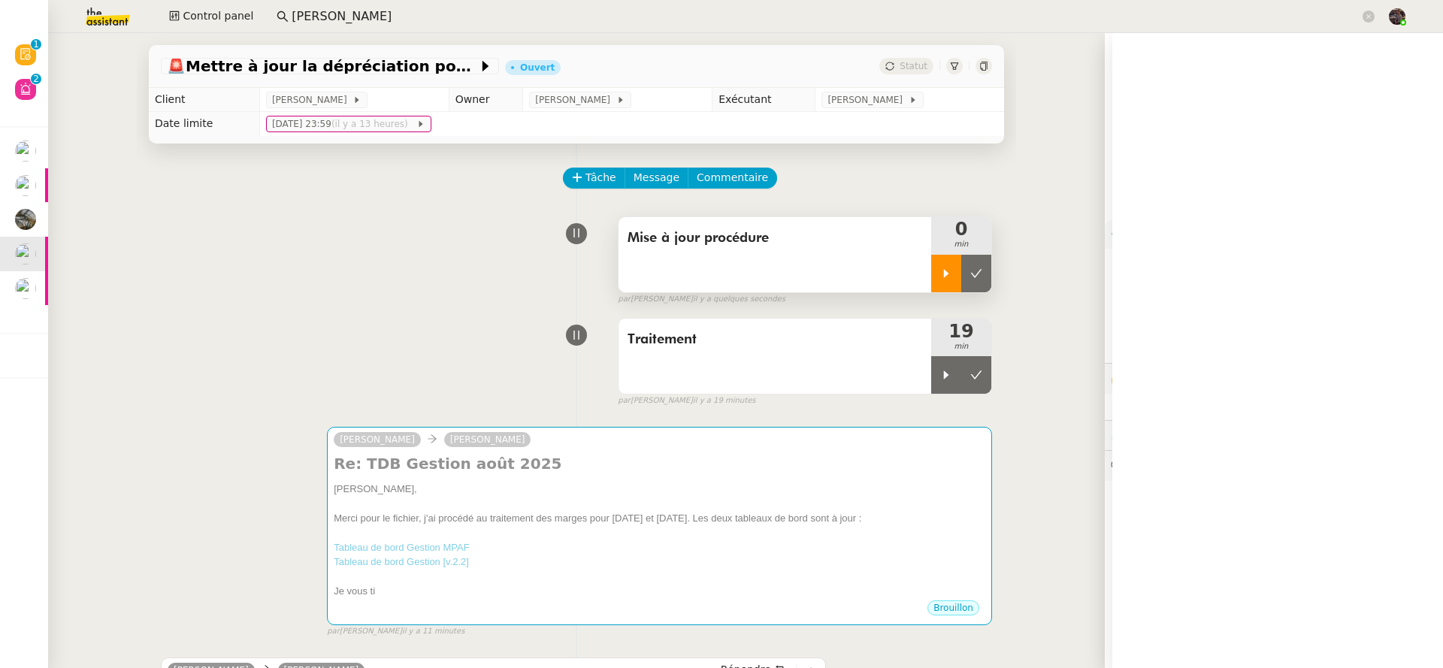
click at [940, 267] on div at bounding box center [946, 274] width 30 height 38
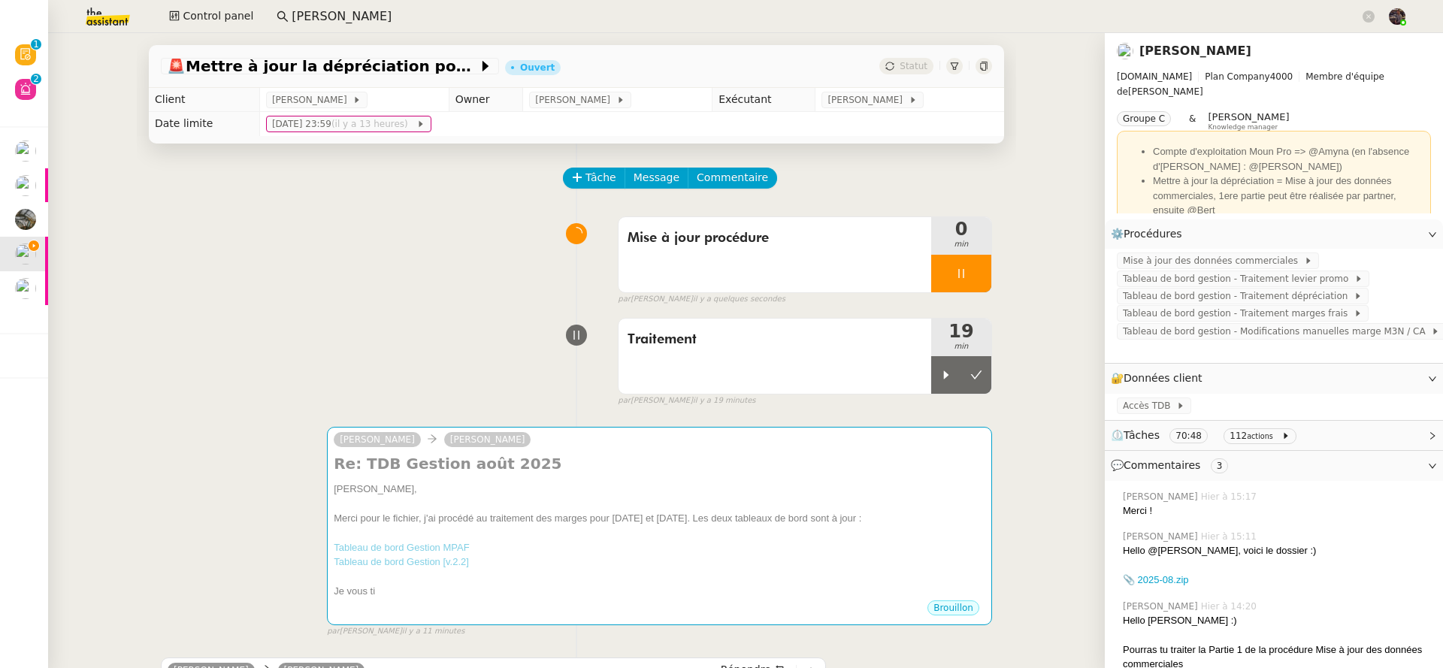
click at [972, 373] on button at bounding box center [976, 375] width 30 height 38
click at [1225, 329] on span "Tableau de bord gestion - Modifications manuelles marge M3N / CA" at bounding box center [1276, 331] width 308 height 15
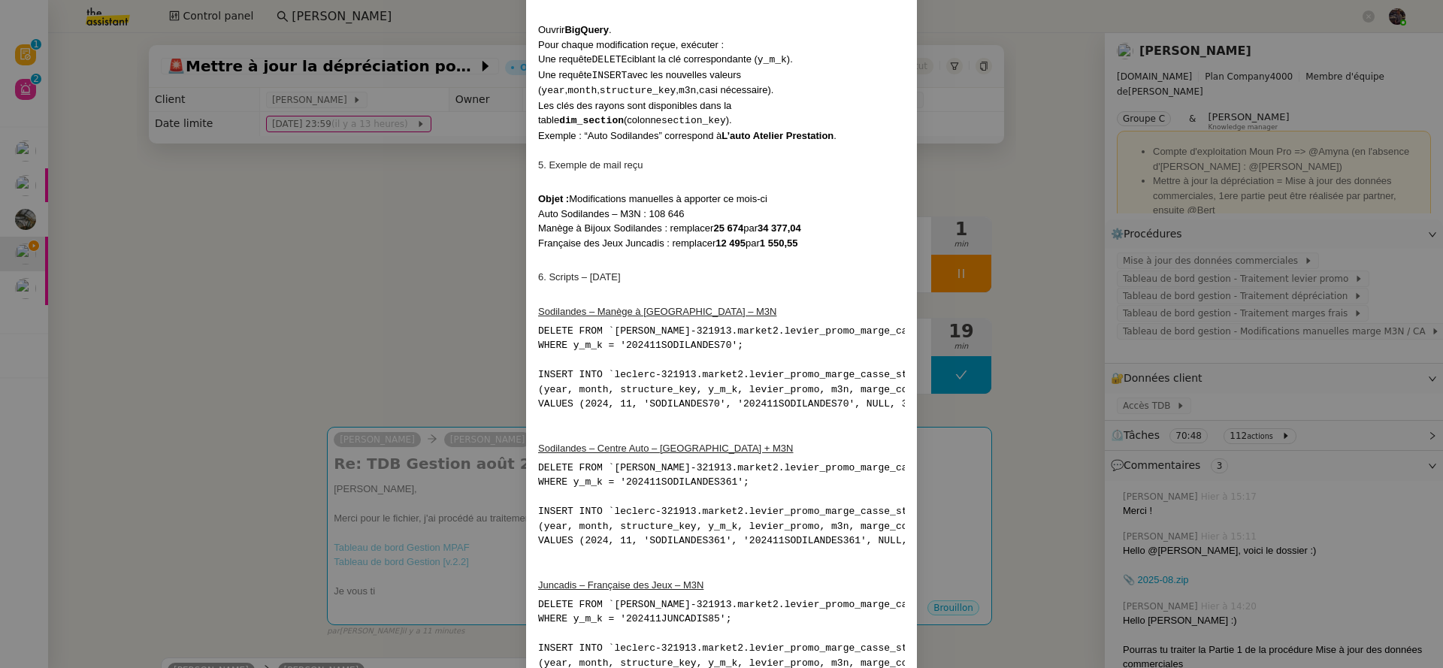
scroll to position [528, 0]
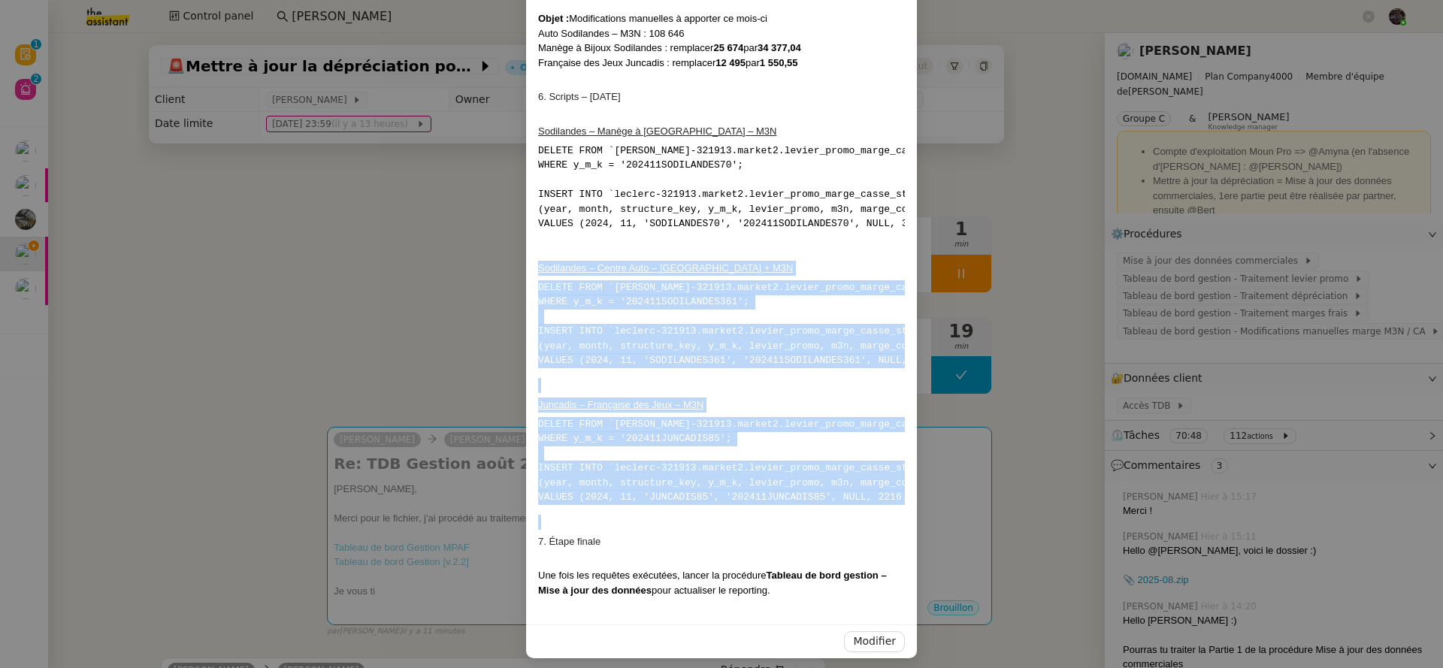
drag, startPoint x: 817, startPoint y: 505, endPoint x: 535, endPoint y: 255, distance: 376.3
click at [538, 255] on div "1. Contexte Chaque mois, certaines corrections manuelles doivent être appliquée…" at bounding box center [721, 85] width 367 height 1053
click at [715, 325] on pre "DELETE FROM `leclerc-321913.market2.levier_promo_marge_casse_stats_monthly_raw`…" at bounding box center [721, 324] width 367 height 88
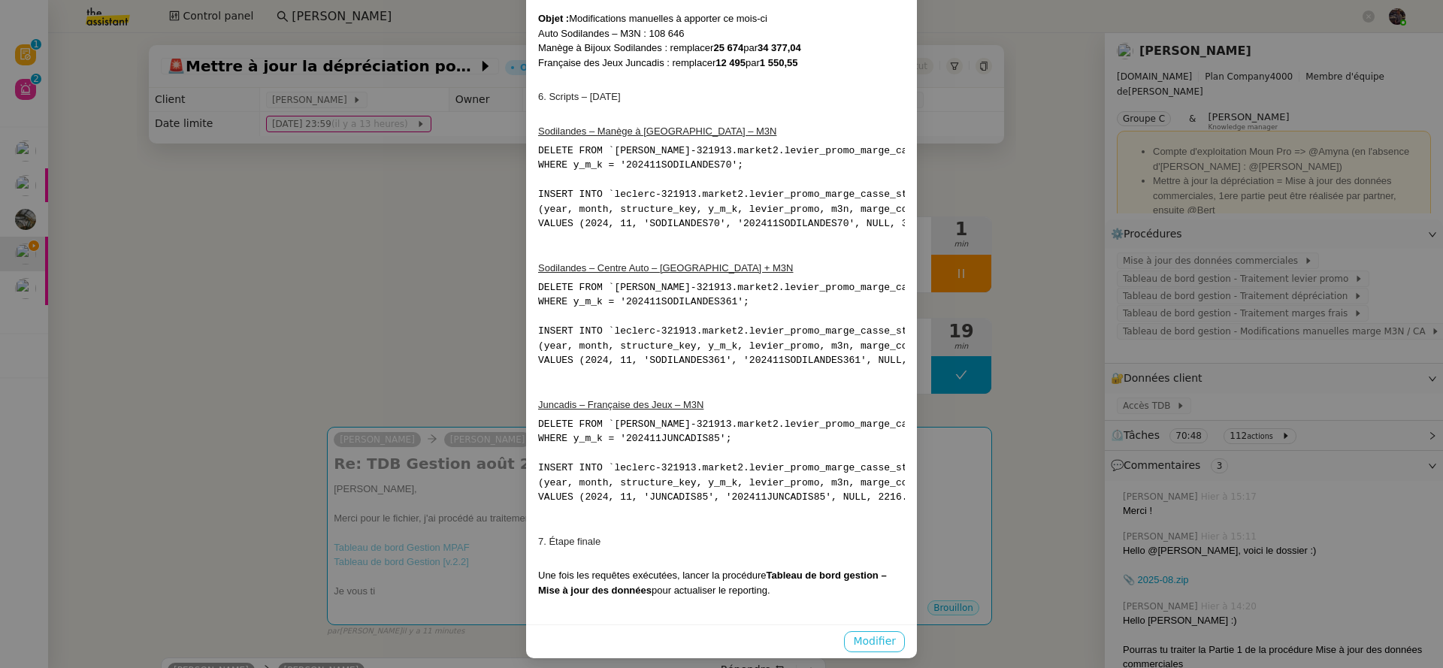
click at [883, 634] on span "Modifier" at bounding box center [874, 641] width 43 height 17
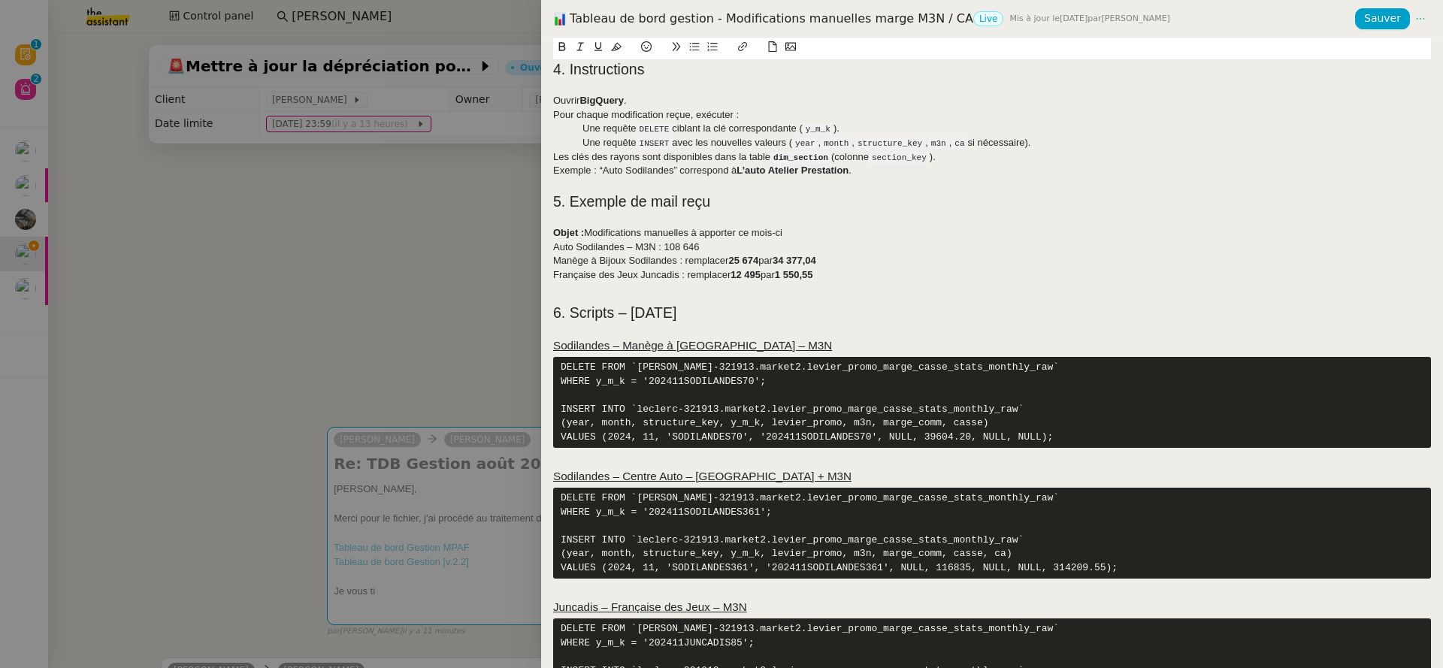
scroll to position [367, 0]
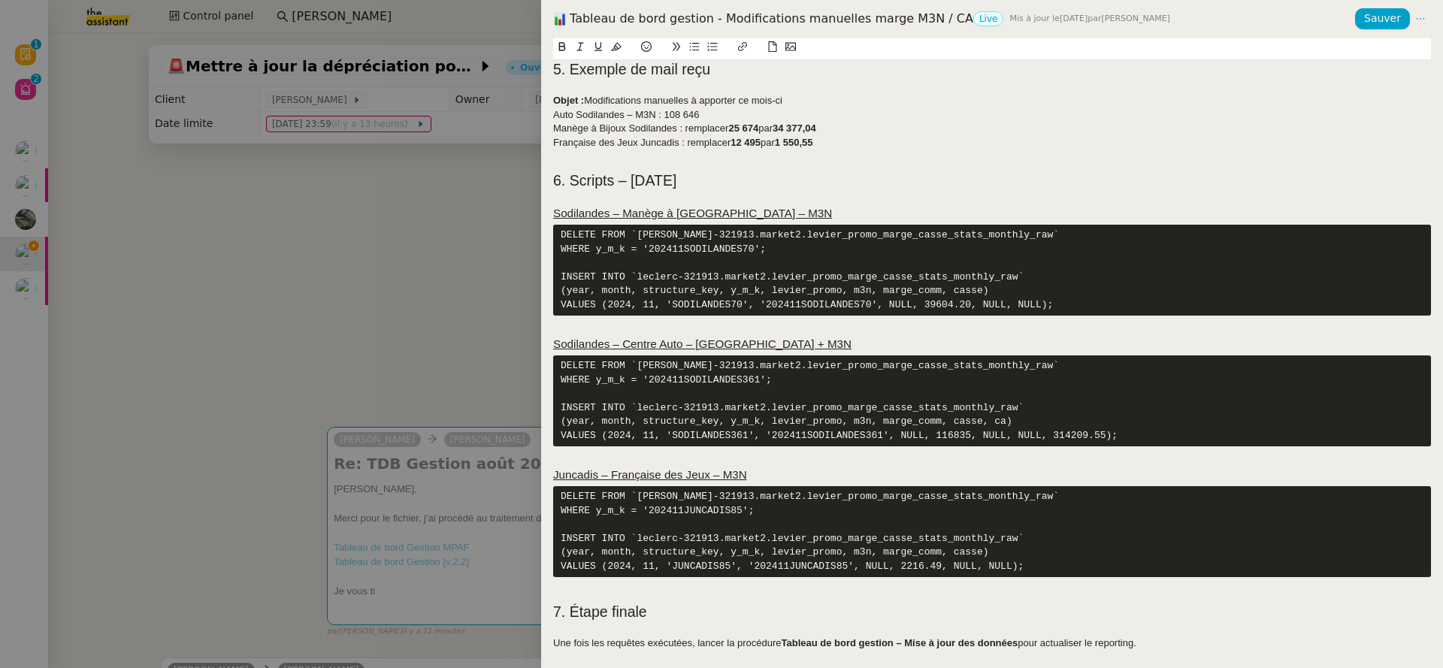
click at [1005, 418] on pre "DELETE FROM `leclerc-321913.market2.levier_promo_marge_casse_stats_monthly_raw`…" at bounding box center [992, 400] width 878 height 91
click at [1107, 431] on pre "DELETE FROM `leclerc-321913.market2.levier_promo_marge_casse_stats_monthly_raw`…" at bounding box center [992, 400] width 878 height 91
click at [1129, 435] on pre "DELETE FROM `leclerc-321913.market2.levier_promo_marge_casse_stats_monthly_raw`…" at bounding box center [992, 400] width 878 height 91
click at [1376, 23] on span "Sauver" at bounding box center [1382, 18] width 37 height 17
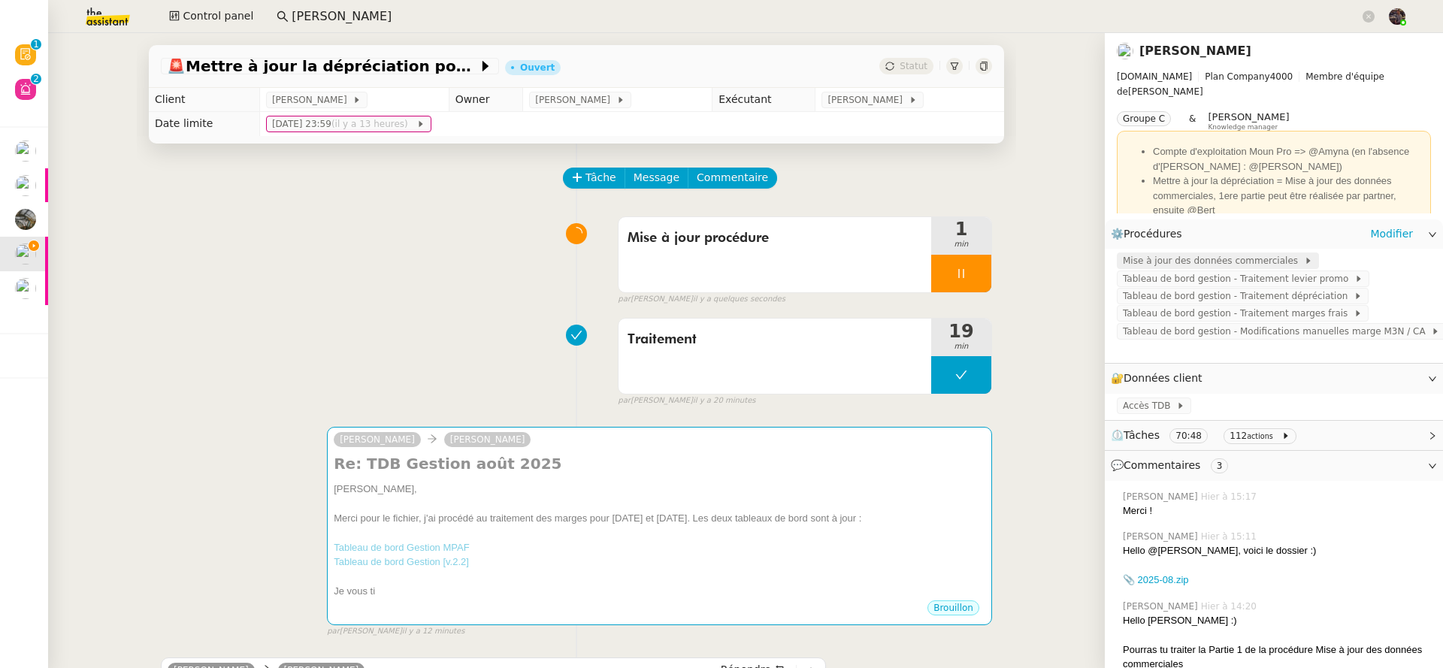
click at [1198, 260] on span "Mise à jour des données commerciales" at bounding box center [1212, 260] width 181 height 15
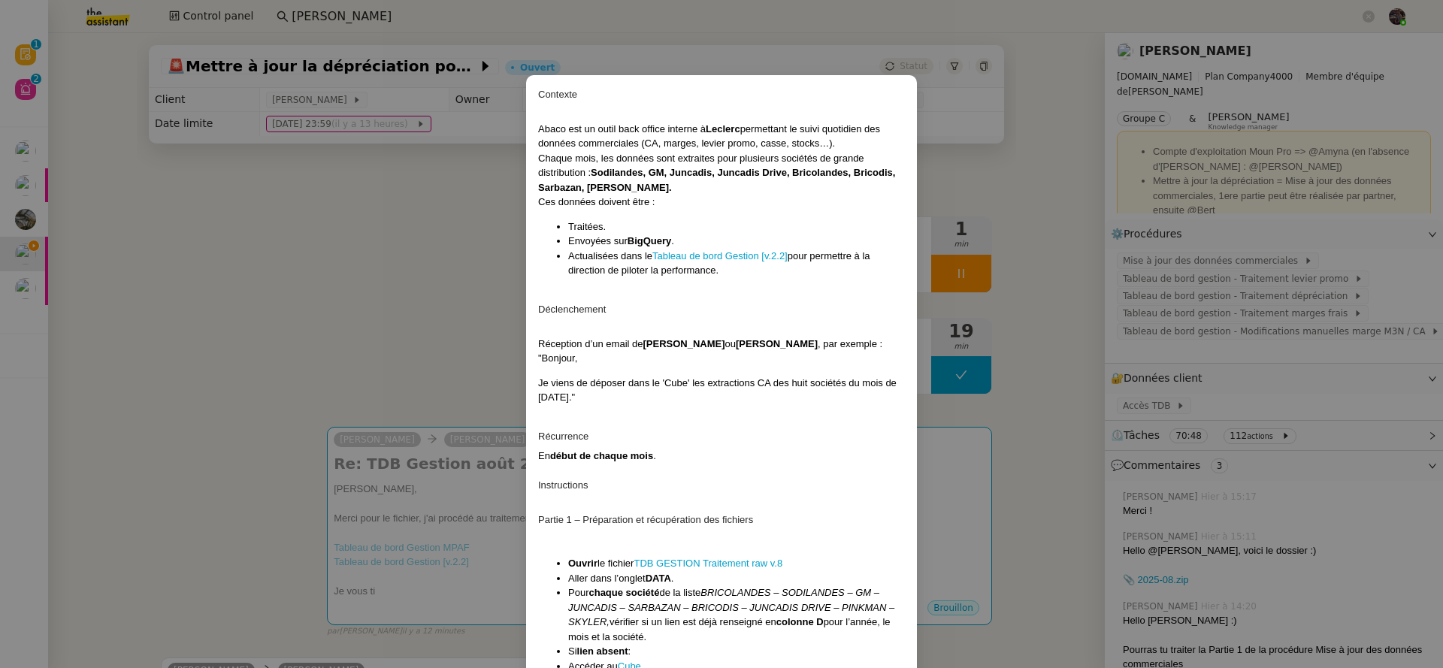
click at [1207, 349] on nz-modal-container "Contexte Abaco est un outil back office interne à Leclerc permettant le suivi q…" at bounding box center [721, 334] width 1443 height 668
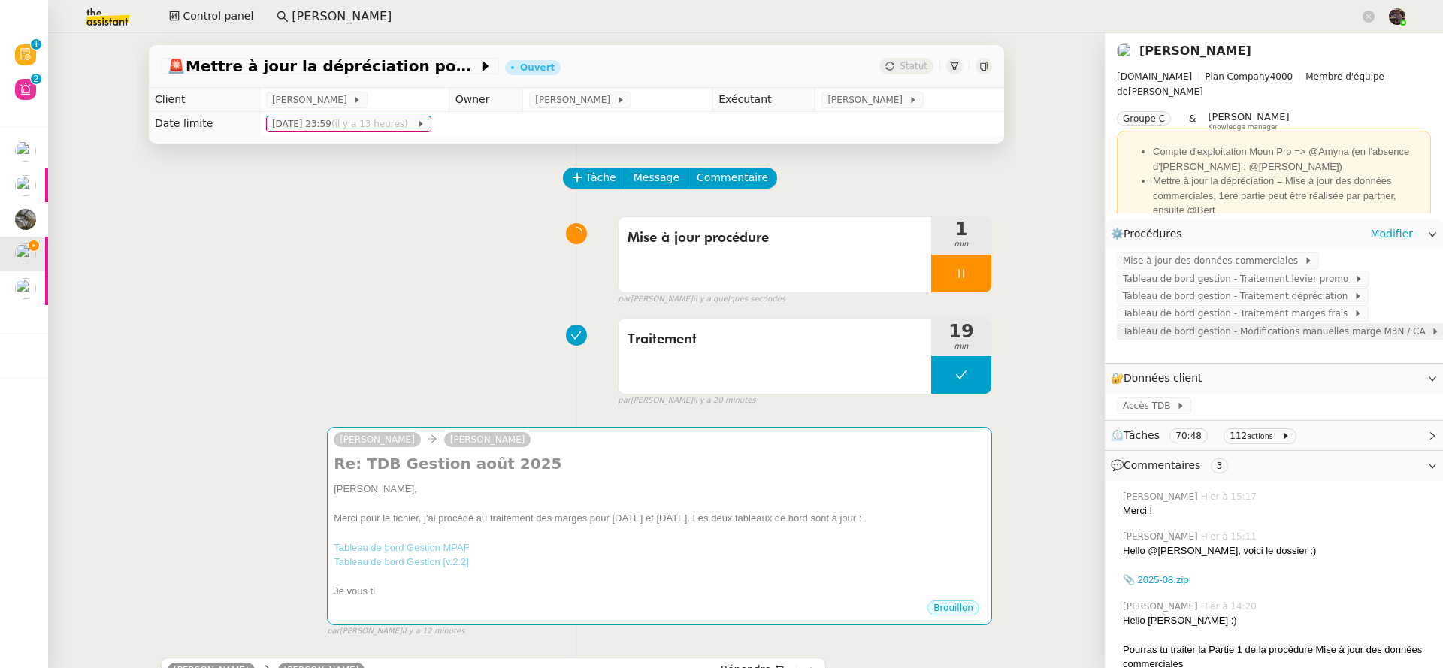
click at [1216, 334] on span "Tableau de bord gestion - Modifications manuelles marge M3N / CA" at bounding box center [1276, 331] width 308 height 15
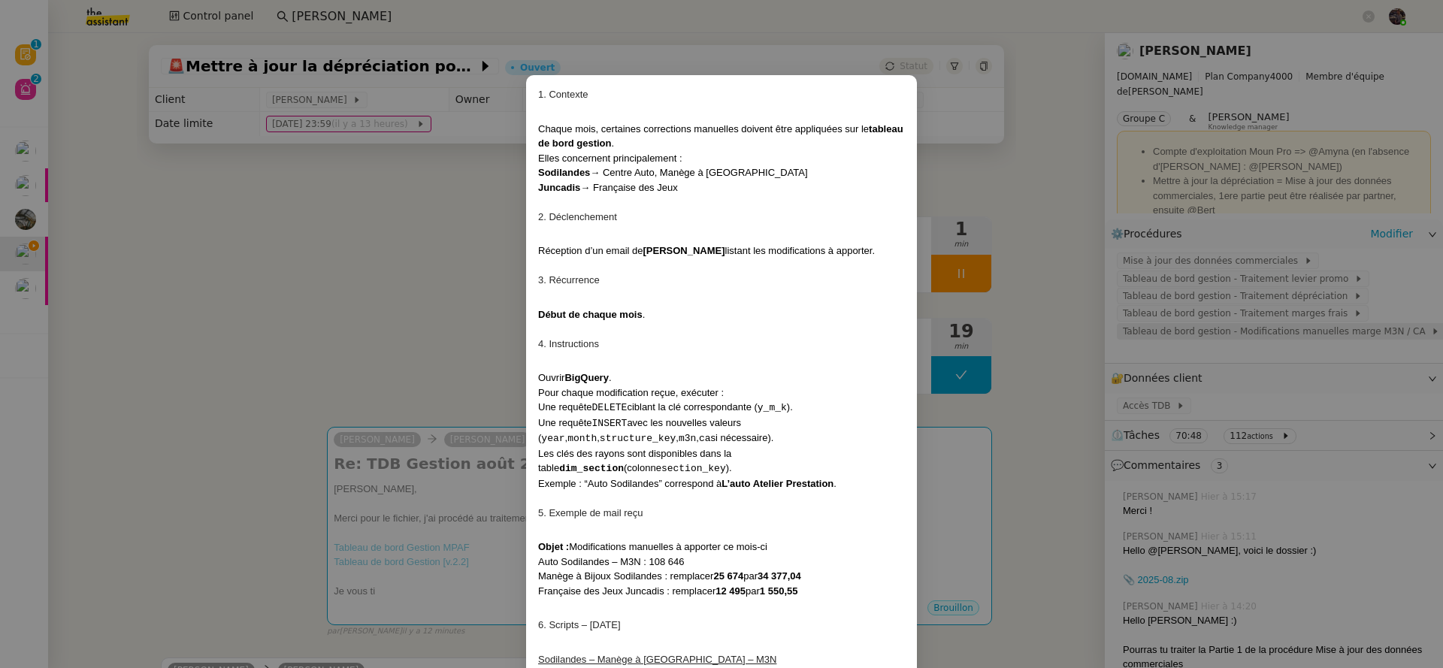
scroll to position [518, 0]
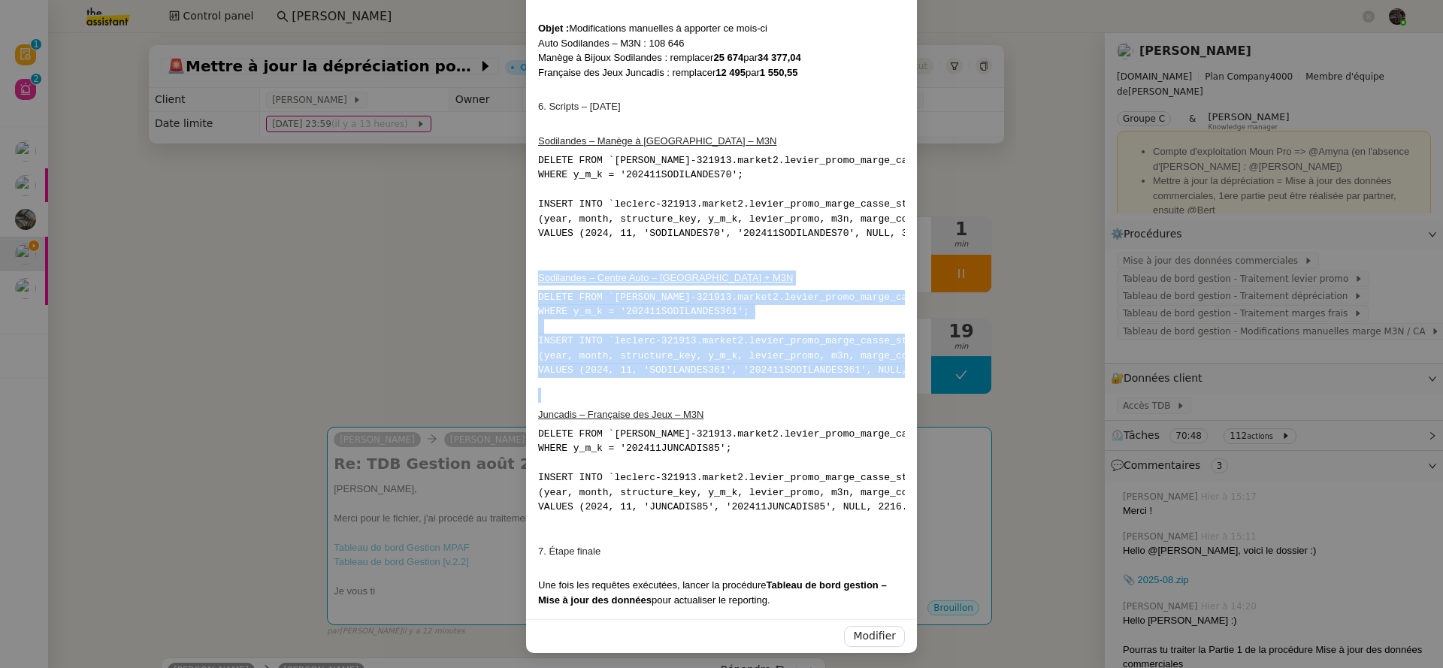
drag, startPoint x: 665, startPoint y: 390, endPoint x: 498, endPoint y: 270, distance: 205.6
click at [498, 270] on nz-modal-container "1. Contexte Chaque mois, certaines corrections manuelles doivent être appliquée…" at bounding box center [721, 334] width 1443 height 668
copy div "Sodilandes – Centre Auto – CA + M3N DELETE FROM `leclerc-321913.market2.levier_…"
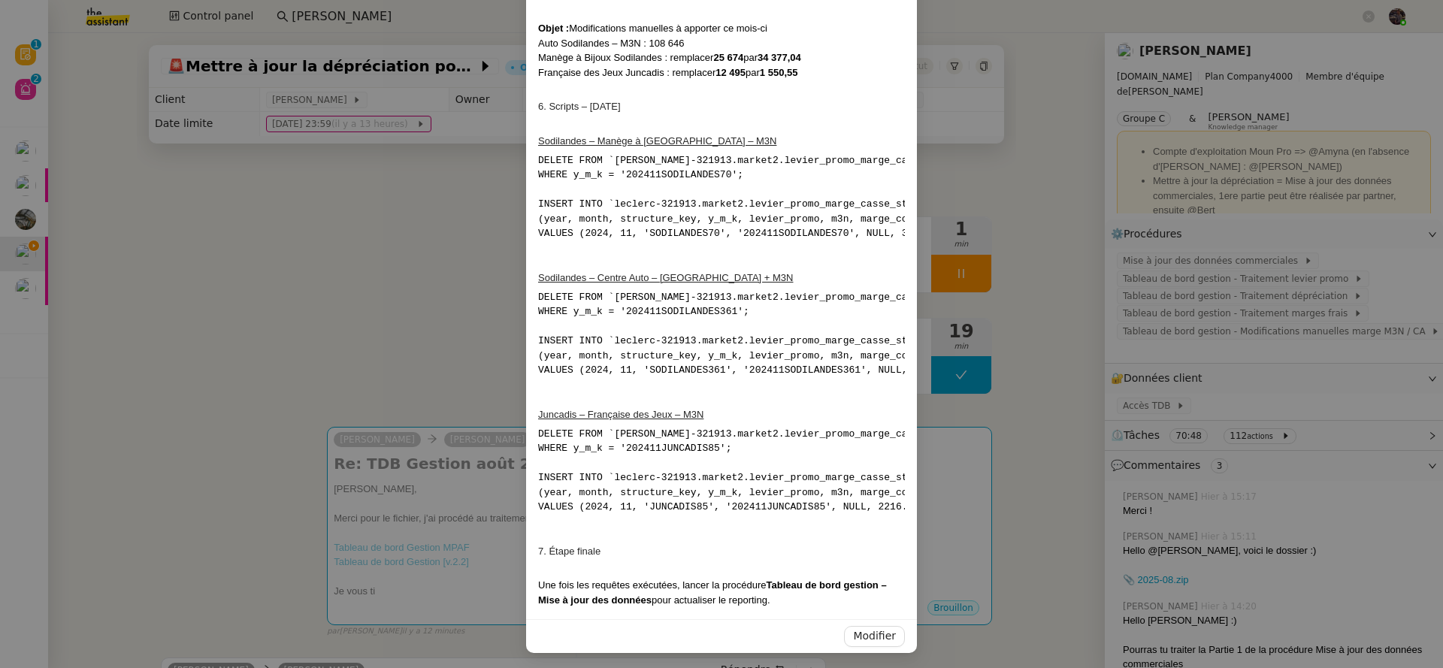
click at [1123, 113] on nz-modal-container "1. Contexte Chaque mois, certaines corrections manuelles doivent être appliquée…" at bounding box center [721, 334] width 1443 height 668
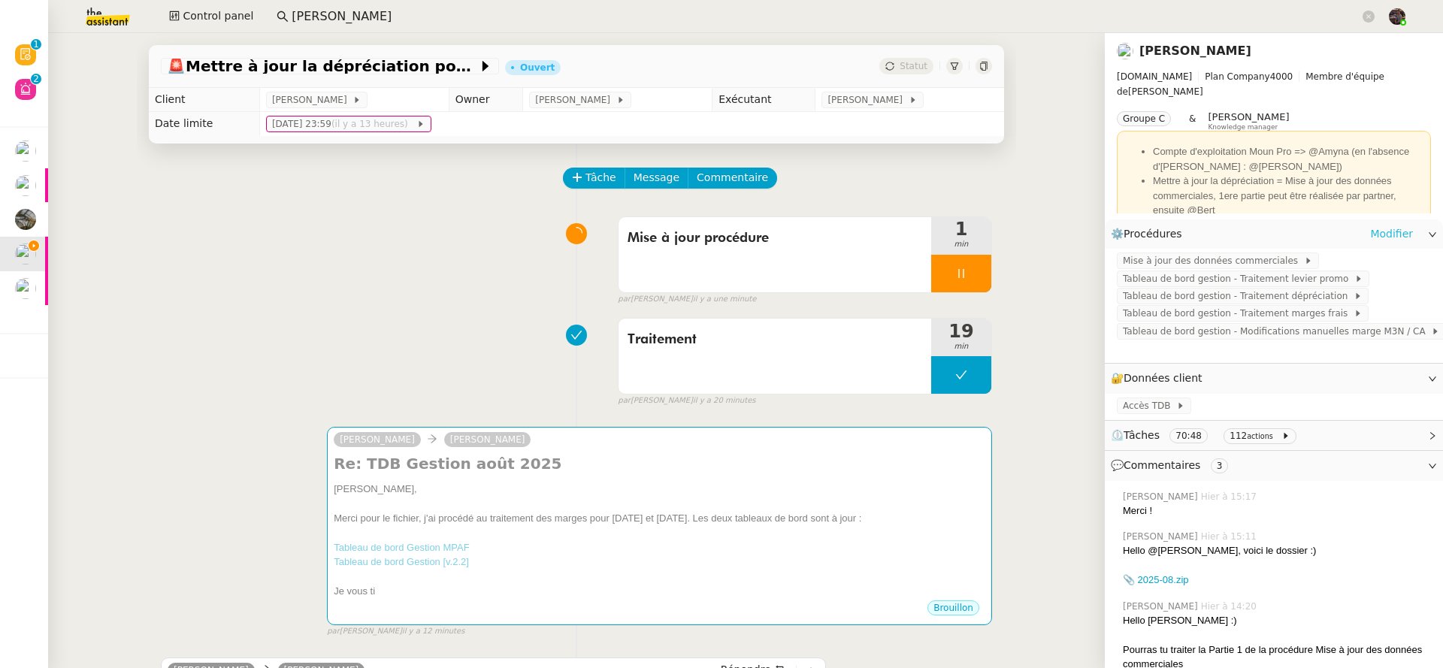
click at [1376, 232] on link "Modifier" at bounding box center [1391, 233] width 43 height 17
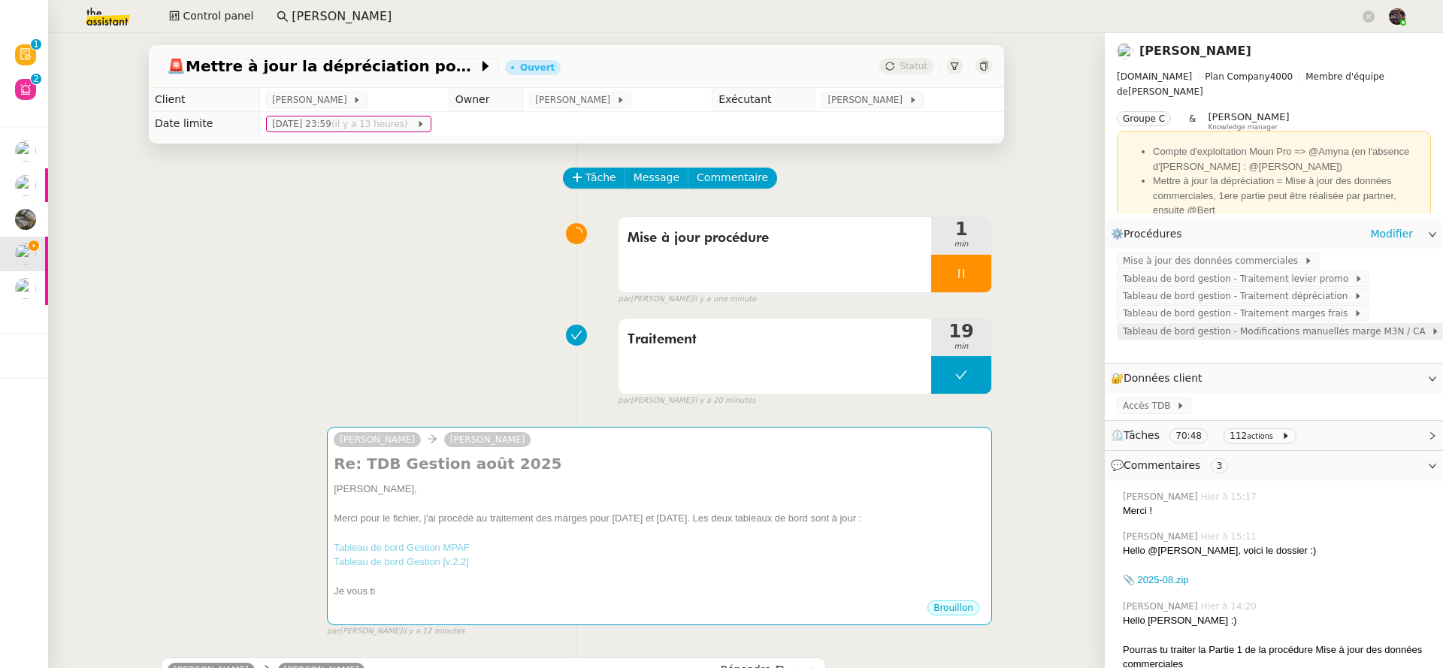
click at [1189, 333] on span "Tableau de bord gestion - Modifications manuelles marge M3N / CA" at bounding box center [1276, 331] width 308 height 15
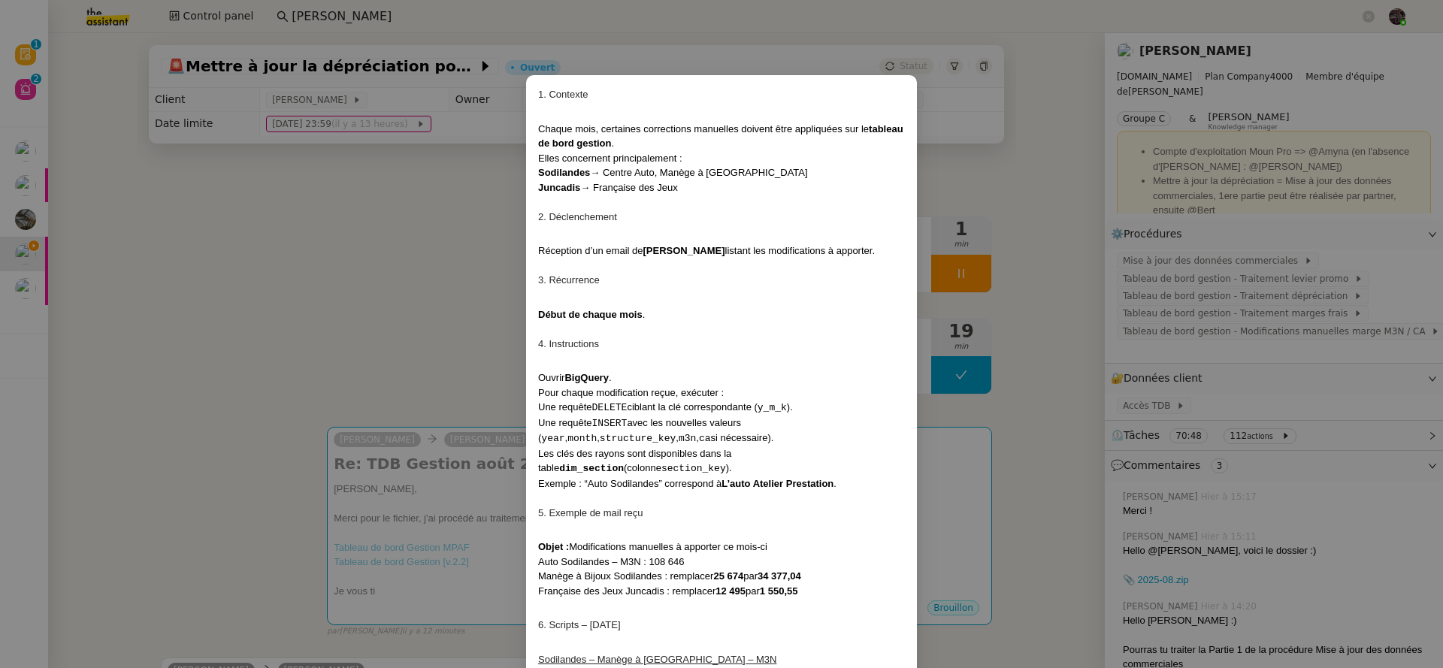
scroll to position [518, 0]
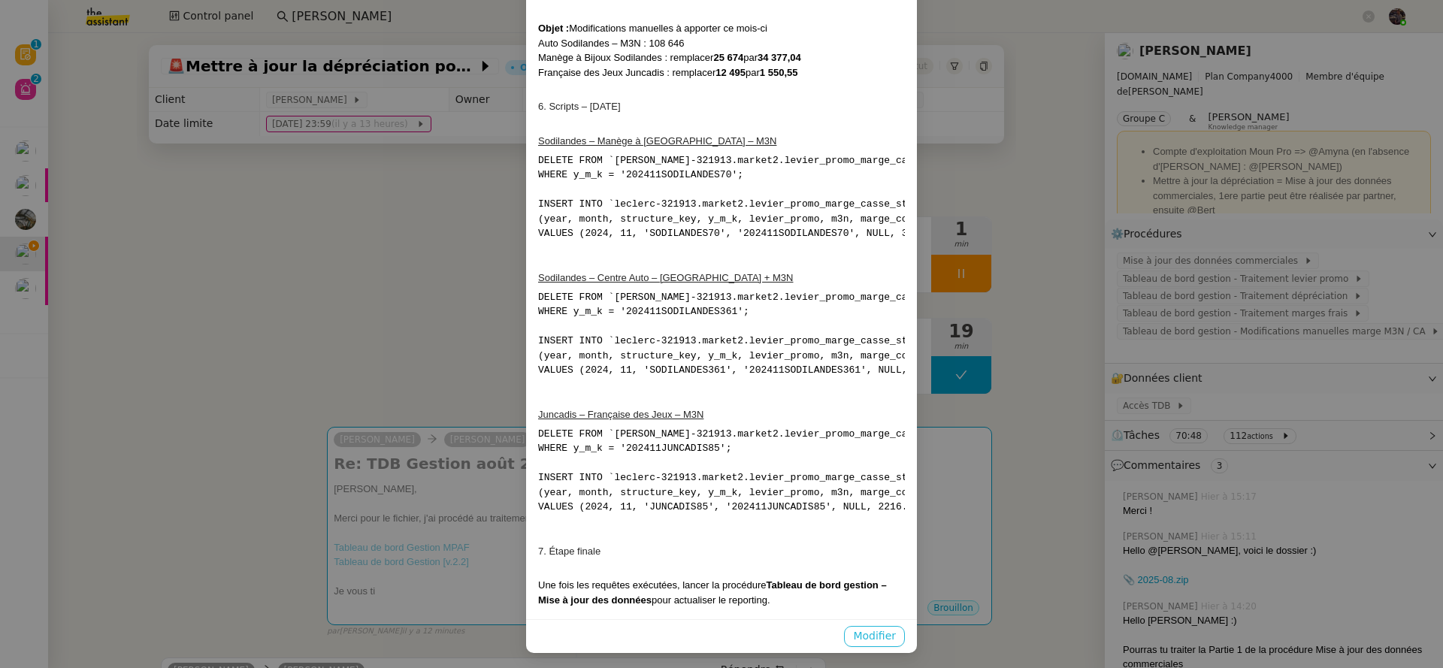
click at [871, 627] on span "Modifier" at bounding box center [874, 635] width 43 height 17
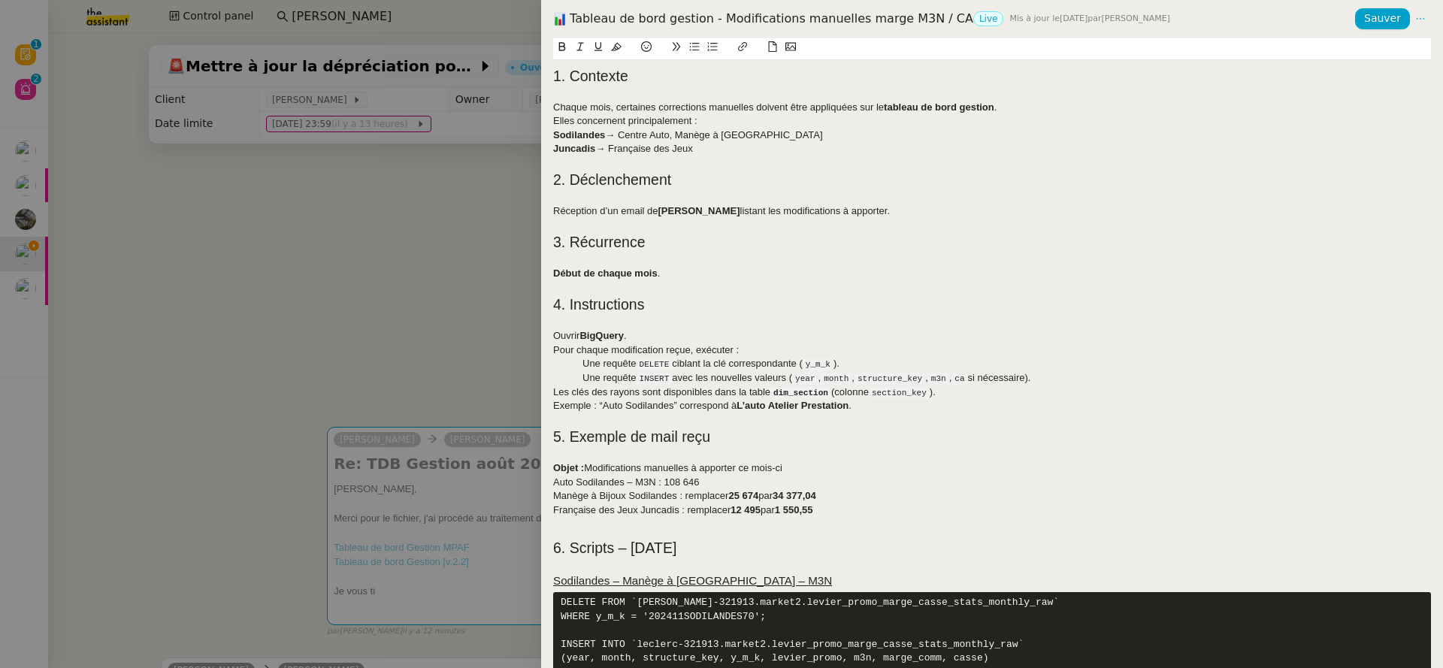
scroll to position [367, 0]
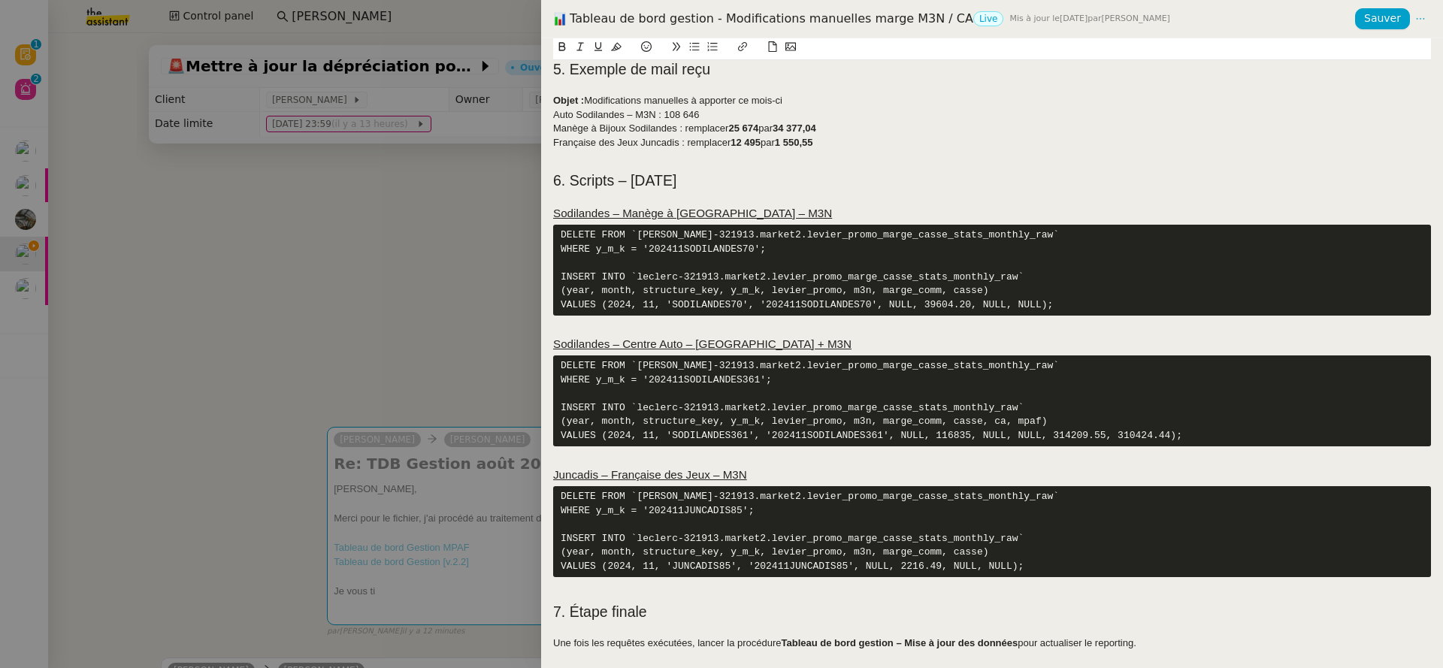
click at [772, 344] on h3 "Sodilandes – Centre Auto – CA + M3N" at bounding box center [992, 344] width 878 height 17
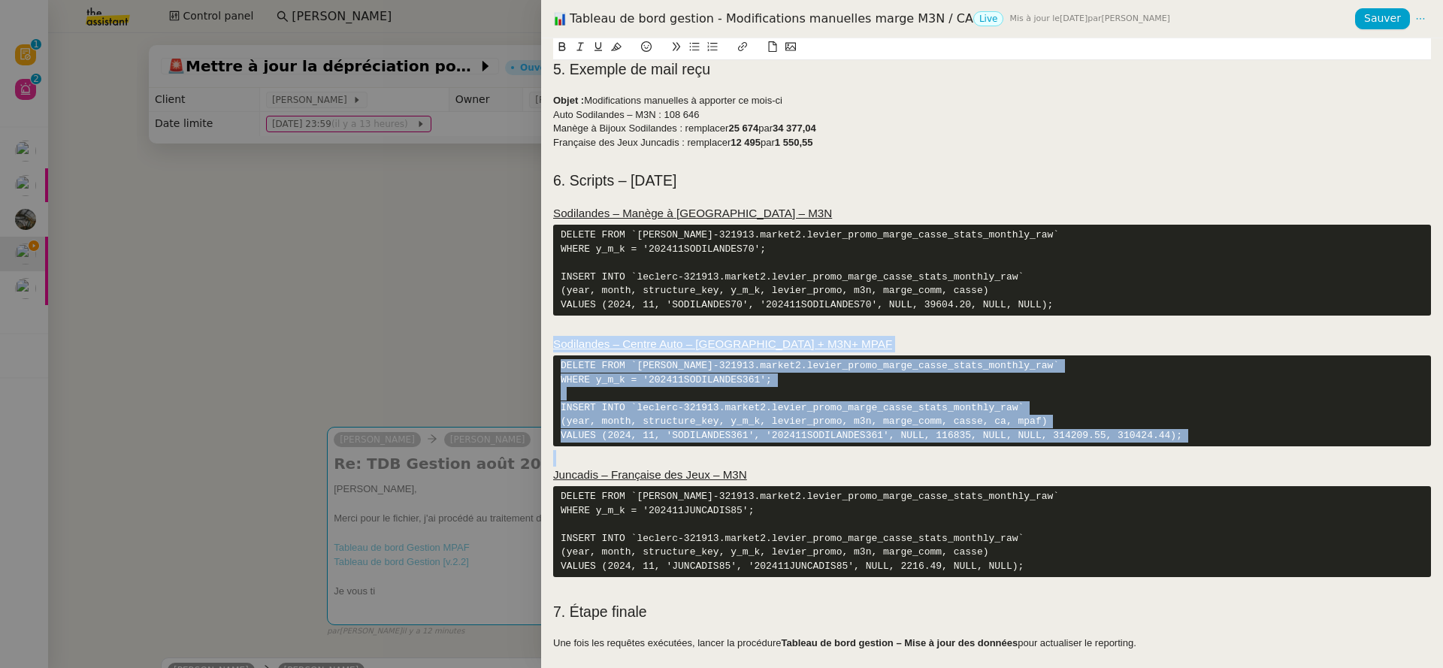
drag, startPoint x: 656, startPoint y: 455, endPoint x: 528, endPoint y: 345, distance: 168.9
click at [528, 345] on div "Tableau de bord gestion - Modifications manuelles marge M3N / CA Live Mis à jou…" at bounding box center [721, 334] width 1443 height 668
copy div "Sodilandes – Centre Auto – CA + M3N+ MPAF DELETE FROM `leclerc-321913.market2.l…"
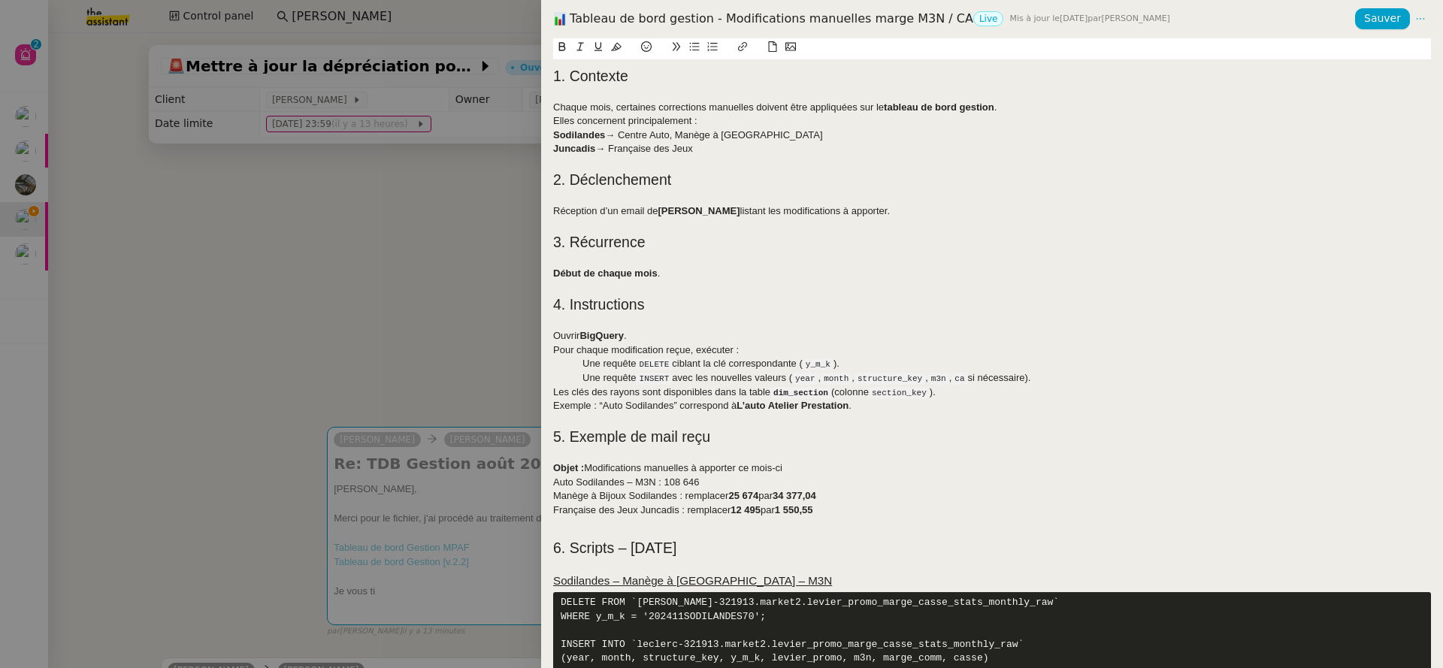
click at [588, 458] on div at bounding box center [992, 455] width 878 height 14
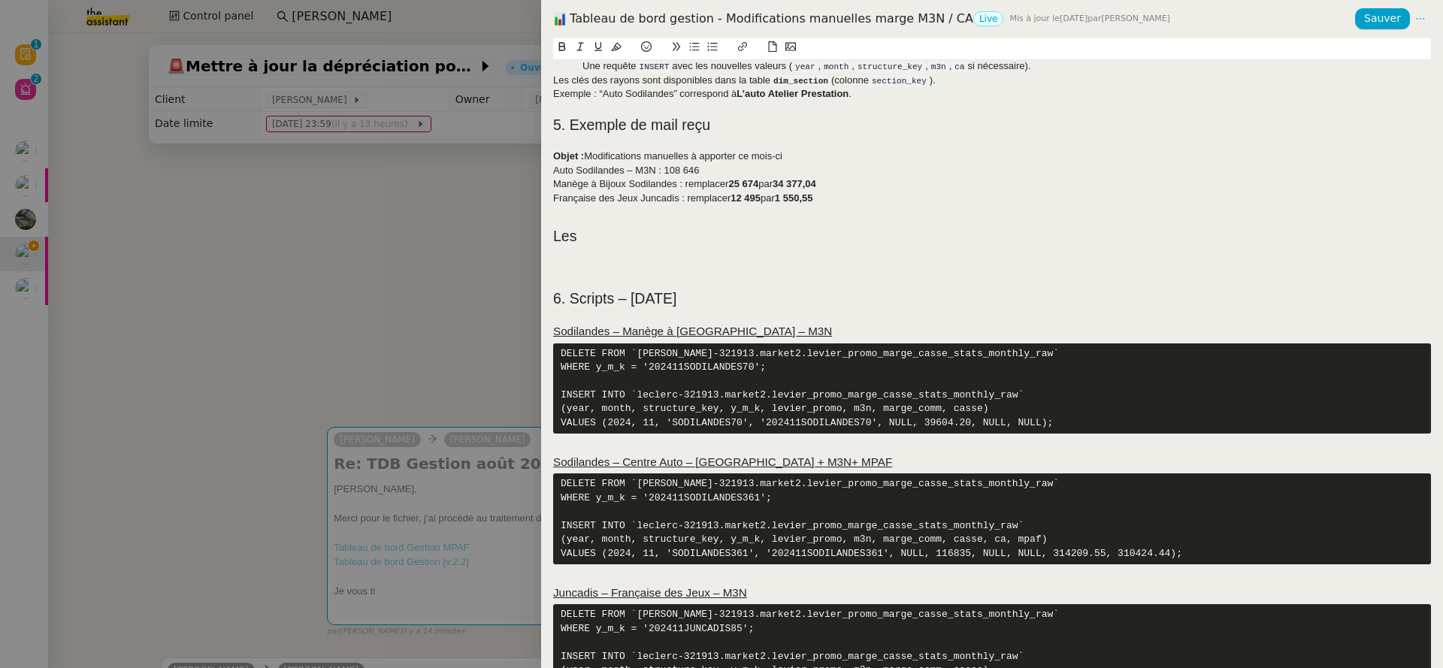
scroll to position [303, 0]
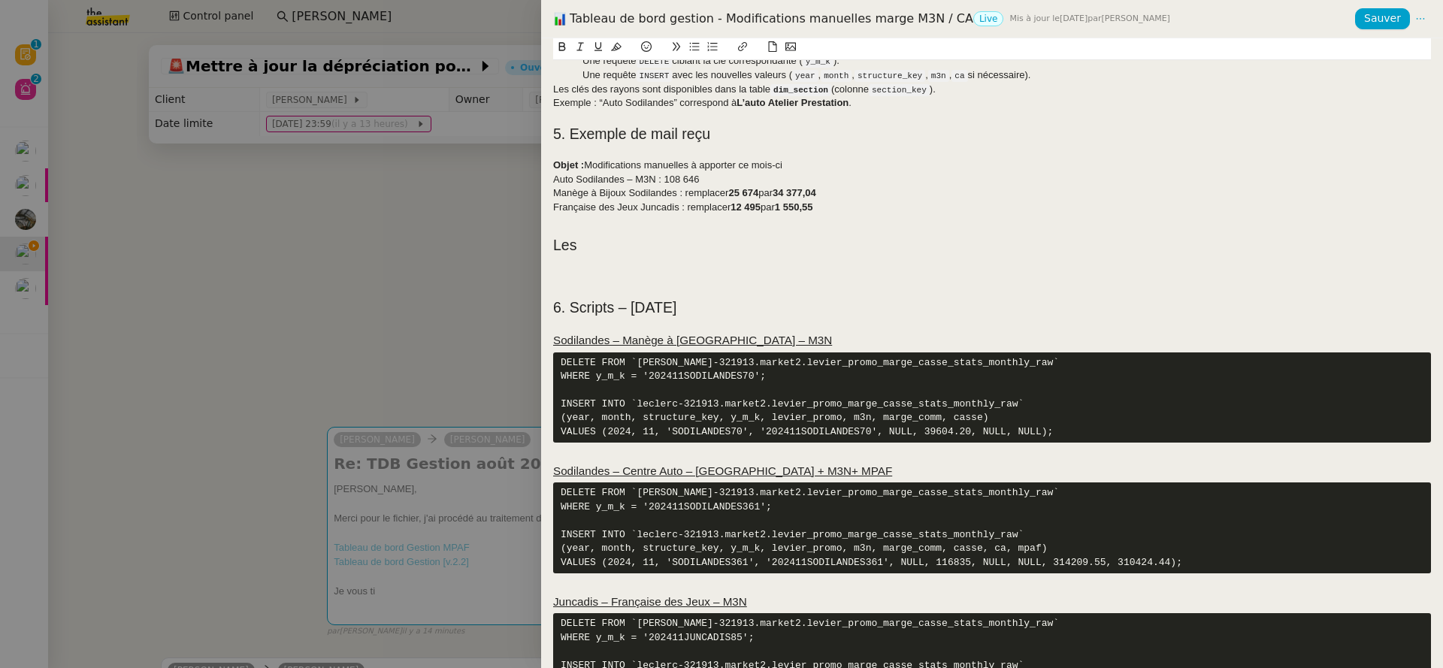
click at [576, 247] on h2 "Les" at bounding box center [992, 245] width 878 height 21
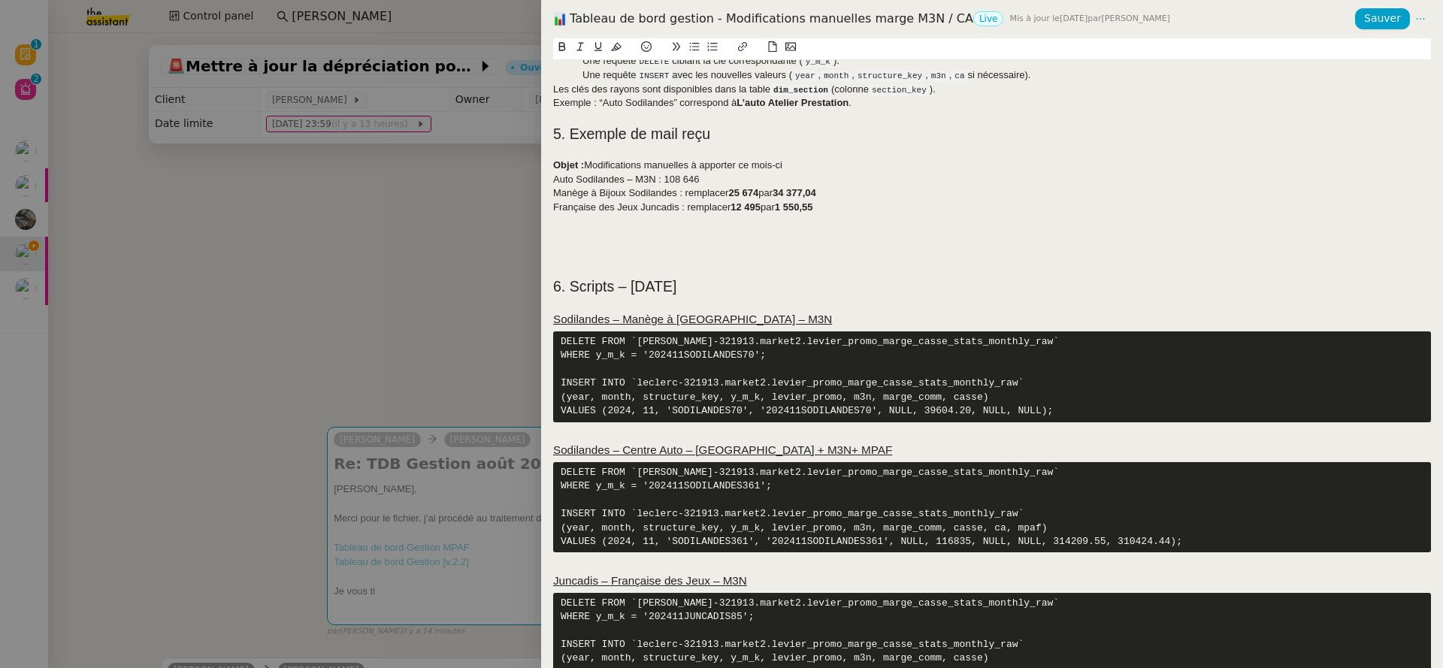
click at [584, 220] on h2 at bounding box center [992, 224] width 878 height 21
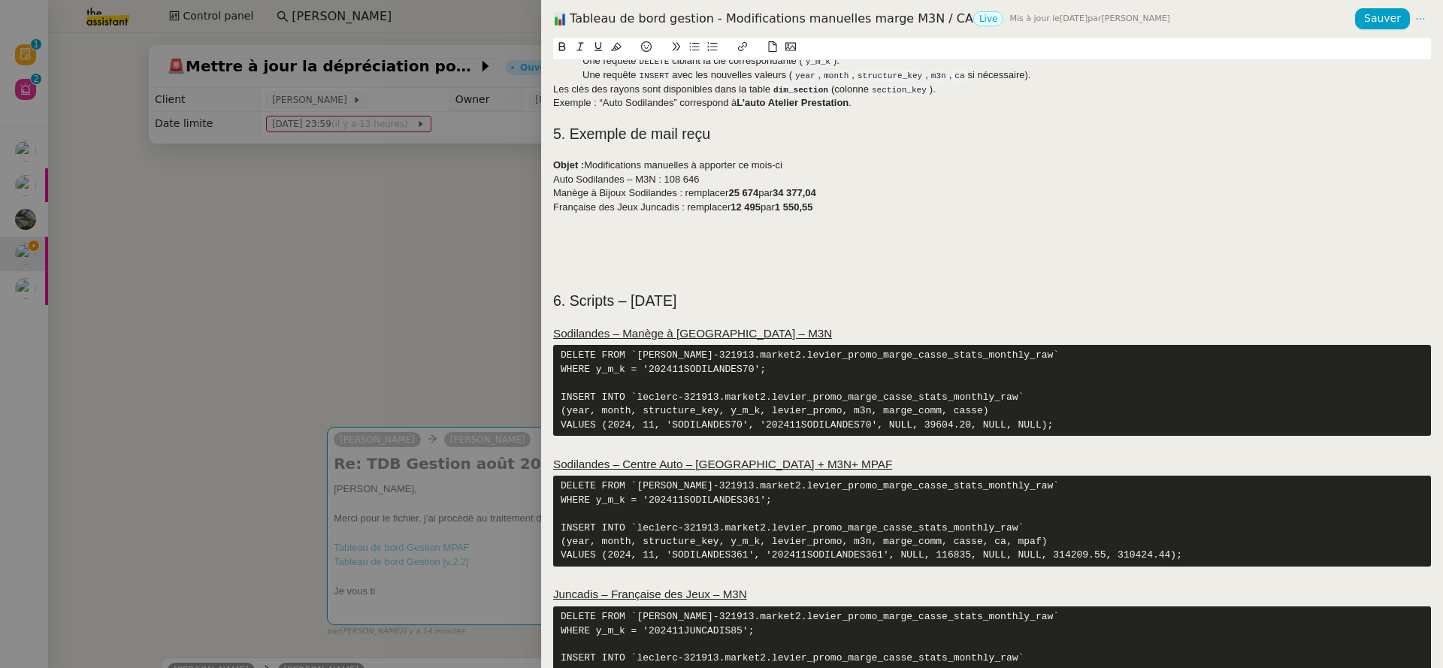
click at [846, 205] on div "Française des Jeux Juncadis : remplacer 12 495 par 1 550,55" at bounding box center [992, 208] width 878 height 14
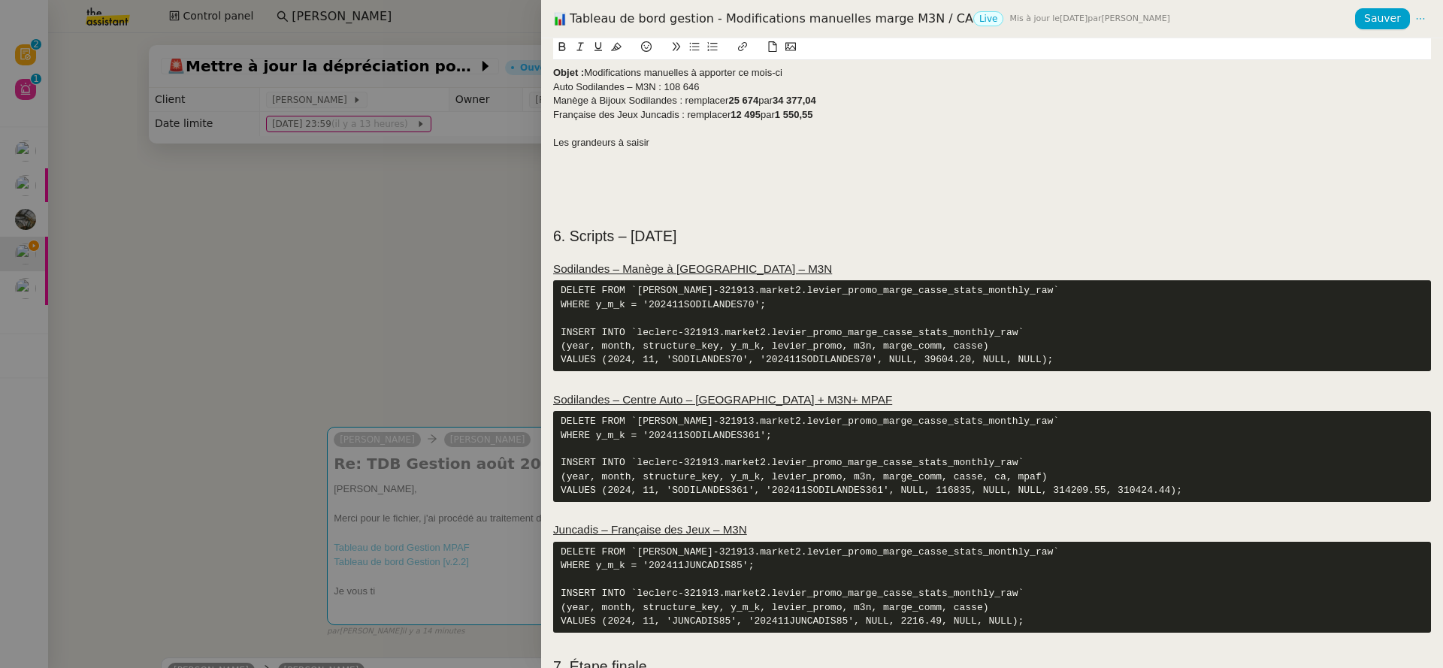
scroll to position [318, 0]
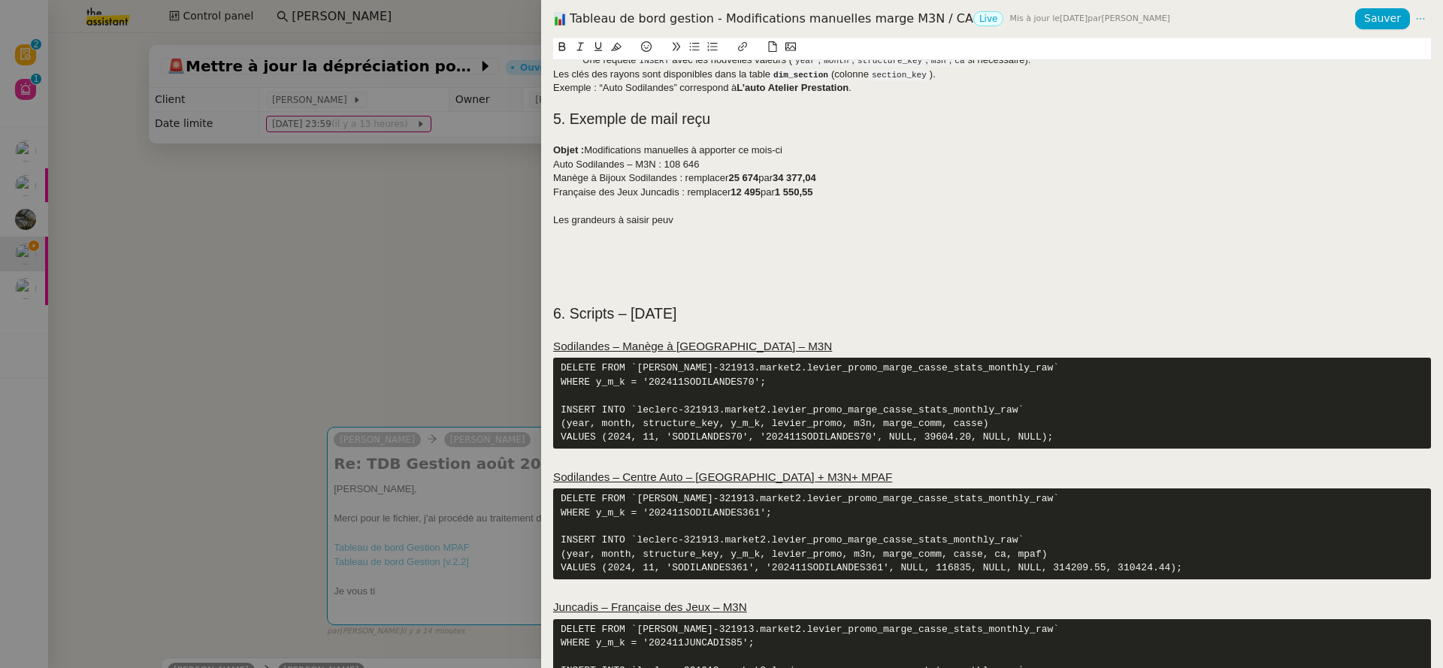
click at [646, 331] on div at bounding box center [992, 331] width 878 height 14
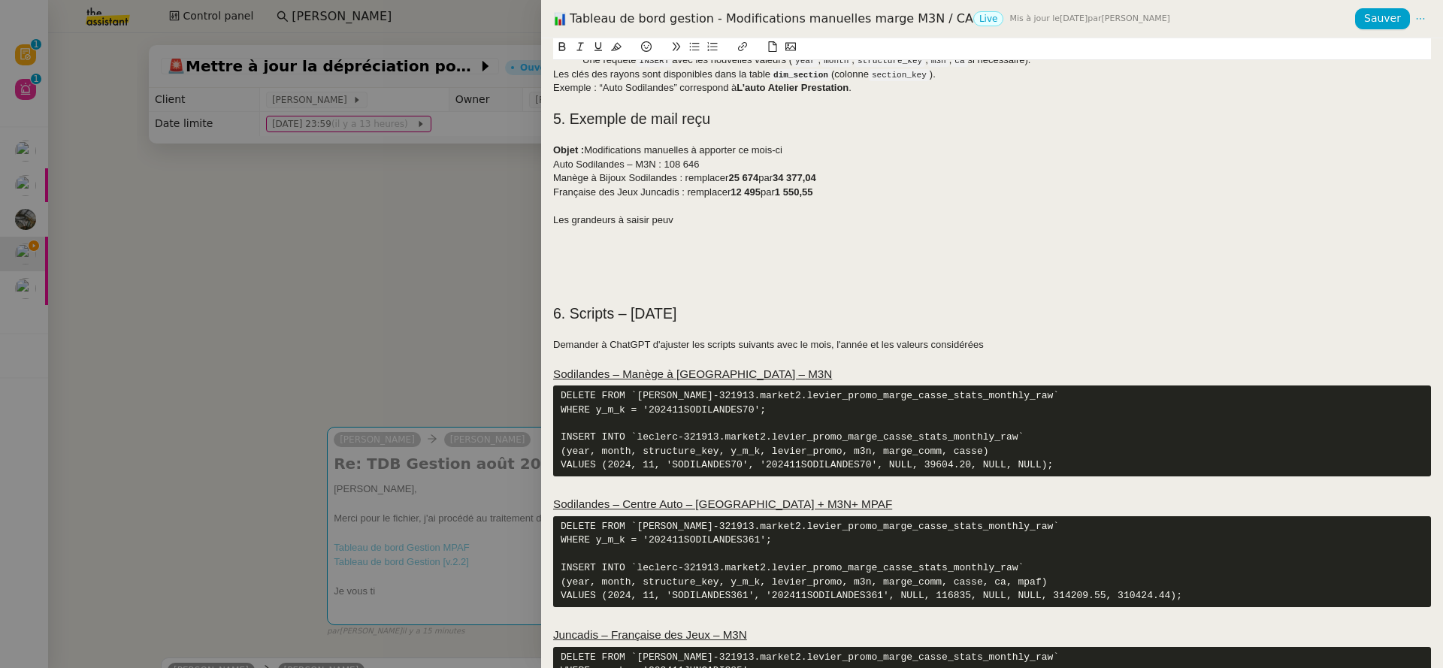
click at [696, 220] on div "Les grandeurs à saisir peuv" at bounding box center [992, 220] width 878 height 14
click at [603, 222] on div "Les grandeurs à saisir peuvent" at bounding box center [992, 220] width 878 height 14
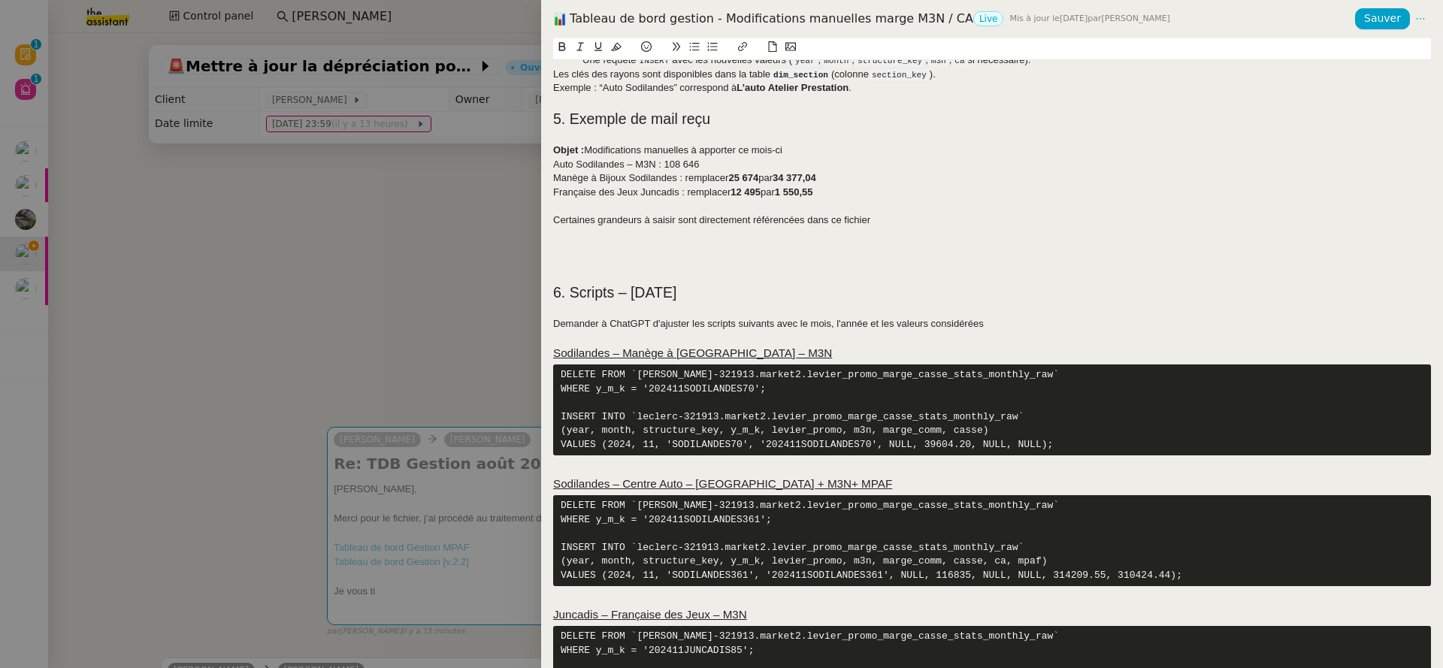
click at [861, 220] on div "Certaines grandeurs à saisir sont directement référencées dans ce fichier" at bounding box center [992, 220] width 878 height 14
click at [881, 221] on div "Certaines grandeurs à saisir sont directement référencées dans ce fichier" at bounding box center [992, 220] width 878 height 14
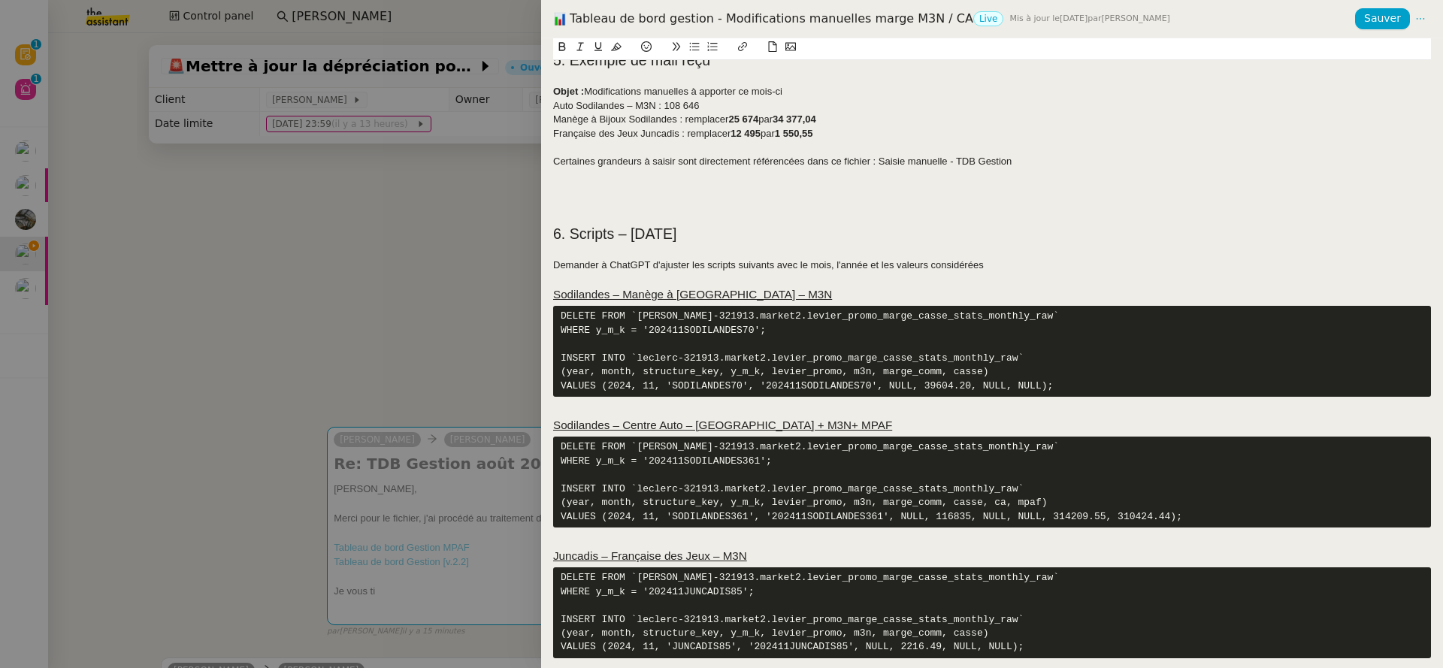
scroll to position [458, 0]
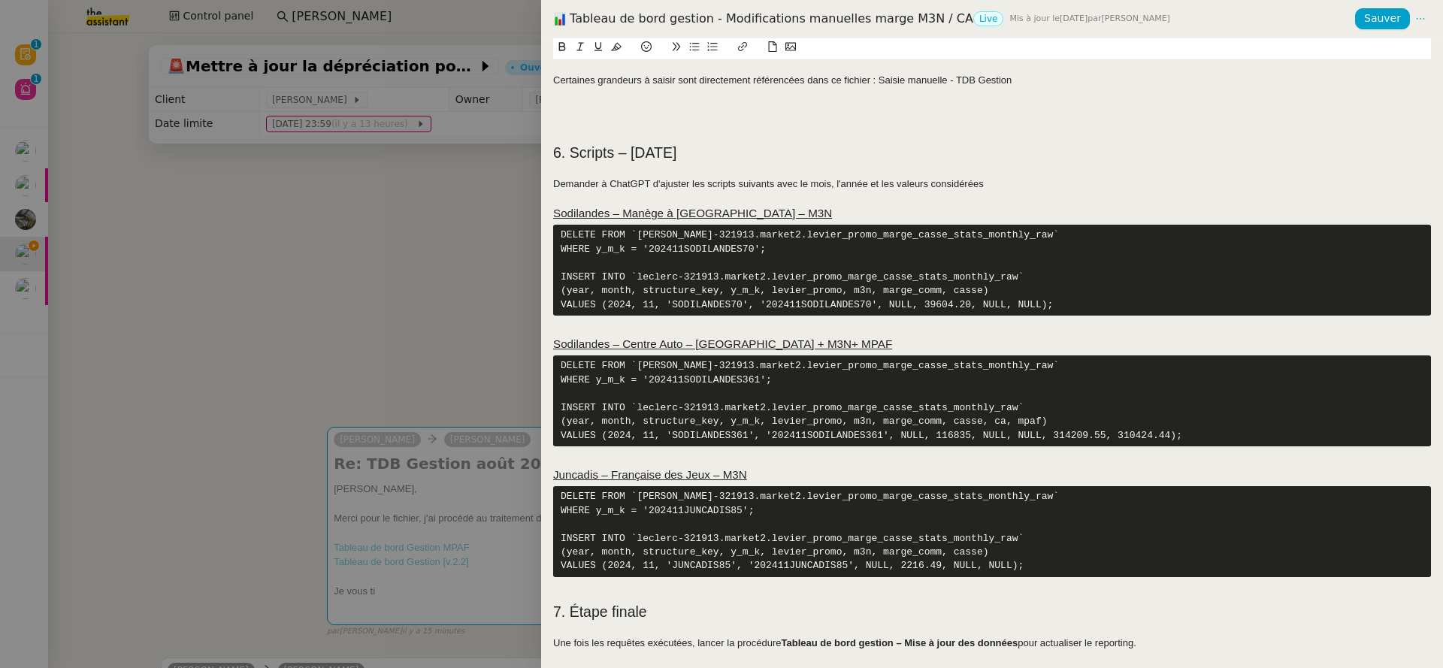
click at [896, 81] on div "Certaines grandeurs à saisir sont directement référencées dans ce fichier : Sai…" at bounding box center [992, 81] width 878 height 14
drag, startPoint x: 896, startPoint y: 81, endPoint x: 995, endPoint y: 80, distance: 99.2
click at [995, 80] on div "Certaines grandeurs à saisir sont directement référencées dans ce fichier : Sai…" at bounding box center [992, 81] width 878 height 14
click at [745, 44] on icon at bounding box center [742, 46] width 11 height 11
paste input "https://docs.google.com/spreadsheets/d/1afUIx87PyBPPY2uYaj9iUeoqdut4_ekxNOlWGK7…"
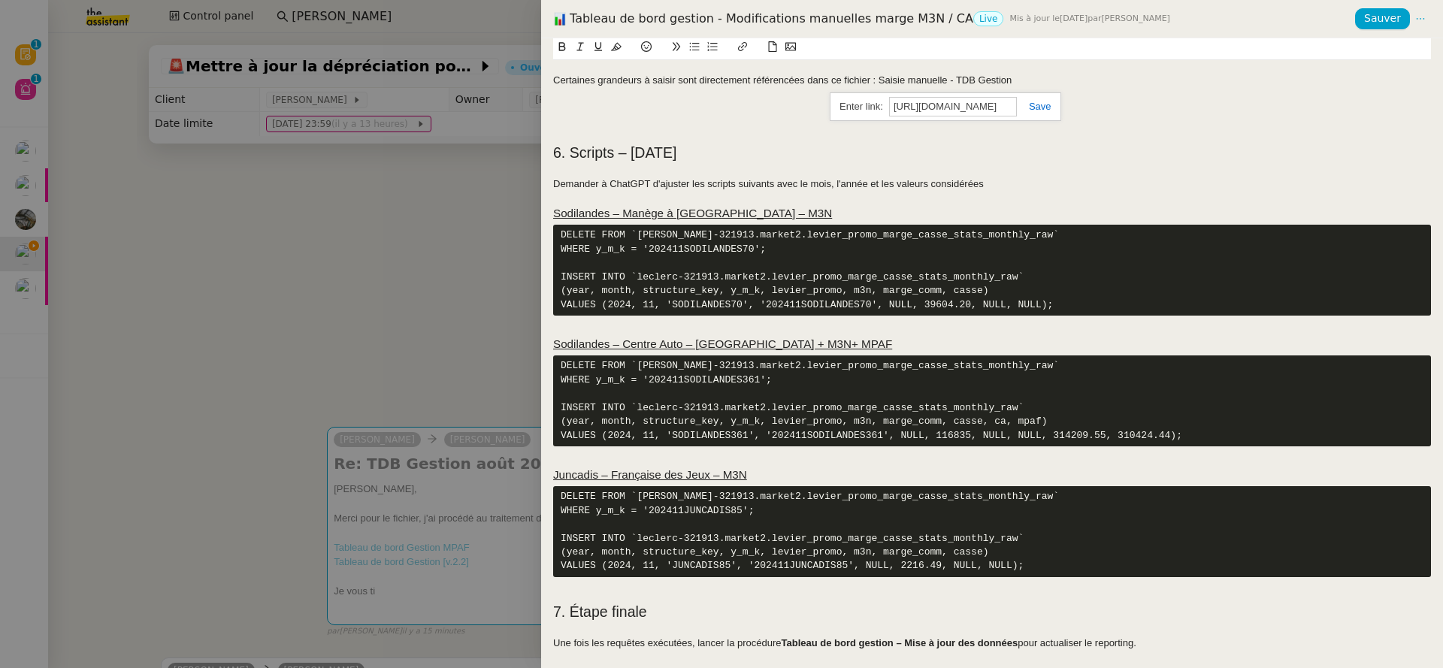
scroll to position [0, 478]
type input "https://docs.google.com/spreadsheets/d/1afUIx87PyBPPY2uYaj9iUeoqdut4_ekxNOlWGK7…"
click at [1035, 101] on link at bounding box center [1034, 106] width 35 height 11
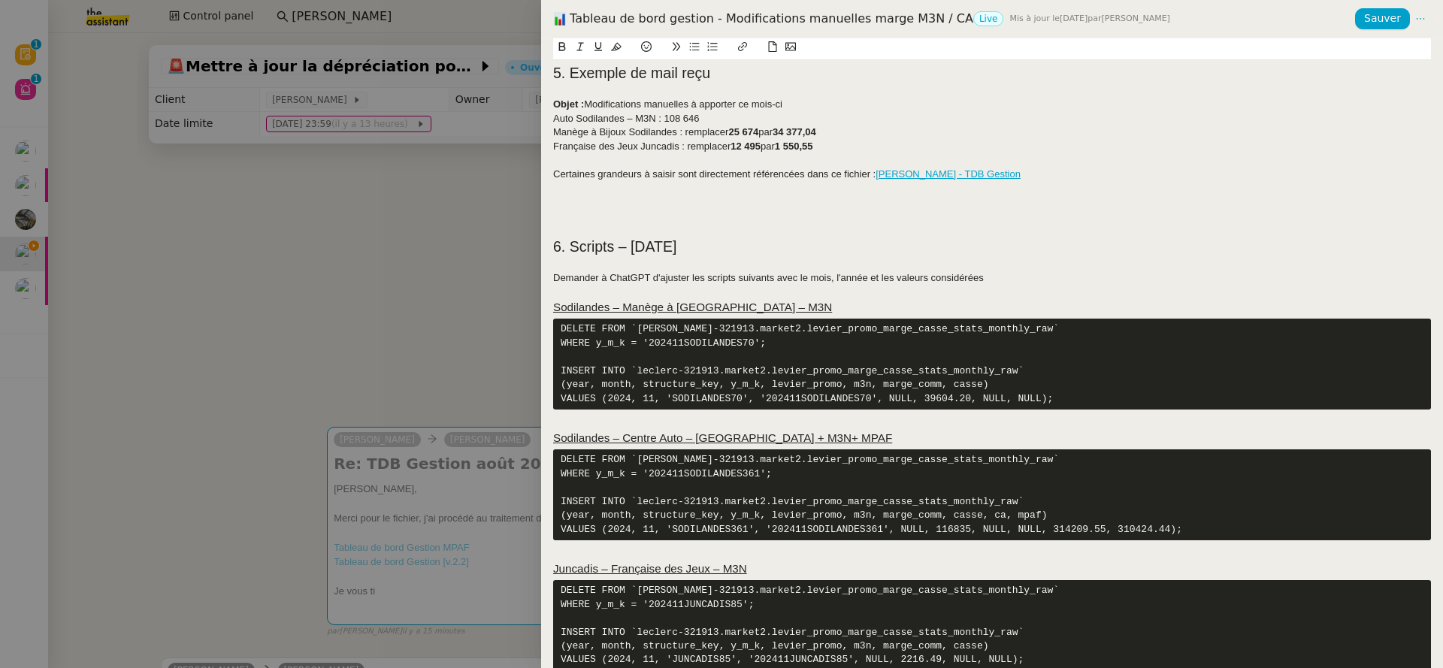
scroll to position [458, 0]
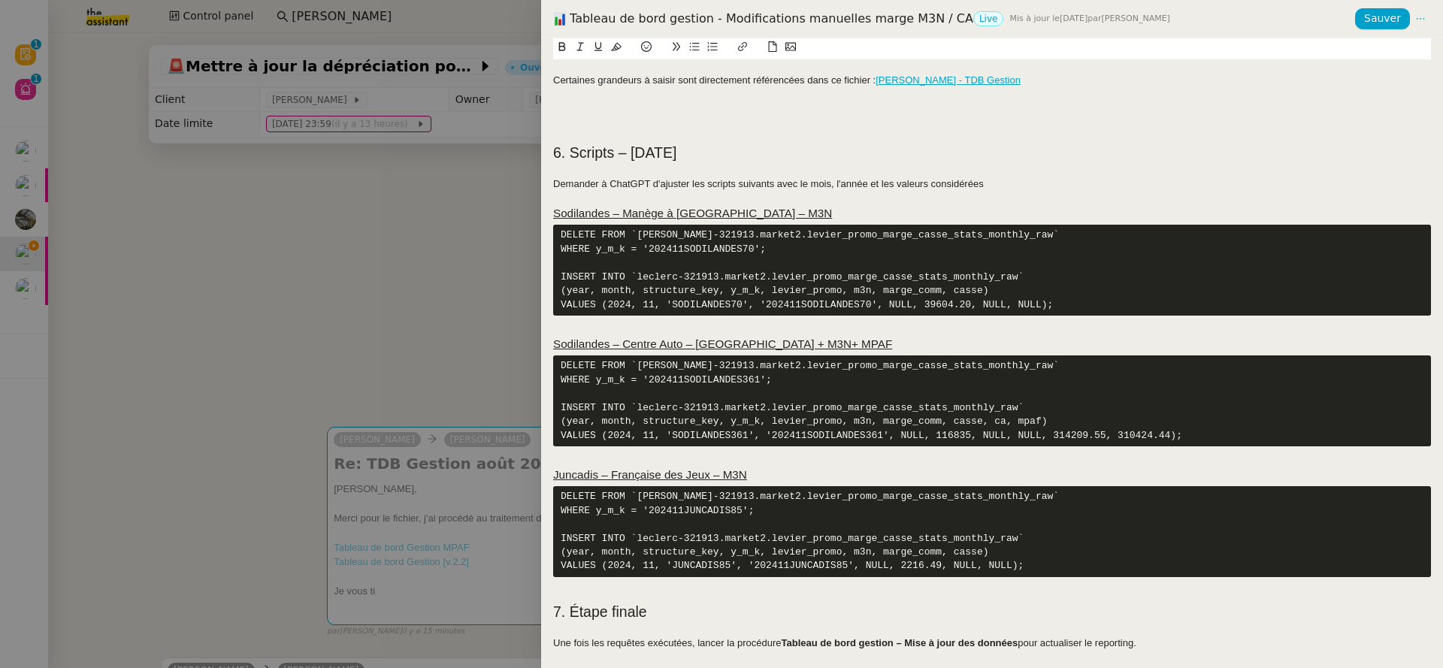
click at [612, 134] on h2 at bounding box center [992, 132] width 878 height 21
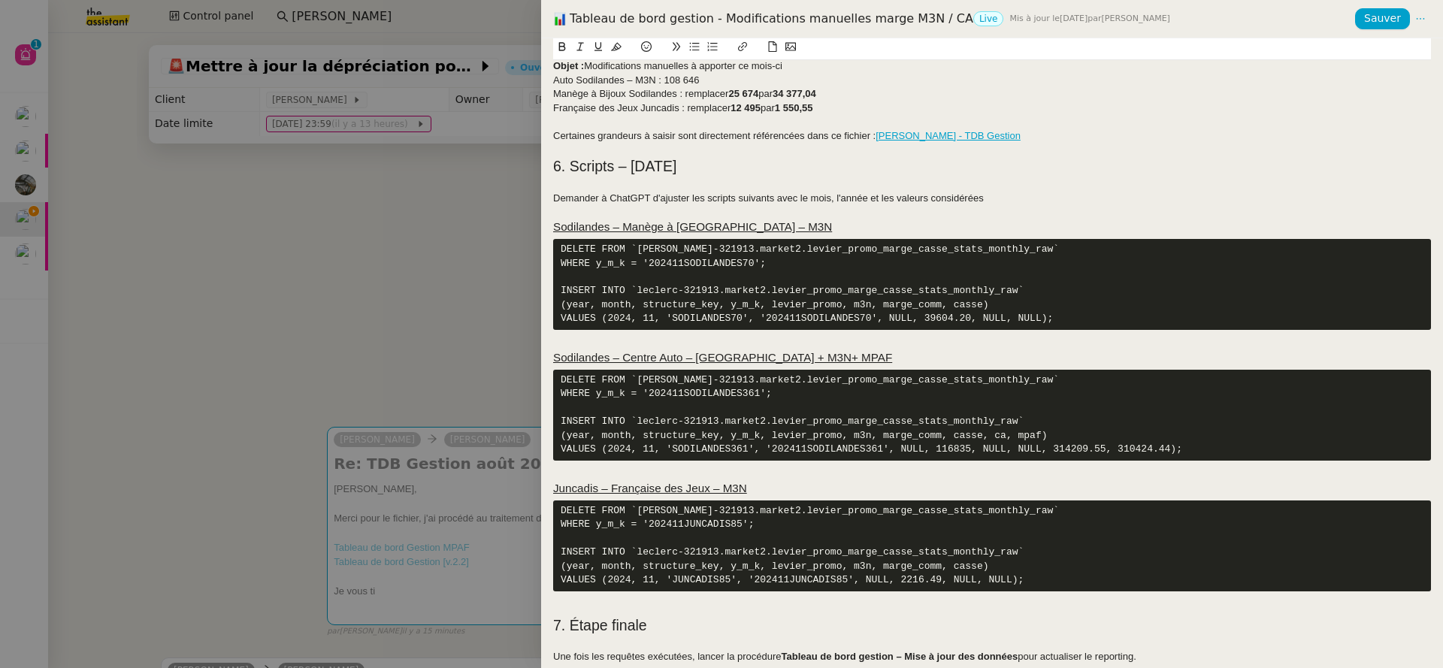
scroll to position [416, 0]
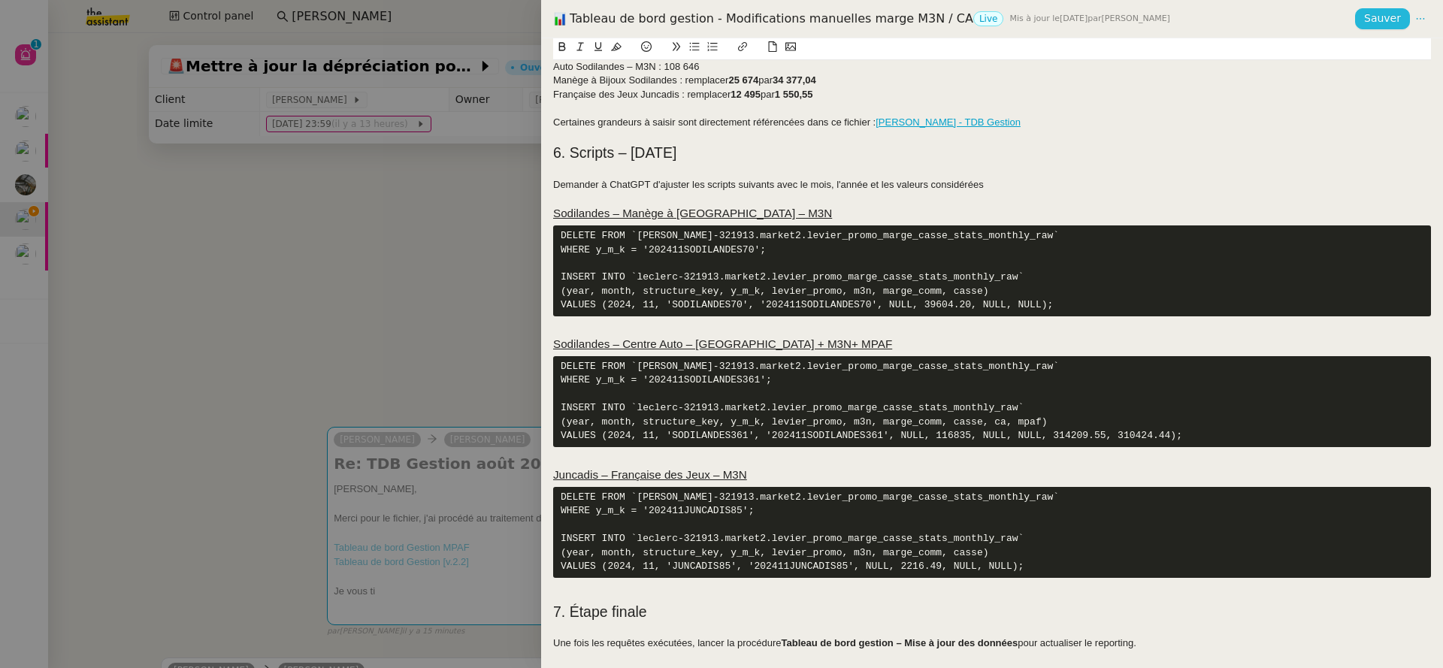
click at [1373, 22] on span "Sauver" at bounding box center [1382, 18] width 37 height 17
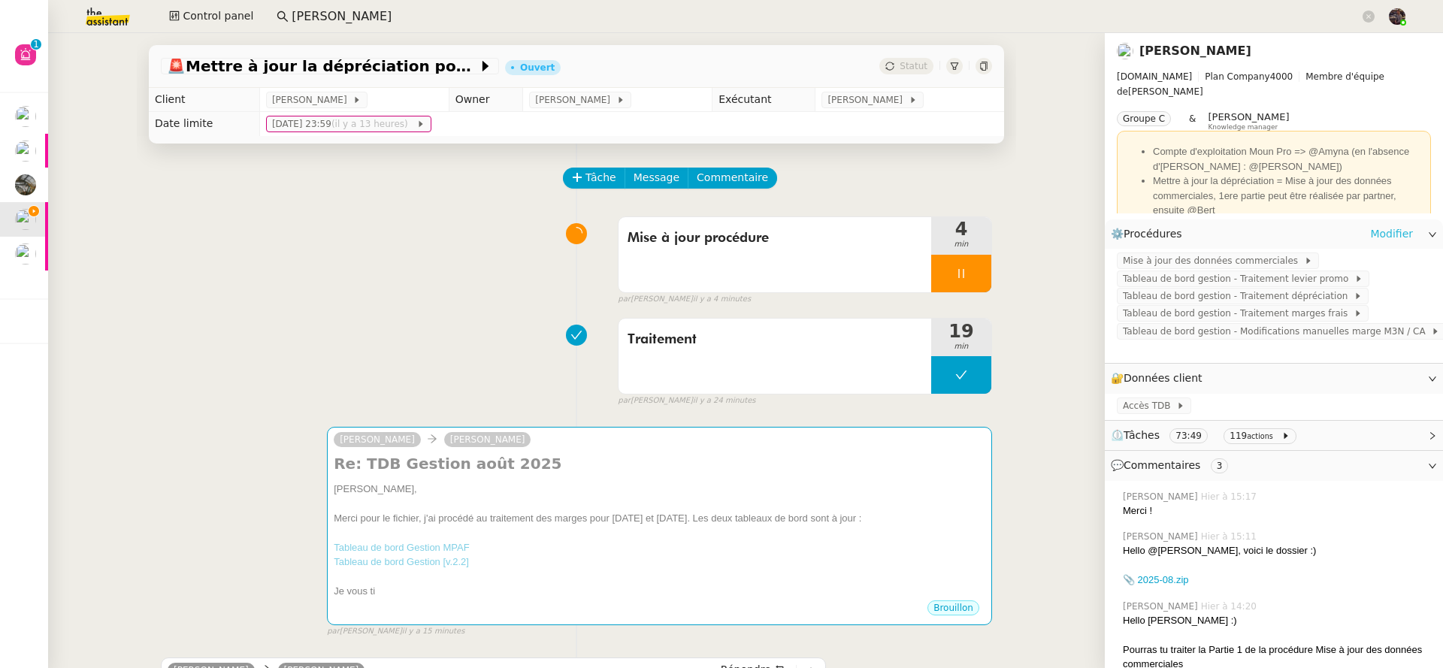
click at [1373, 229] on link "Modifier" at bounding box center [1391, 233] width 43 height 17
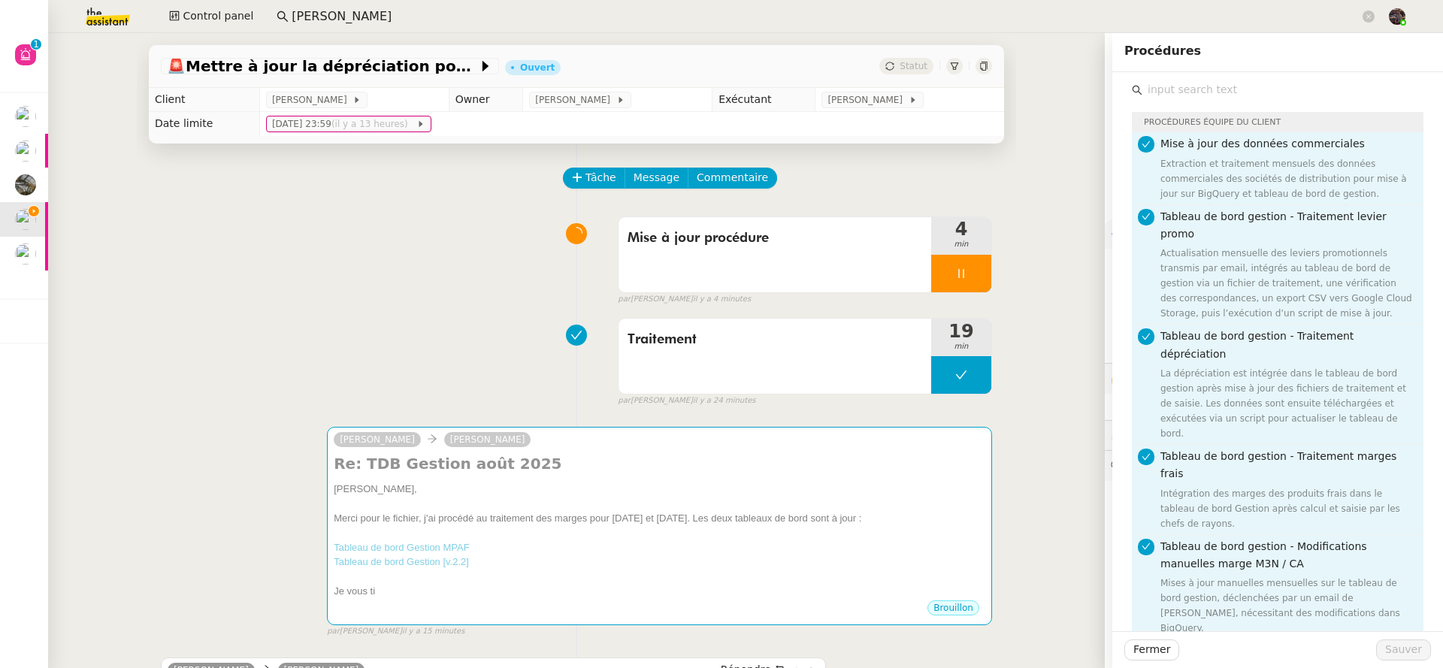
click at [1080, 74] on div "🚨 Mettre à jour la dépréciation pour juillet et août Ouvert Statut Client Guill…" at bounding box center [576, 350] width 1056 height 635
click at [1038, 99] on div "🚨 Mettre à jour la dépréciation pour juillet et août Ouvert Statut Client Guill…" at bounding box center [576, 350] width 1056 height 635
click at [431, 242] on div "Mise à jour procédure 4 min false par Bert C. il y a 4 minutes" at bounding box center [576, 258] width 831 height 96
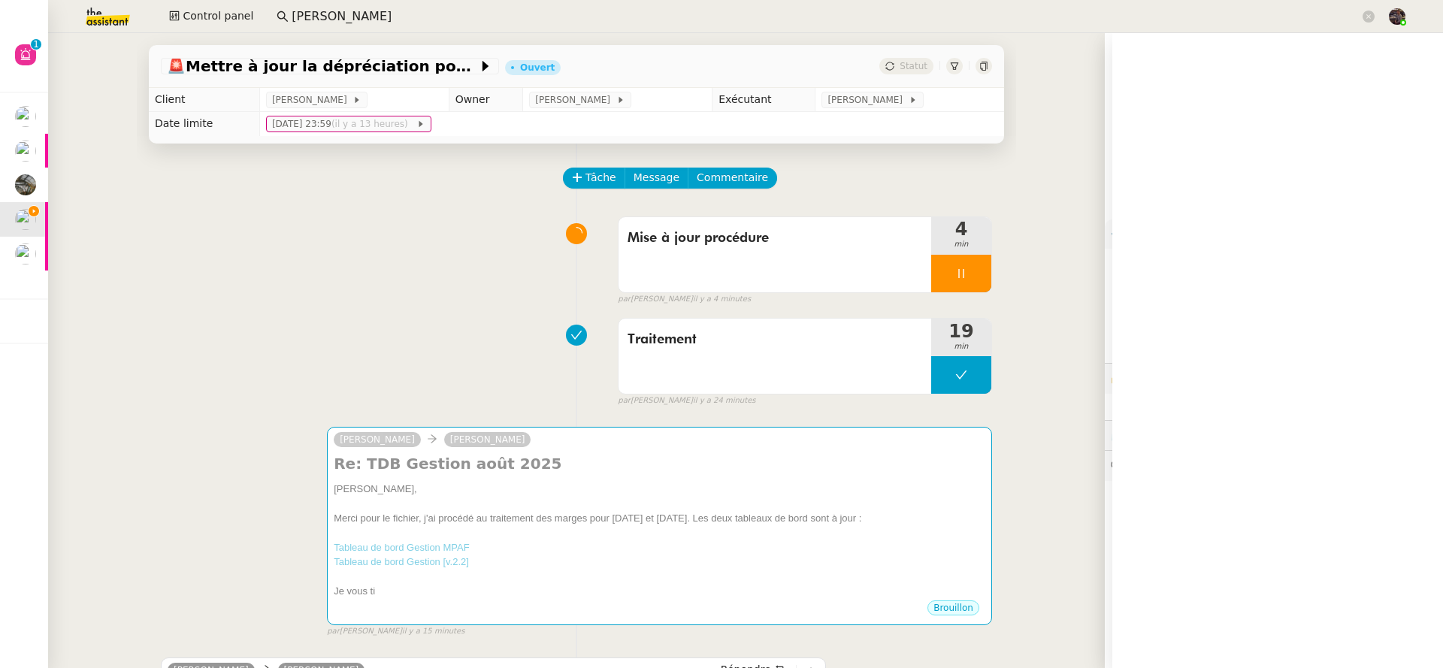
click at [1173, 47] on link "[PERSON_NAME]" at bounding box center [1195, 51] width 112 height 14
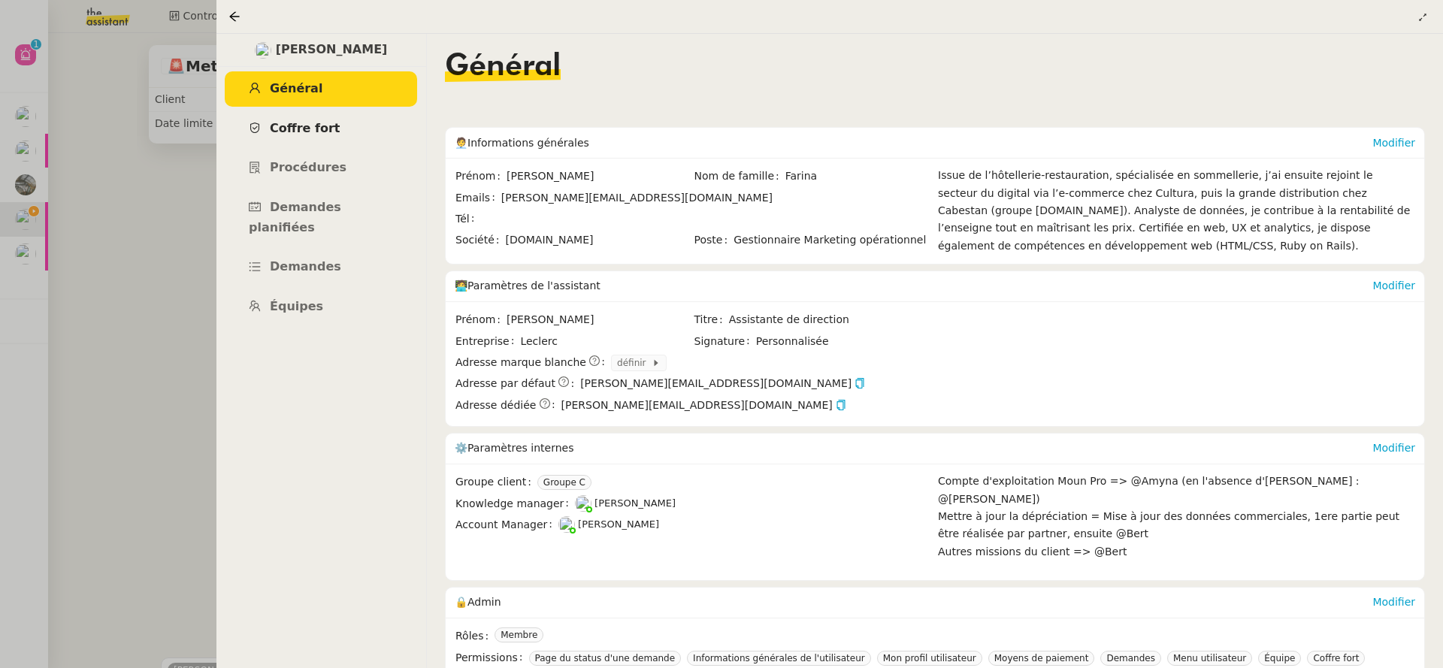
click at [351, 124] on link "Coffre fort" at bounding box center [321, 128] width 192 height 35
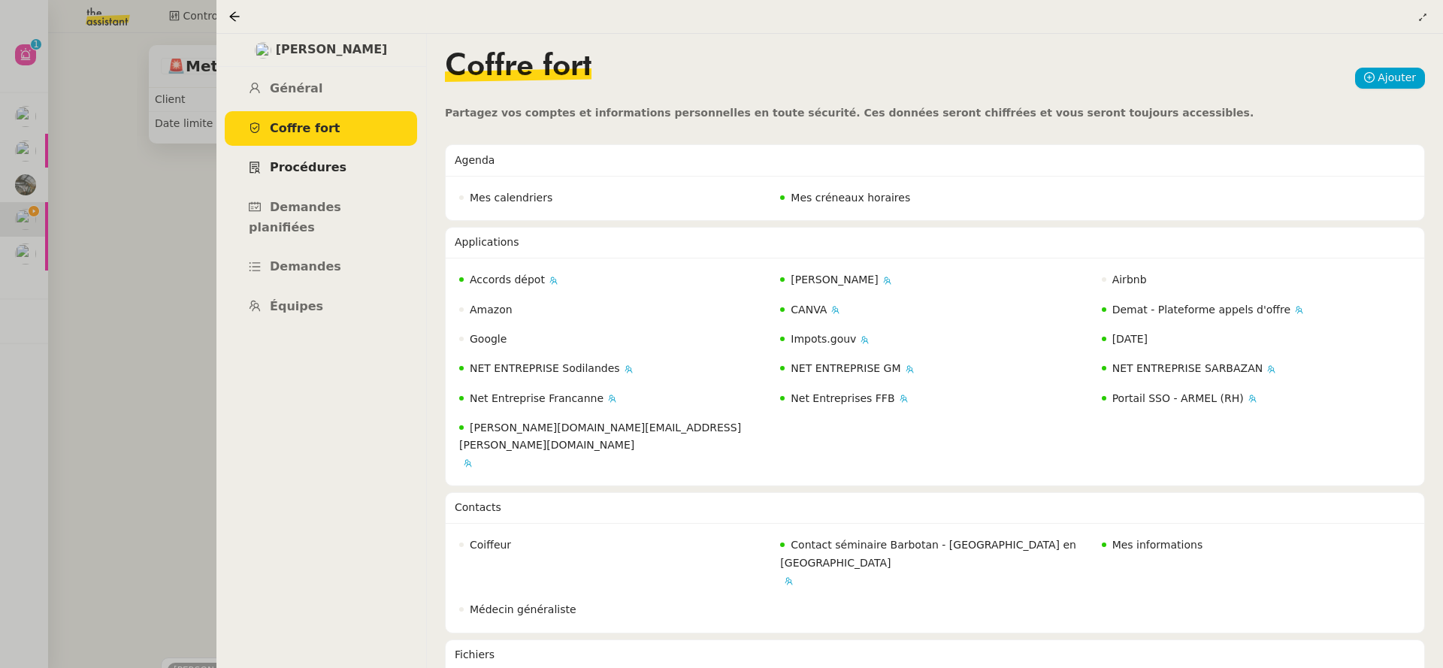
click at [318, 177] on link "Procédures" at bounding box center [321, 167] width 192 height 35
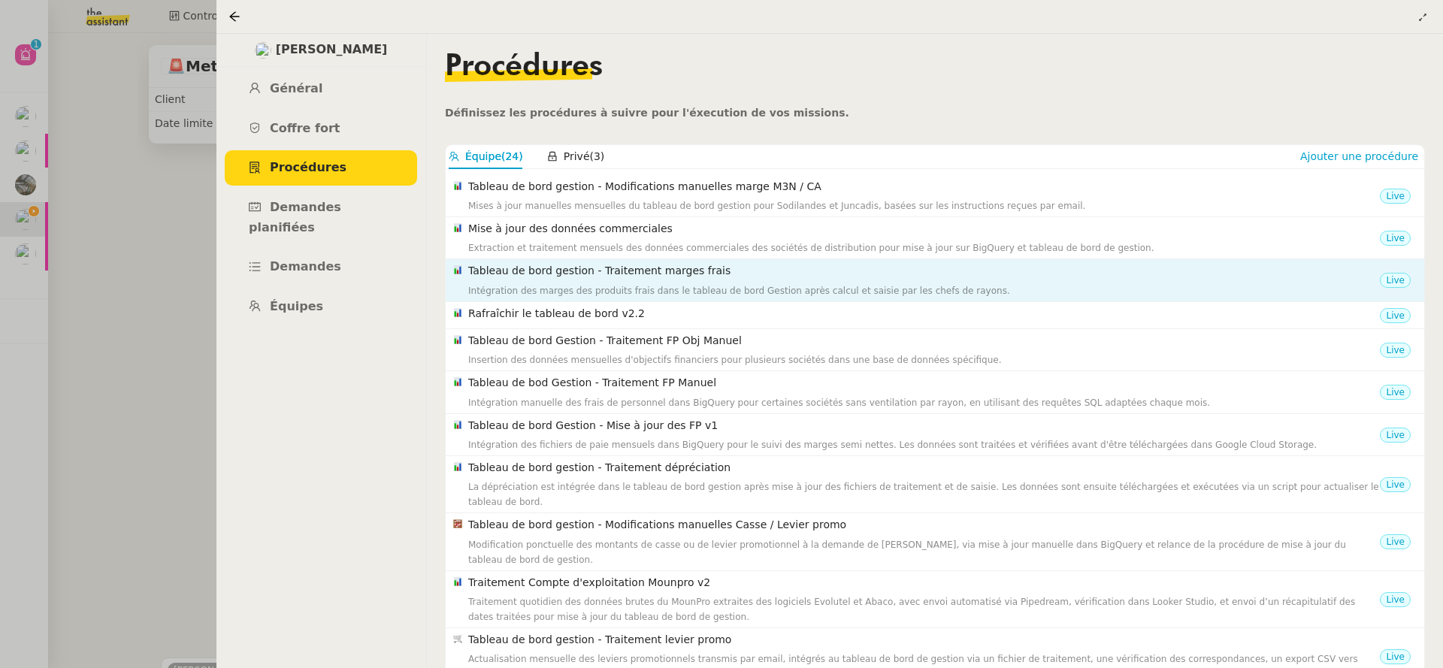
click at [573, 279] on h4 "Tableau de bord gestion - Traitement marges frais" at bounding box center [923, 270] width 911 height 17
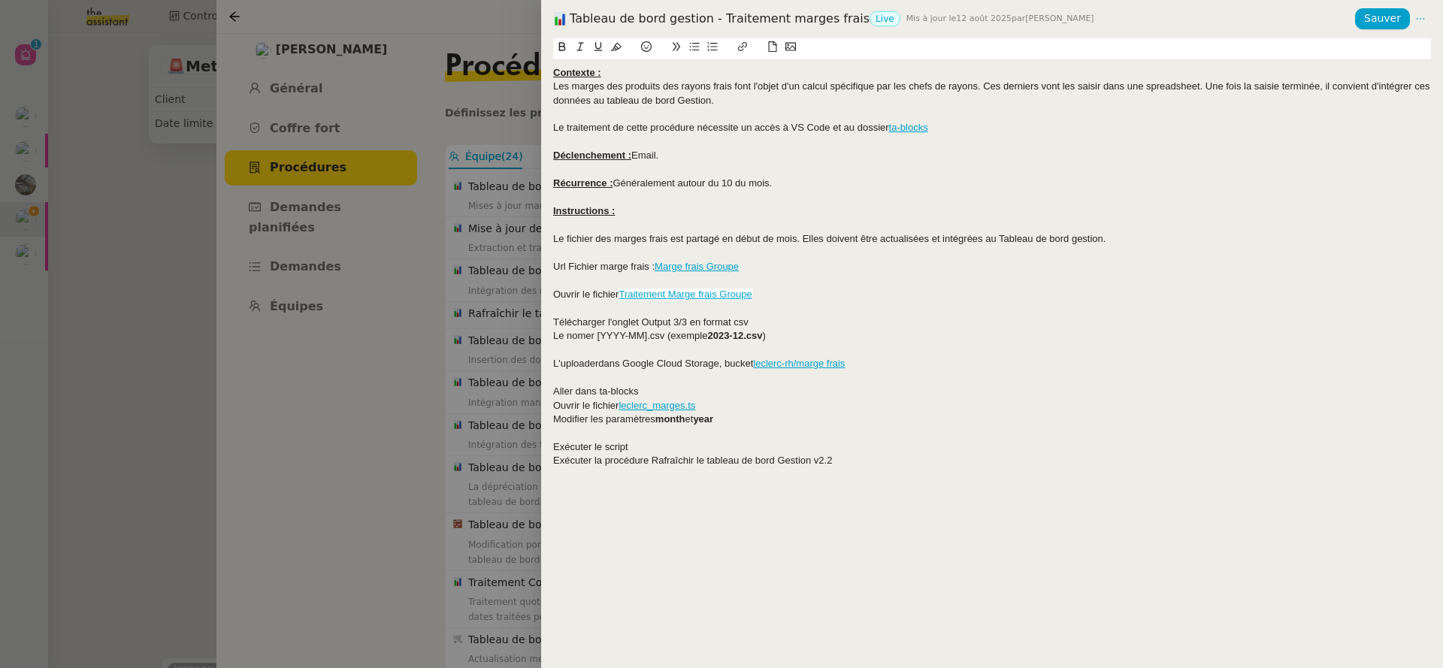
click at [458, 305] on div at bounding box center [721, 334] width 1443 height 668
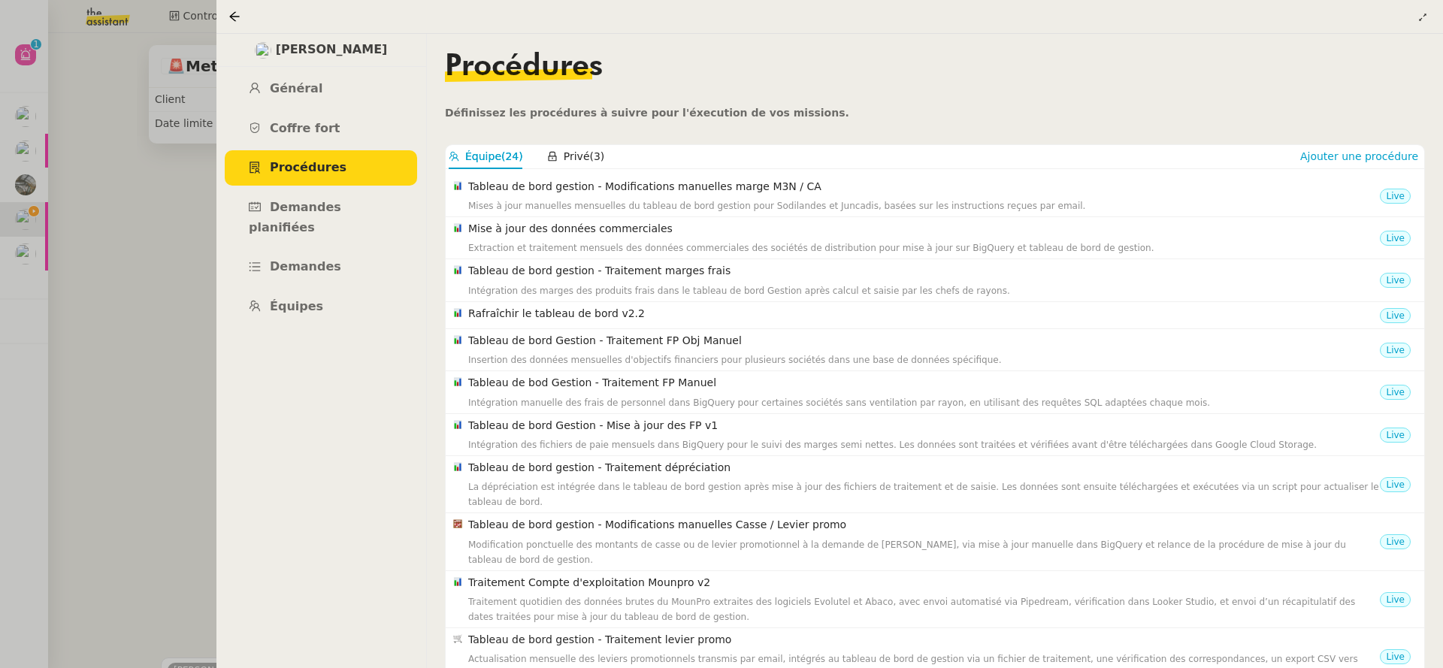
scroll to position [141, 0]
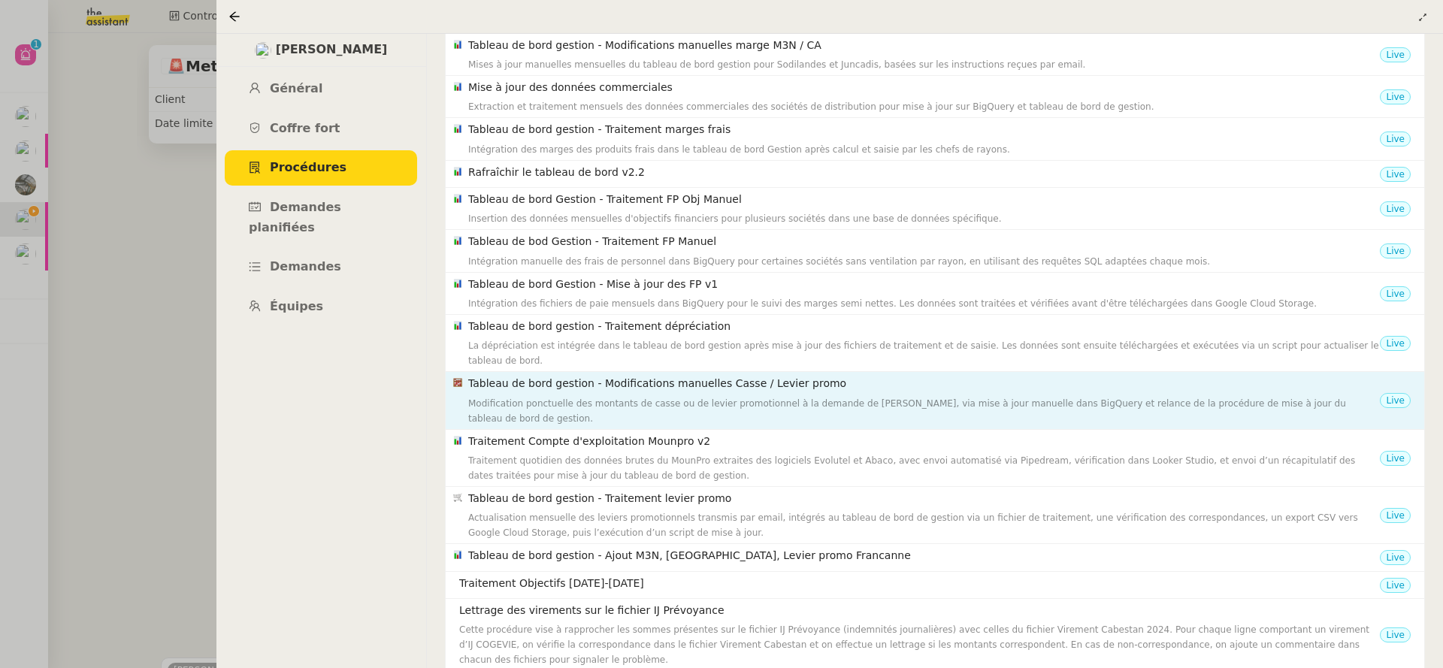
click at [593, 387] on h4 "Tableau de bord gestion - Modifications manuelles Casse / Levier promo" at bounding box center [923, 383] width 911 height 17
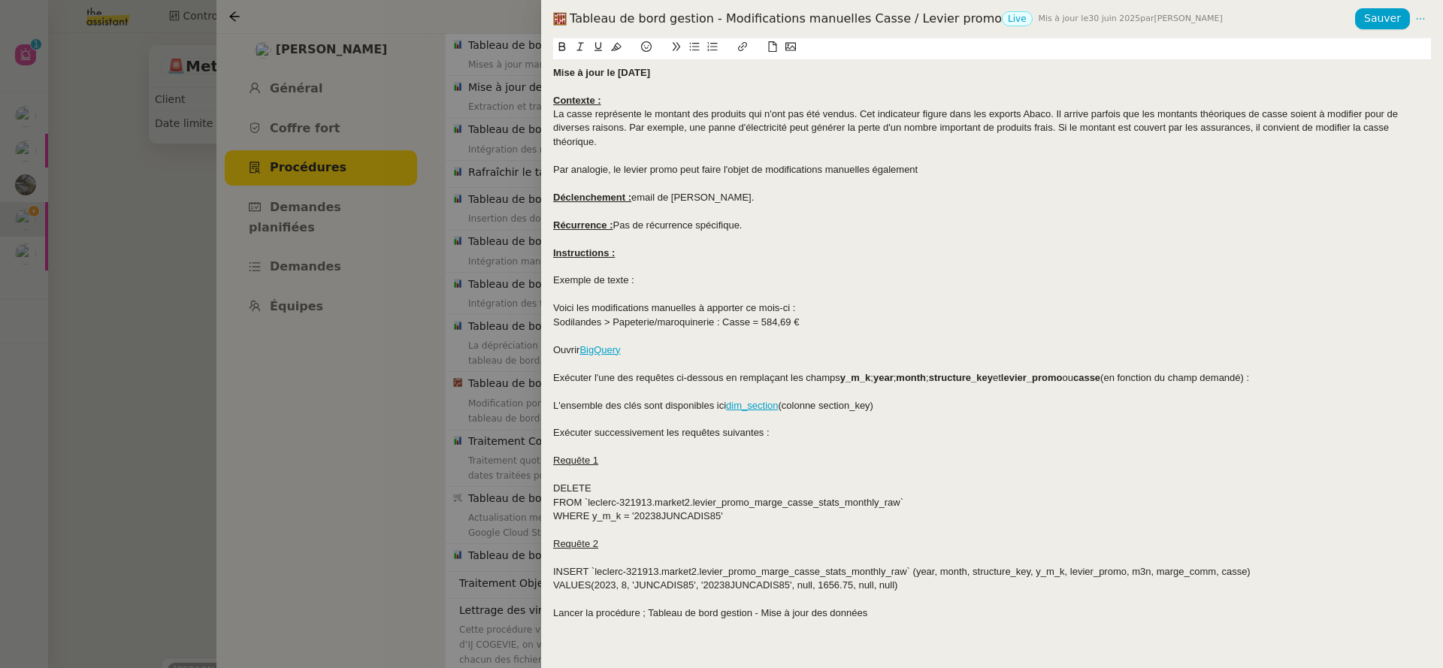
click at [482, 362] on div at bounding box center [721, 334] width 1443 height 668
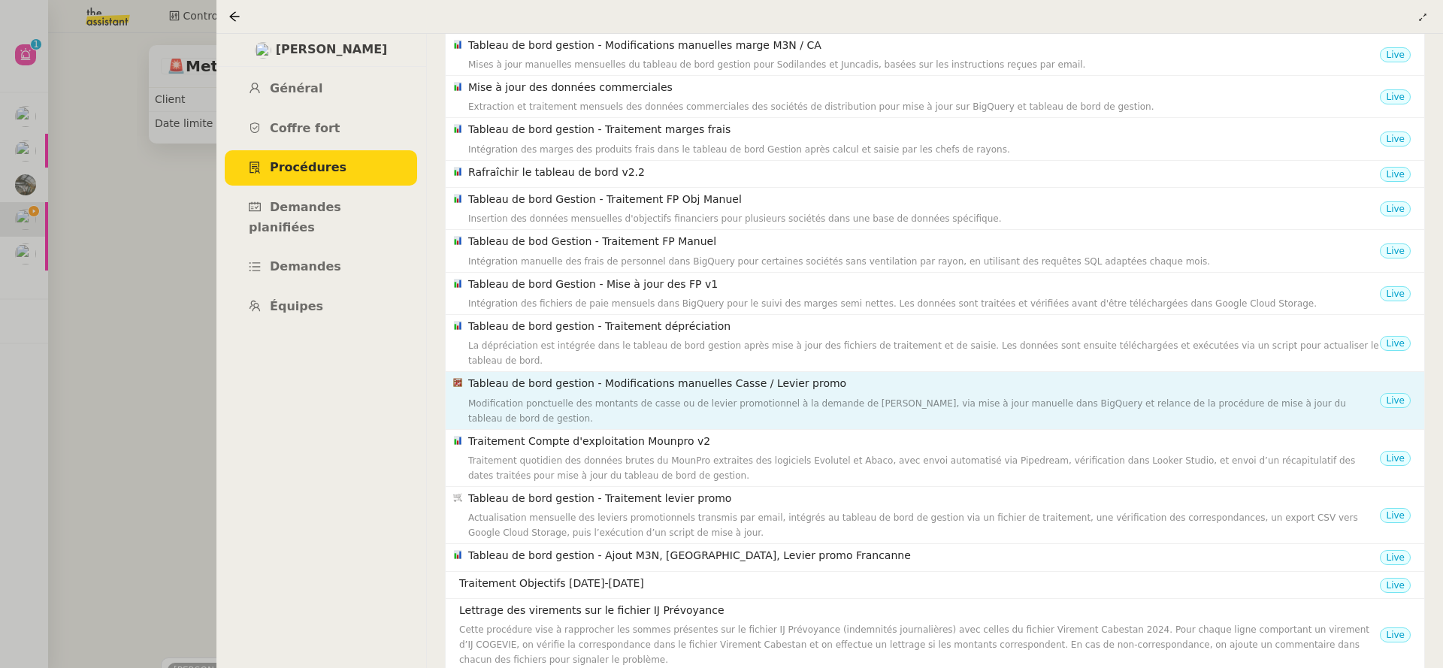
click at [588, 399] on div "Modification ponctuelle des montants de casse ou de levier promotionnel à la de…" at bounding box center [923, 411] width 911 height 30
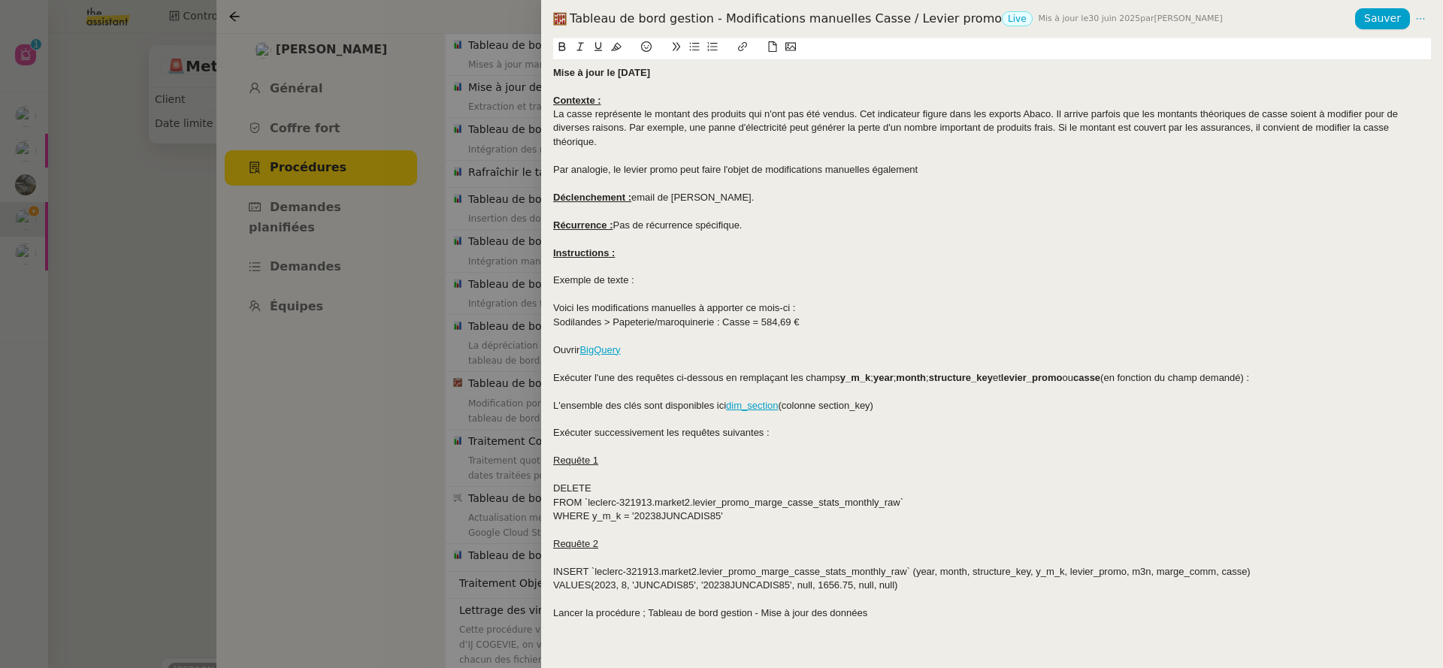
click at [270, 452] on div at bounding box center [721, 334] width 1443 height 668
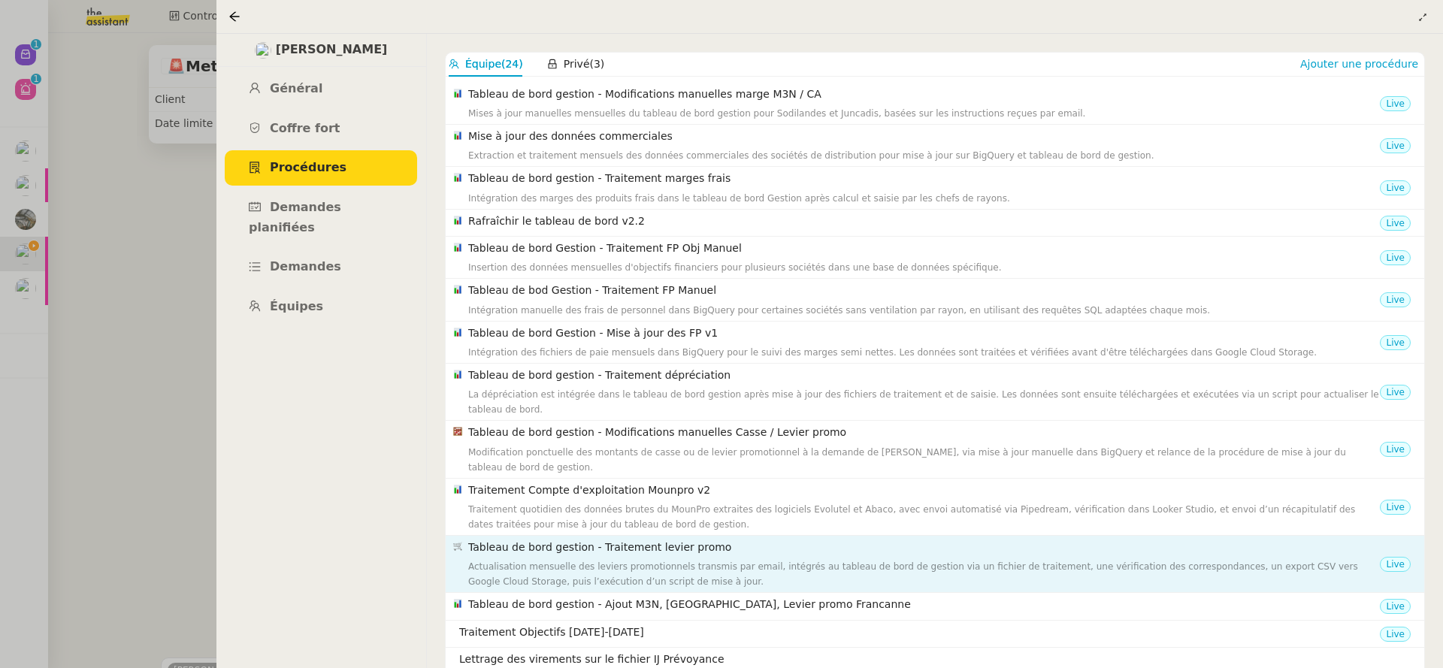
scroll to position [157, 0]
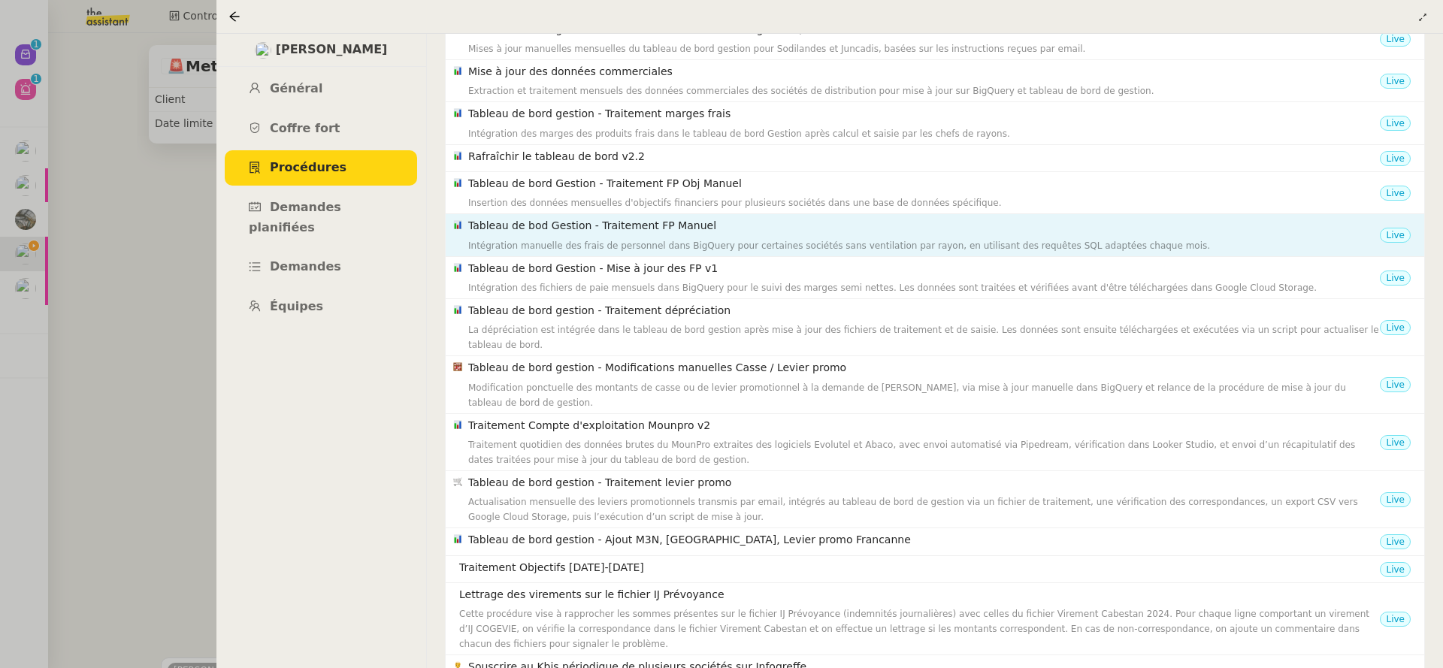
click at [584, 244] on div "Intégration manuelle des frais de personnel dans BigQuery pour certaines sociét…" at bounding box center [923, 245] width 911 height 15
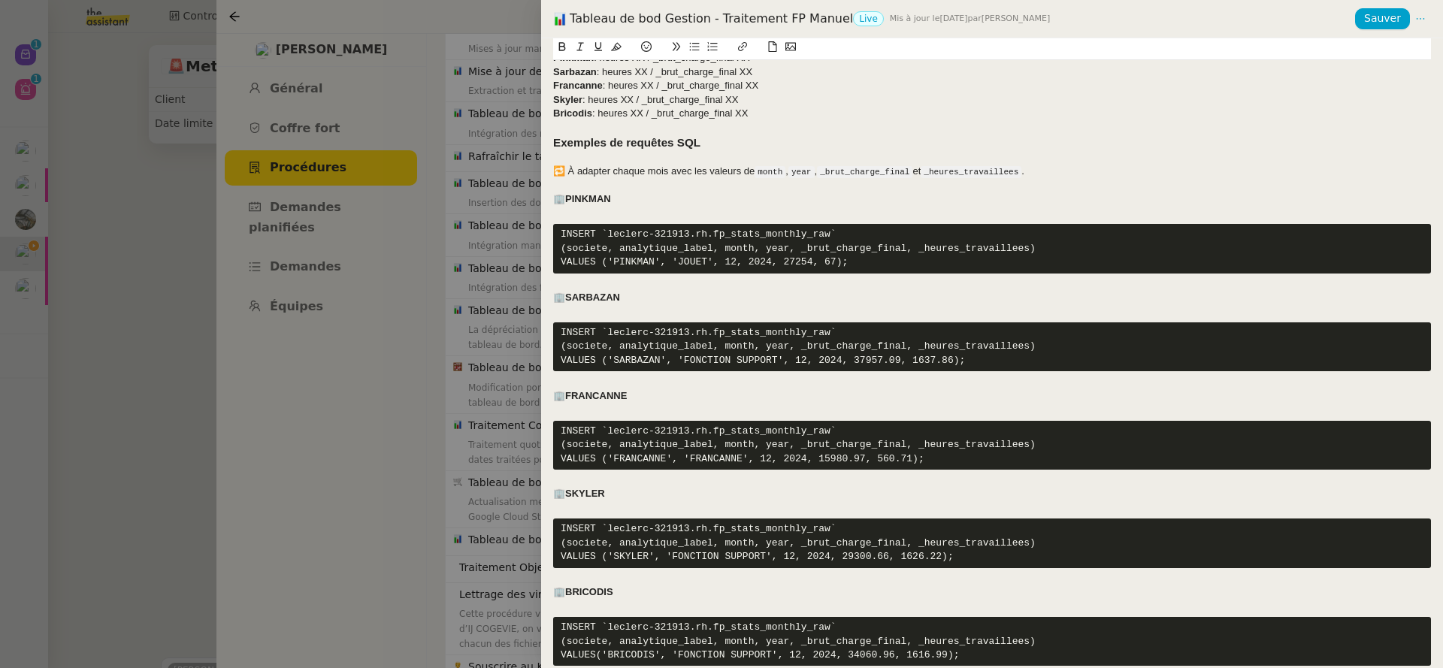
scroll to position [374, 0]
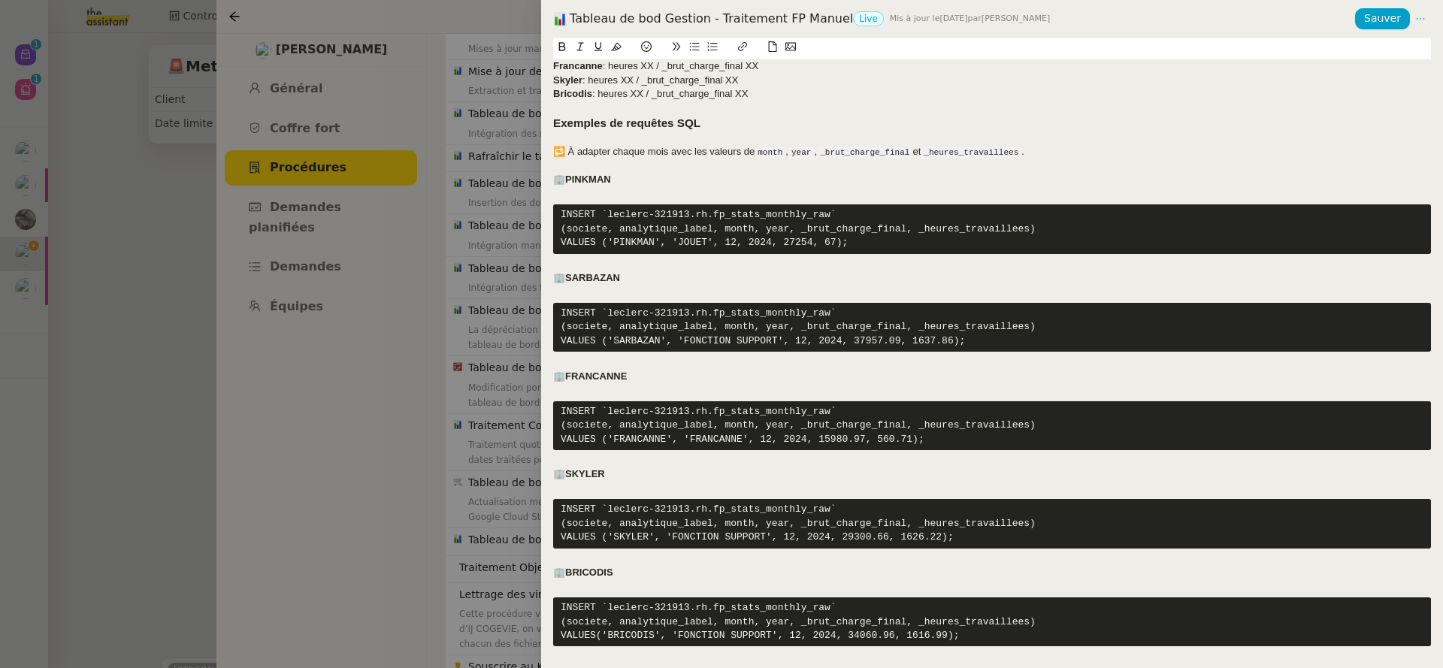
click at [453, 425] on div at bounding box center [721, 334] width 1443 height 668
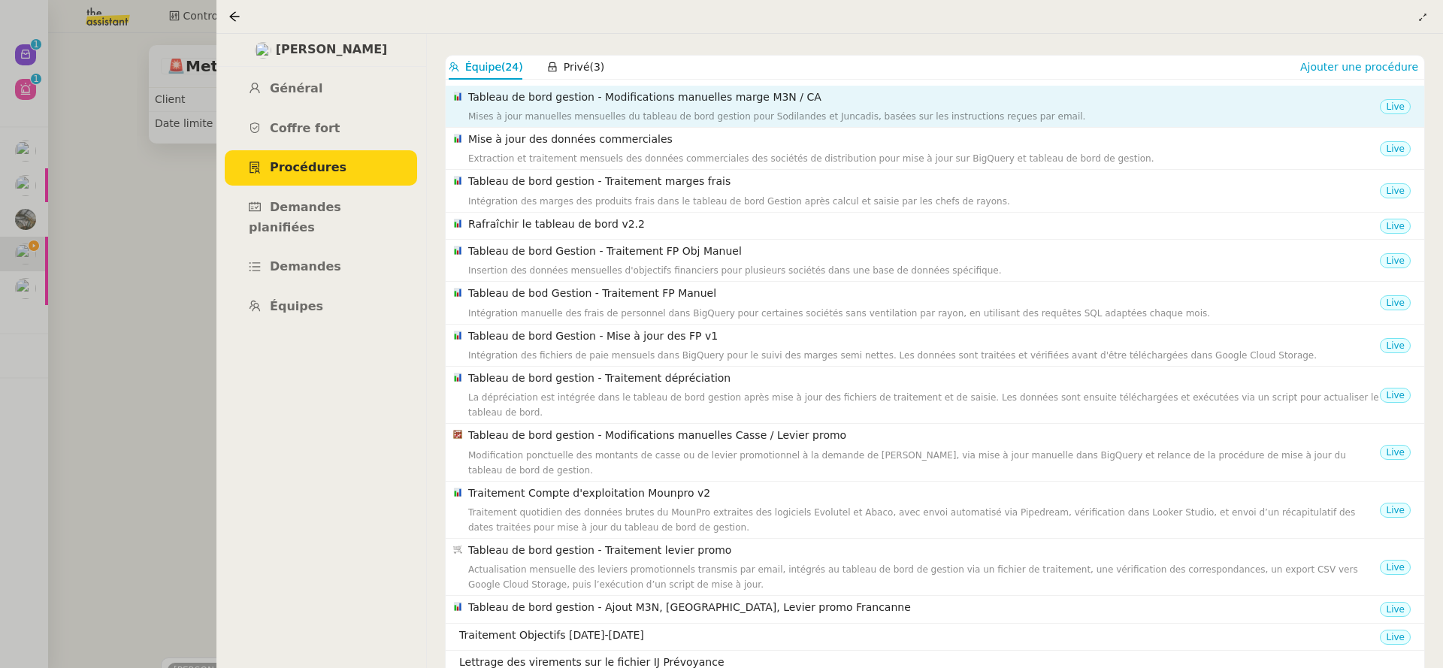
scroll to position [18, 0]
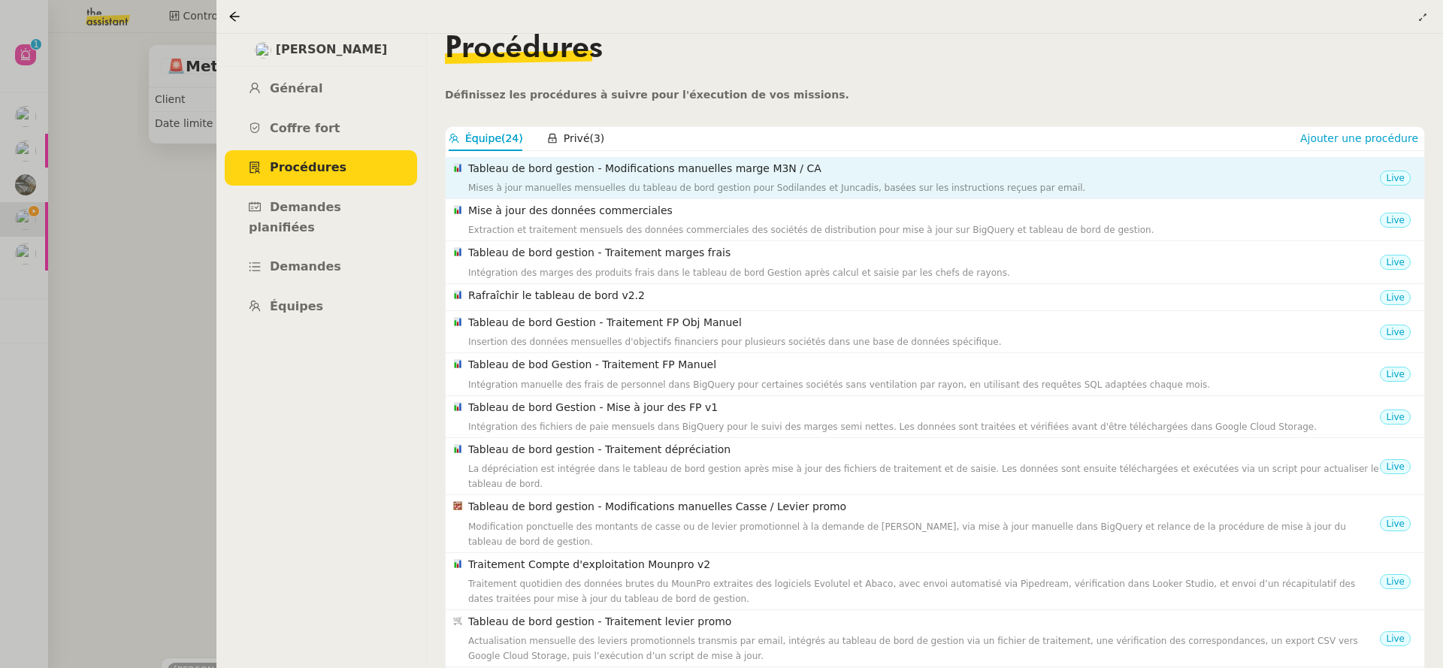
click at [627, 179] on div "Tableau de bord gestion - Modifications manuelles marge M3N / CA Mises à jour m…" at bounding box center [923, 177] width 911 height 35
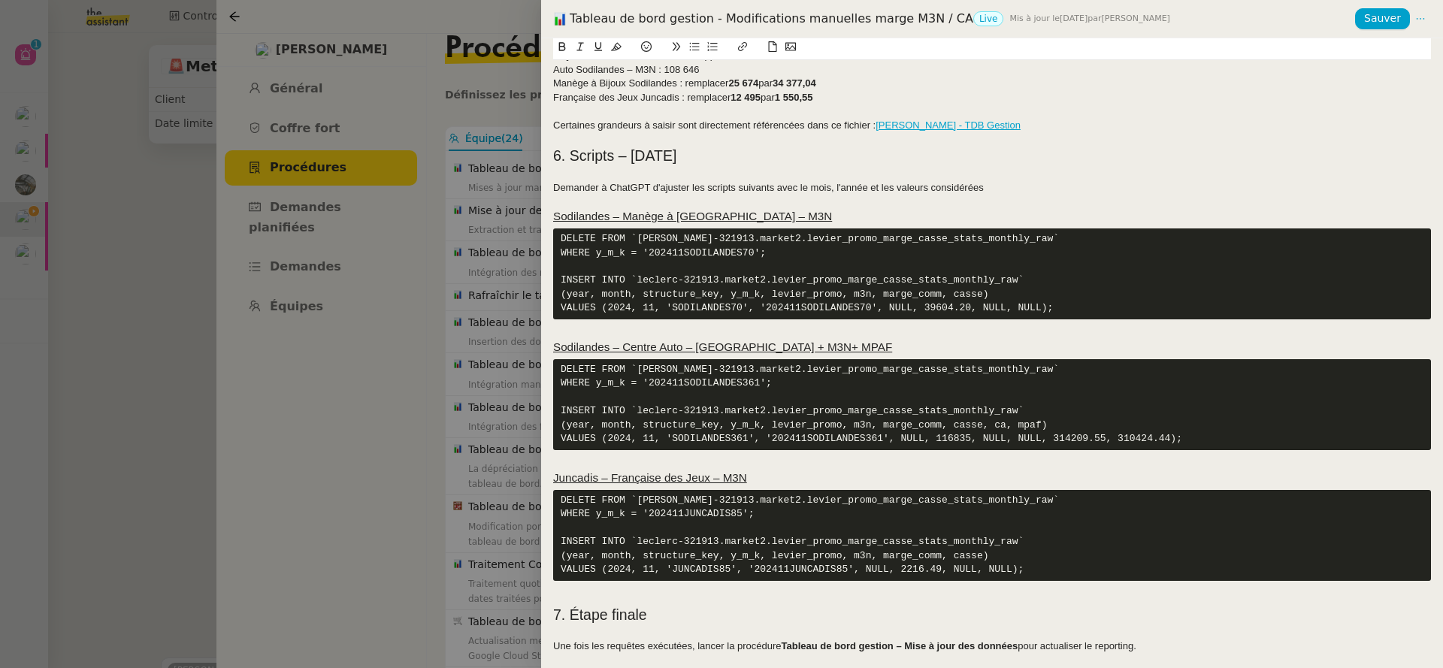
scroll to position [416, 0]
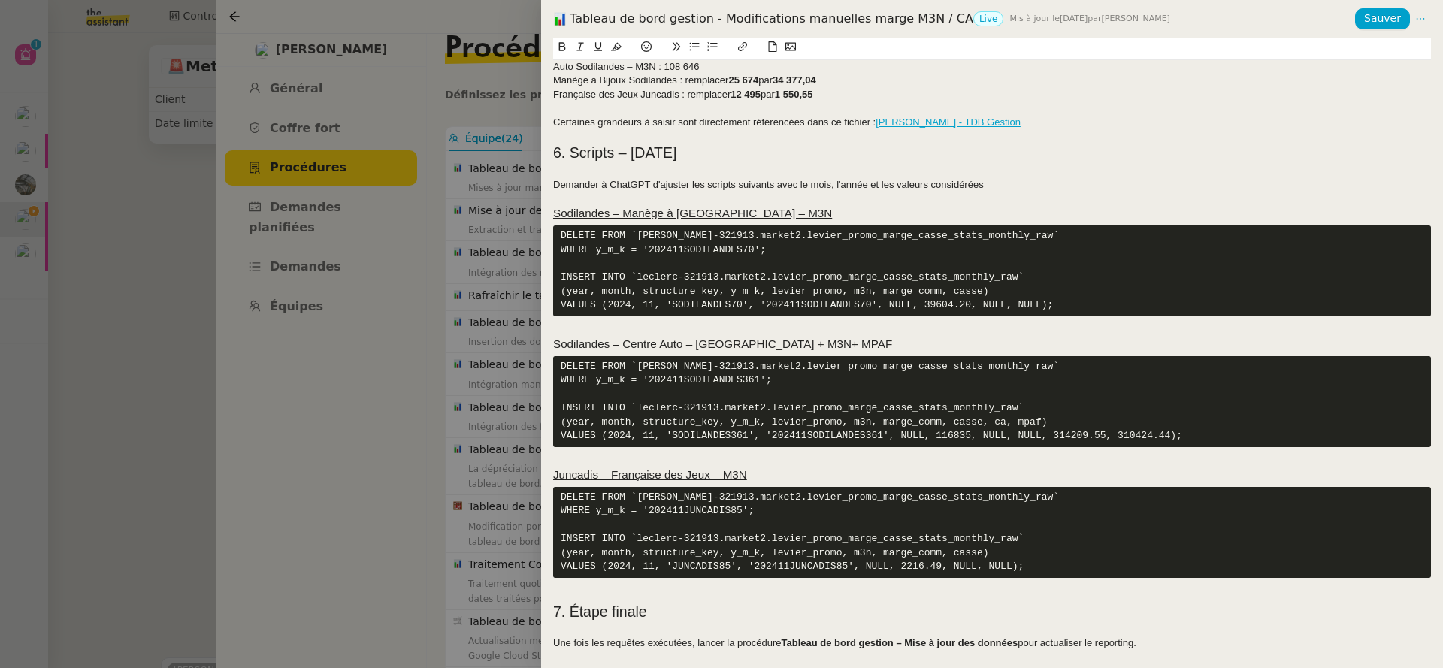
click at [182, 276] on div at bounding box center [721, 334] width 1443 height 668
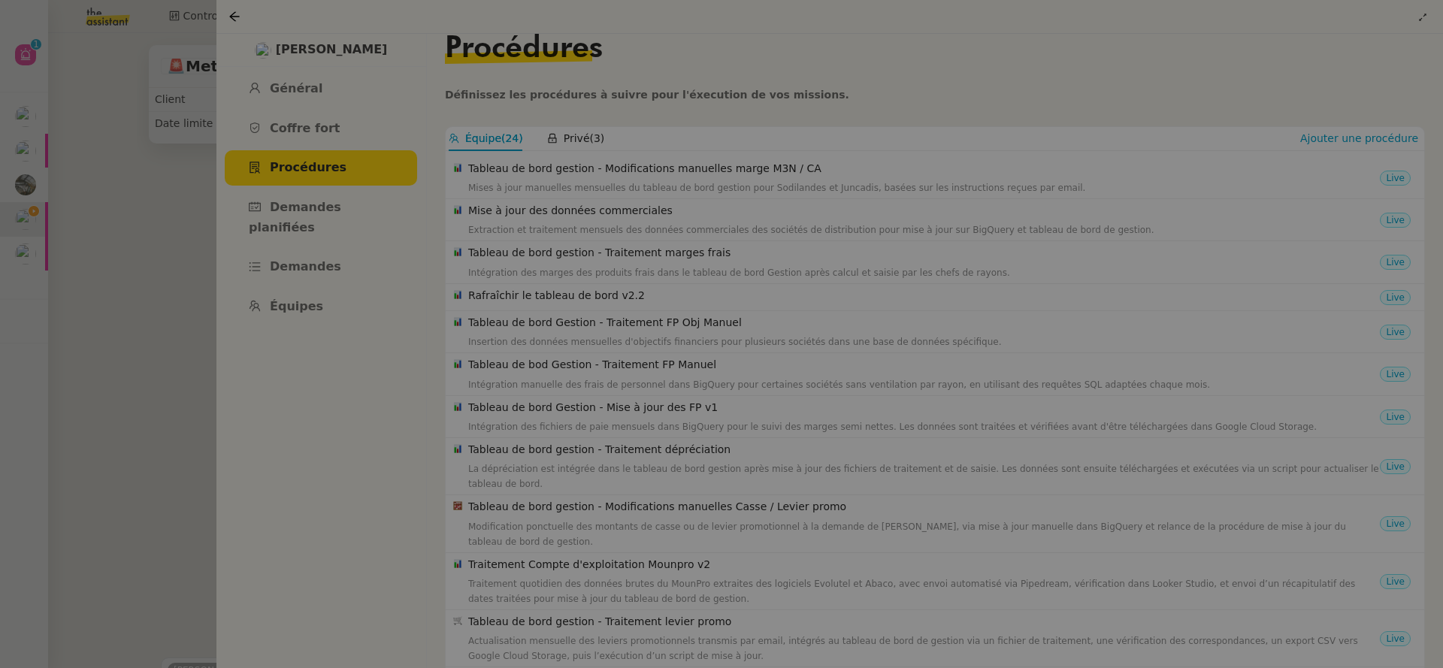
scroll to position [141, 0]
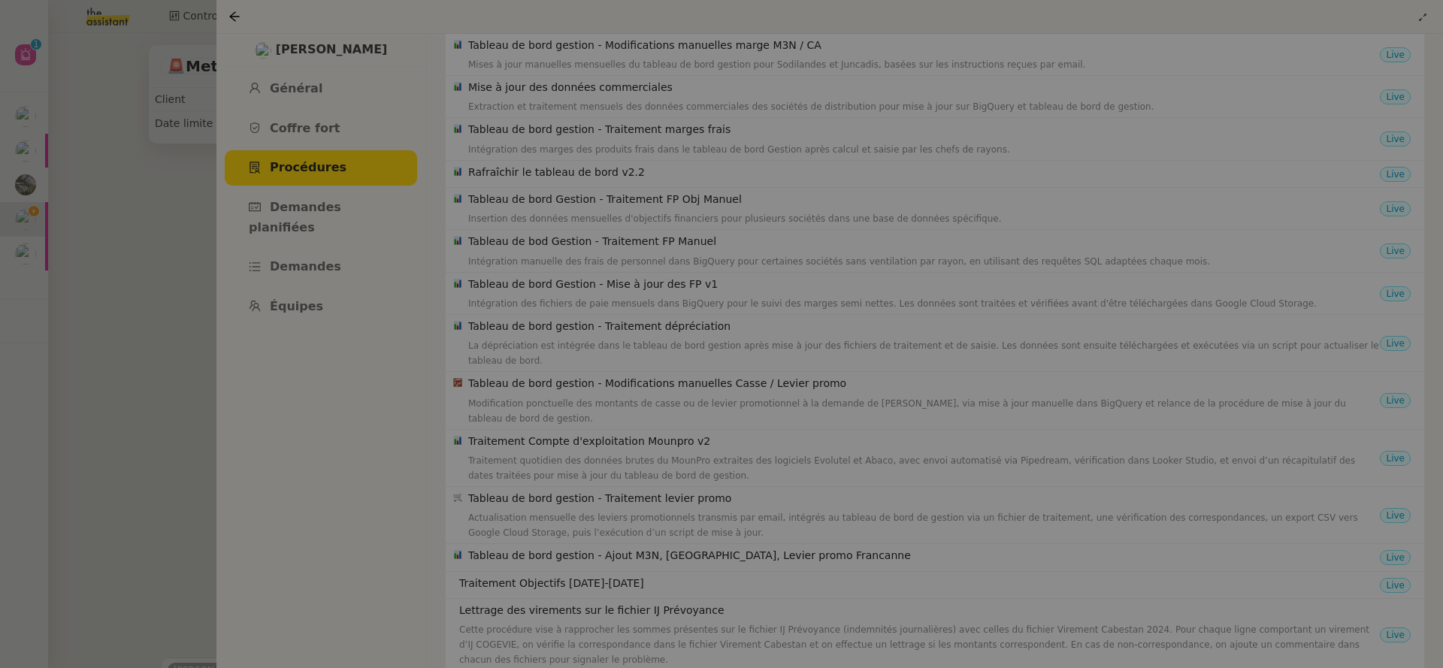
click at [182, 274] on div at bounding box center [721, 334] width 1443 height 668
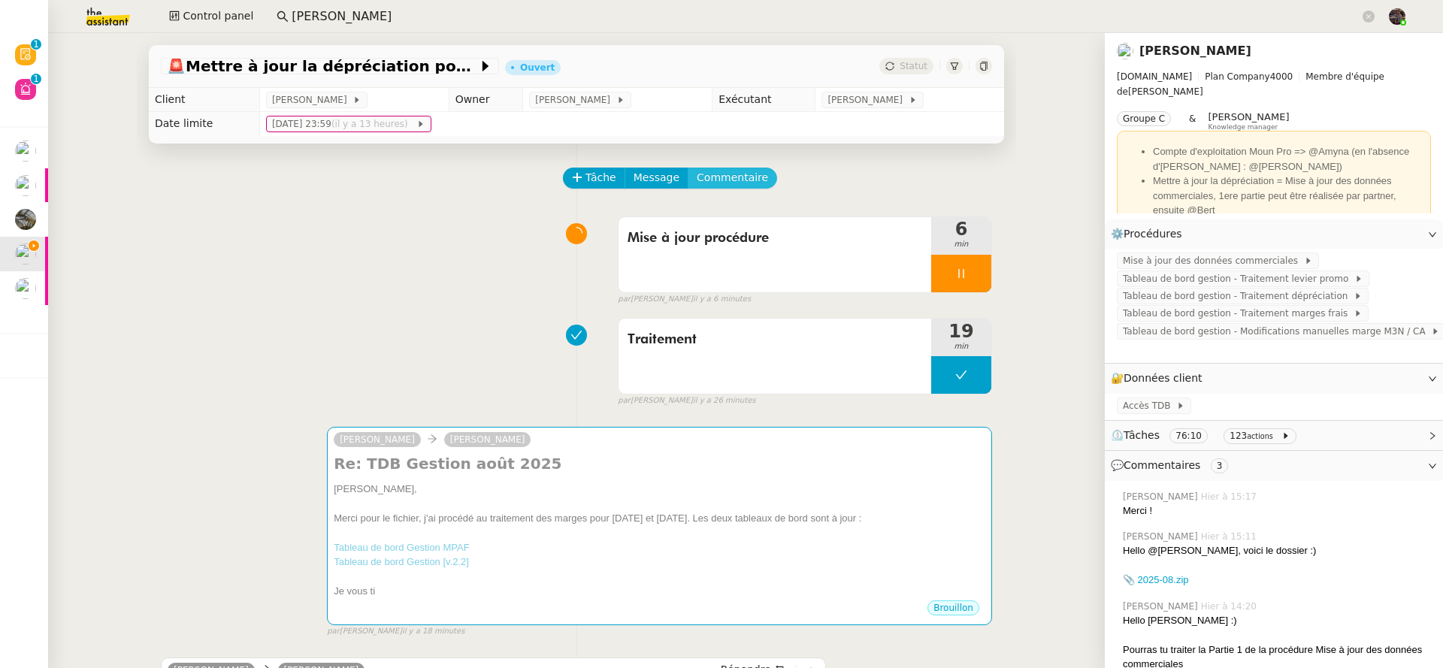
click at [724, 182] on span "Commentaire" at bounding box center [731, 177] width 71 height 17
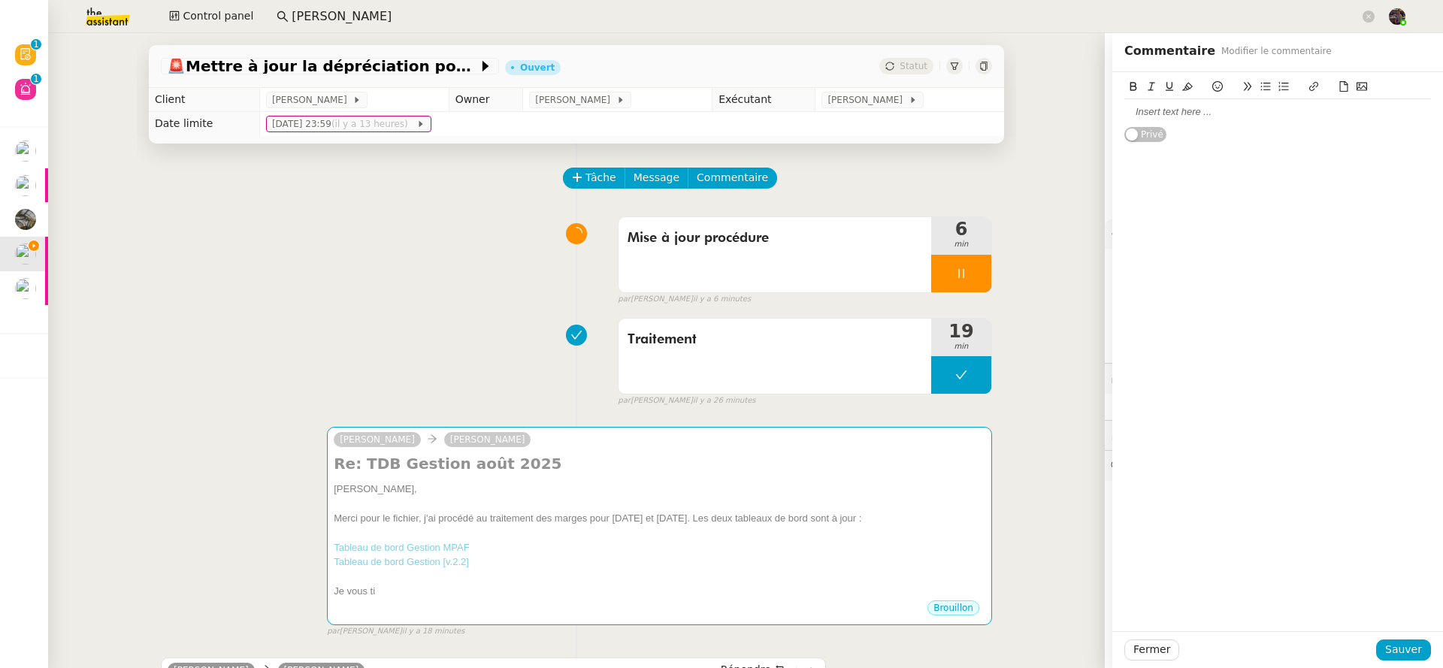
click at [1197, 116] on div at bounding box center [1277, 112] width 307 height 14
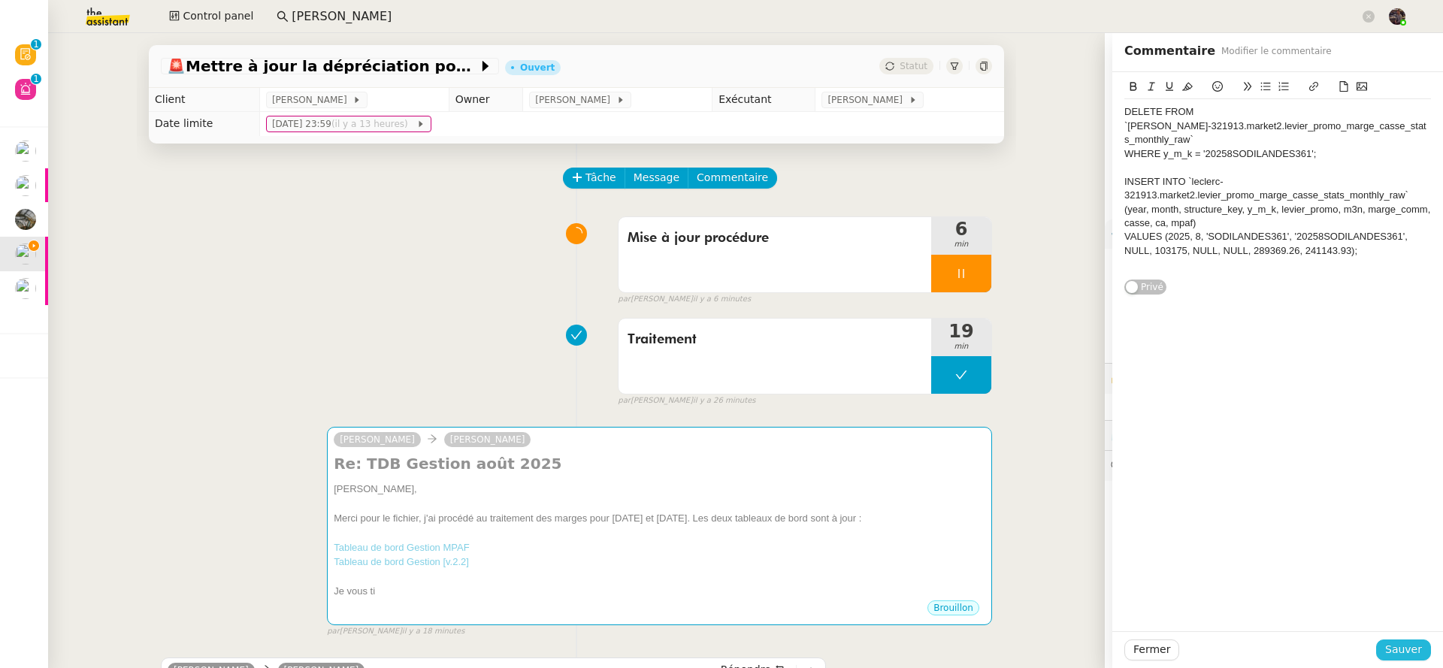
click at [1395, 645] on span "Sauver" at bounding box center [1403, 649] width 37 height 17
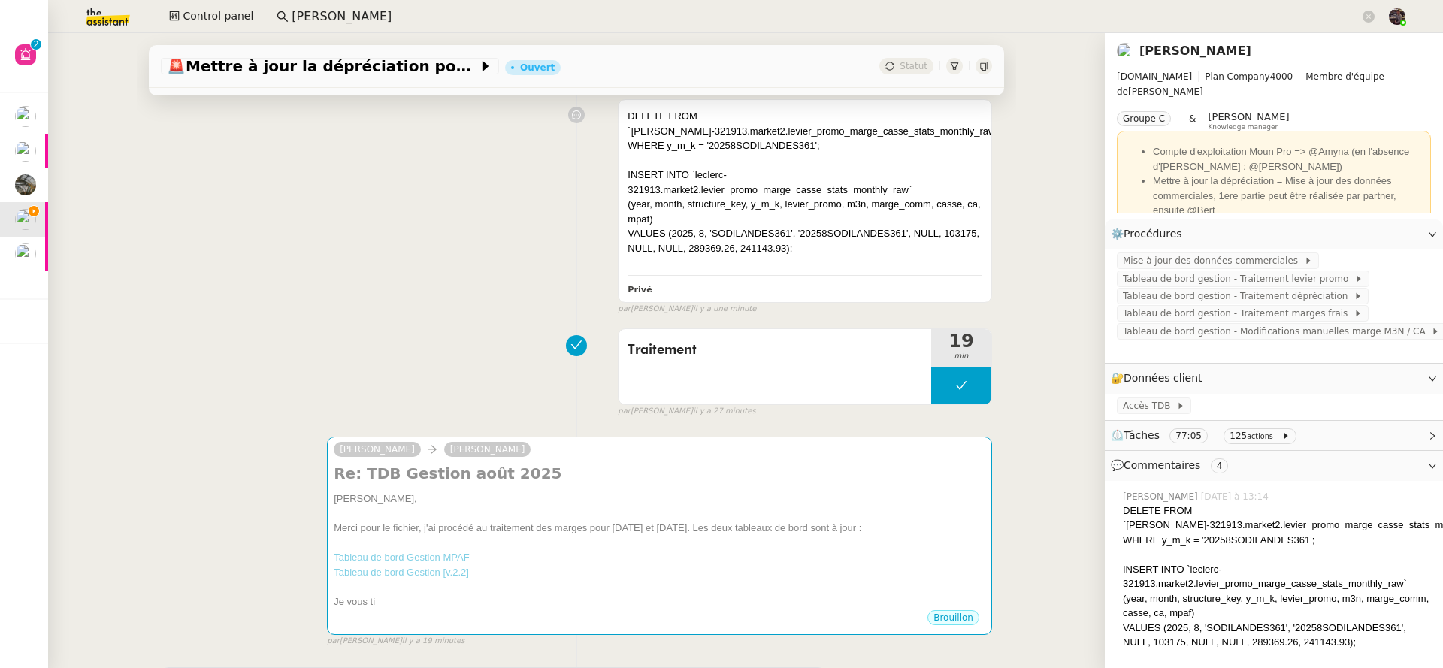
scroll to position [685, 0]
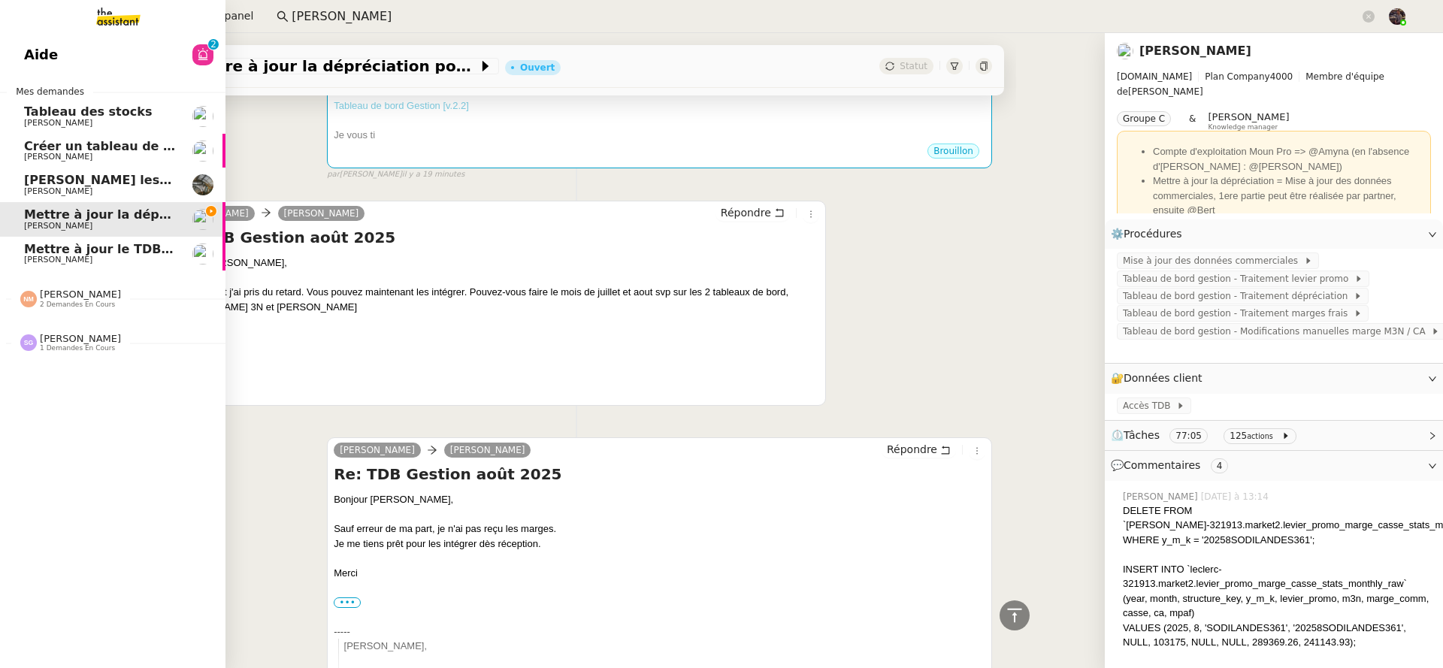
click at [95, 16] on img at bounding box center [106, 16] width 116 height 33
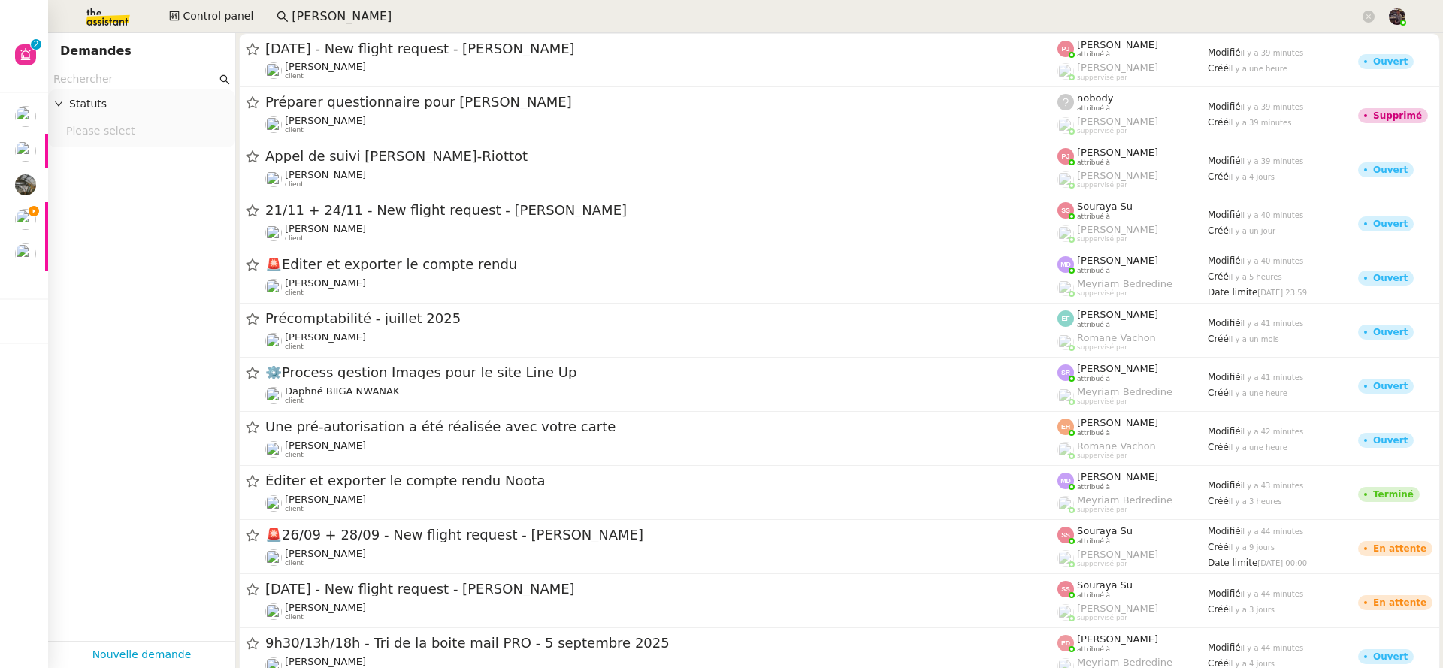
click at [115, 86] on input "text" at bounding box center [134, 79] width 163 height 17
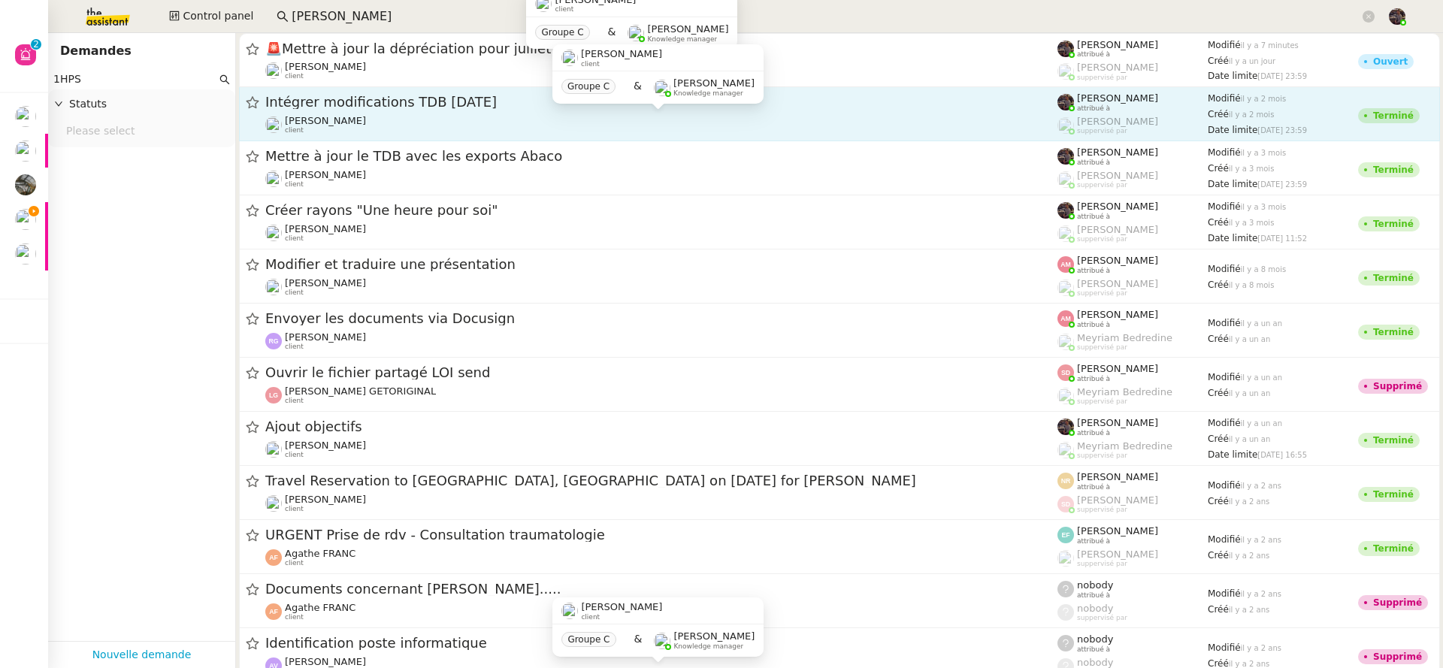
type input "1HPS"
click at [609, 122] on div "Guillaume Farina client" at bounding box center [661, 125] width 792 height 20
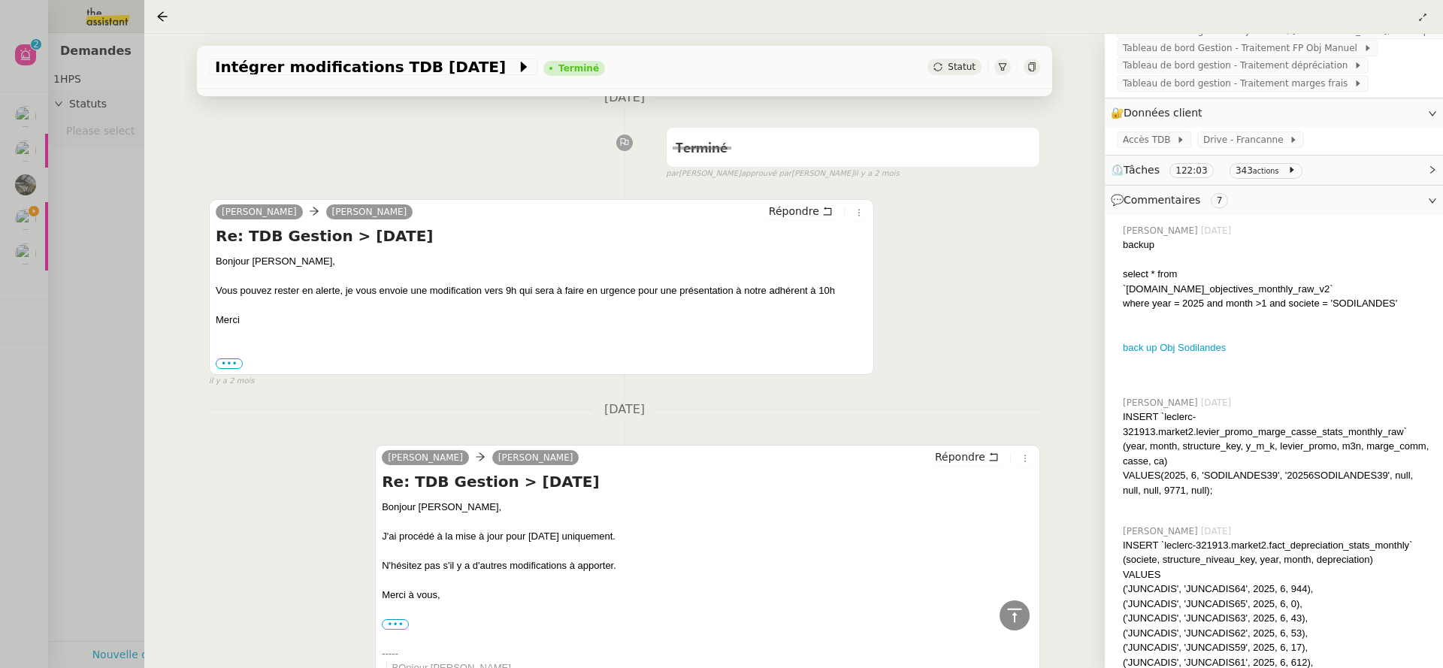
scroll to position [225, 0]
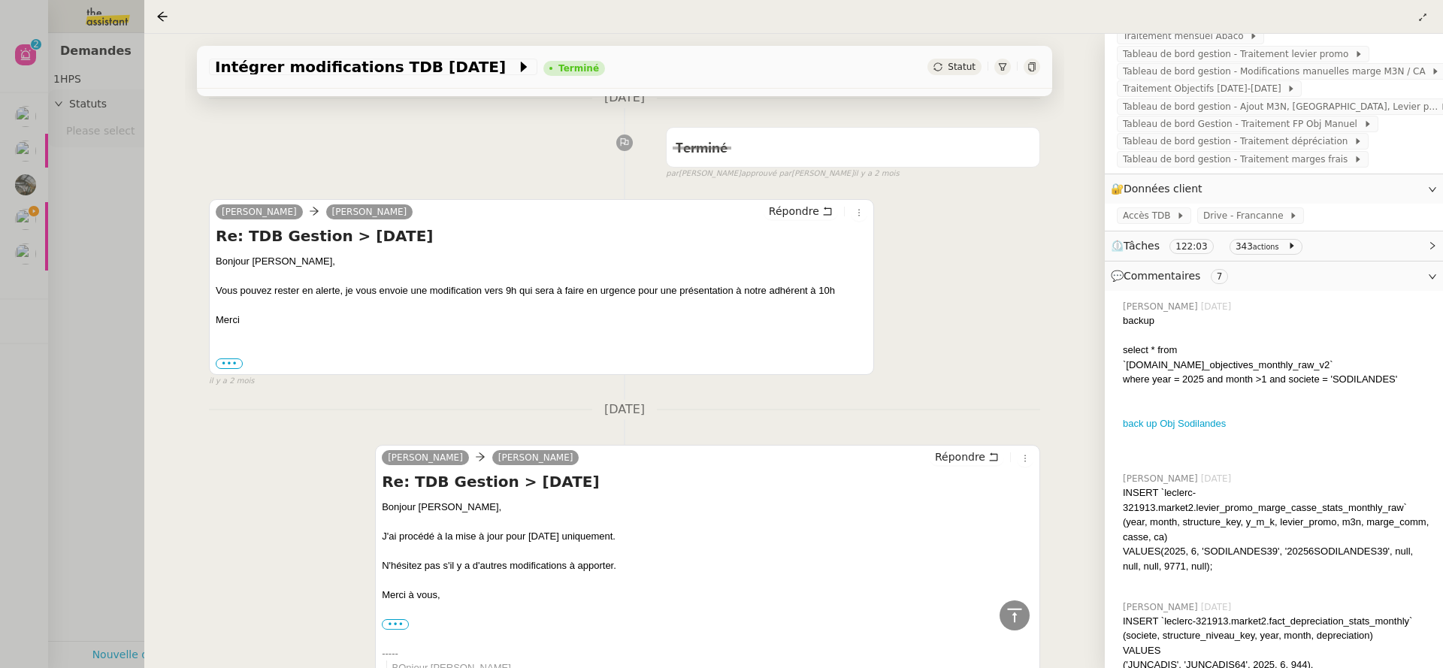
click at [122, 346] on div at bounding box center [721, 334] width 1443 height 668
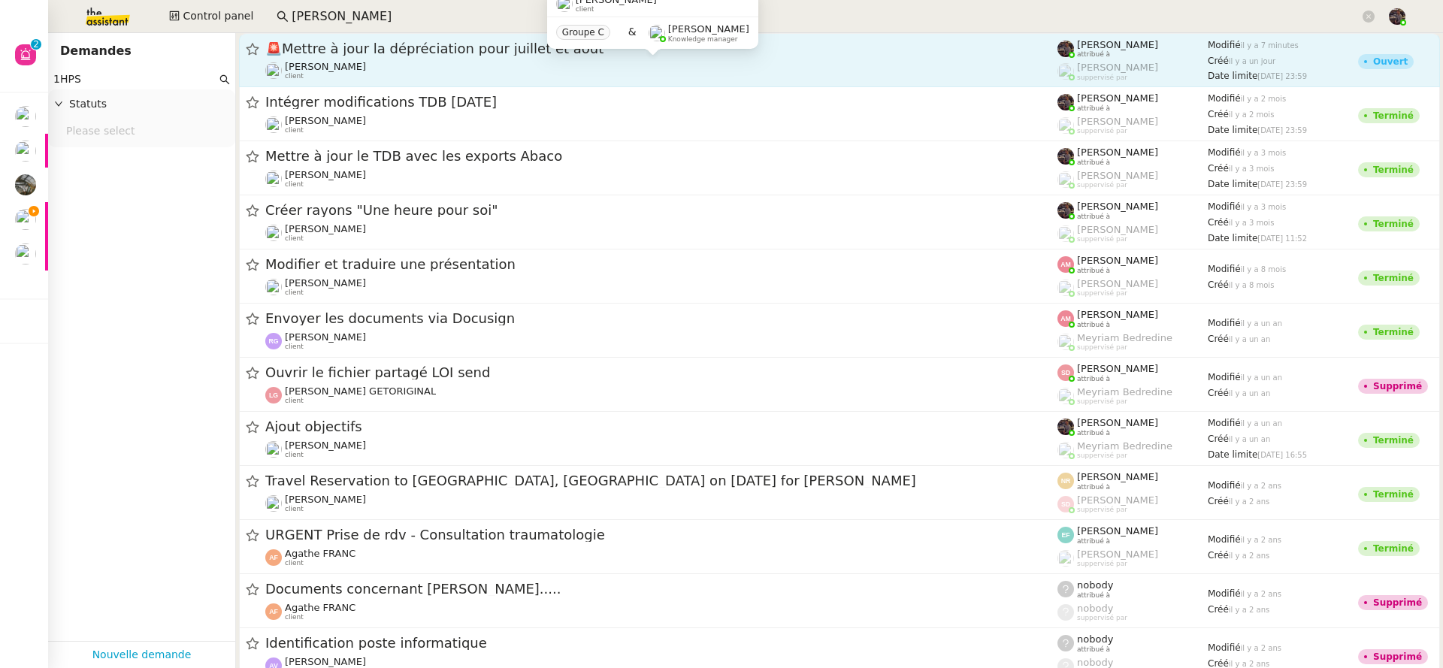
click at [432, 72] on div "Guillaume Farina client" at bounding box center [661, 71] width 792 height 20
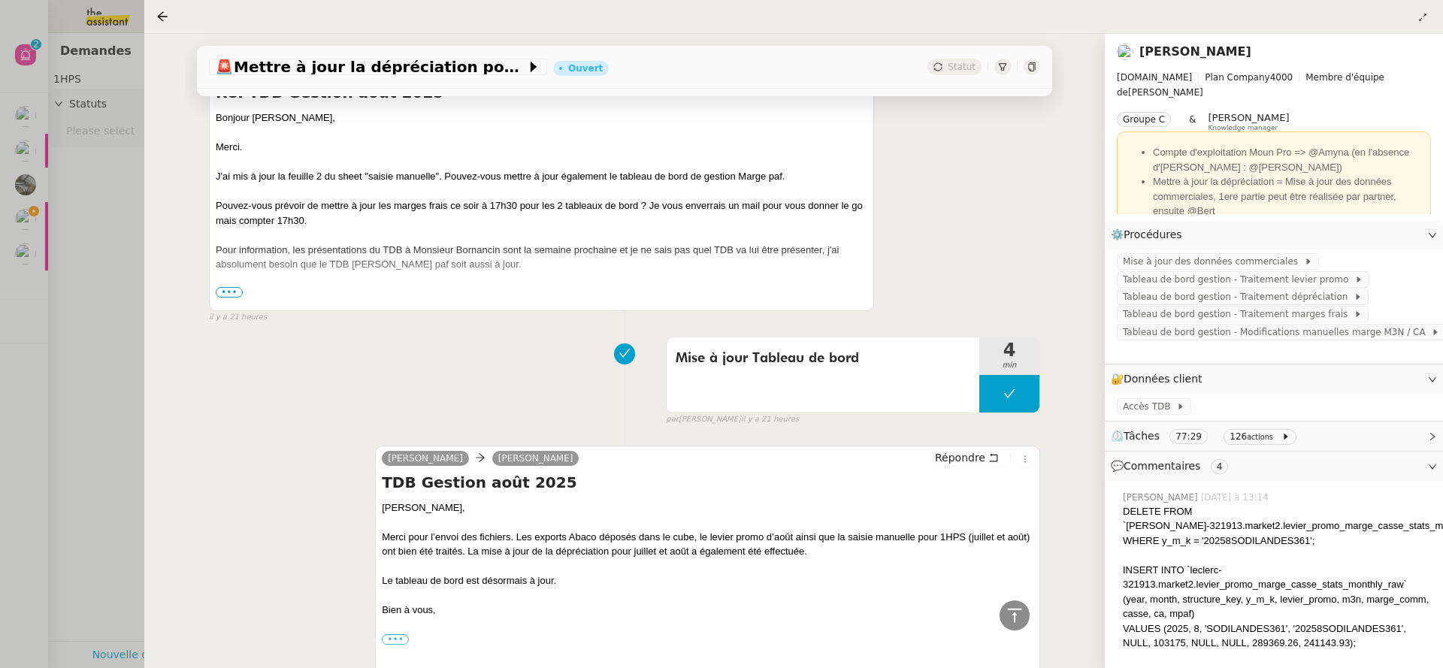
scroll to position [3246, 0]
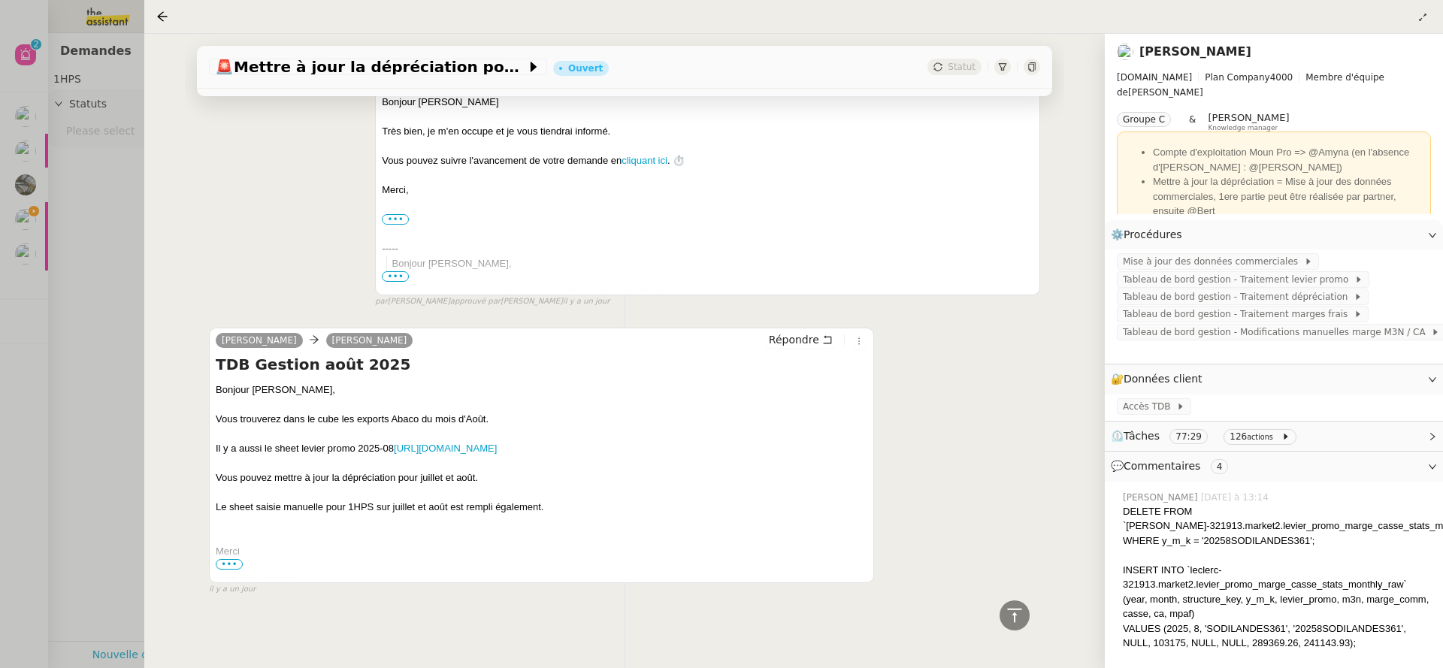
click at [118, 273] on div at bounding box center [721, 334] width 1443 height 668
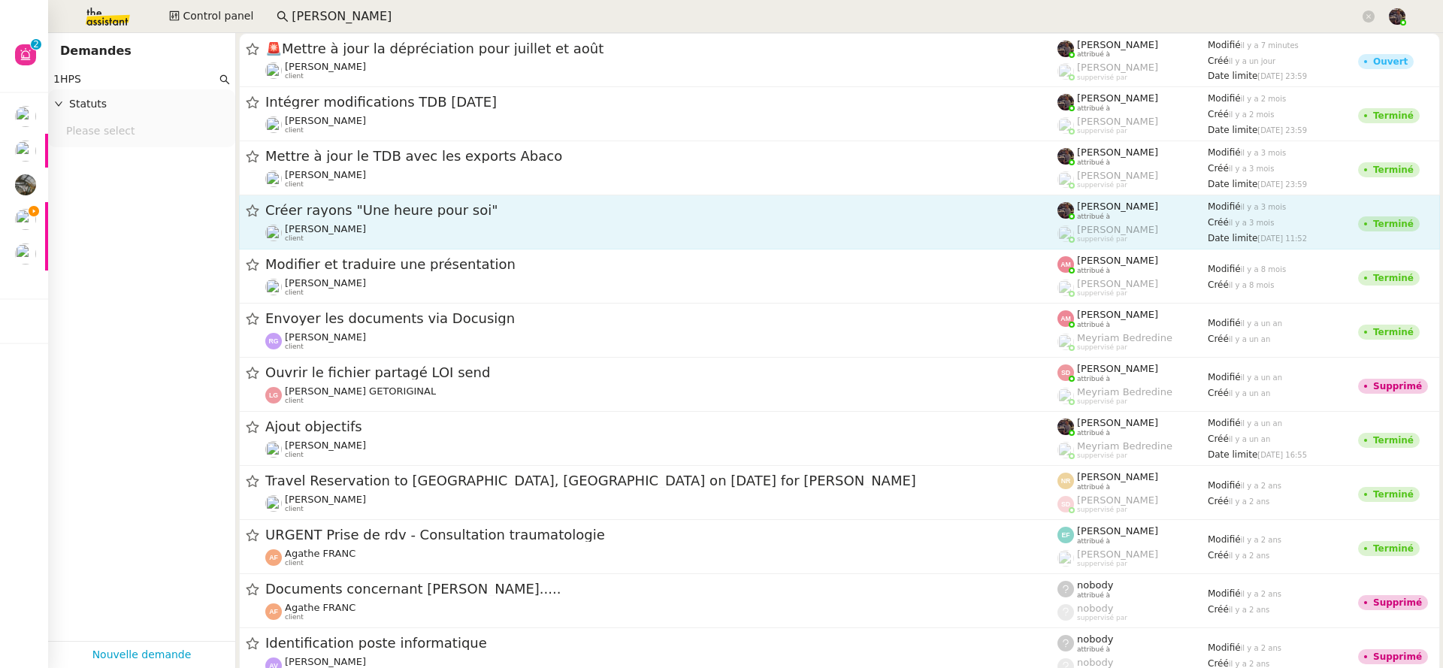
click at [477, 222] on div "Créer rayons "Une heure pour soi" Guillaume Farina client" at bounding box center [661, 221] width 792 height 41
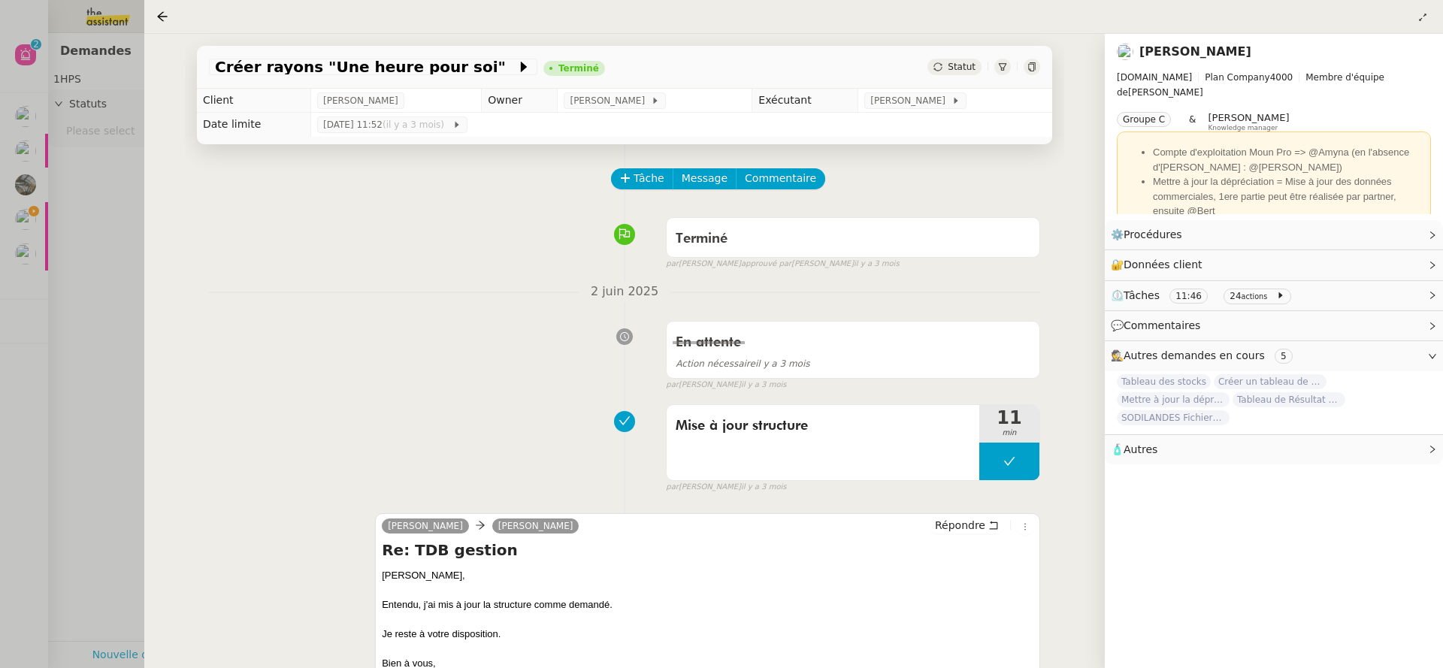
click at [134, 285] on div at bounding box center [721, 334] width 1443 height 668
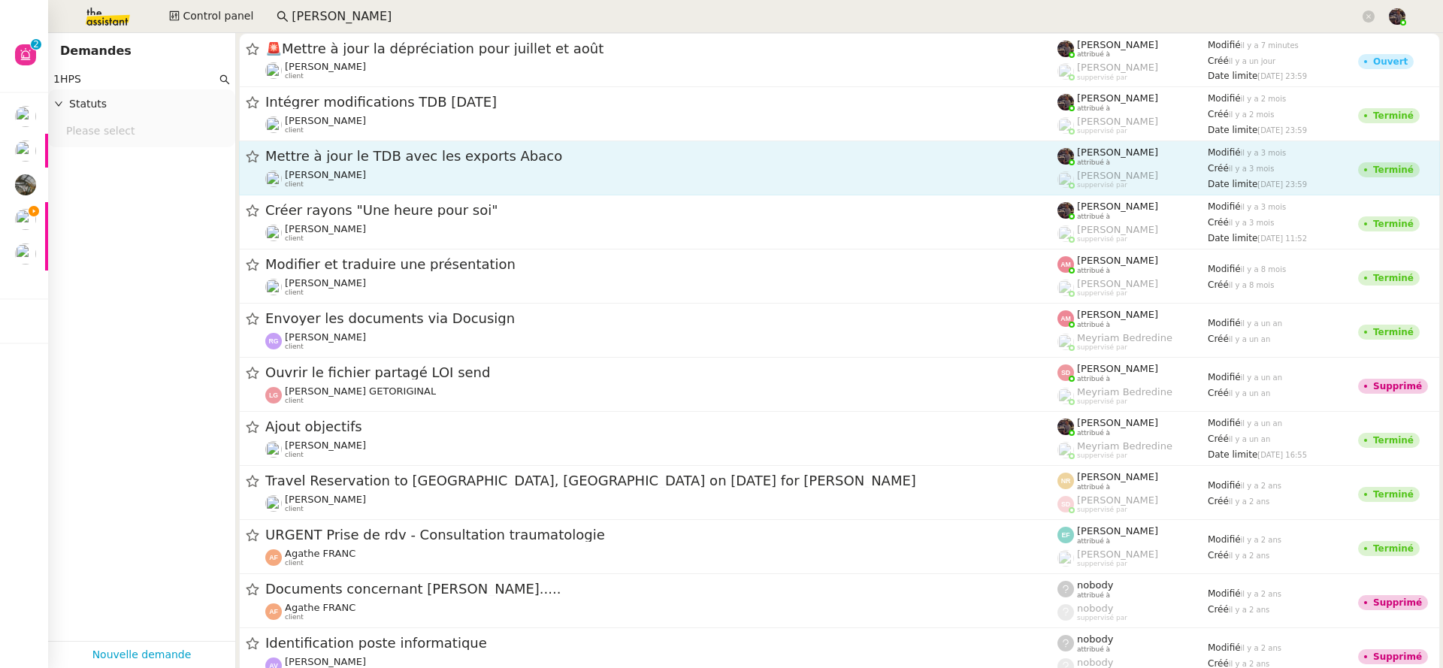
click at [424, 157] on span "Mettre à jour le TDB avec les exports Abaco" at bounding box center [661, 157] width 792 height 14
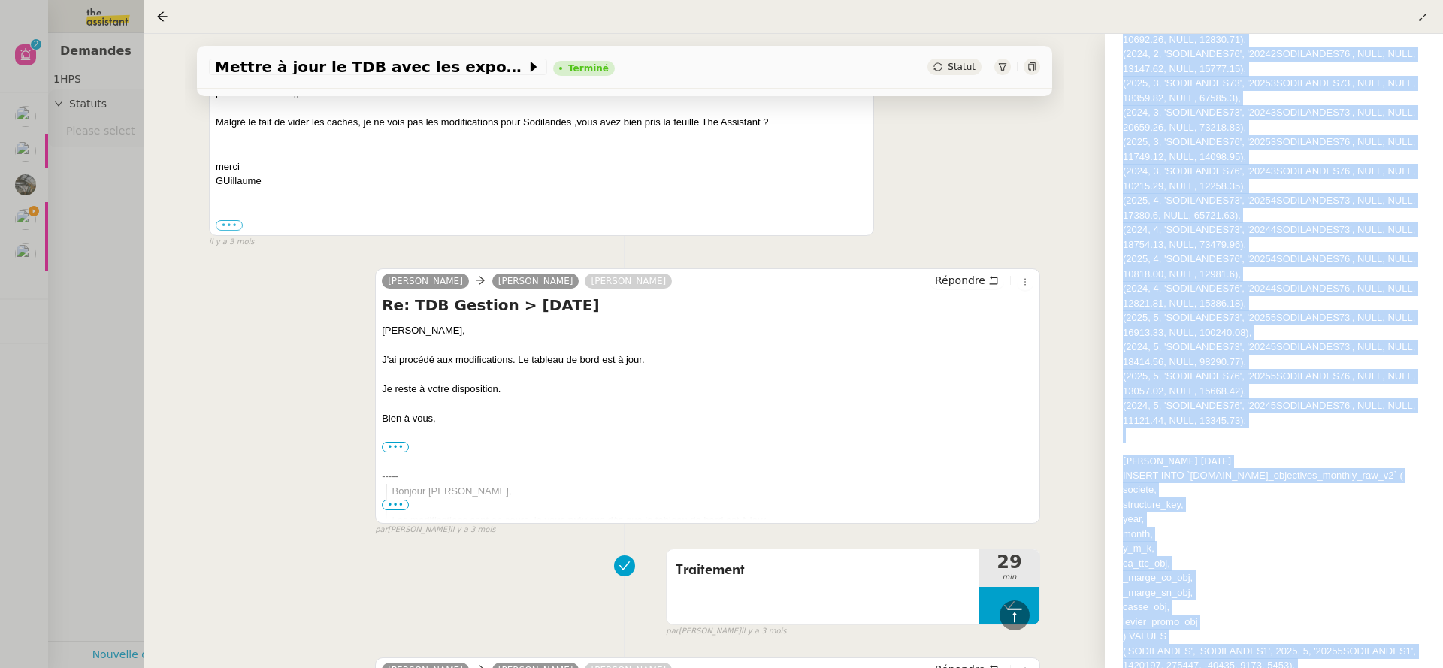
scroll to position [1820, 0]
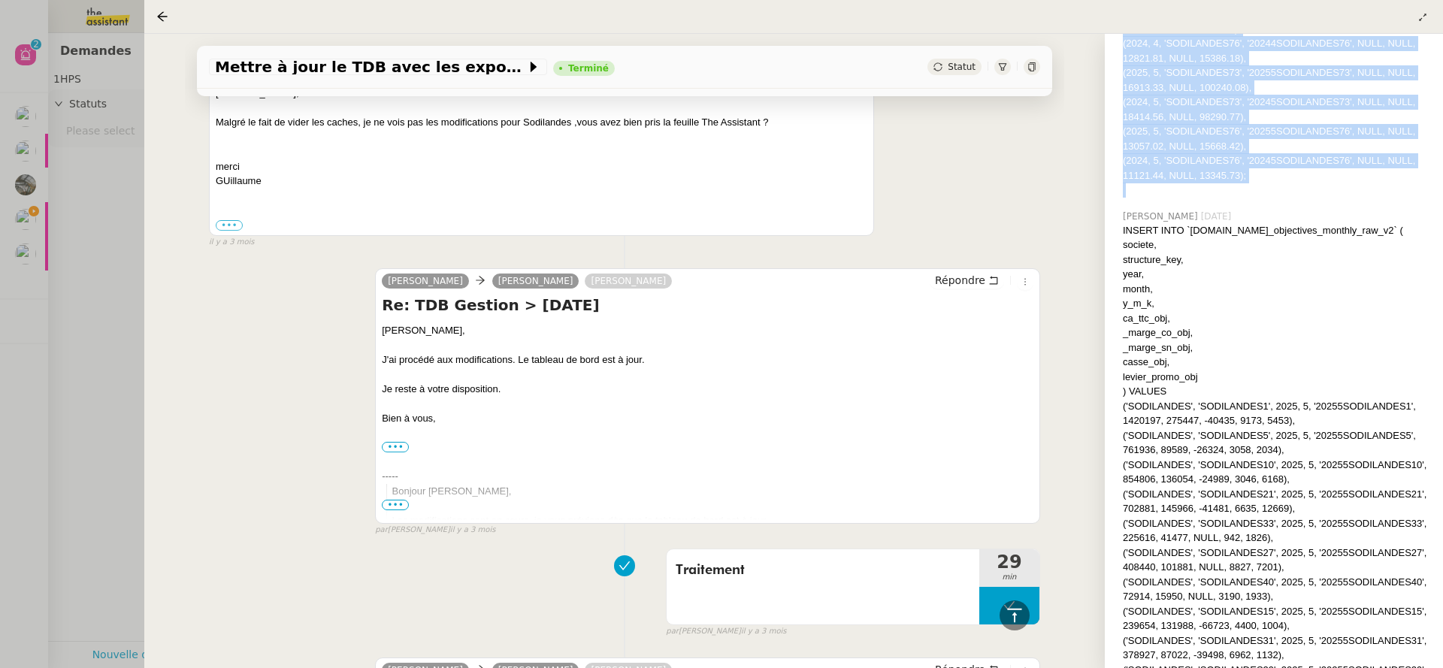
drag, startPoint x: 1116, startPoint y: 232, endPoint x: 1275, endPoint y: 215, distance: 159.5
copy div "Bert Canavaggio 16/06/2025 INSERT INTO `leclerc-321913.market2.levier_promo_mar…"
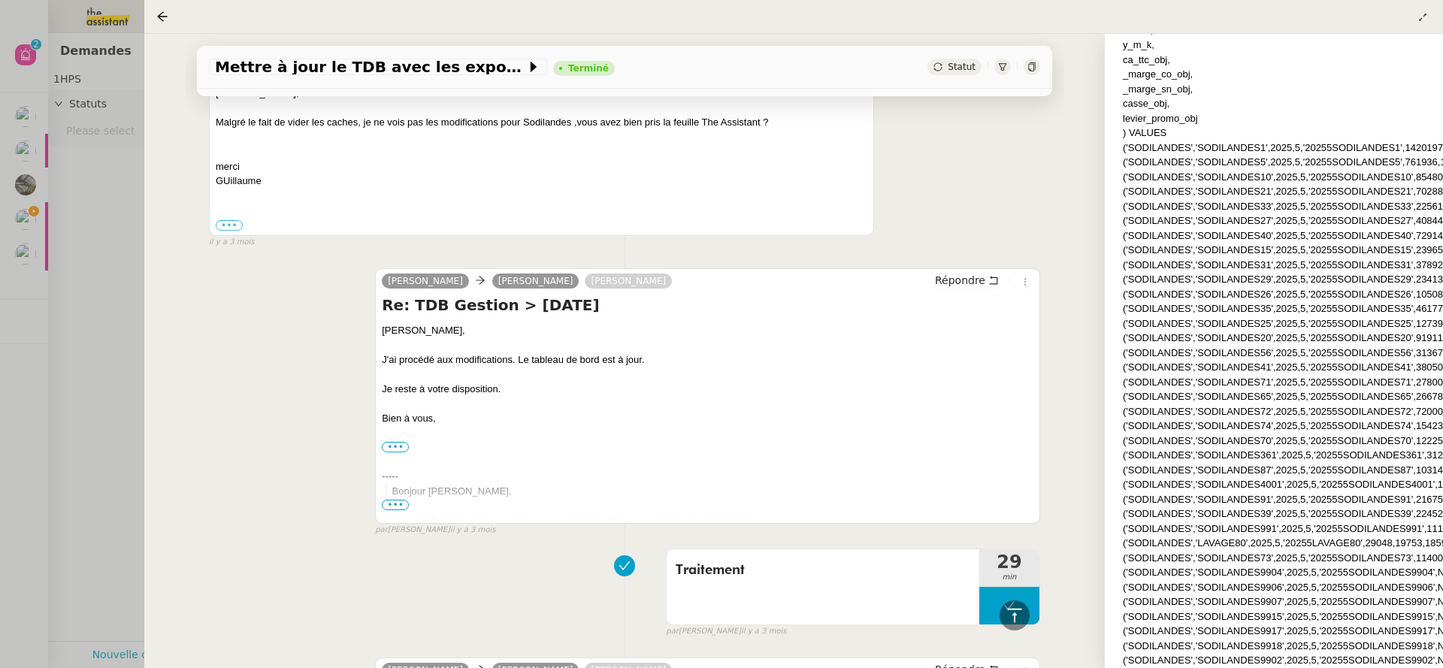
scroll to position [0, 0]
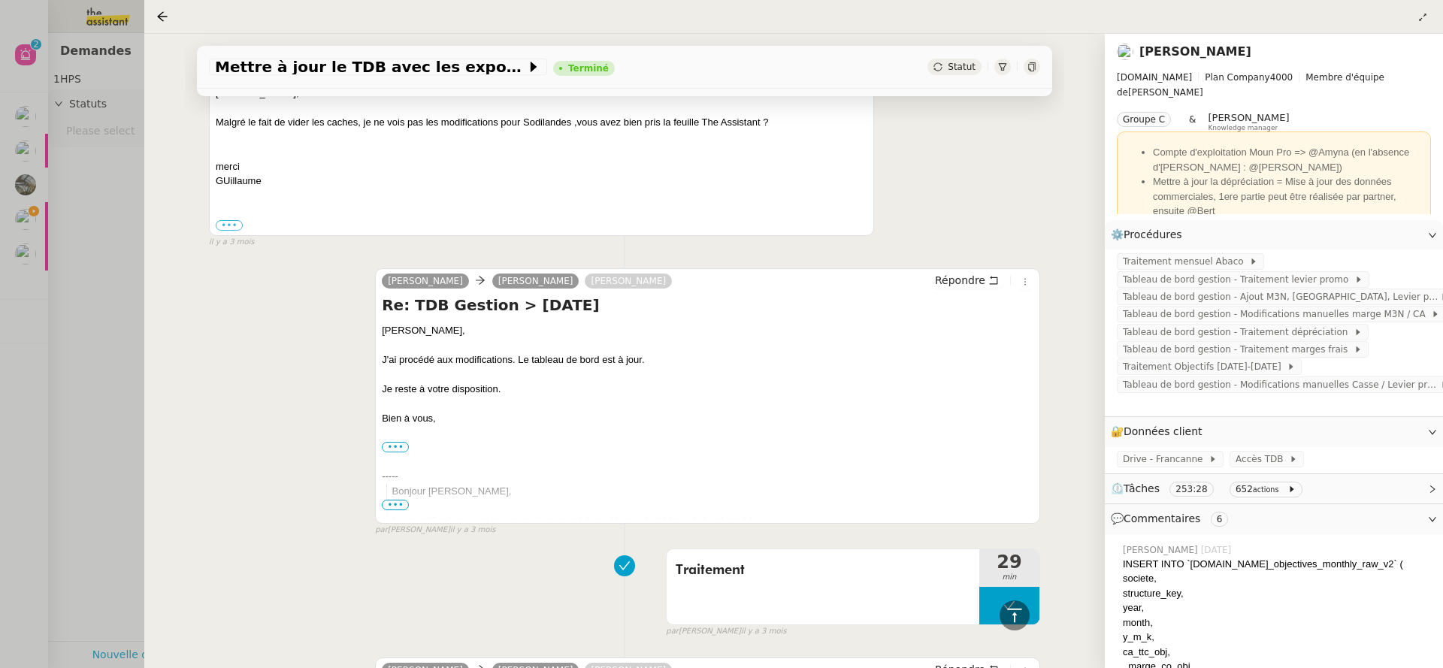
click at [67, 356] on div at bounding box center [721, 334] width 1443 height 668
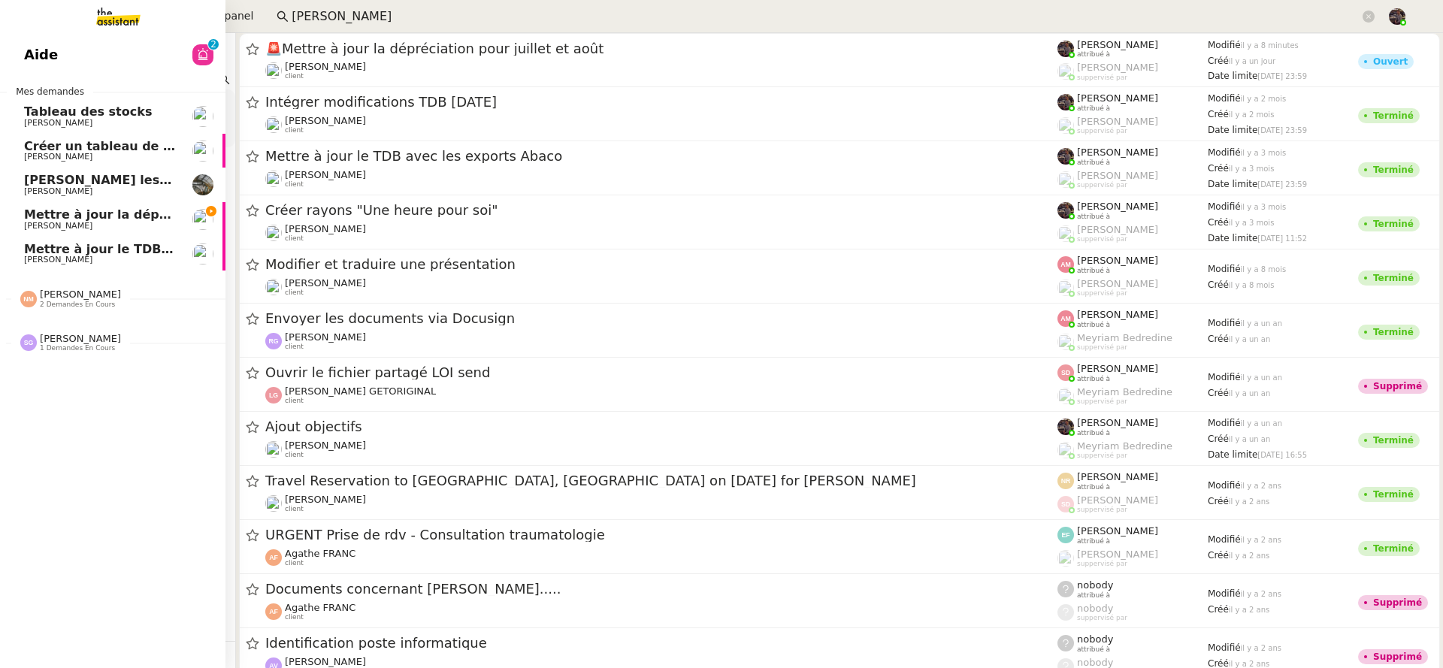
click at [41, 210] on span "Mettre à jour la dépréciation pour juillet et août" at bounding box center [187, 214] width 327 height 14
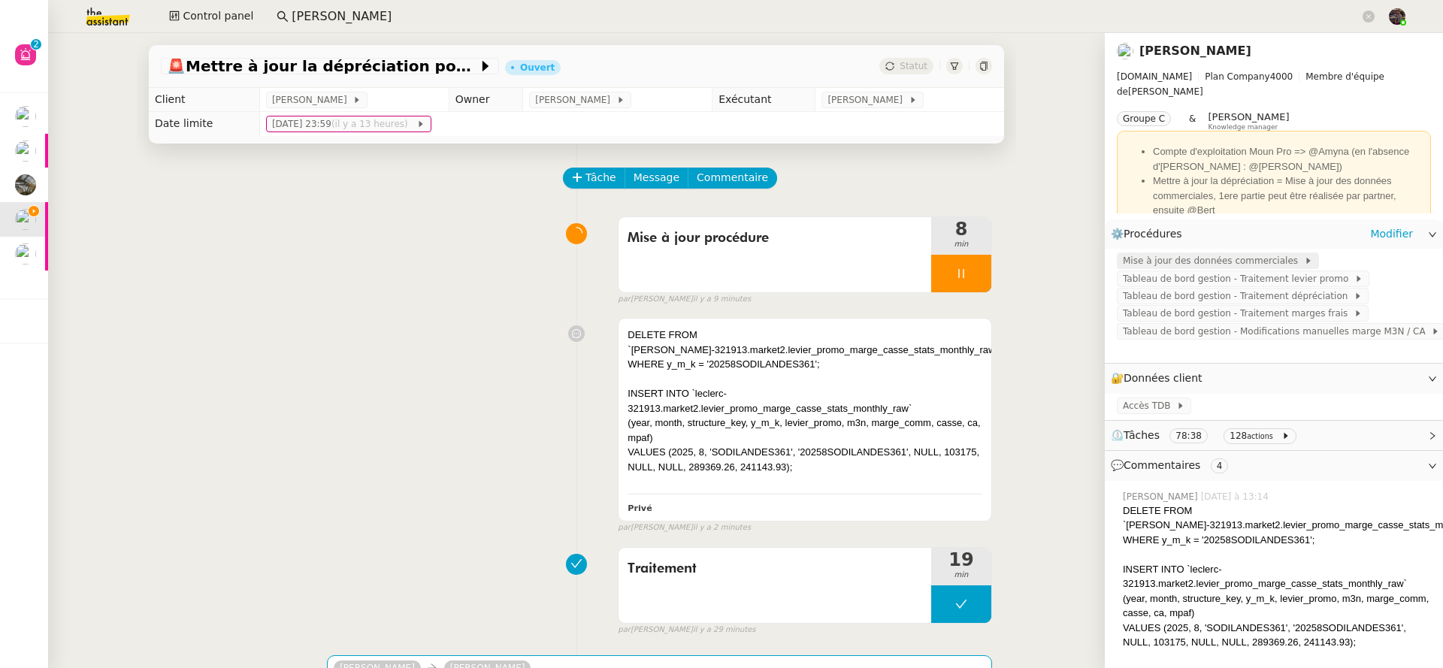
click at [1256, 259] on span "Mise à jour des données commerciales" at bounding box center [1212, 260] width 181 height 15
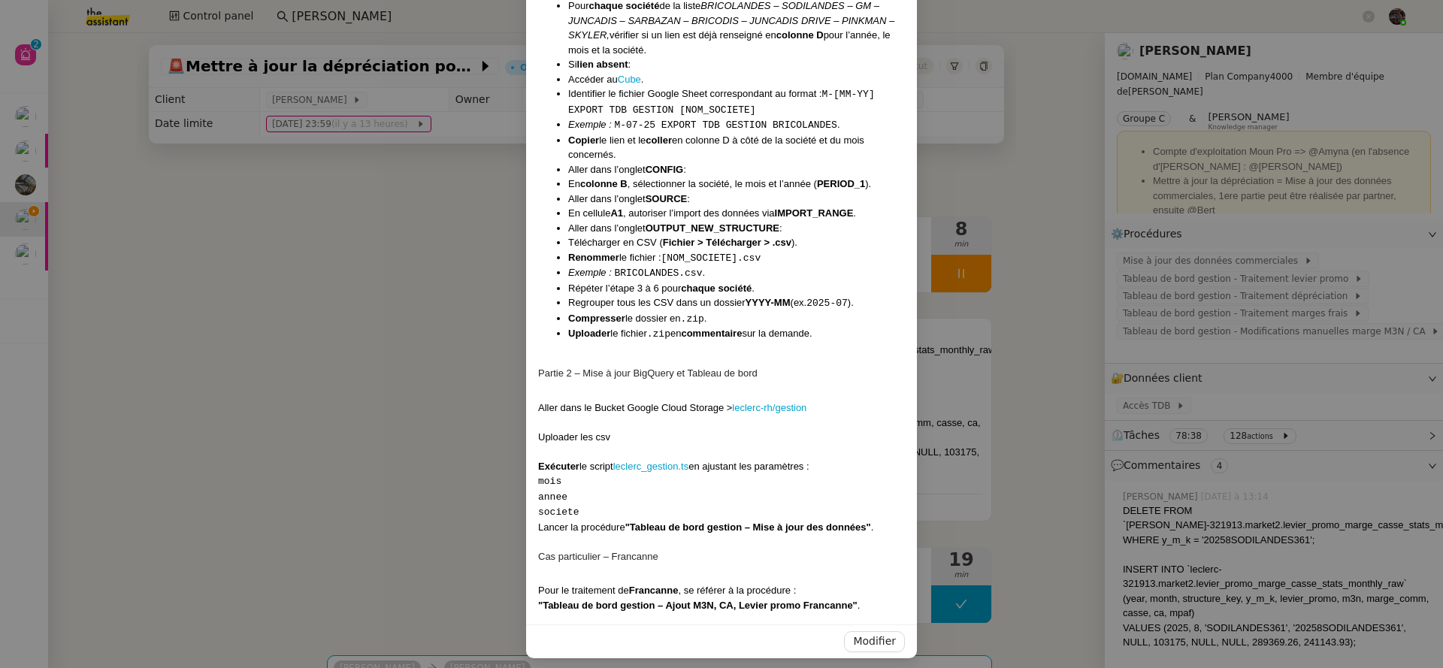
click at [322, 292] on nz-modal-container "Contexte Abaco est un outil back office interne à Leclerc permettant le suivi q…" at bounding box center [721, 334] width 1443 height 668
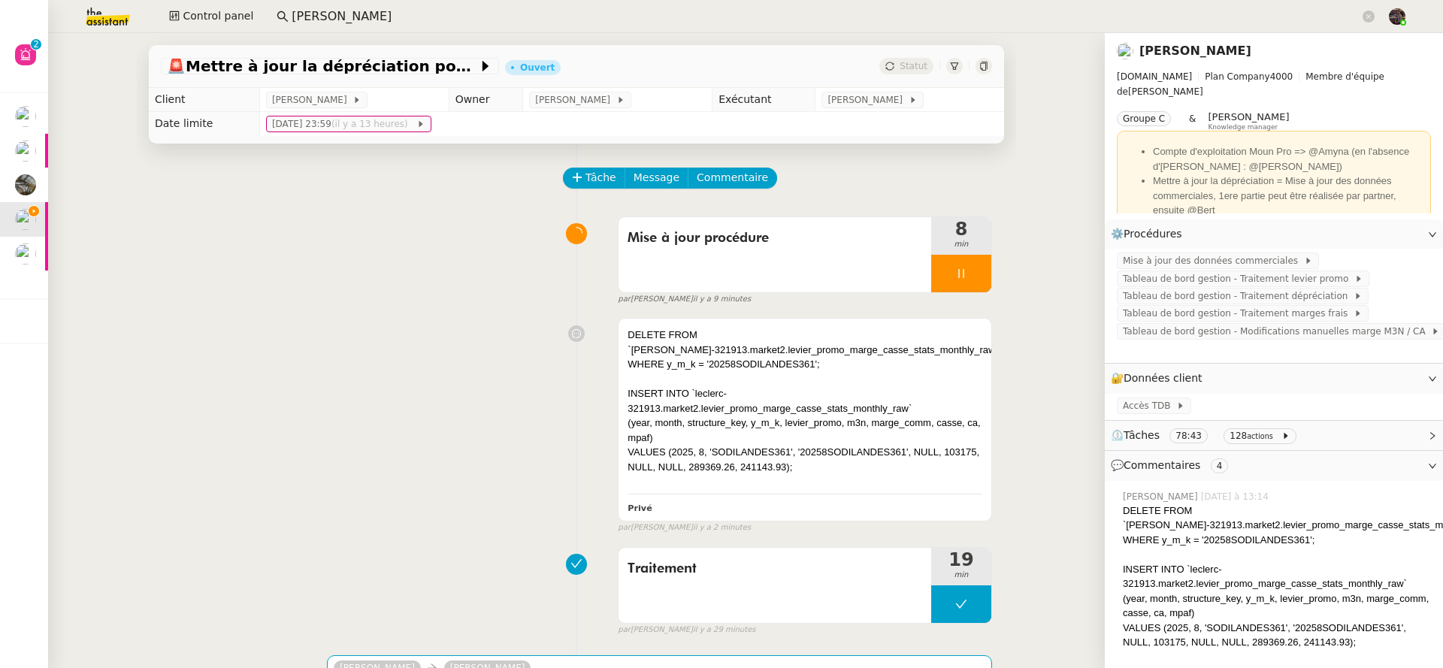
scroll to position [512, 0]
click at [1180, 334] on span "Tableau de bord gestion - Modifications manuelles marge M3N / CA" at bounding box center [1276, 331] width 308 height 15
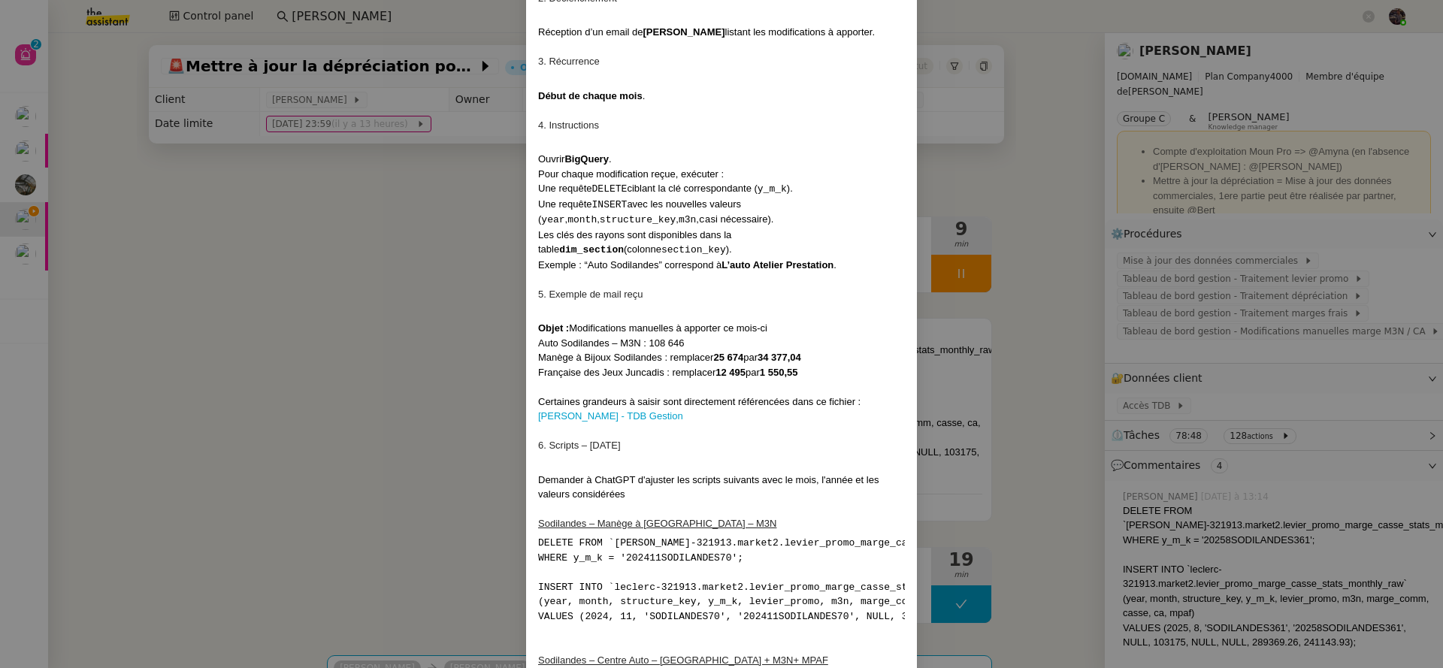
scroll to position [602, 0]
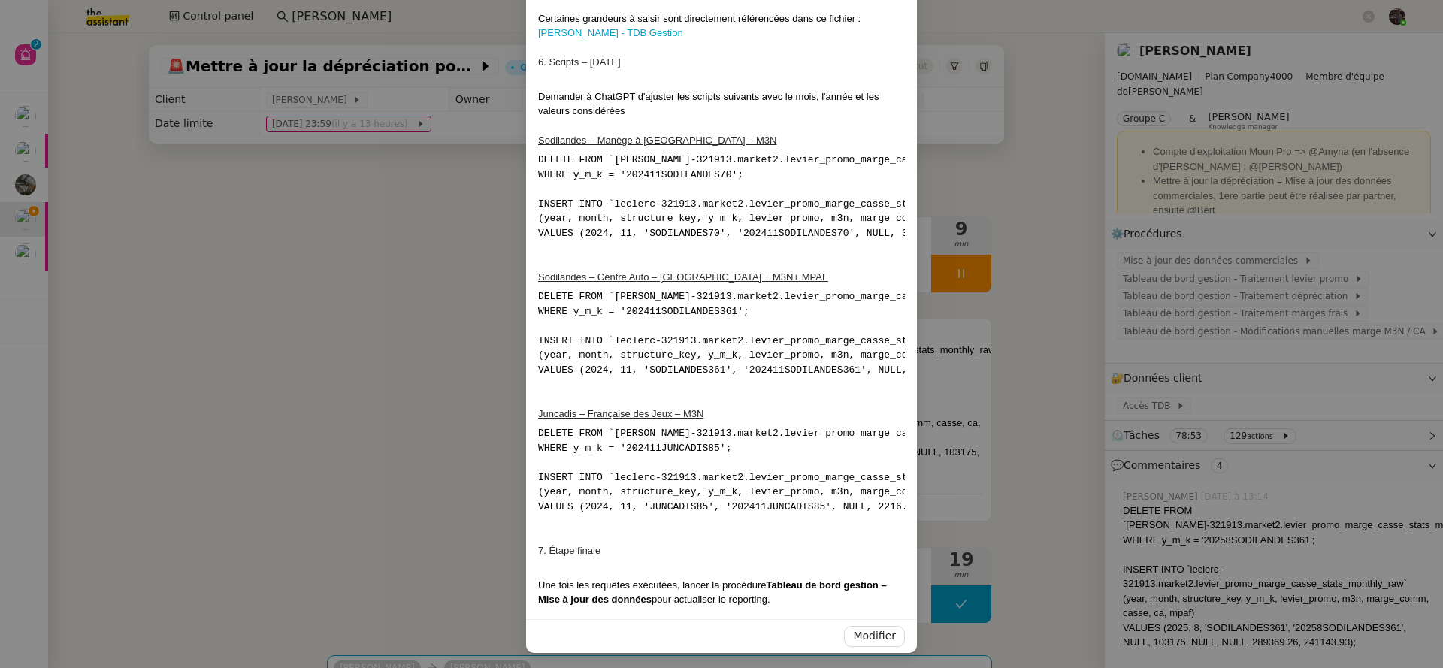
click at [538, 408] on u "Juncadis – Française des Jeux – M3N" at bounding box center [620, 413] width 165 height 11
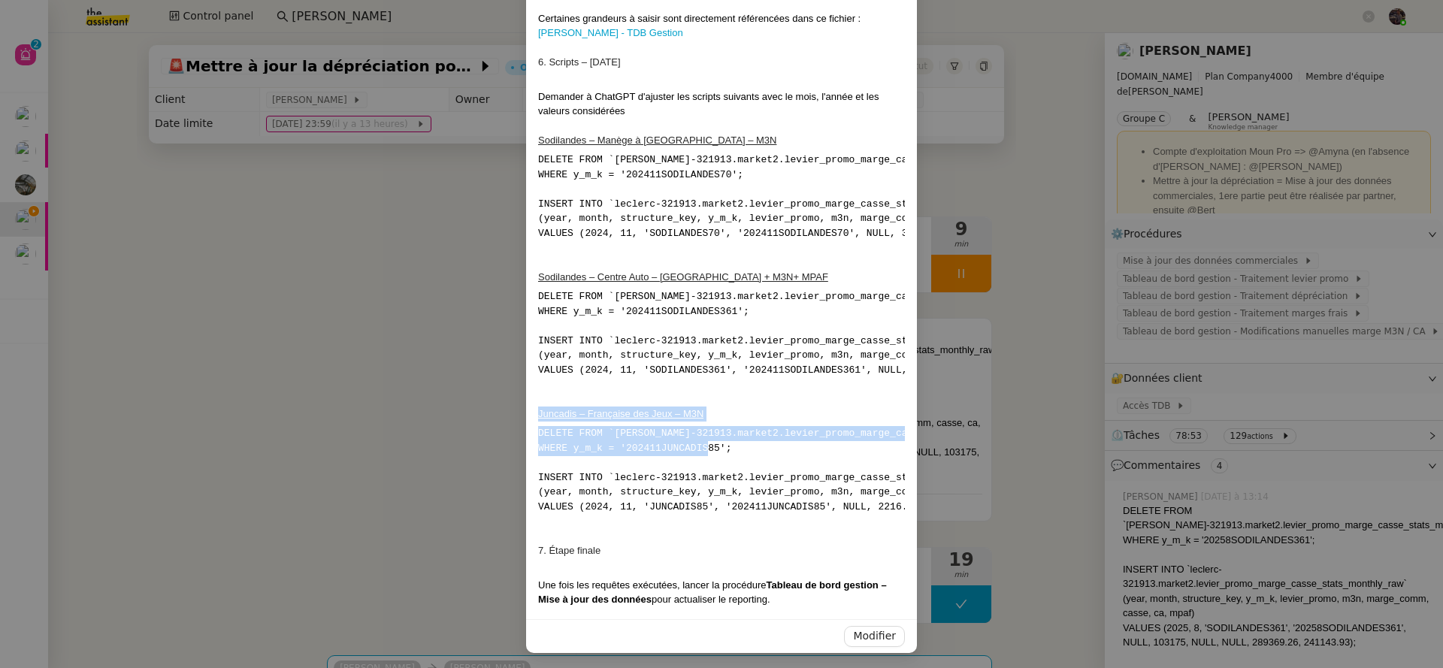
drag, startPoint x: 534, startPoint y: 407, endPoint x: 869, endPoint y: 450, distance: 337.8
click at [869, 462] on div "1. Contexte Chaque mois, certaines corrections manuelles doivent être appliquée…" at bounding box center [721, 46] width 367 height 1122
click at [876, 633] on span "Modifier" at bounding box center [874, 635] width 43 height 17
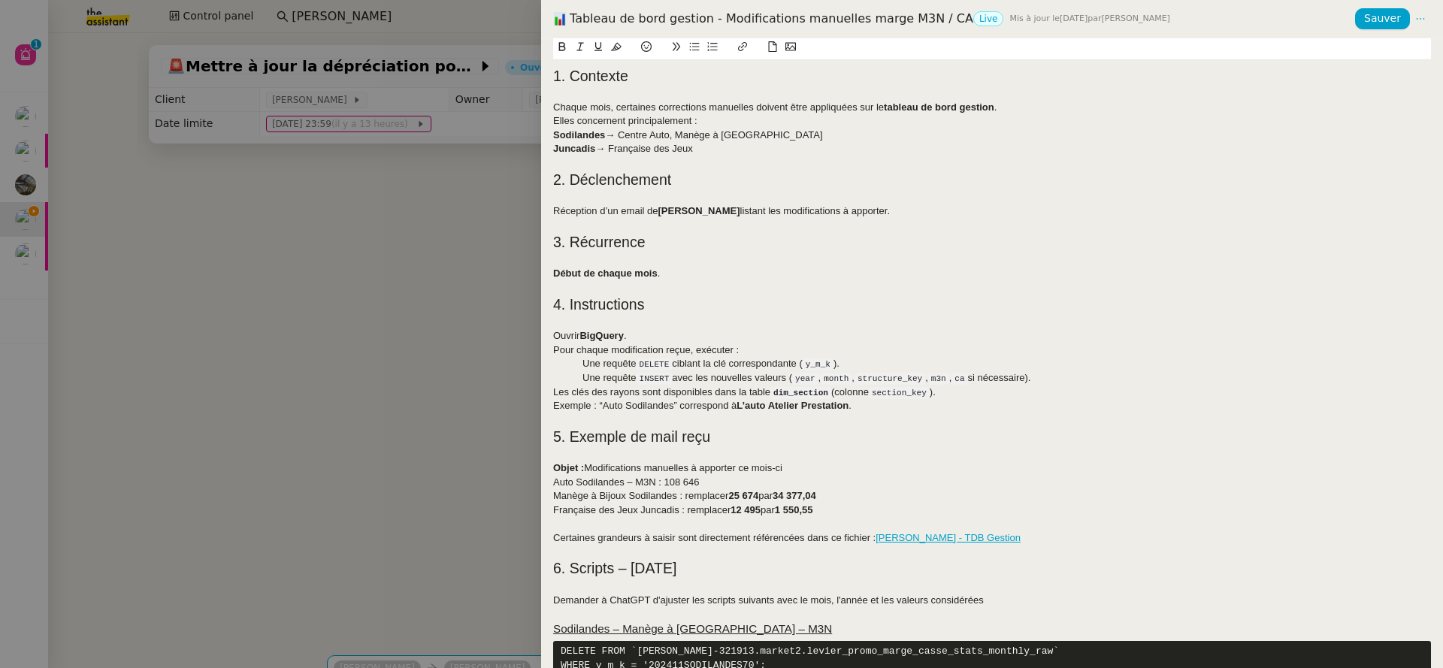
scroll to position [416, 0]
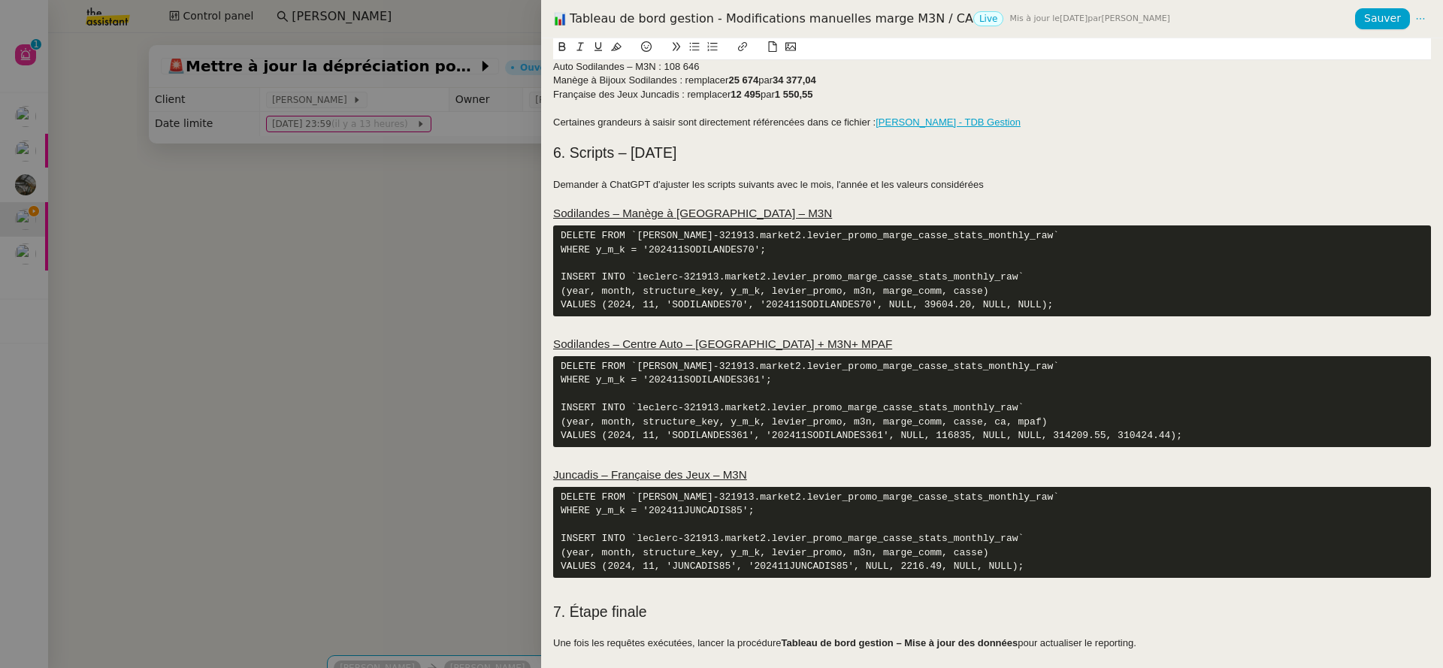
click at [600, 588] on h2 at bounding box center [992, 592] width 878 height 21
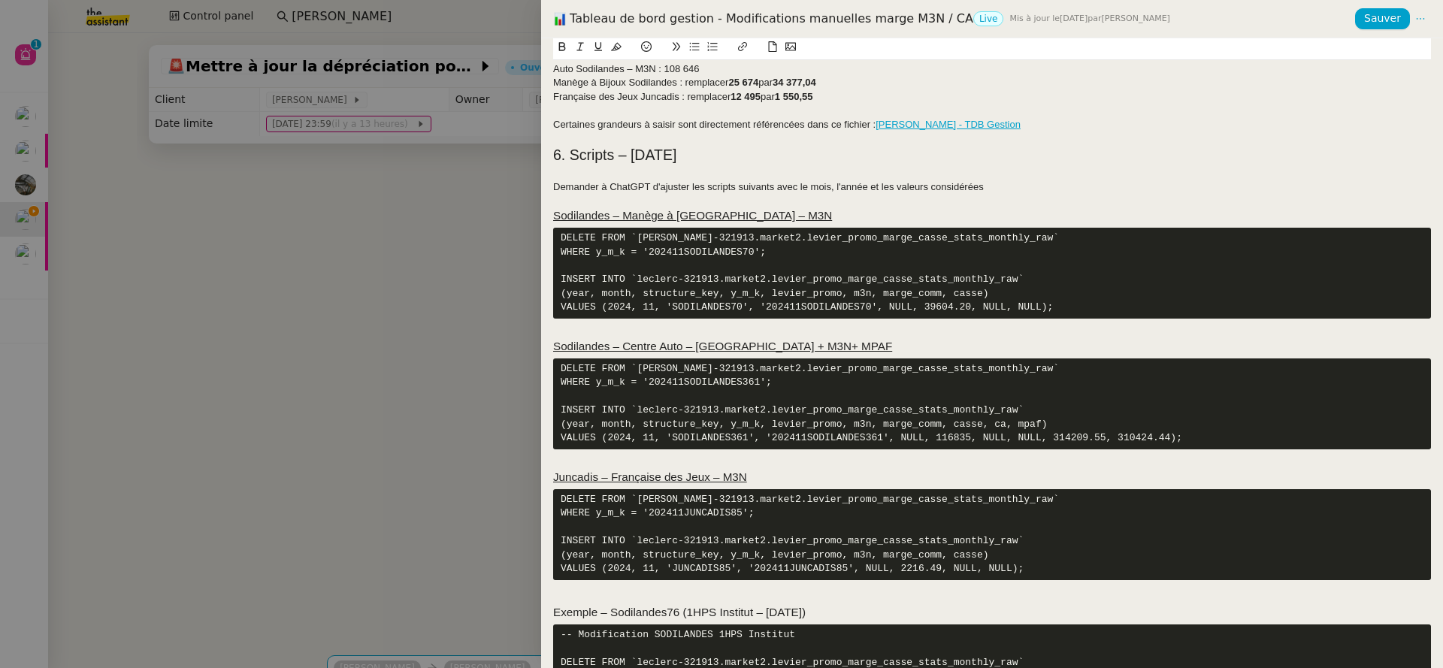
scroll to position [627, 0]
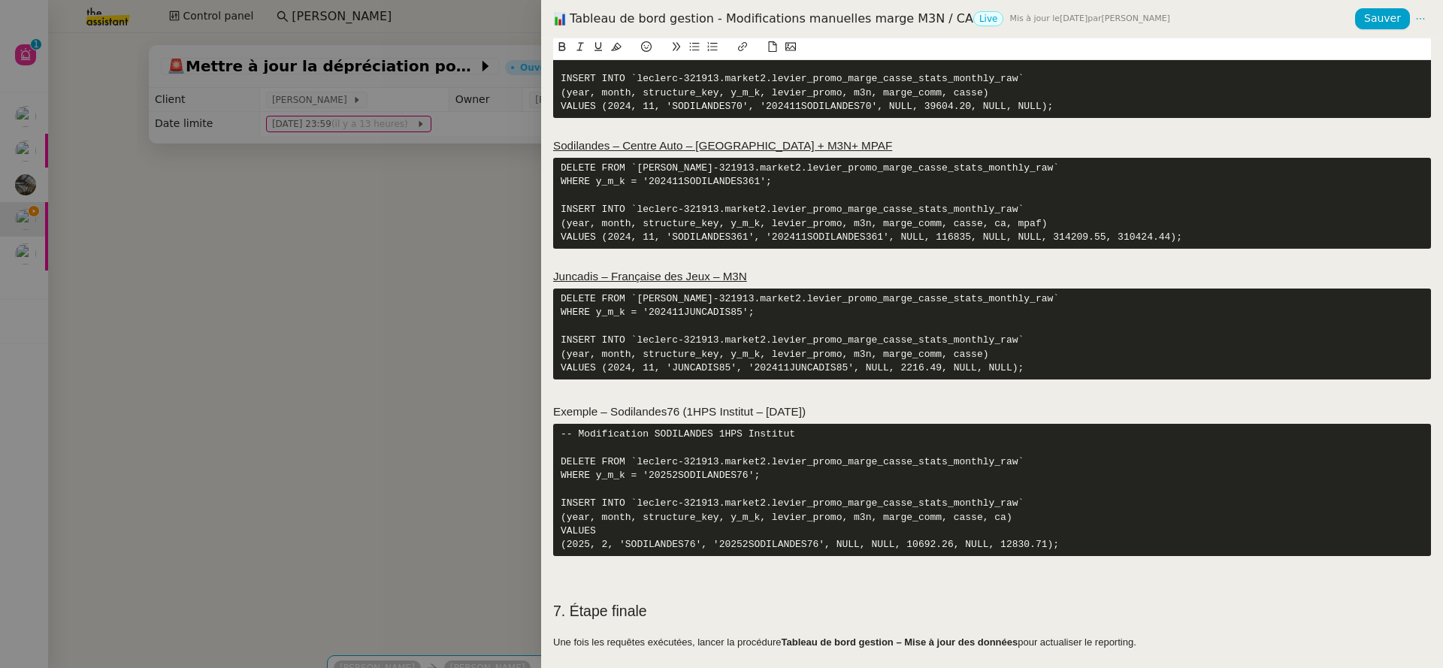
click at [595, 403] on h3 "Exemple – Sodilandes76 (1HPS Institut – Février 2025)" at bounding box center [992, 411] width 878 height 17
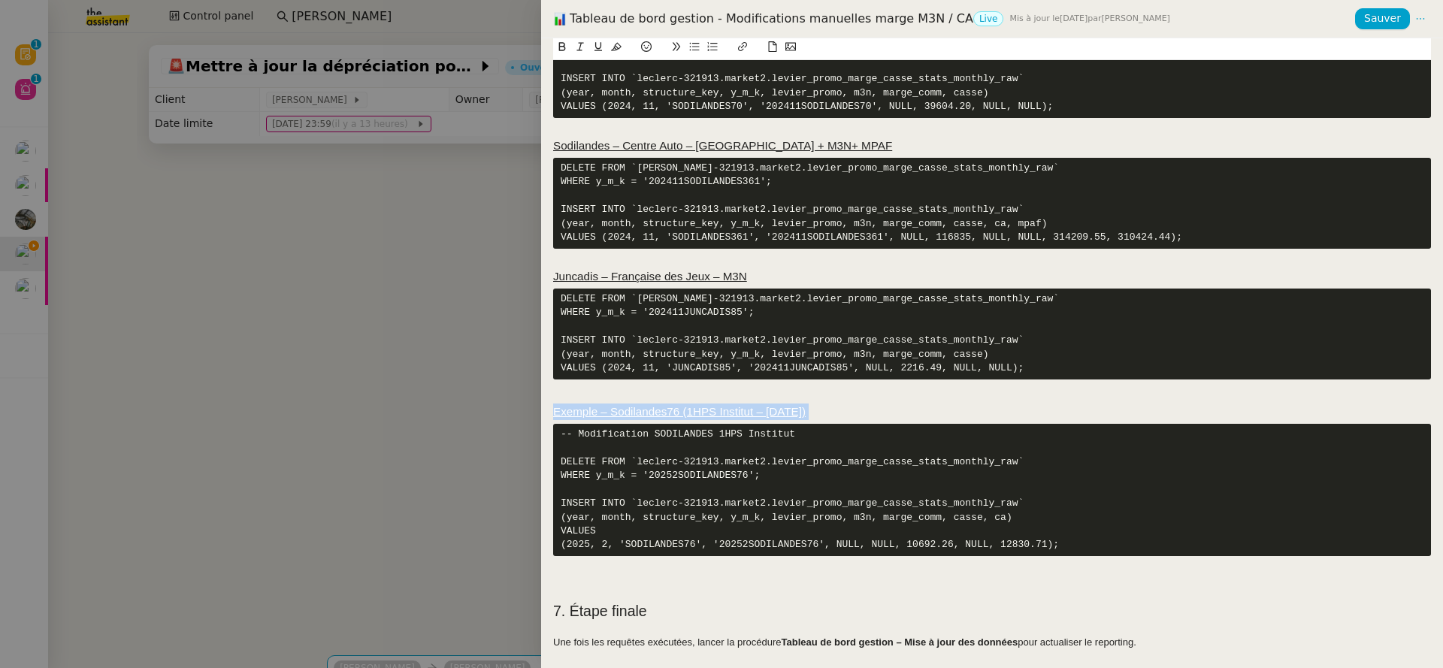
click at [870, 403] on h3 "Exemple – Sodilandes76 (1HPS Institut – Février 2025)" at bounding box center [992, 411] width 878 height 17
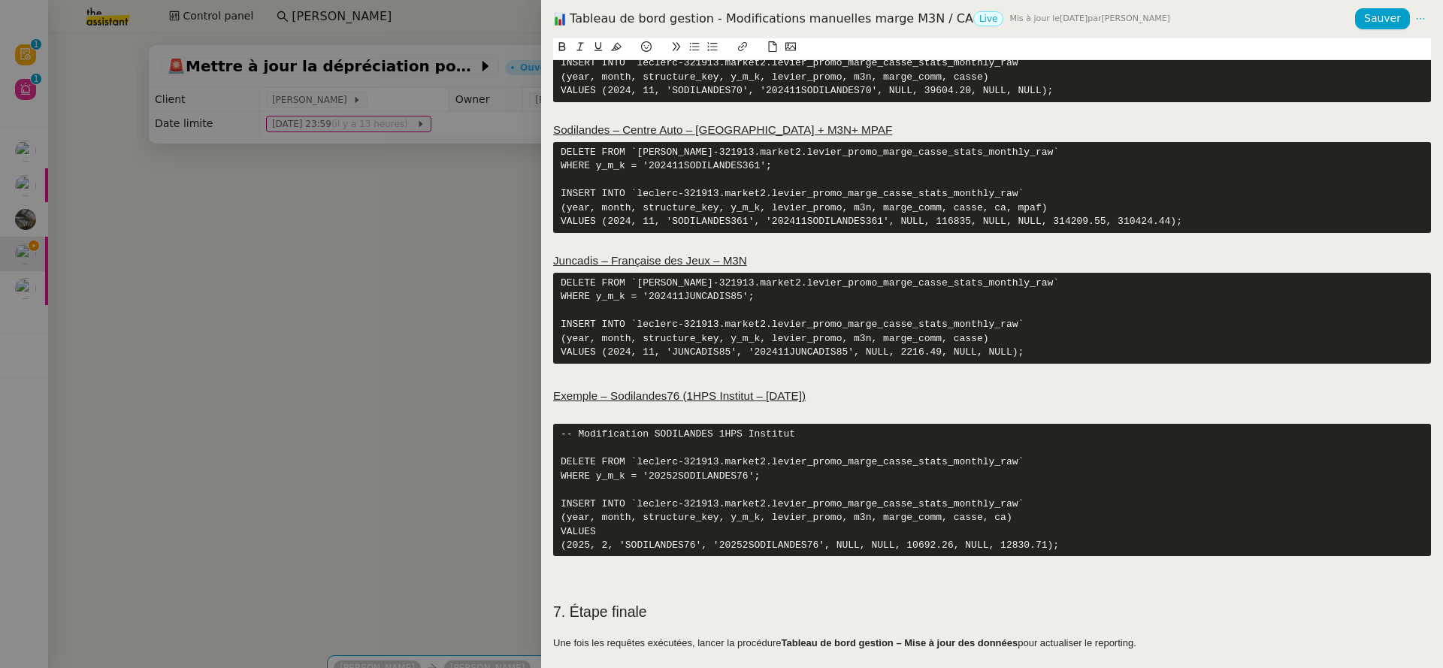
scroll to position [644, 0]
click at [598, 584] on h2 at bounding box center [992, 591] width 878 height 21
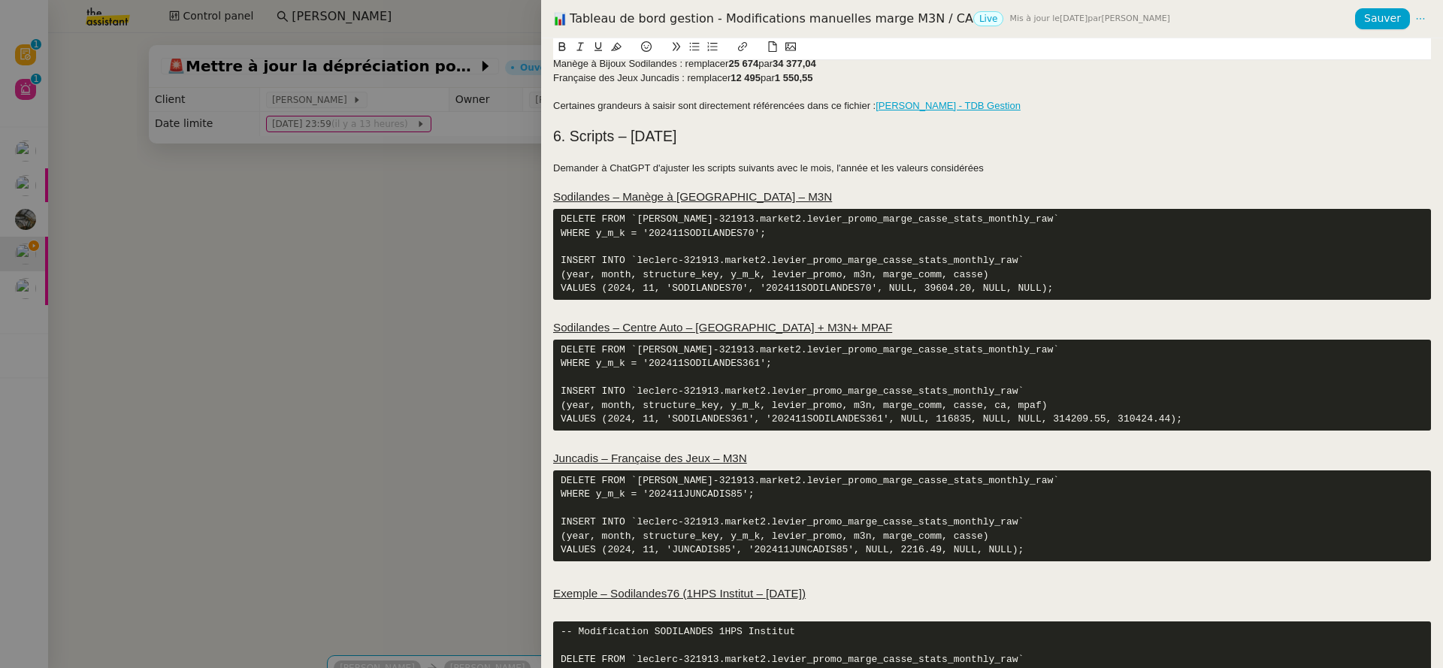
scroll to position [876, 0]
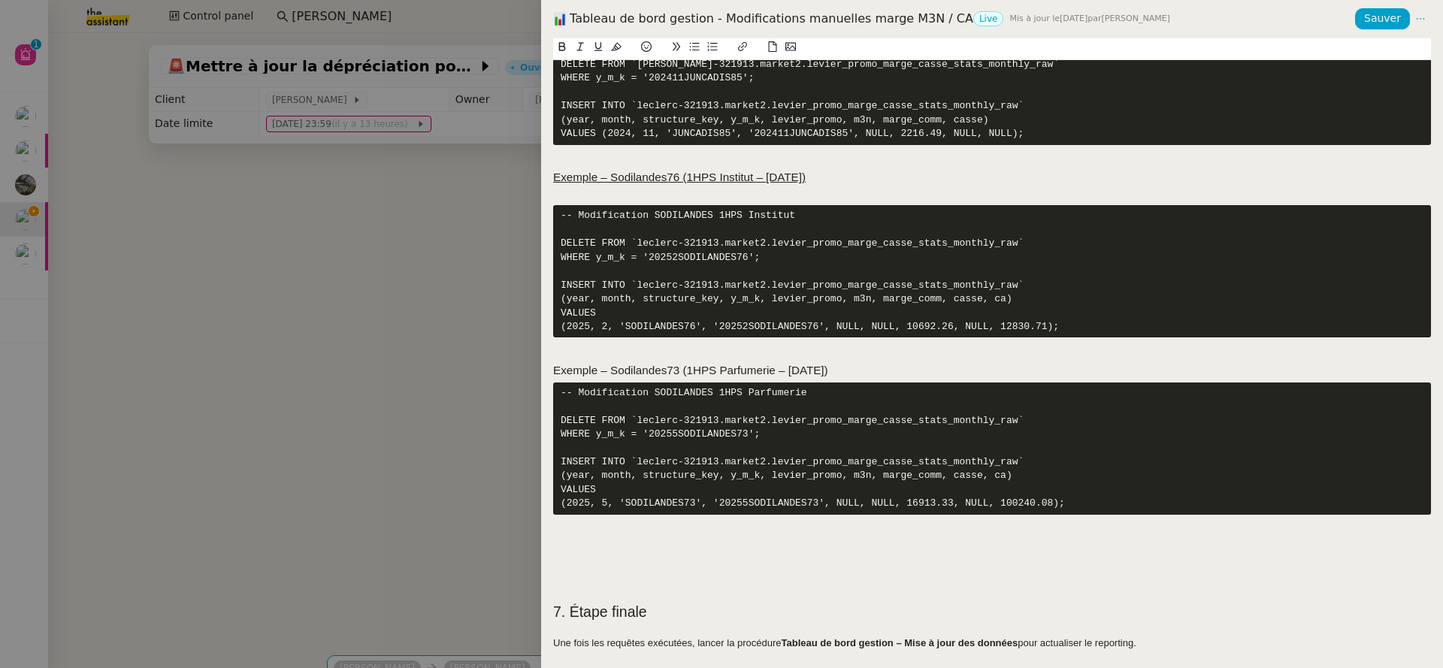
click at [682, 362] on h3 "Exemple – Sodilandes73 (1HPS Parfumerie – Mai 2025)" at bounding box center [992, 370] width 878 height 17
click at [887, 362] on h3 "Exemple – Sodilandes73 (1HPS Parfumerie – Mai 2025)" at bounding box center [992, 370] width 878 height 17
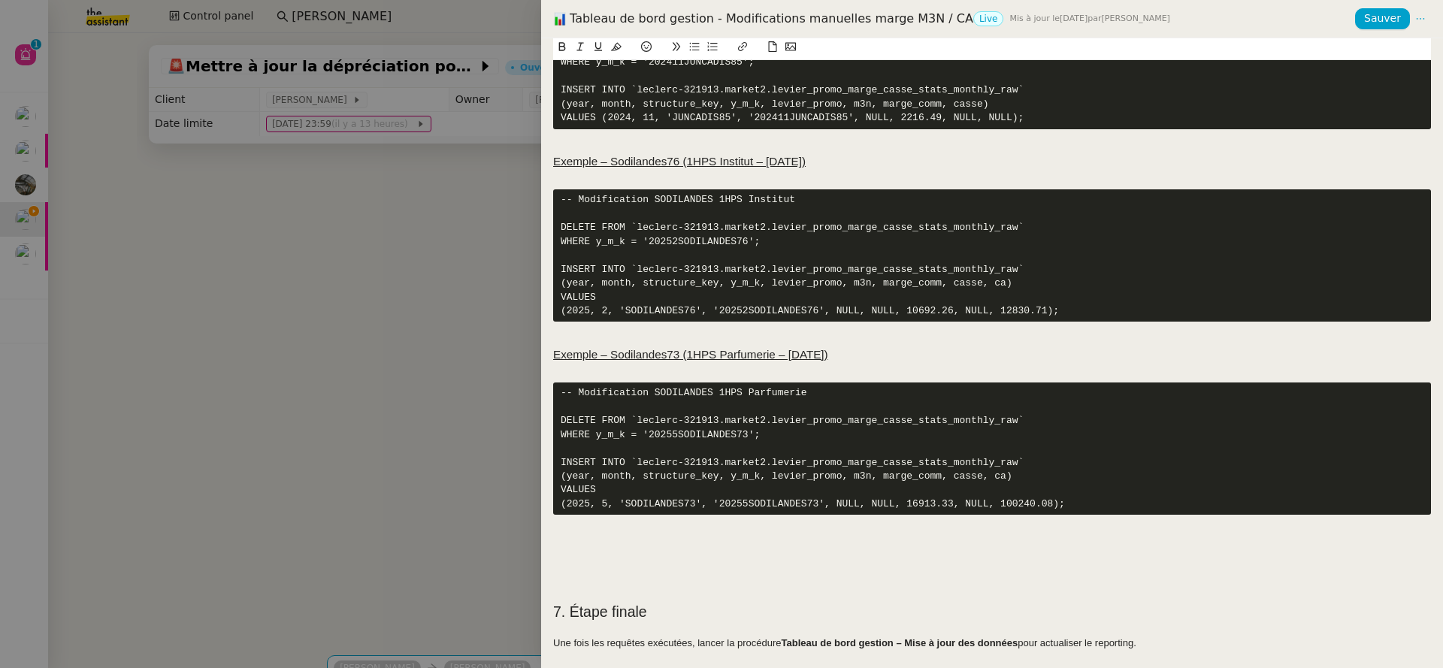
click at [617, 599] on h2 at bounding box center [992, 591] width 878 height 21
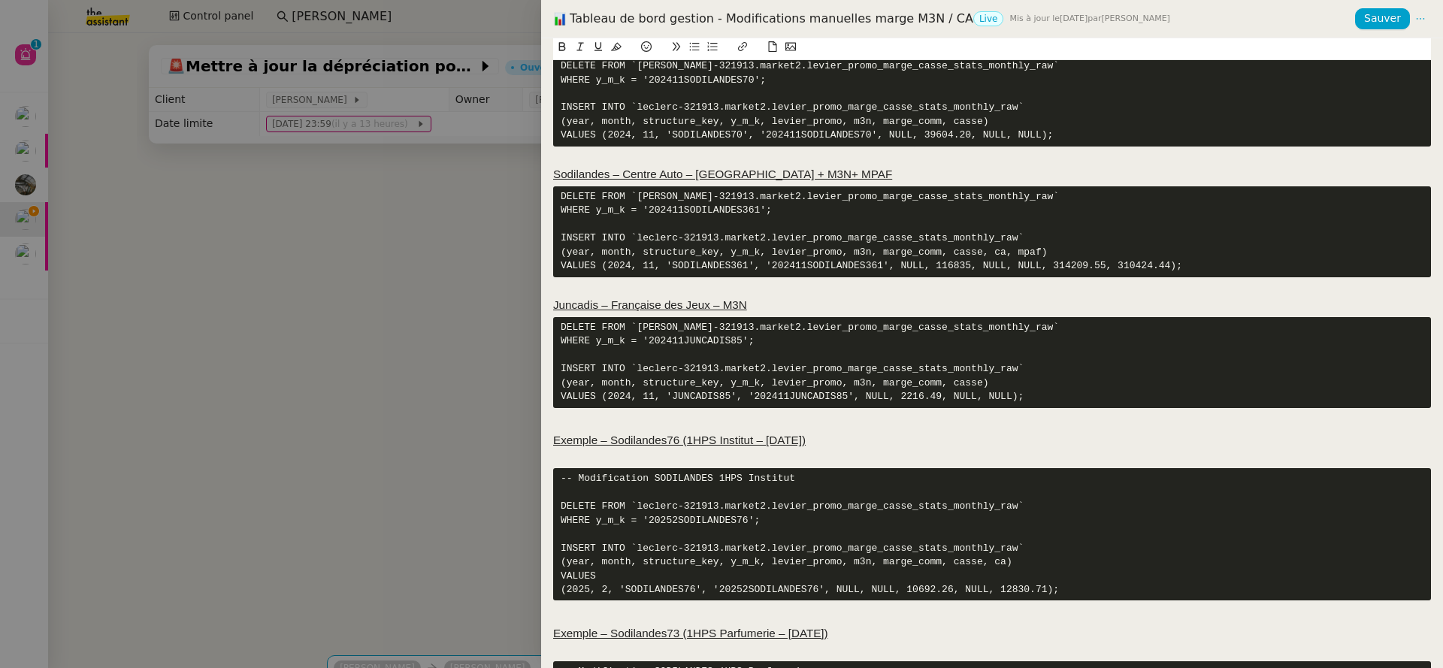
scroll to position [0, 0]
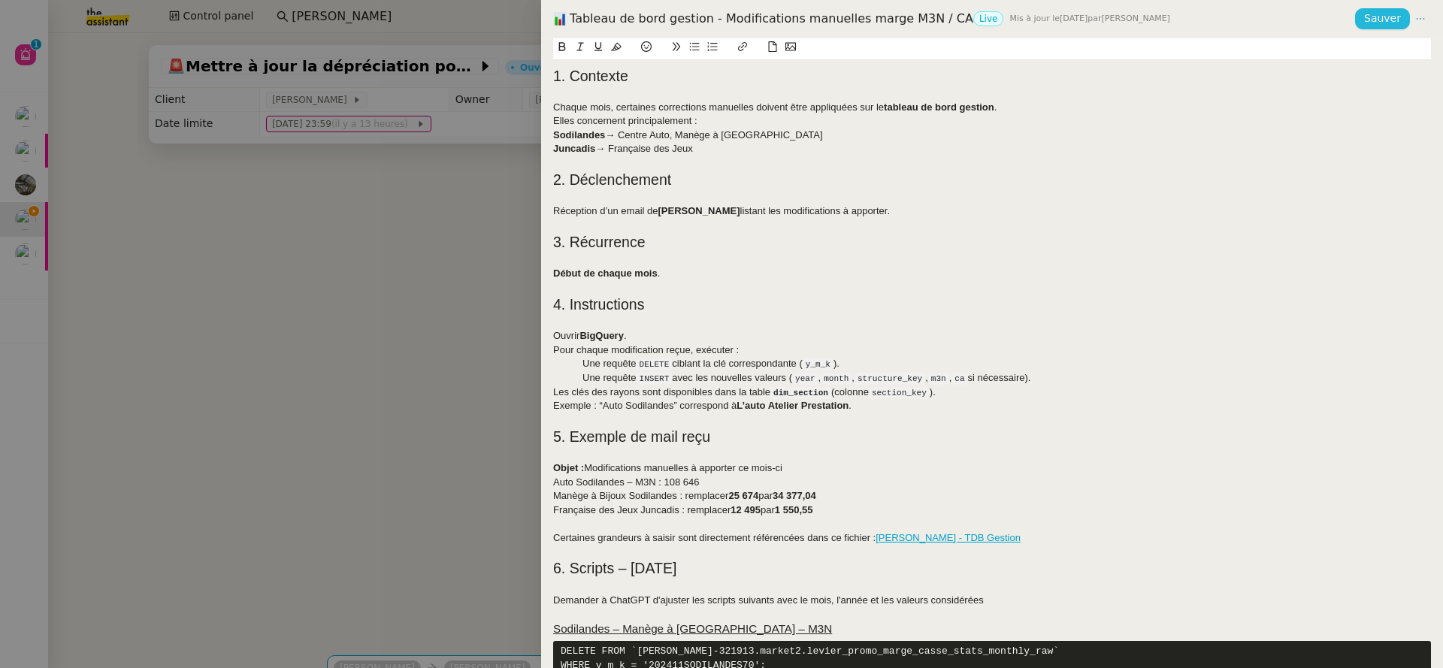
click at [1379, 28] on button "Sauver" at bounding box center [1382, 18] width 55 height 21
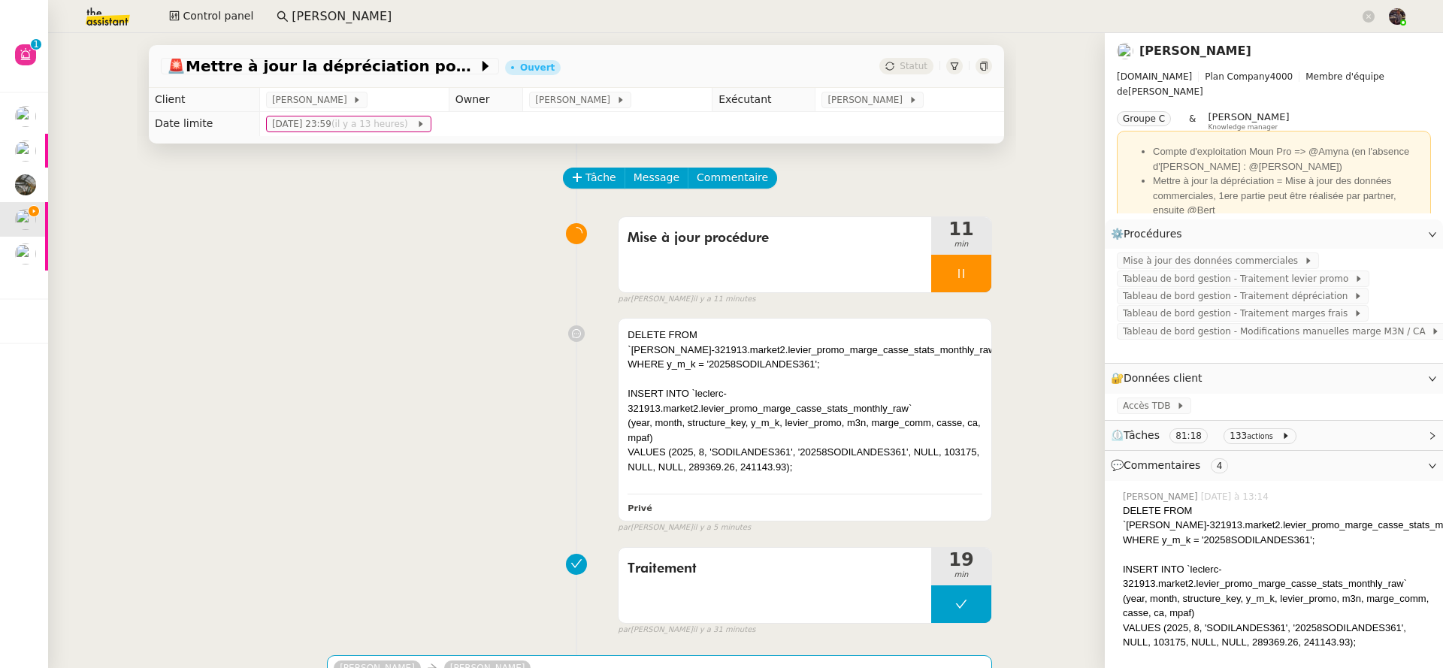
click at [527, 358] on div "DELETE FROM `leclerc-321913.market2.levier_promo_marge_casse_stats_monthly_raw`…" at bounding box center [576, 422] width 831 height 222
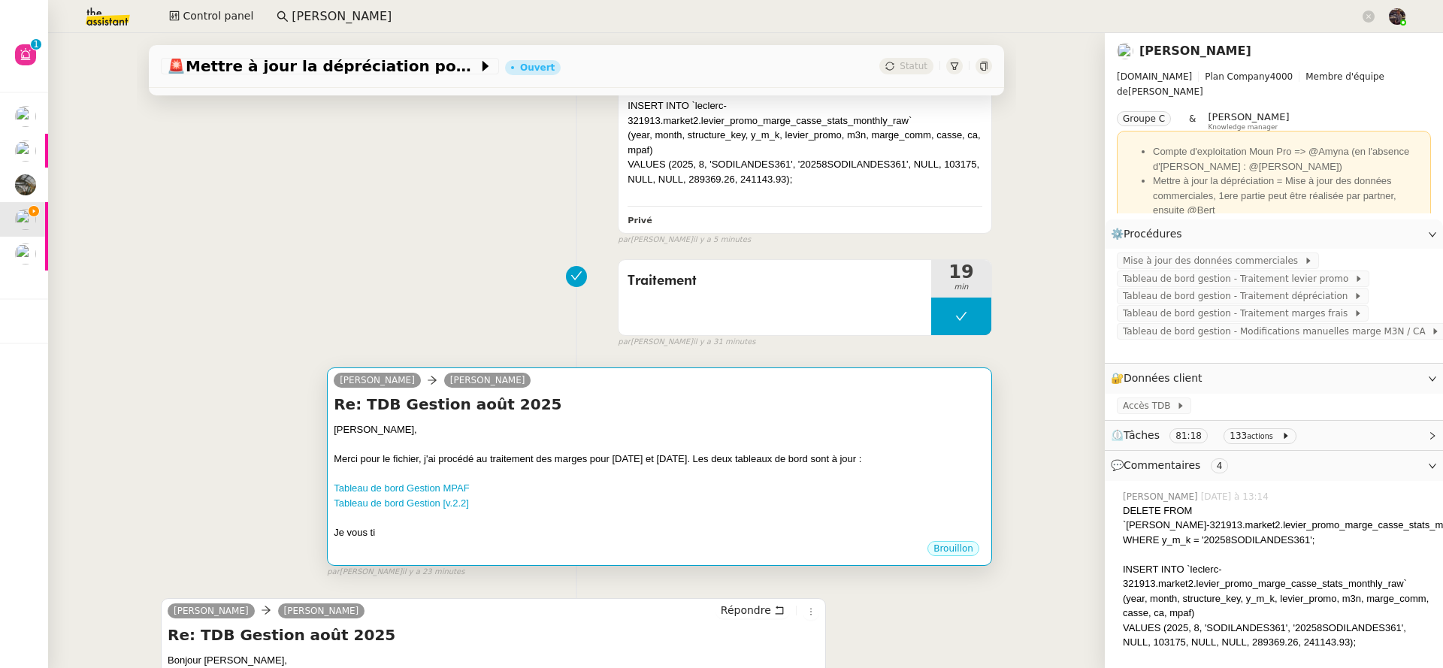
scroll to position [298, 0]
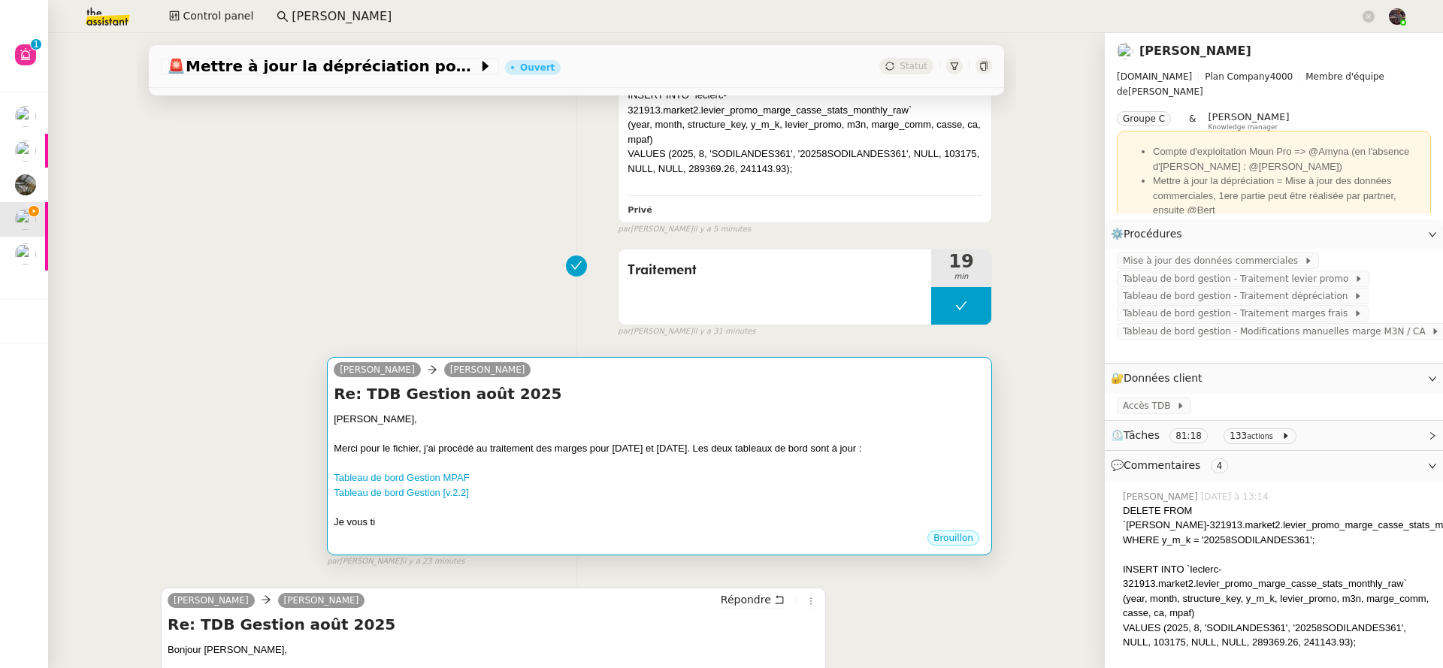
click at [866, 452] on div "Merci pour le fichier, j'ai procédé au traitement des marges pour juillet et ao…" at bounding box center [659, 448] width 651 height 15
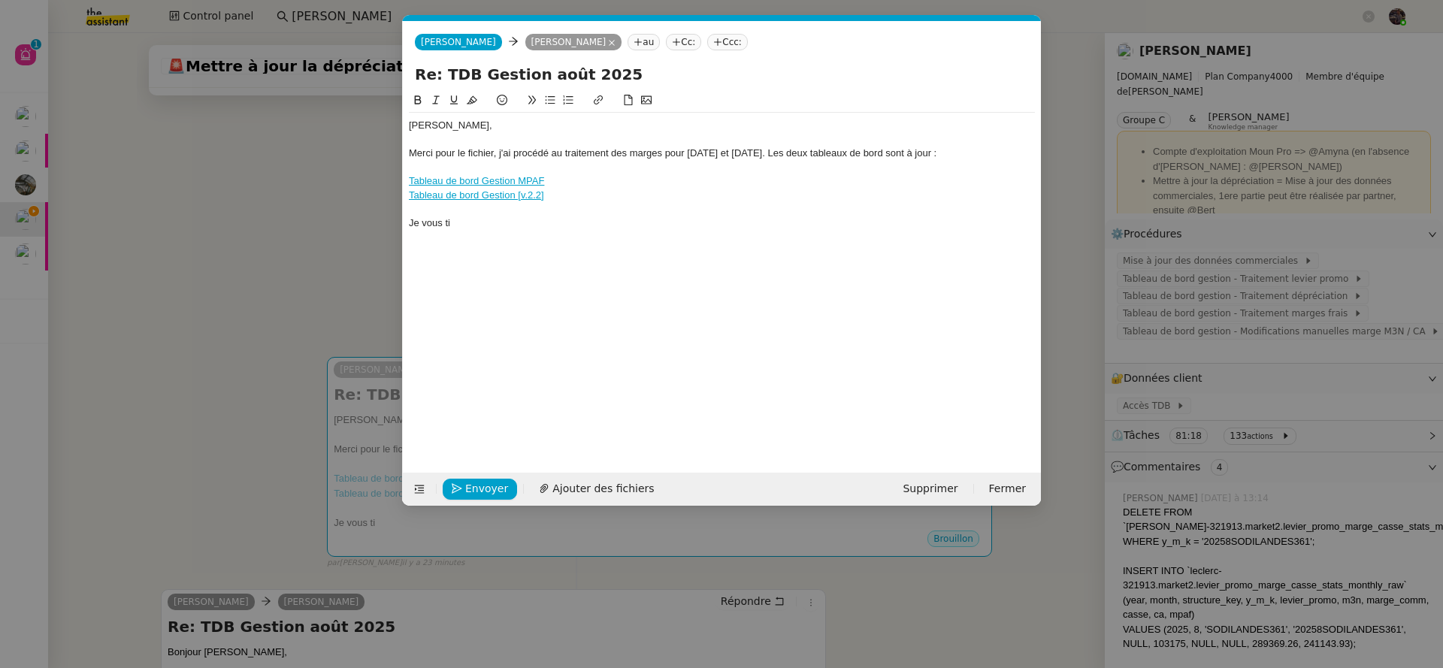
scroll to position [0, 32]
click at [542, 248] on div "Guillaume, Merci pour le fichier, j'ai procédé au traitement des marges pour ju…" at bounding box center [722, 271] width 626 height 358
click at [541, 227] on div "Je vous ti" at bounding box center [722, 223] width 626 height 14
click at [541, 226] on div "Je vous ti" at bounding box center [722, 223] width 626 height 14
click at [540, 226] on div "Je vous ti" at bounding box center [722, 223] width 626 height 14
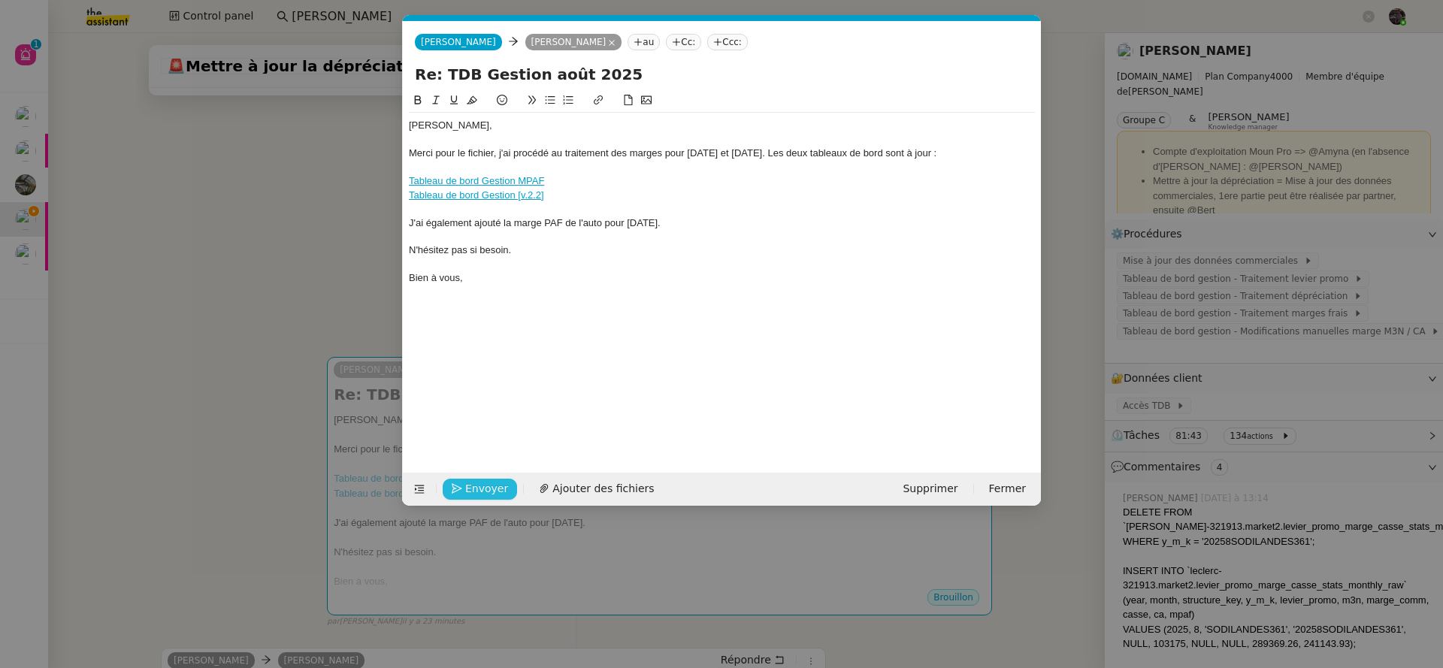
click at [465, 484] on span "Envoyer" at bounding box center [486, 488] width 43 height 17
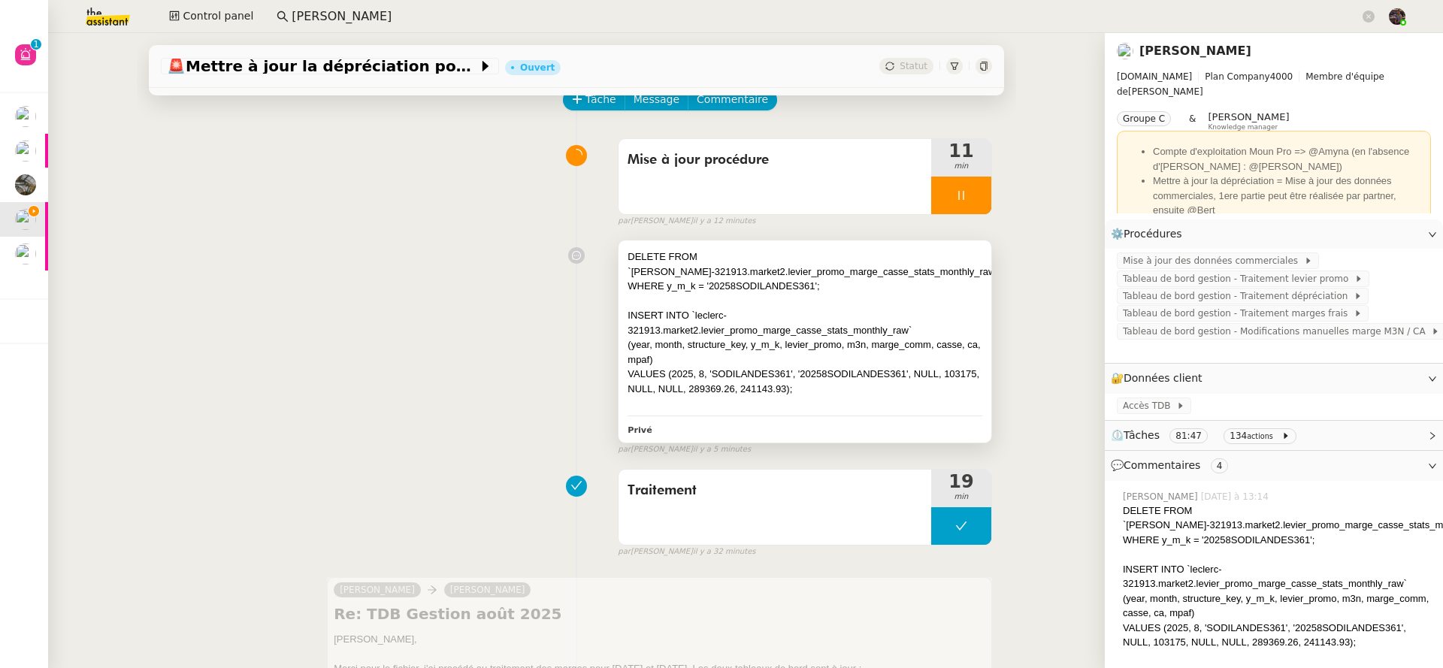
scroll to position [0, 0]
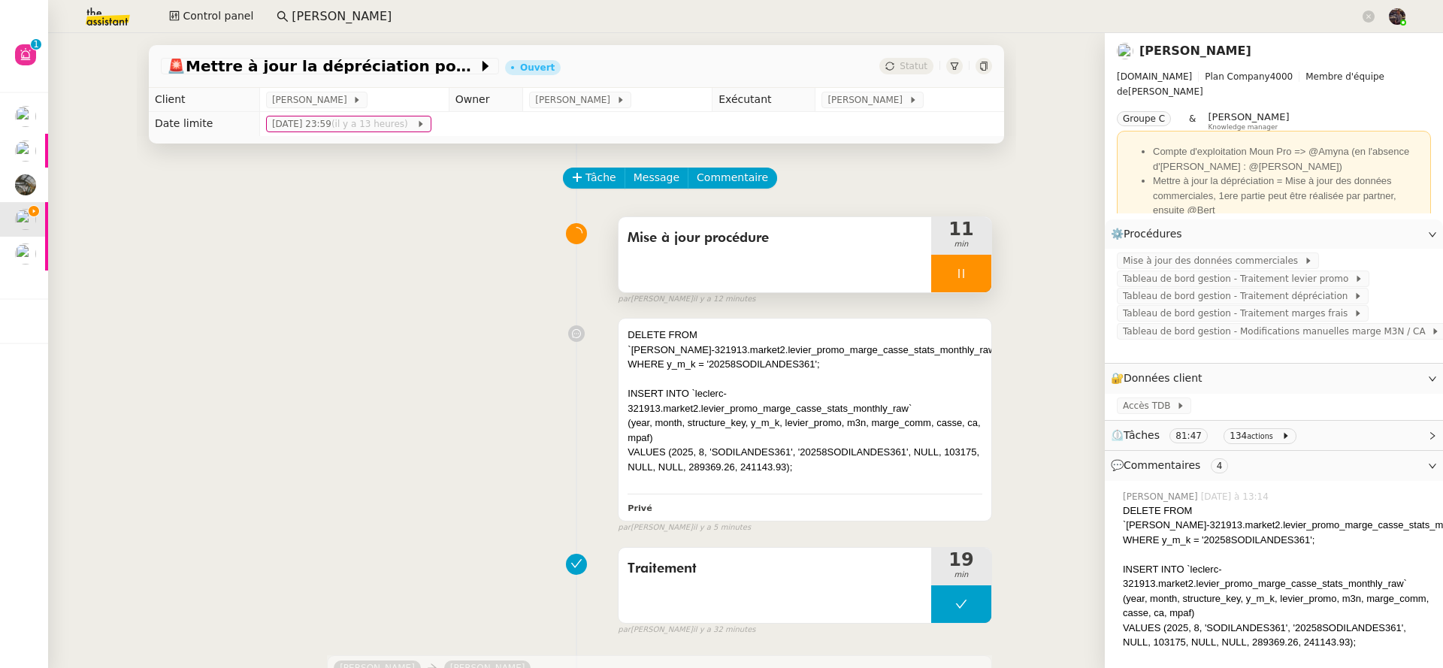
click at [955, 275] on icon at bounding box center [961, 273] width 12 height 12
click at [970, 271] on icon at bounding box center [976, 273] width 12 height 12
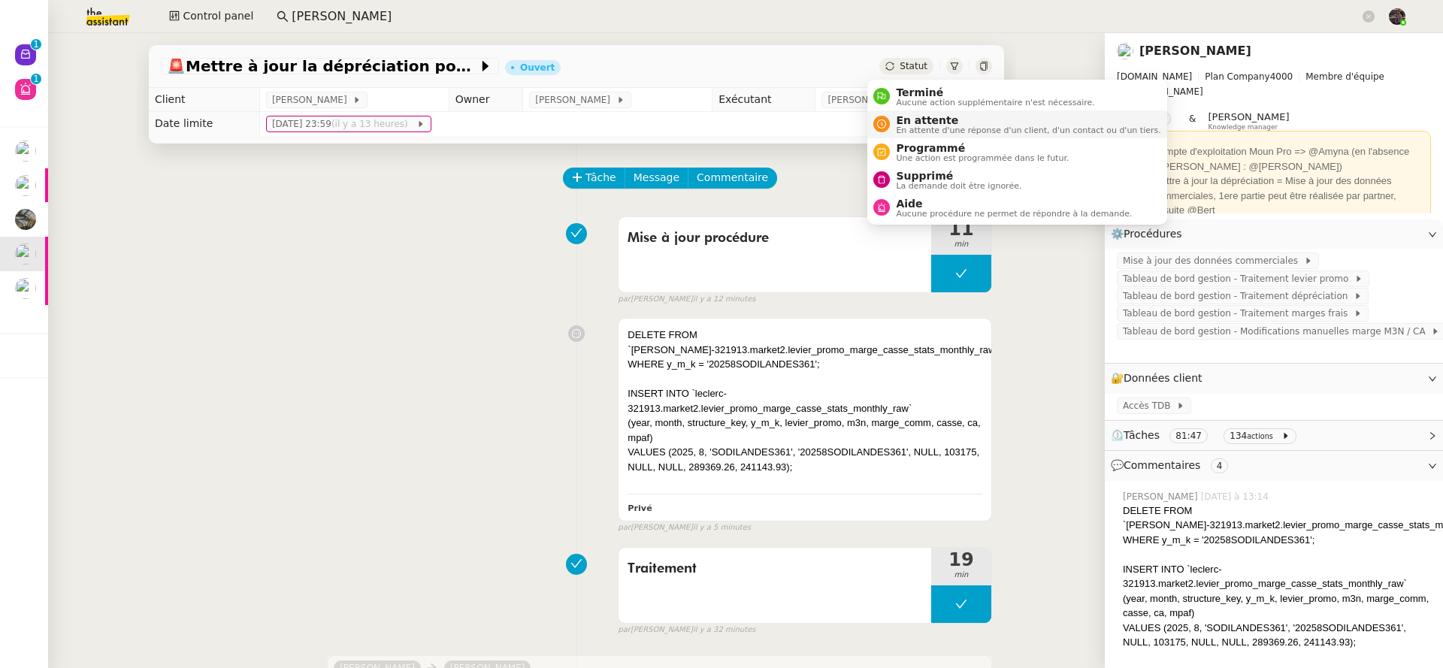
click at [915, 121] on span "En attente" at bounding box center [1028, 120] width 264 height 12
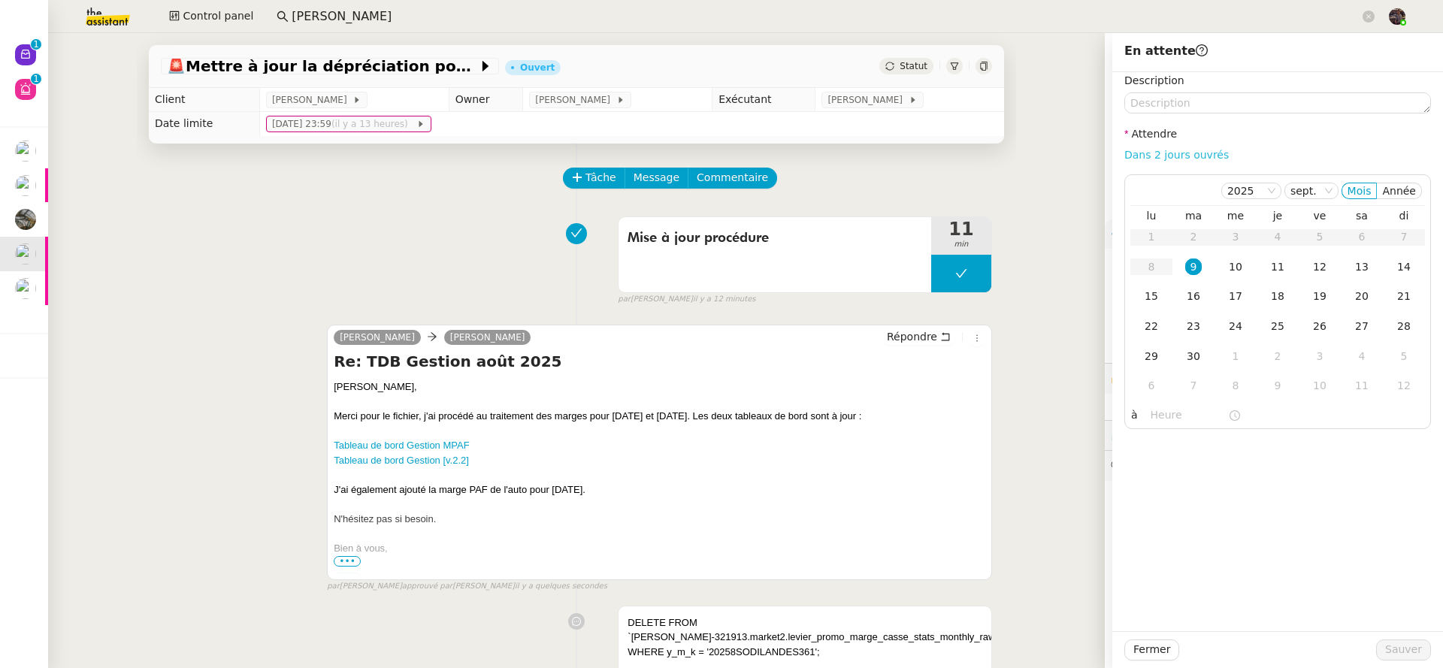
click at [1162, 161] on link "Dans 2 jours ouvrés" at bounding box center [1176, 155] width 104 height 12
type input "07:00"
click at [1386, 639] on button "Sauver" at bounding box center [1403, 649] width 55 height 21
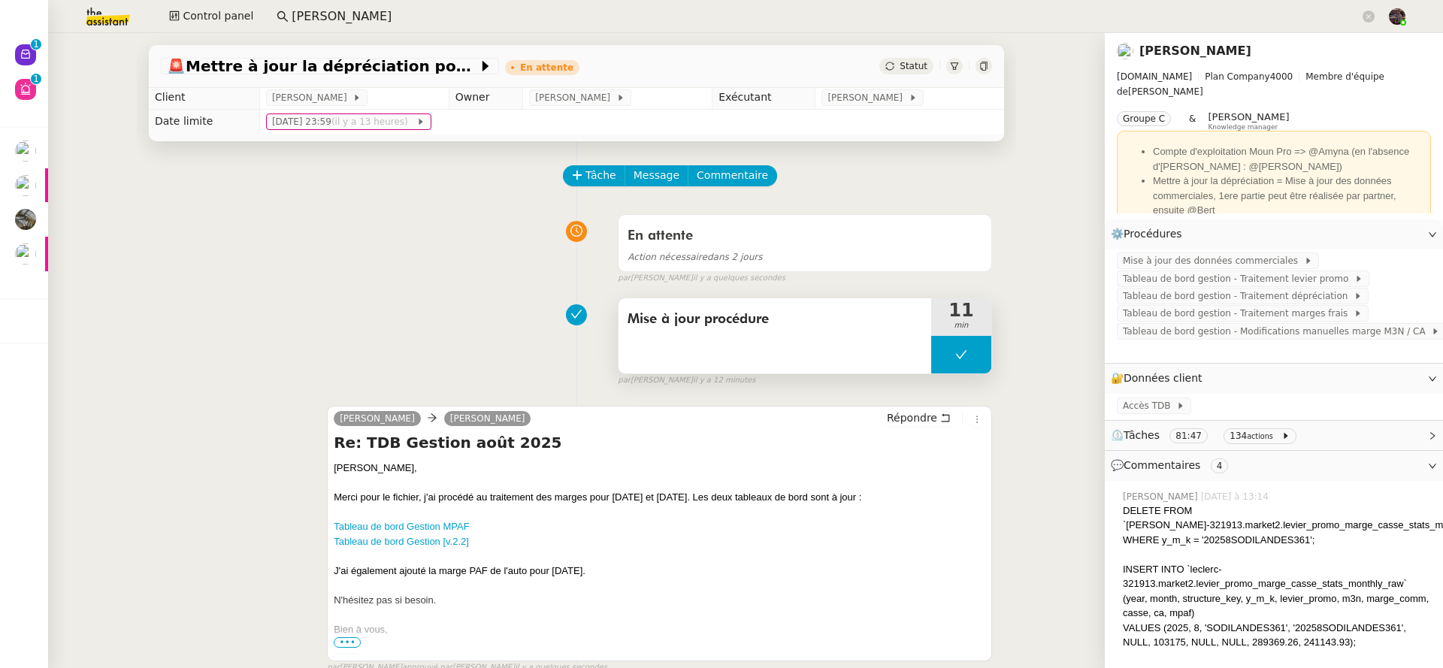
scroll to position [3, 0]
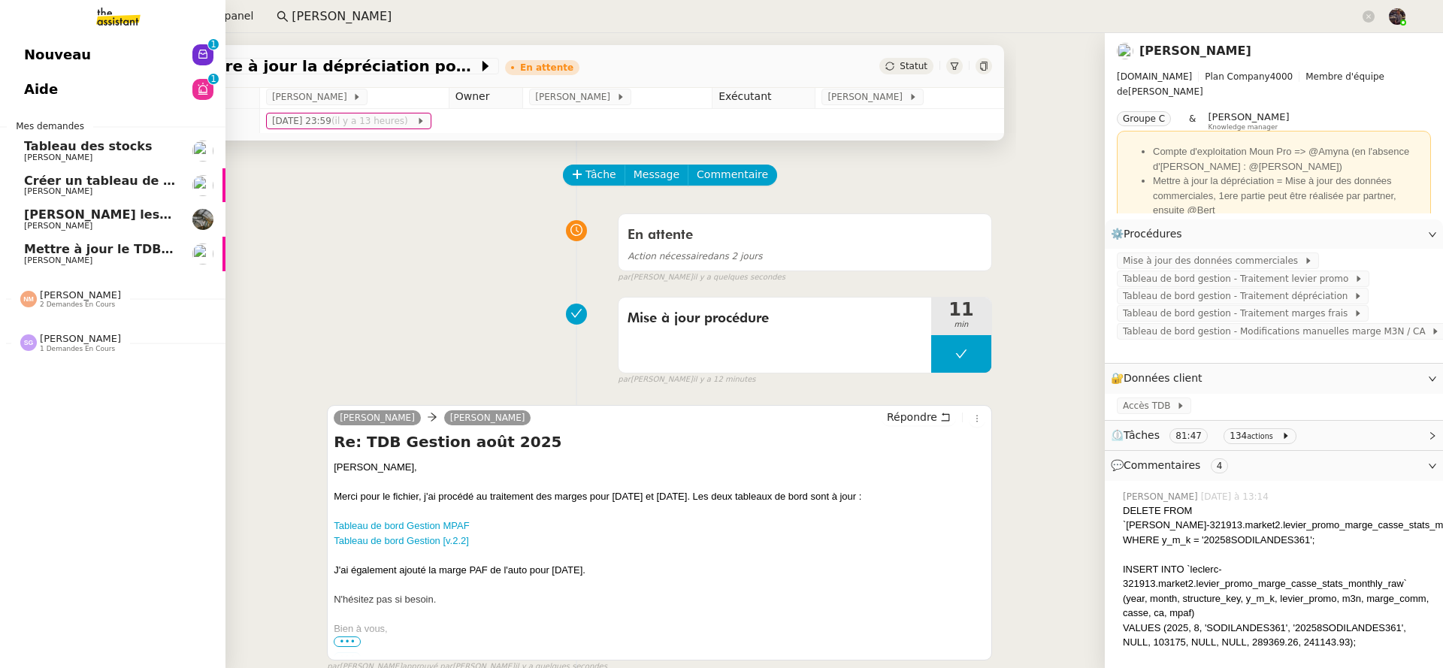
click at [53, 47] on span "Nouveau" at bounding box center [57, 55] width 67 height 23
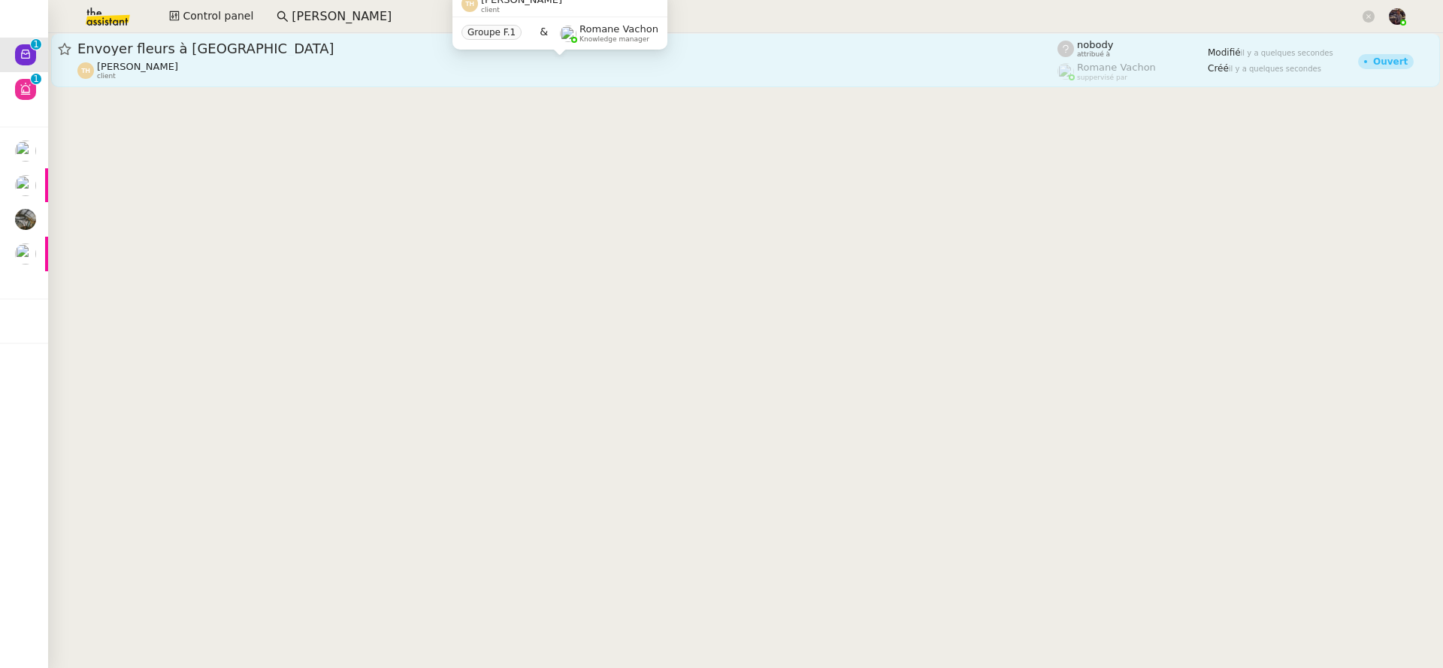
click at [175, 61] on span "Thomas de Hesdin" at bounding box center [137, 66] width 81 height 11
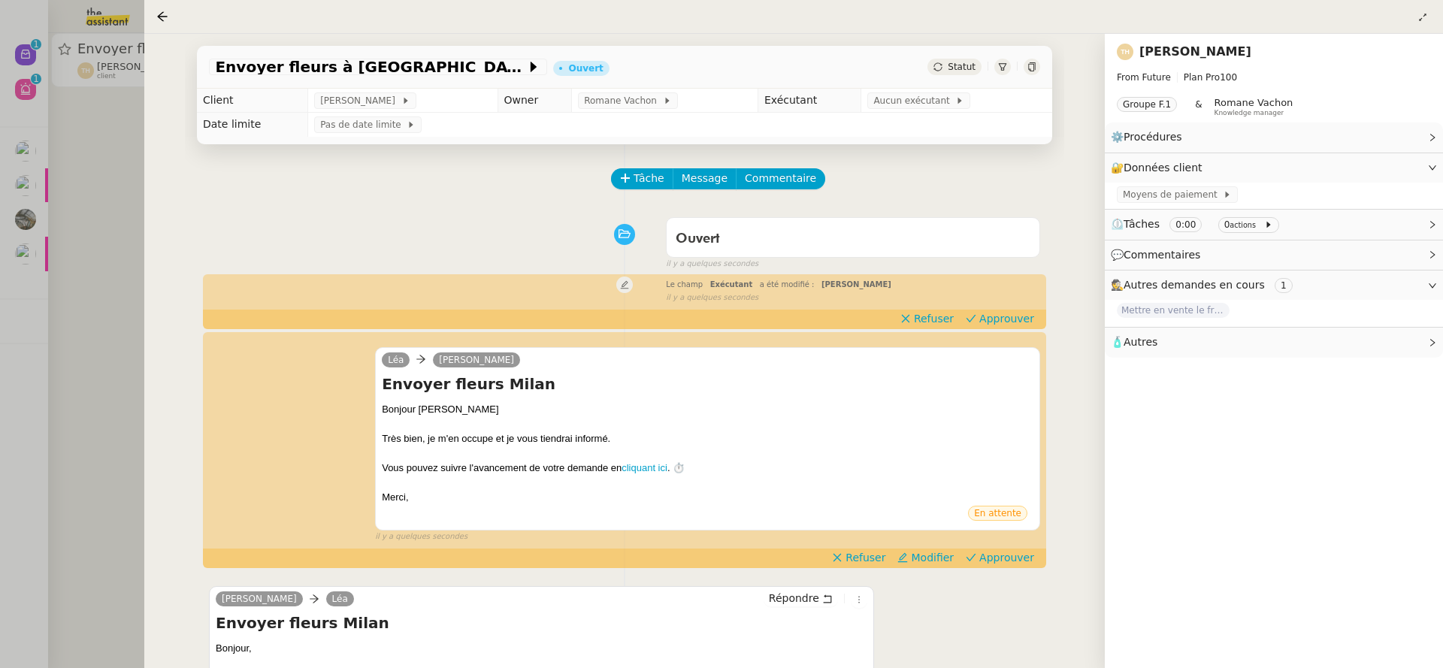
click at [84, 231] on div at bounding box center [721, 334] width 1443 height 668
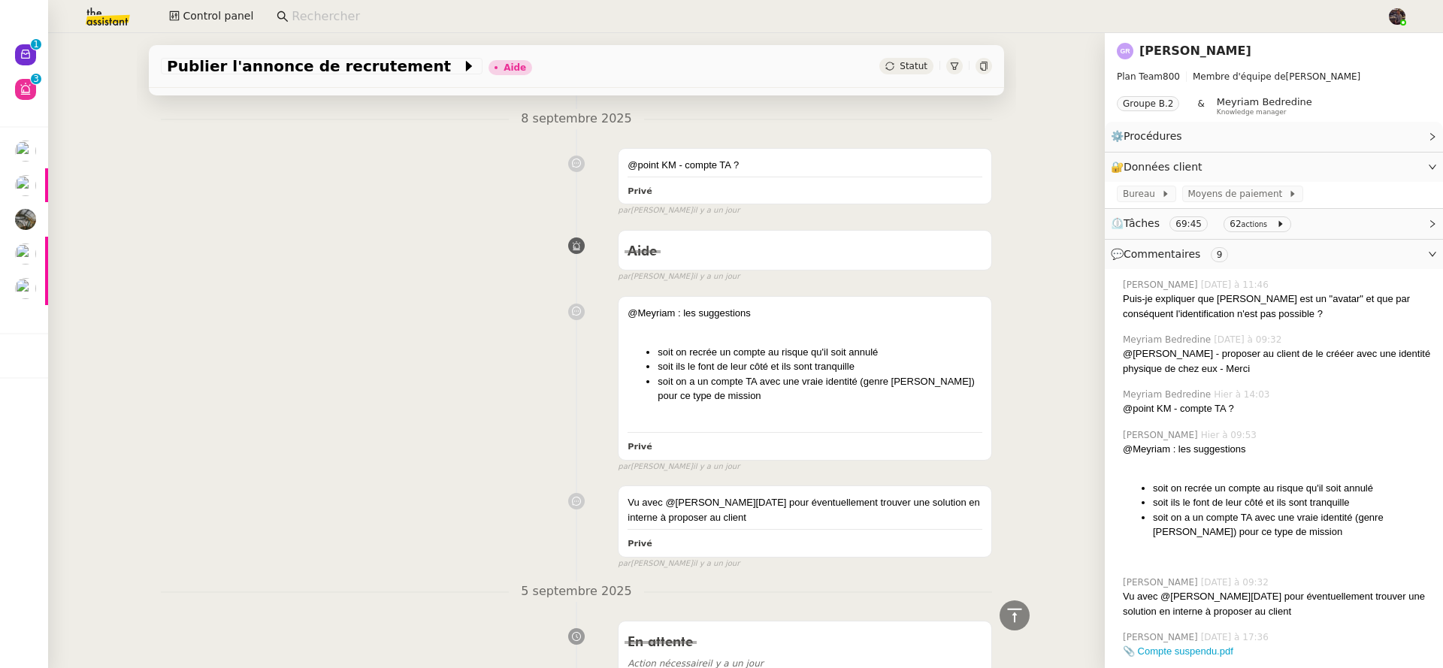
scroll to position [1859, 0]
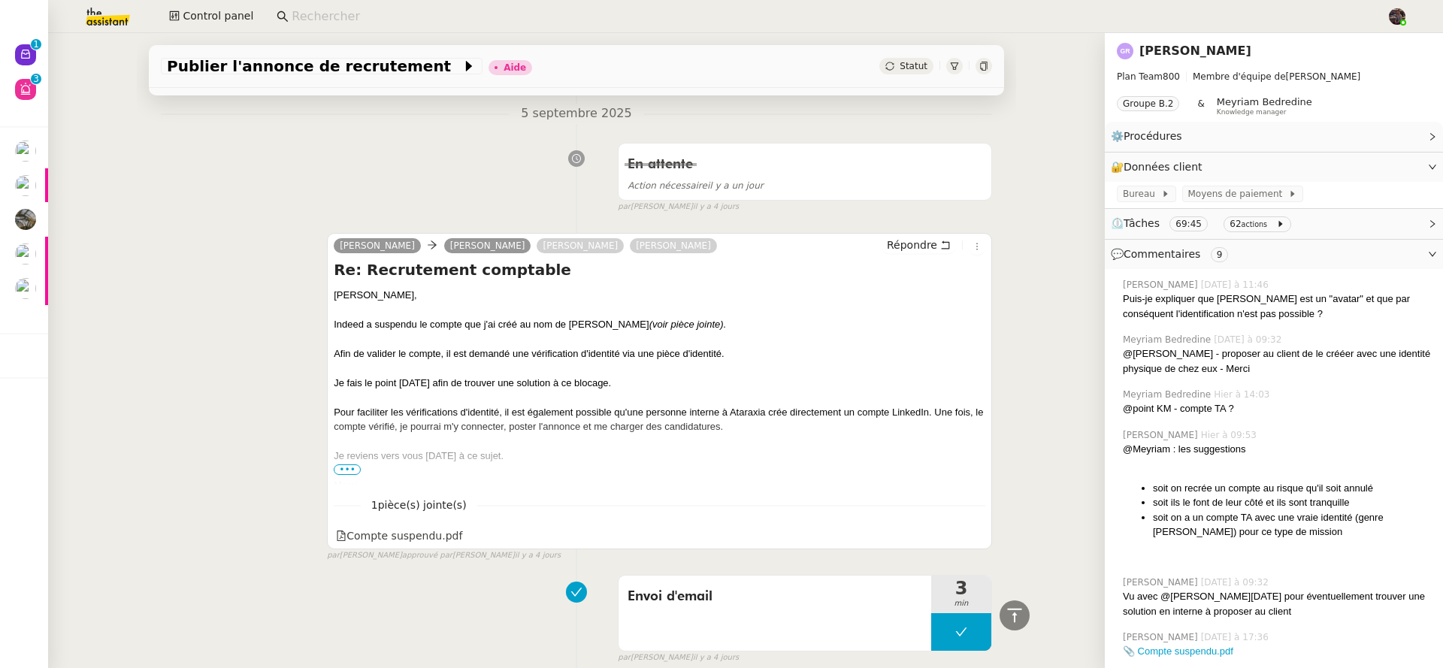
click at [397, 550] on div "[PERSON_NAME] [PERSON_NAME] [PERSON_NAME] Re: Recrutement comptable [PERSON_NAM…" at bounding box center [659, 391] width 665 height 317
click at [400, 539] on div "Compte suspendu.pdf" at bounding box center [399, 535] width 126 height 17
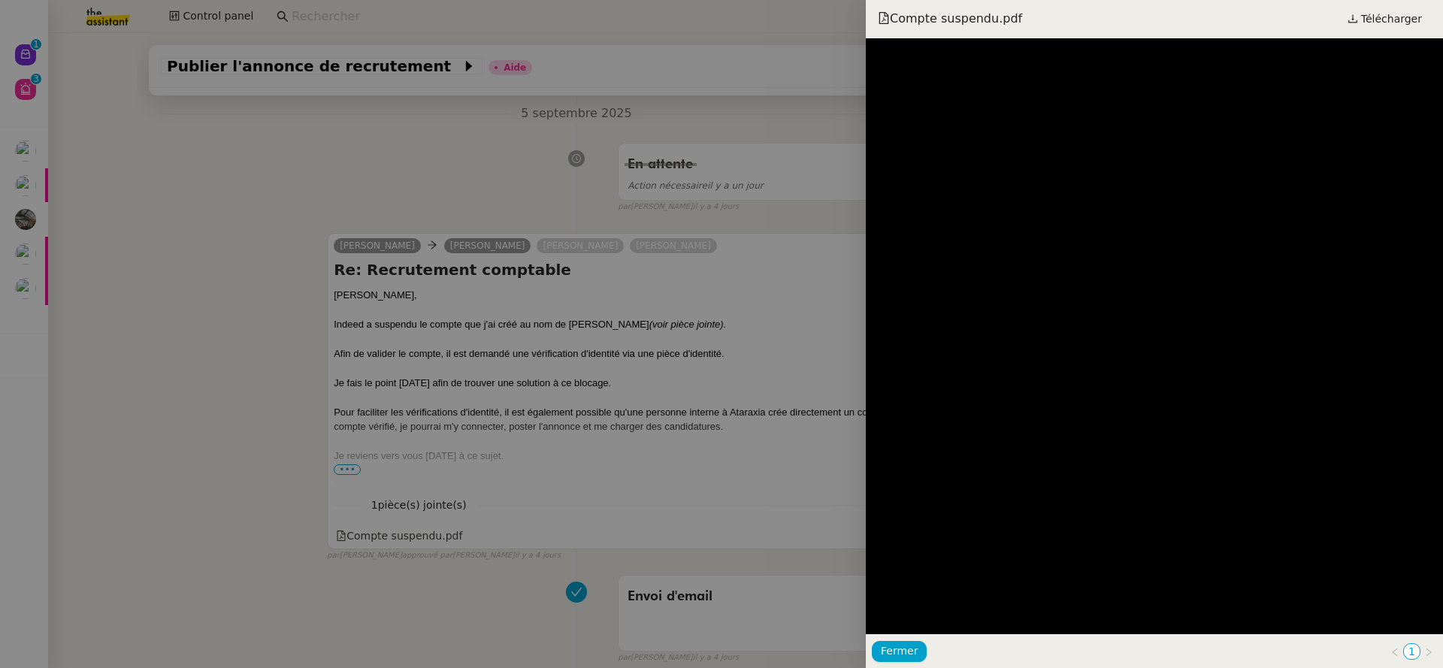
click at [552, 412] on div at bounding box center [721, 334] width 1443 height 668
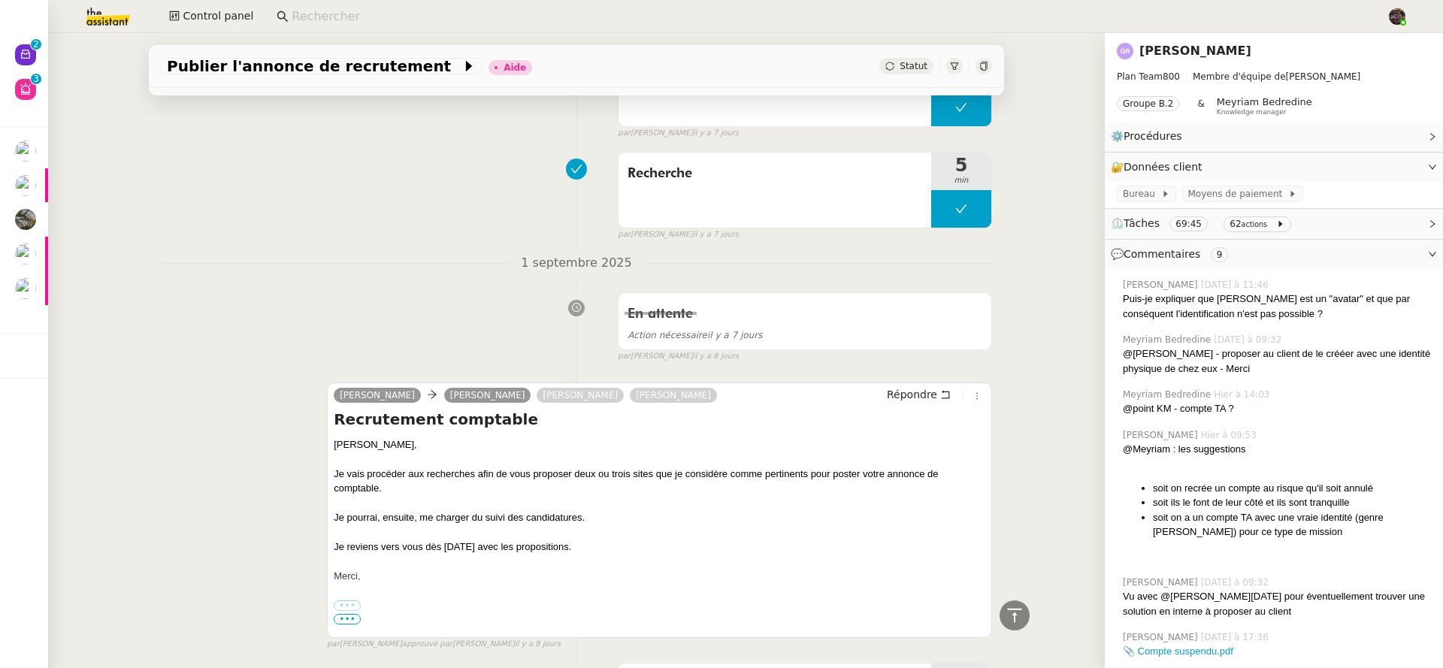
scroll to position [7153, 0]
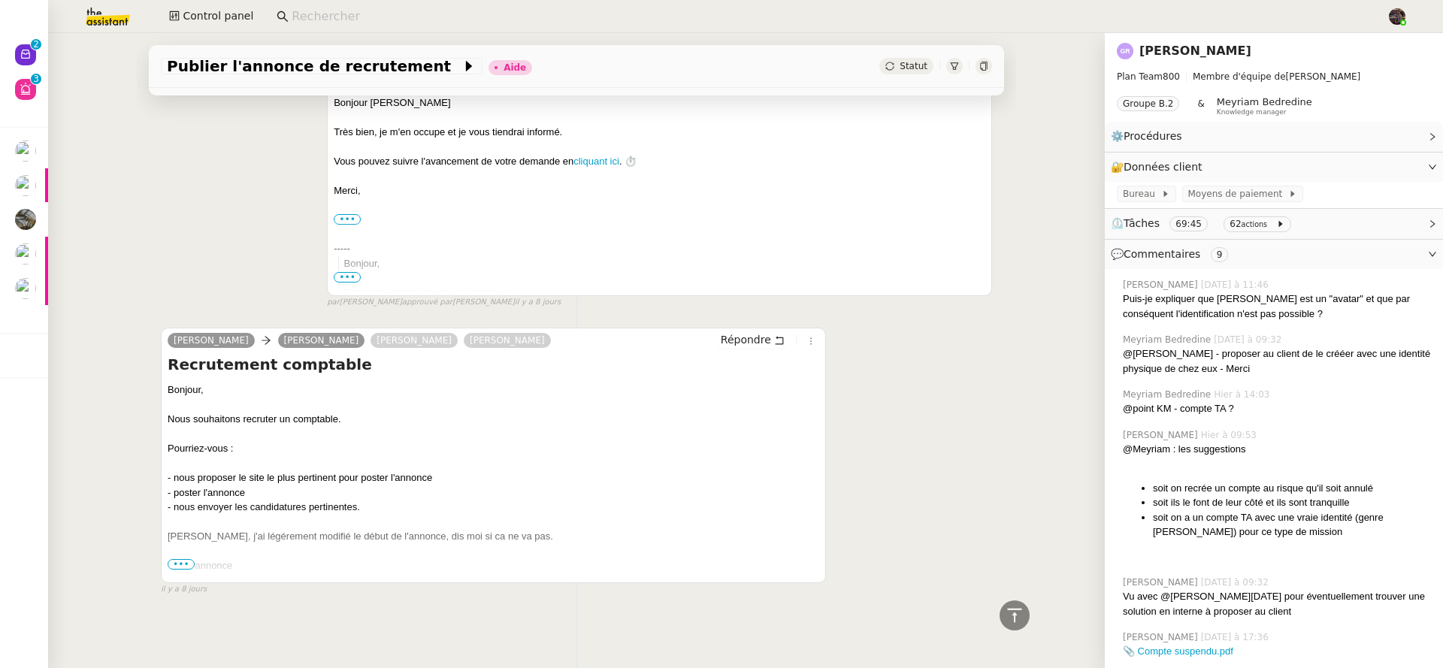
click at [183, 559] on span "•••" at bounding box center [181, 564] width 27 height 11
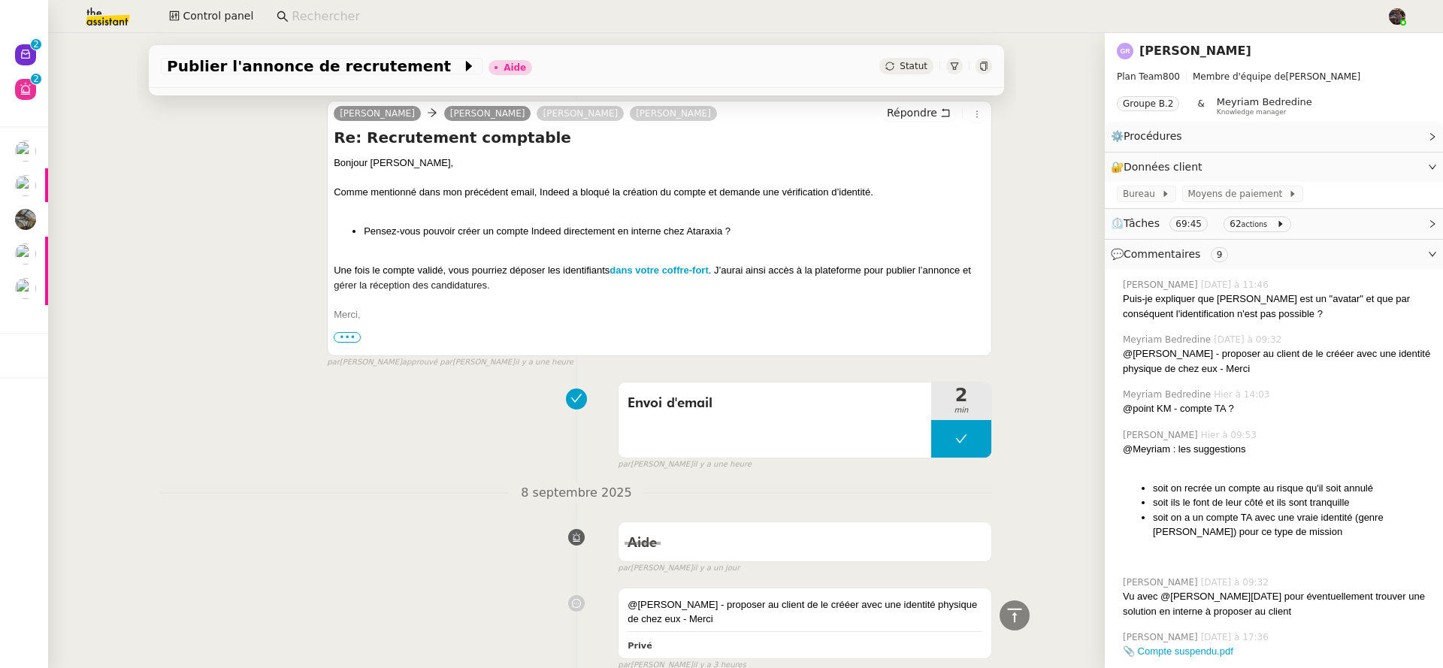
scroll to position [0, 0]
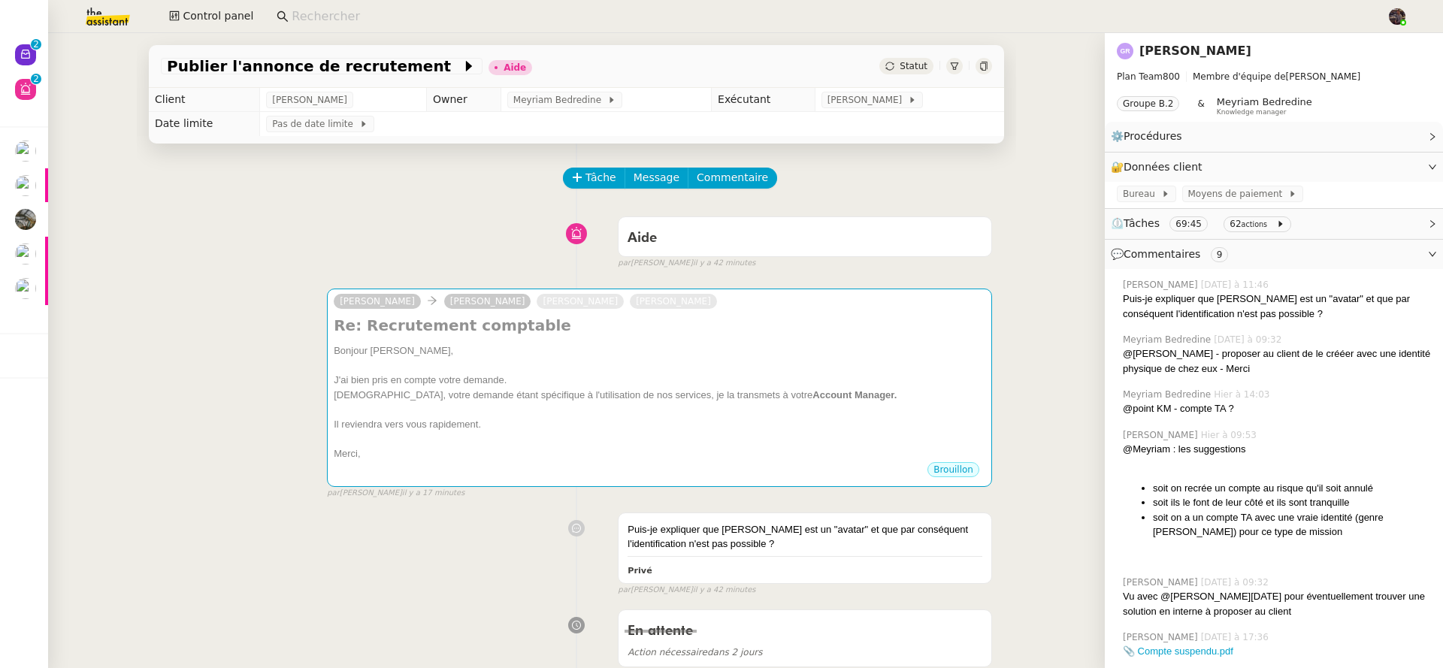
click at [269, 319] on div "[PERSON_NAME] [PERSON_NAME] [PERSON_NAME] Re: Recrutement comptable Bonjour ﻿[P…" at bounding box center [576, 387] width 831 height 225
click at [113, 20] on img at bounding box center [96, 16] width 116 height 33
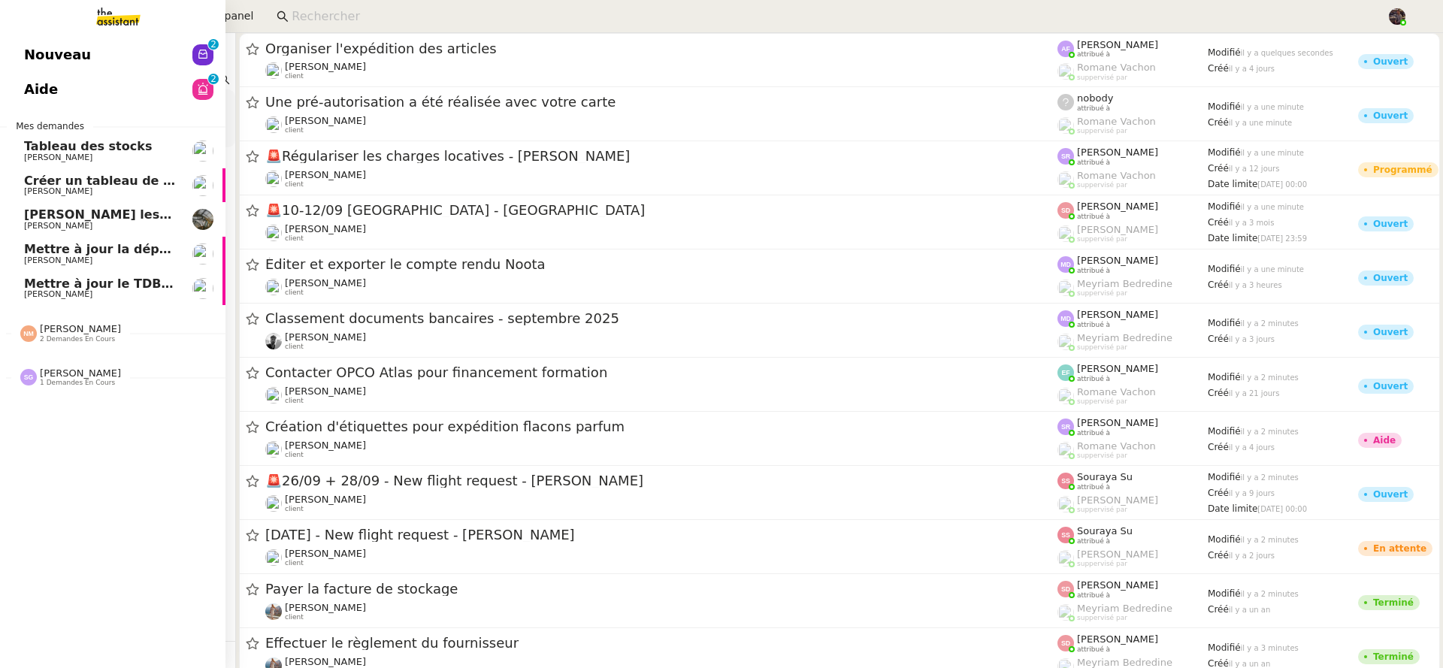
click at [59, 56] on span "Nouveau" at bounding box center [57, 55] width 67 height 23
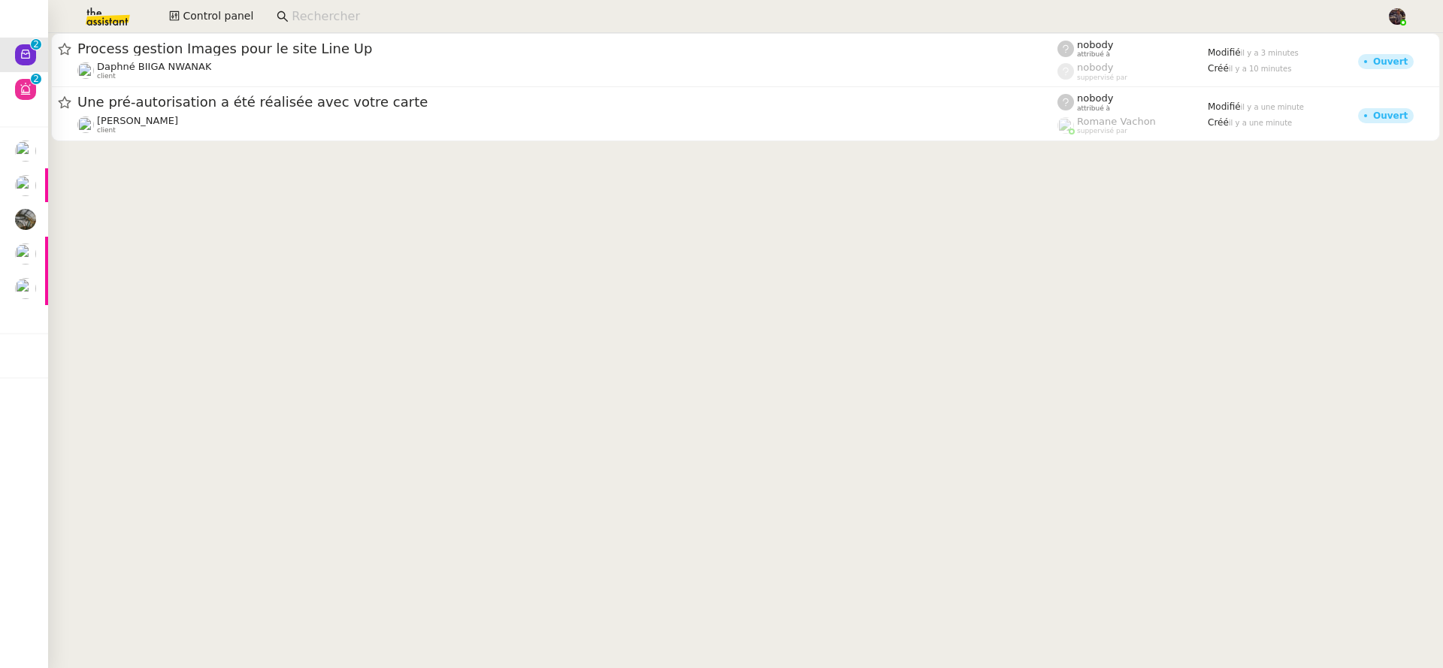
drag, startPoint x: 679, startPoint y: 246, endPoint x: 666, endPoint y: 246, distance: 13.5
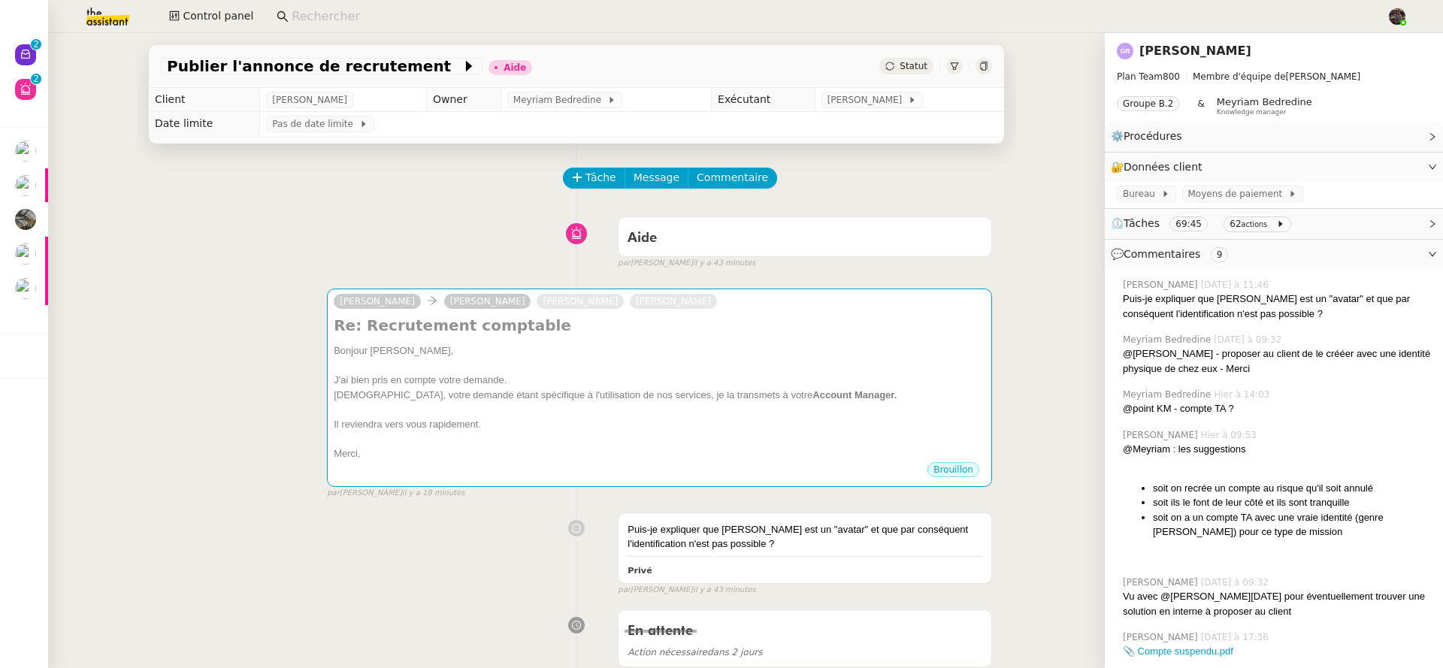
drag, startPoint x: 1354, startPoint y: 538, endPoint x: 1367, endPoint y: 638, distance: 100.8
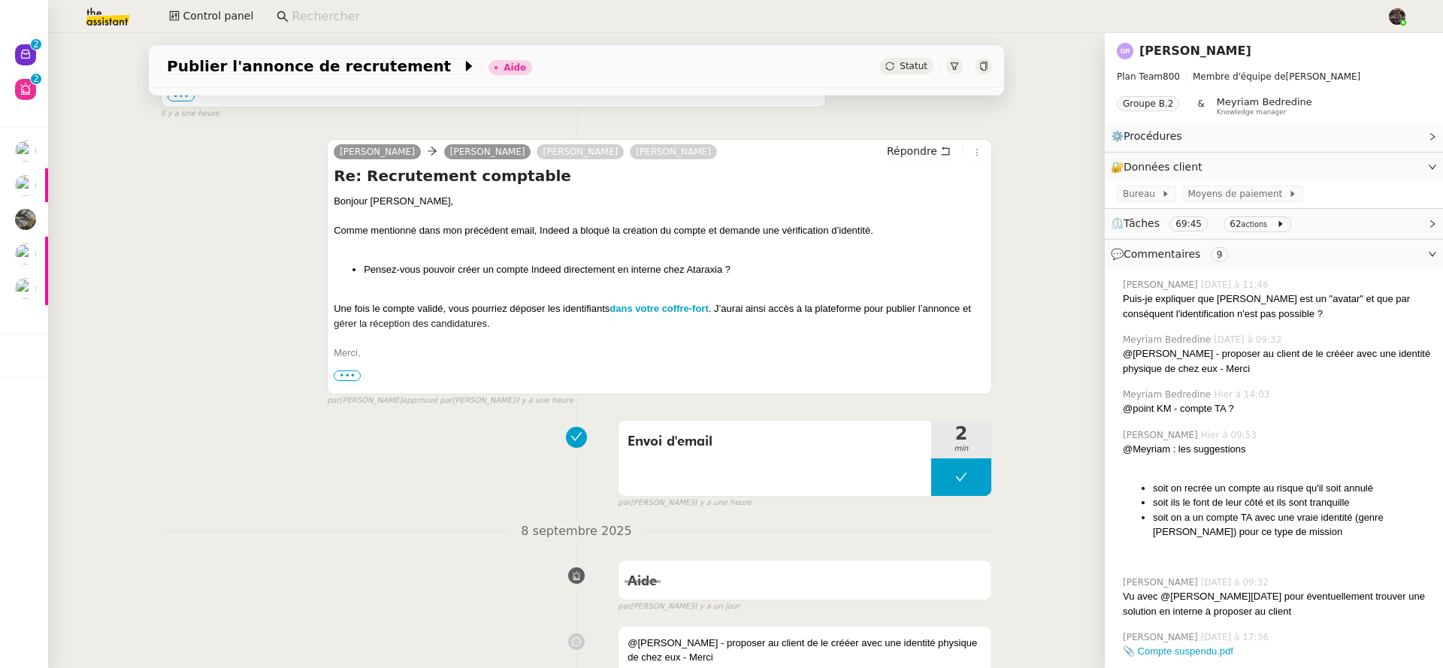
scroll to position [915, 0]
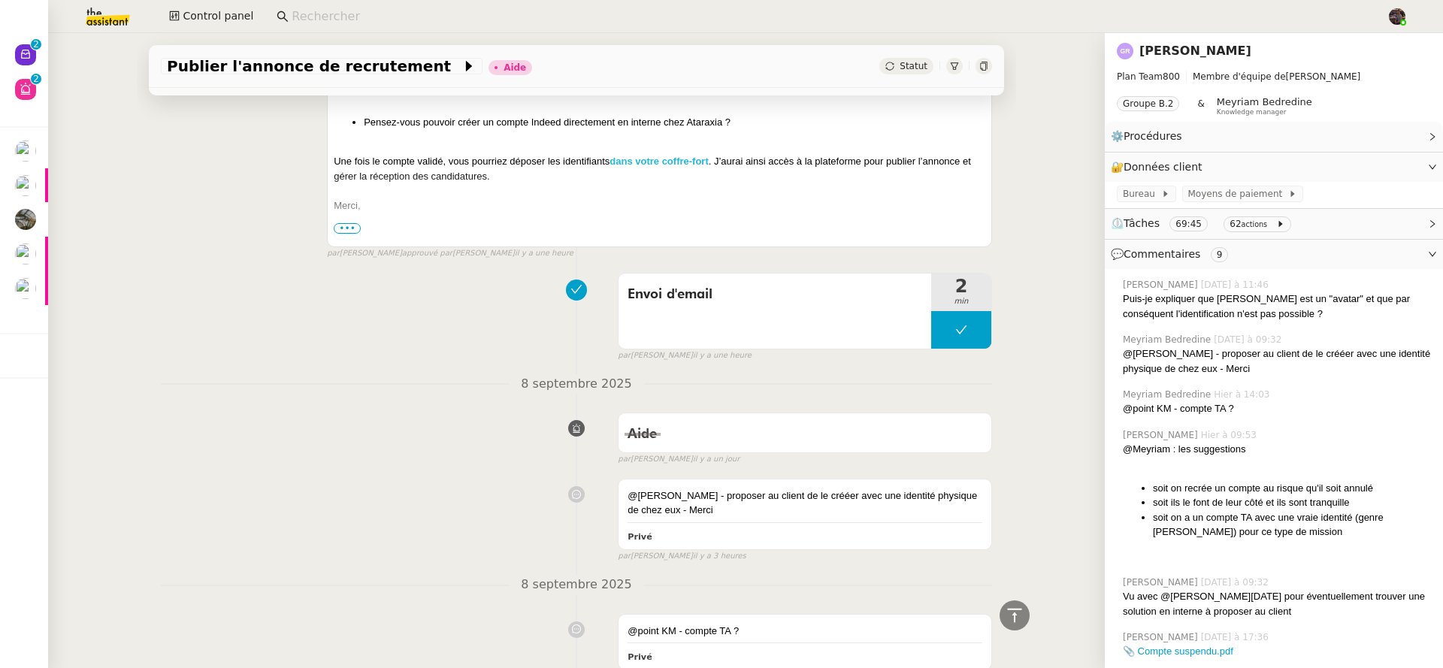
click at [681, 165] on strong "dans votre coffre-fort" at bounding box center [658, 161] width 98 height 11
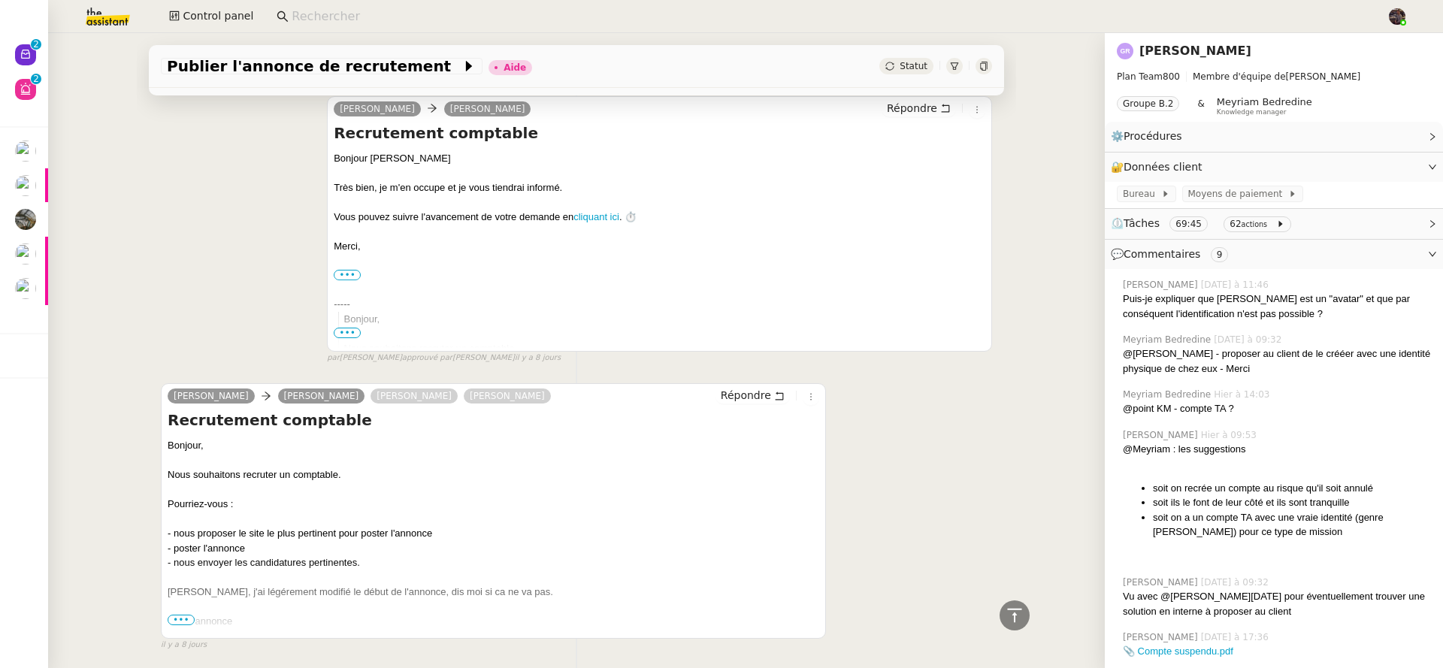
scroll to position [7153, 0]
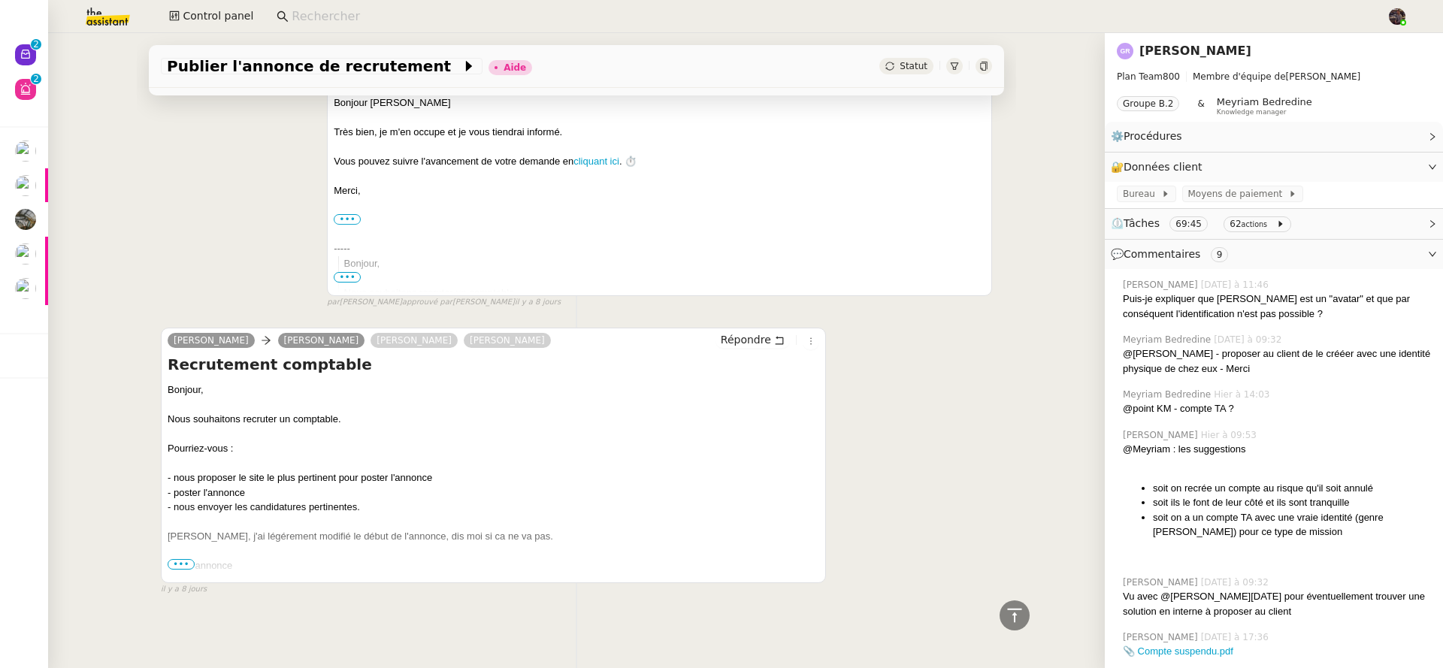
click at [177, 559] on span "•••" at bounding box center [181, 564] width 27 height 11
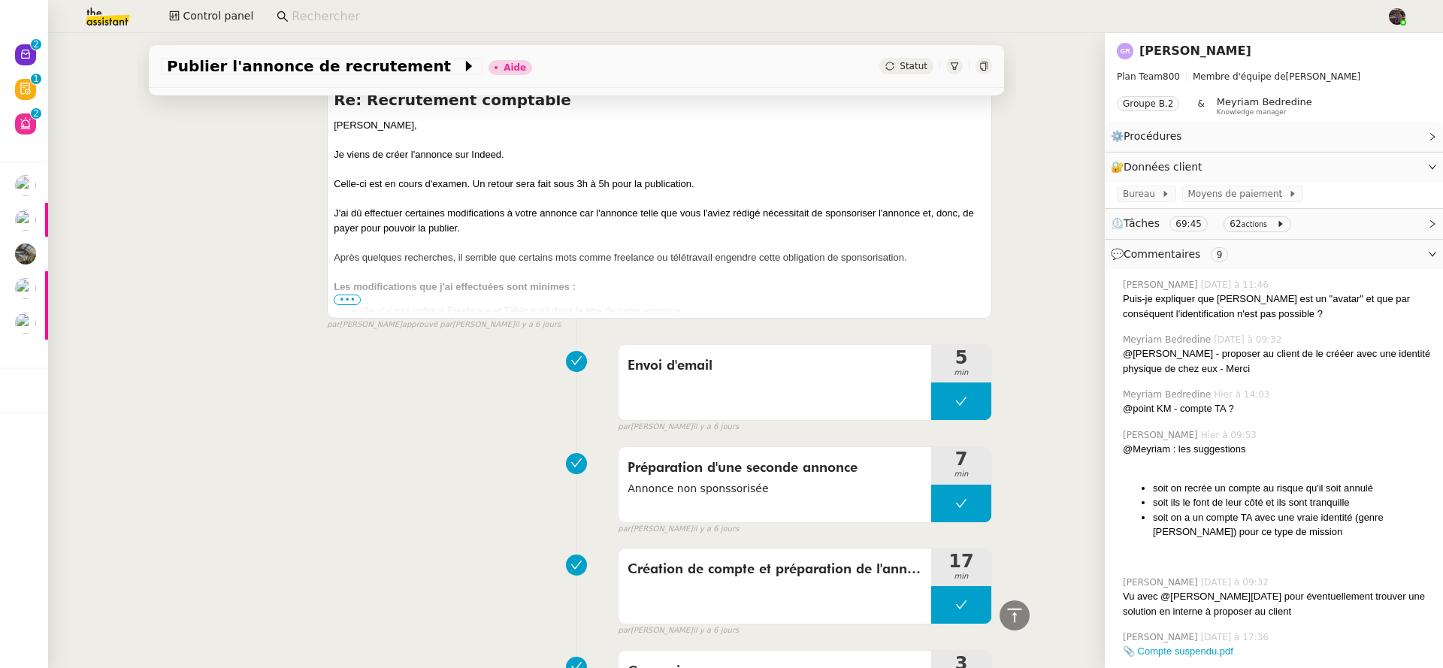
scroll to position [4434, 0]
click at [343, 301] on span "•••" at bounding box center [347, 301] width 27 height 11
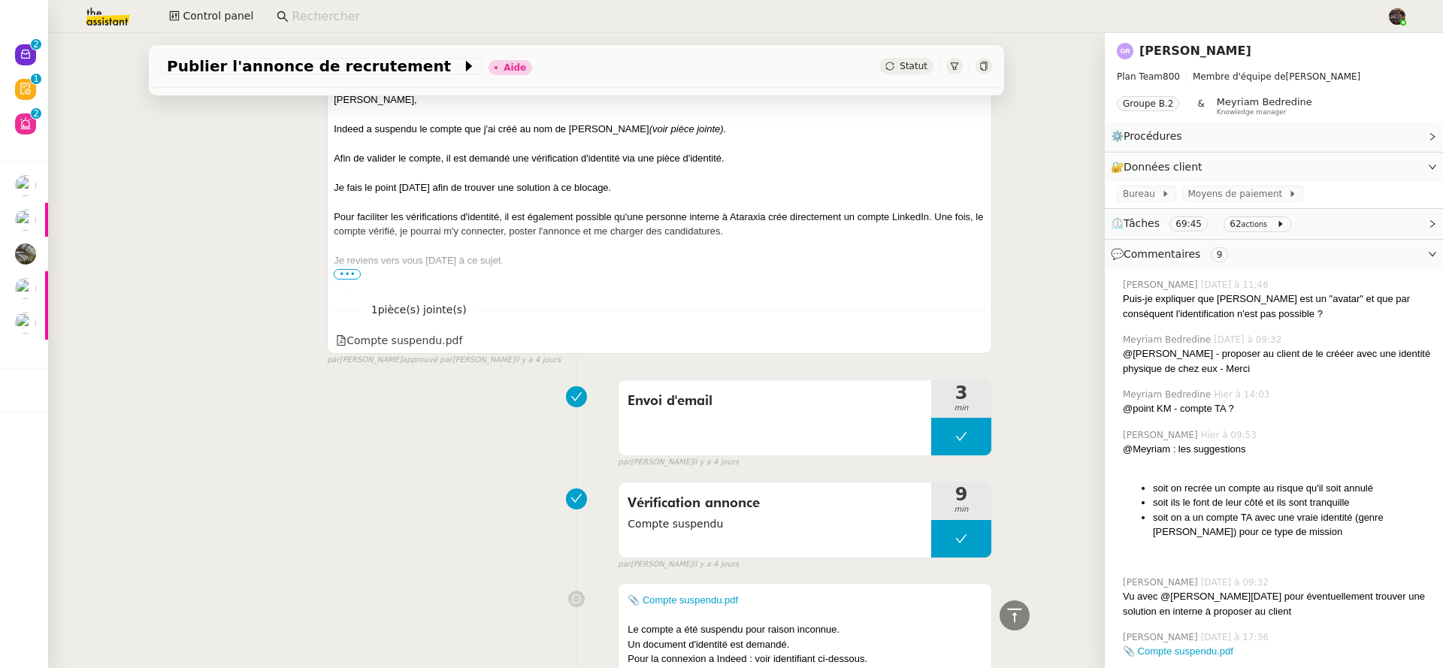
scroll to position [2043, 0]
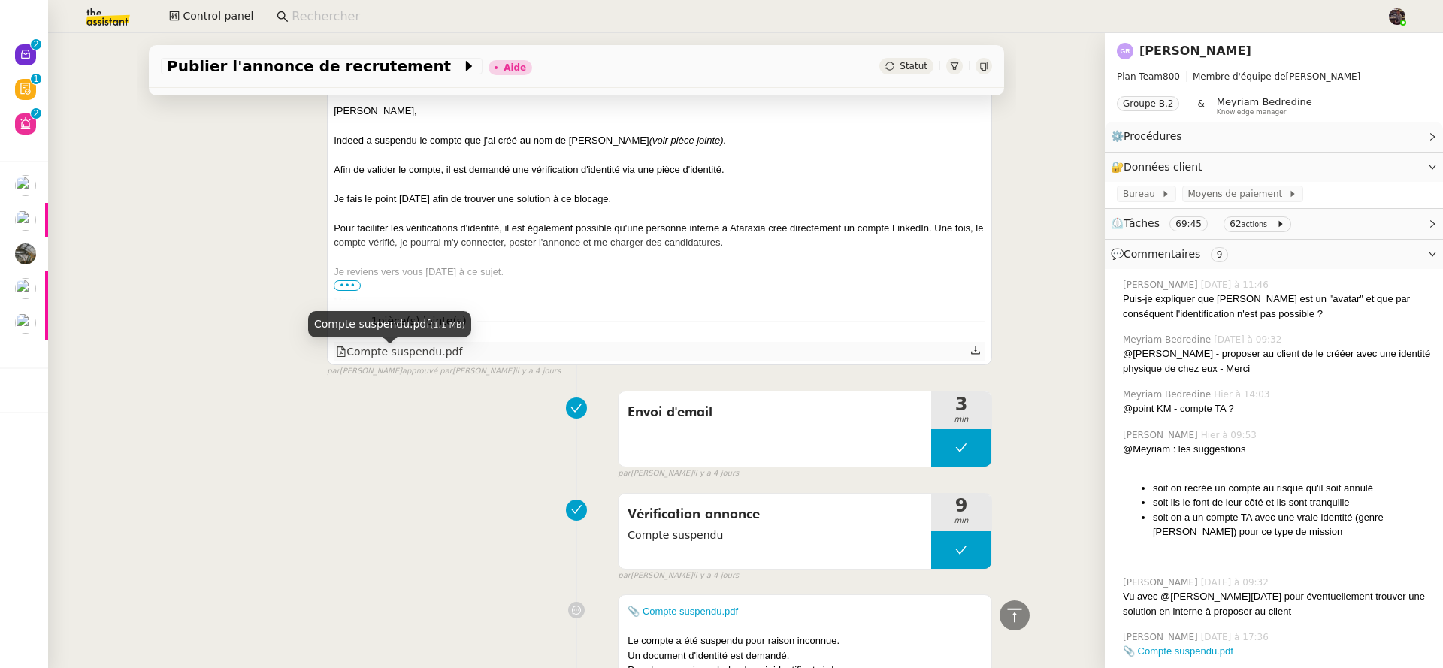
click at [382, 351] on div "Compte suspendu.pdf" at bounding box center [399, 351] width 126 height 17
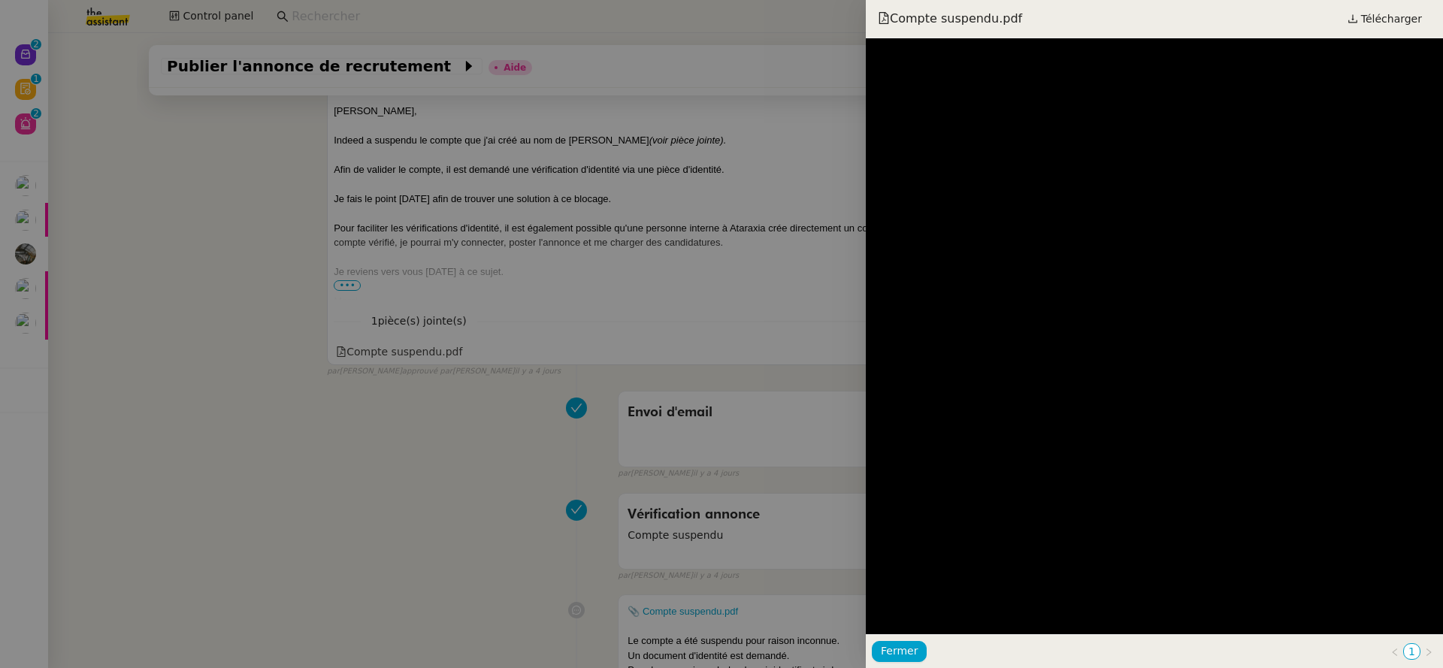
click at [490, 229] on div at bounding box center [721, 334] width 1443 height 668
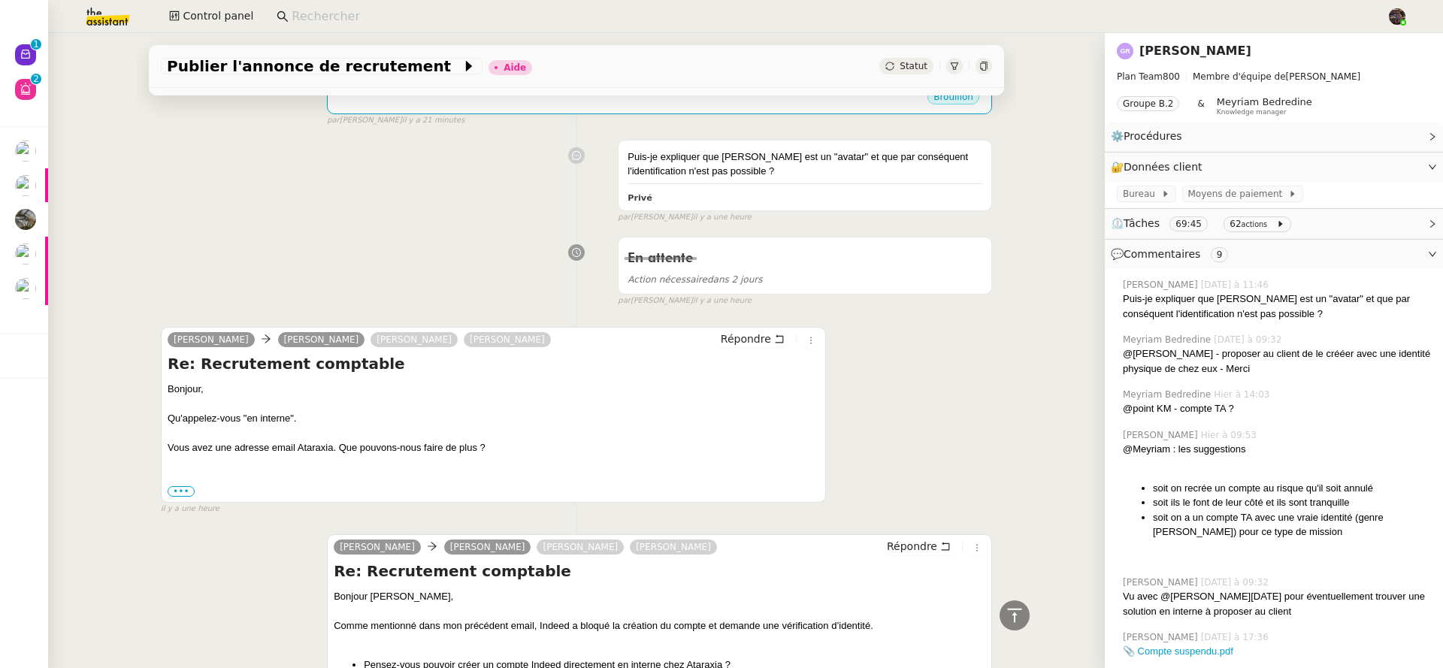
scroll to position [0, 0]
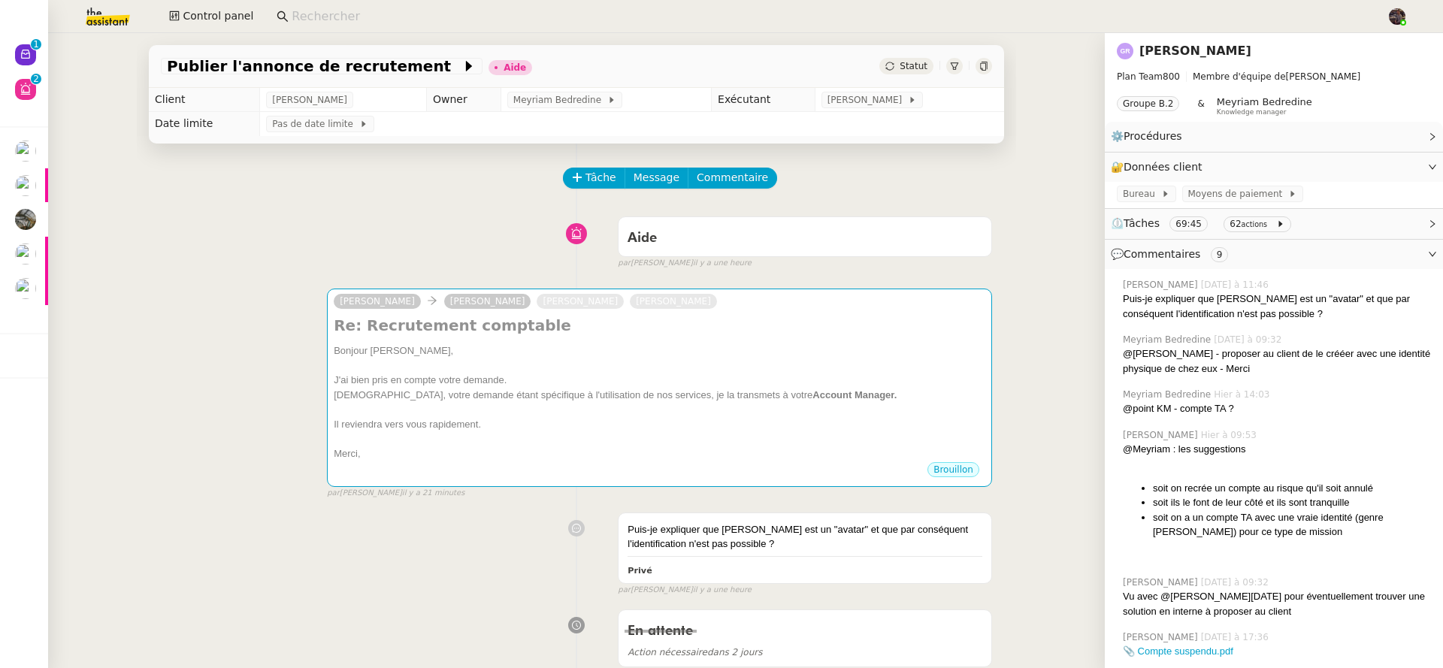
drag, startPoint x: 258, startPoint y: 434, endPoint x: 181, endPoint y: 380, distance: 94.0
click at [181, 380] on div "[PERSON_NAME] [PERSON_NAME] [PERSON_NAME] Re: Recrutement comptable Bonjour ﻿[P…" at bounding box center [576, 387] width 831 height 225
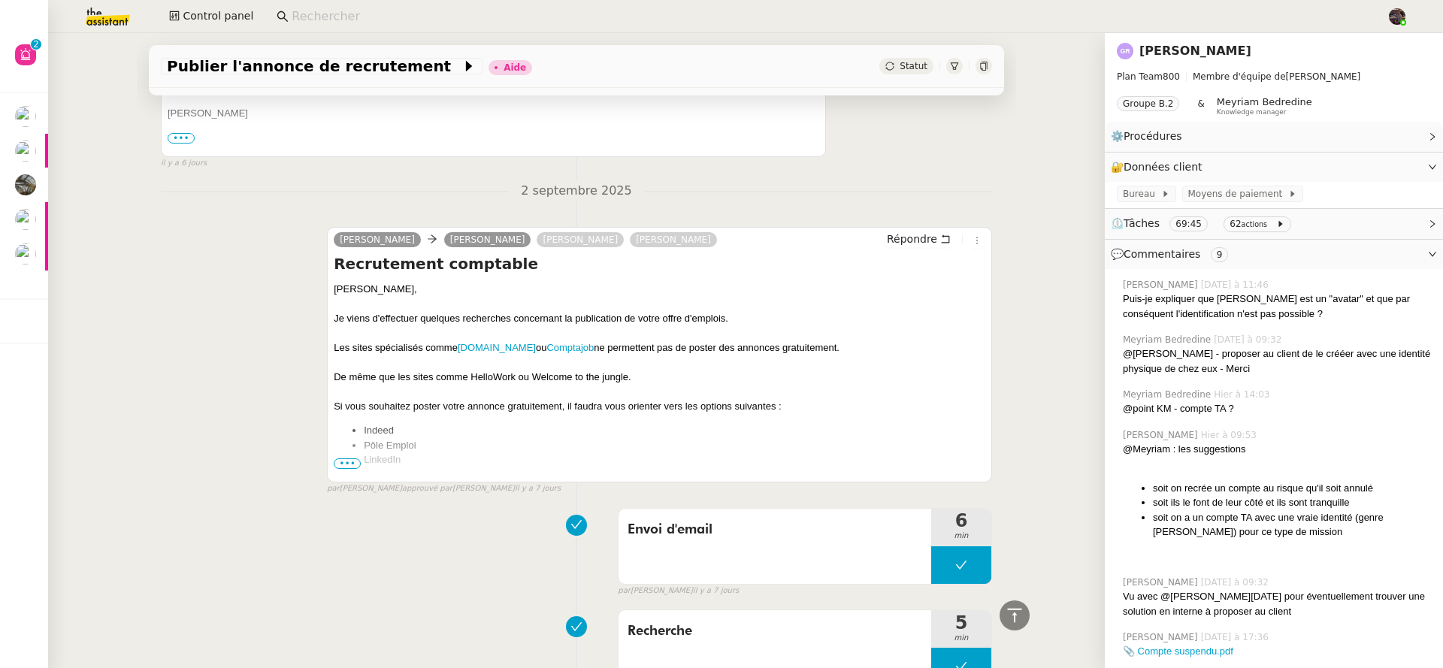
scroll to position [4912, 0]
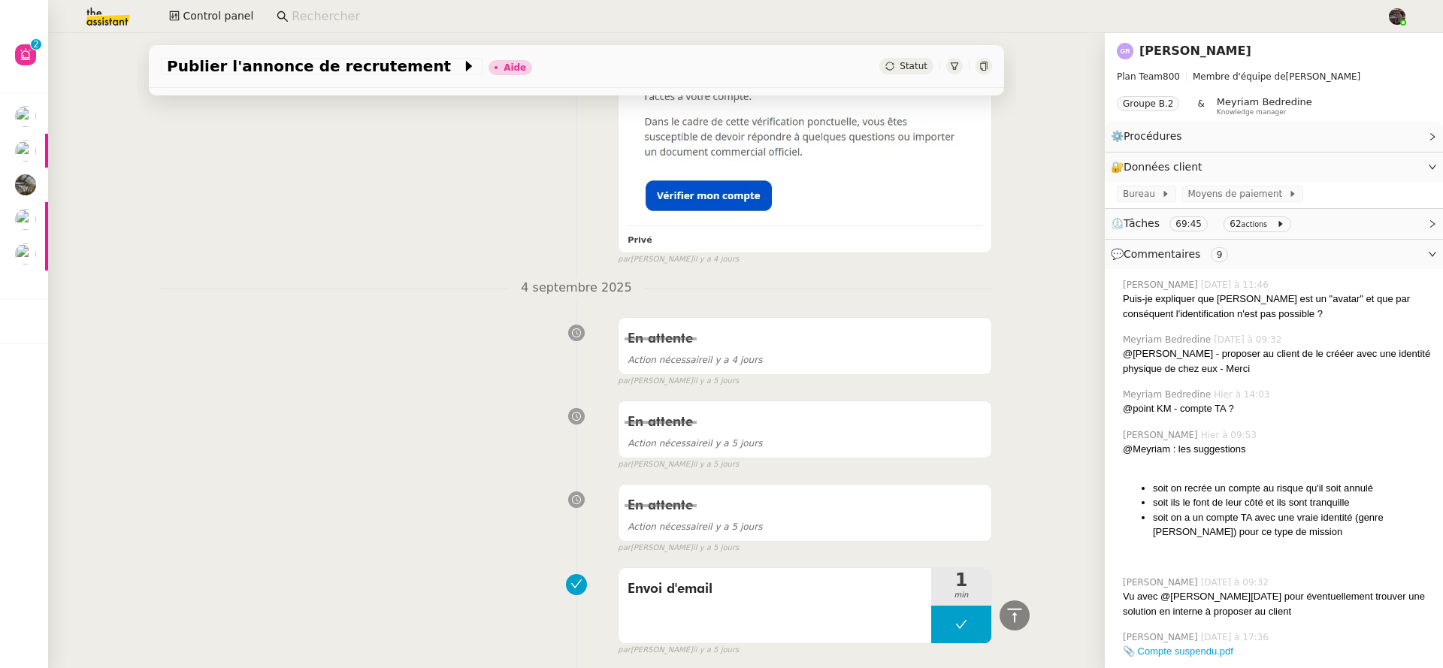
click at [257, 265] on div "📎 Accès suspendu Indeed.jpg Privé false par [PERSON_NAME]. [DATE]" at bounding box center [576, 57] width 831 height 418
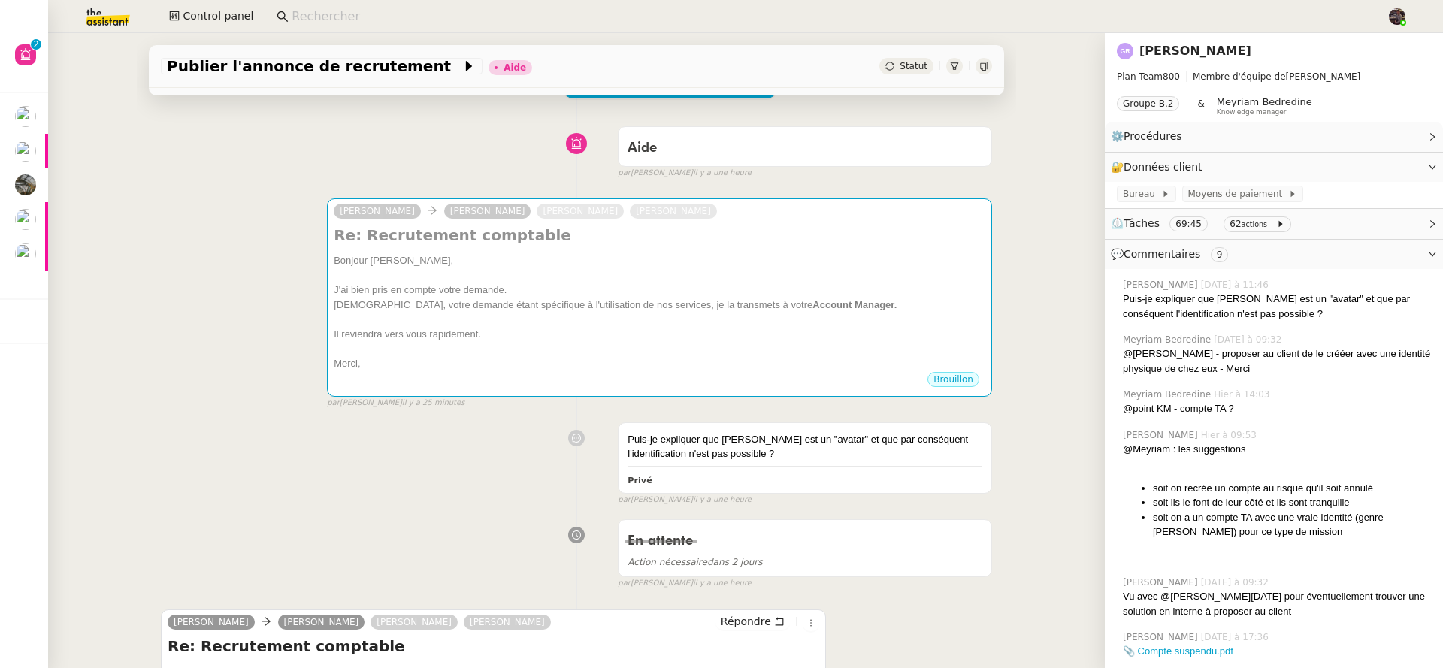
scroll to position [0, 0]
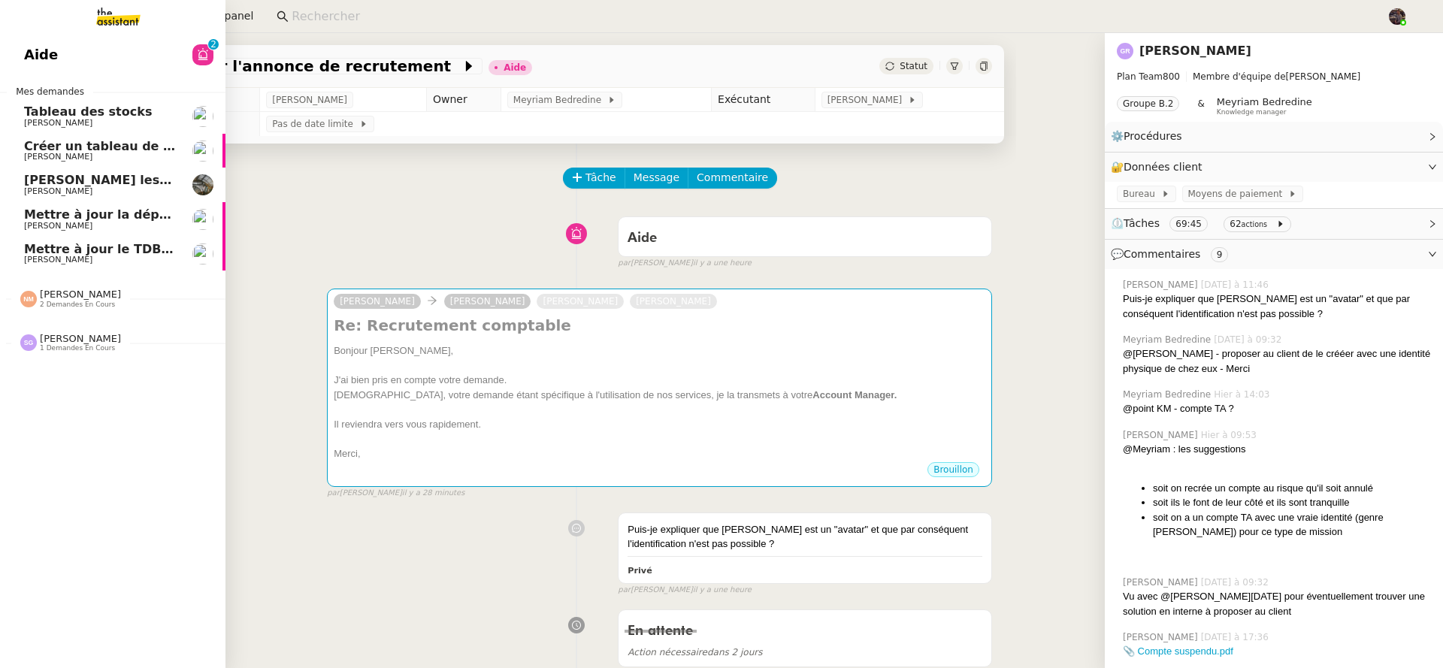
click at [49, 219] on span "Mettre à jour la dépréciation pour juillet et août" at bounding box center [187, 214] width 327 height 14
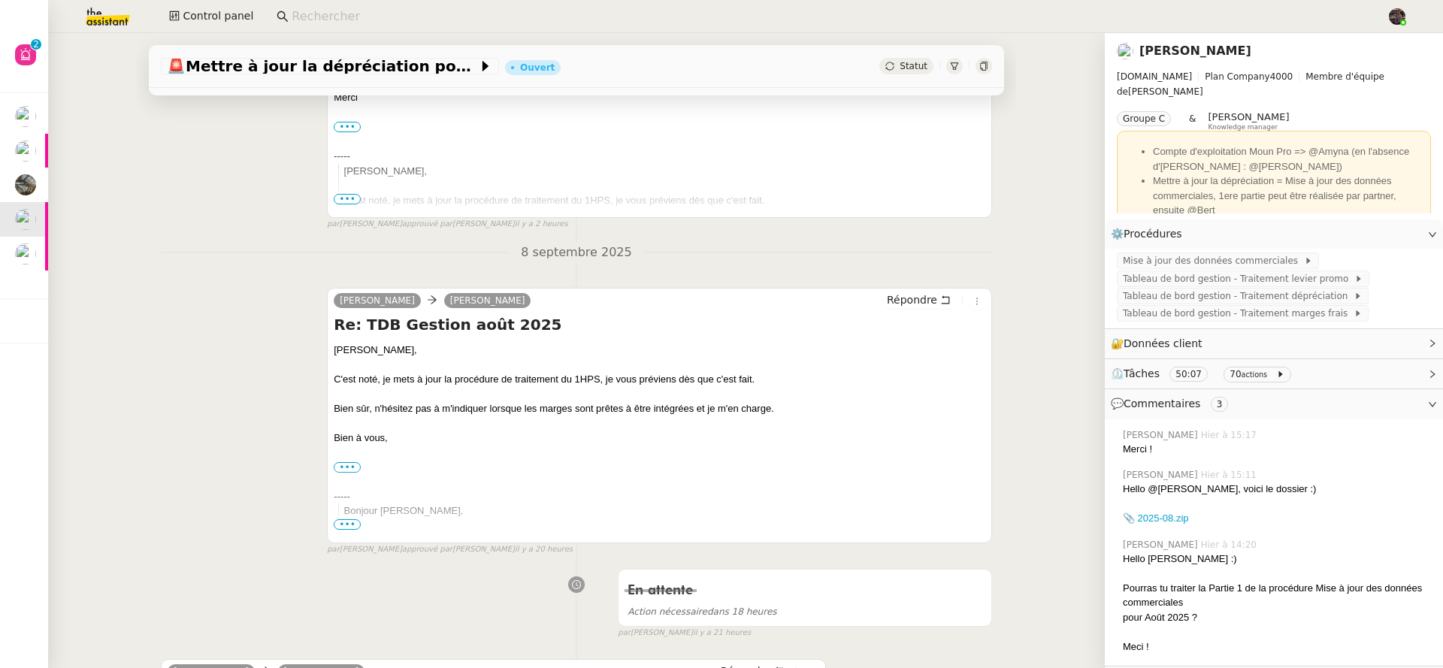
scroll to position [969, 0]
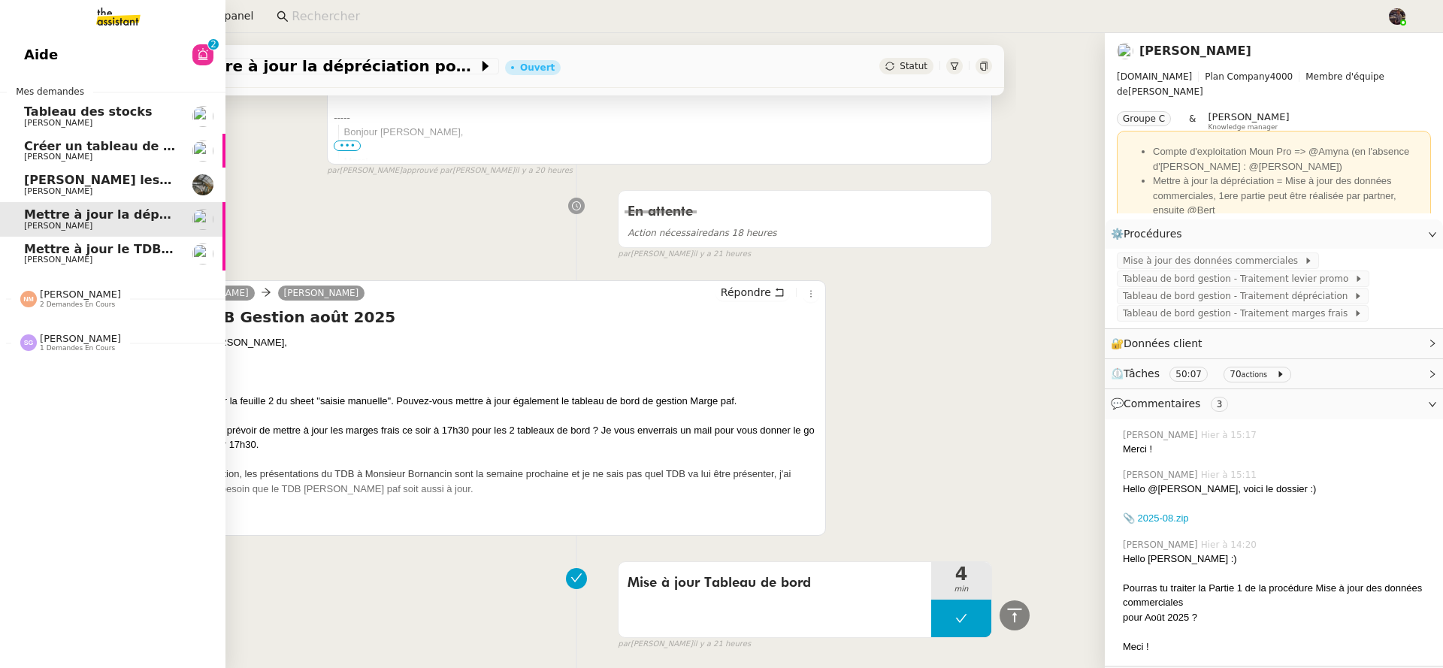
click at [31, 248] on span "Mettre à jour le TDB JUNCADIS" at bounding box center [127, 249] width 207 height 14
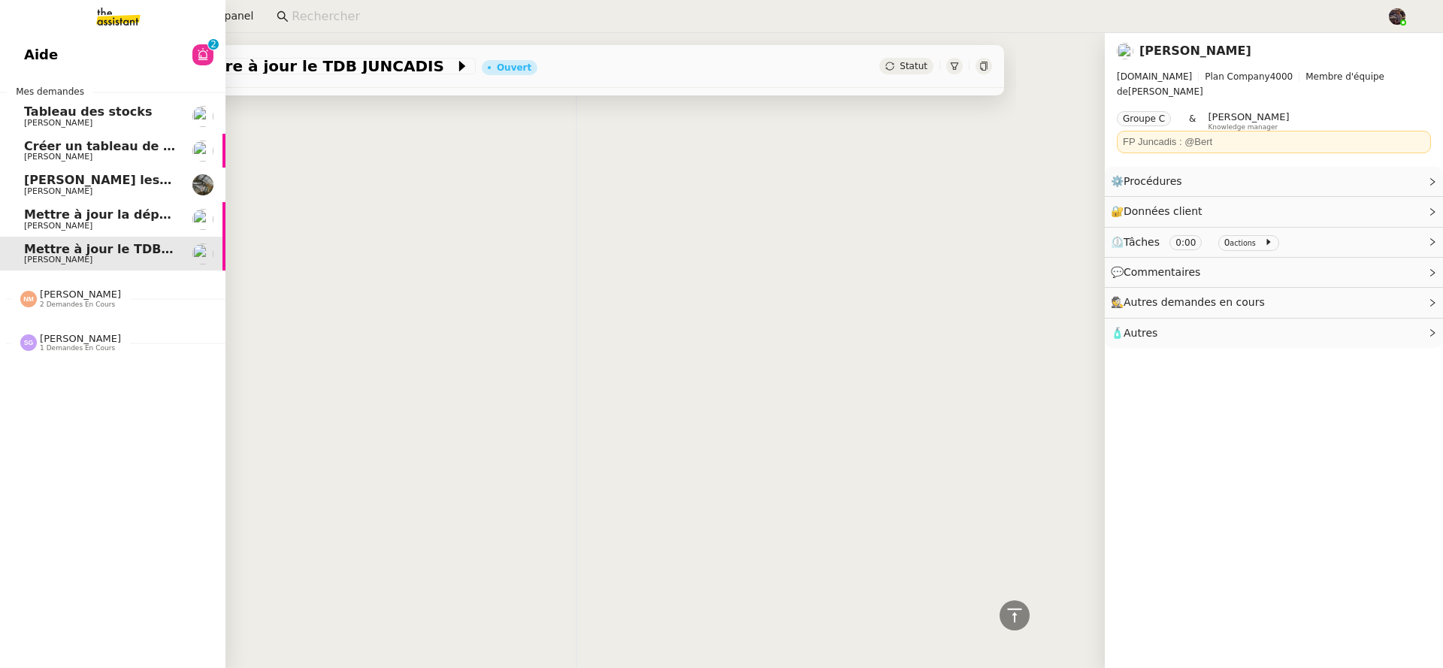
scroll to position [260, 0]
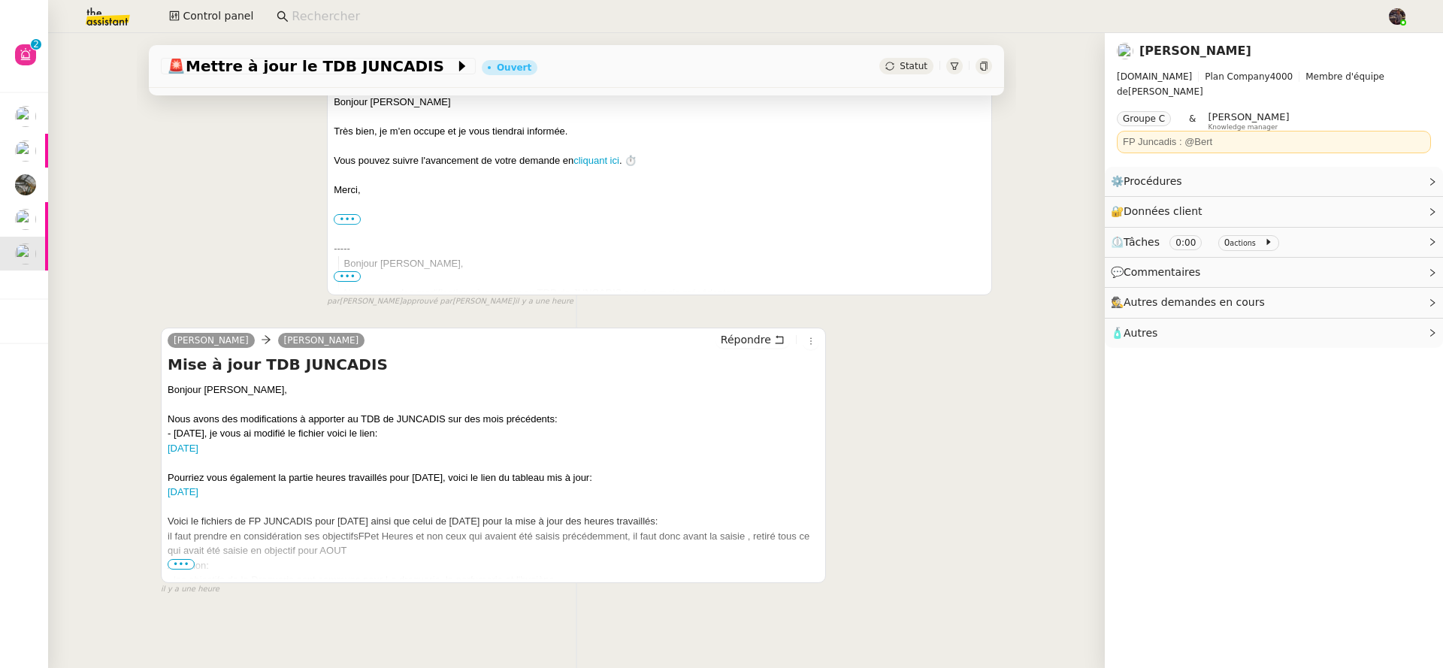
click at [228, 163] on div "[PERSON_NAME] Répondre Mise à jour TDB JUNCADIS Bonjour [PERSON_NAME] bien, je …" at bounding box center [576, 167] width 831 height 282
click at [335, 7] on input at bounding box center [832, 17] width 1080 height 20
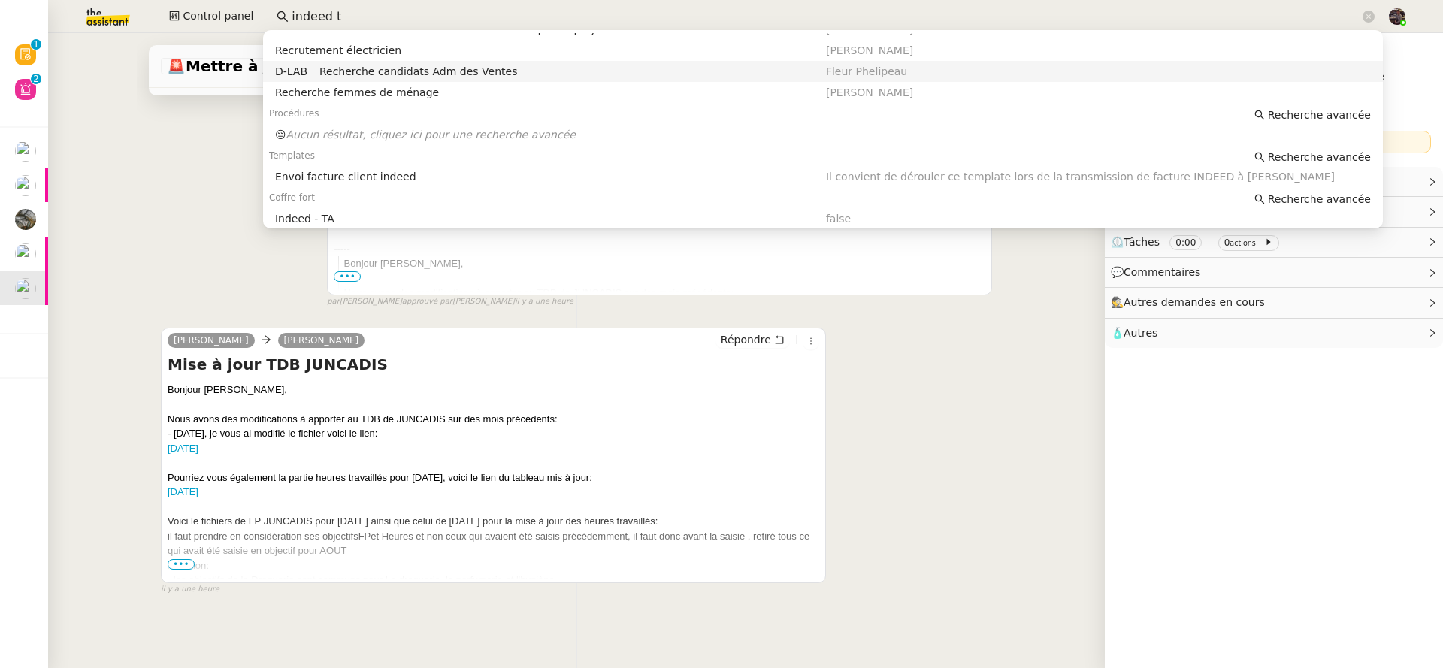
scroll to position [102, 0]
click at [323, 214] on div "Indeed - TA" at bounding box center [550, 215] width 551 height 14
type input "indeed t"
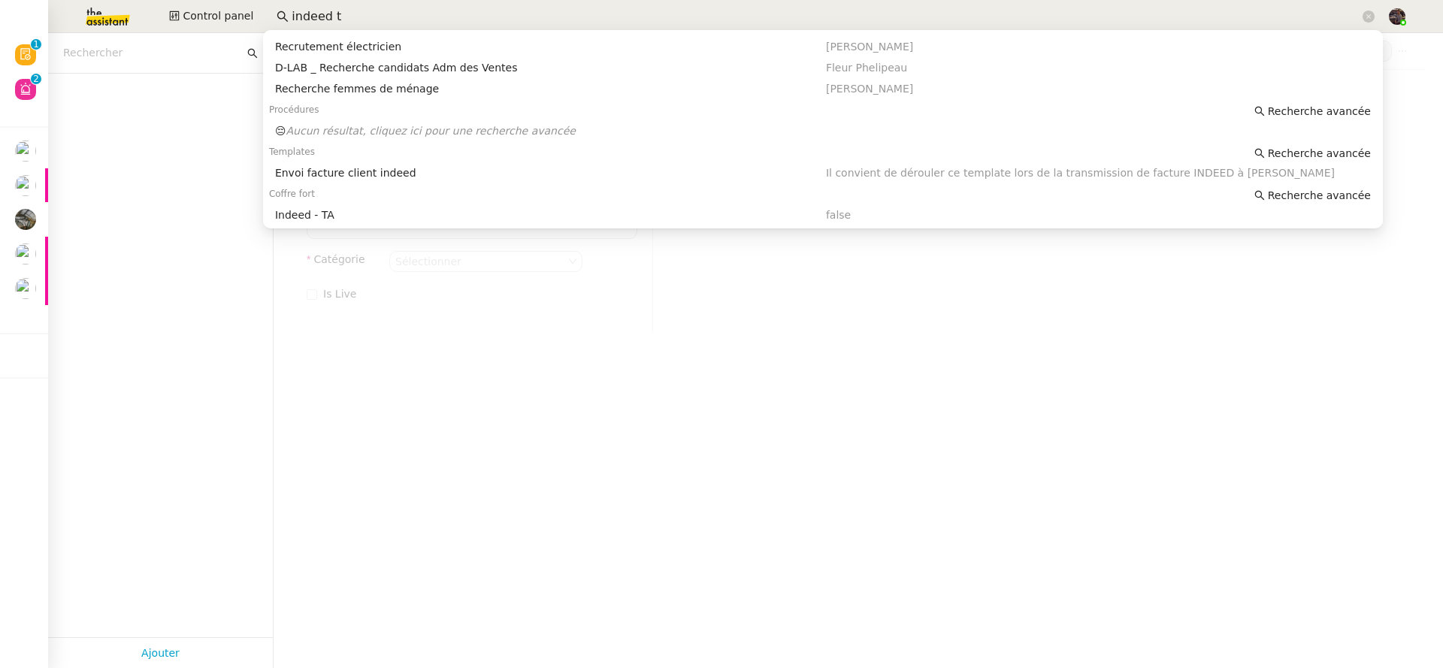
type input "Indeed - TA"
type textarea "A utiliser lorsqu'un client vous demande de poster une annonce sur ce site et q…"
type input "recrutement, embauche, poste, emploi"
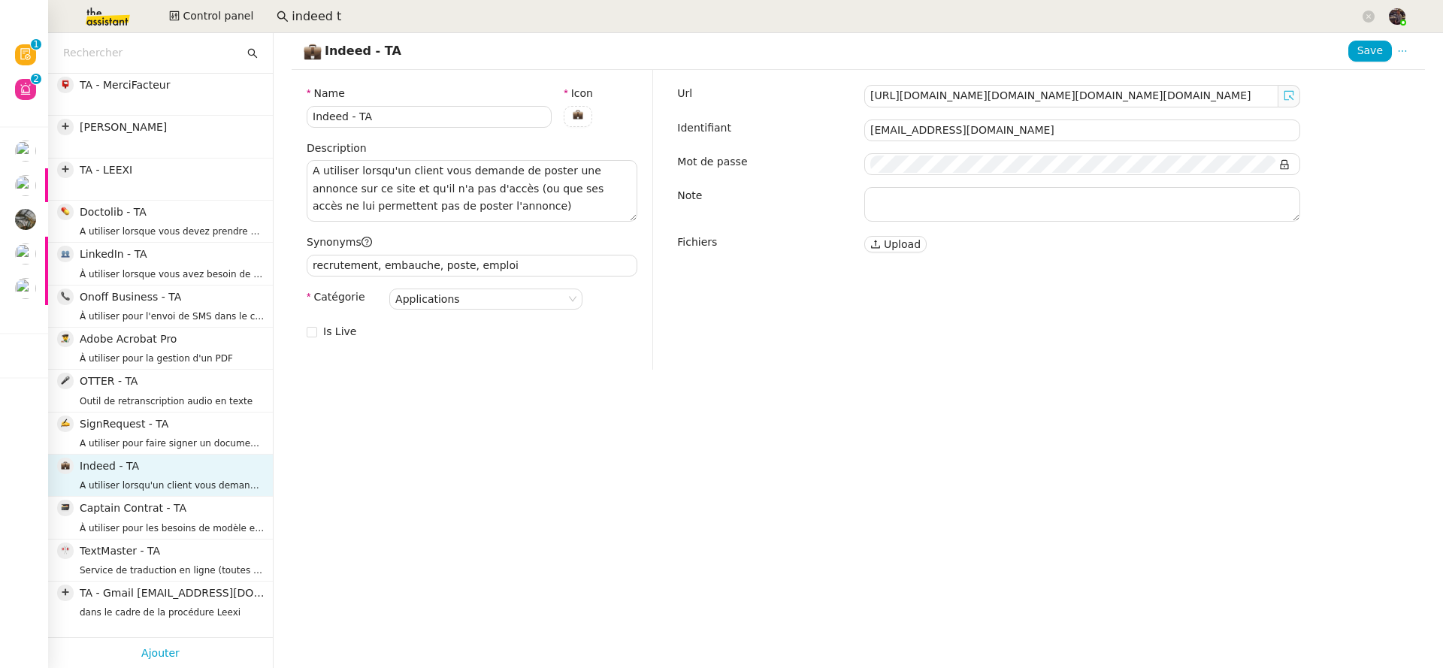
click at [1283, 95] on icon at bounding box center [1288, 95] width 11 height 11
click at [1035, 130] on input "[EMAIL_ADDRESS][DOMAIN_NAME]" at bounding box center [1082, 130] width 436 height 22
click at [1280, 163] on icon at bounding box center [1284, 164] width 11 height 11
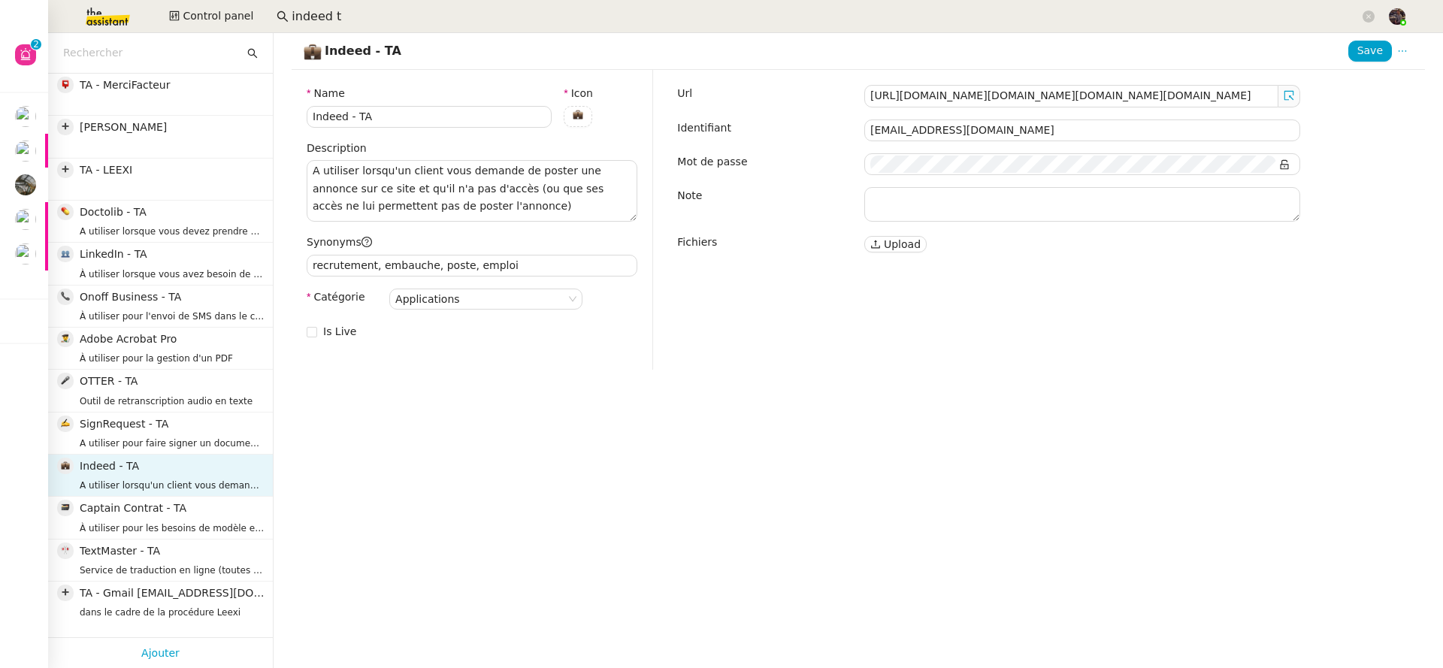
click at [1150, 441] on div "Indeed - TA Save Name Indeed - TA Icon Description A utiliser lorsqu'un client …" at bounding box center [858, 350] width 1133 height 635
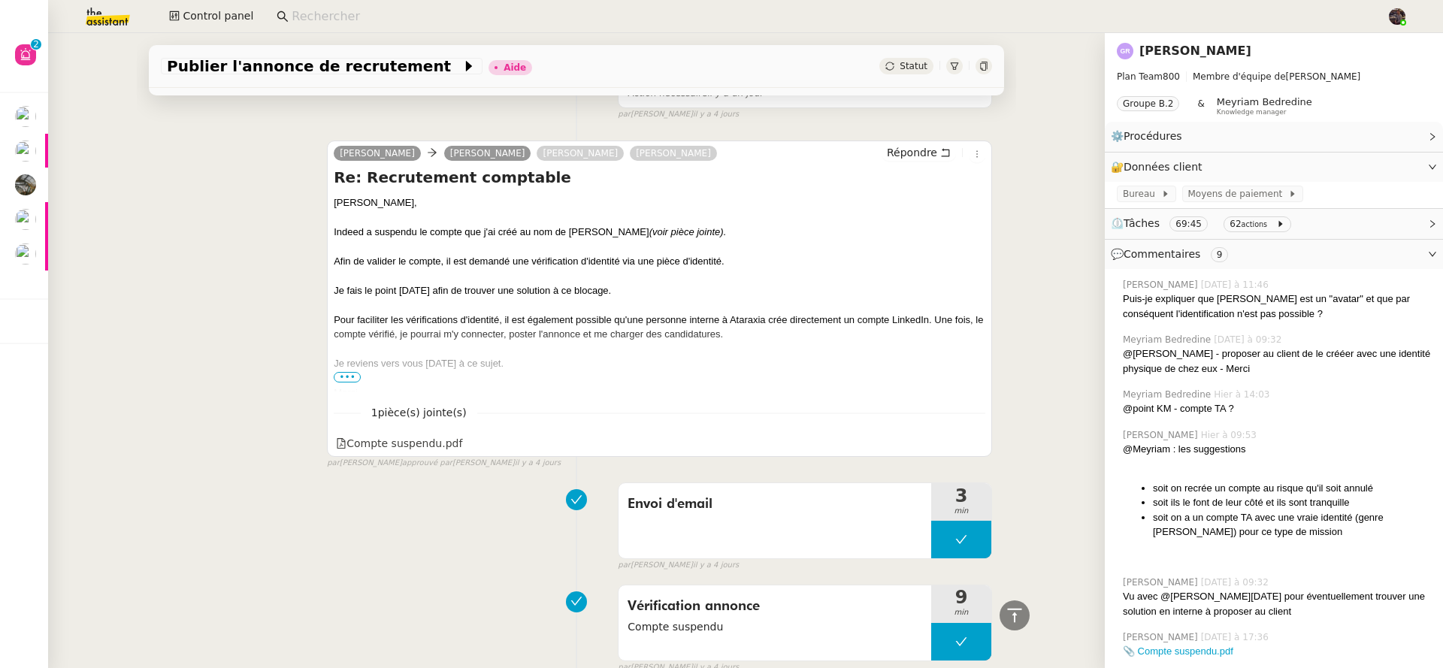
scroll to position [2020, 0]
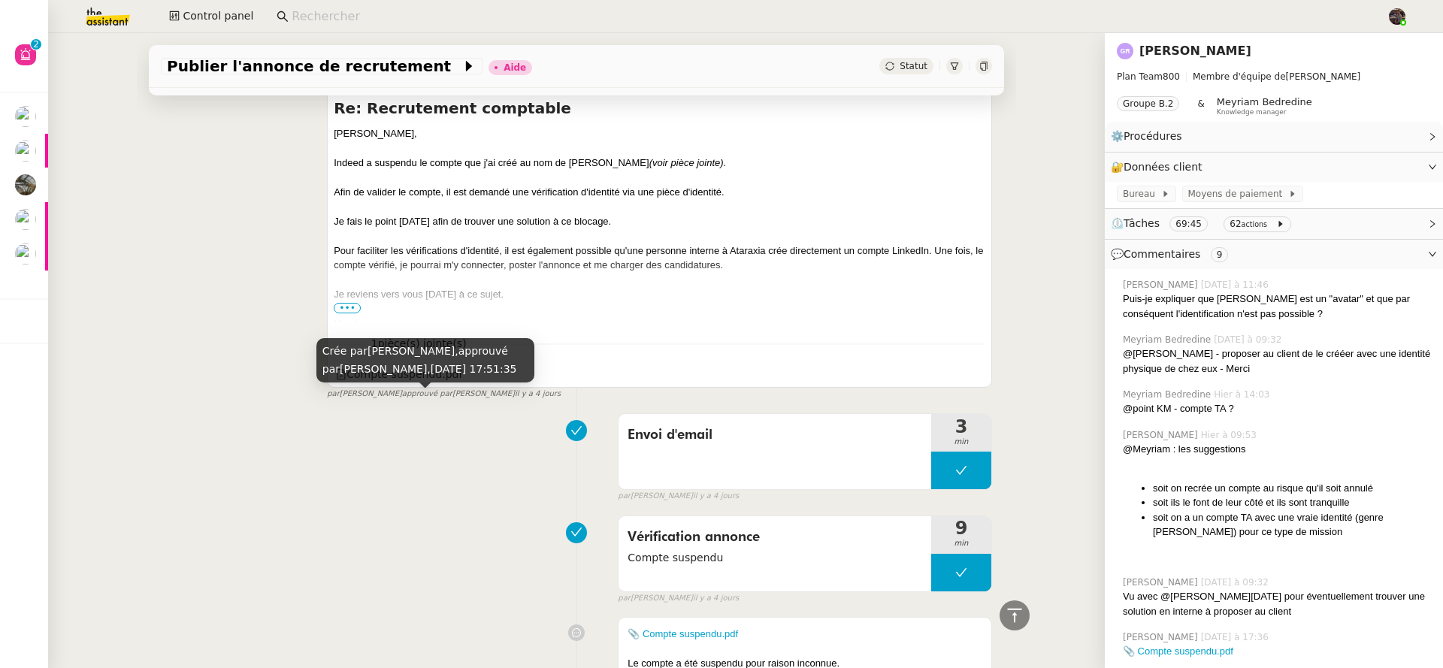
click at [406, 376] on div "Crée par [PERSON_NAME], approuvé par [PERSON_NAME], [DATE] 17:51:35" at bounding box center [425, 360] width 218 height 44
click at [557, 373] on div "Compte suspendu.pdf" at bounding box center [659, 374] width 651 height 20
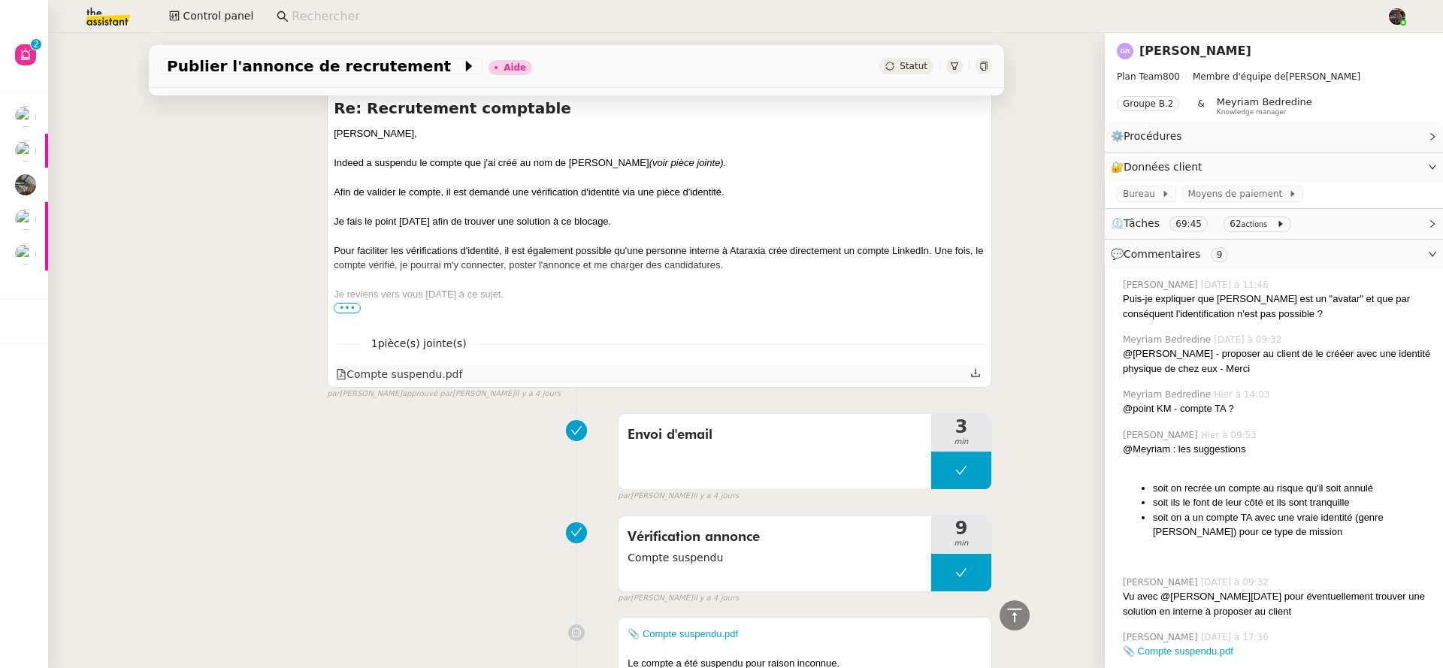
click at [449, 381] on div "Compte suspendu.pdf" at bounding box center [399, 374] width 126 height 17
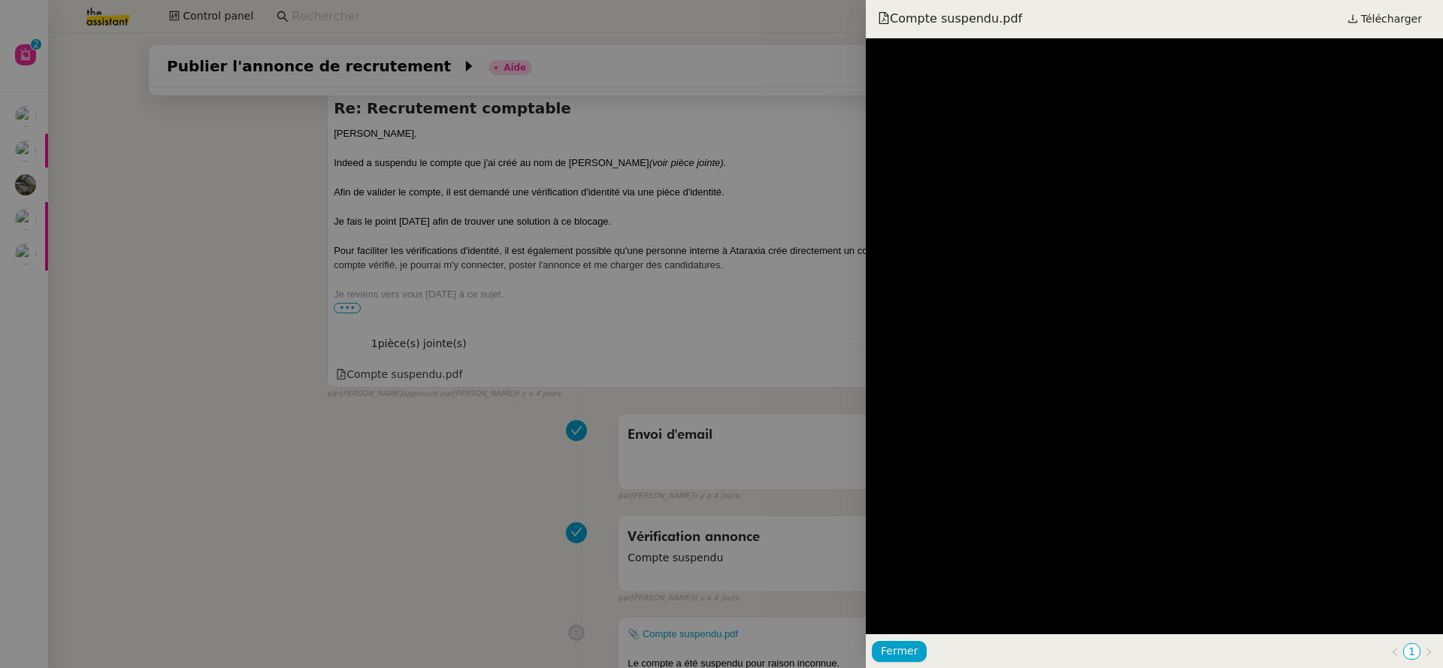
click at [517, 449] on div at bounding box center [721, 334] width 1443 height 668
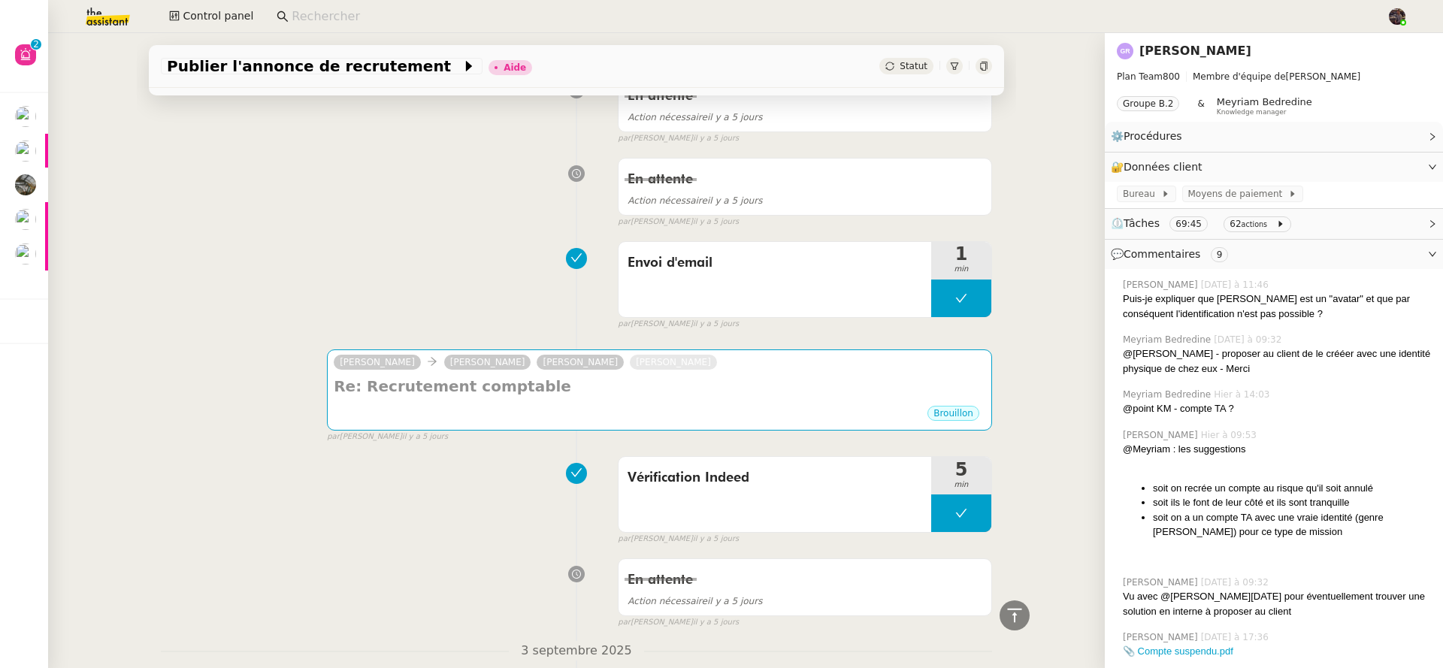
scroll to position [2085, 0]
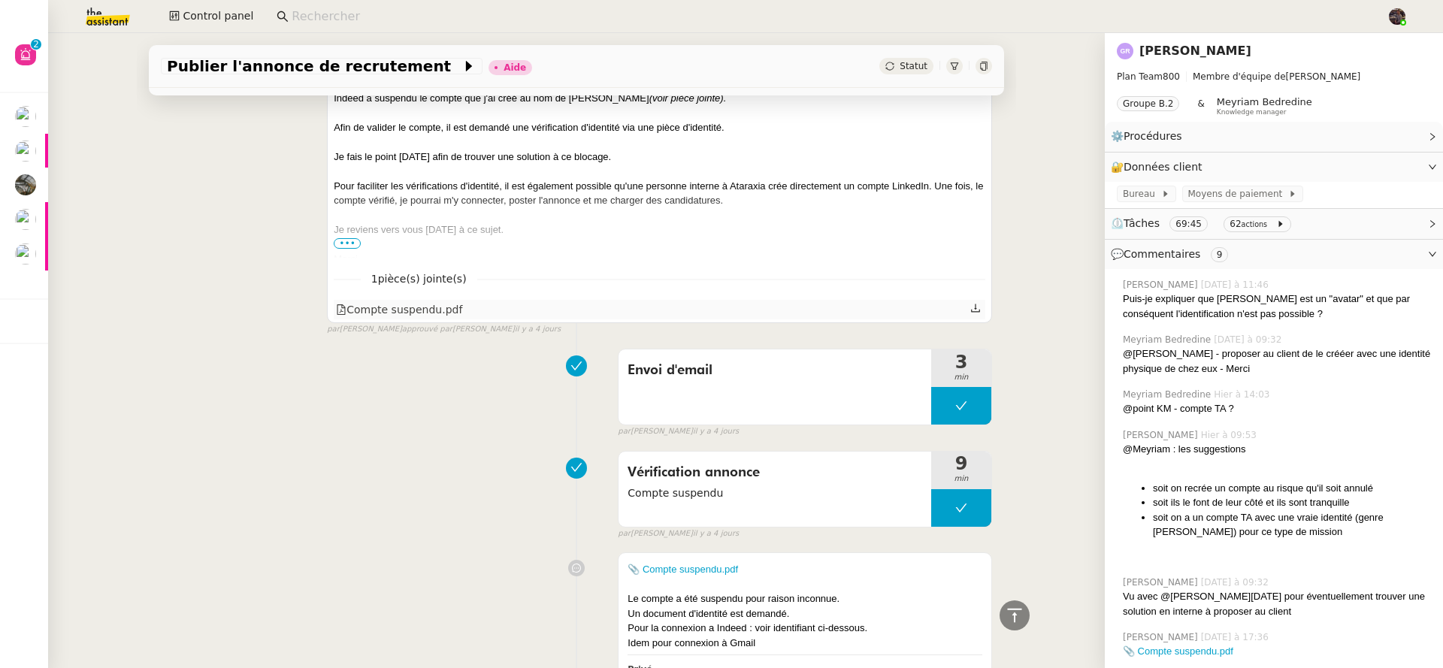
click at [360, 319] on div "Compte suspendu.pdf" at bounding box center [399, 309] width 126 height 17
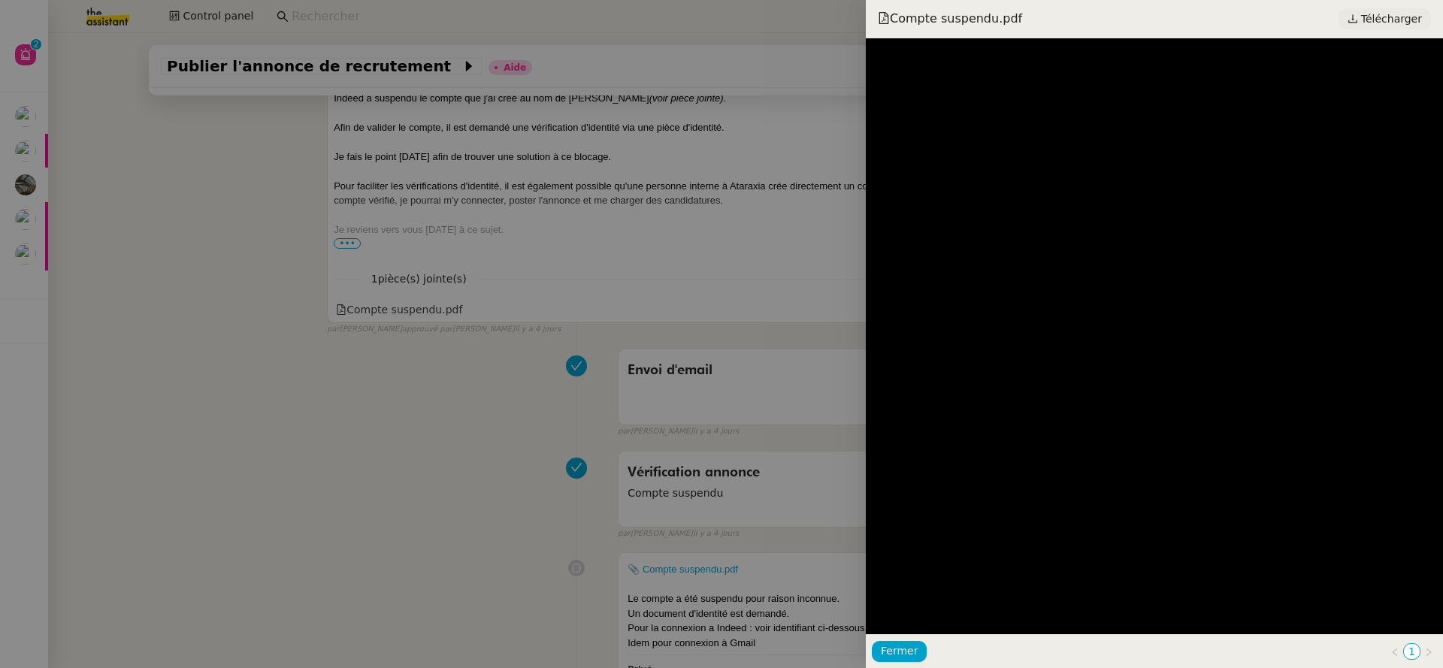
click at [1398, 24] on span "Télécharger" at bounding box center [1391, 19] width 61 height 20
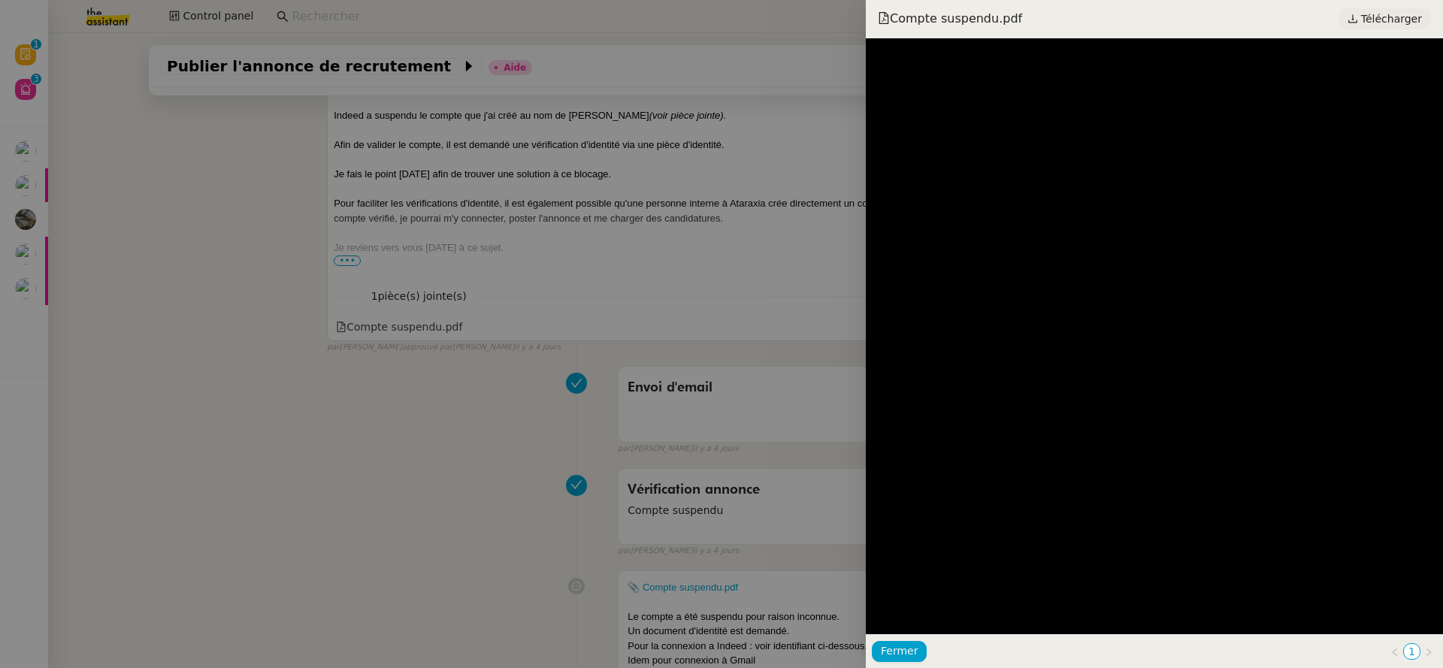
scroll to position [2102, 0]
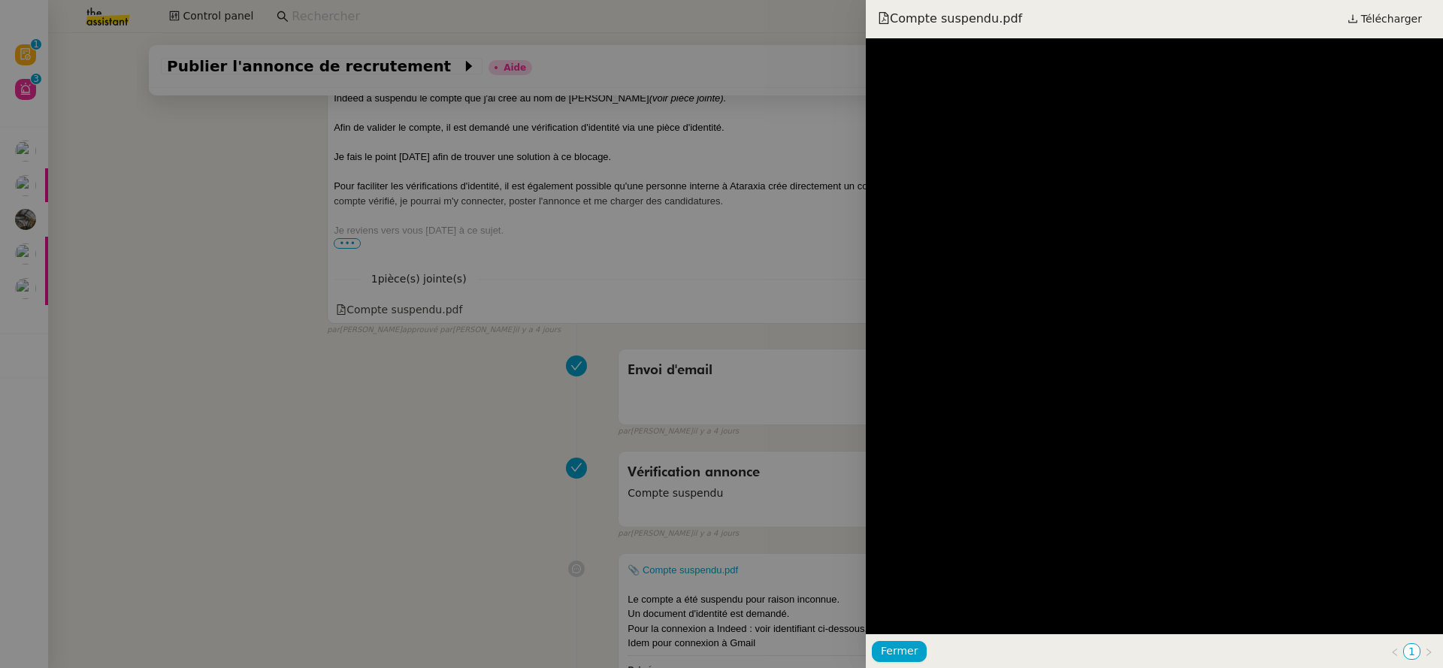
click at [236, 264] on div at bounding box center [721, 334] width 1443 height 668
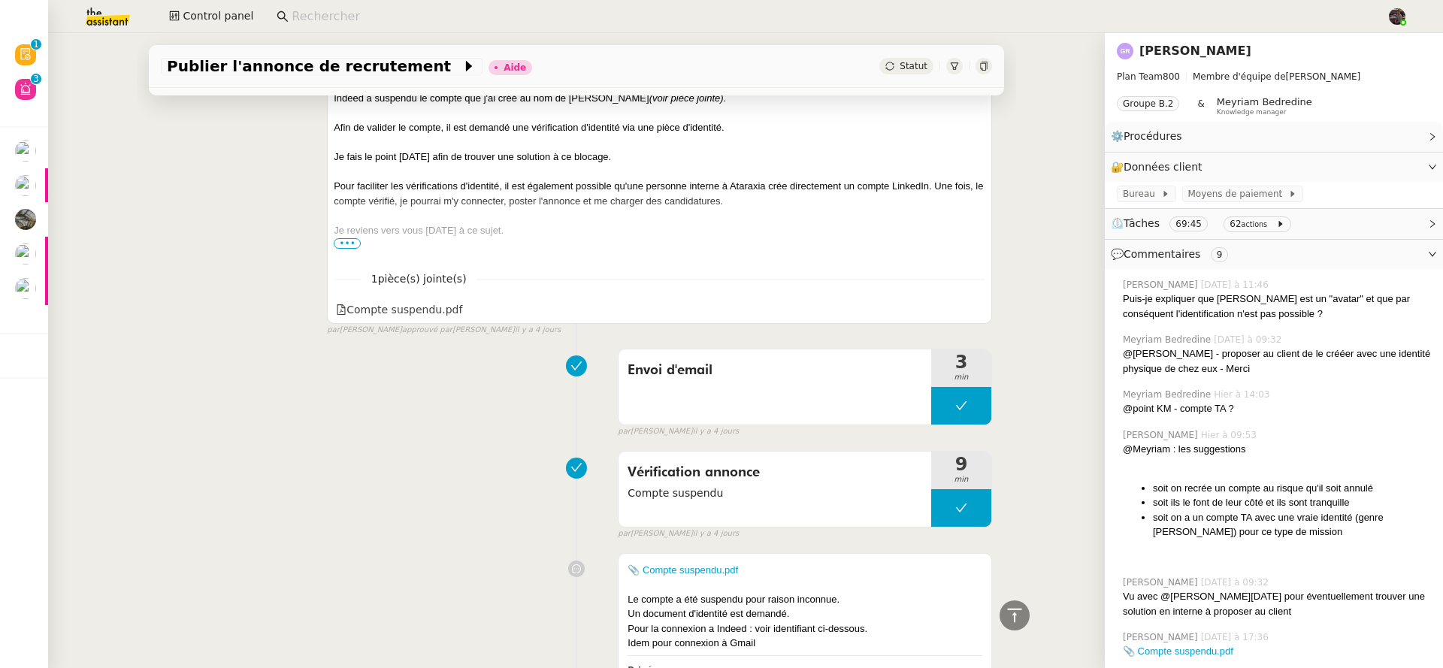
click at [334, 249] on span "•••" at bounding box center [347, 243] width 27 height 11
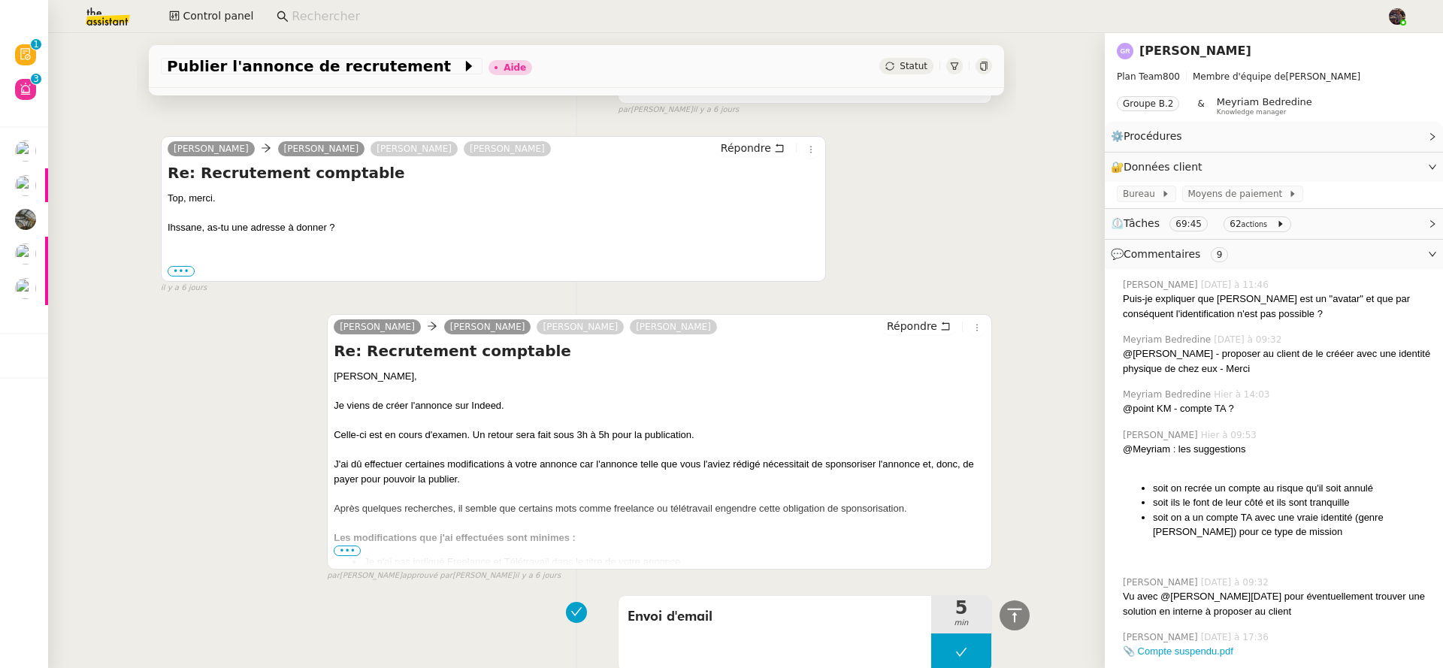
scroll to position [4511, 0]
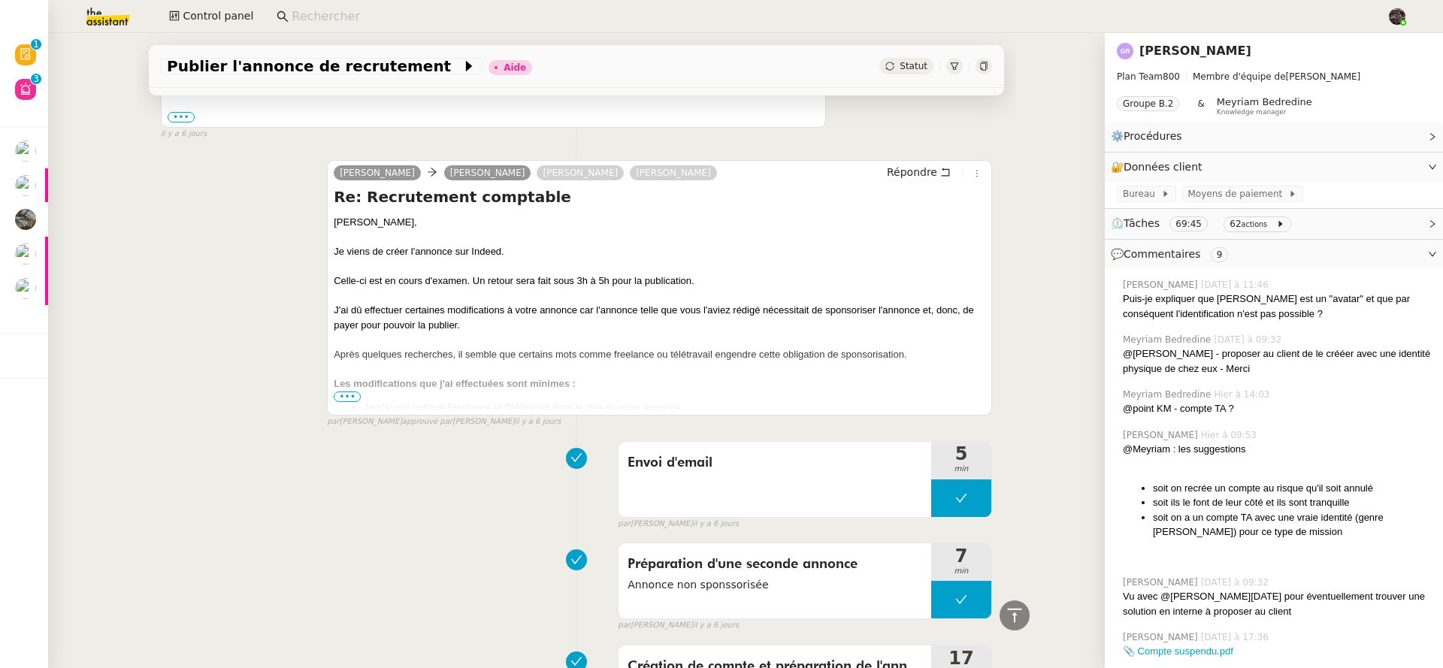
click at [340, 409] on ul "Je n'ai pas indiqué Freelance et Télétravail dans le titre de votre annonce J'a…" at bounding box center [659, 414] width 651 height 29
click at [314, 404] on div "Laura Guillaume Rouvroy Christophe Dumas ihssane haddadi Répondre Re: Recruteme…" at bounding box center [576, 288] width 831 height 282
click at [334, 402] on span "•••" at bounding box center [347, 396] width 27 height 11
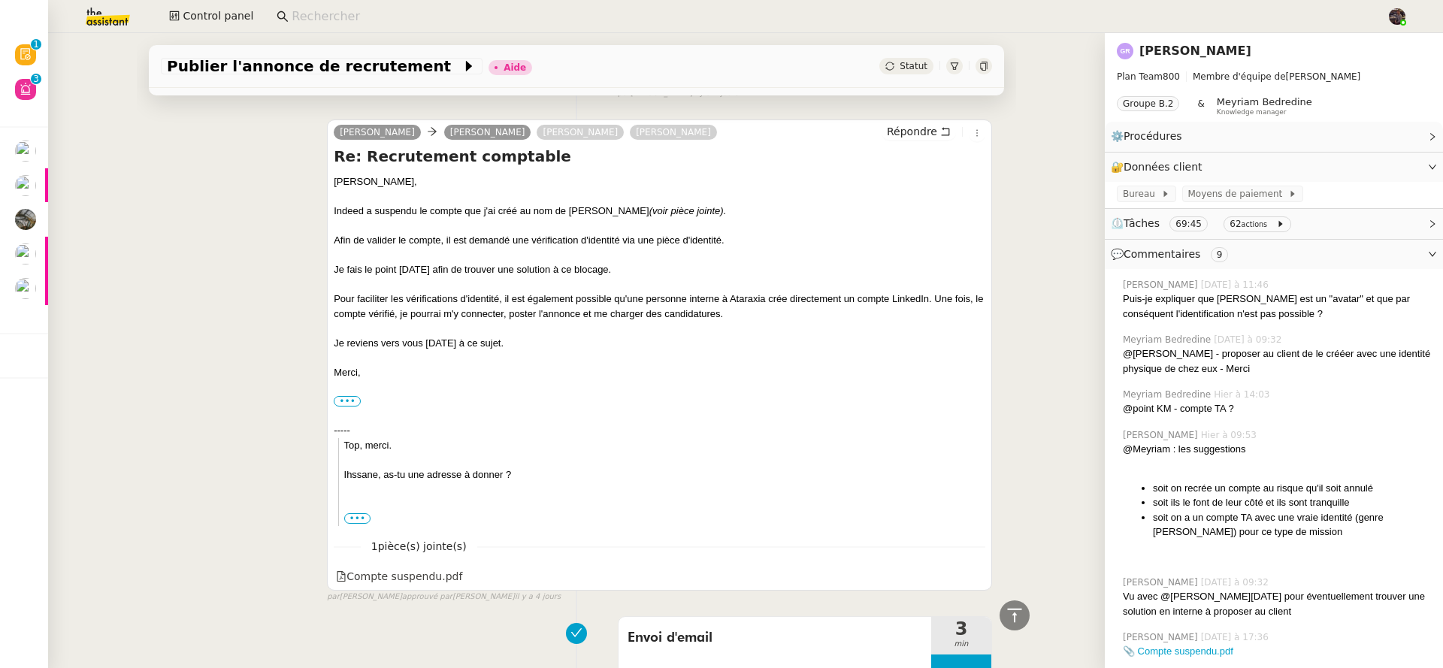
scroll to position [1990, 0]
click at [379, 585] on div "Compte suspendu.pdf" at bounding box center [399, 575] width 126 height 17
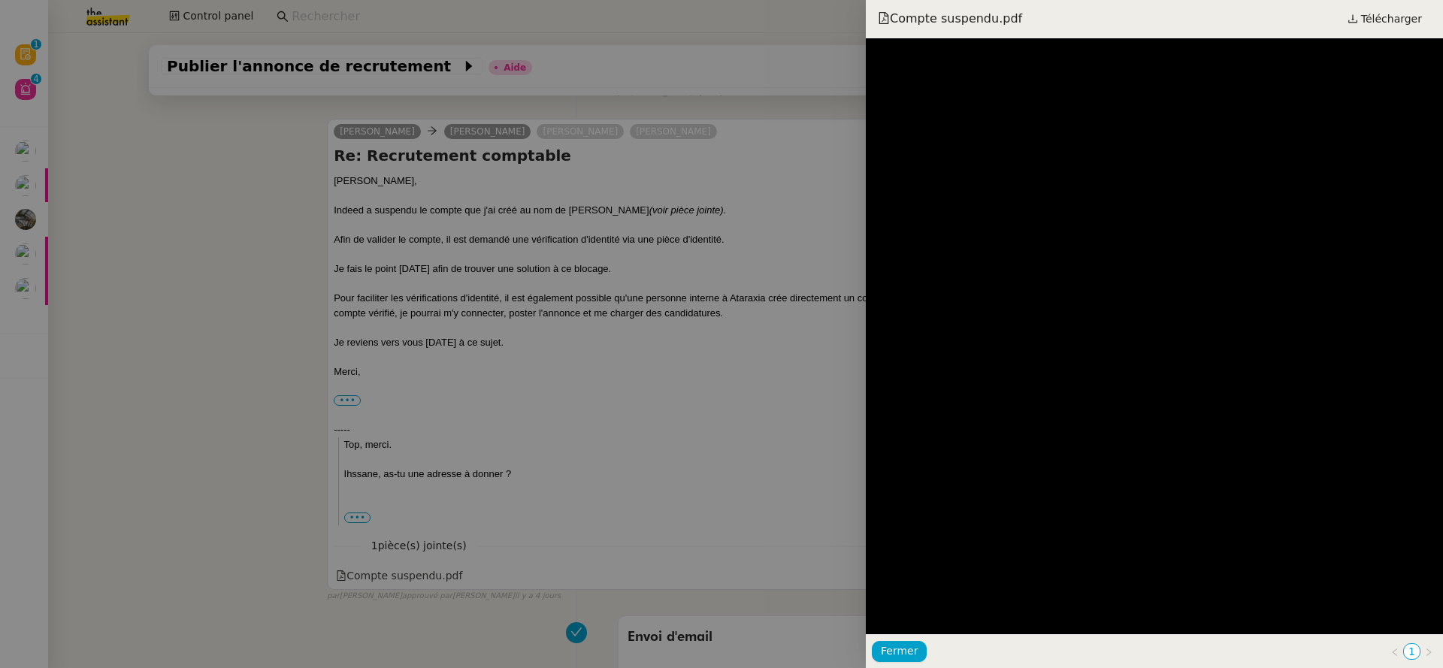
click at [773, 202] on div at bounding box center [721, 334] width 1443 height 668
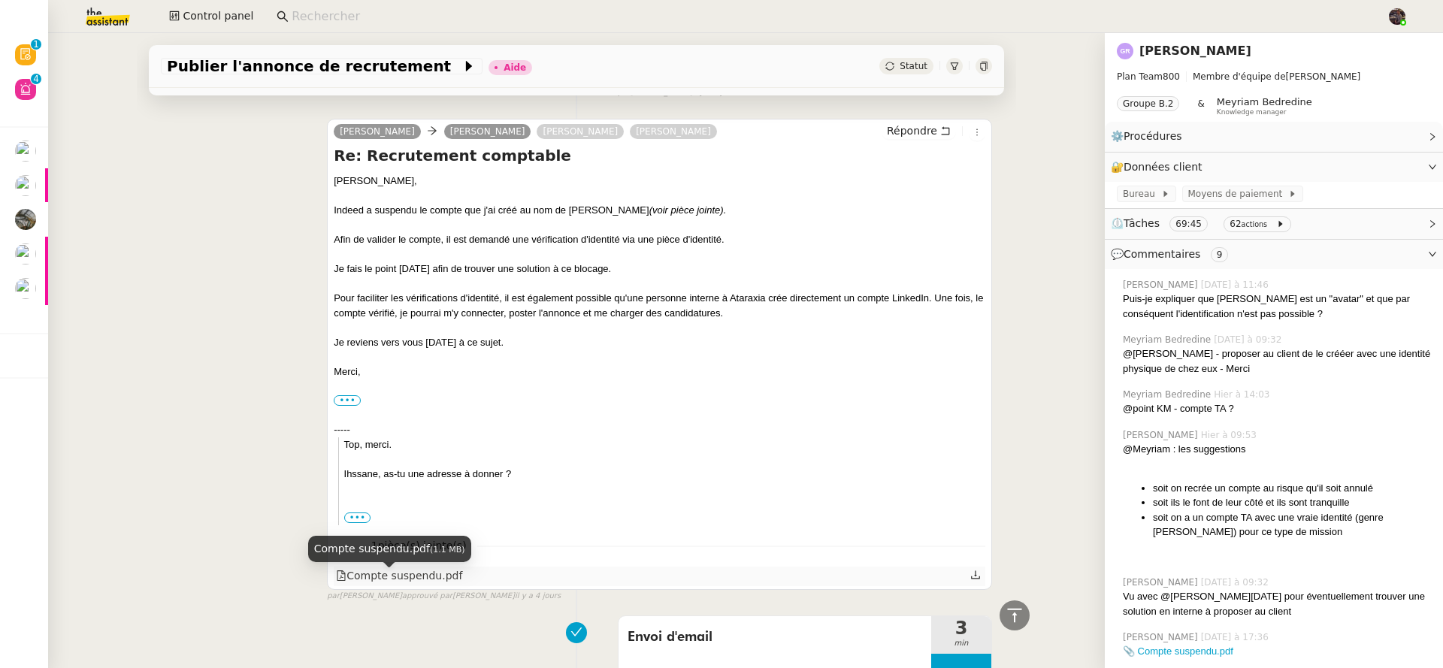
click at [391, 583] on div "Compte suspendu.pdf" at bounding box center [399, 575] width 126 height 17
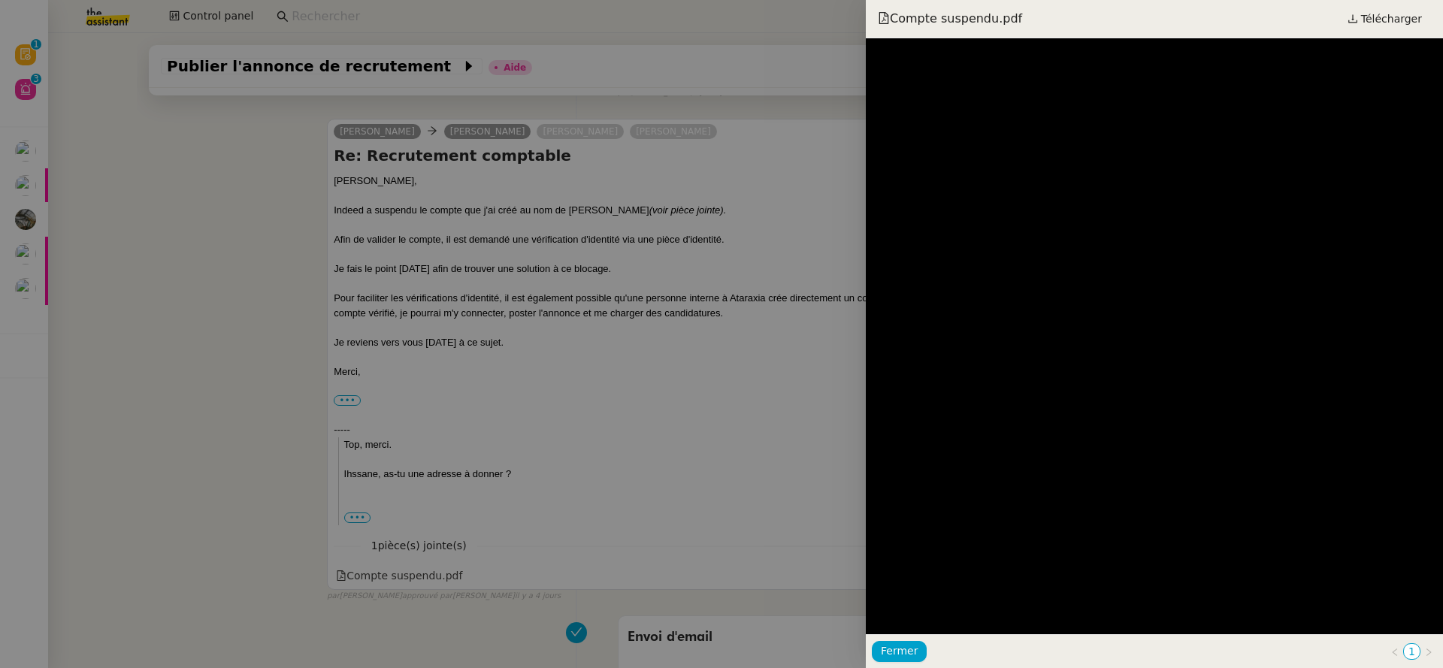
click at [715, 449] on div at bounding box center [721, 334] width 1443 height 668
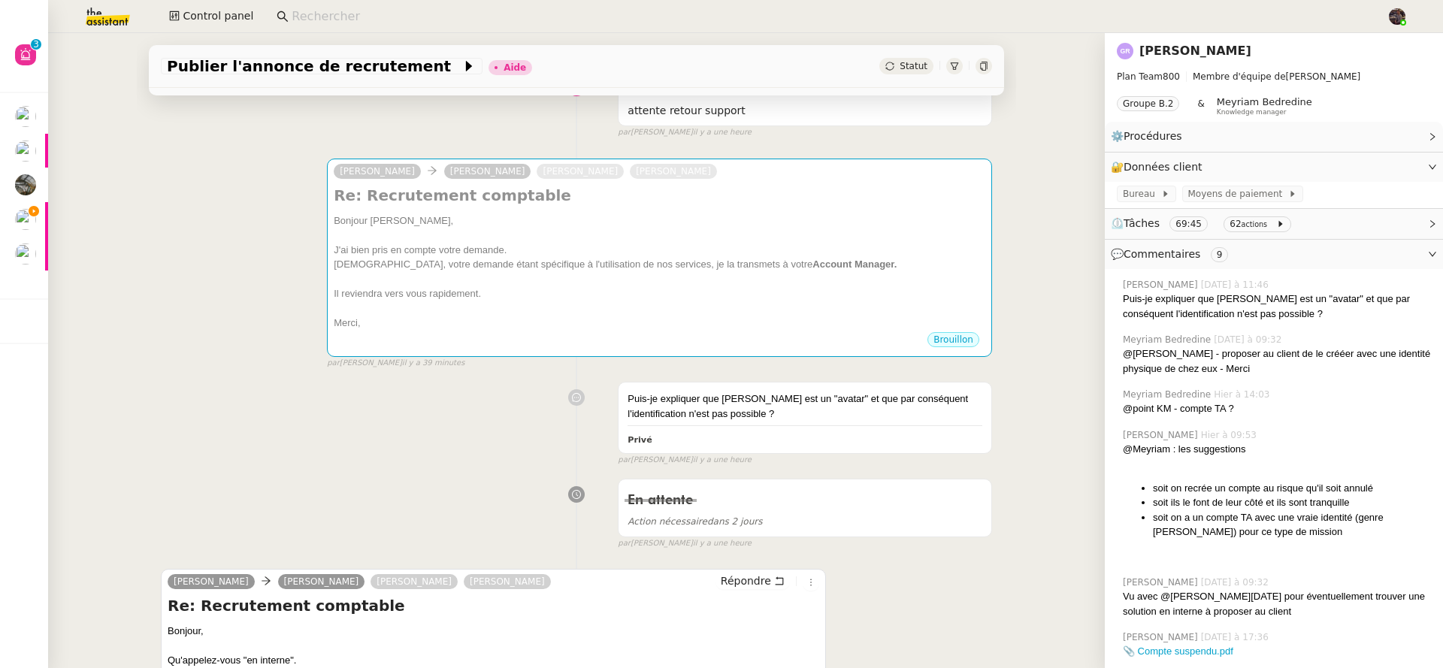
scroll to position [0, 0]
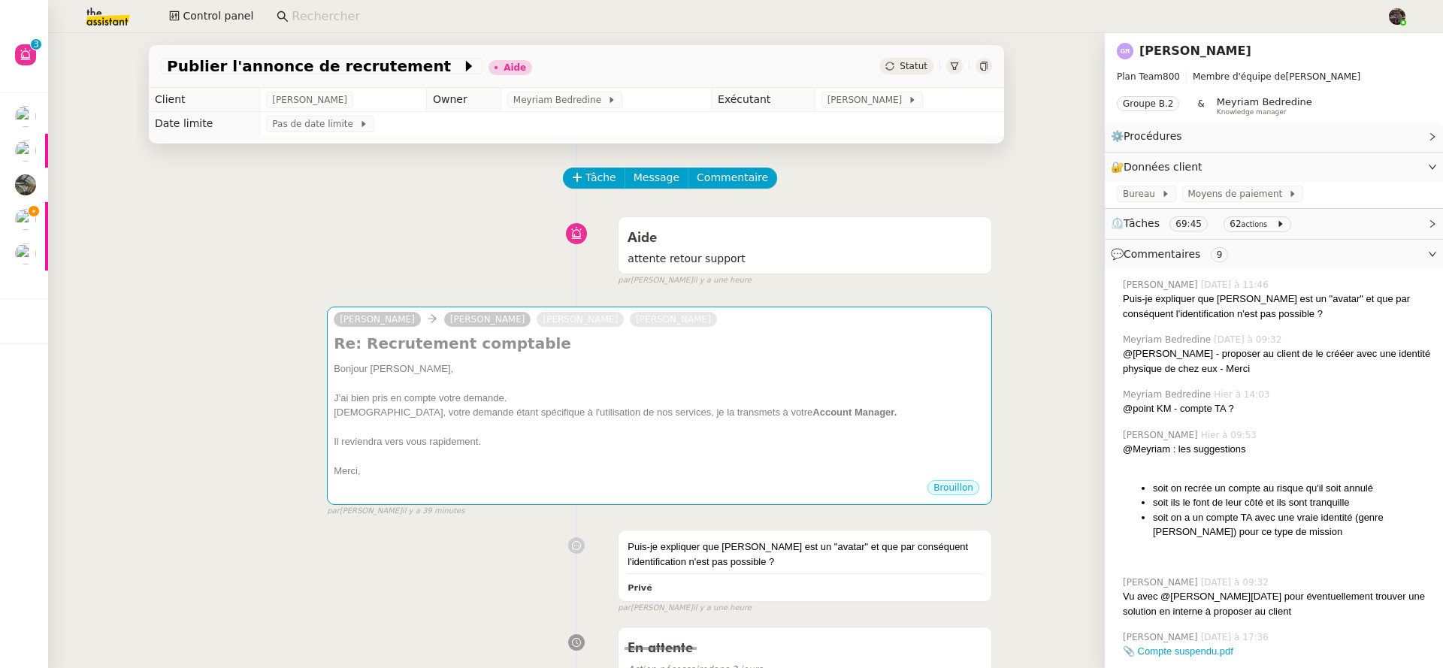
click at [1214, 50] on link "Guillaume Rouvroy" at bounding box center [1195, 51] width 112 height 14
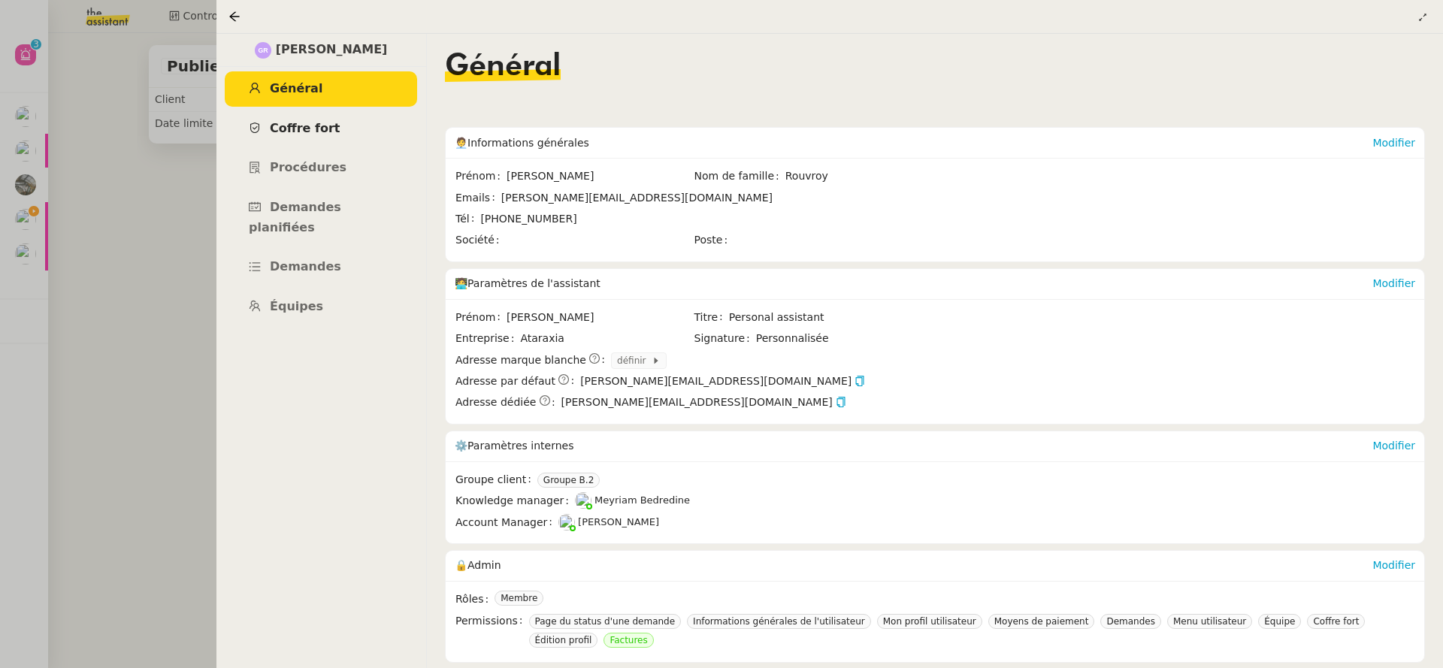
click at [316, 134] on span "Coffre fort" at bounding box center [305, 128] width 71 height 14
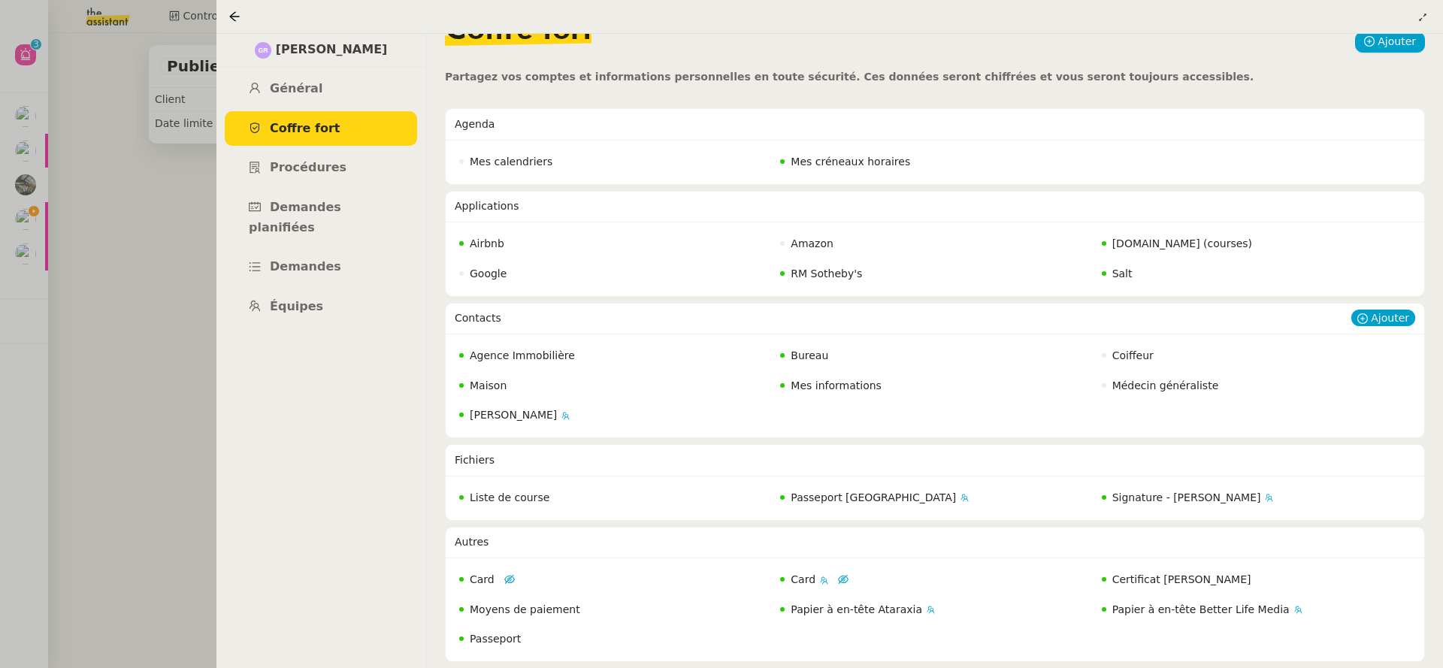
scroll to position [45, 0]
click at [488, 573] on span "Card" at bounding box center [482, 579] width 25 height 12
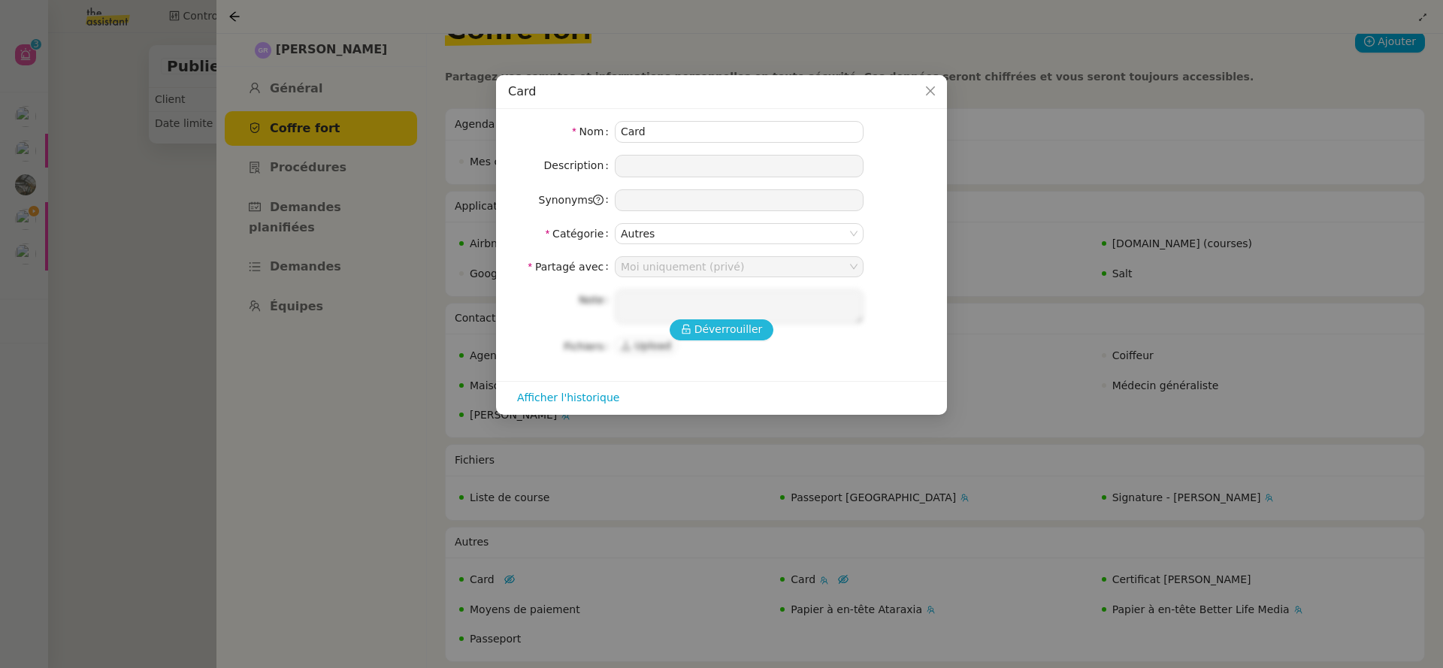
click at [701, 337] on span "Déverrouiller" at bounding box center [728, 329] width 68 height 17
type textarea "5167 6027 5113 4058 - 03/27 - 331"
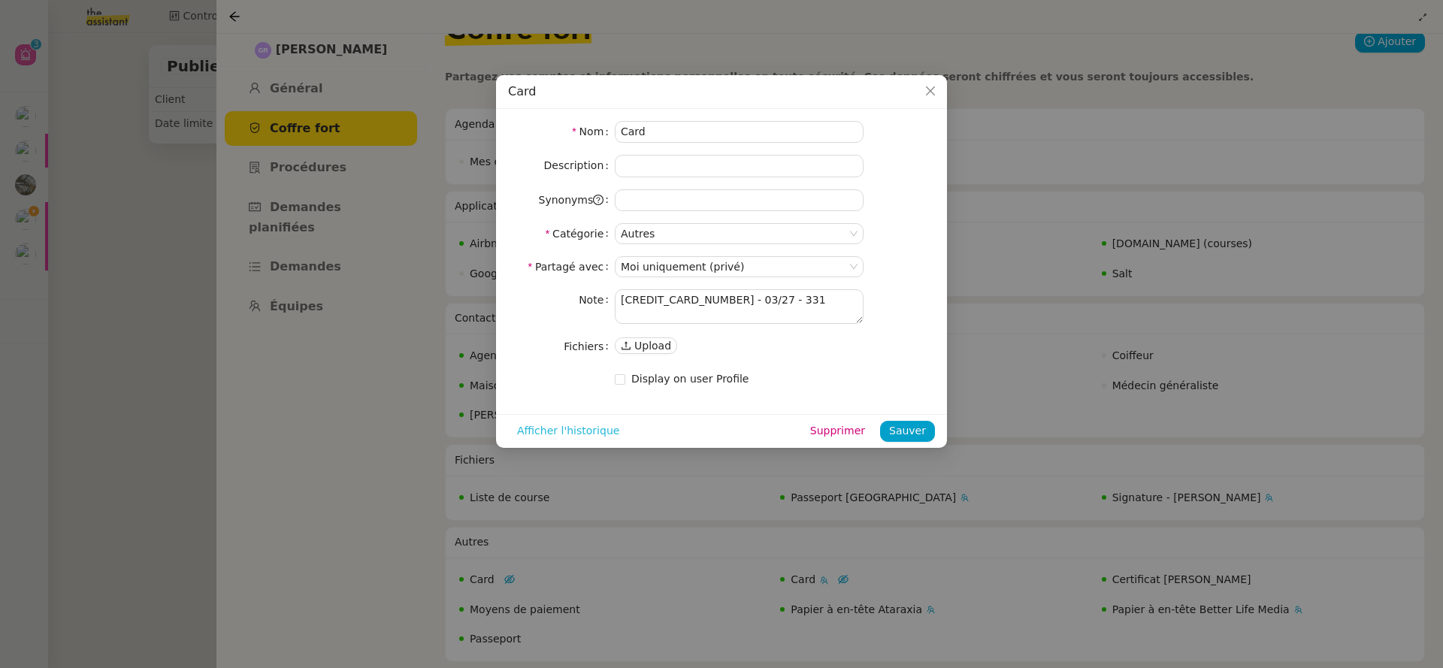
click at [563, 437] on span "Afficher l'historique" at bounding box center [568, 430] width 102 height 17
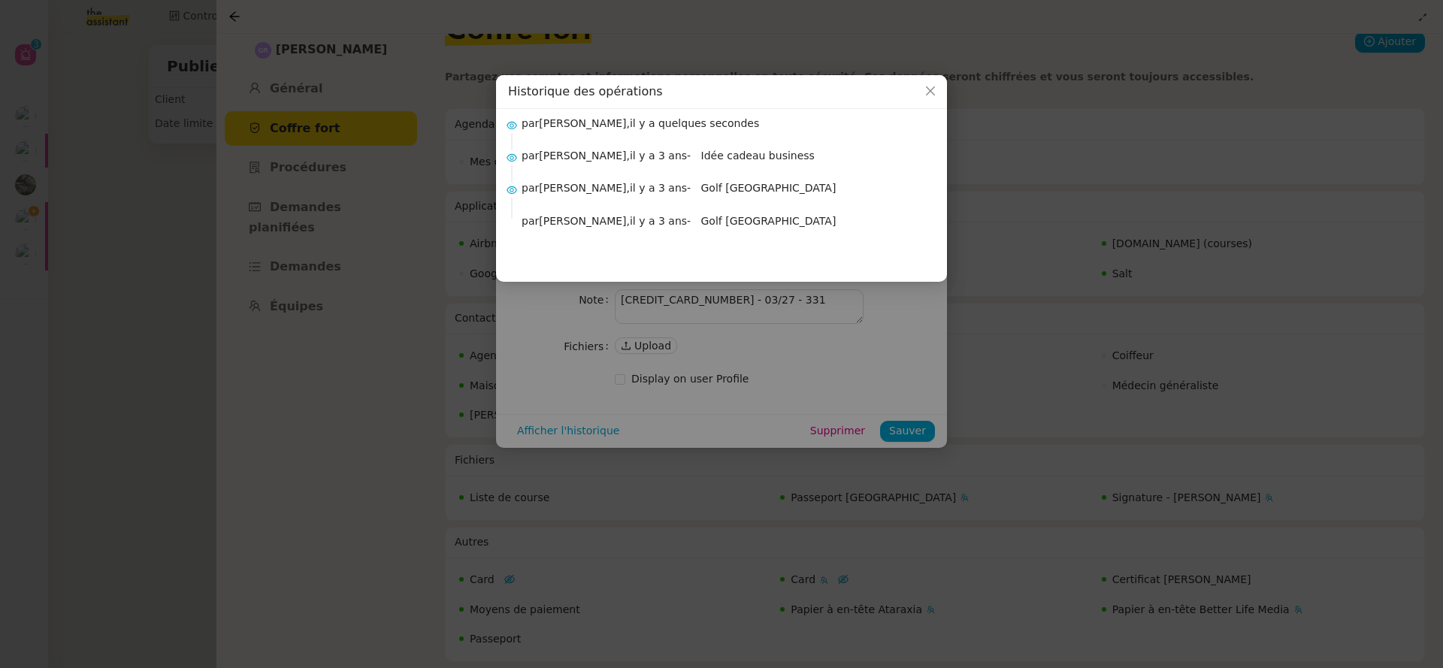
click at [540, 312] on nz-modal-container "Historique des opérations par Bert Canavaggio, il y a quelques secondes par Hou…" at bounding box center [721, 334] width 1443 height 668
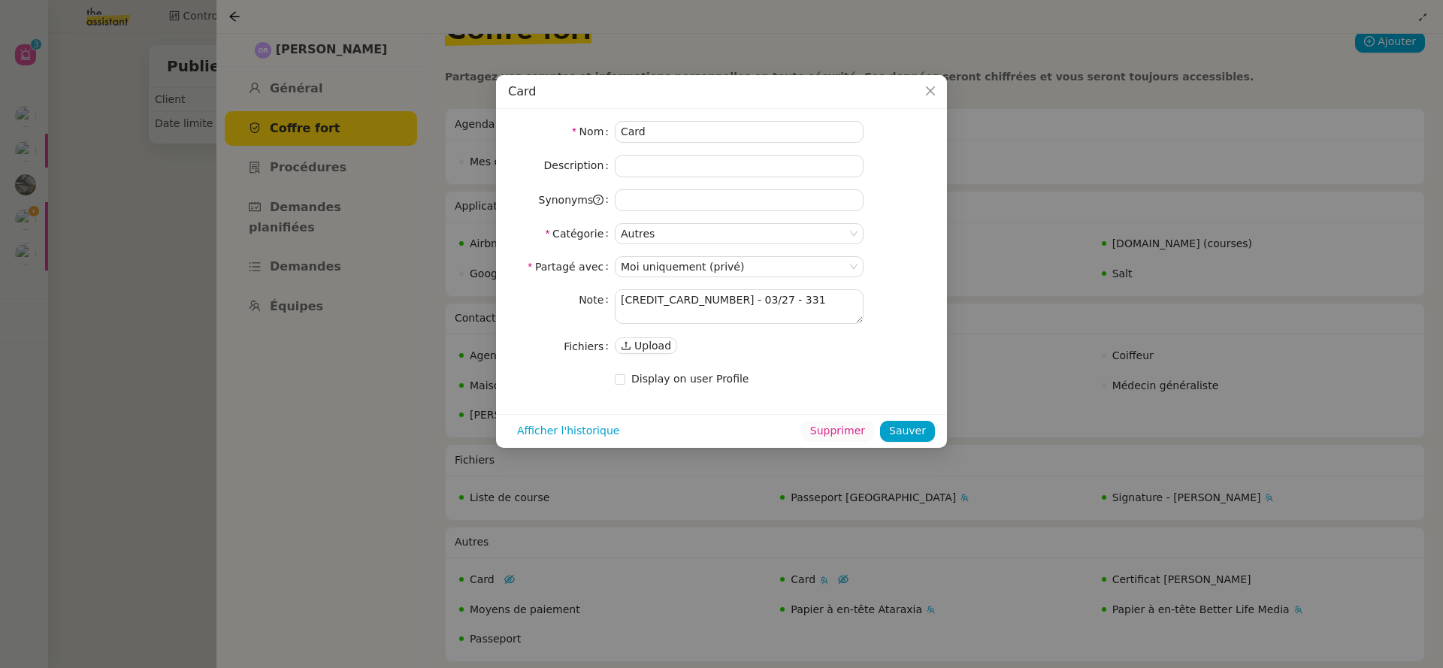
click at [846, 440] on button "Supprimer" at bounding box center [837, 431] width 73 height 21
click at [871, 394] on span "Ok" at bounding box center [878, 390] width 14 height 15
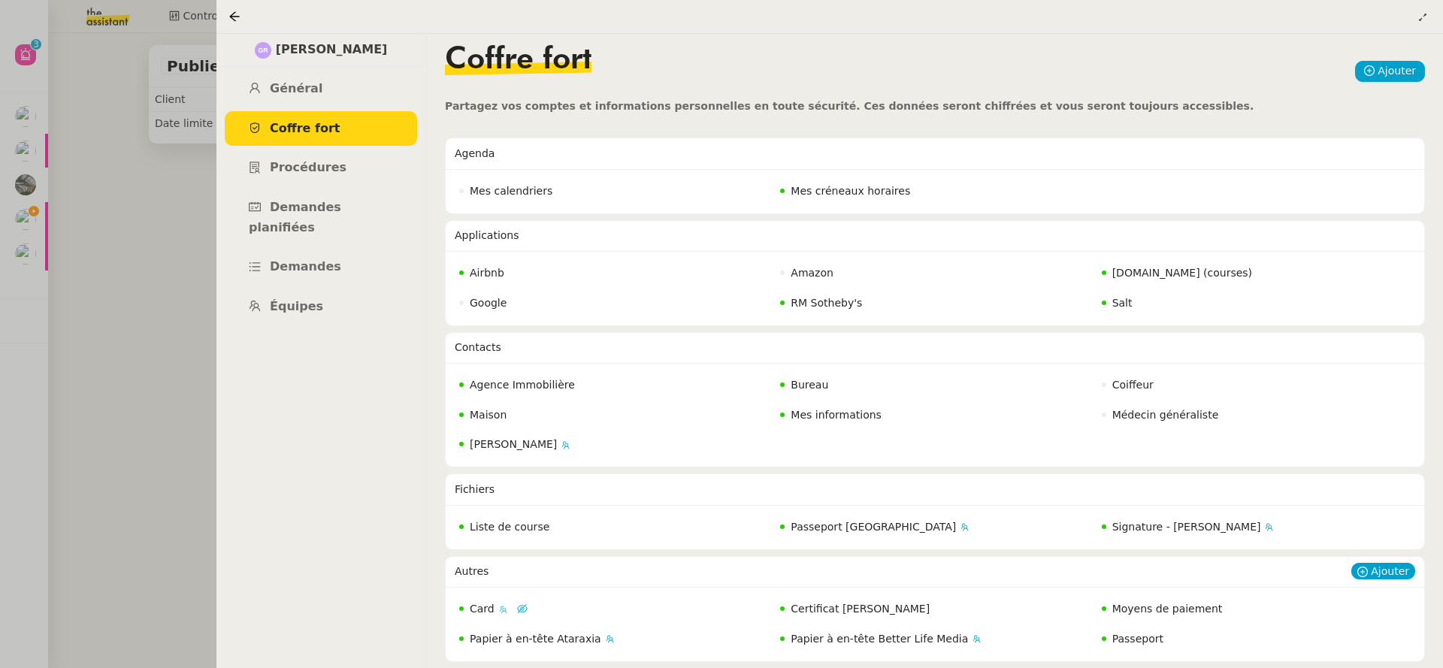
click at [489, 603] on span "Card" at bounding box center [482, 609] width 25 height 12
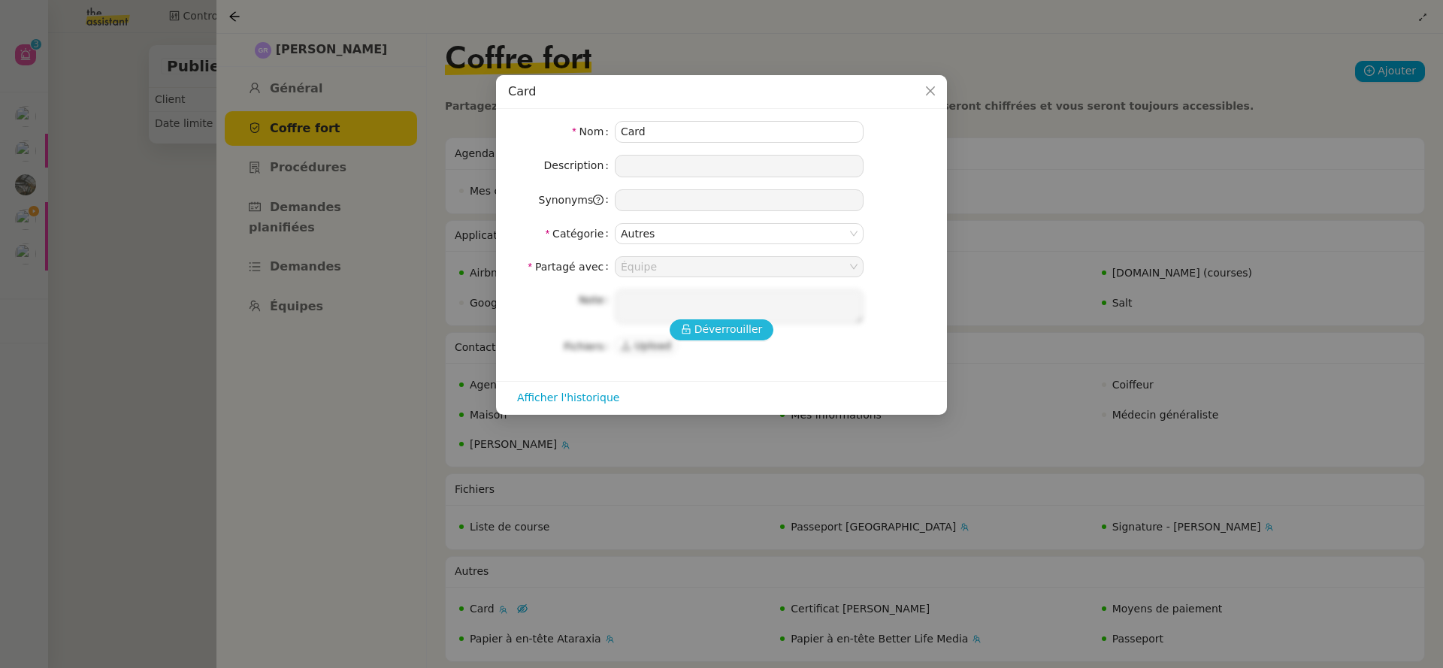
click at [716, 336] on span "Déverrouiller" at bounding box center [728, 329] width 68 height 17
type textarea "5167602750095888 - 02/27 - 041"
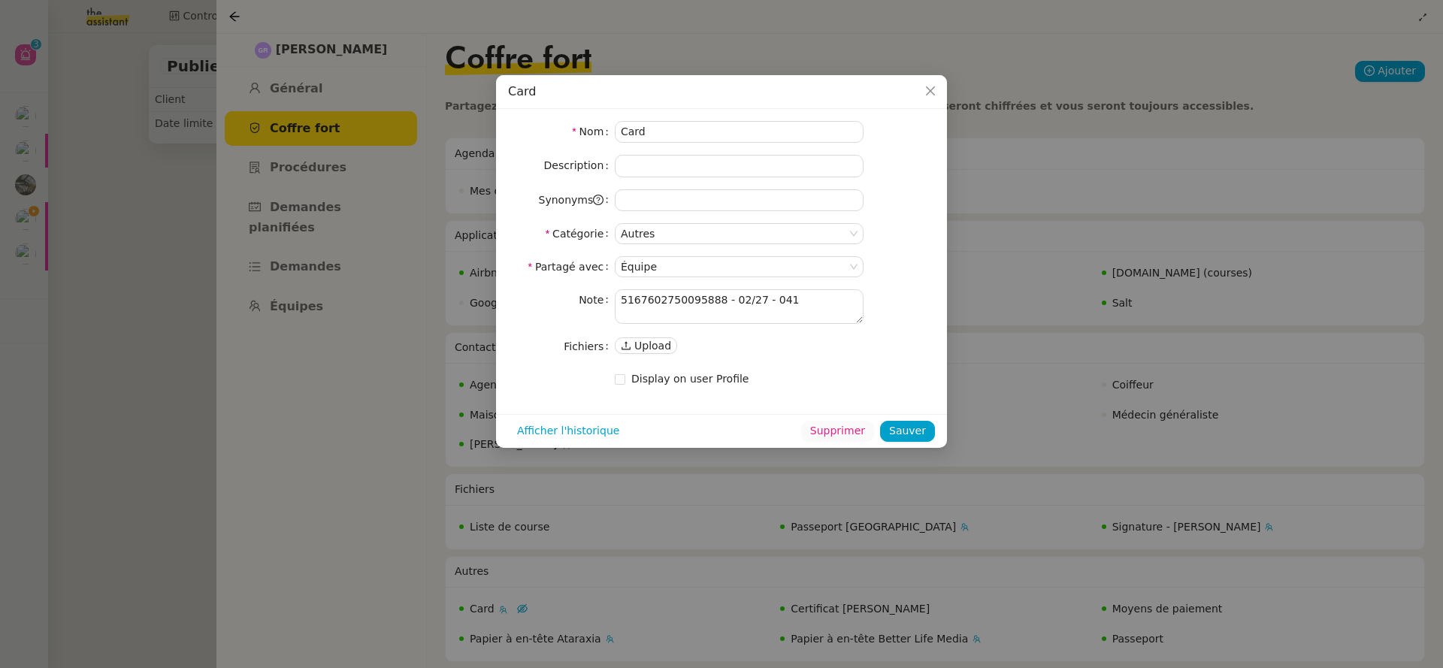
click at [863, 432] on span "Supprimer" at bounding box center [837, 430] width 55 height 17
click at [859, 395] on div "Annuler Ok" at bounding box center [845, 390] width 93 height 17
click at [872, 392] on span "Ok" at bounding box center [878, 390] width 14 height 15
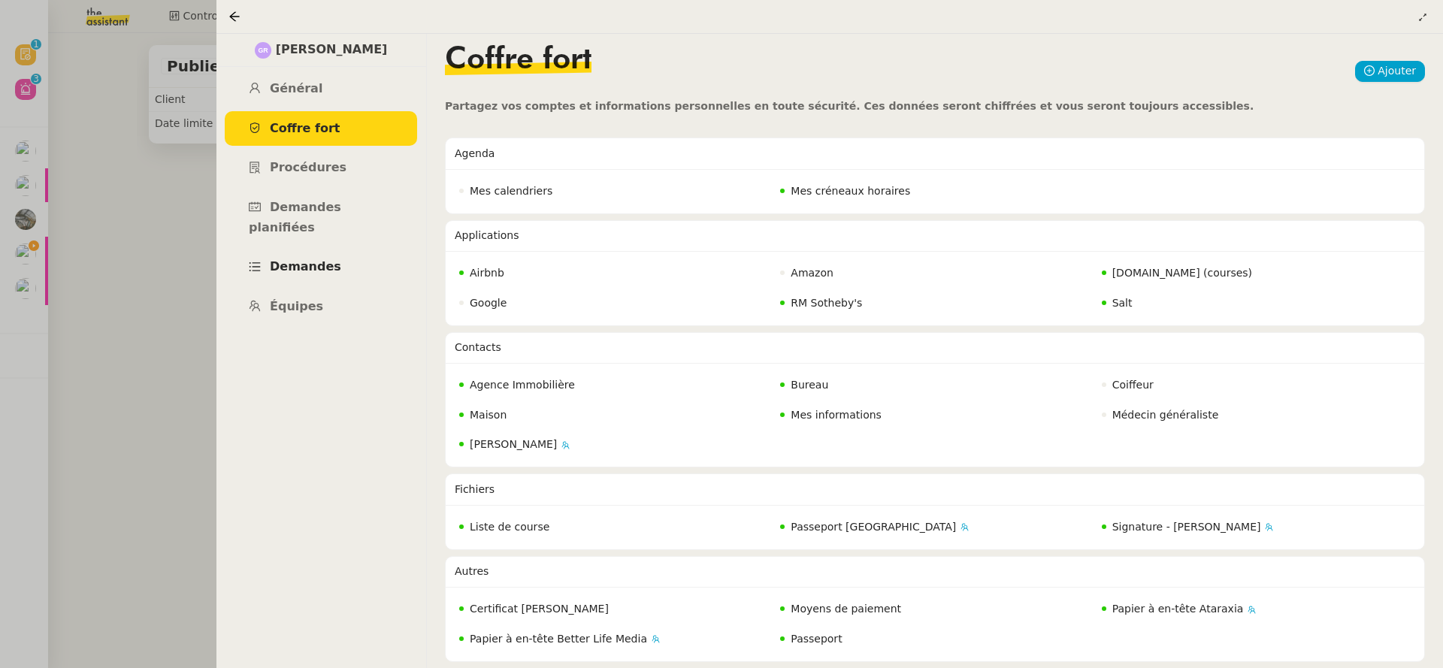
click at [298, 258] on link "Demandes" at bounding box center [321, 266] width 192 height 35
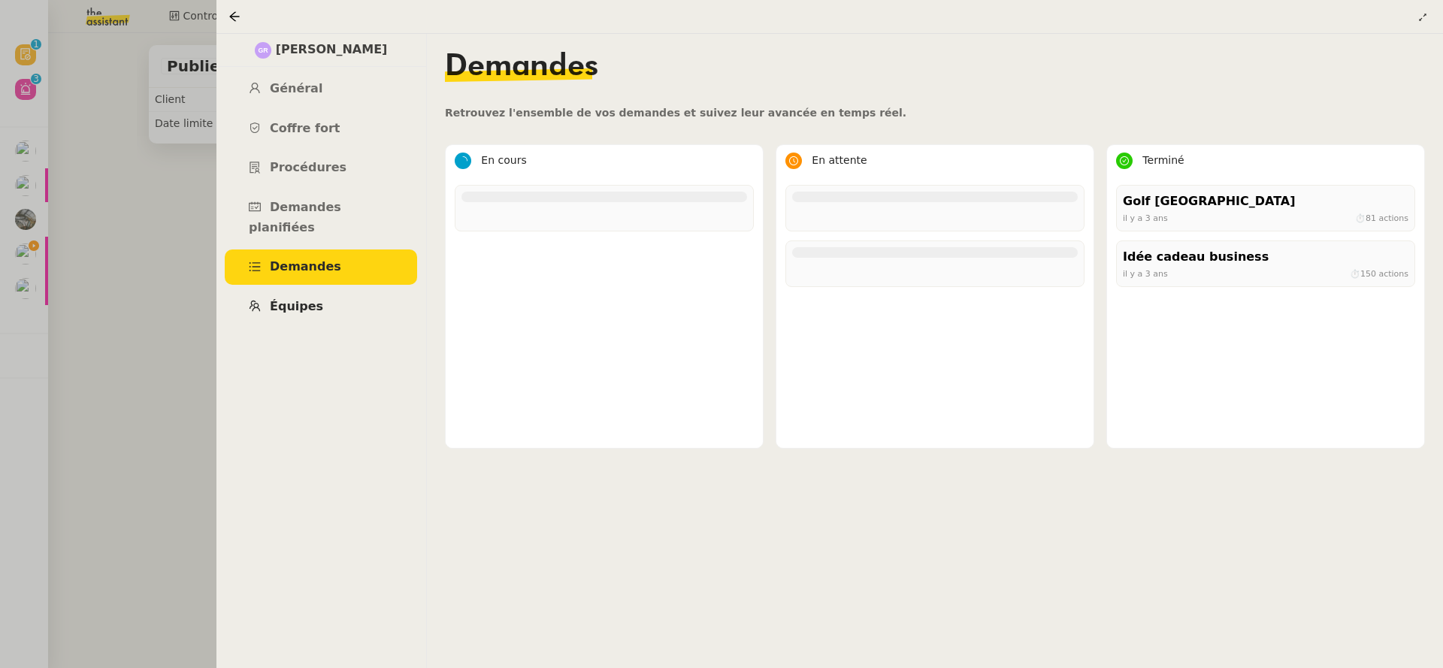
click at [303, 300] on link "Équipes" at bounding box center [321, 306] width 192 height 35
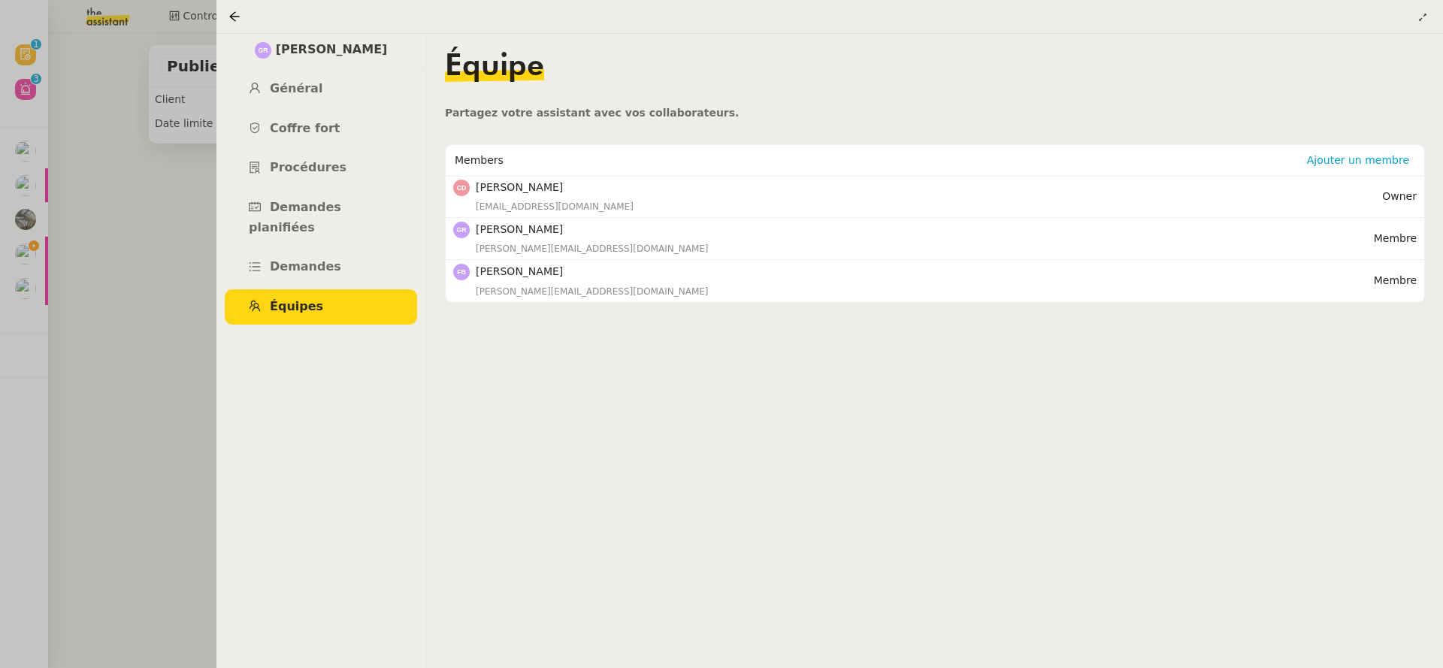
click at [158, 397] on div at bounding box center [721, 334] width 1443 height 668
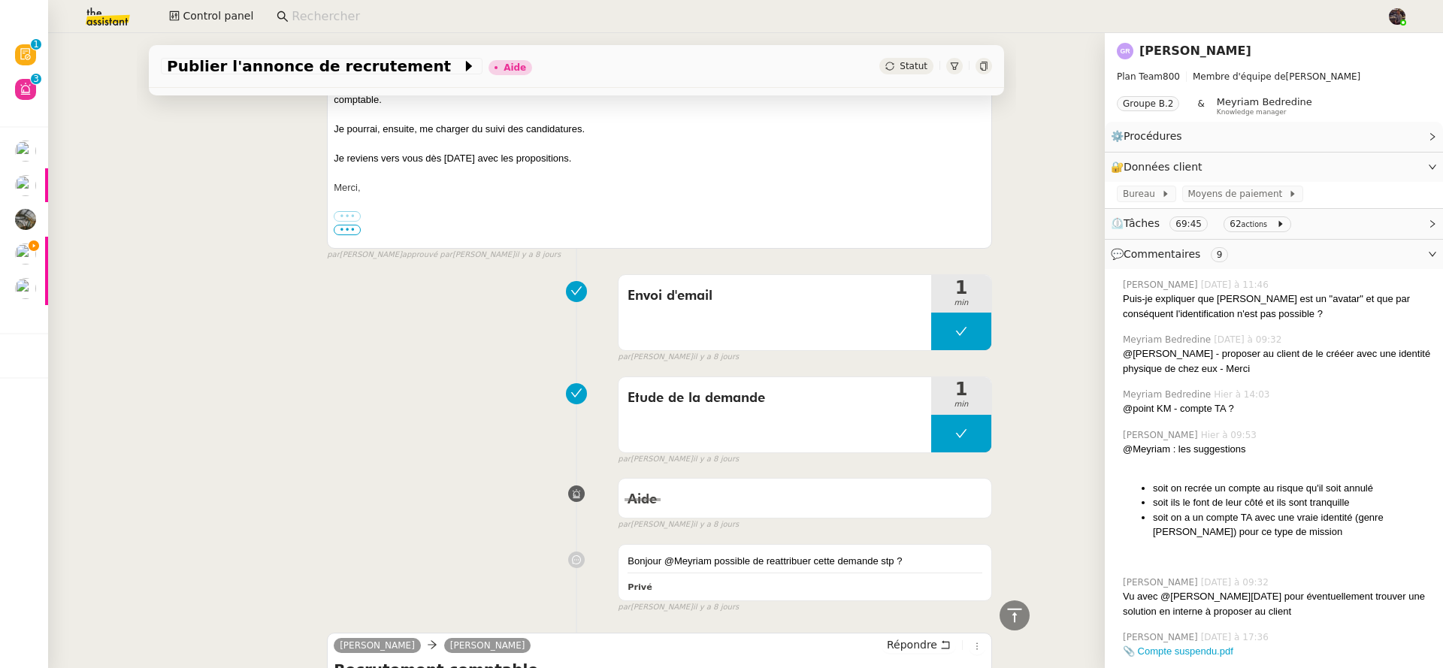
scroll to position [5653, 0]
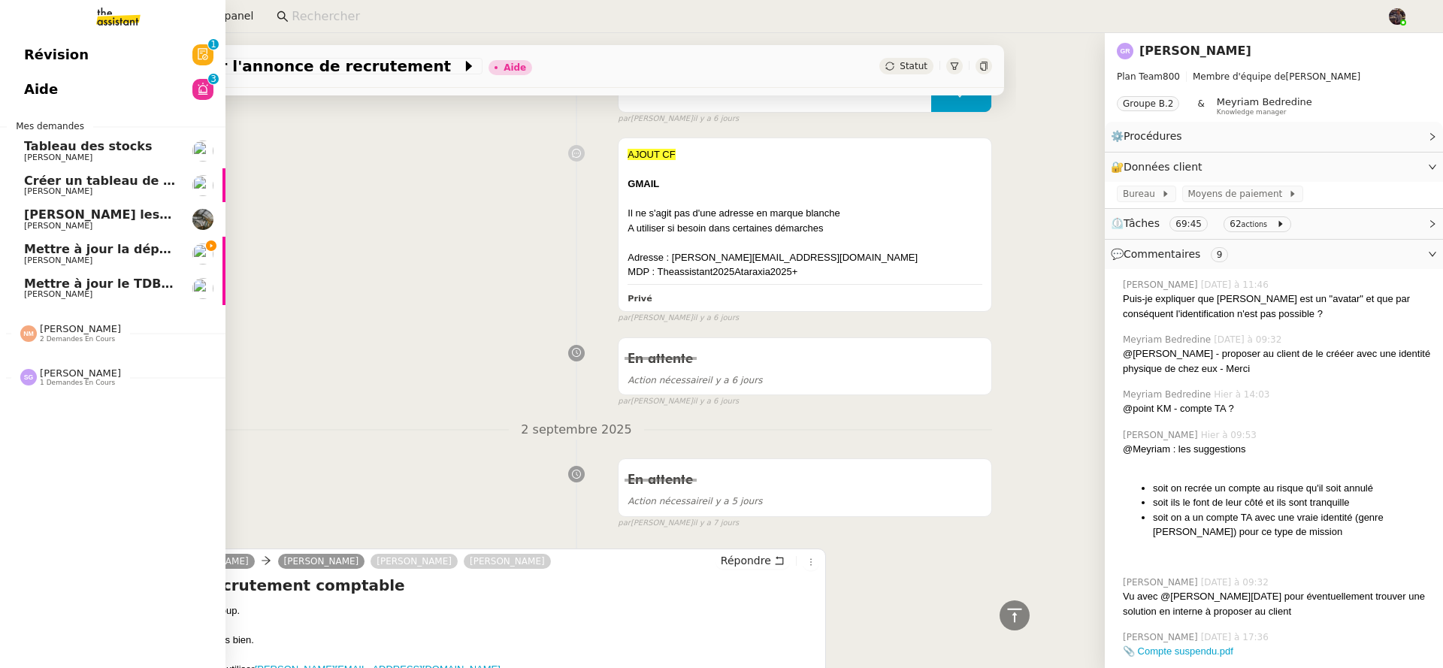
click at [40, 264] on span "[PERSON_NAME]" at bounding box center [58, 260] width 68 height 10
